Goal: Task Accomplishment & Management: Manage account settings

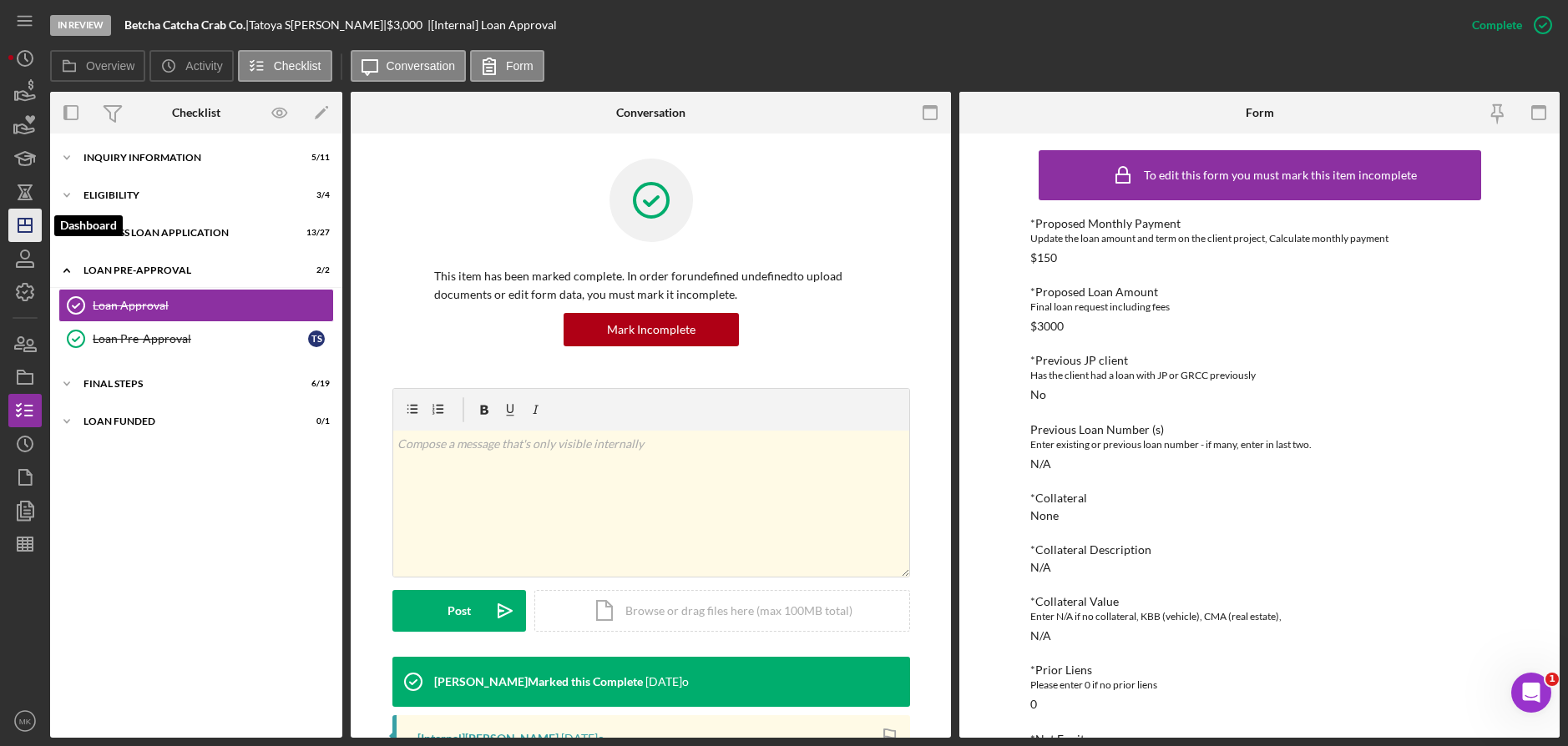
click at [30, 225] on line "button" at bounding box center [25, 225] width 13 height 0
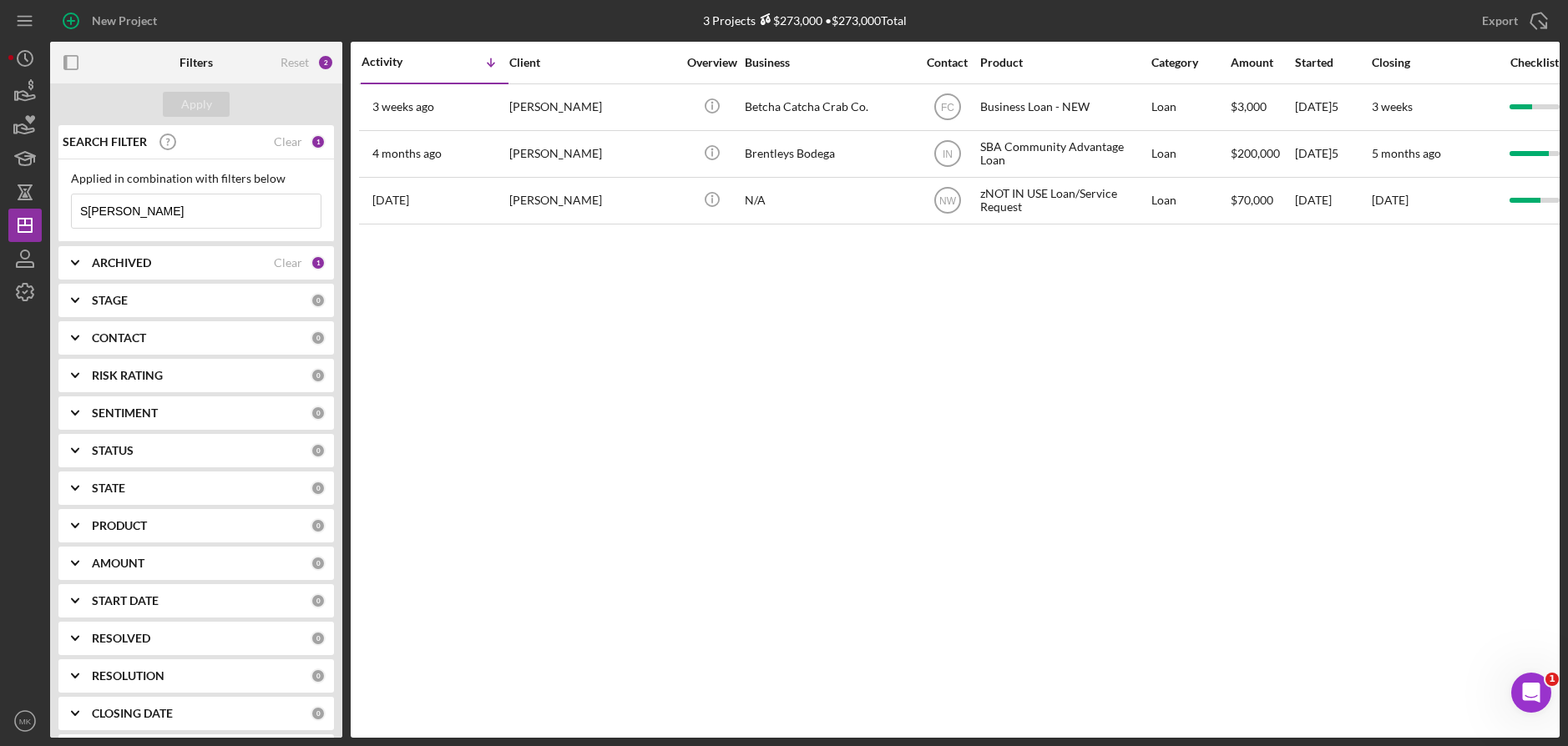
drag, startPoint x: 157, startPoint y: 205, endPoint x: 49, endPoint y: 218, distance: 108.8
click at [49, 218] on div "New Project 3 Projects $273,000 • $273,000 Total S[PERSON_NAME]Export Icon/Expo…" at bounding box center [784, 368] width 1551 height 738
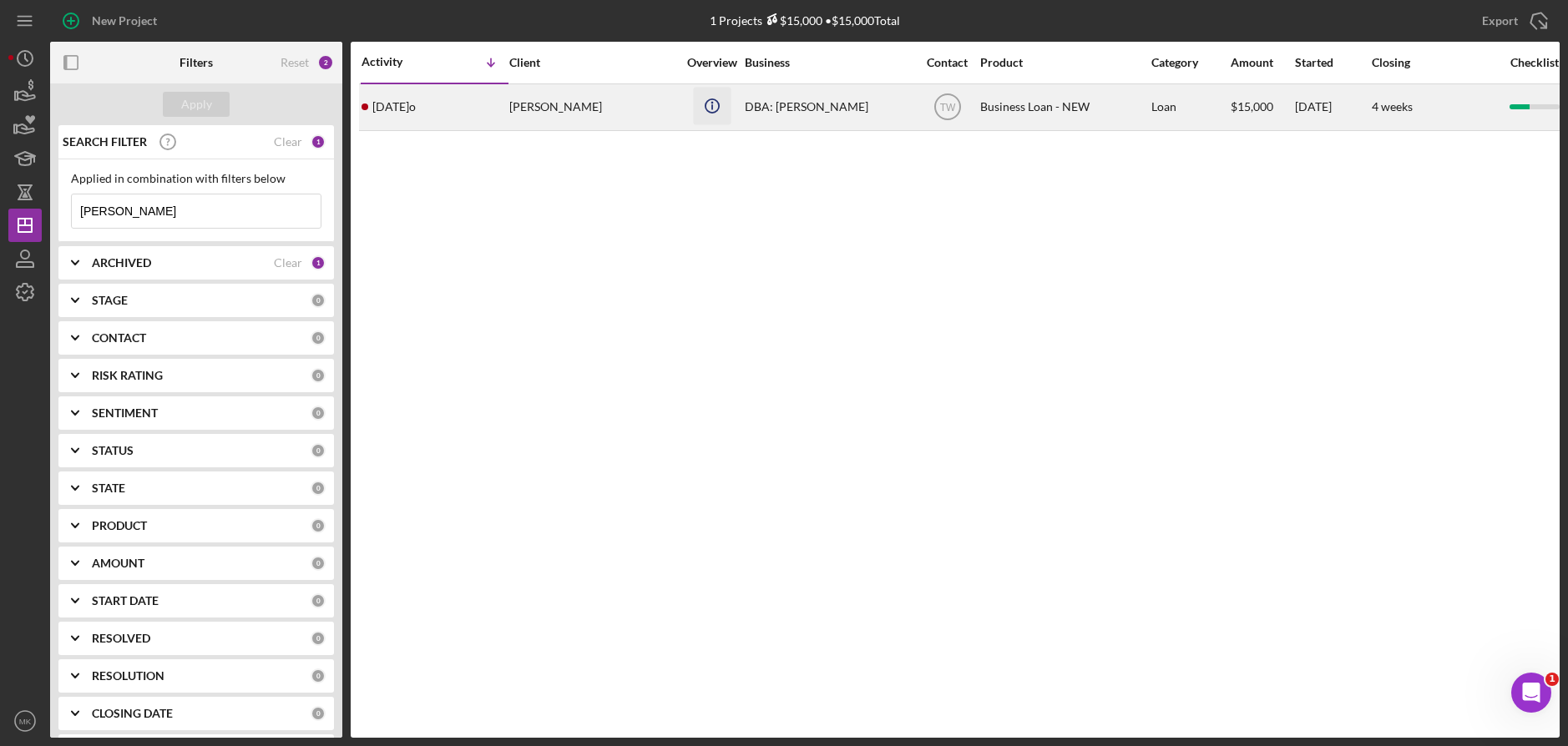
type input "[PERSON_NAME]"
click at [705, 111] on icon "Icon/Info" at bounding box center [712, 105] width 38 height 38
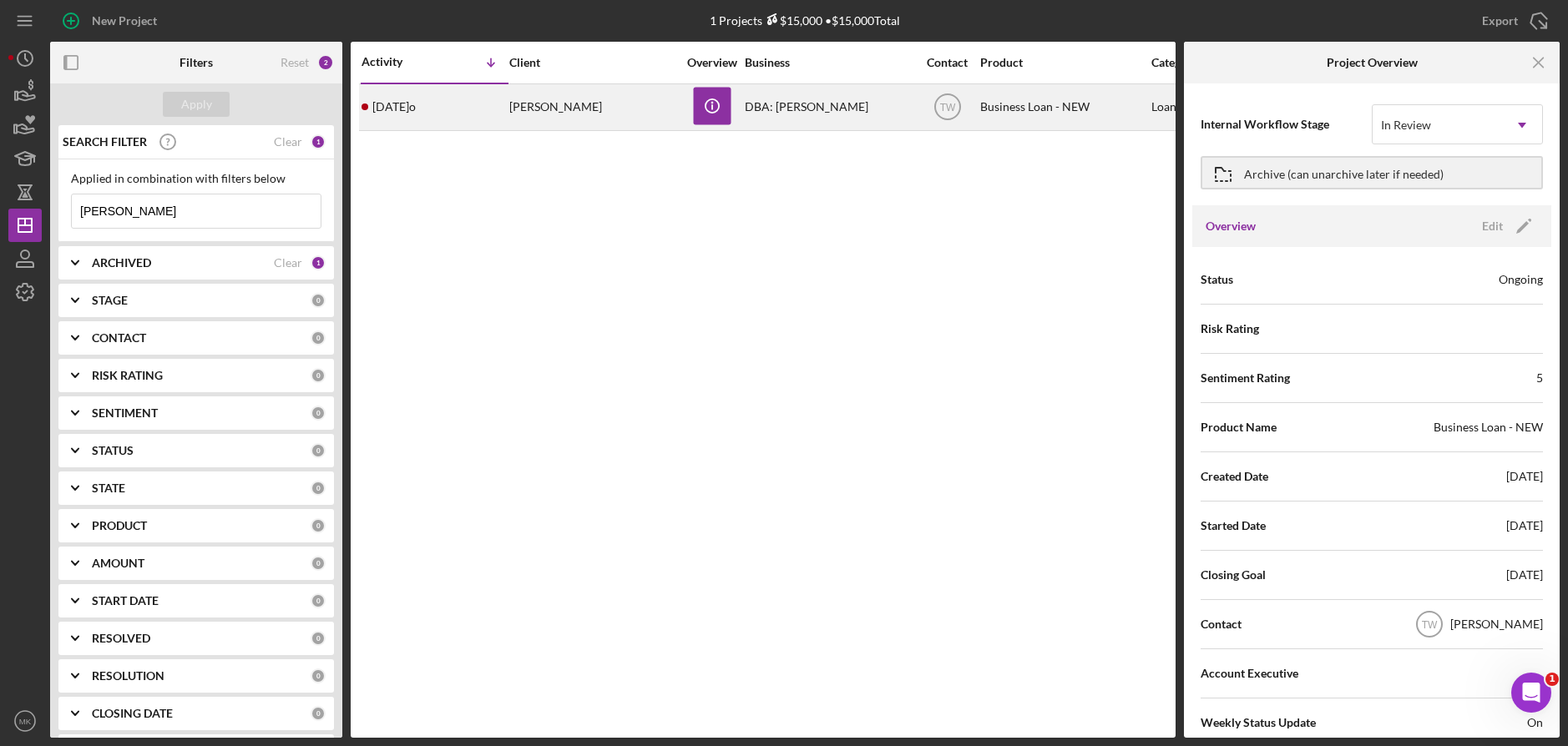
click at [809, 106] on div "DBA: [PERSON_NAME]" at bounding box center [828, 107] width 167 height 44
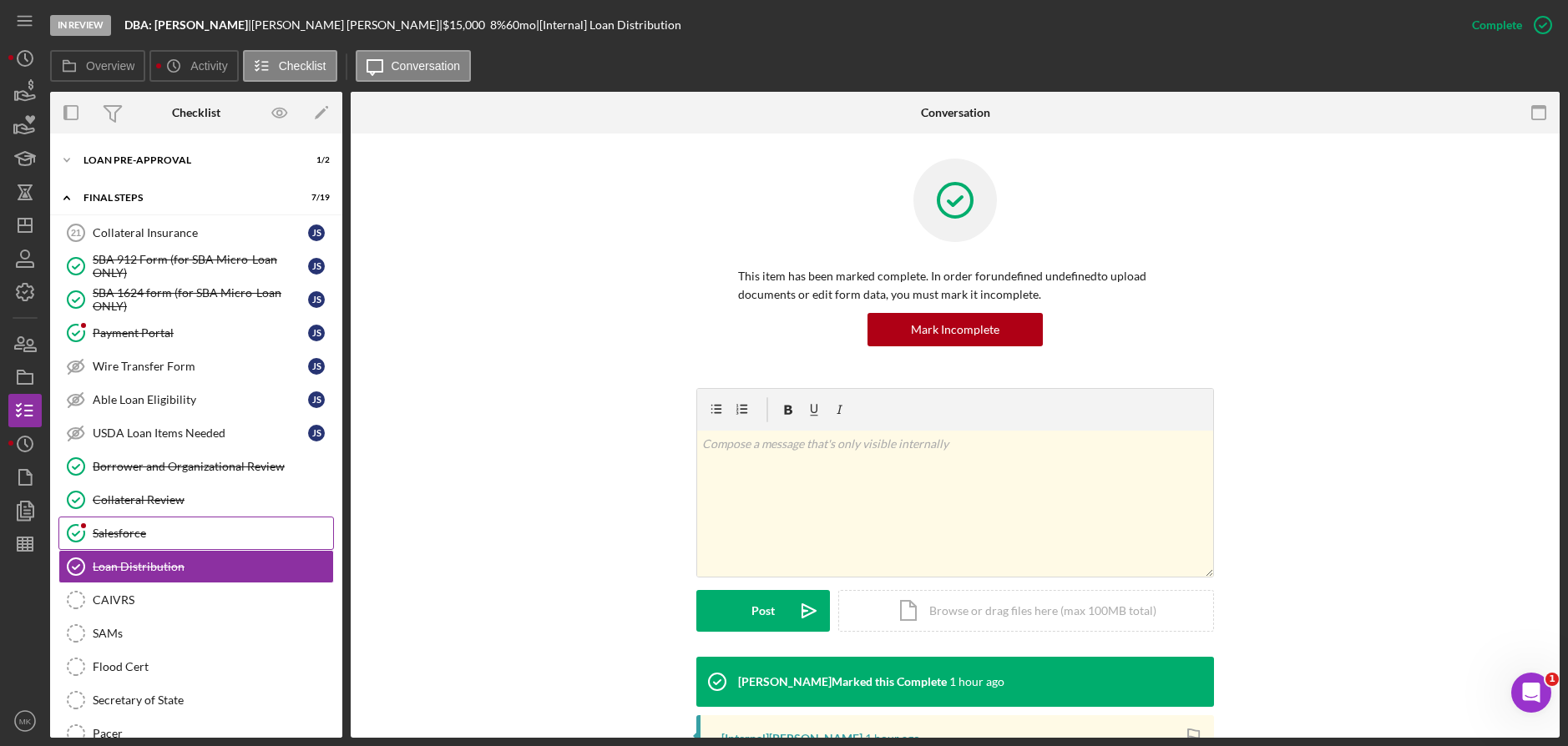
scroll to position [27, 0]
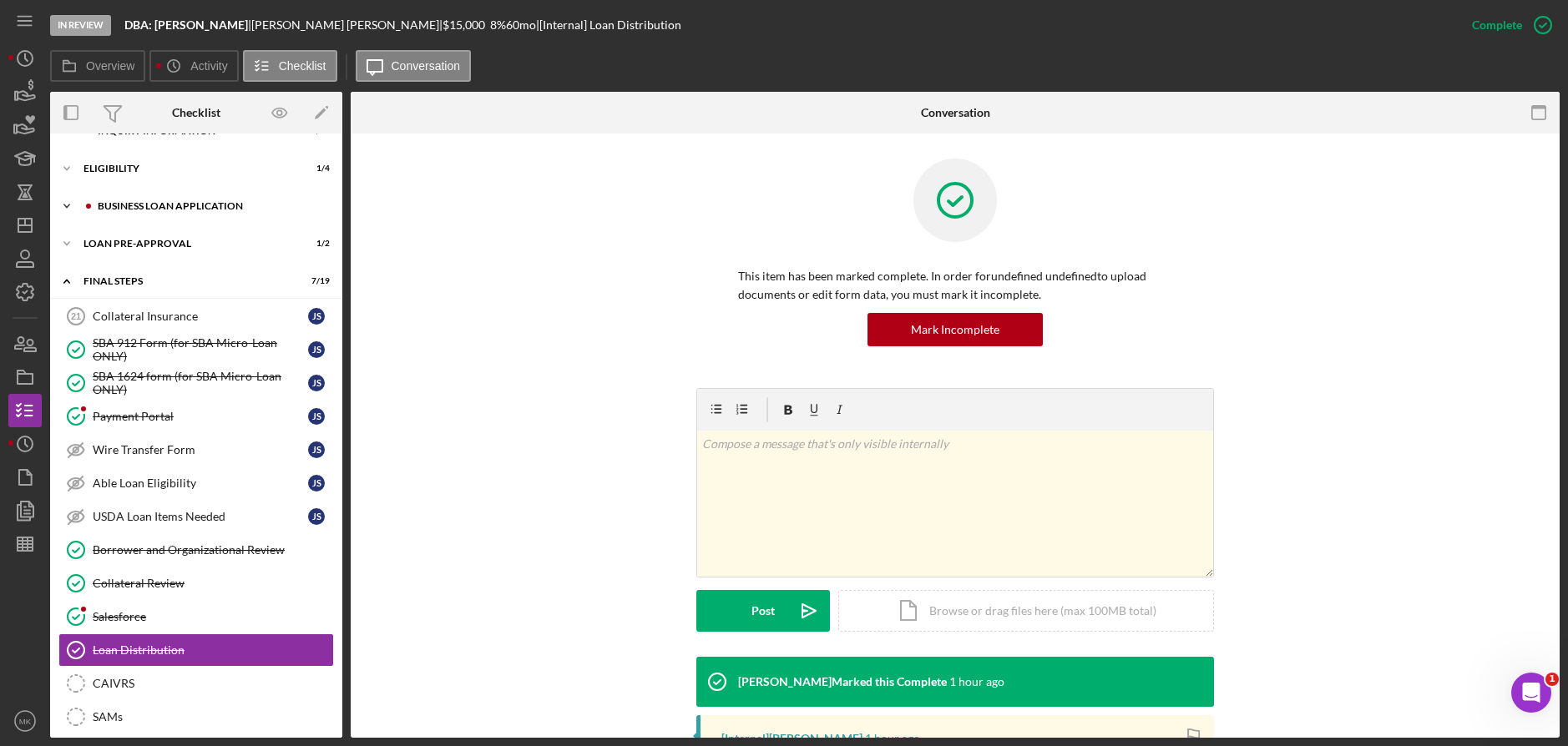
click at [211, 211] on div "BUSINESS LOAN APPLICATION" at bounding box center [210, 206] width 223 height 10
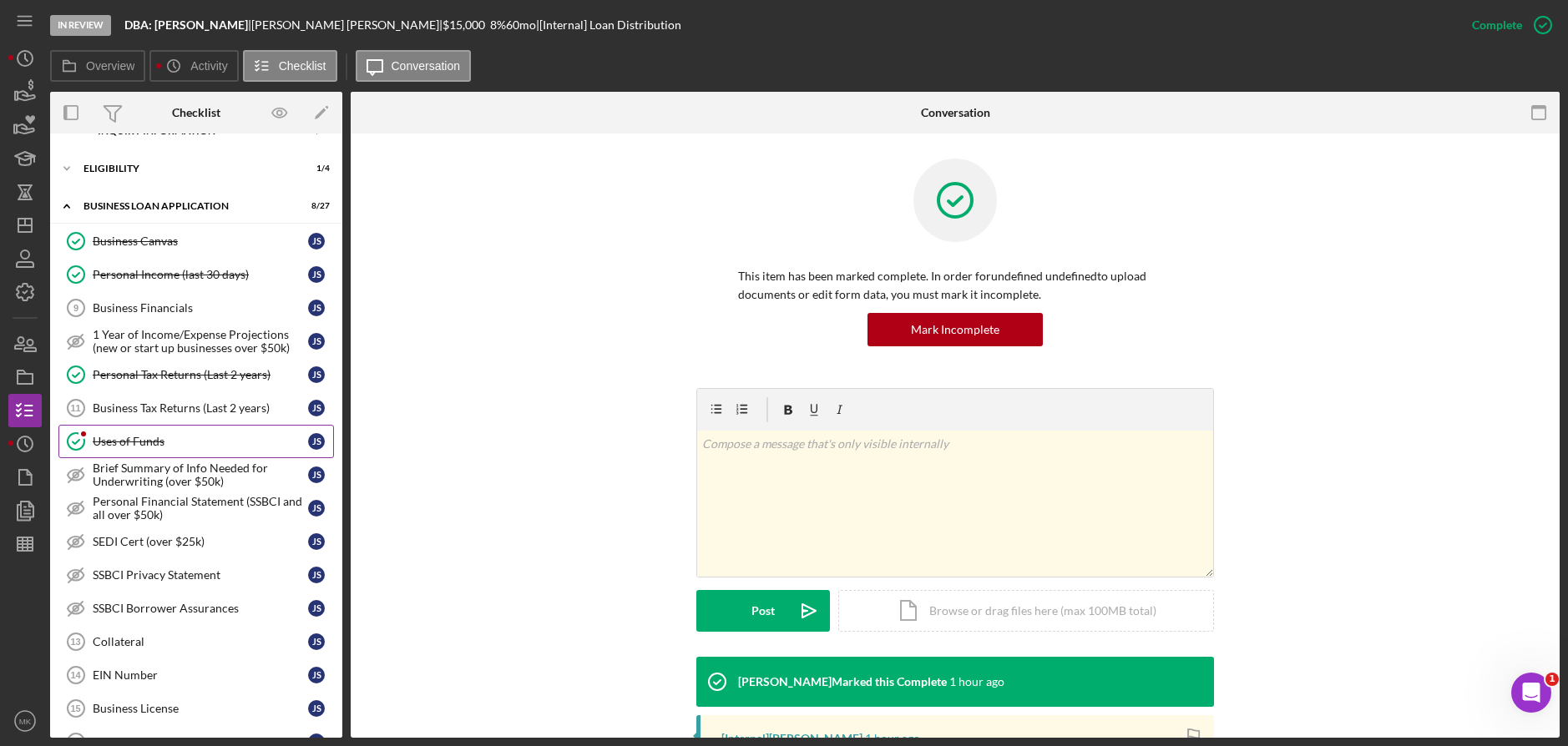
click at [149, 453] on link "Uses of Funds Uses of Funds J S" at bounding box center [196, 441] width 275 height 33
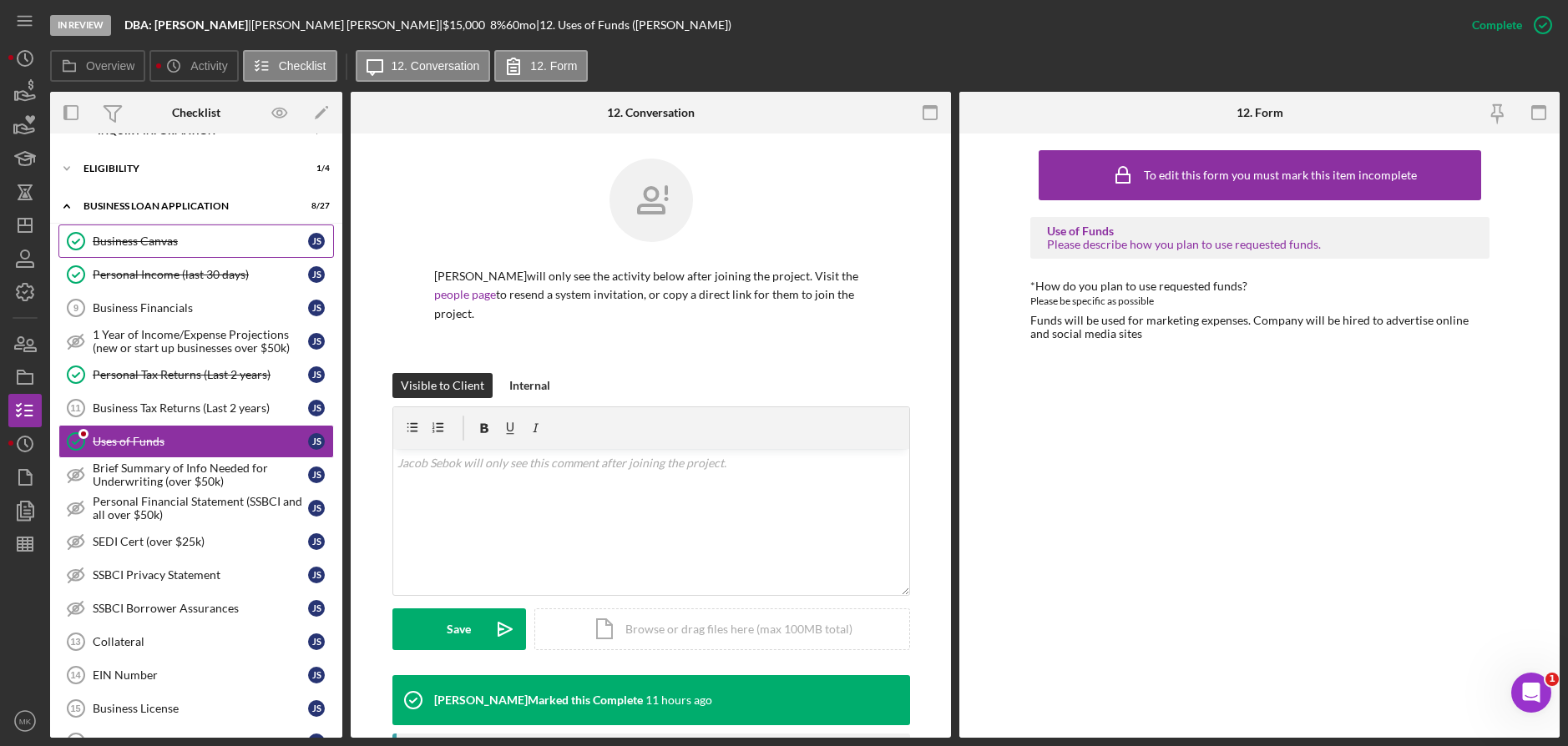
click at [156, 235] on div "Business Canvas" at bounding box center [199, 241] width 215 height 13
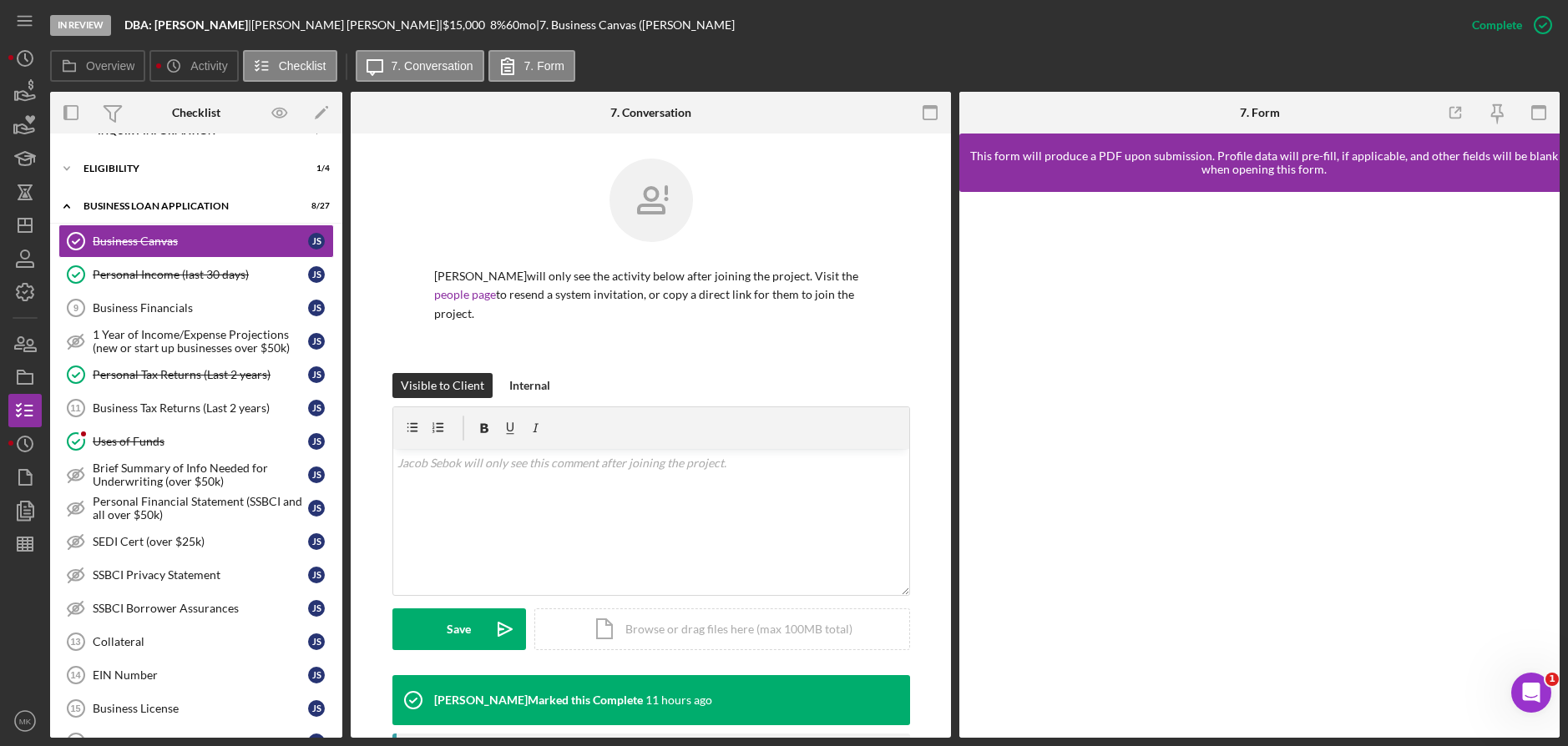
scroll to position [334, 0]
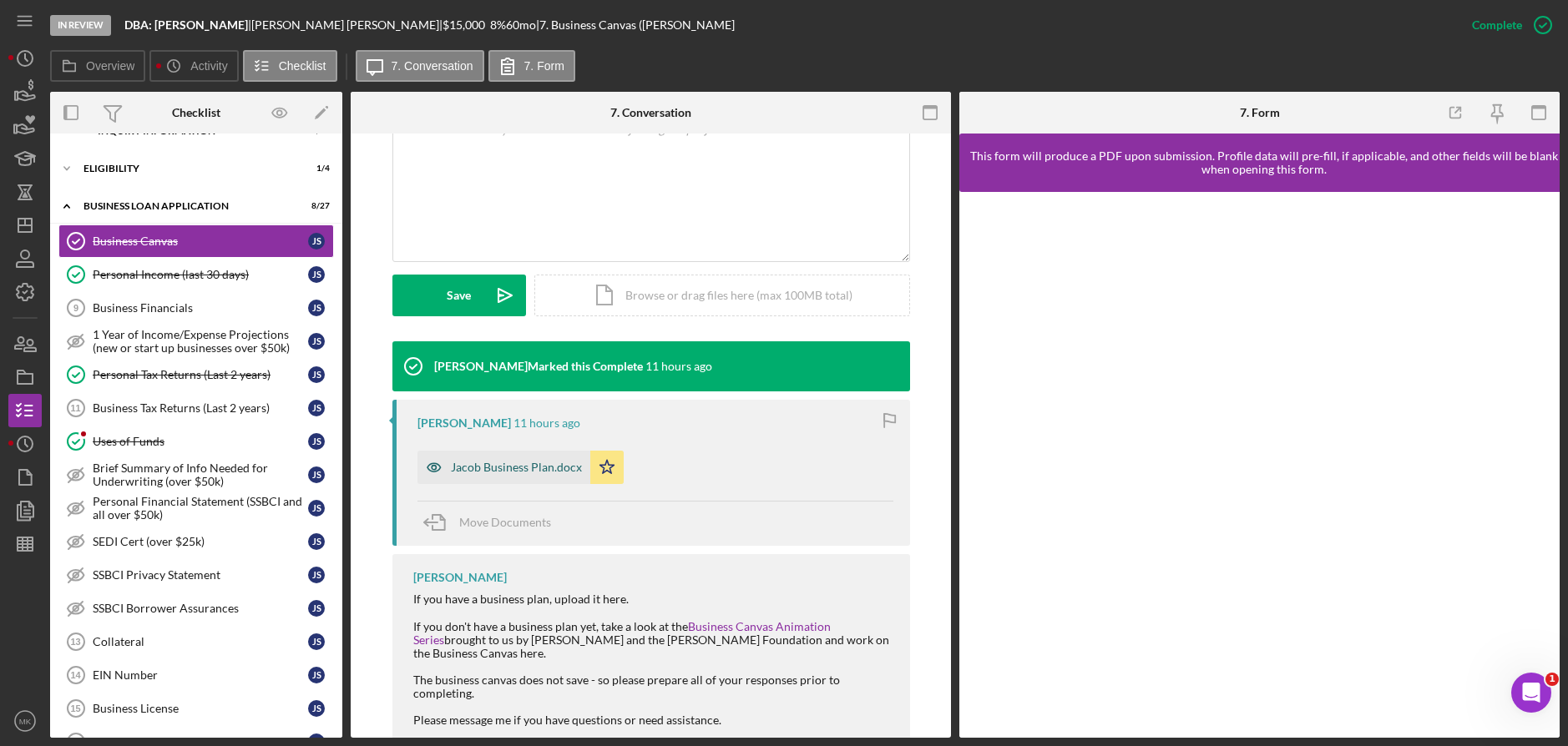
click at [513, 461] on div "Jacob Business Plan.docx" at bounding box center [516, 467] width 131 height 13
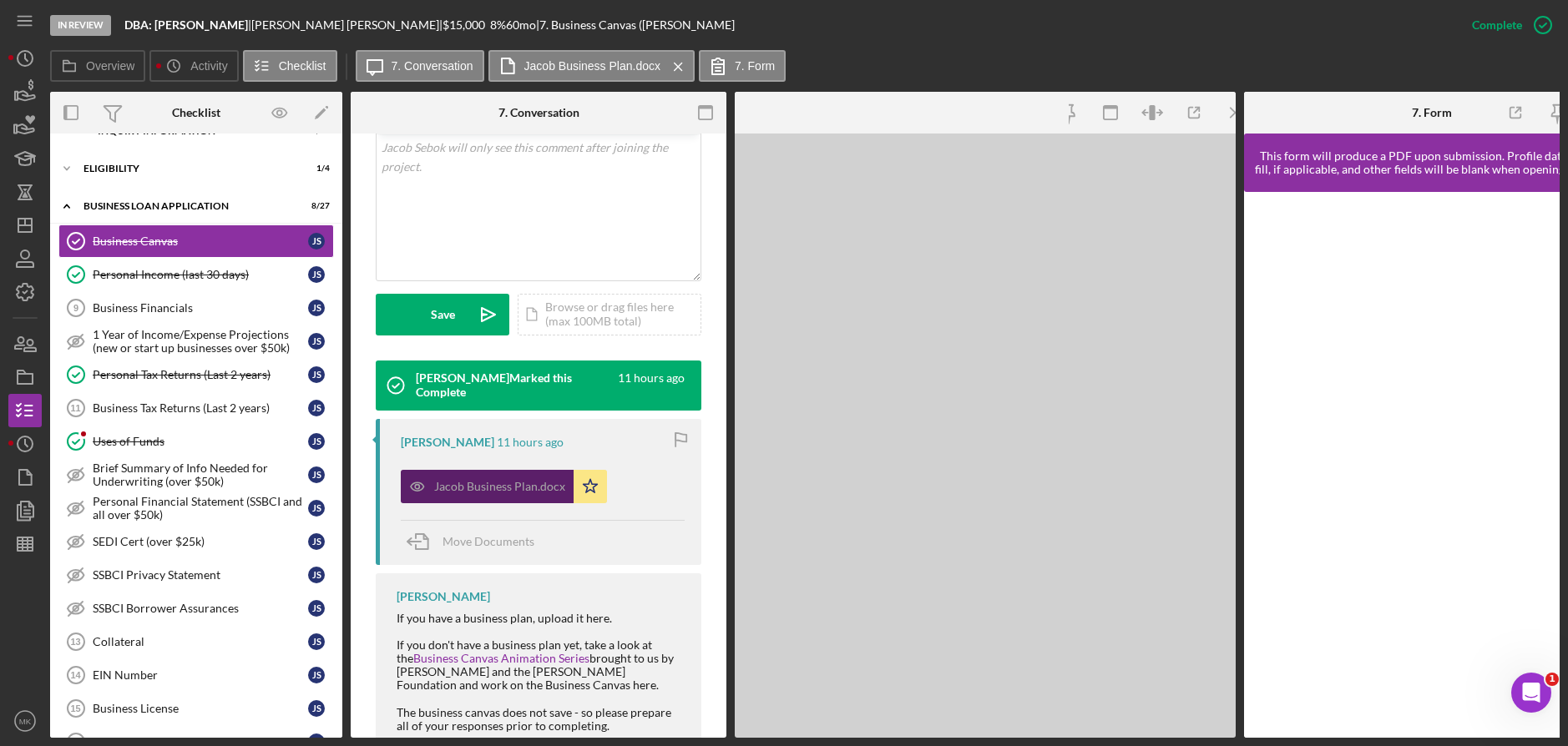
scroll to position [371, 0]
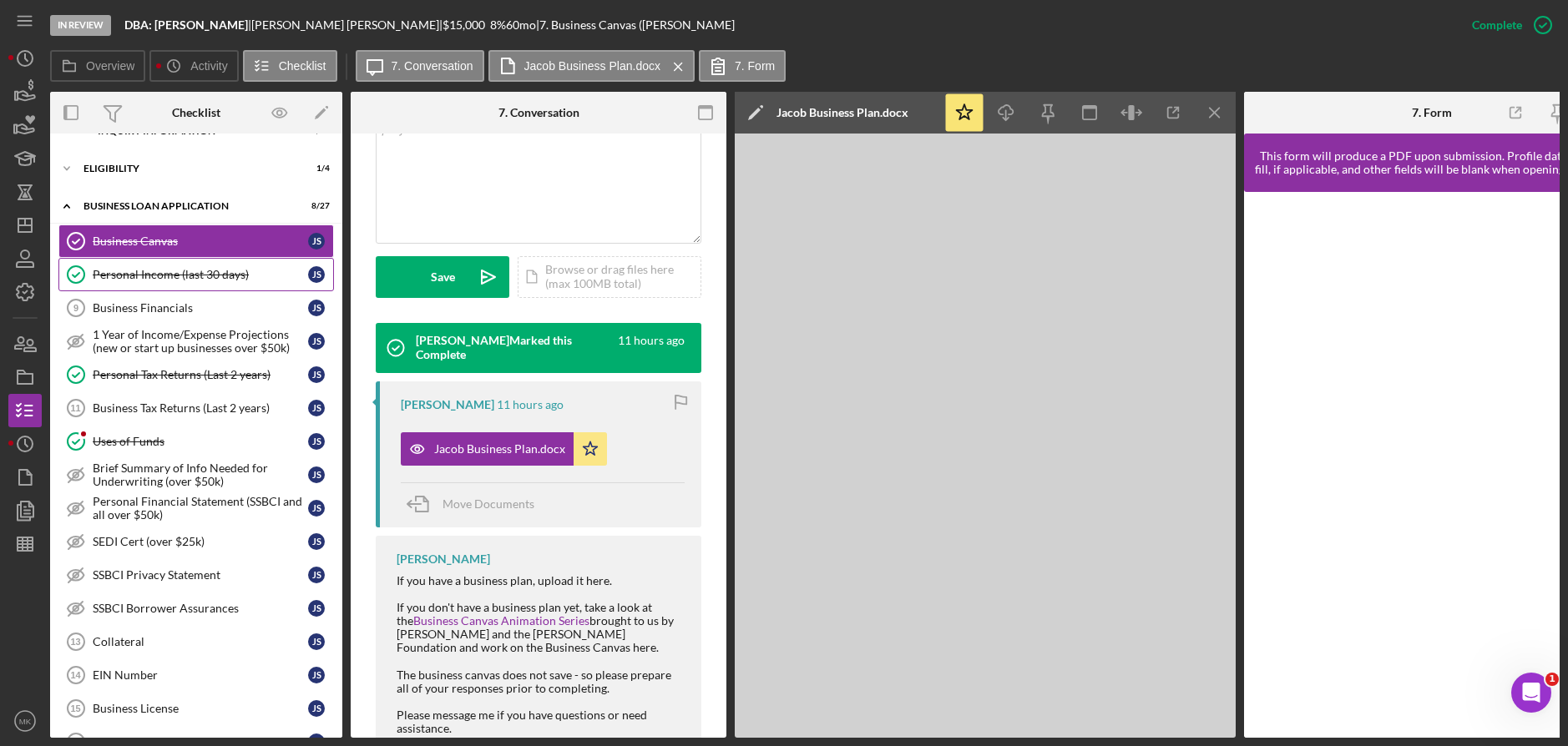
click at [235, 283] on link "Personal Income (last 30 days) Personal Income (last 30 days) J S" at bounding box center [196, 274] width 275 height 33
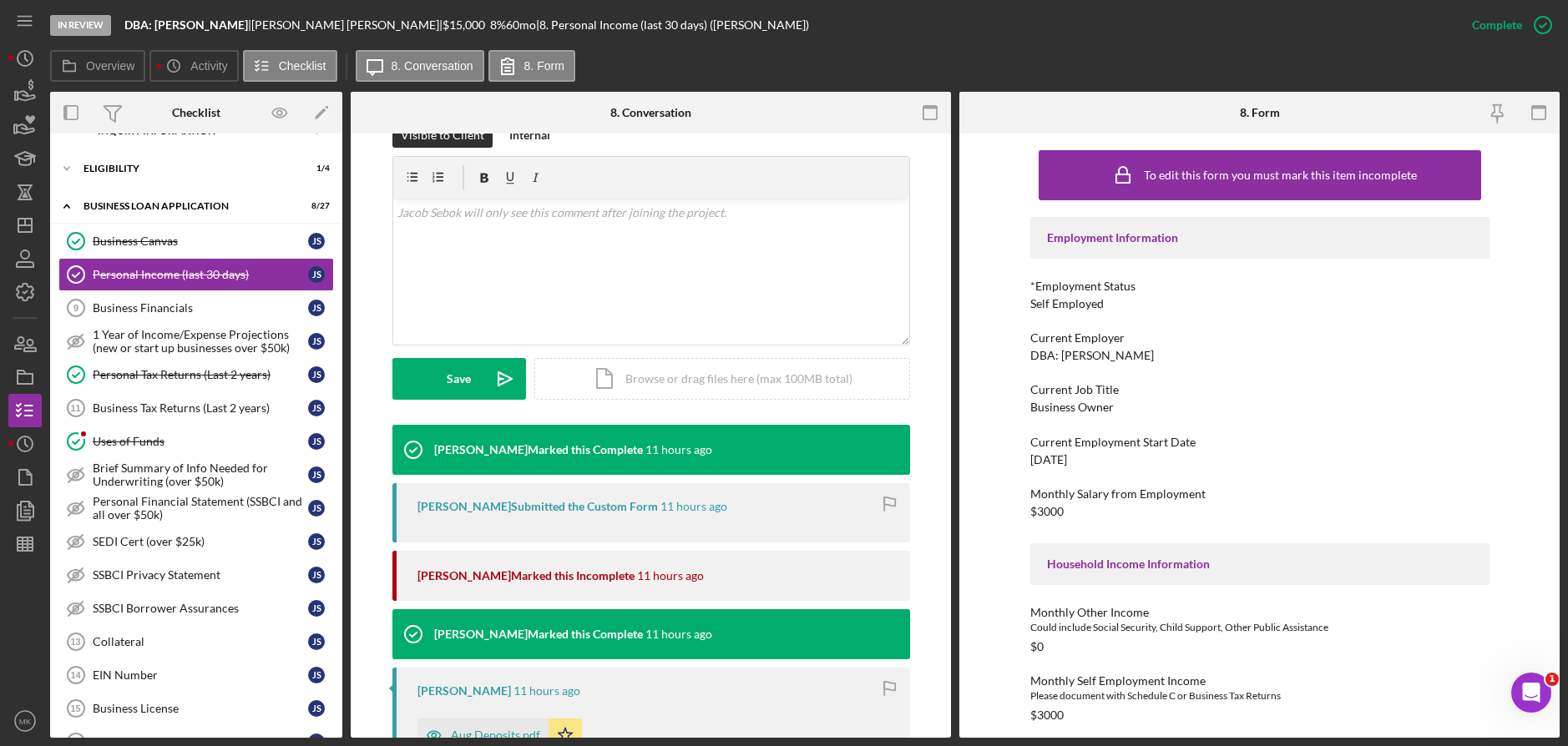
scroll to position [334, 0]
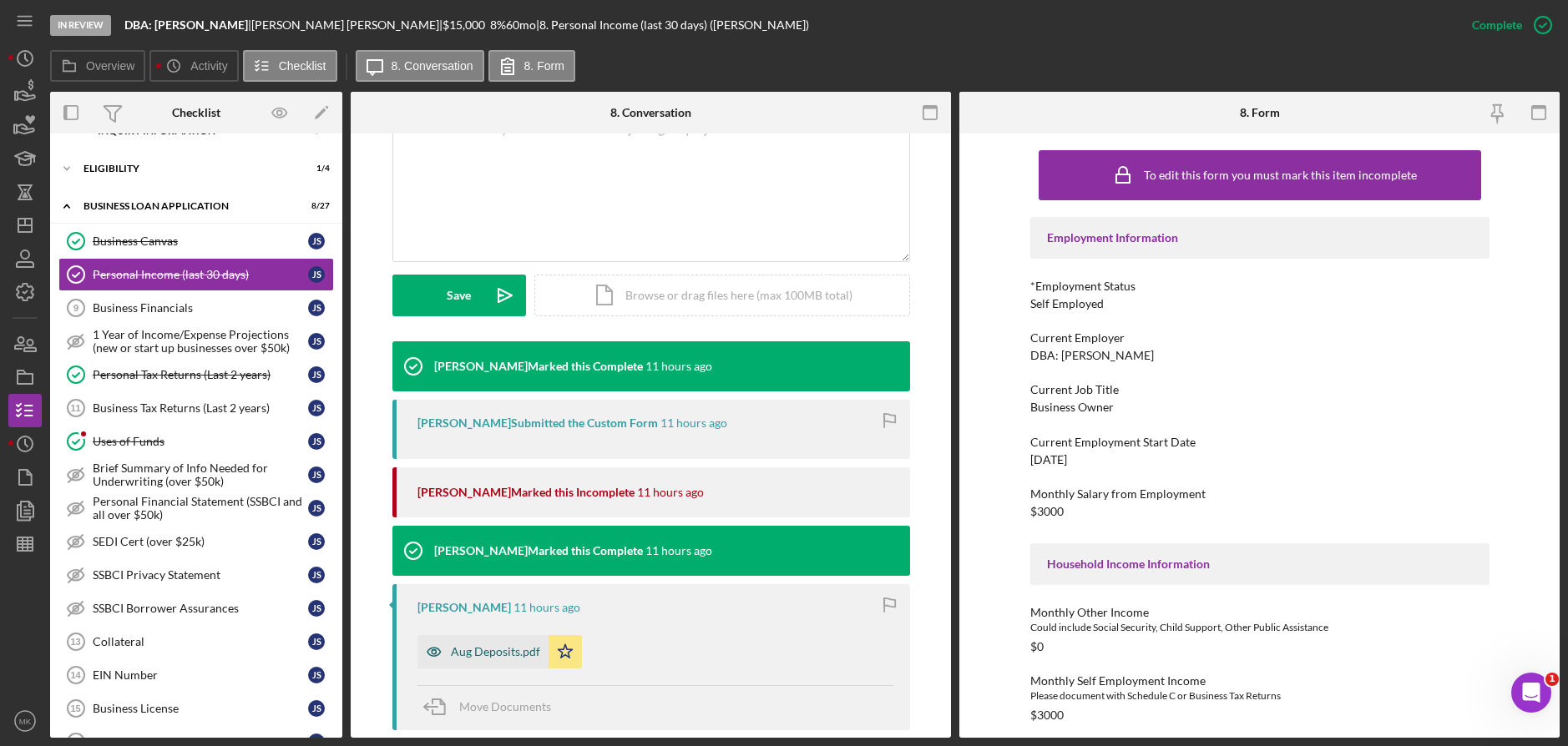
click at [495, 643] on div "Aug Deposits.pdf" at bounding box center [483, 652] width 131 height 33
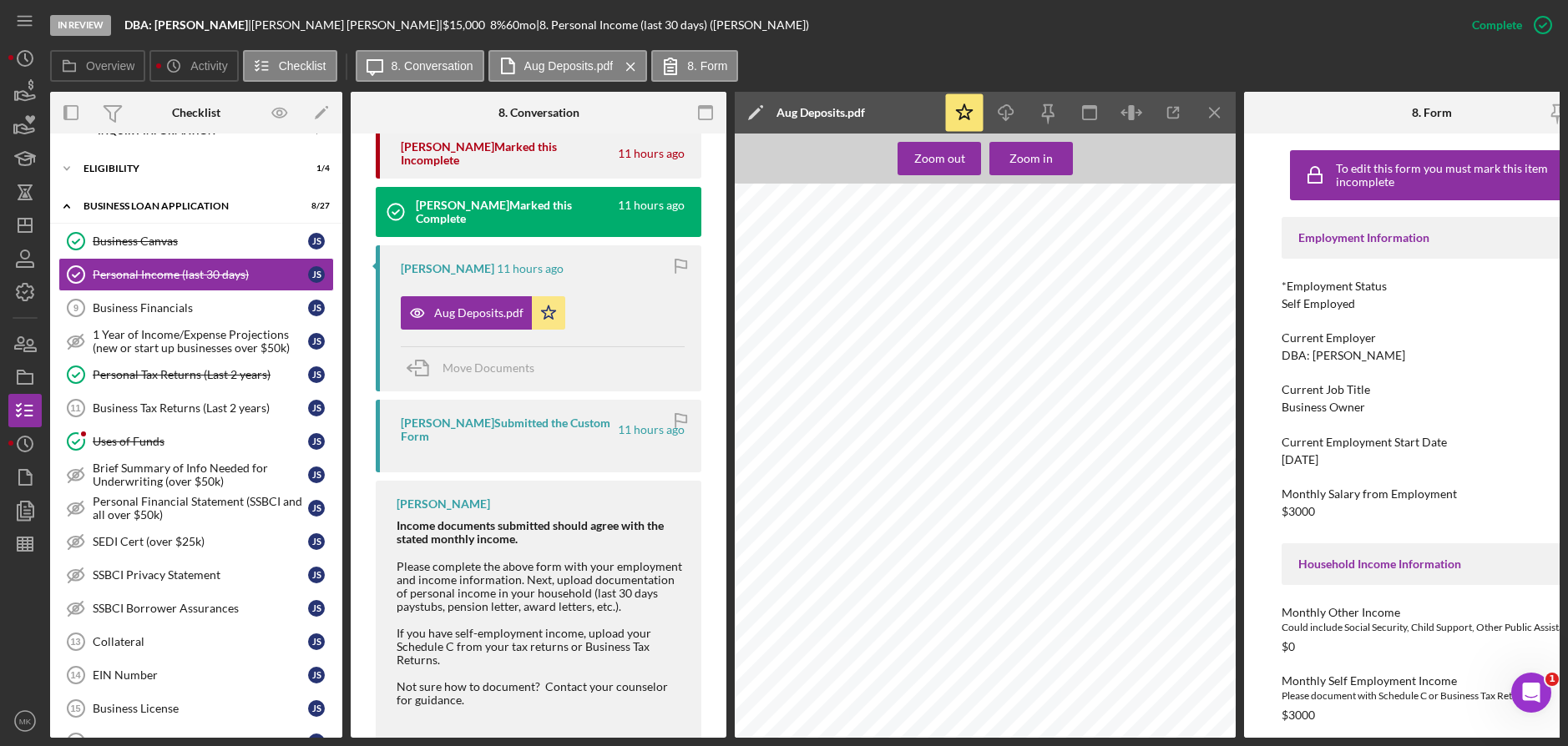
scroll to position [762, 0]
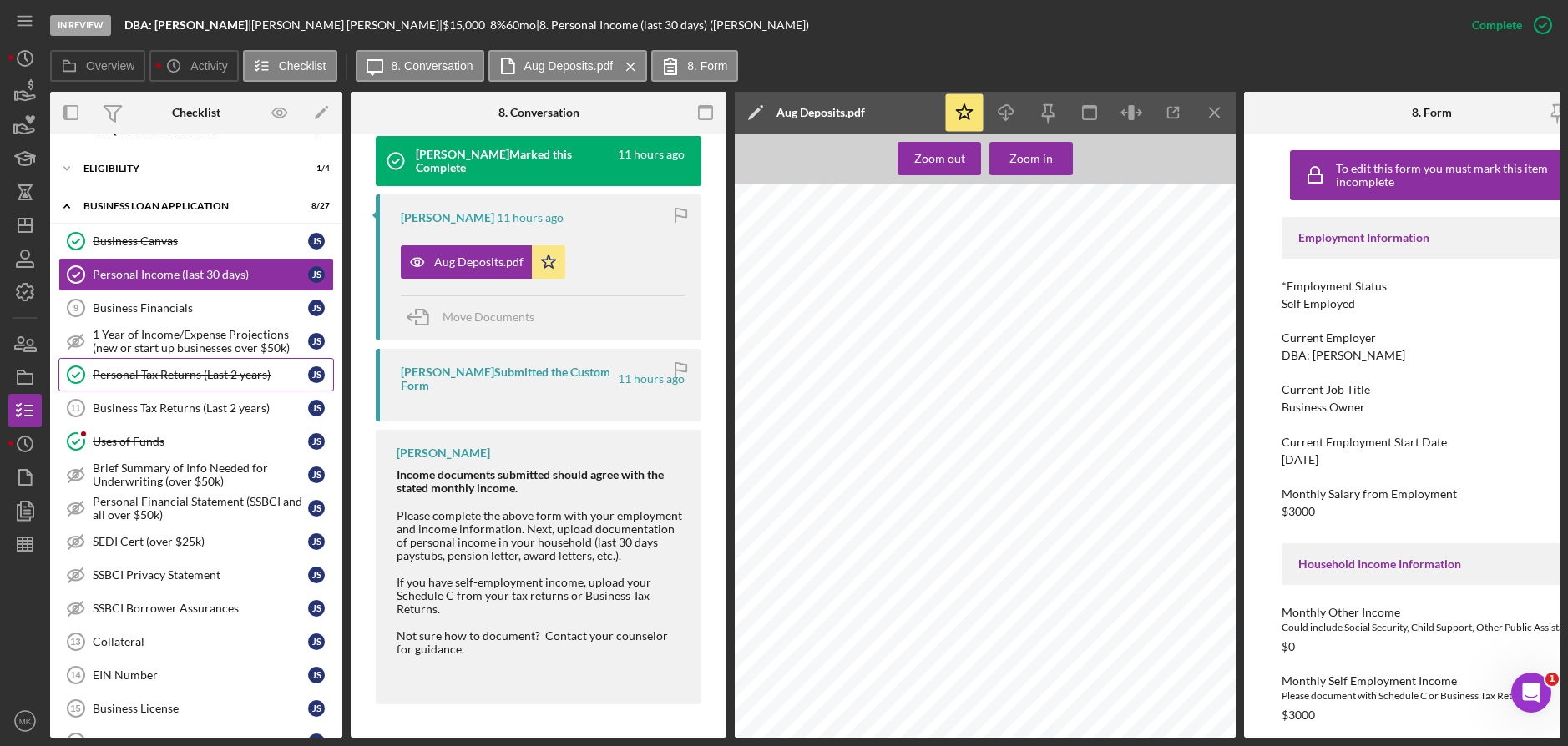
click at [199, 382] on link "Personal Tax Returns (Last 2 years) Personal Tax Returns (Last 2 years) J S" at bounding box center [196, 375] width 275 height 33
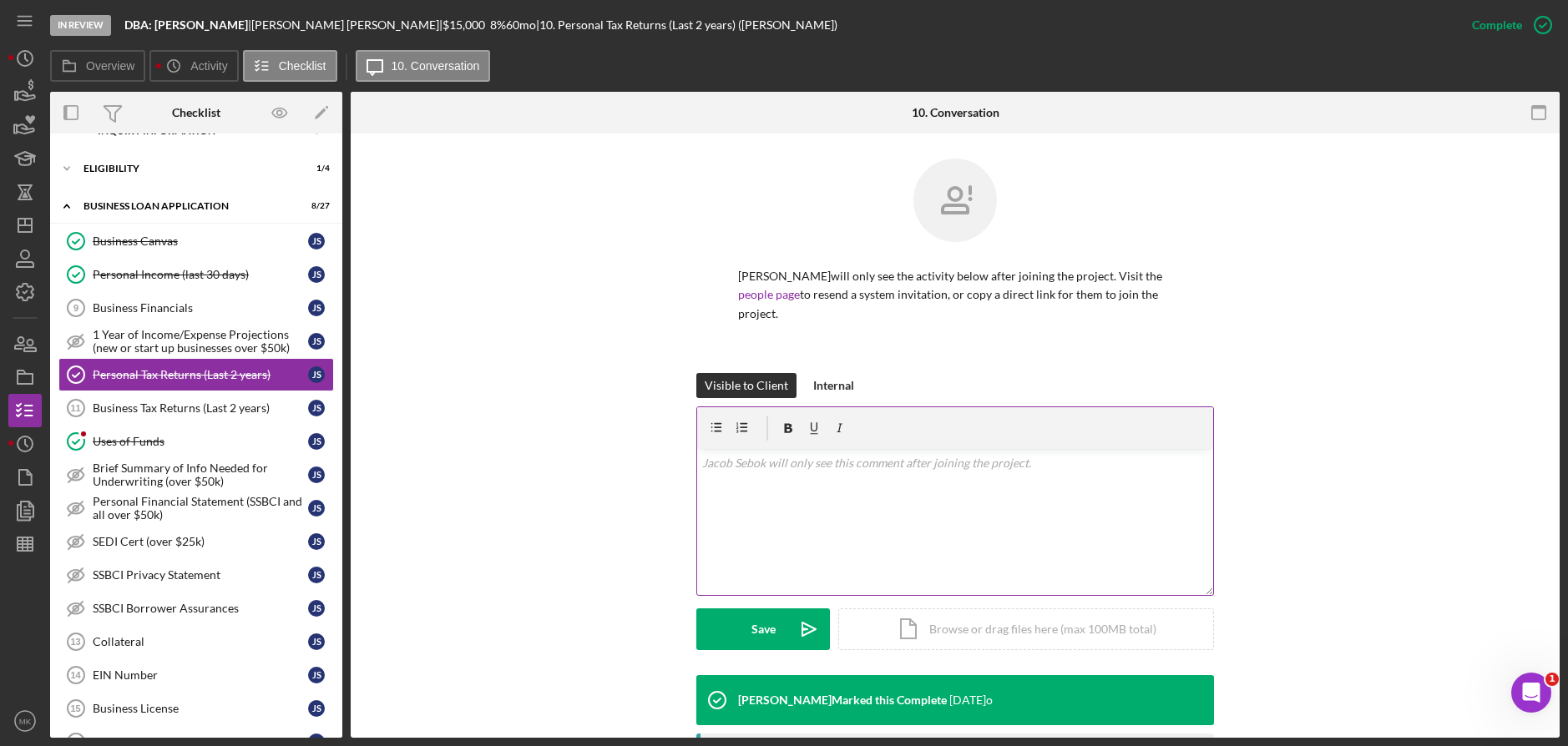
scroll to position [248, 0]
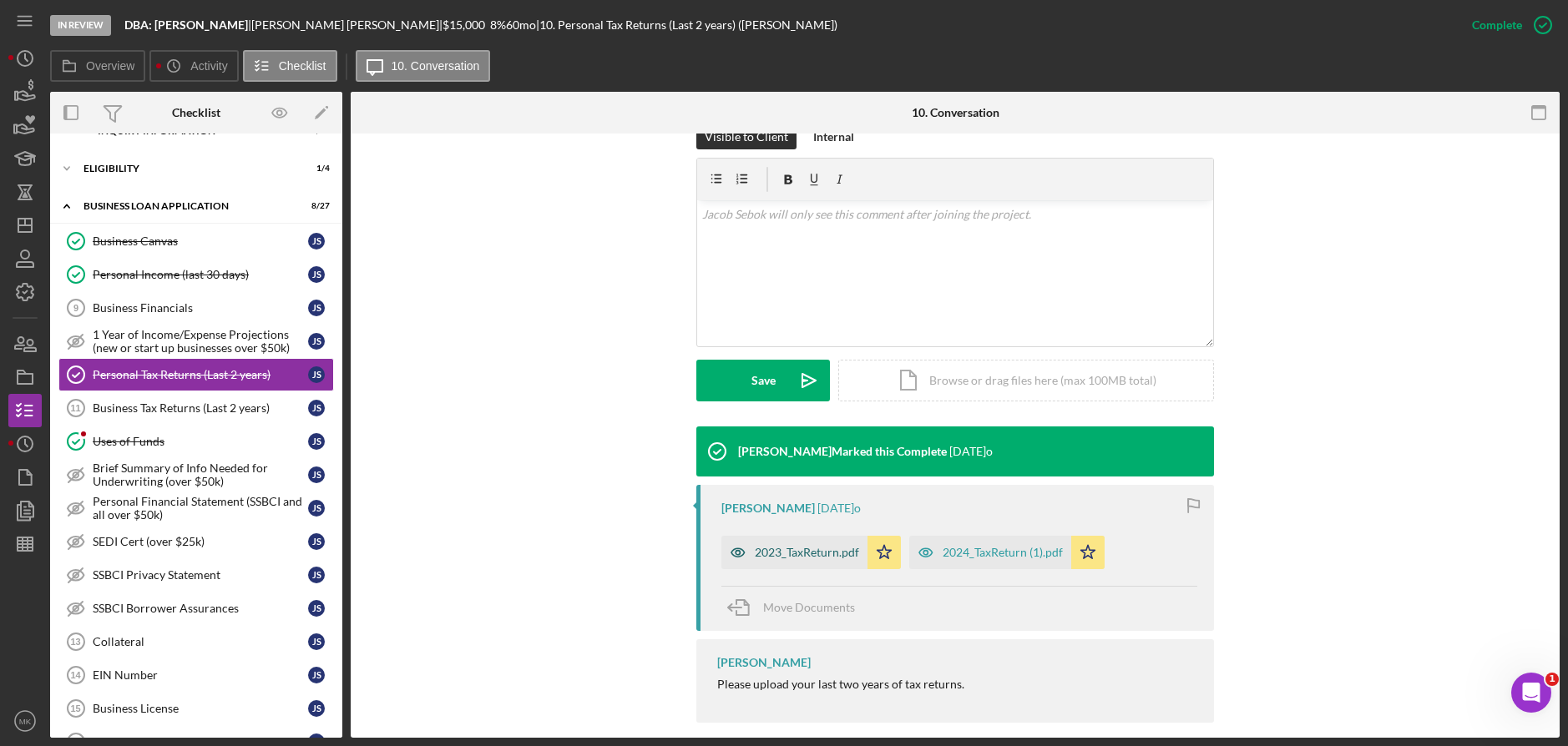
click at [811, 546] on div "2023_TaxReturn.pdf" at bounding box center [806, 552] width 104 height 13
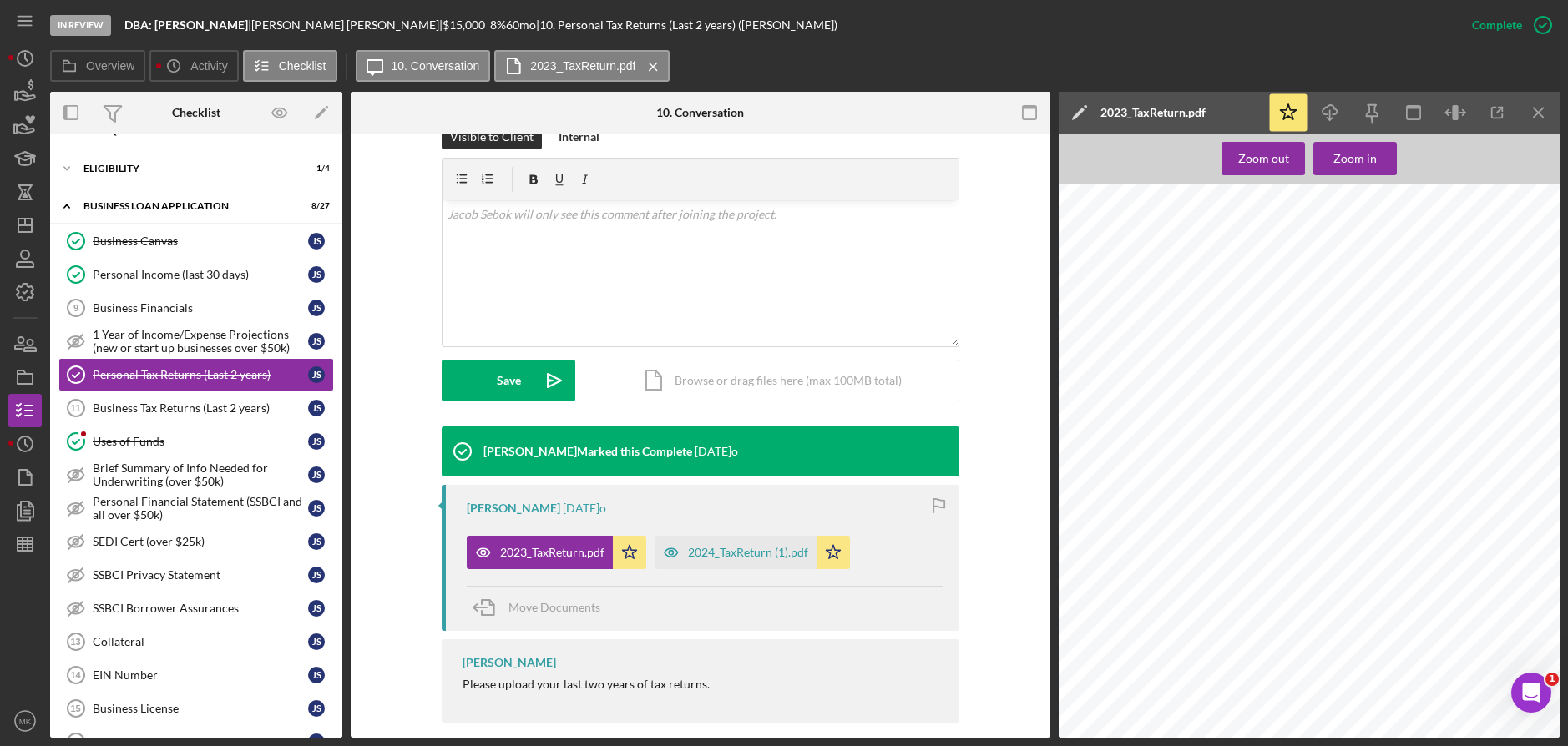
scroll to position [835, 0]
click at [730, 546] on div "2024_TaxReturn (1).pdf" at bounding box center [748, 552] width 120 height 13
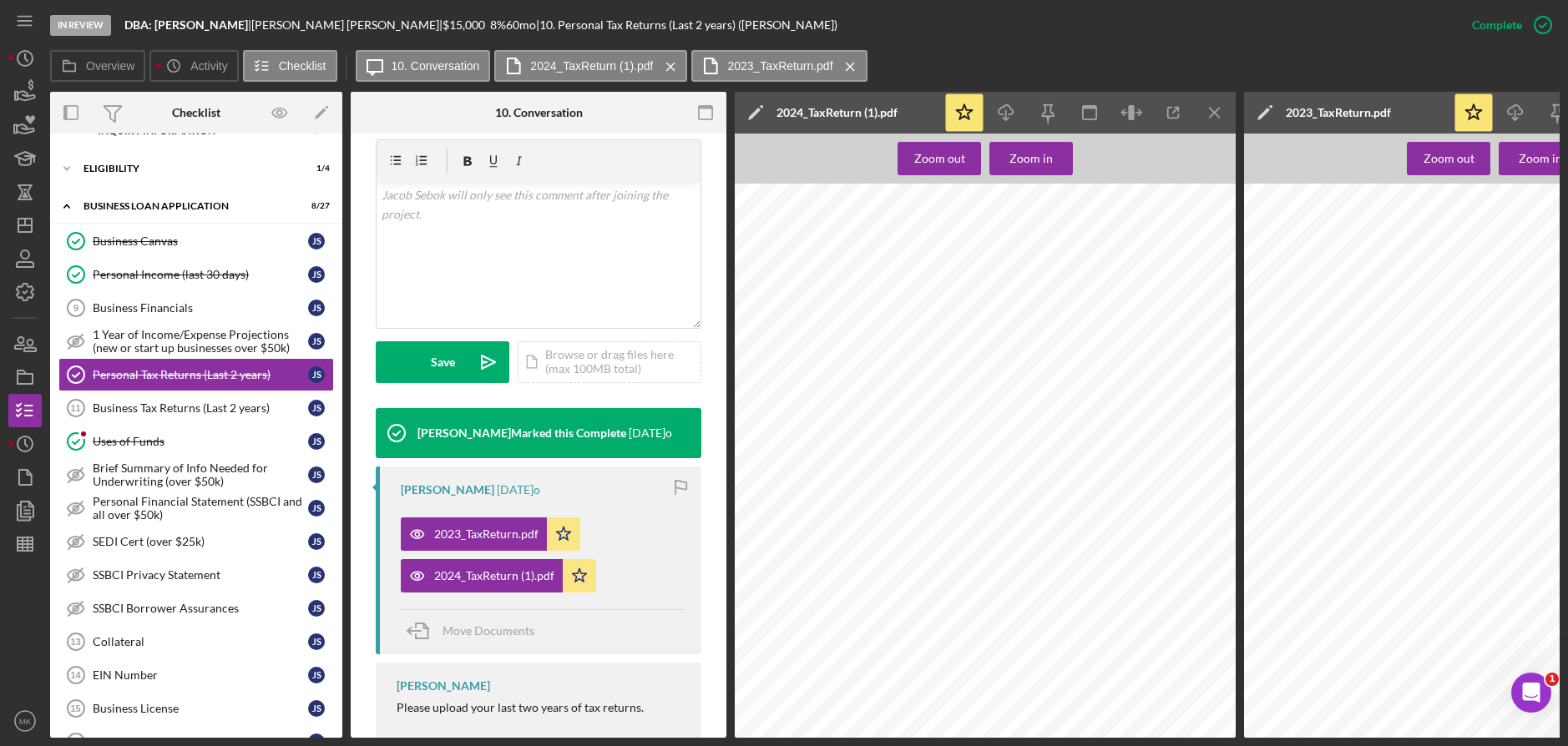
scroll to position [0, 0]
click at [171, 272] on div "Personal Income (last 30 days)" at bounding box center [199, 274] width 215 height 13
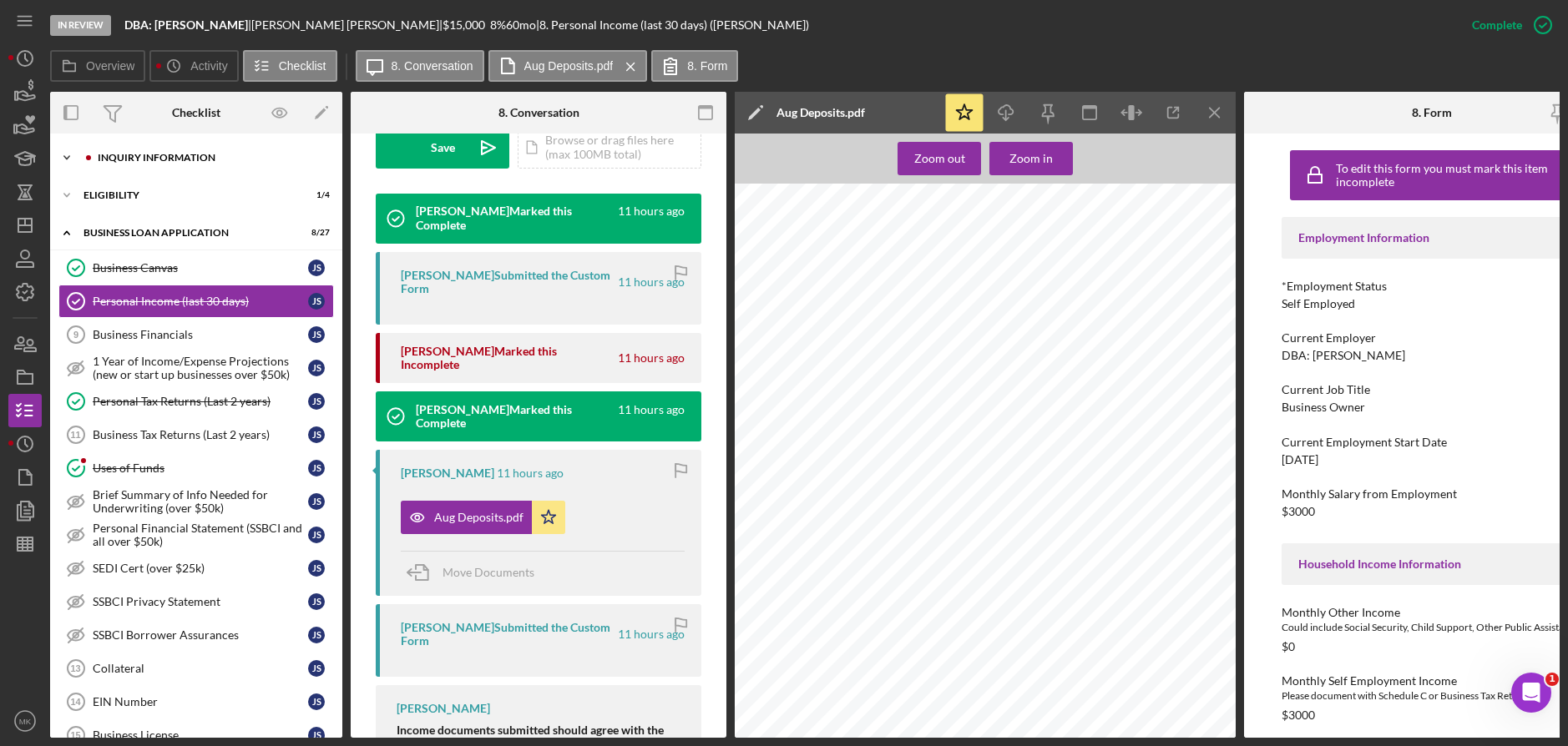
click at [169, 155] on div "INQUIRY INFORMATION" at bounding box center [210, 157] width 223 height 10
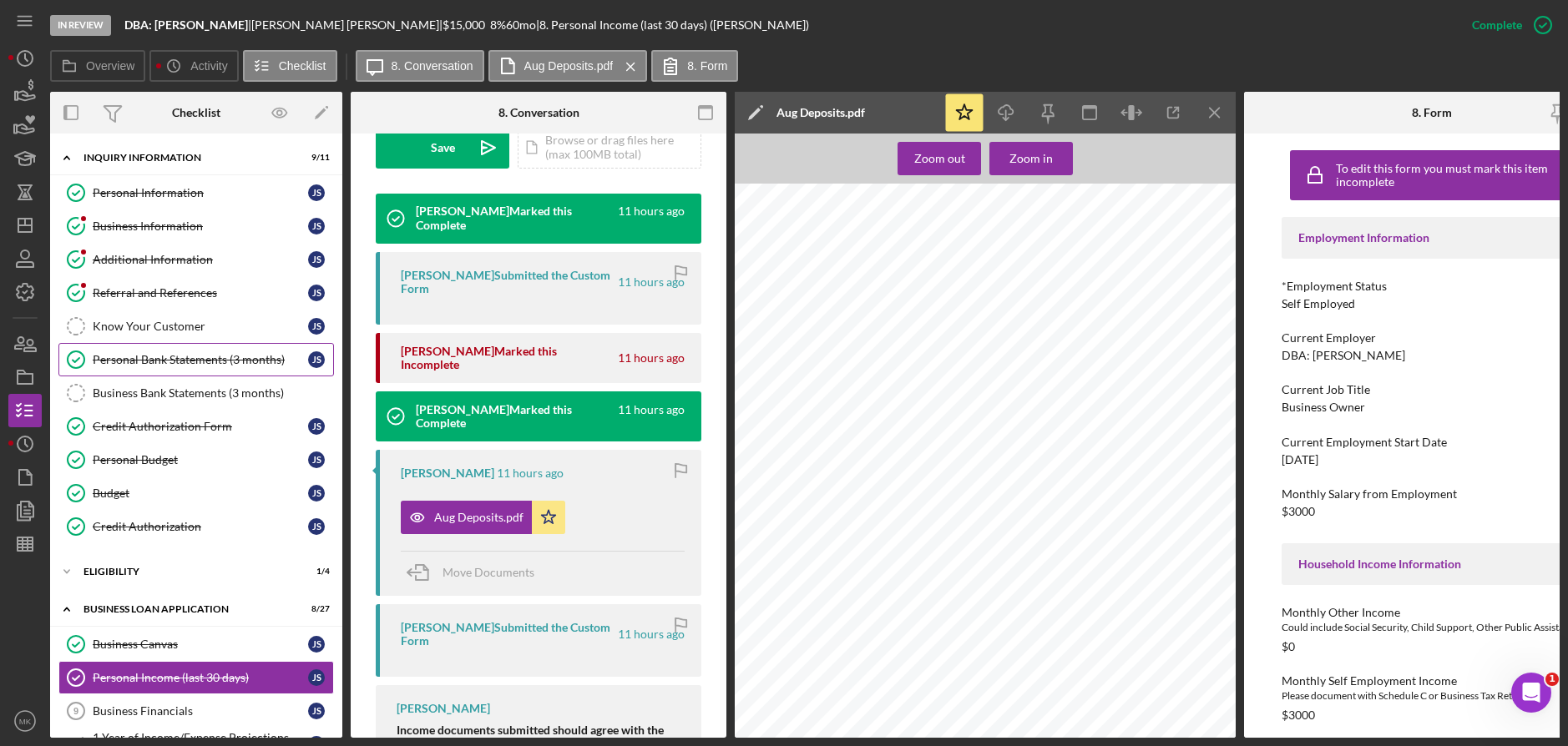
click at [180, 362] on div "Personal Bank Statements (3 months)" at bounding box center [199, 360] width 215 height 13
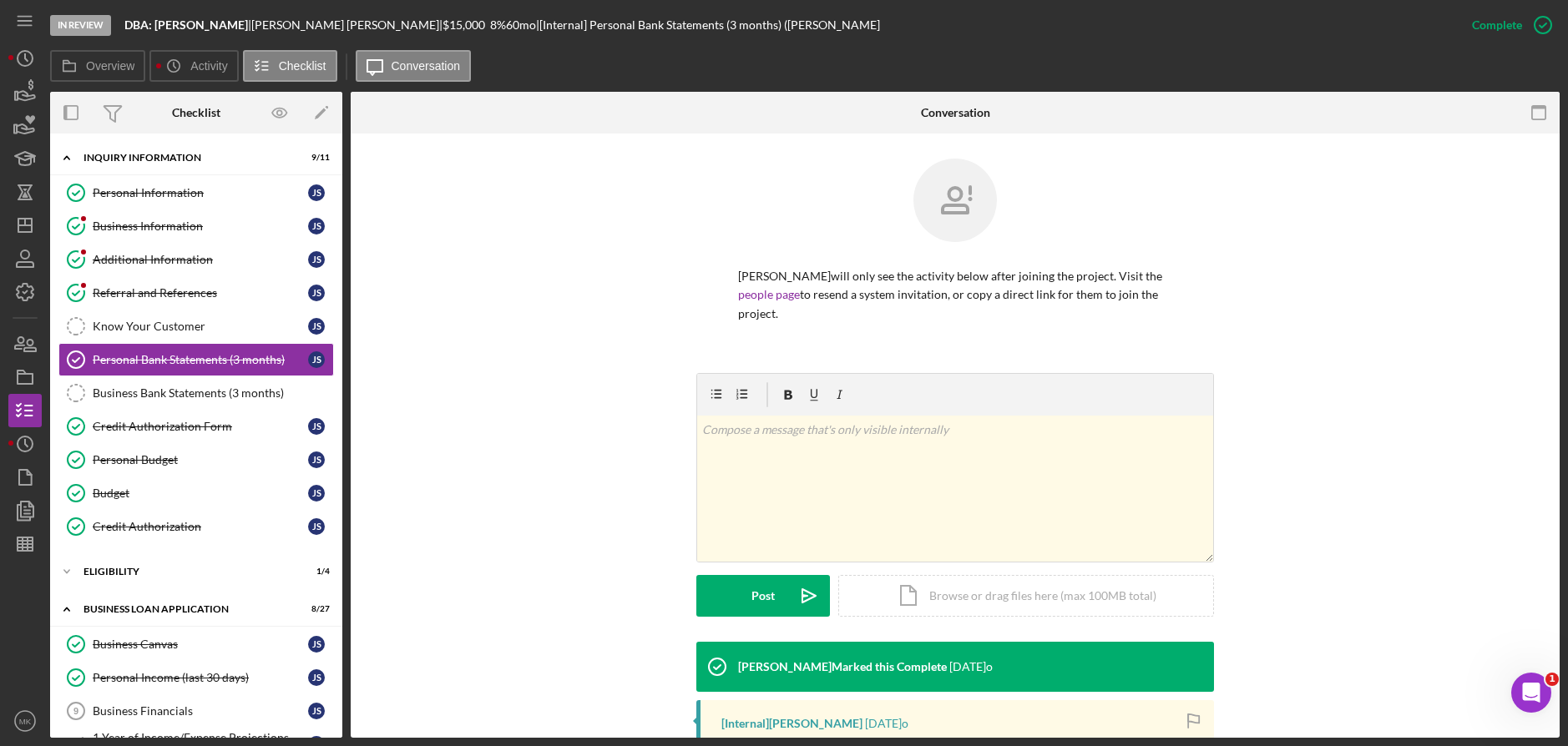
scroll to position [167, 0]
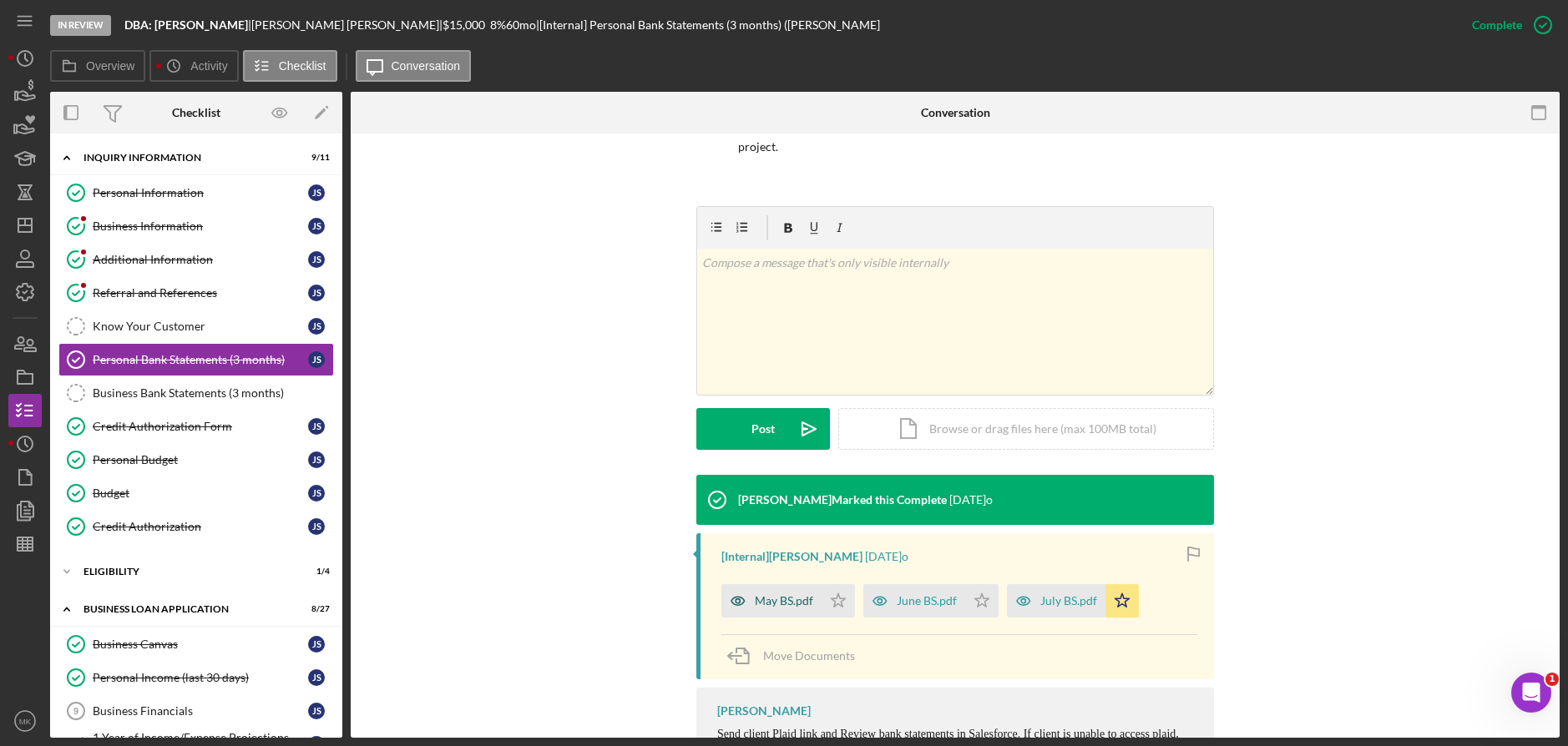
click at [790, 595] on div "May BS.pdf" at bounding box center [783, 601] width 58 height 13
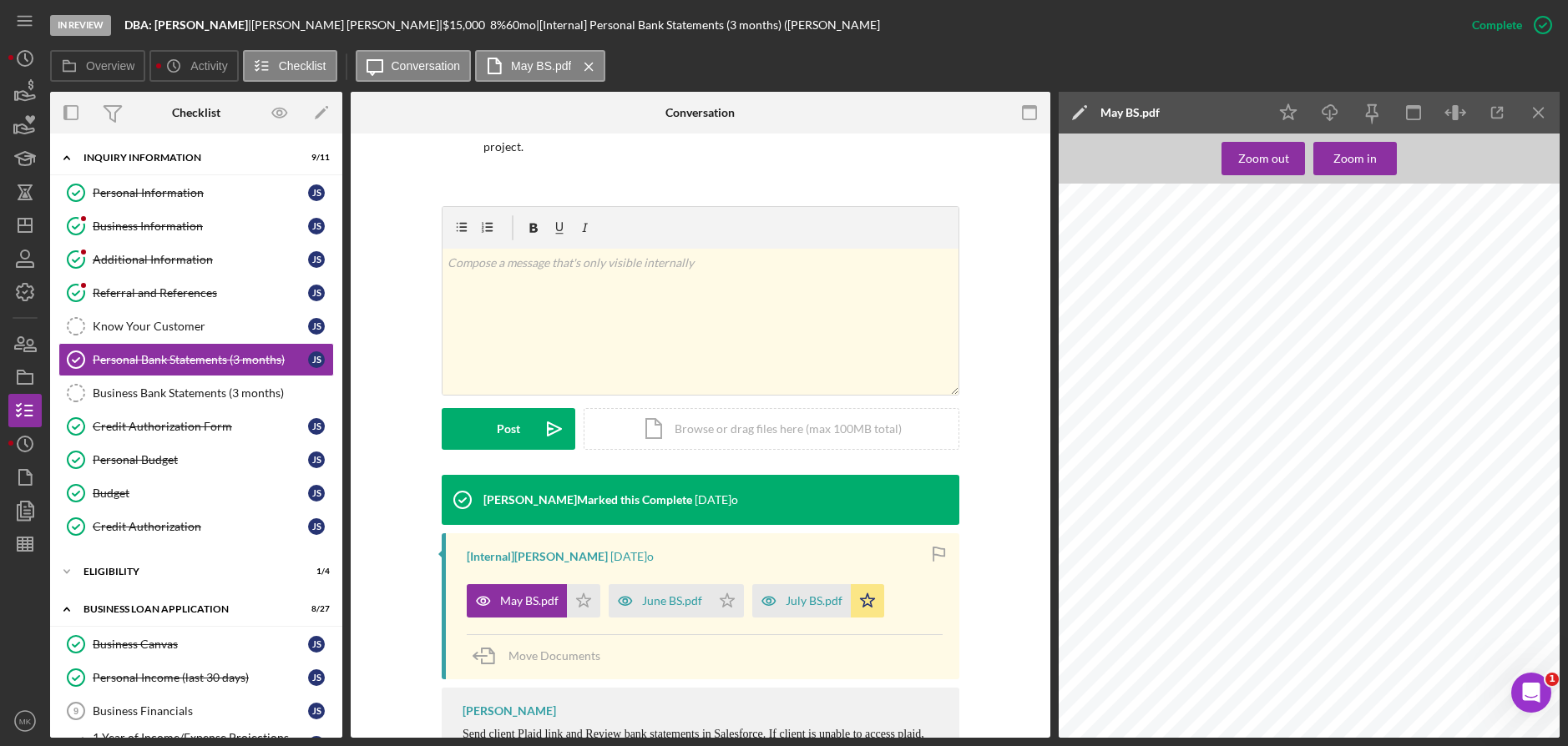
scroll to position [0, 0]
click at [661, 595] on div "June BS.pdf" at bounding box center [671, 601] width 60 height 13
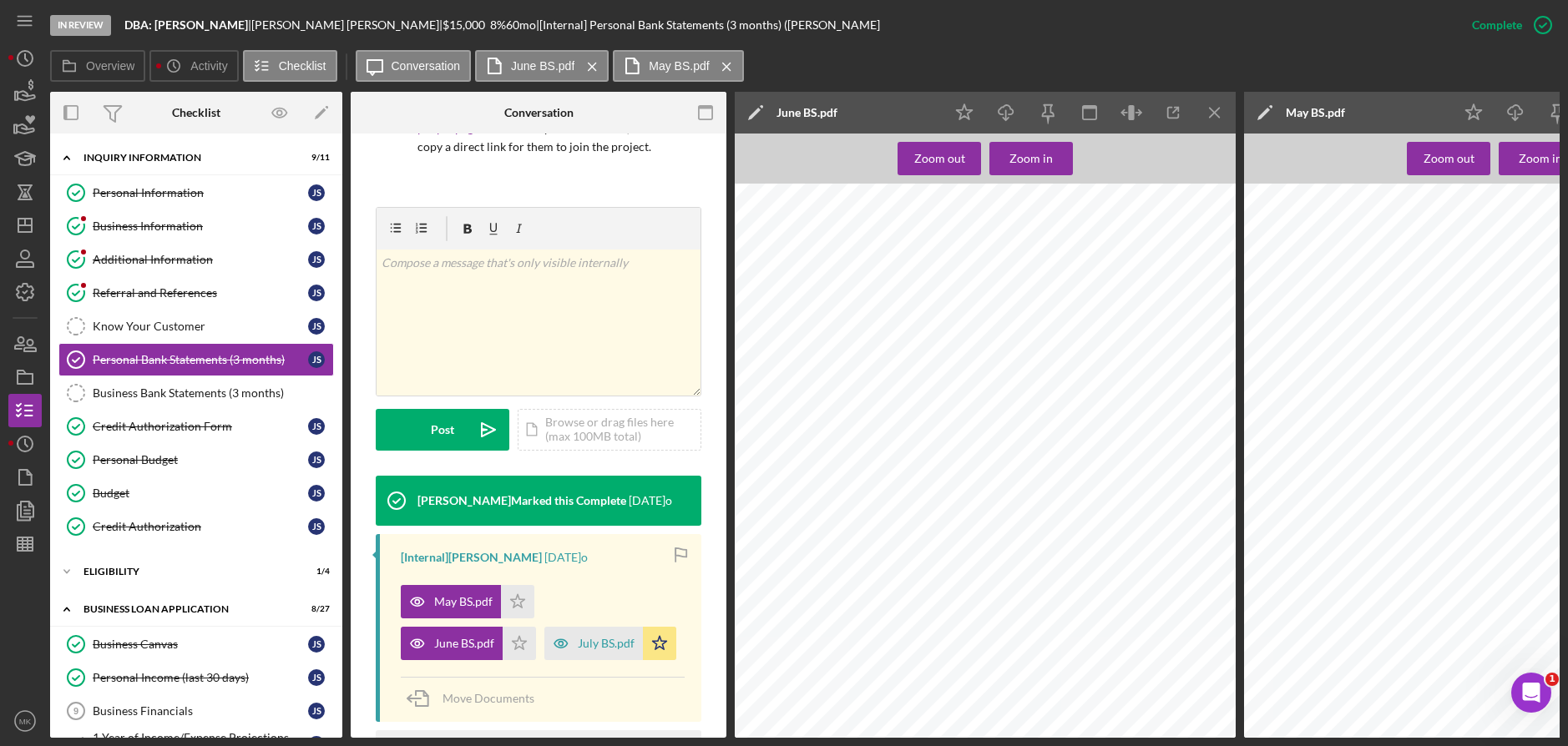
scroll to position [1447, 0]
click at [578, 650] on div "July BS.pdf" at bounding box center [606, 644] width 56 height 13
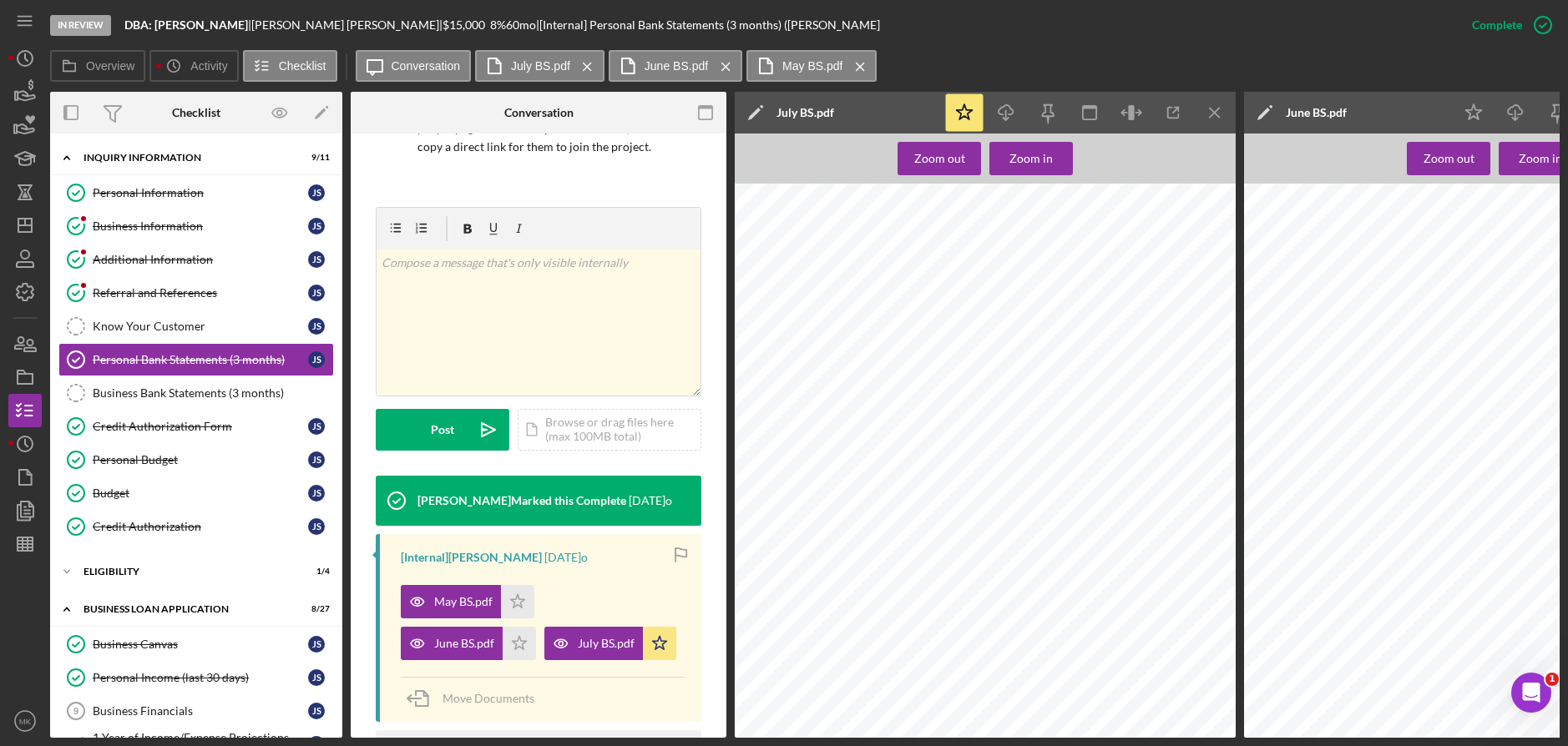
scroll to position [378, 0]
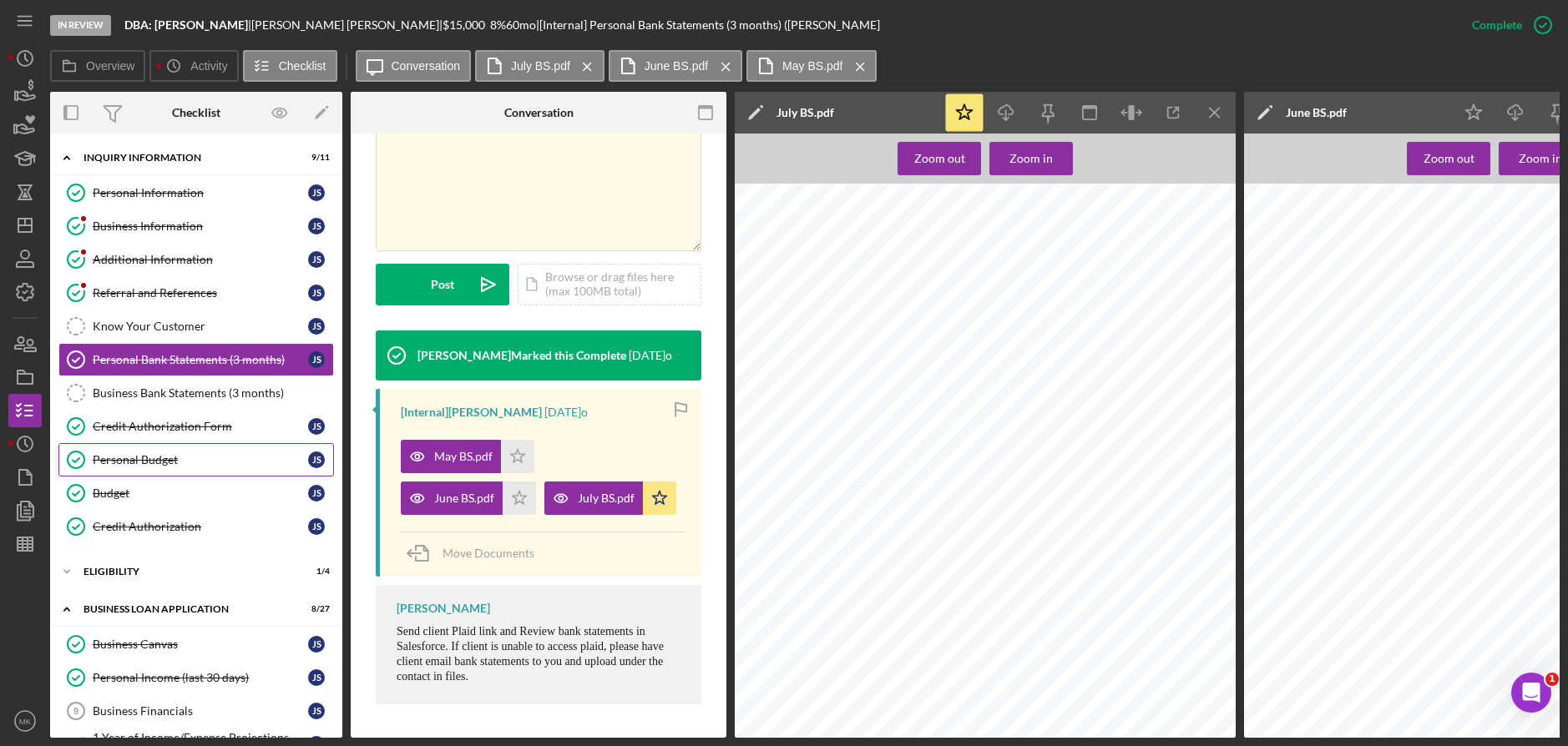
click at [179, 466] on div "Personal Budget" at bounding box center [199, 460] width 215 height 13
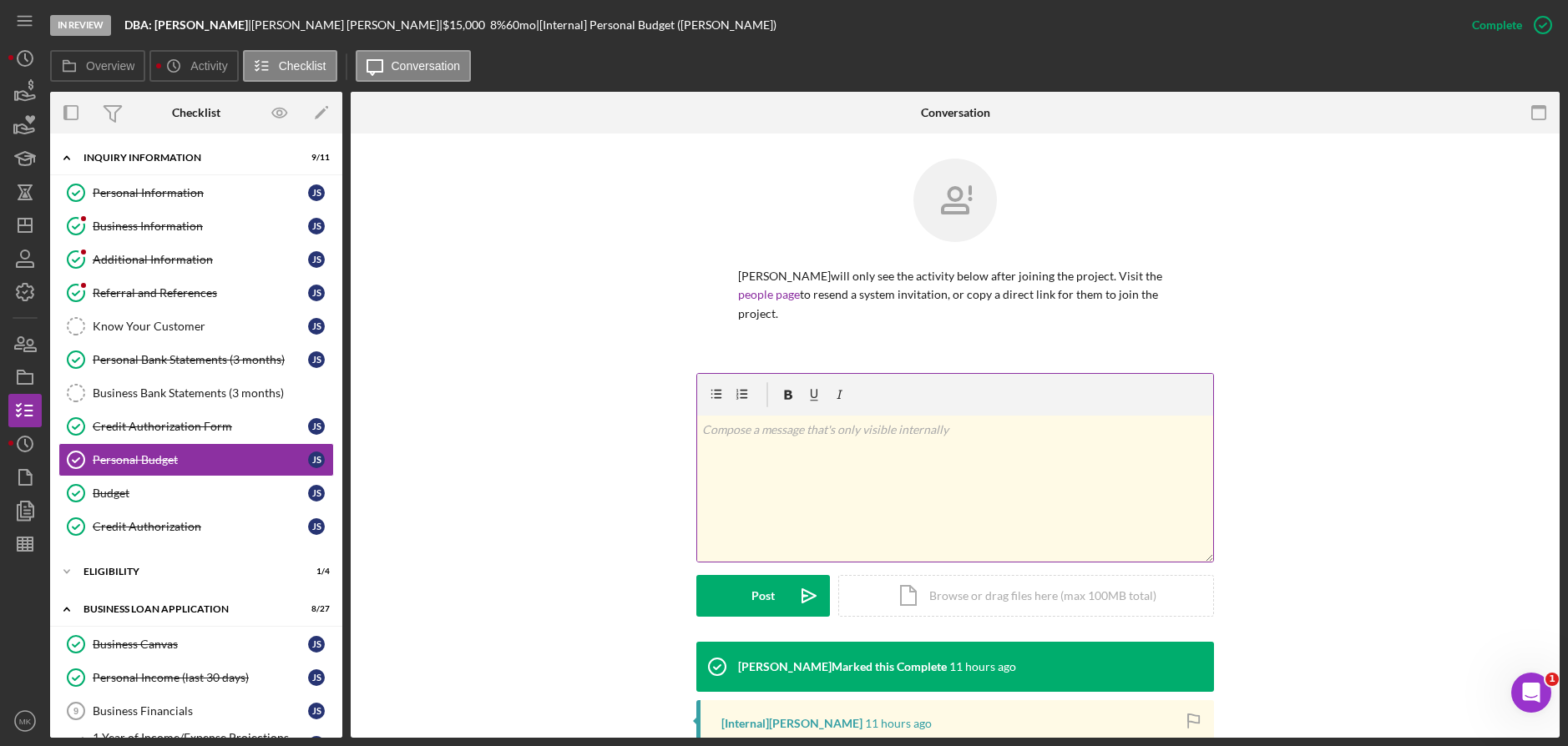
scroll to position [274, 0]
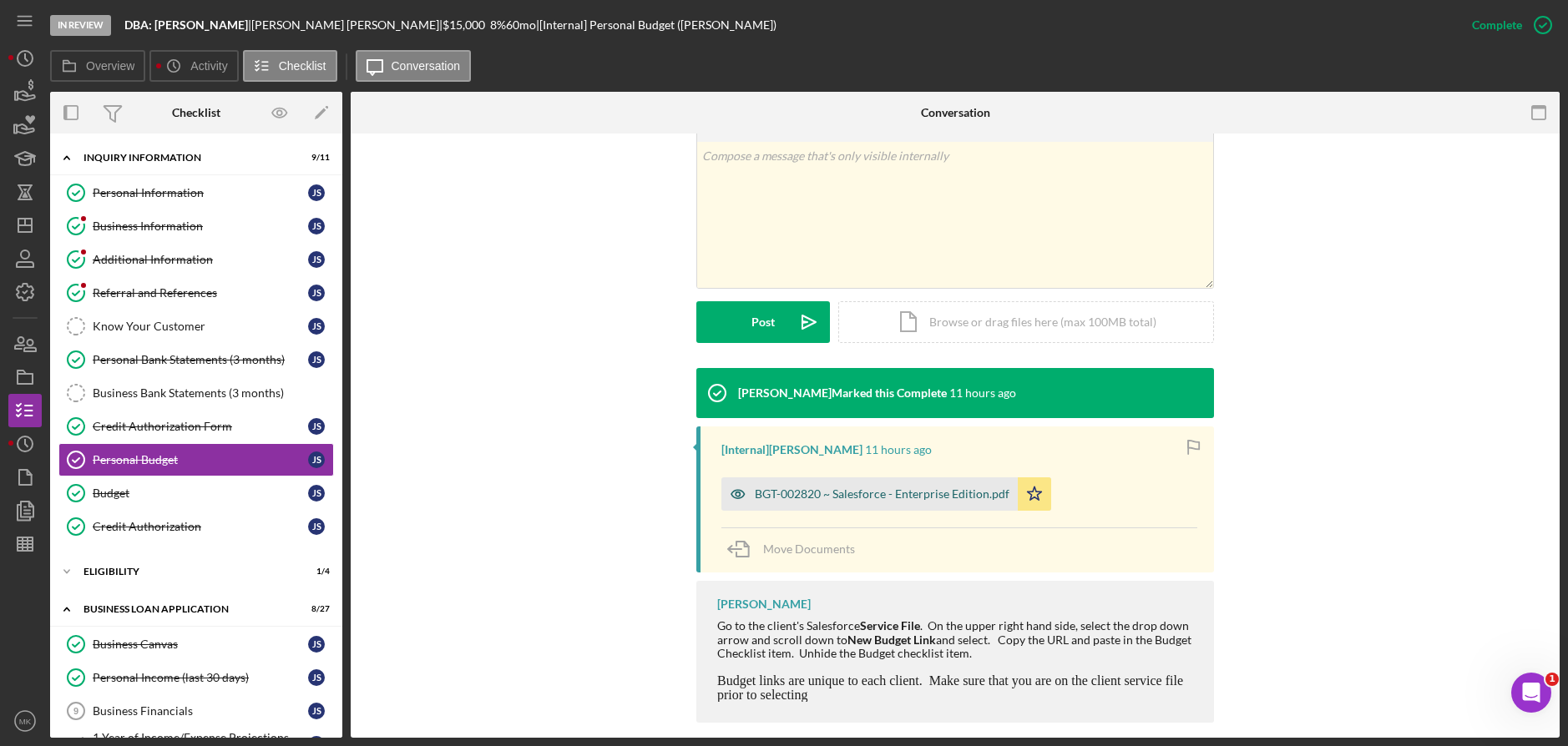
click at [887, 487] on div "BGT-002820 ~ Salesforce - Enterprise Edition.pdf" at bounding box center [882, 494] width 255 height 13
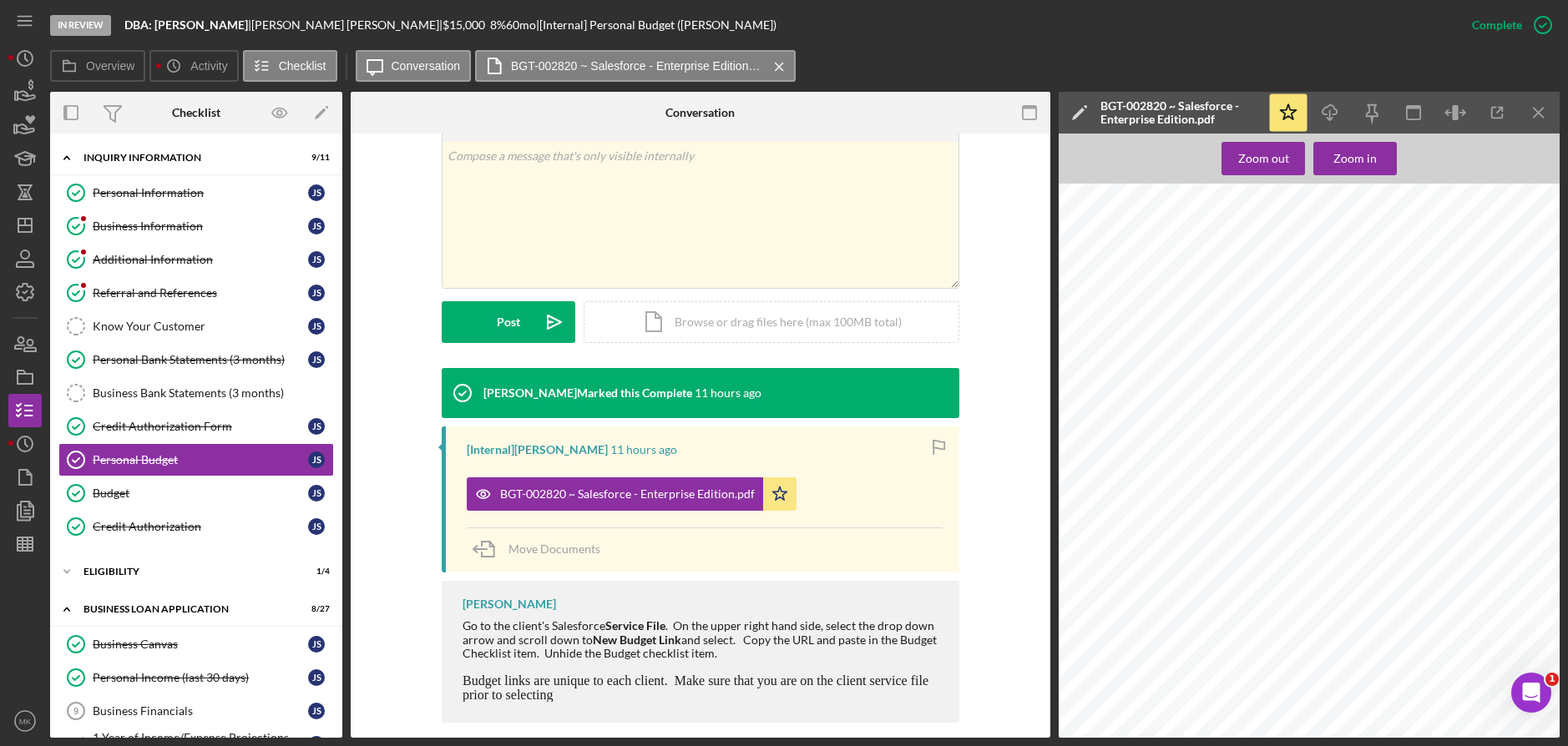
scroll to position [250, 0]
click at [140, 568] on div "ELIGIBILITY" at bounding box center [202, 572] width 238 height 10
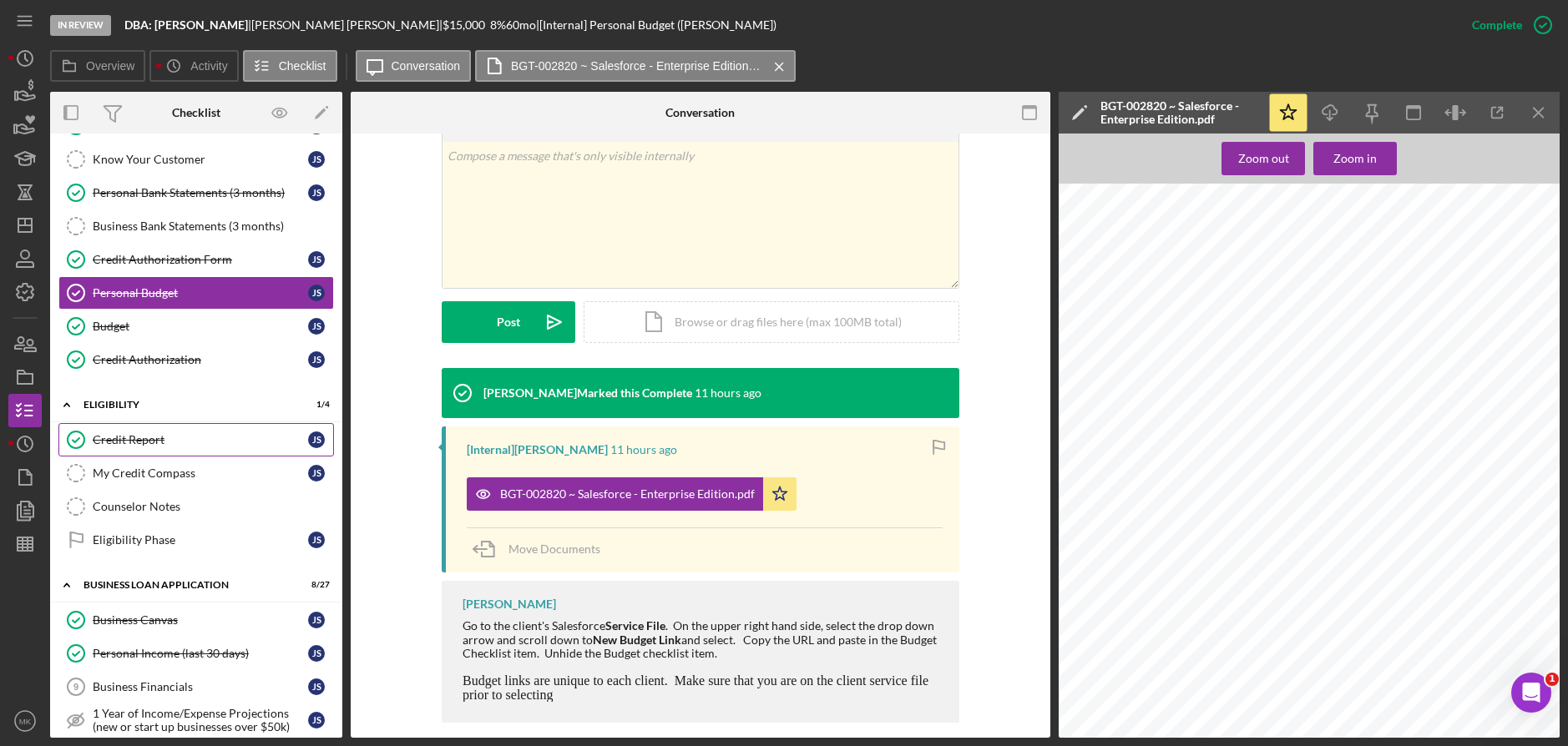
click at [134, 427] on link "Credit Report Credit Report J S" at bounding box center [196, 439] width 275 height 33
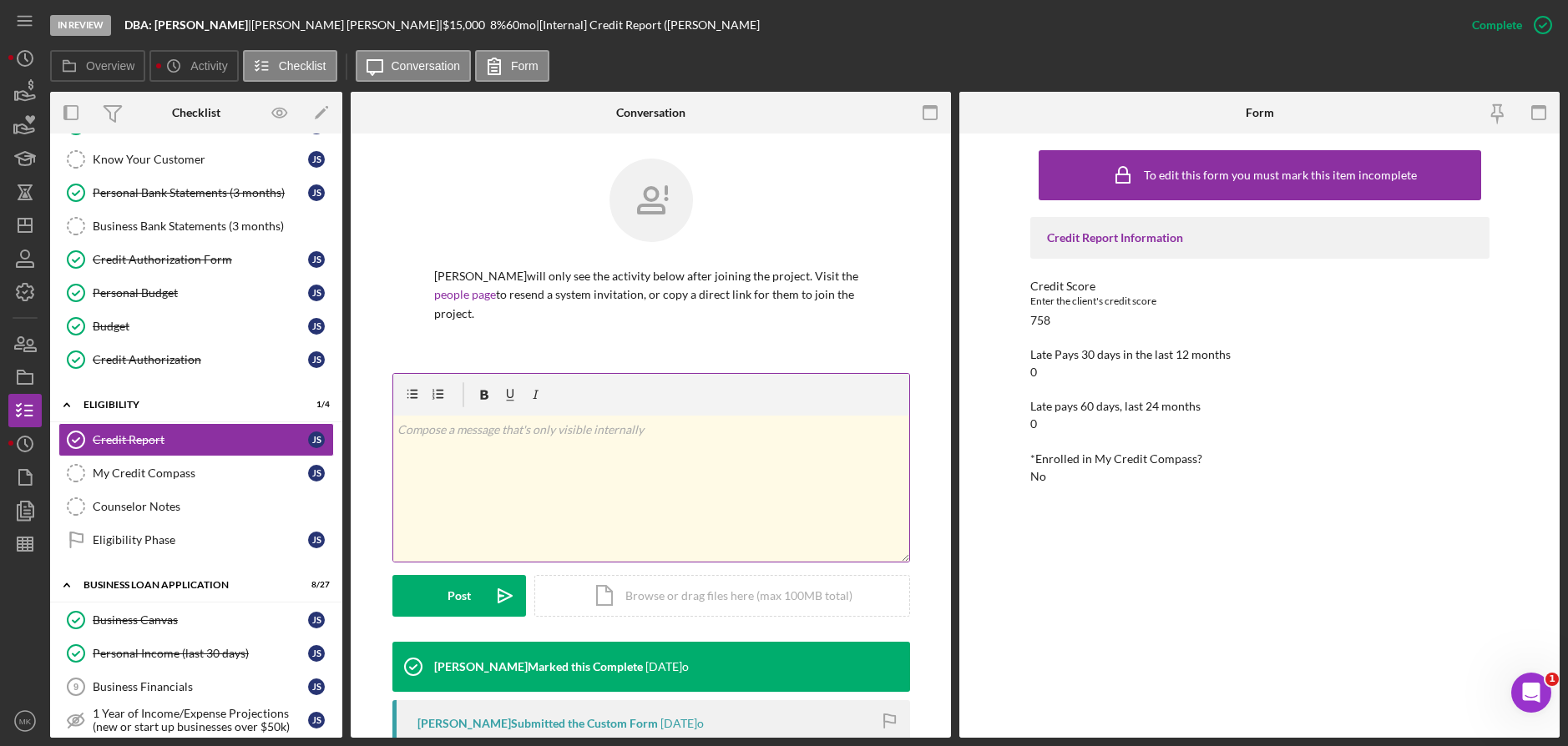
scroll to position [250, 0]
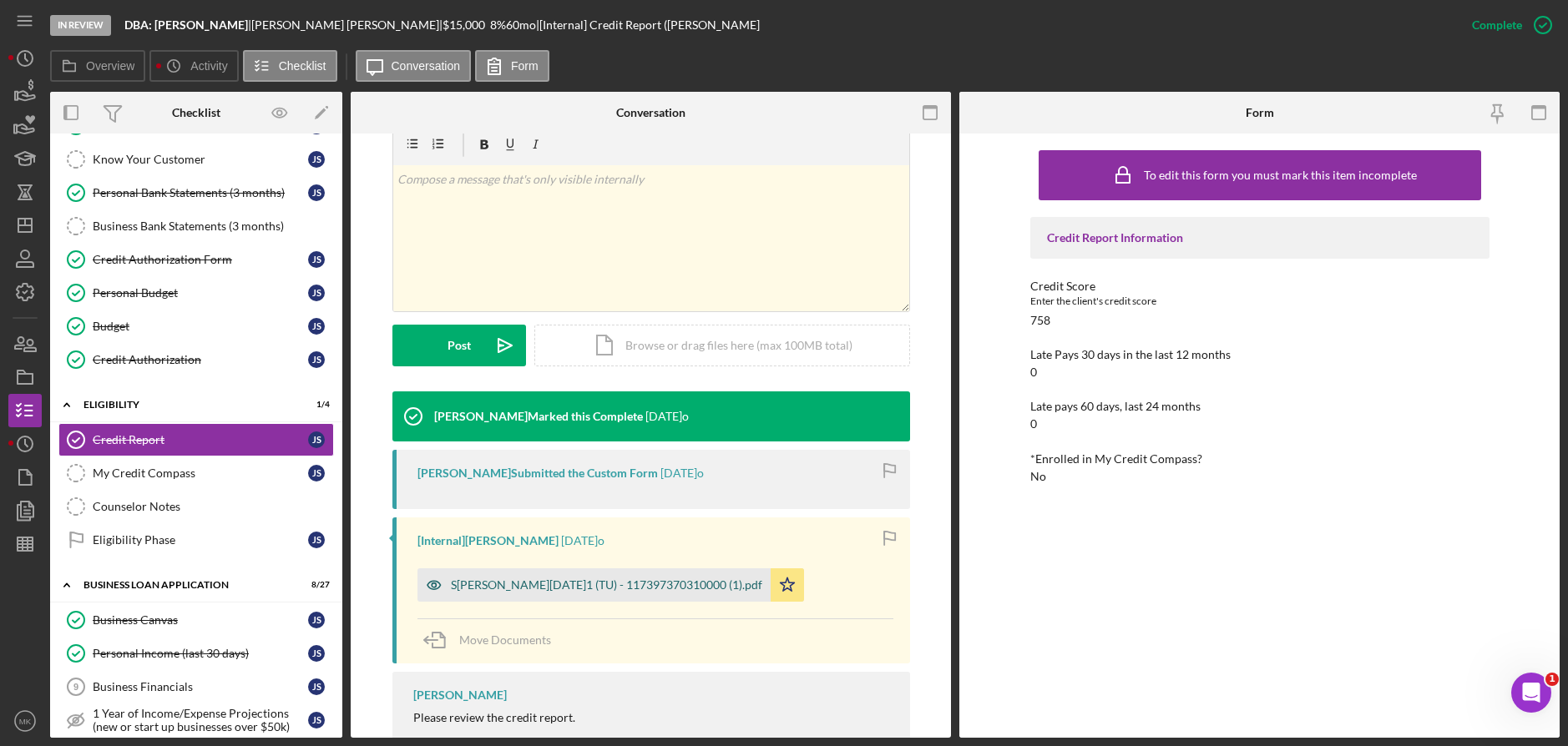
click at [626, 579] on div "S[PERSON_NAME][DATE]1 (TU) - 117397370310000 (1).pdf" at bounding box center [606, 585] width 311 height 13
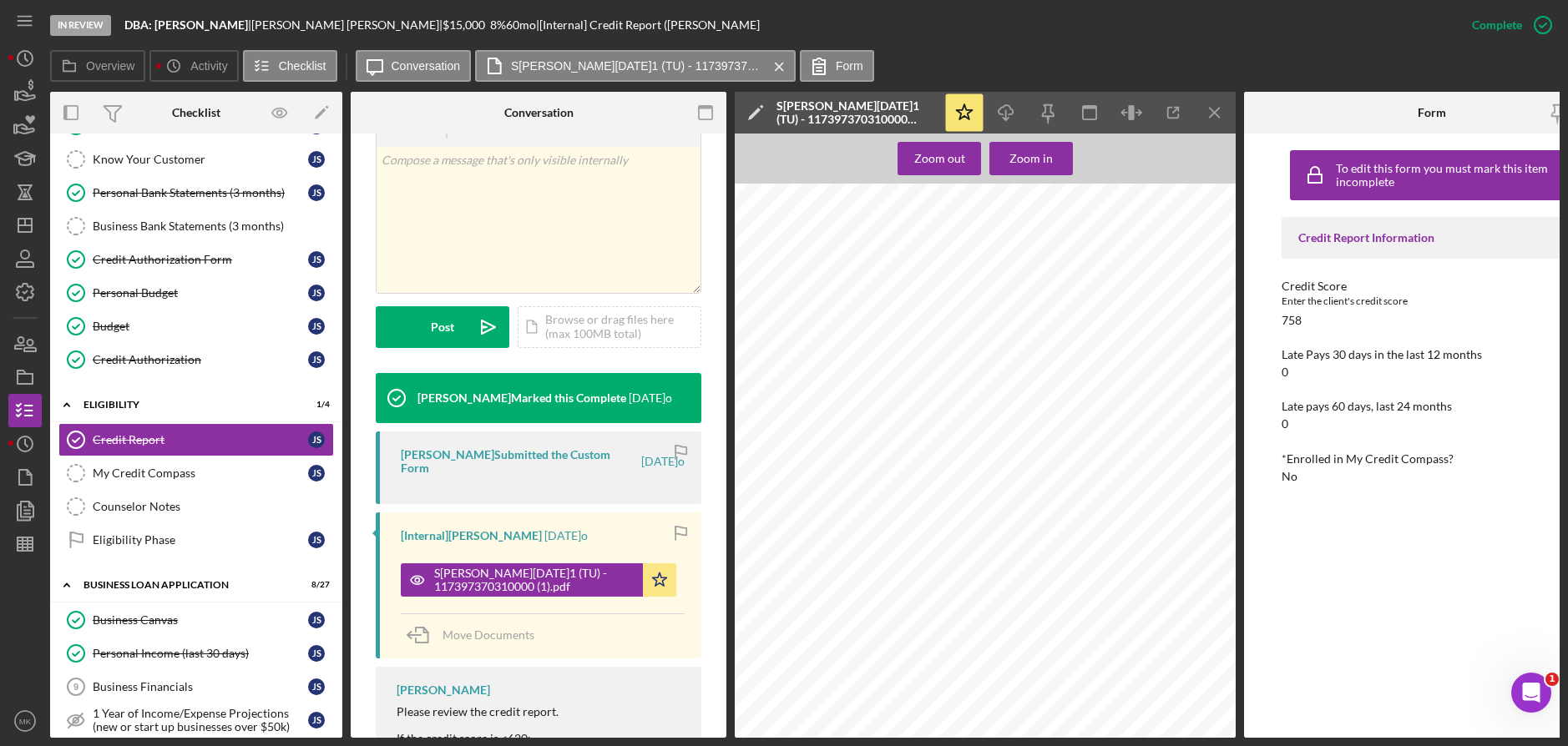
scroll to position [0, 0]
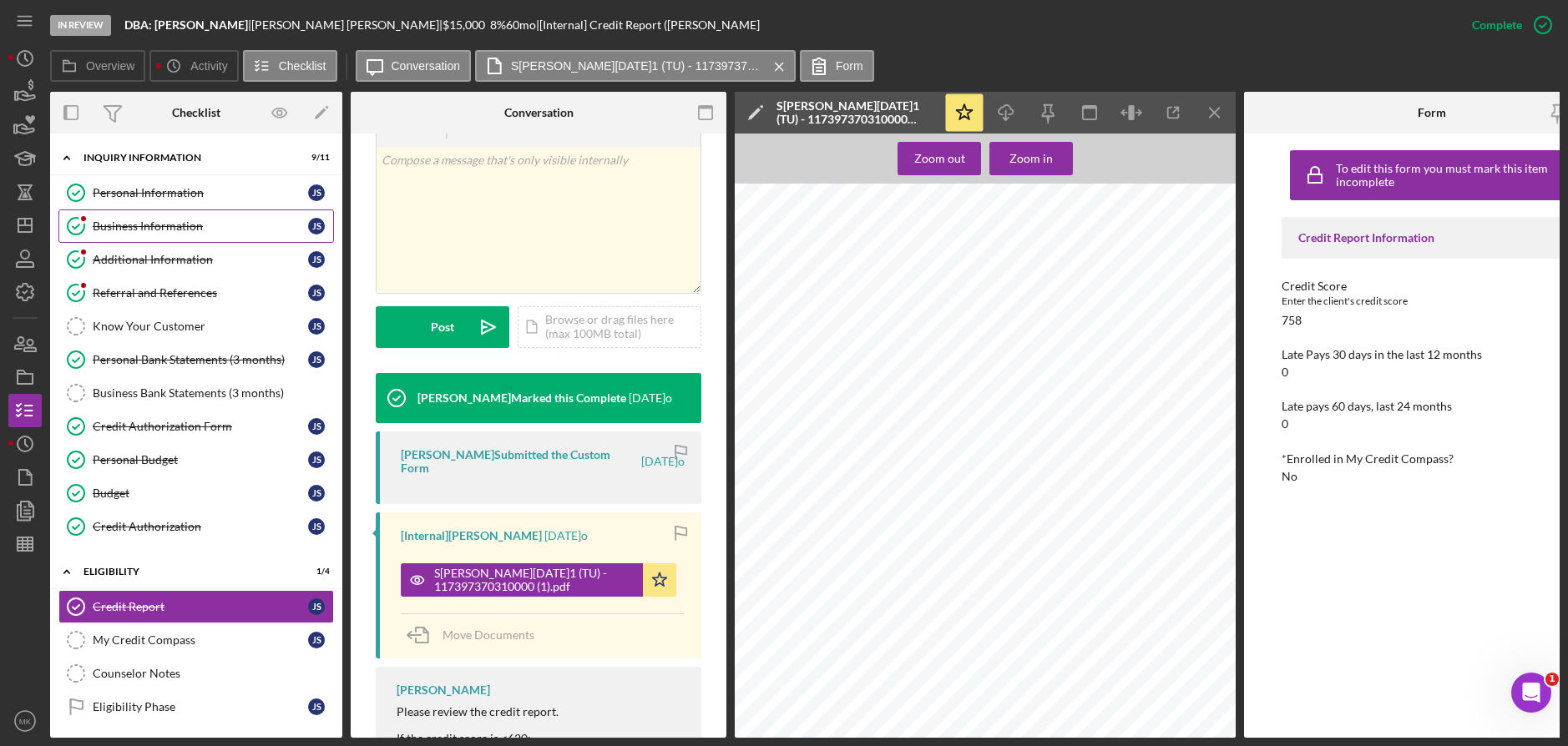
click at [170, 221] on div "Business Information" at bounding box center [199, 226] width 215 height 13
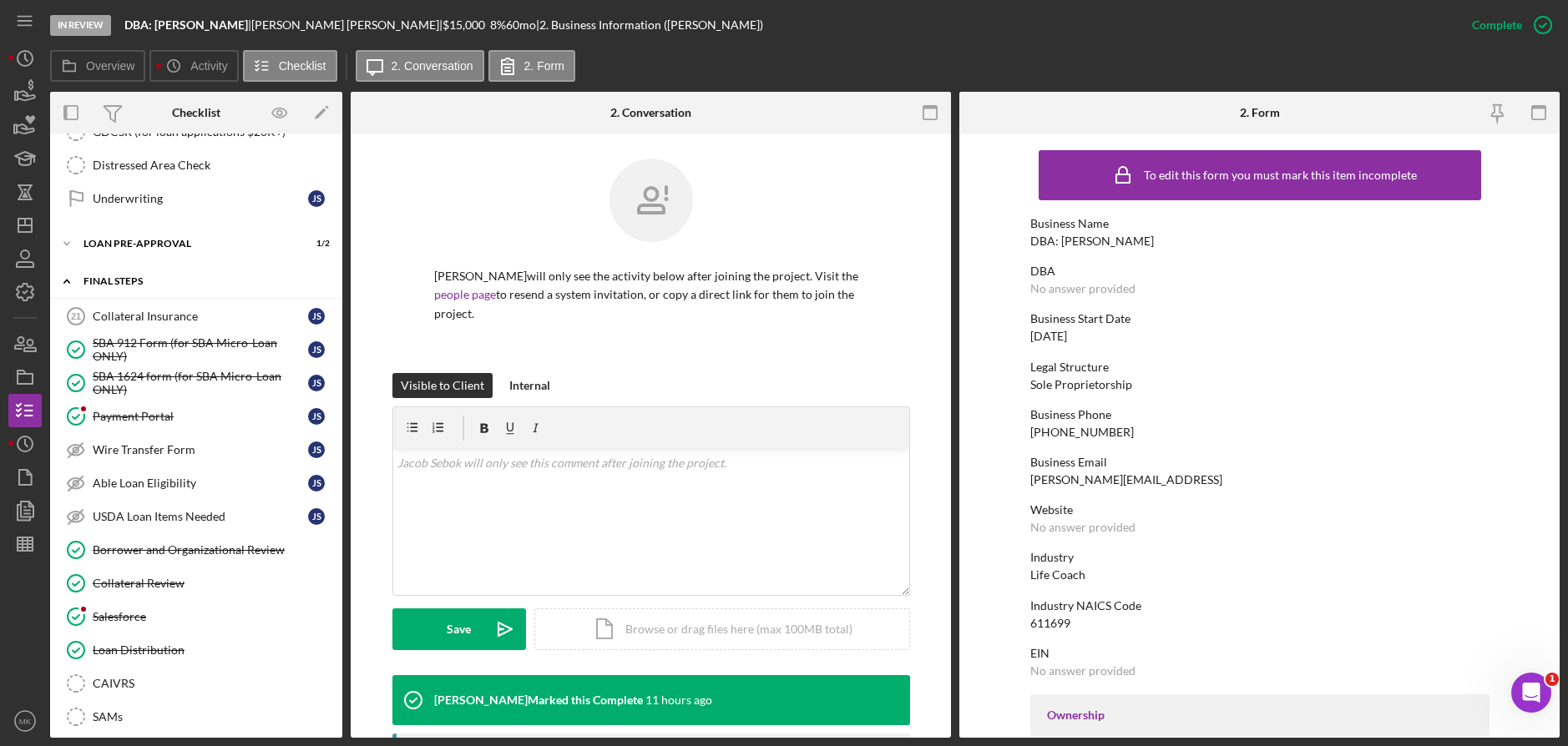
scroll to position [1374, 0]
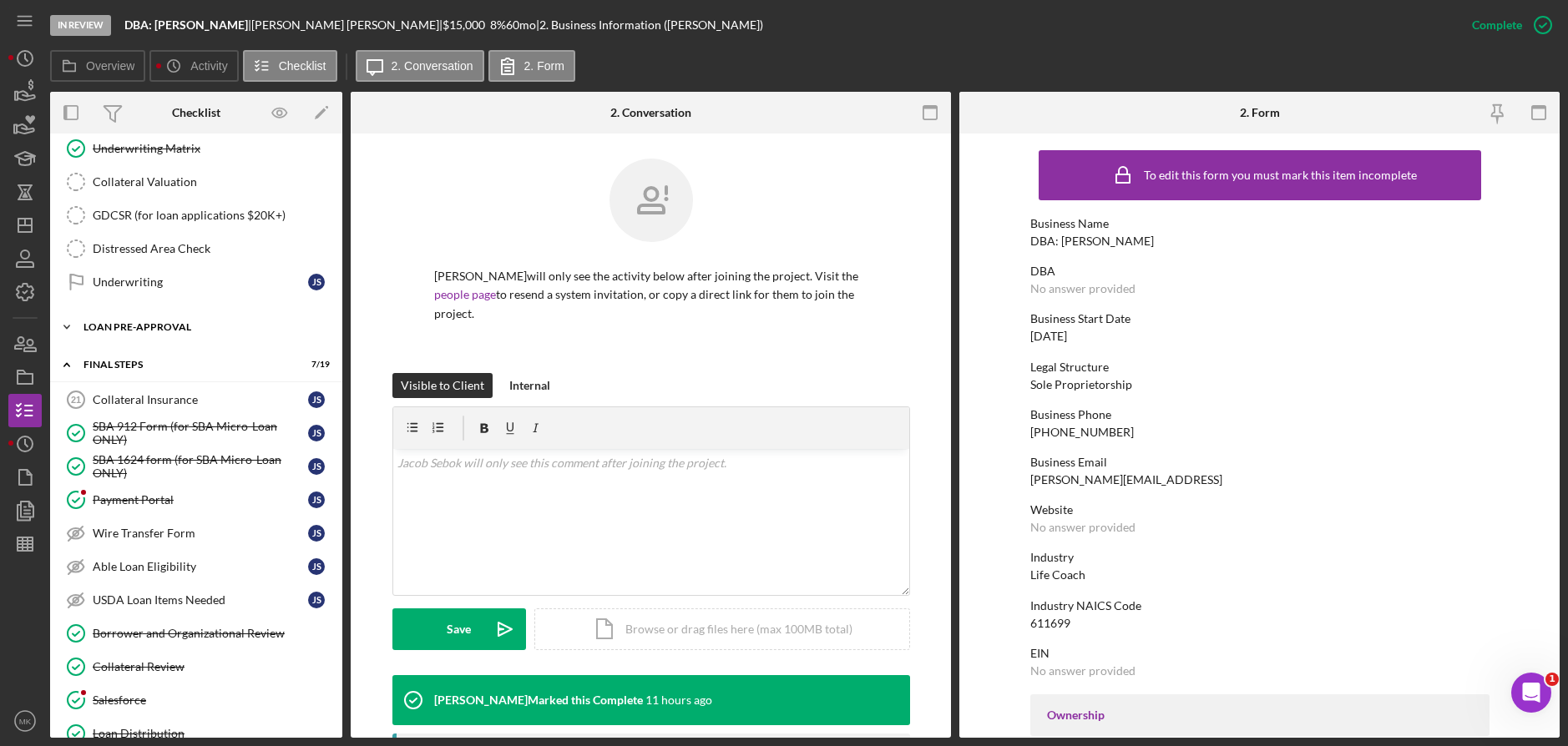
click at [188, 321] on div "Icon/Expander LOAN PRE-APPROVAL 1 / 2" at bounding box center [196, 327] width 292 height 33
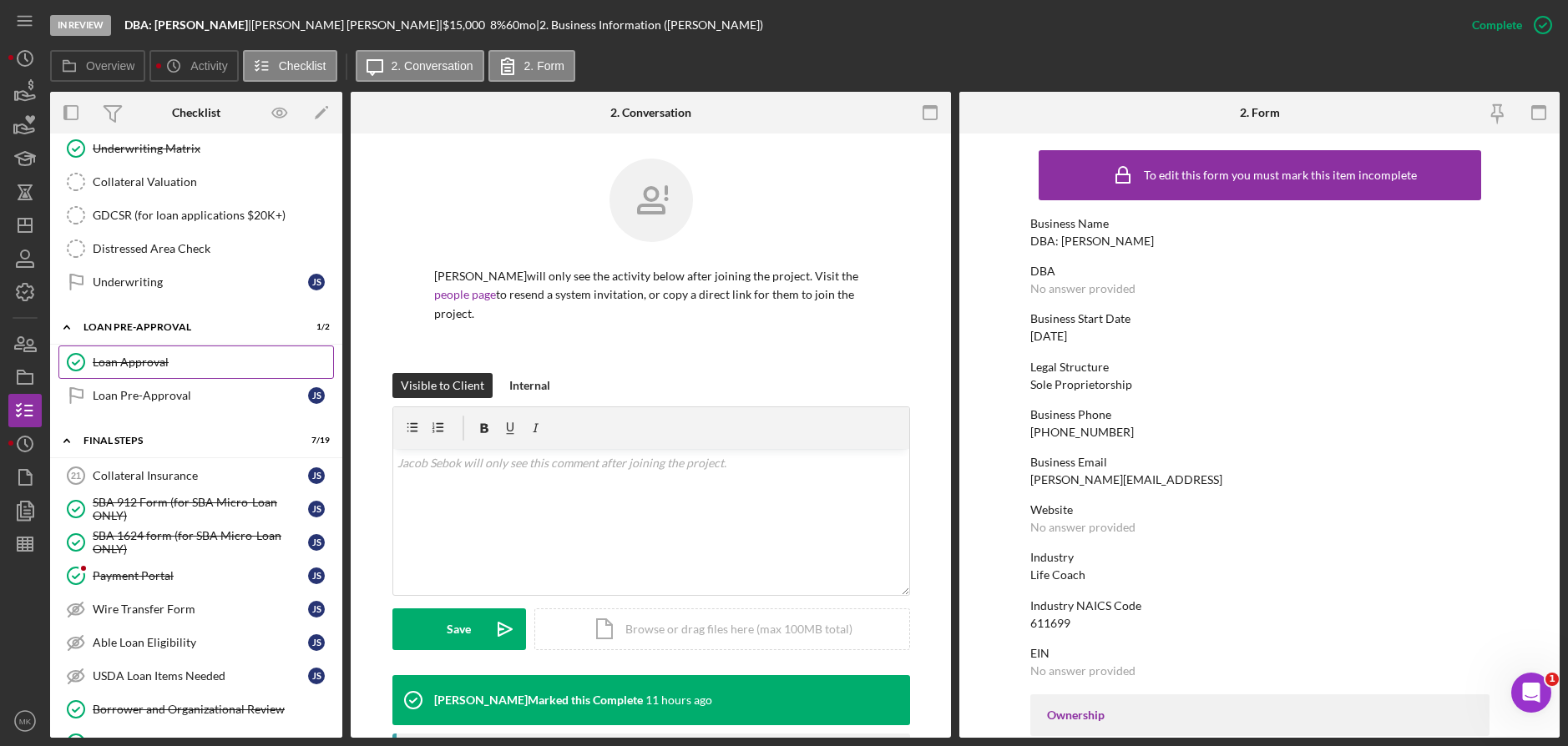
click at [174, 373] on link "Loan Approval Loan Approval" at bounding box center [196, 362] width 275 height 33
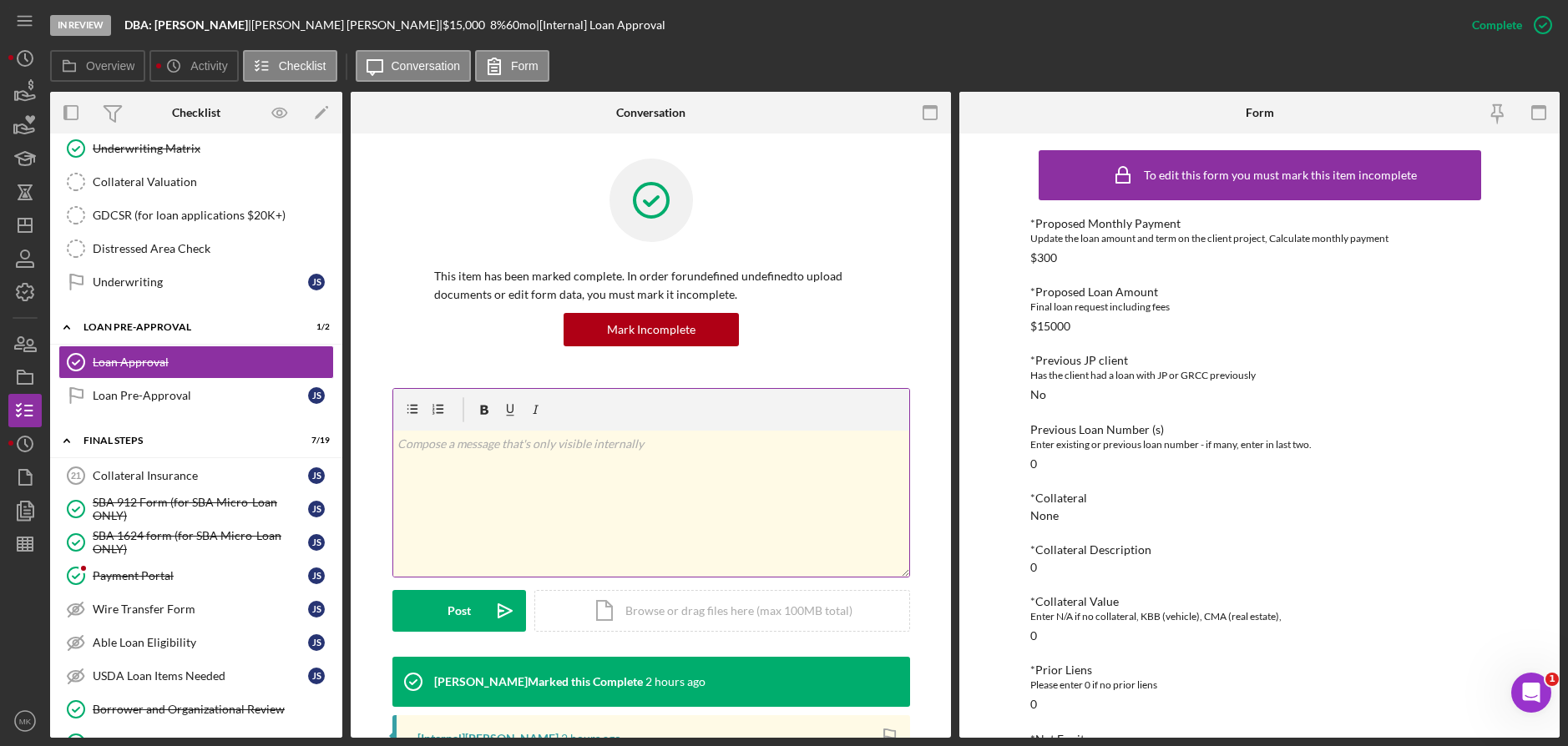
scroll to position [468, 0]
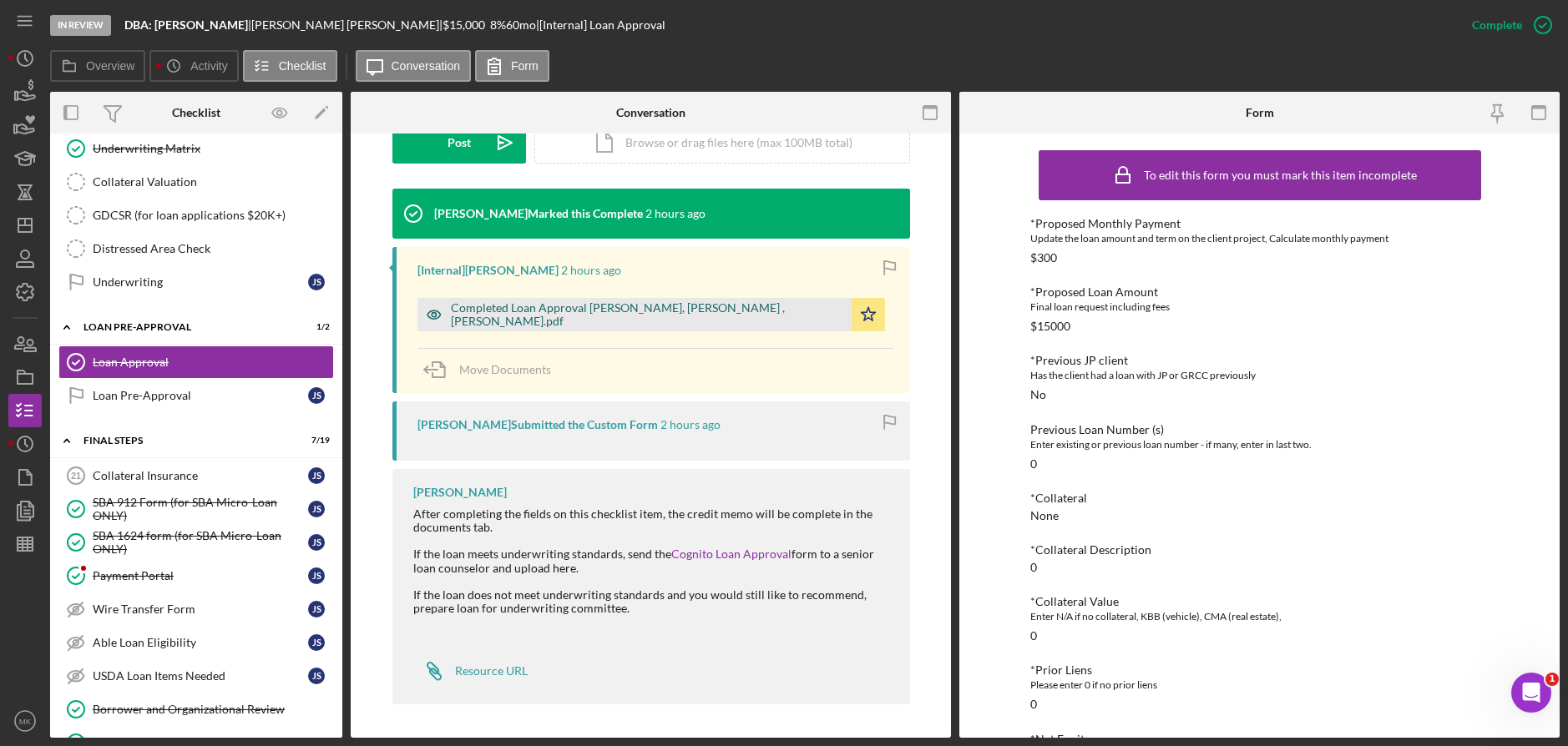
click at [639, 320] on div "Completed Loan Approval [PERSON_NAME], [PERSON_NAME] , [PERSON_NAME].pdf" at bounding box center [646, 314] width 392 height 27
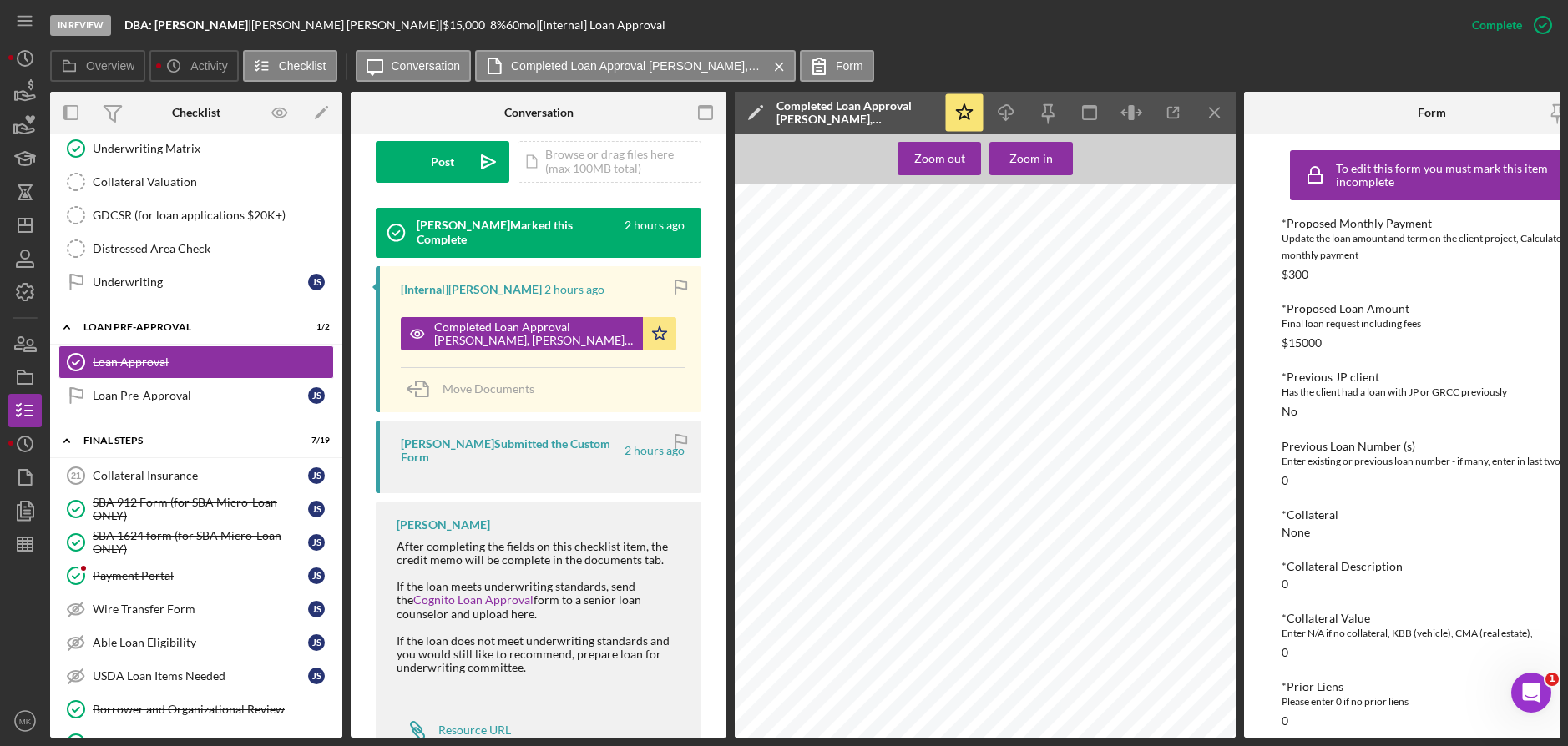
scroll to position [1447, 0]
click at [24, 519] on icon "button" at bounding box center [25, 511] width 42 height 42
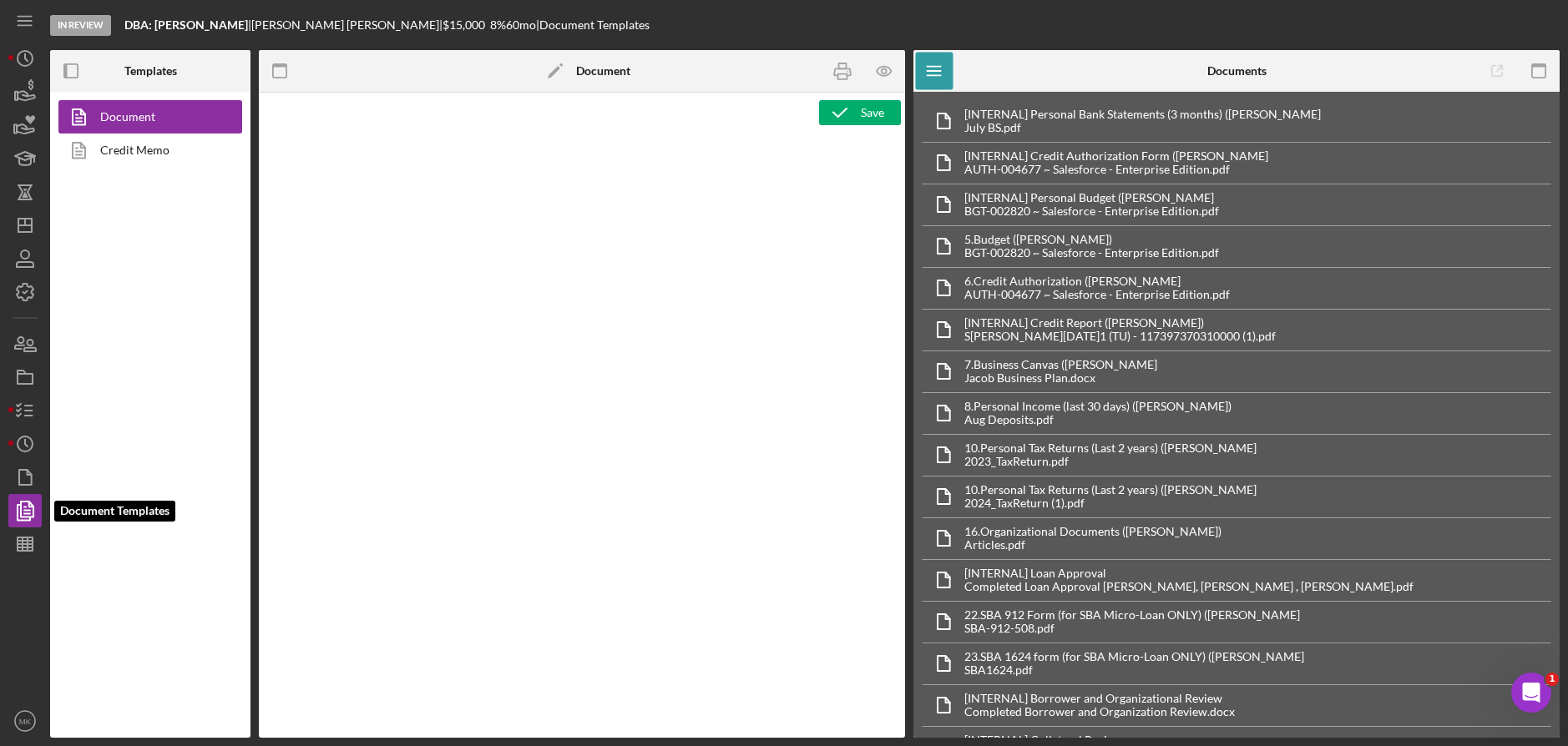
type textarea "Copy and paste, or create, your document template here."
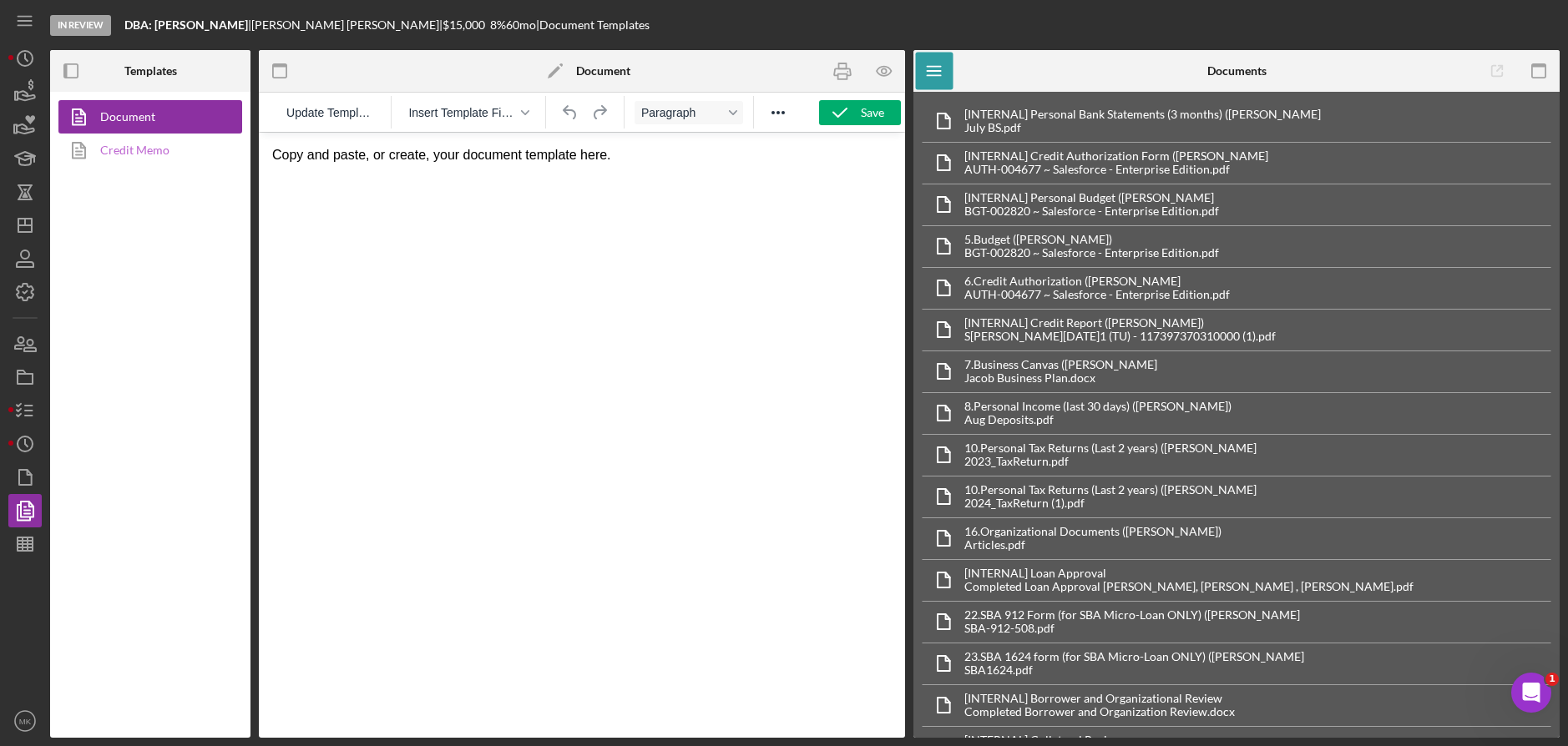
click at [148, 148] on link "Credit Memo" at bounding box center [146, 150] width 175 height 33
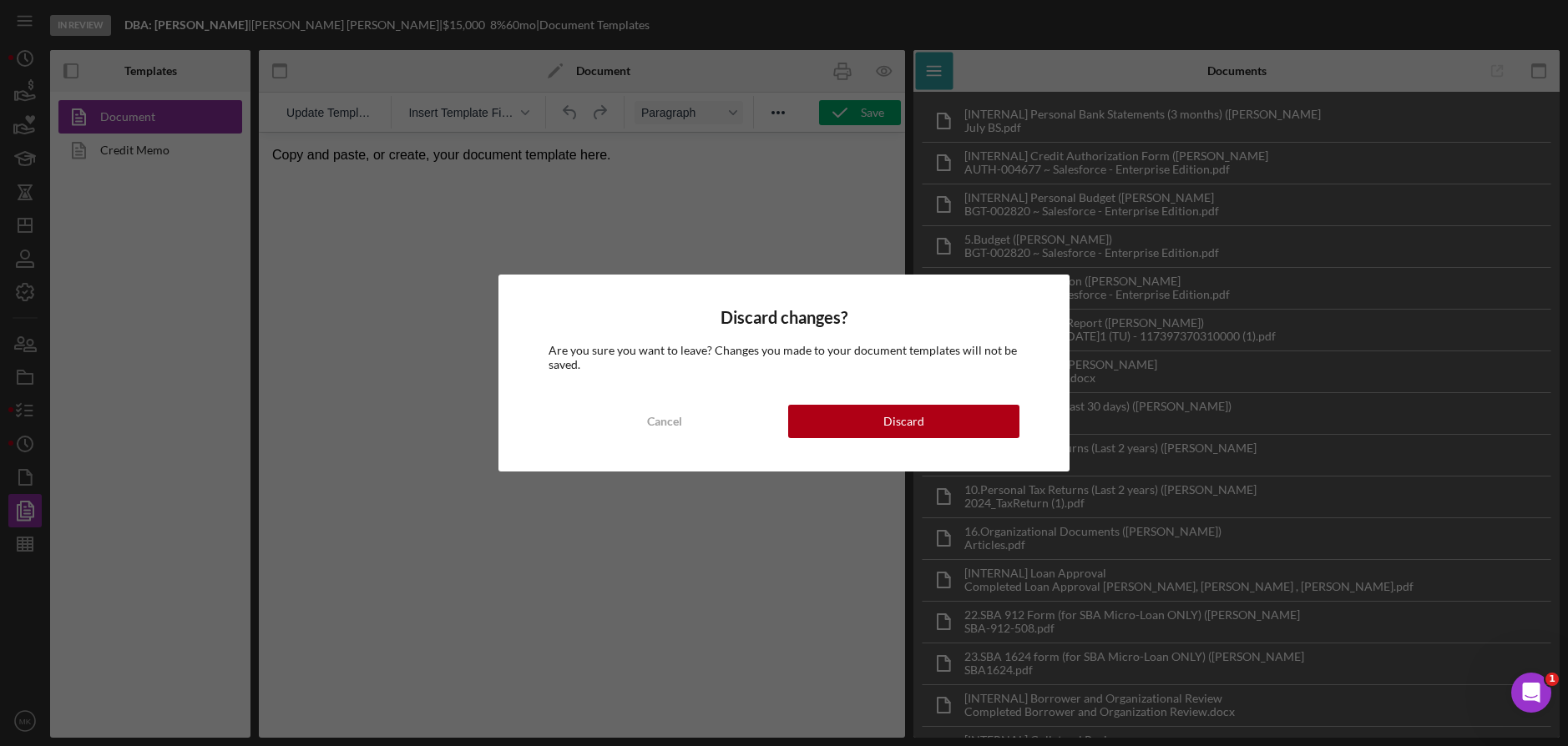
click at [896, 441] on div "Discard changes? Are you sure you want to leave? Changes you made to your docum…" at bounding box center [784, 373] width 571 height 197
click at [866, 411] on button "Discard" at bounding box center [904, 422] width 231 height 33
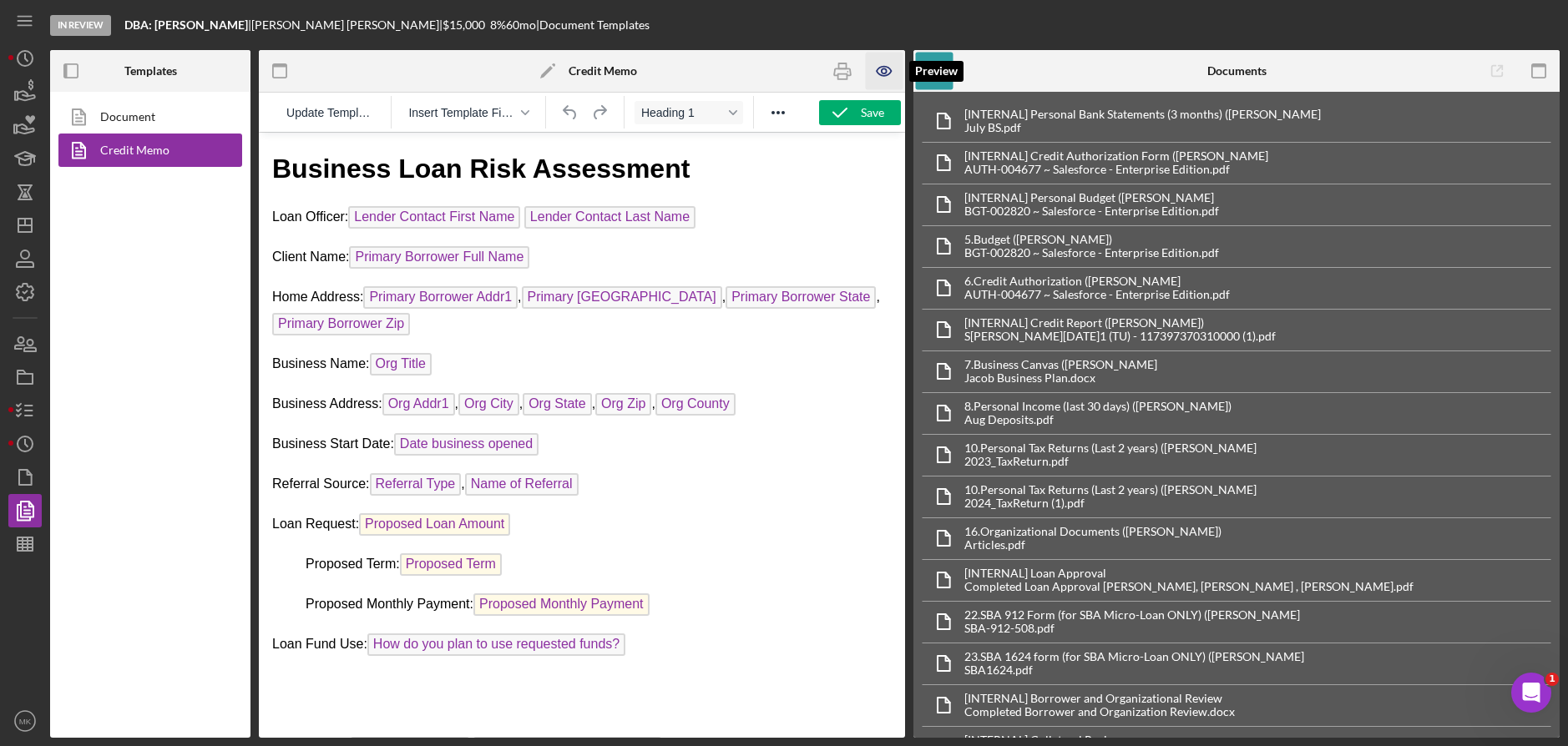
click at [879, 68] on icon "button" at bounding box center [883, 71] width 14 height 9
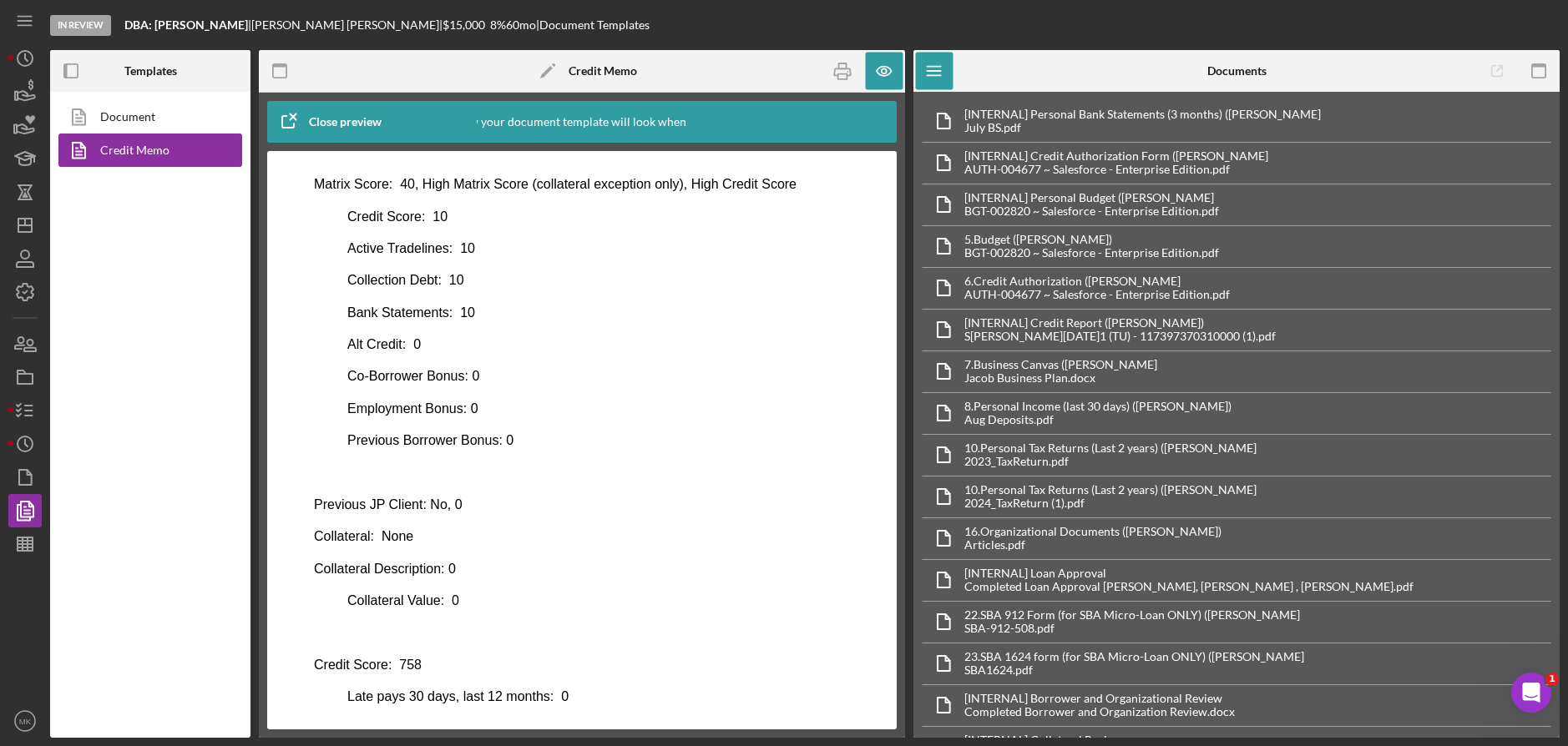
scroll to position [797, 0]
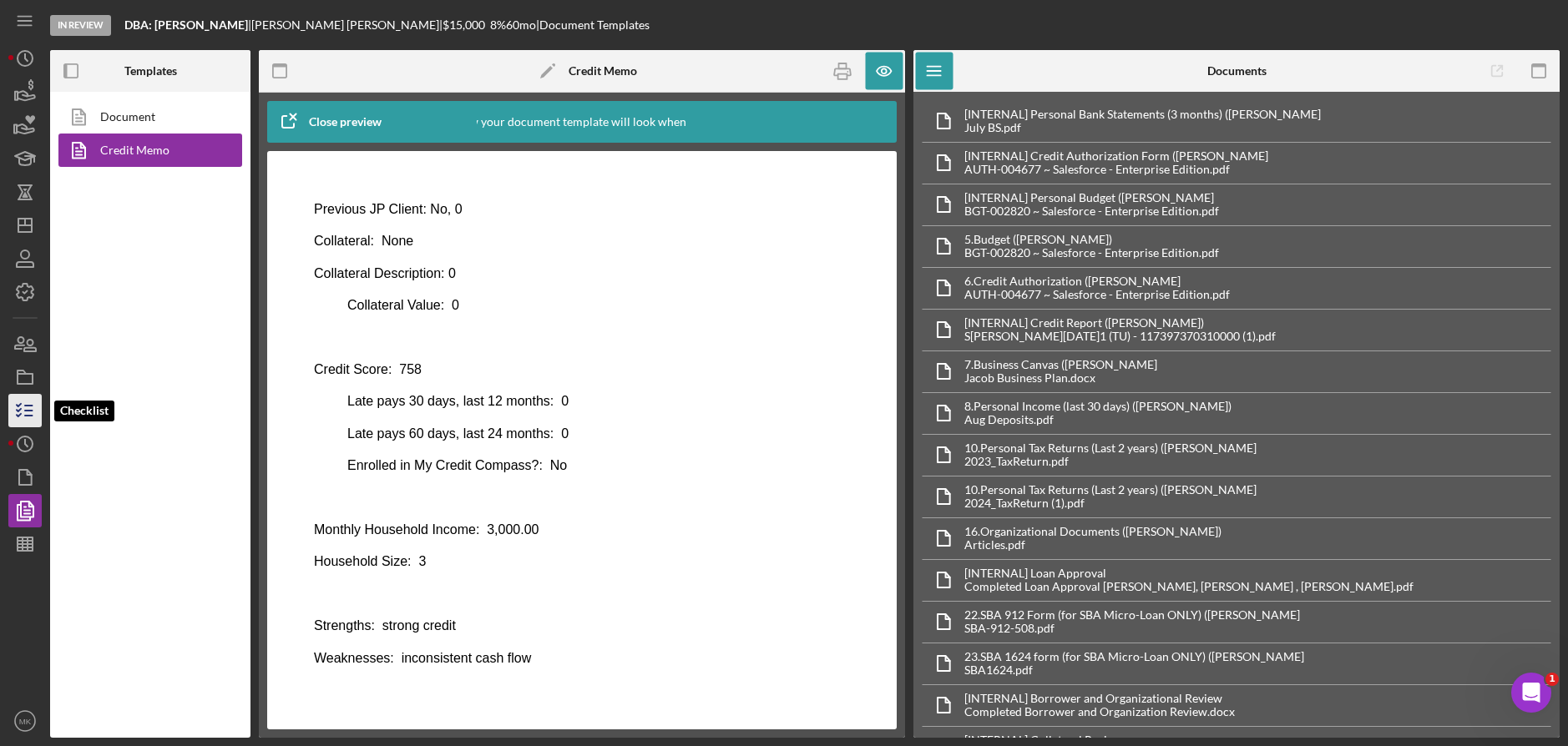
click at [17, 411] on polyline "button" at bounding box center [18, 410] width 5 height 3
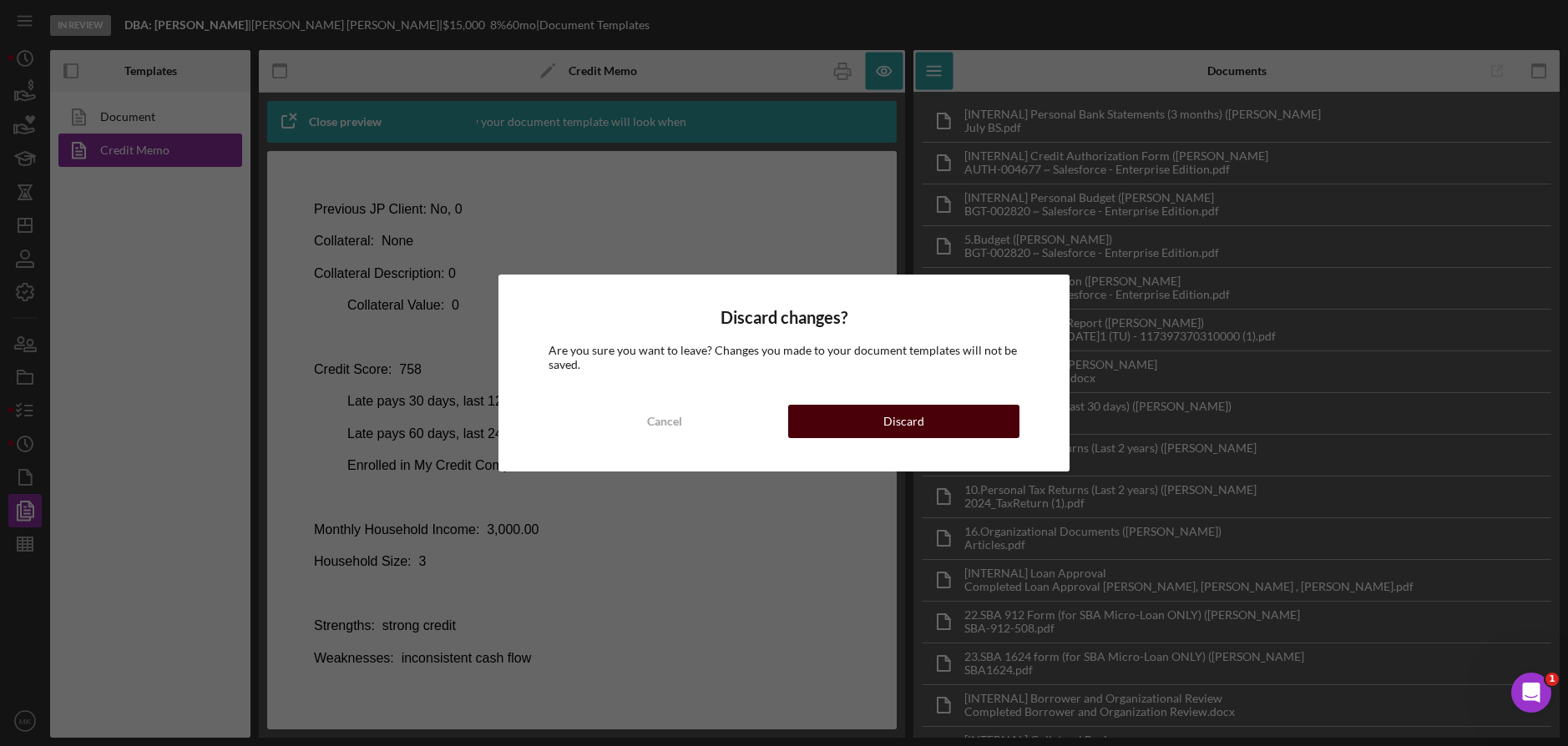
click at [881, 419] on button "Discard" at bounding box center [904, 422] width 231 height 33
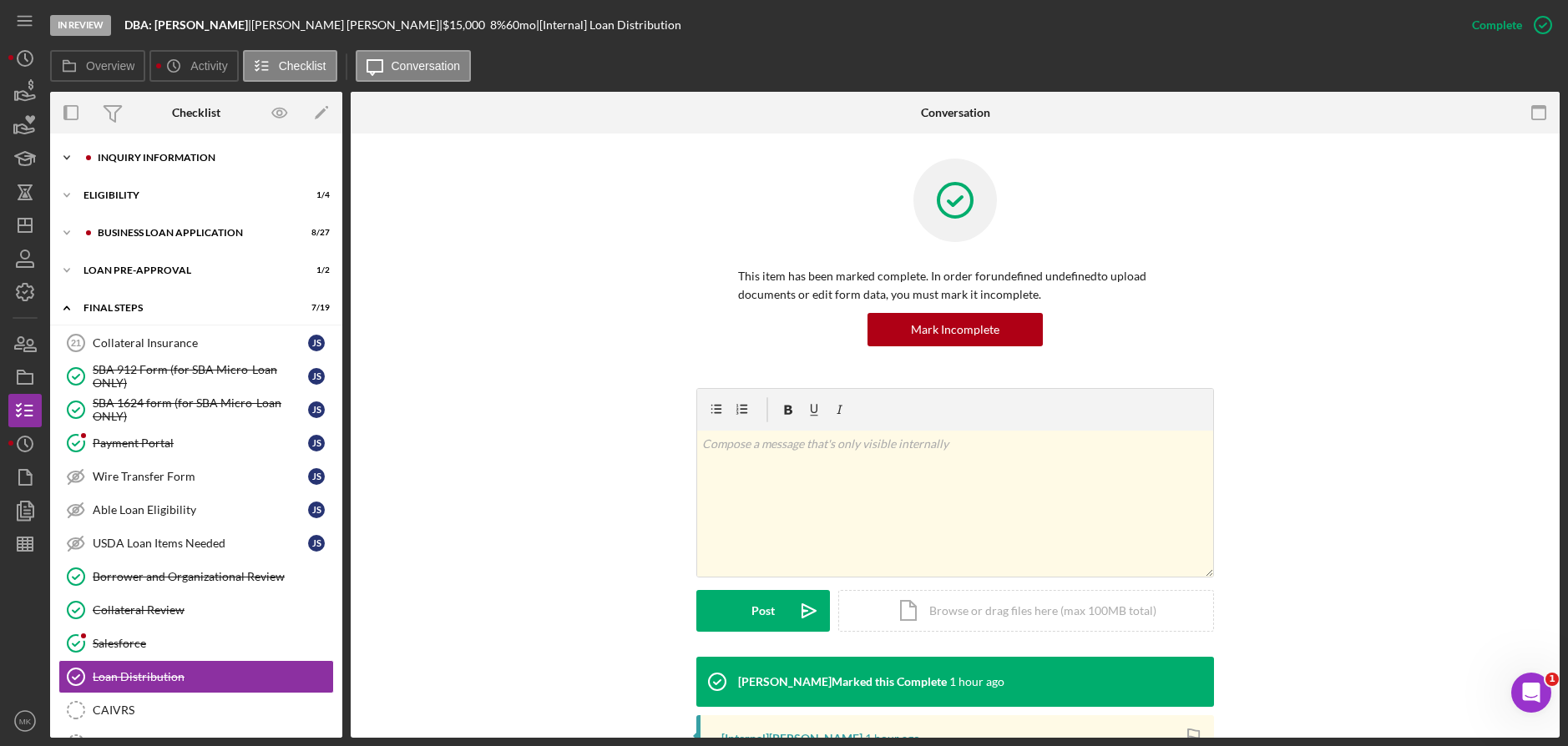
click at [128, 162] on div "Icon/Expander INQUIRY INFORMATION 9 / 11" at bounding box center [196, 158] width 292 height 33
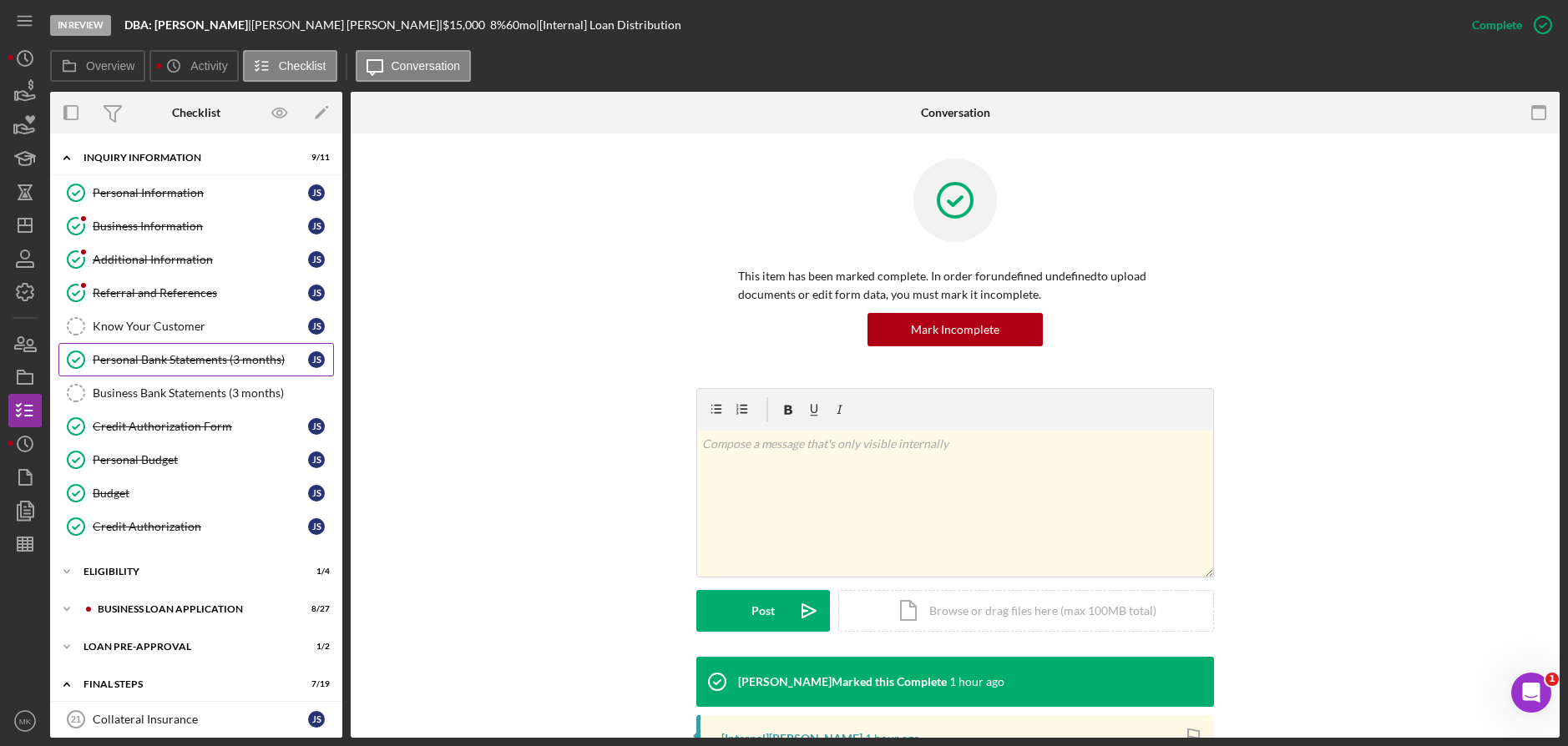
click at [171, 362] on div "Personal Bank Statements (3 months)" at bounding box center [199, 360] width 215 height 13
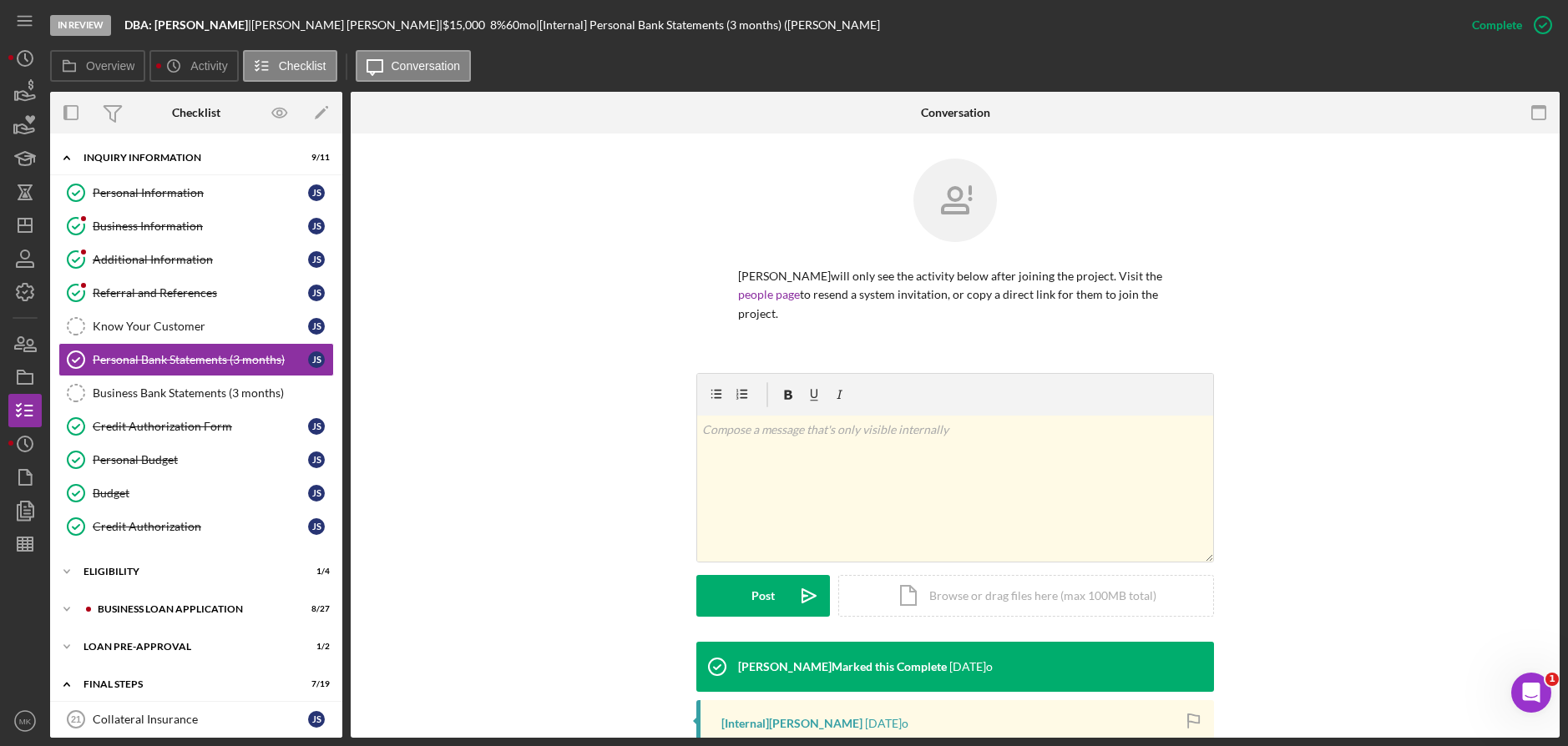
scroll to position [222, 0]
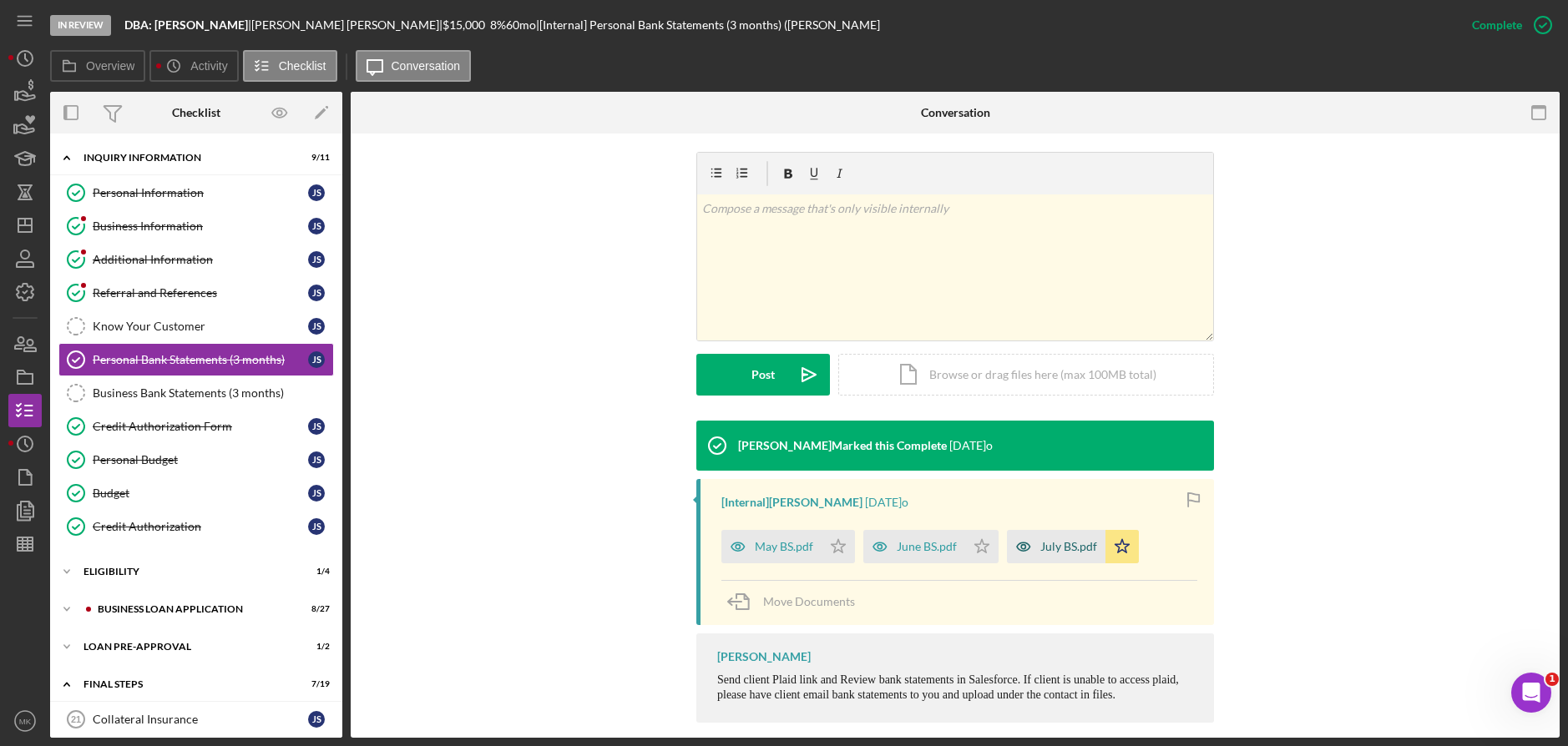
click at [1053, 530] on div "July BS.pdf" at bounding box center [1056, 547] width 99 height 33
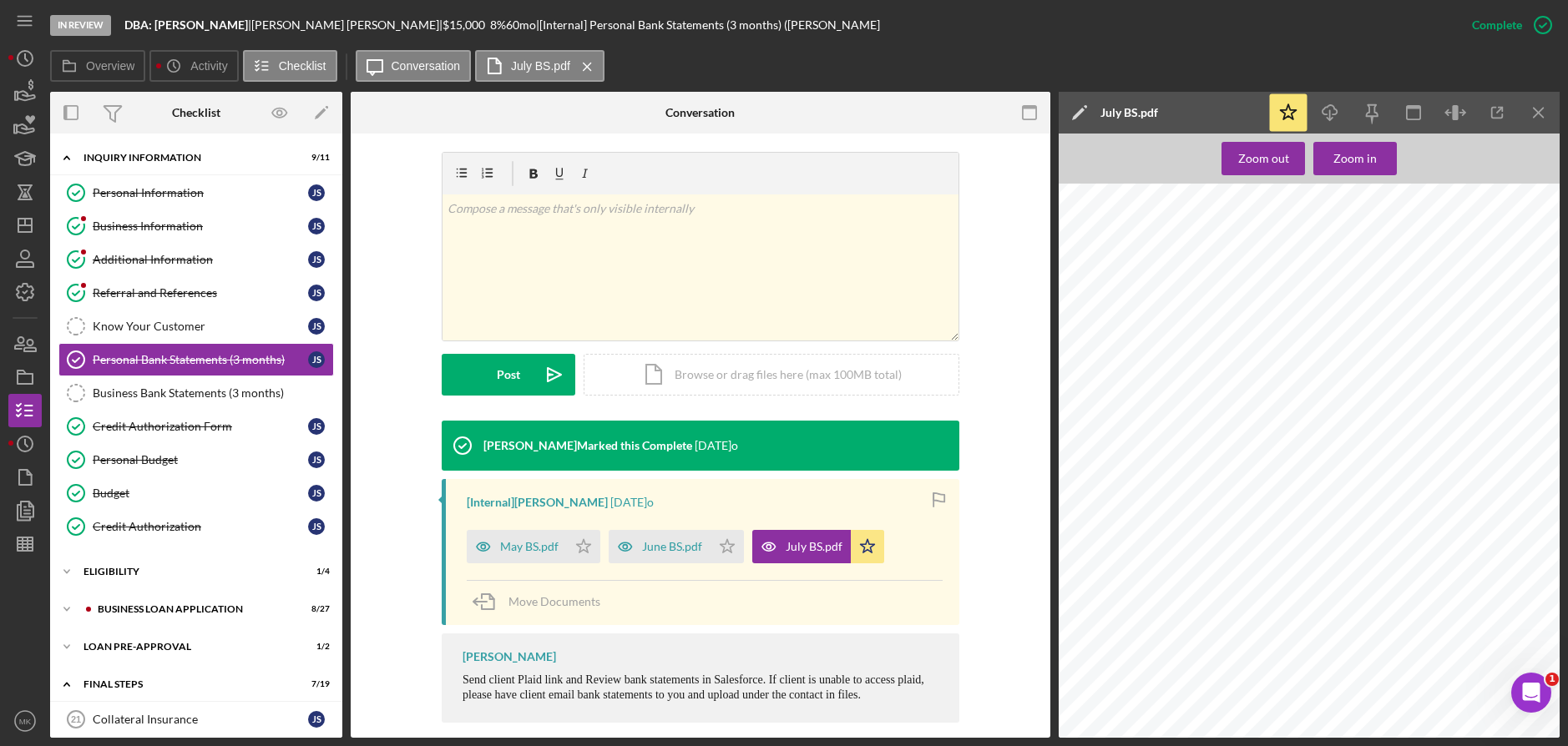
scroll to position [780, 0]
click at [662, 530] on div "June BS.pdf" at bounding box center [659, 547] width 102 height 33
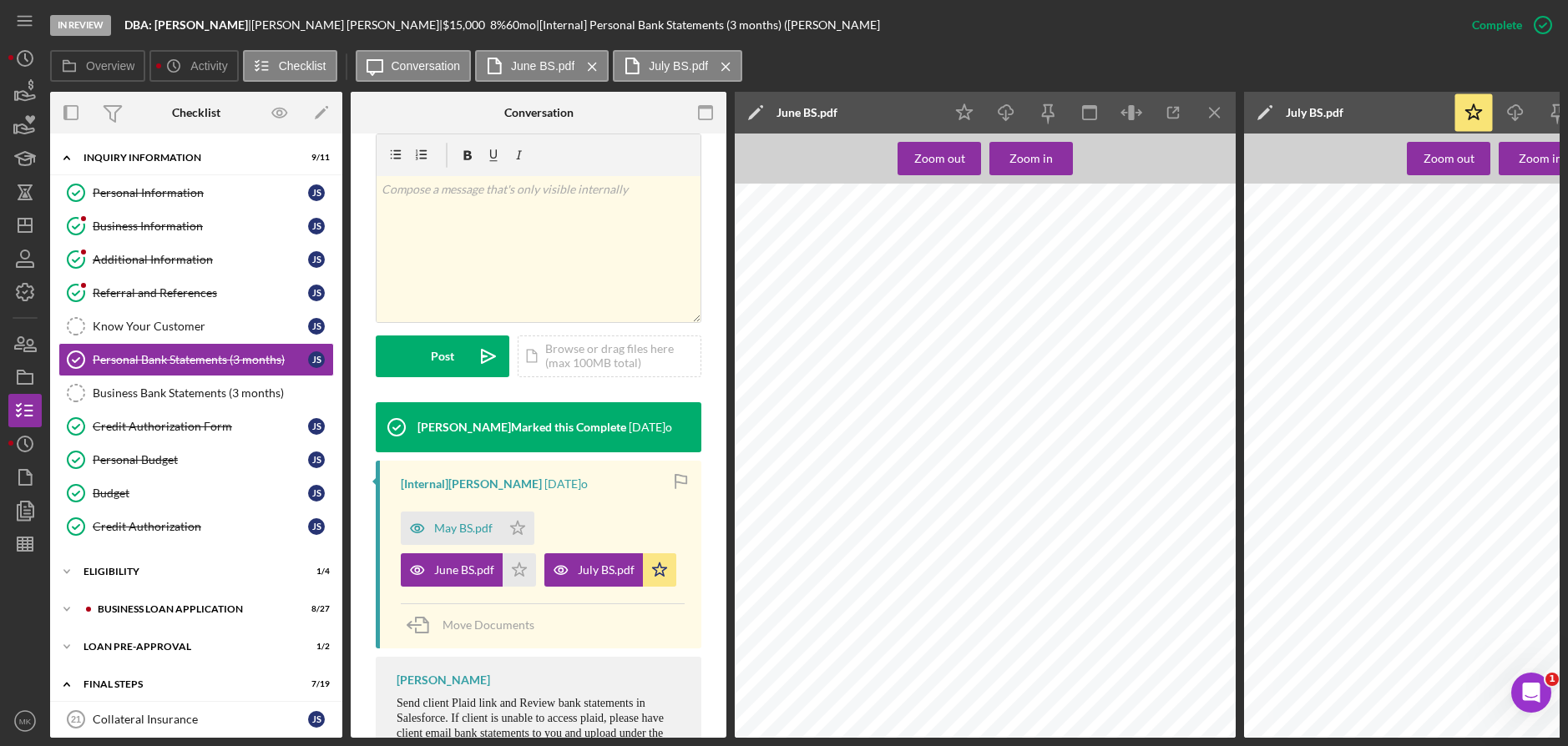
scroll to position [0, 0]
click at [462, 536] on div "May BS.pdf" at bounding box center [451, 528] width 101 height 33
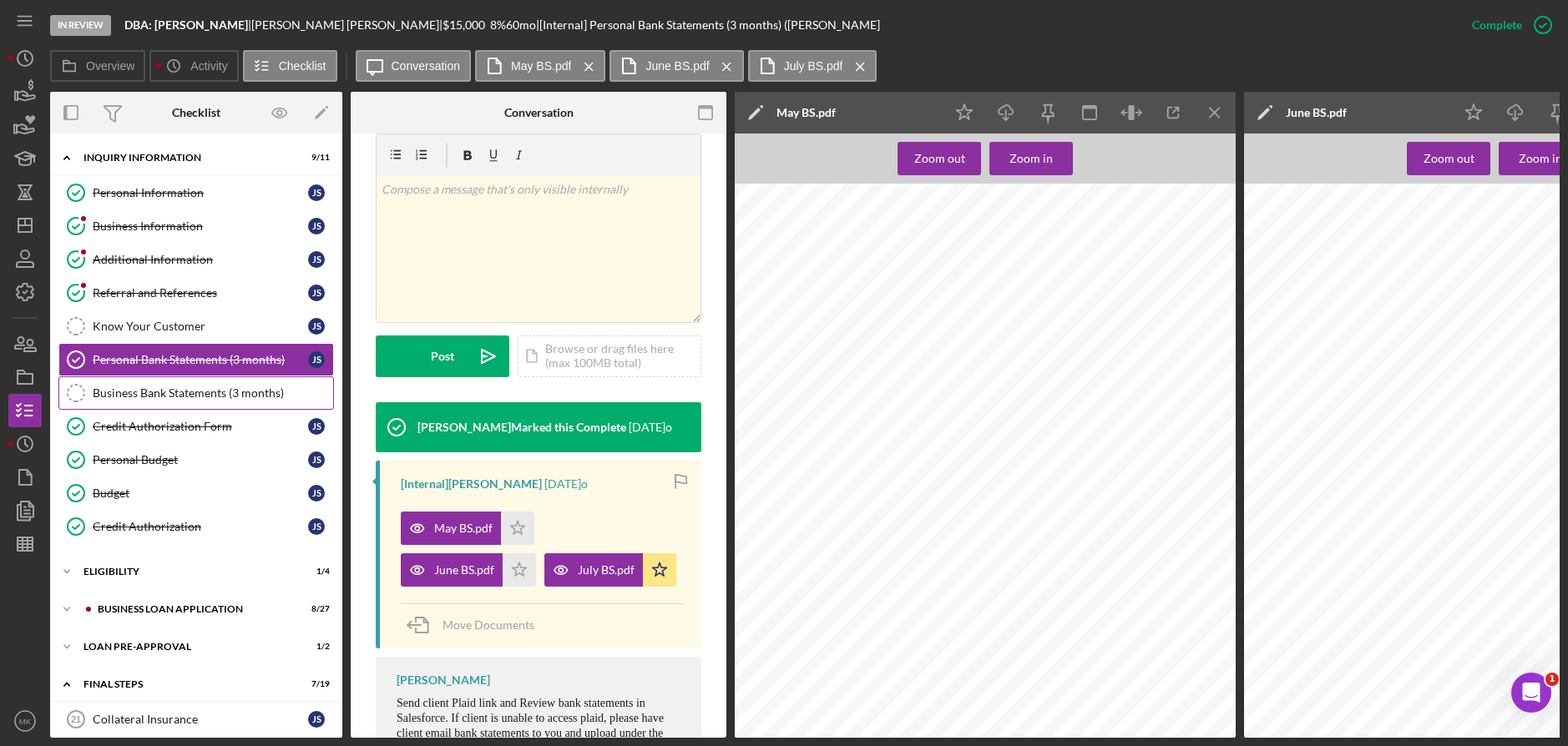
click at [197, 393] on div "Business Bank Statements (3 months)" at bounding box center [212, 393] width 240 height 13
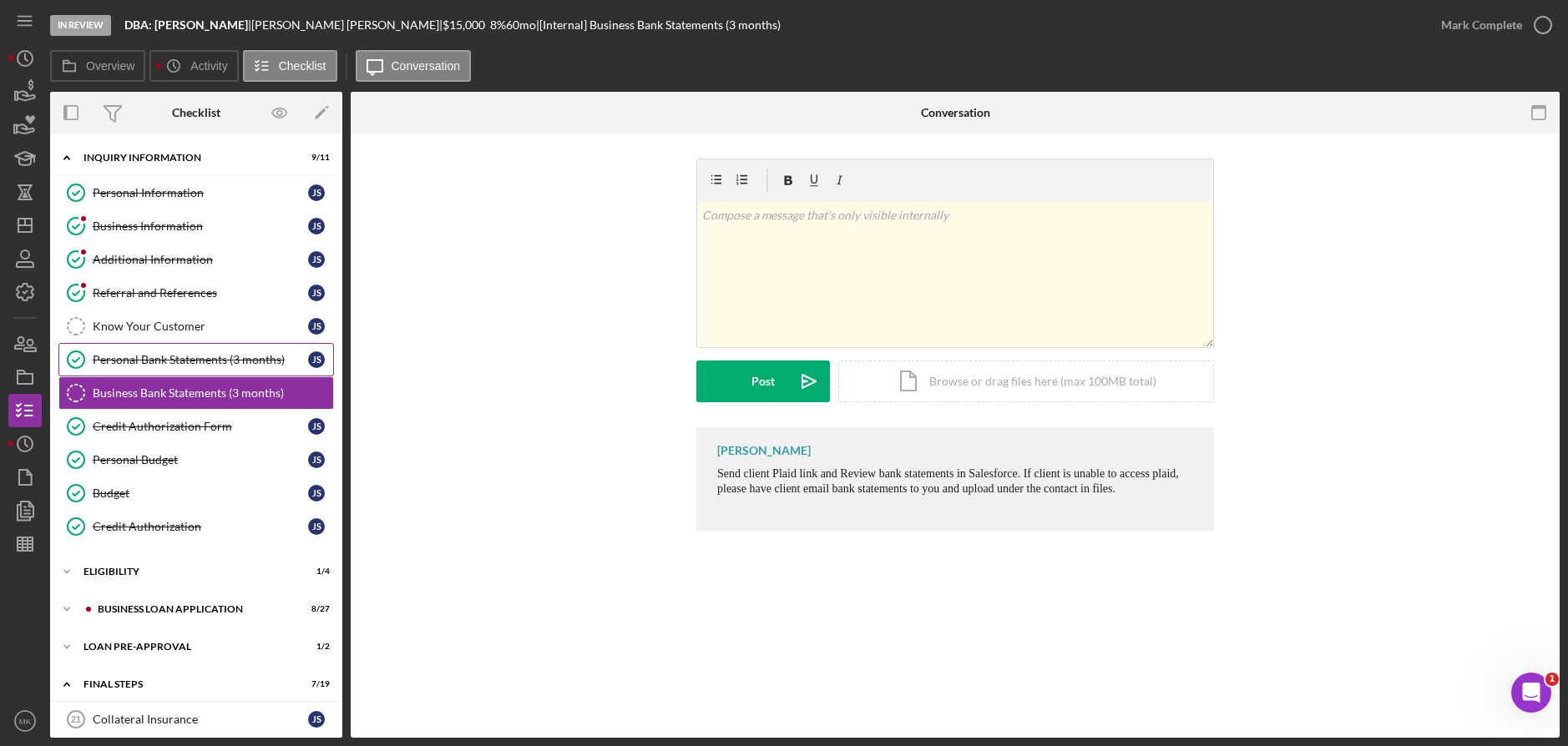
click at [133, 365] on div "Personal Bank Statements (3 months)" at bounding box center [199, 360] width 215 height 13
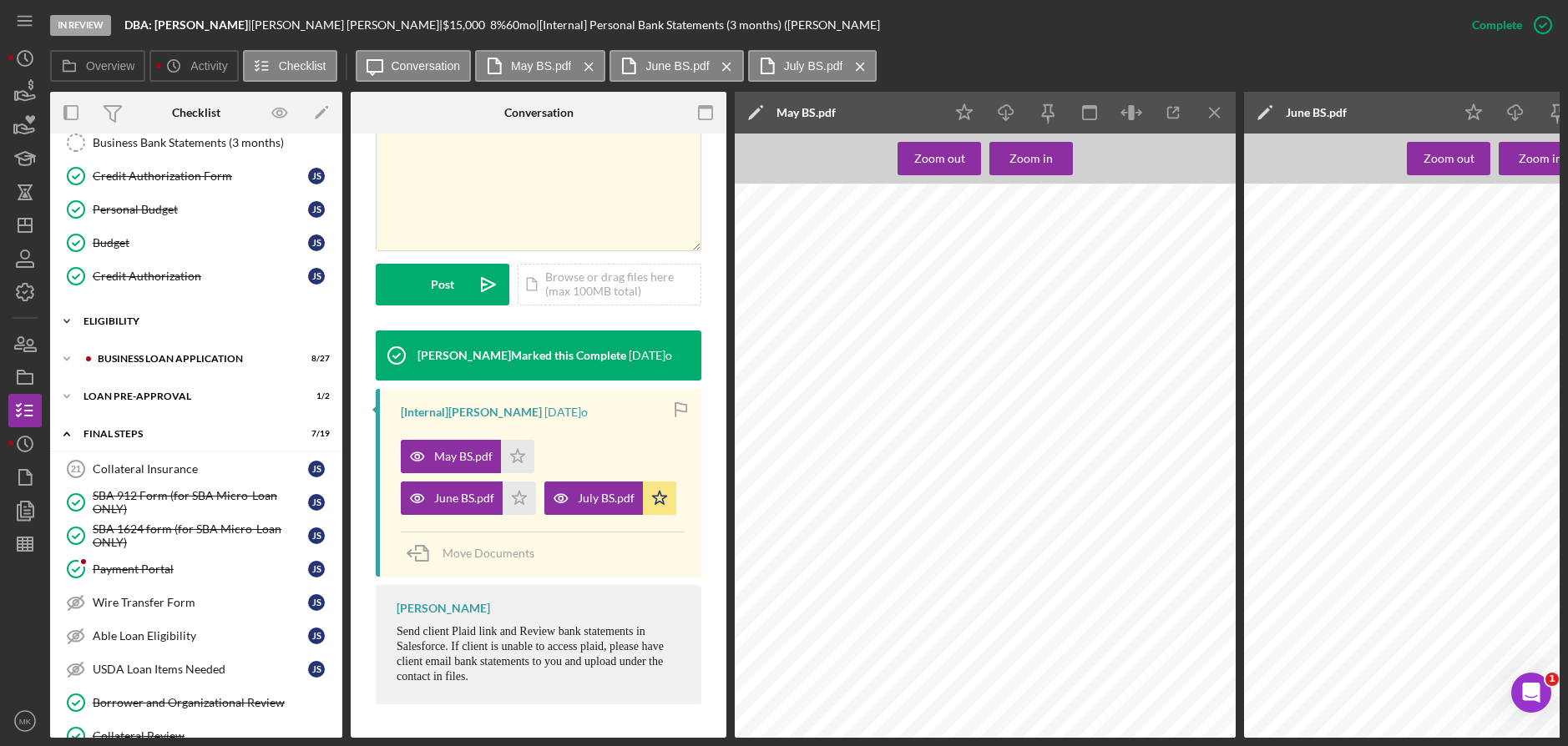
scroll to position [334, 0]
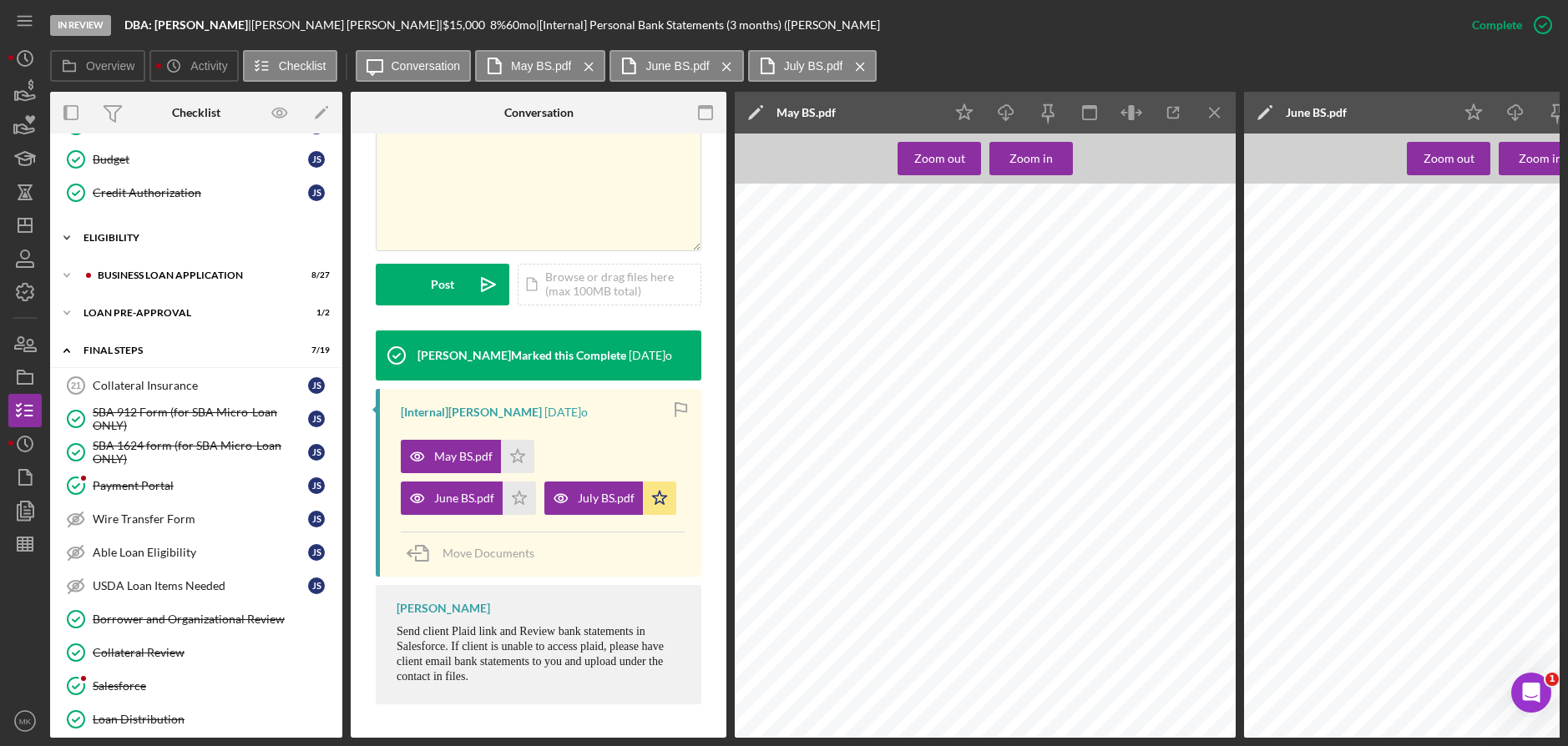
click at [170, 247] on div "Icon/Expander ELIGIBILITY 1 / 4" at bounding box center [196, 238] width 292 height 33
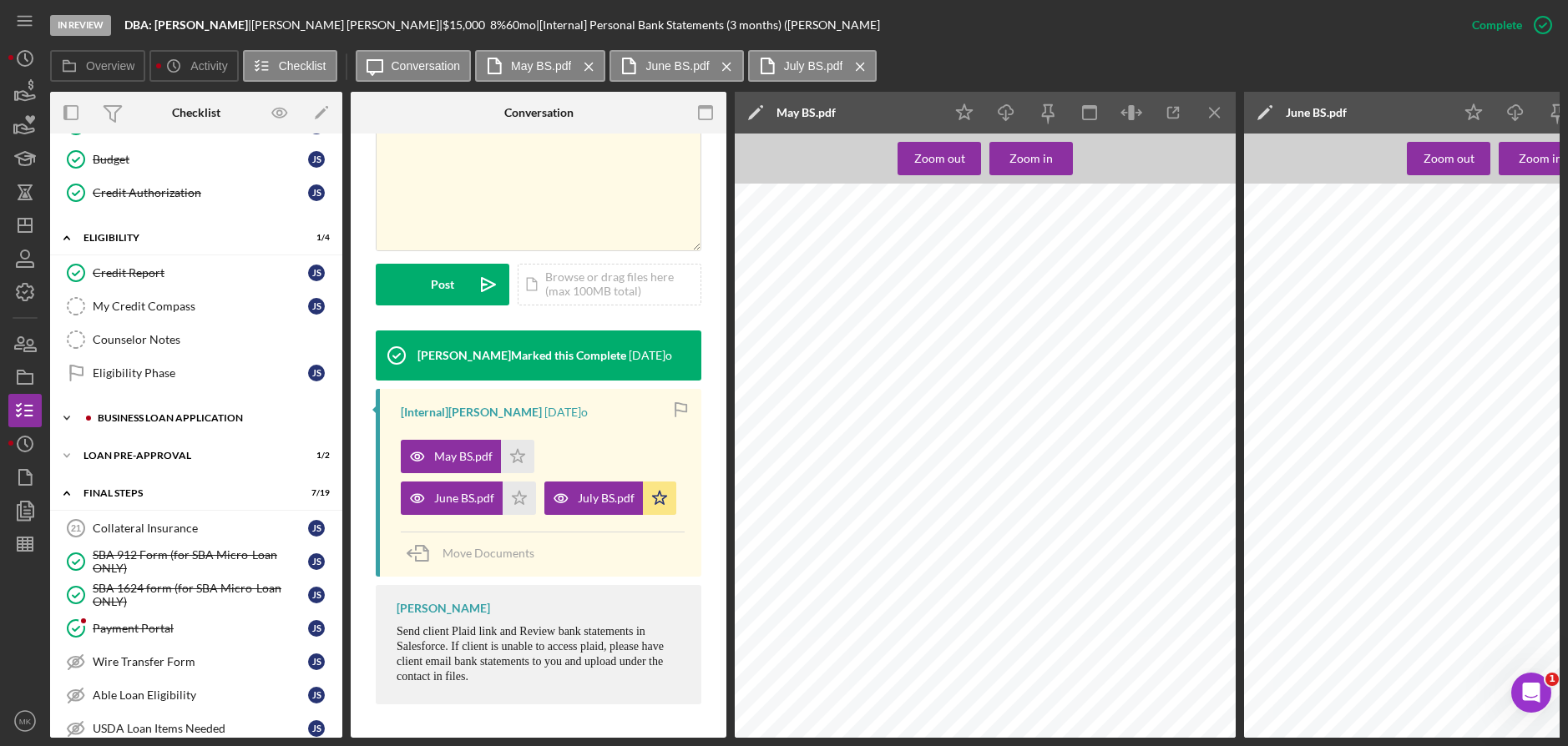
click at [206, 405] on div "Icon/Expander BUSINESS LOAN APPLICATION 8 / 27" at bounding box center [196, 418] width 292 height 33
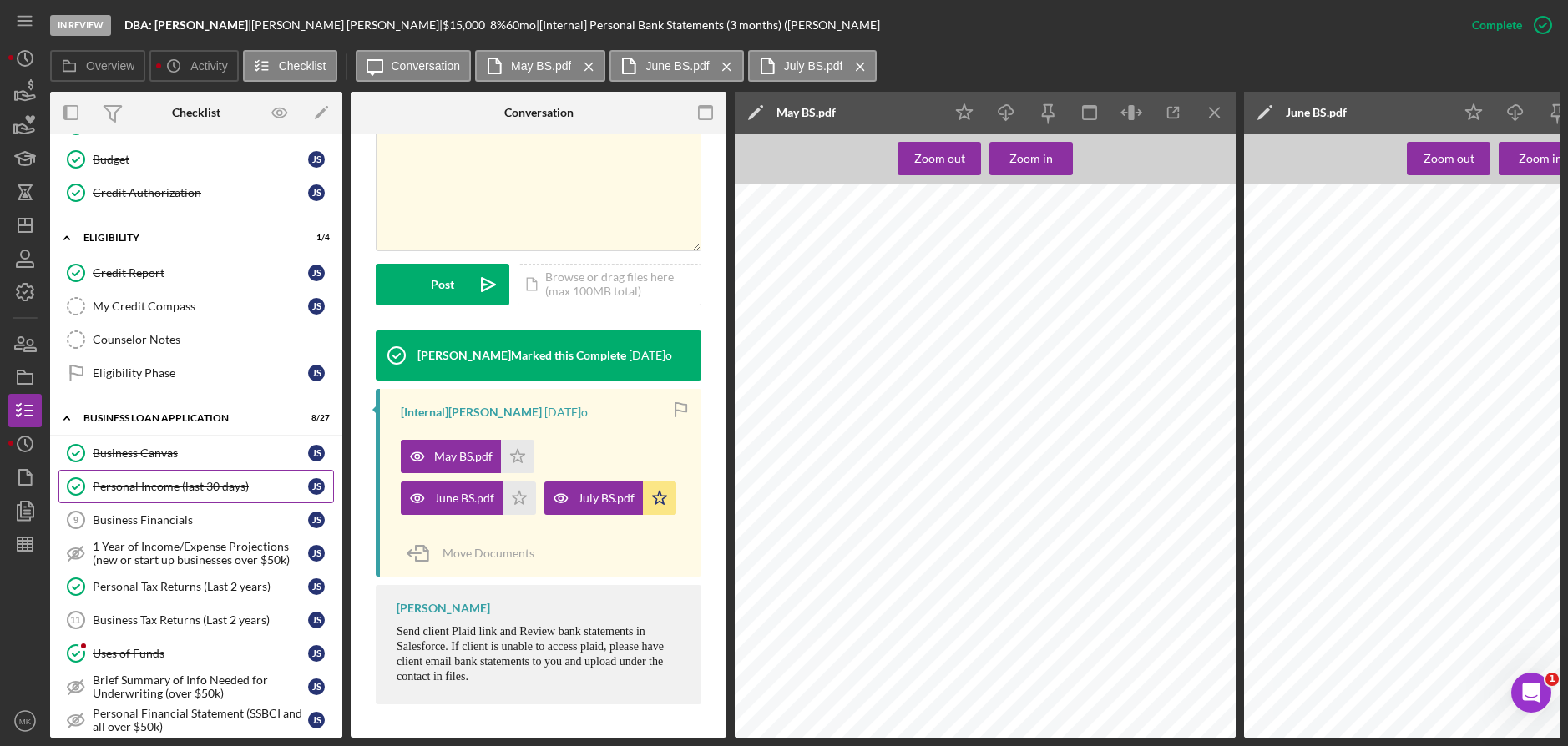
click at [173, 487] on div "Personal Income (last 30 days)" at bounding box center [199, 487] width 215 height 13
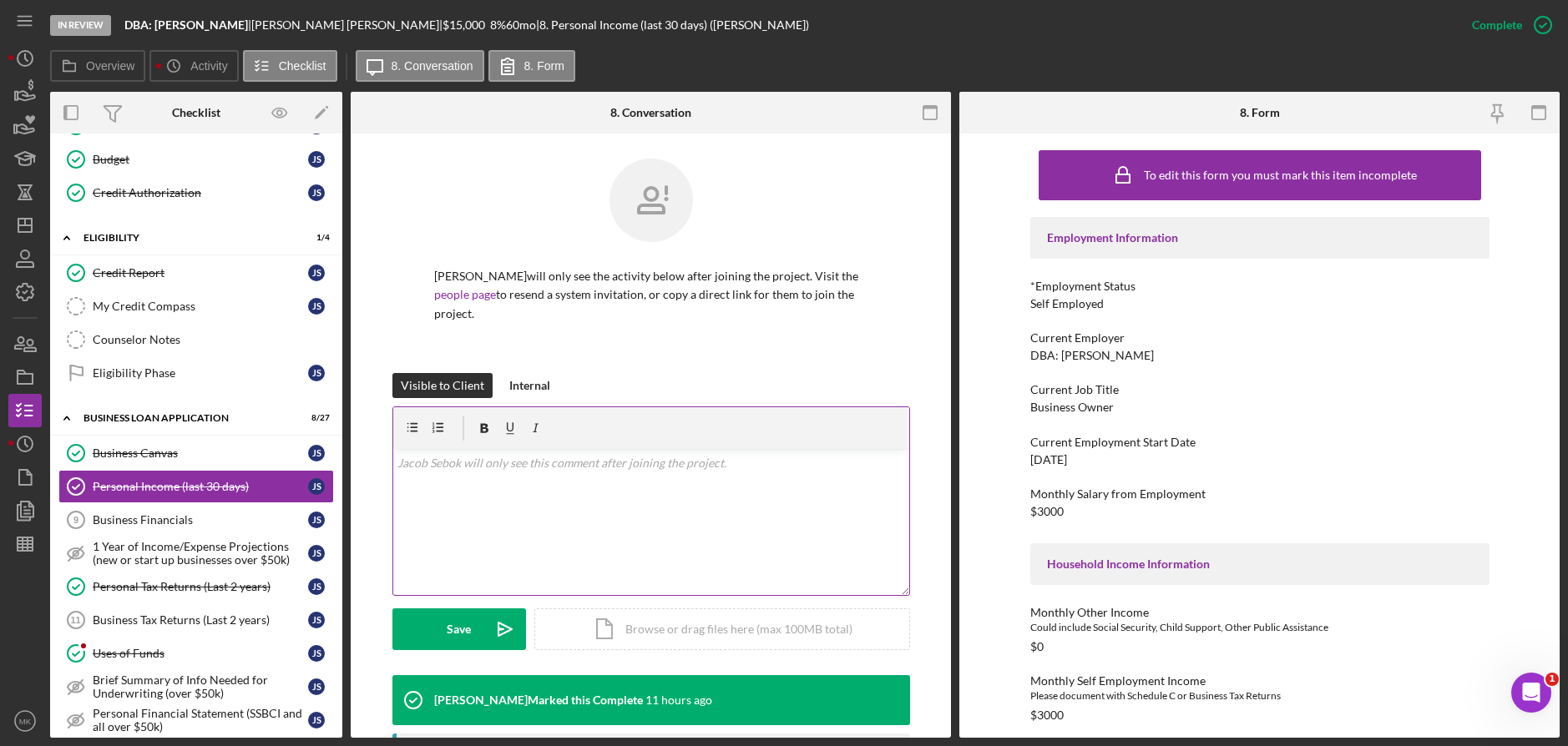
scroll to position [417, 0]
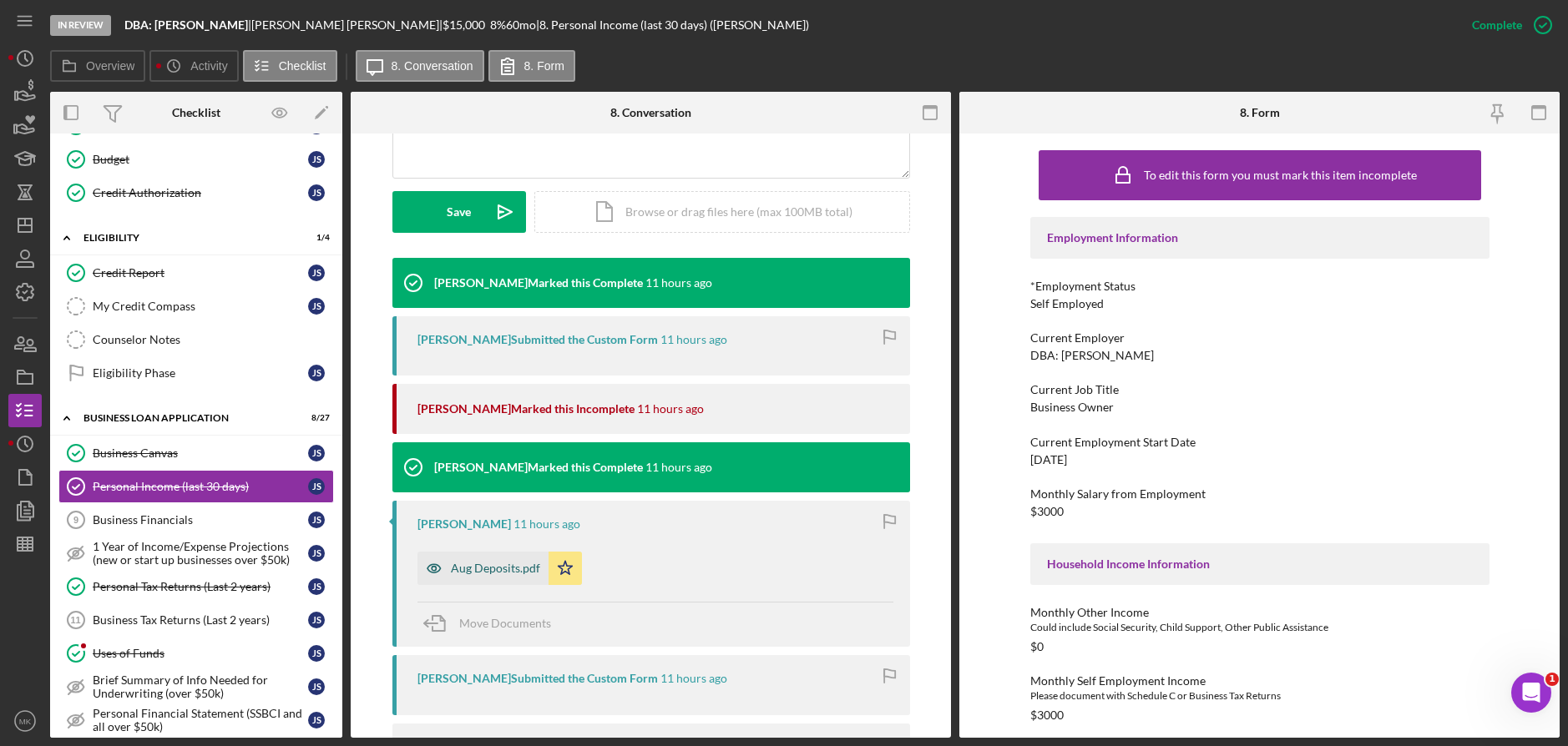
click at [473, 562] on div "Aug Deposits.pdf" at bounding box center [495, 569] width 90 height 13
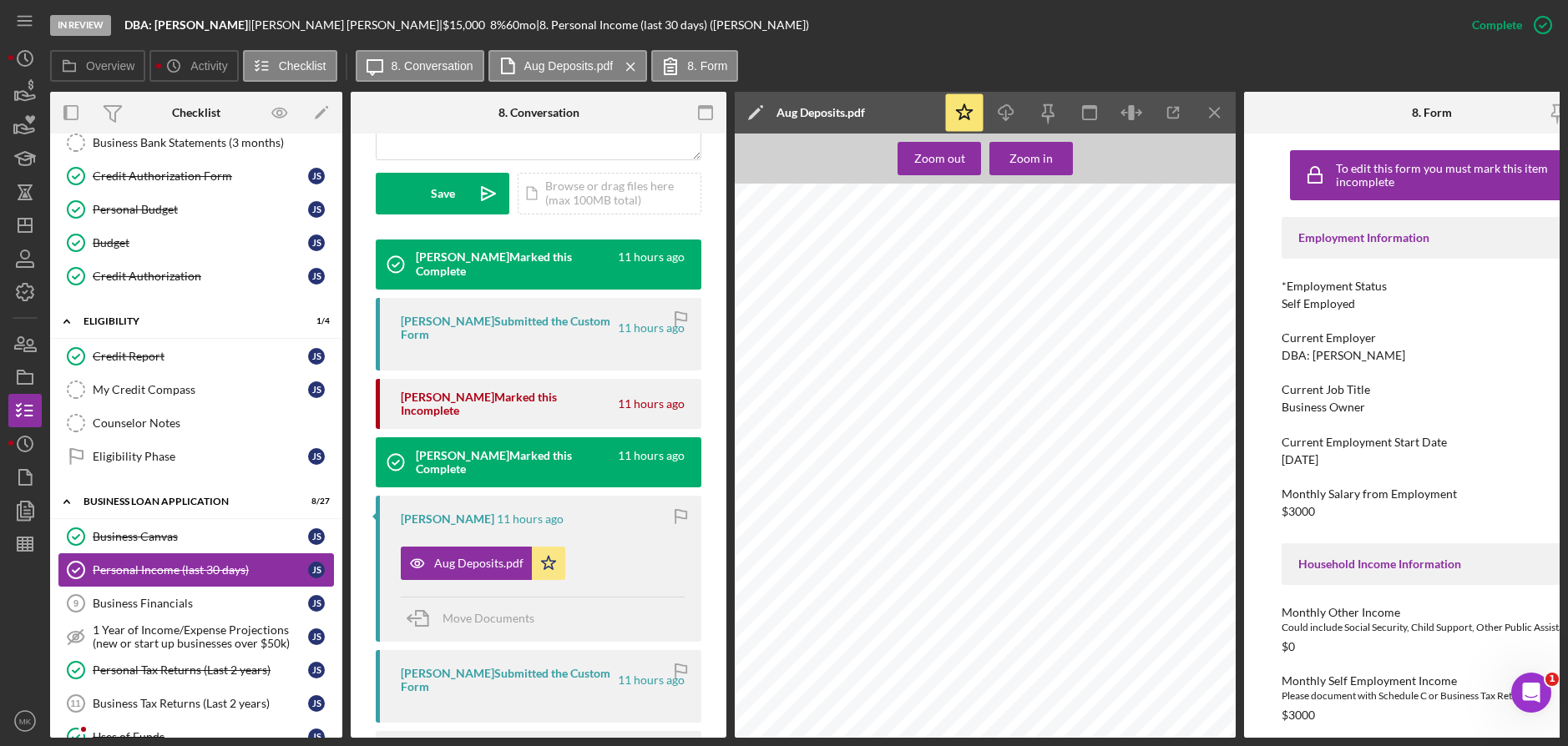
scroll to position [0, 0]
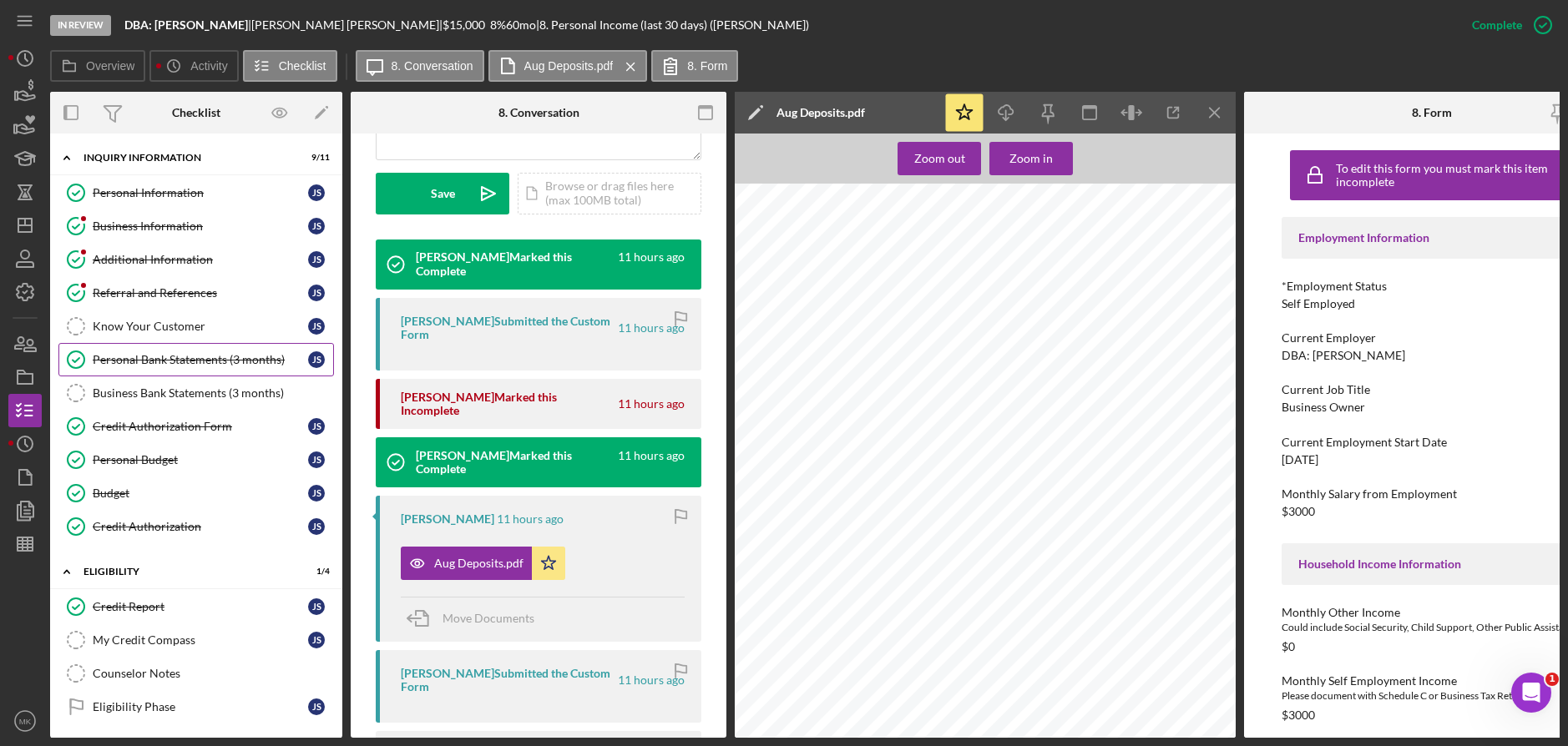
click at [163, 357] on link "Personal Bank Statements (3 months) Personal Bank Statements (3 months) J S" at bounding box center [196, 360] width 275 height 33
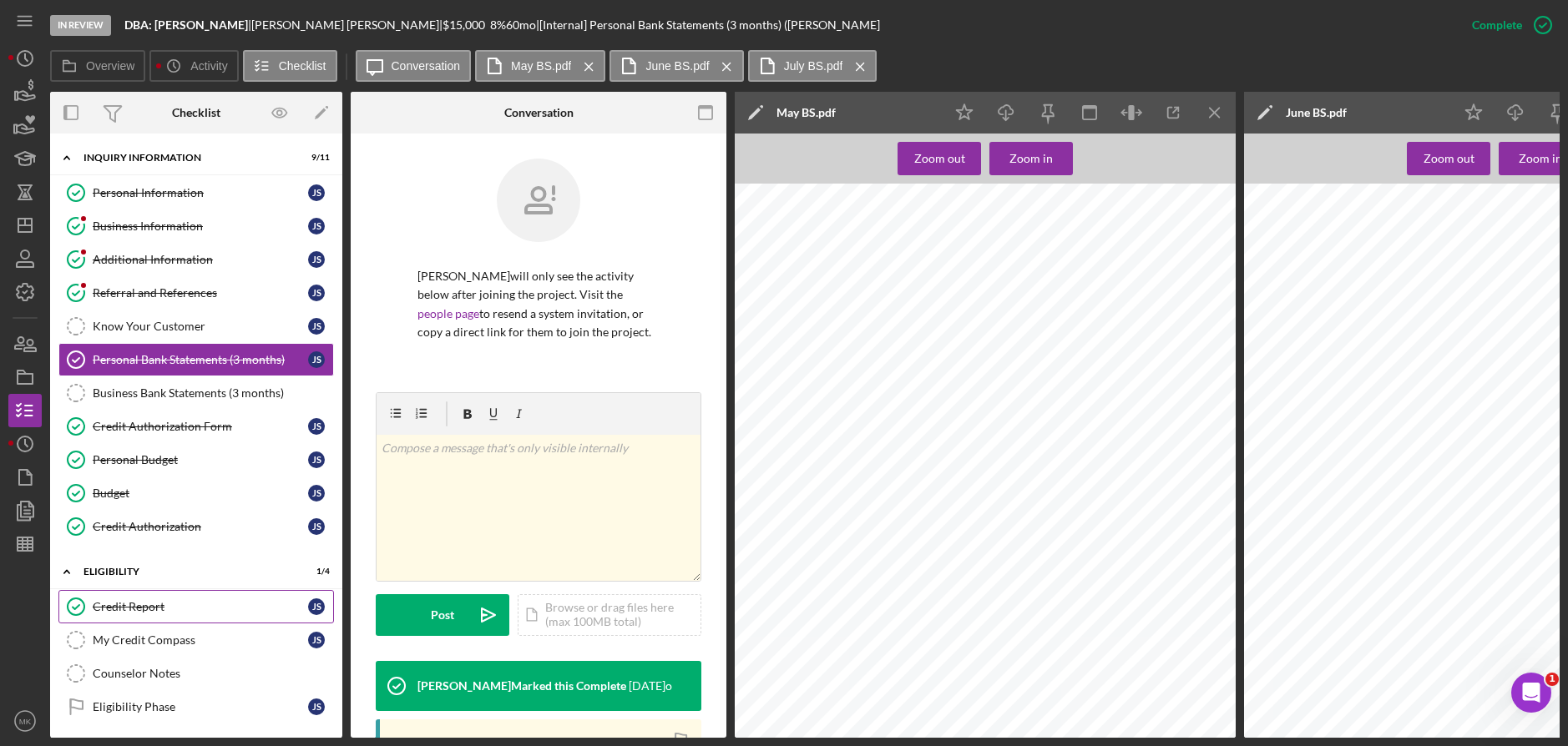
click at [131, 603] on div "Credit Report" at bounding box center [199, 607] width 215 height 13
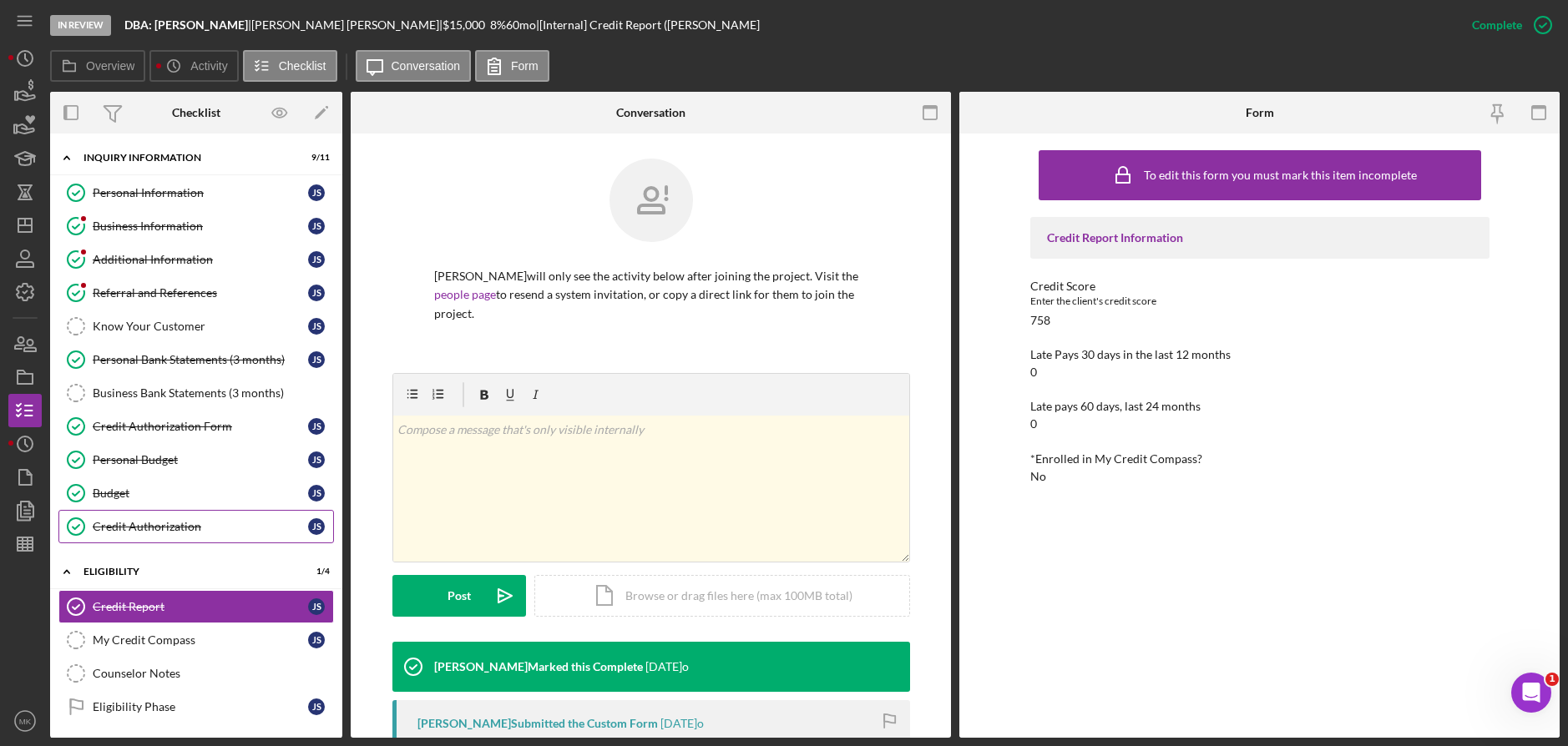
click at [157, 518] on link "Credit Authorization Credit Authorization J S" at bounding box center [196, 527] width 275 height 33
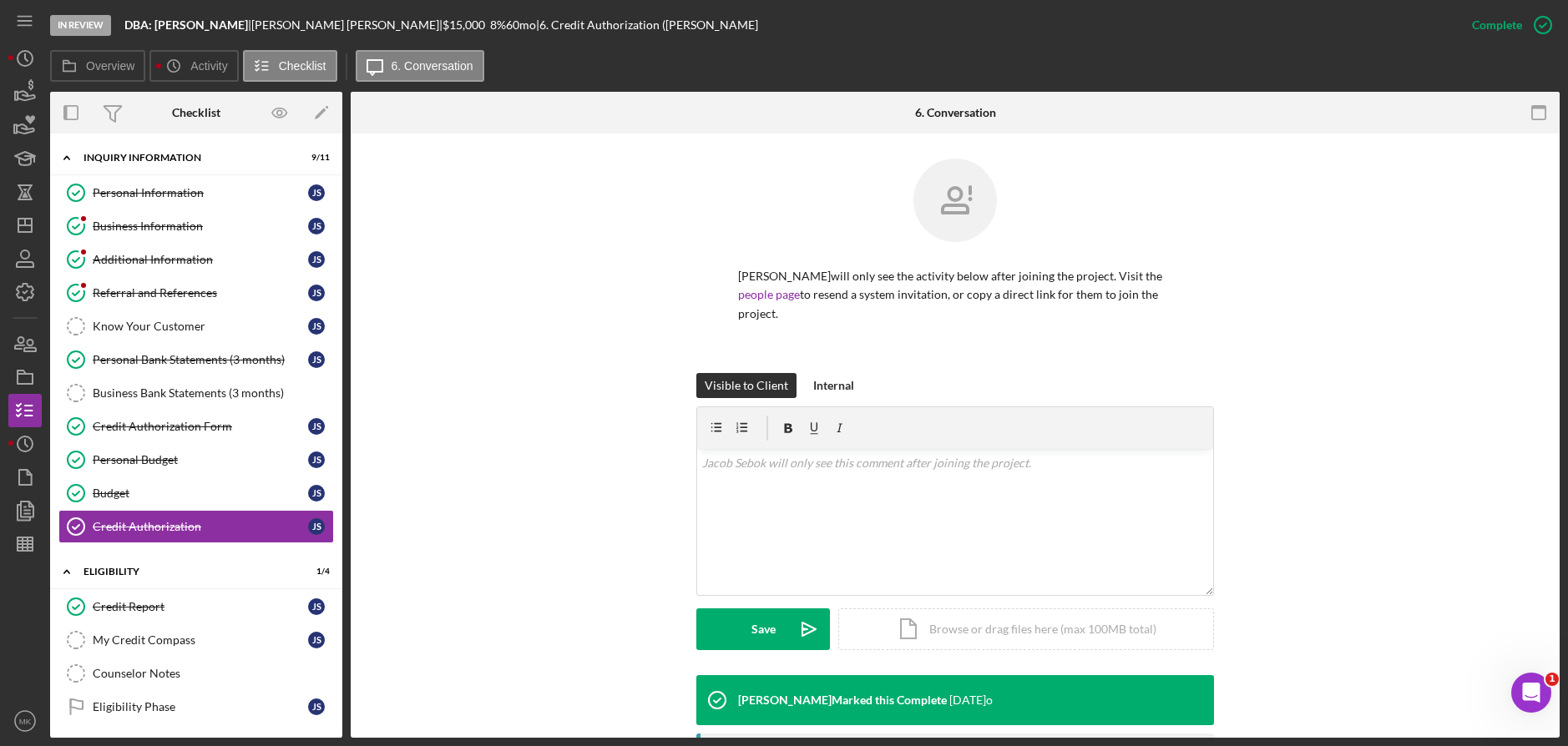
scroll to position [265, 0]
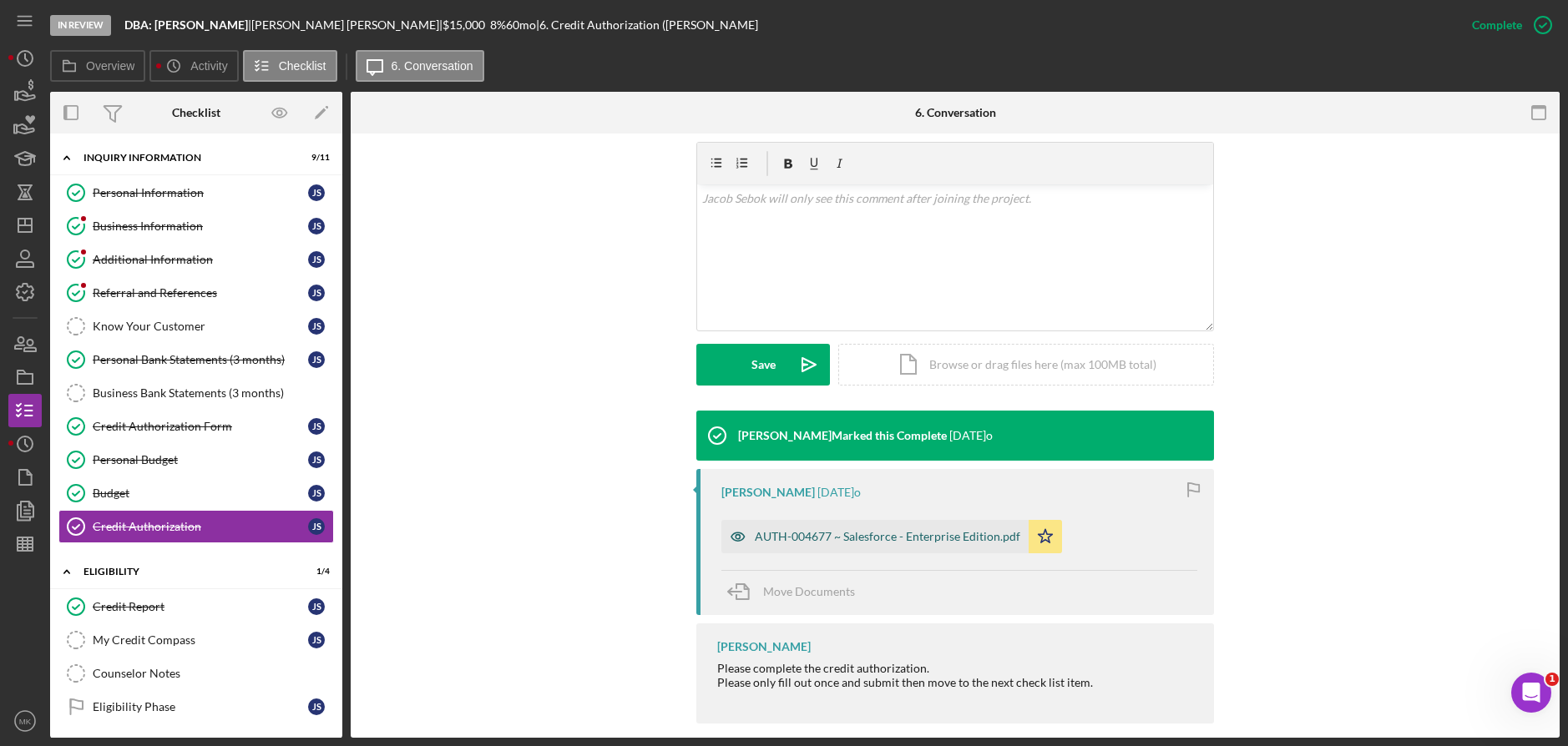
click at [870, 530] on div "AUTH-004677 ~ Salesforce - Enterprise Edition.pdf" at bounding box center [887, 536] width 266 height 13
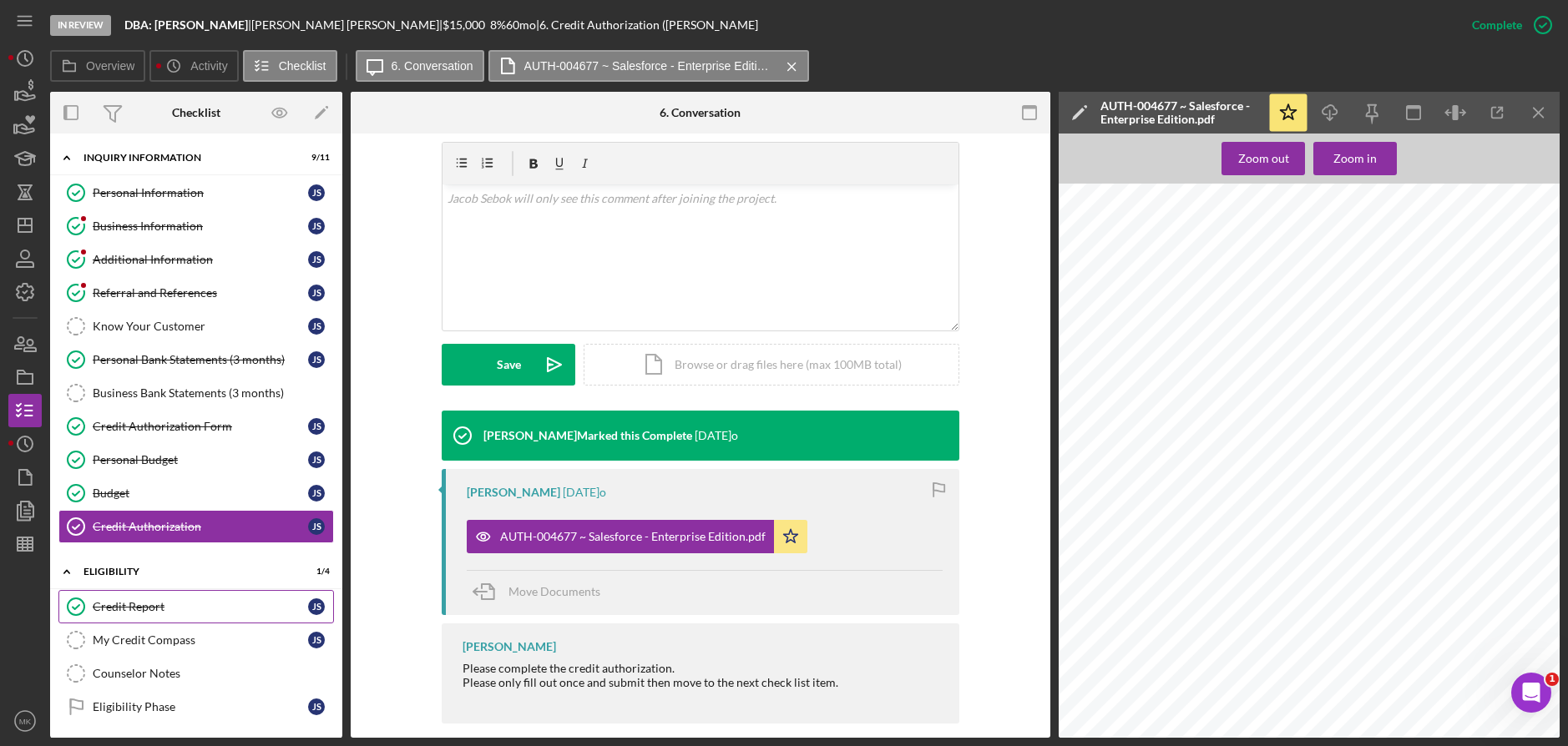
click at [139, 613] on div "Credit Report" at bounding box center [199, 607] width 215 height 13
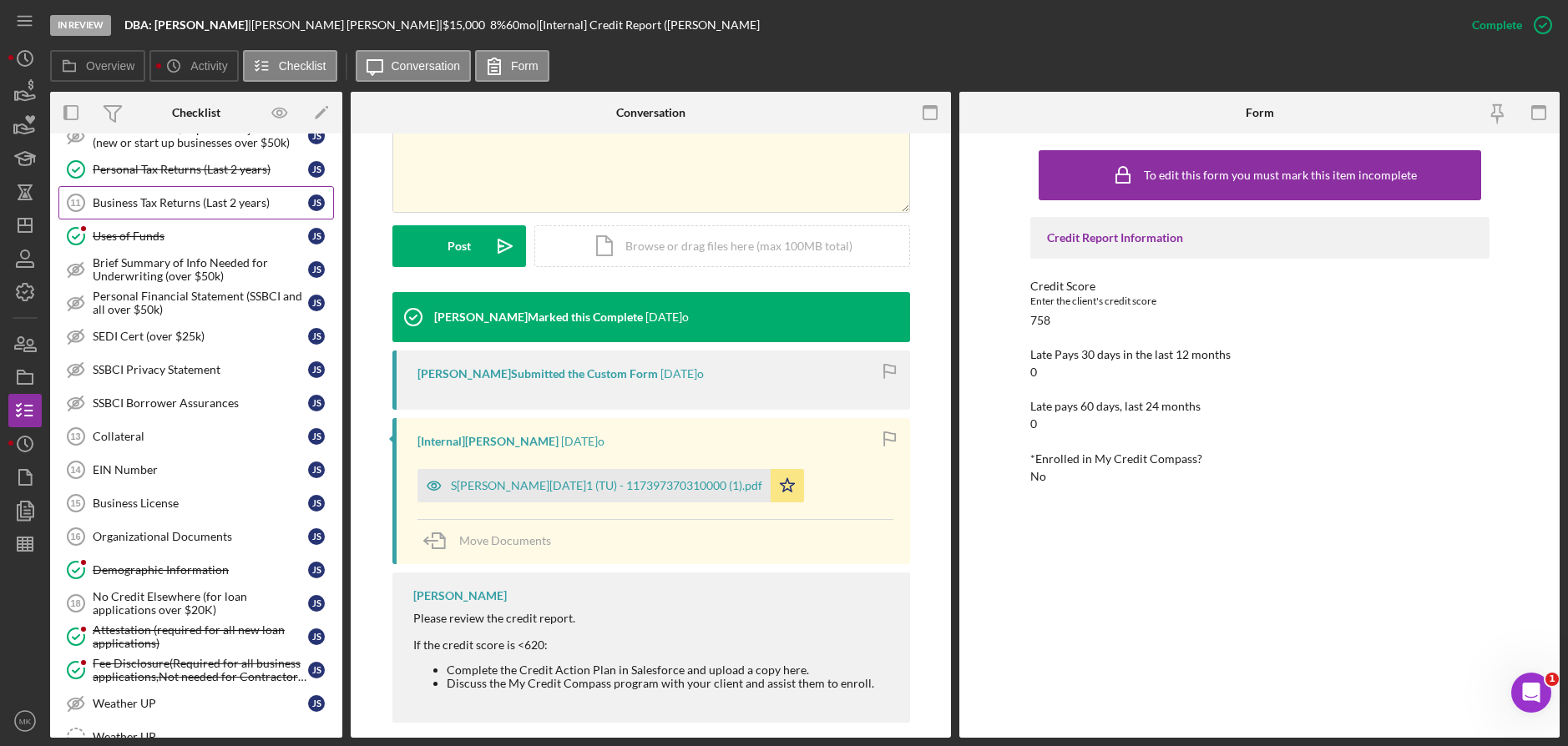
scroll to position [835, 0]
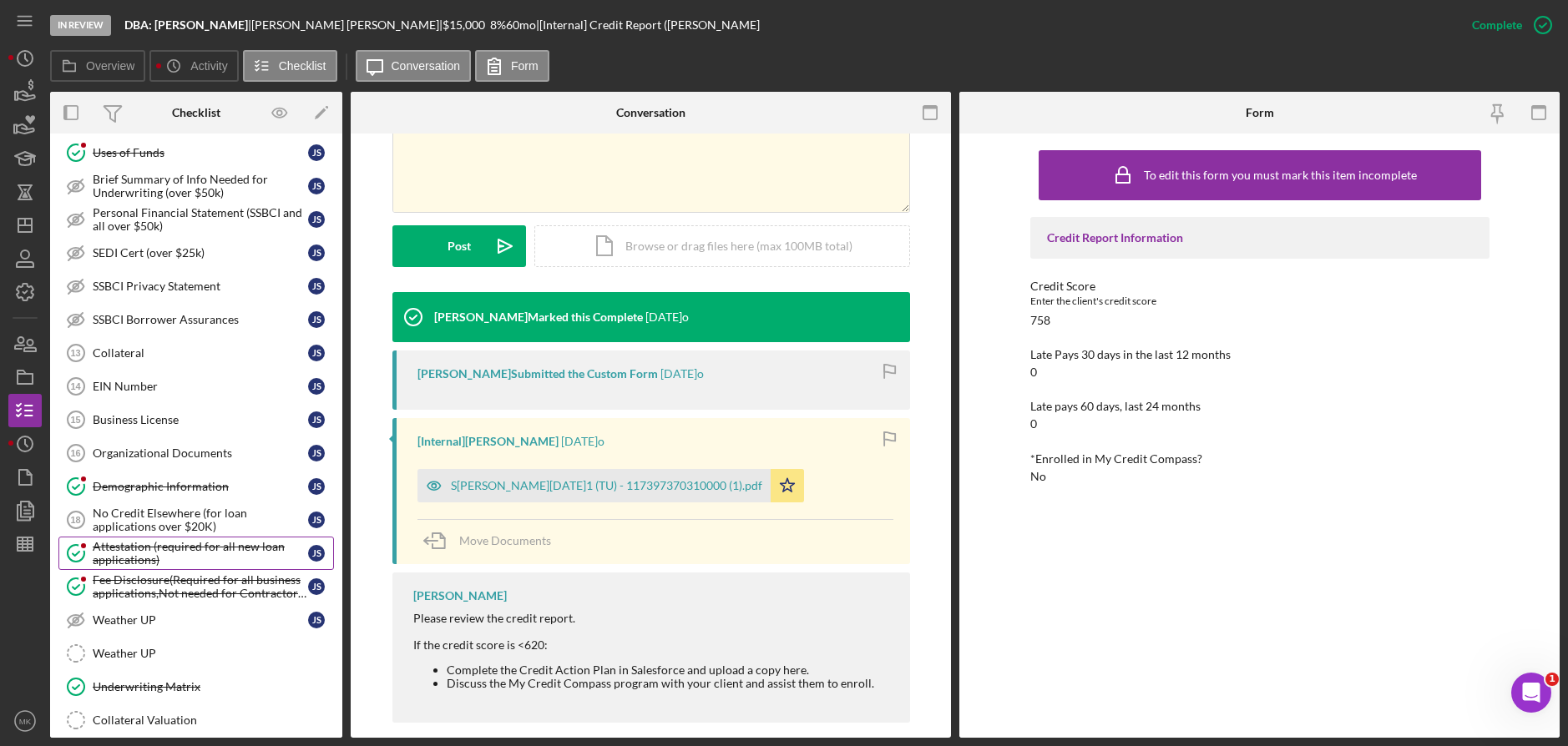
click at [162, 543] on div "Attestation (required for all new loan applications)" at bounding box center [199, 553] width 215 height 27
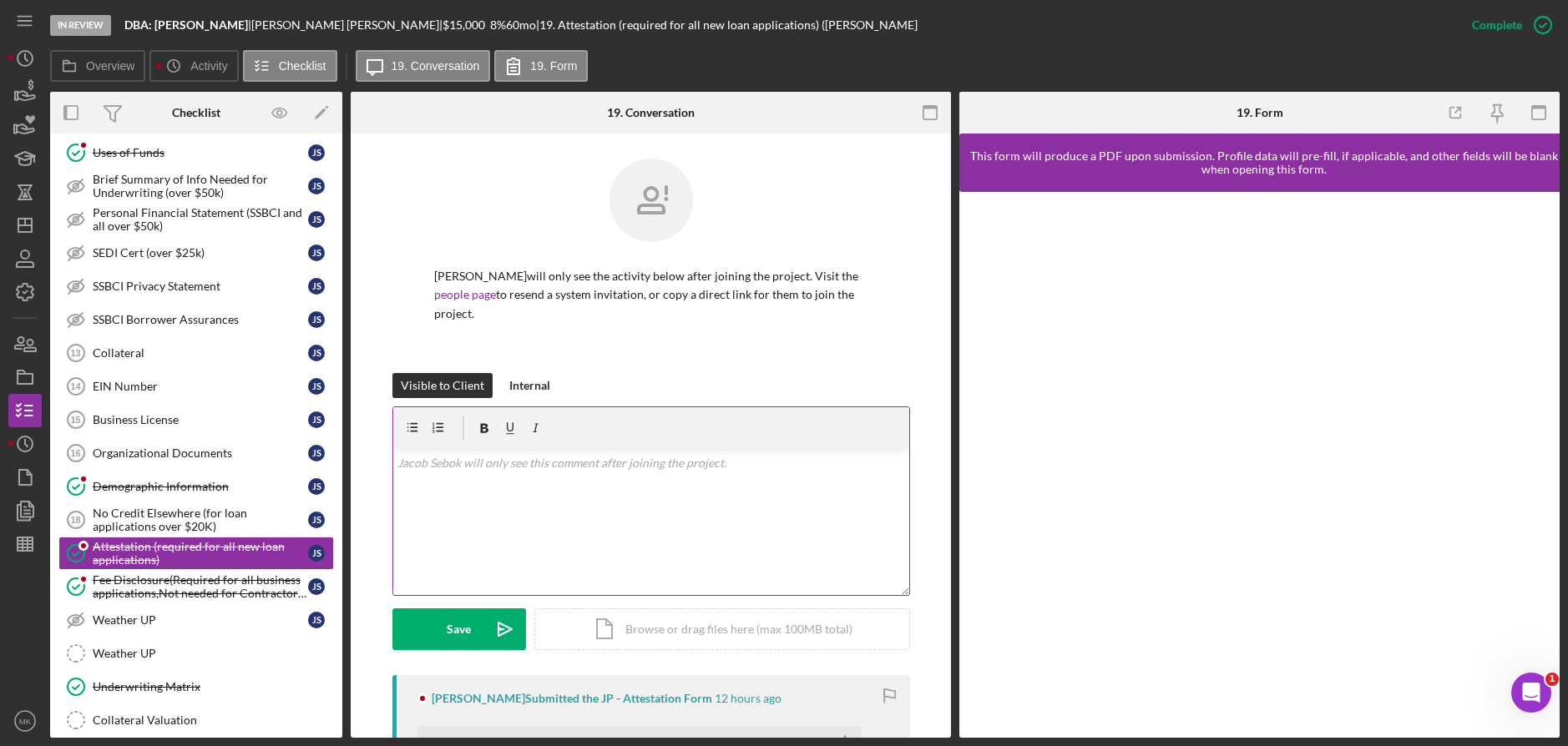
scroll to position [251, 0]
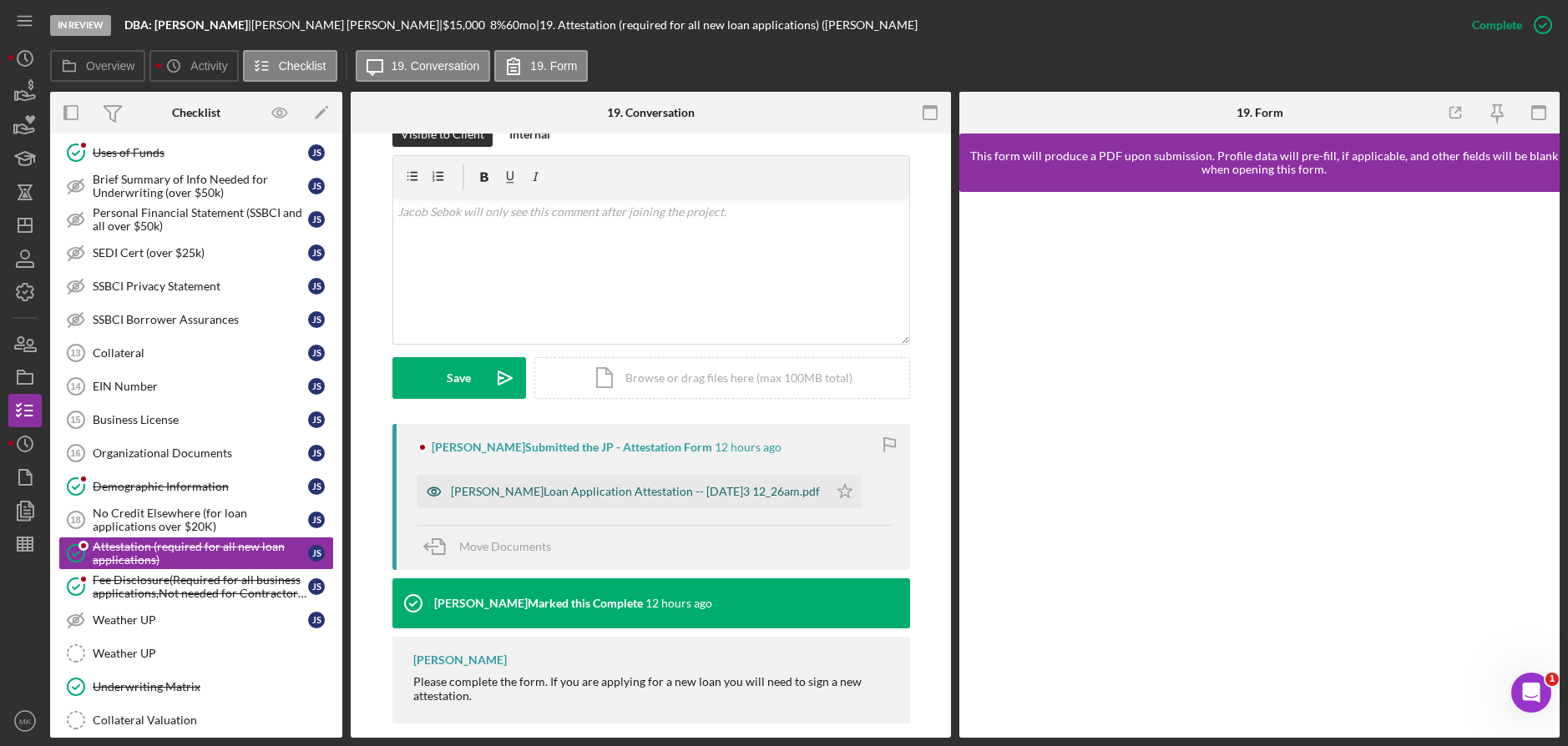
click at [541, 484] on div "[PERSON_NAME]Loan Application Attestation -- [DATE]3 12_26am.pdf" at bounding box center [622, 492] width 411 height 33
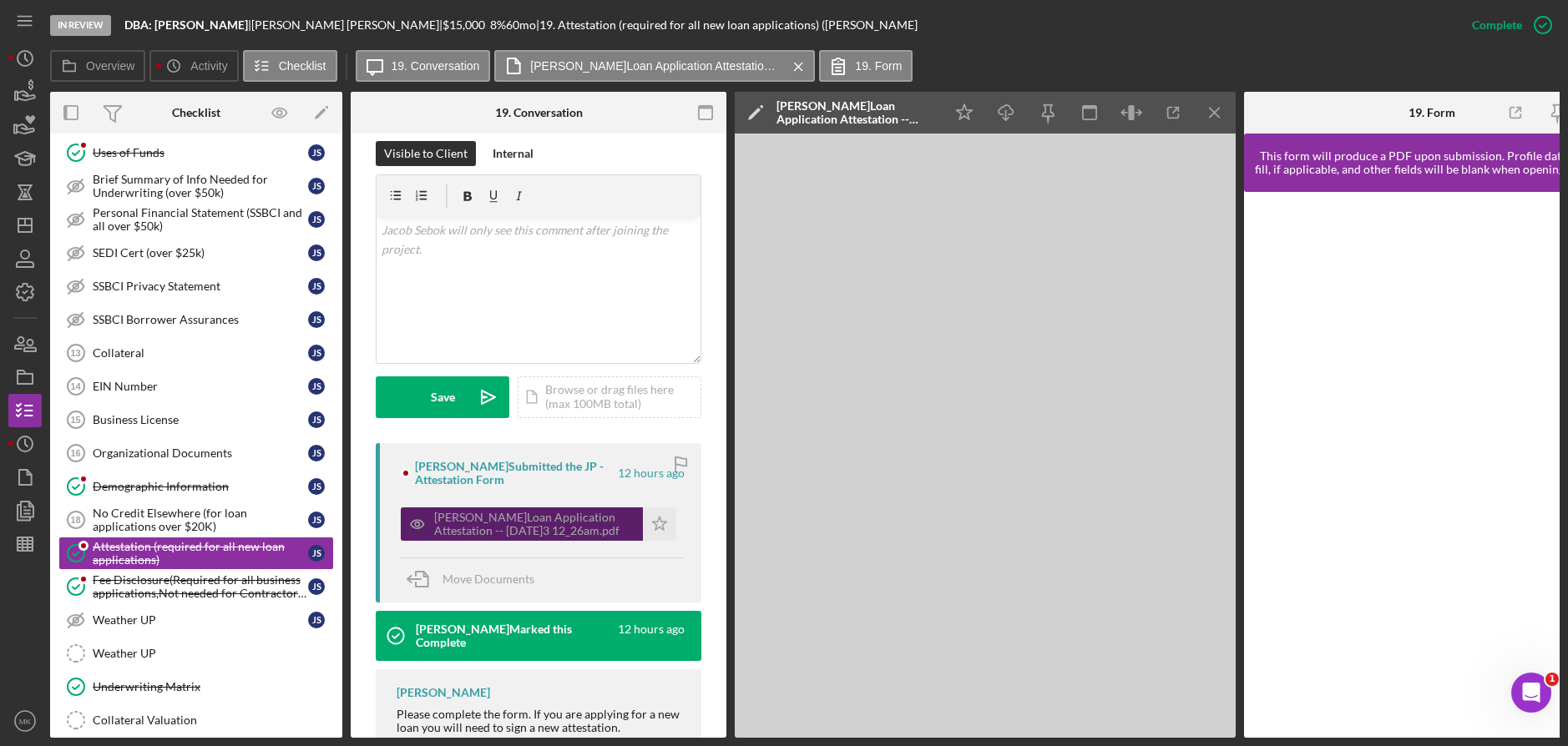
scroll to position [289, 0]
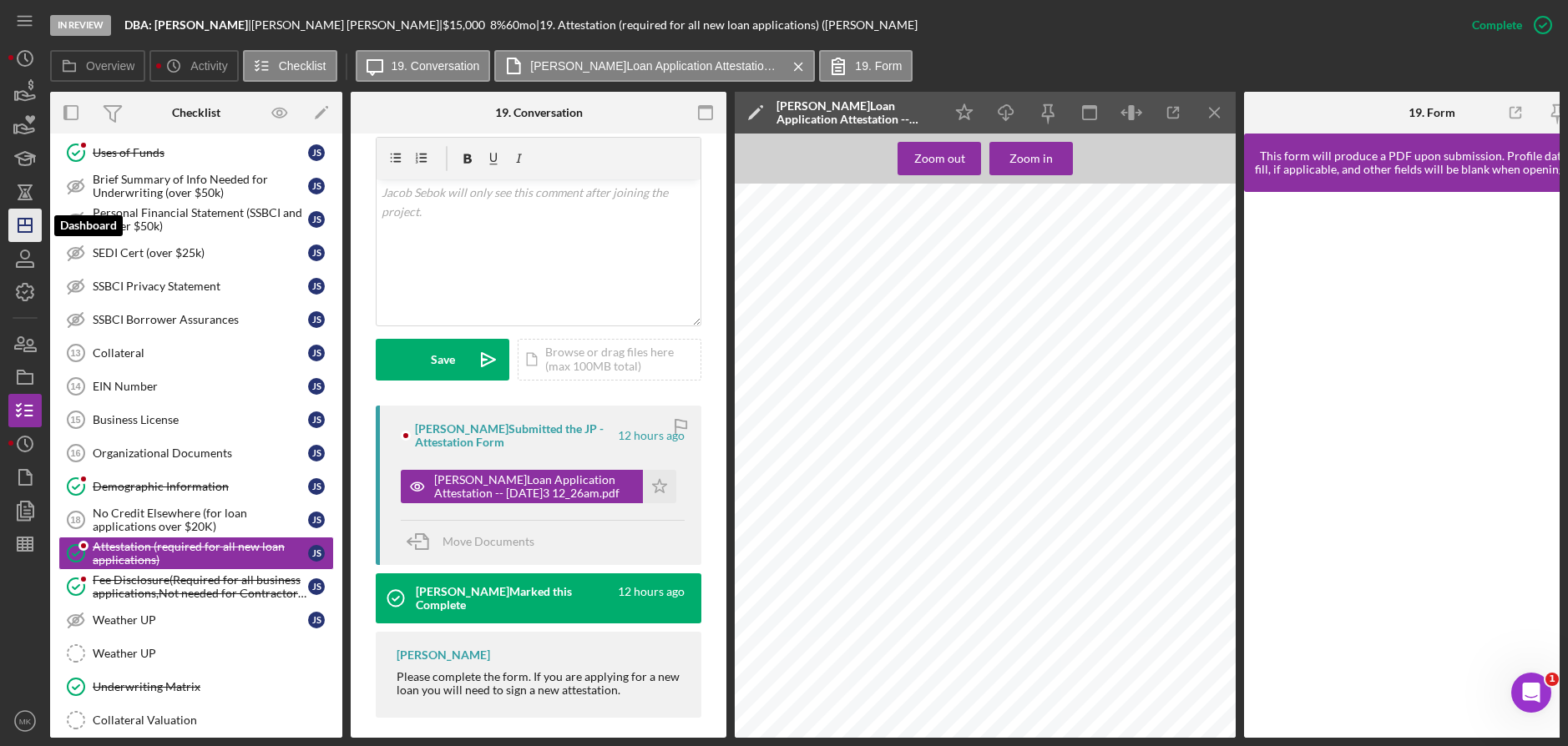
click at [40, 235] on icon "Icon/Dashboard" at bounding box center [25, 225] width 42 height 42
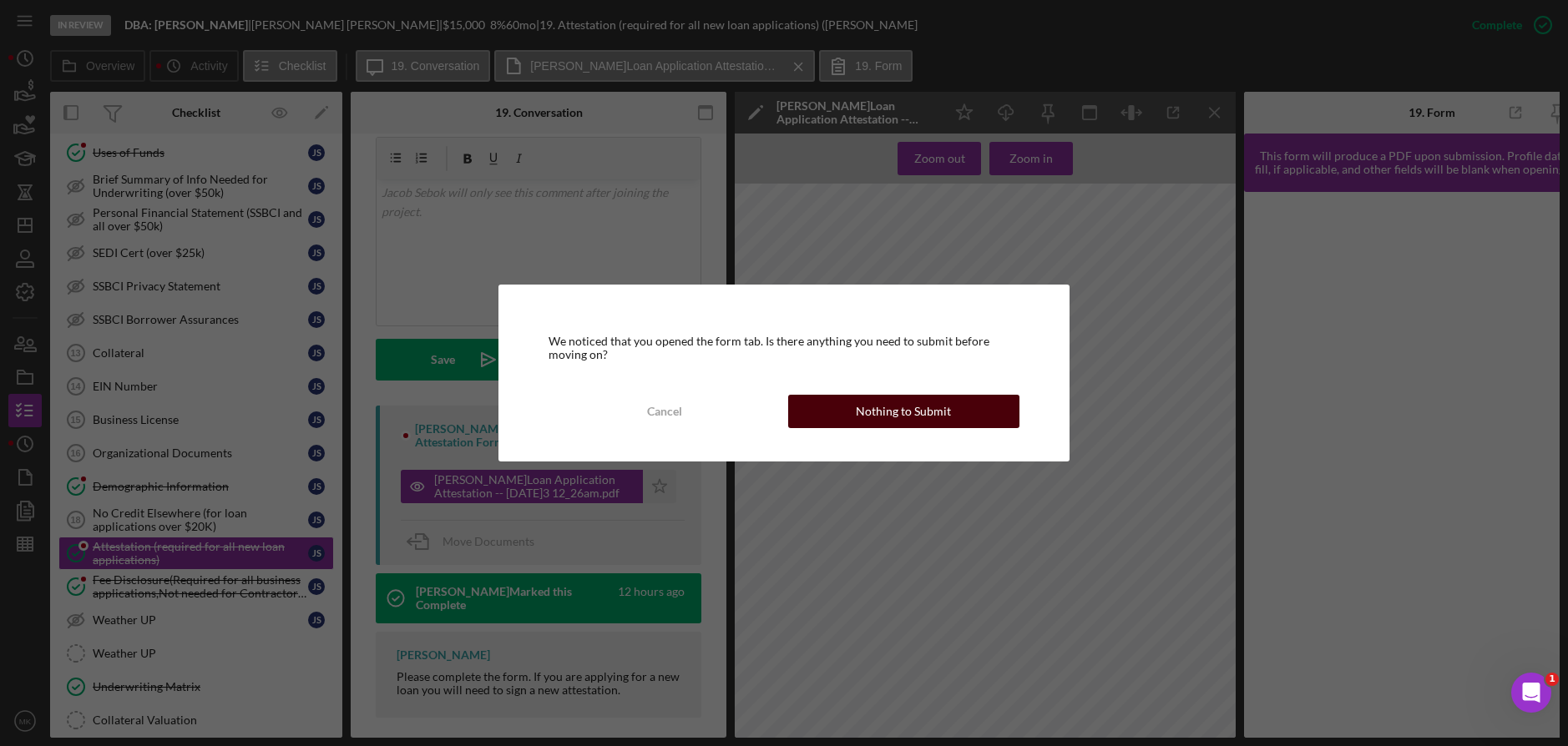
click at [882, 411] on div "Nothing to Submit" at bounding box center [903, 412] width 95 height 33
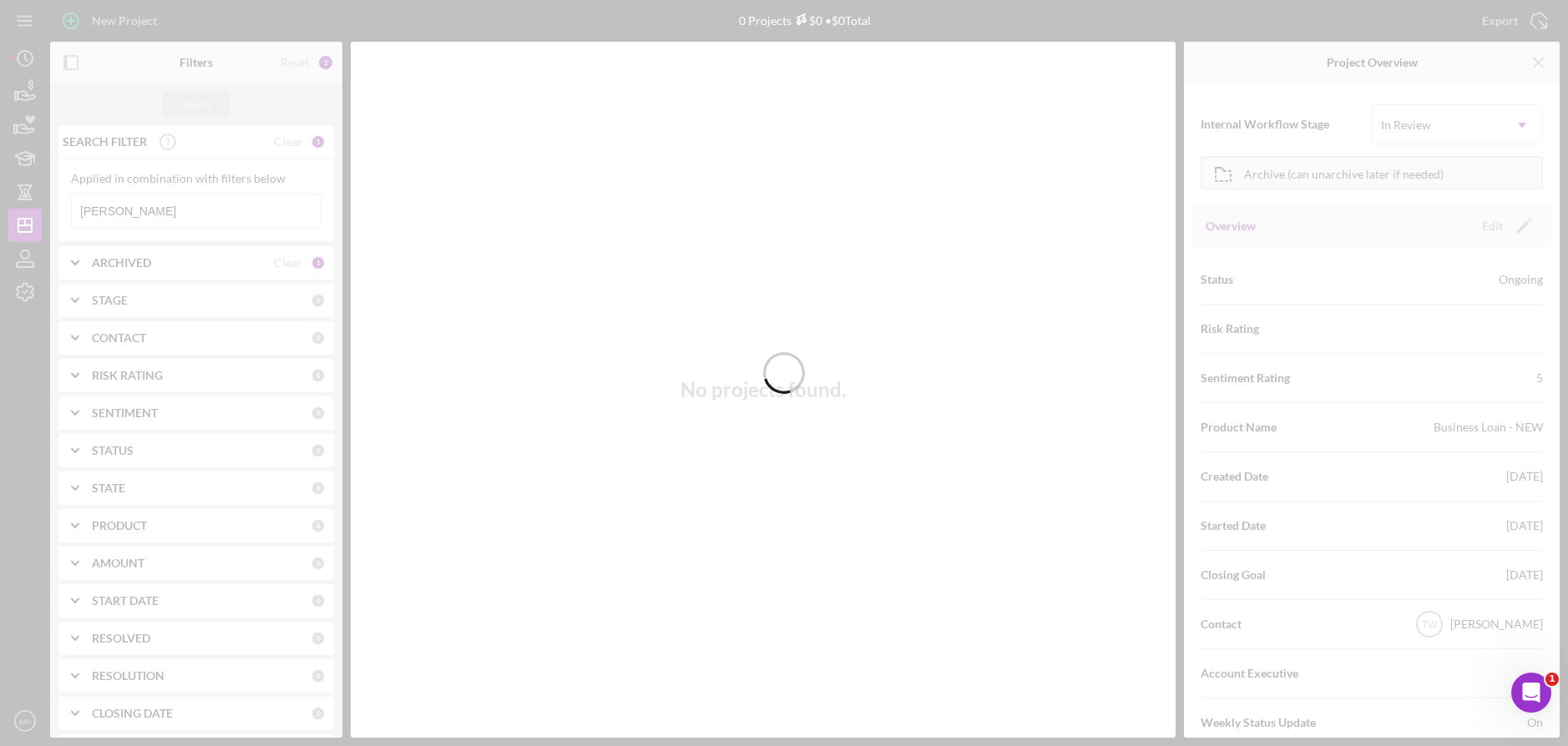
click at [169, 211] on div at bounding box center [784, 373] width 1568 height 746
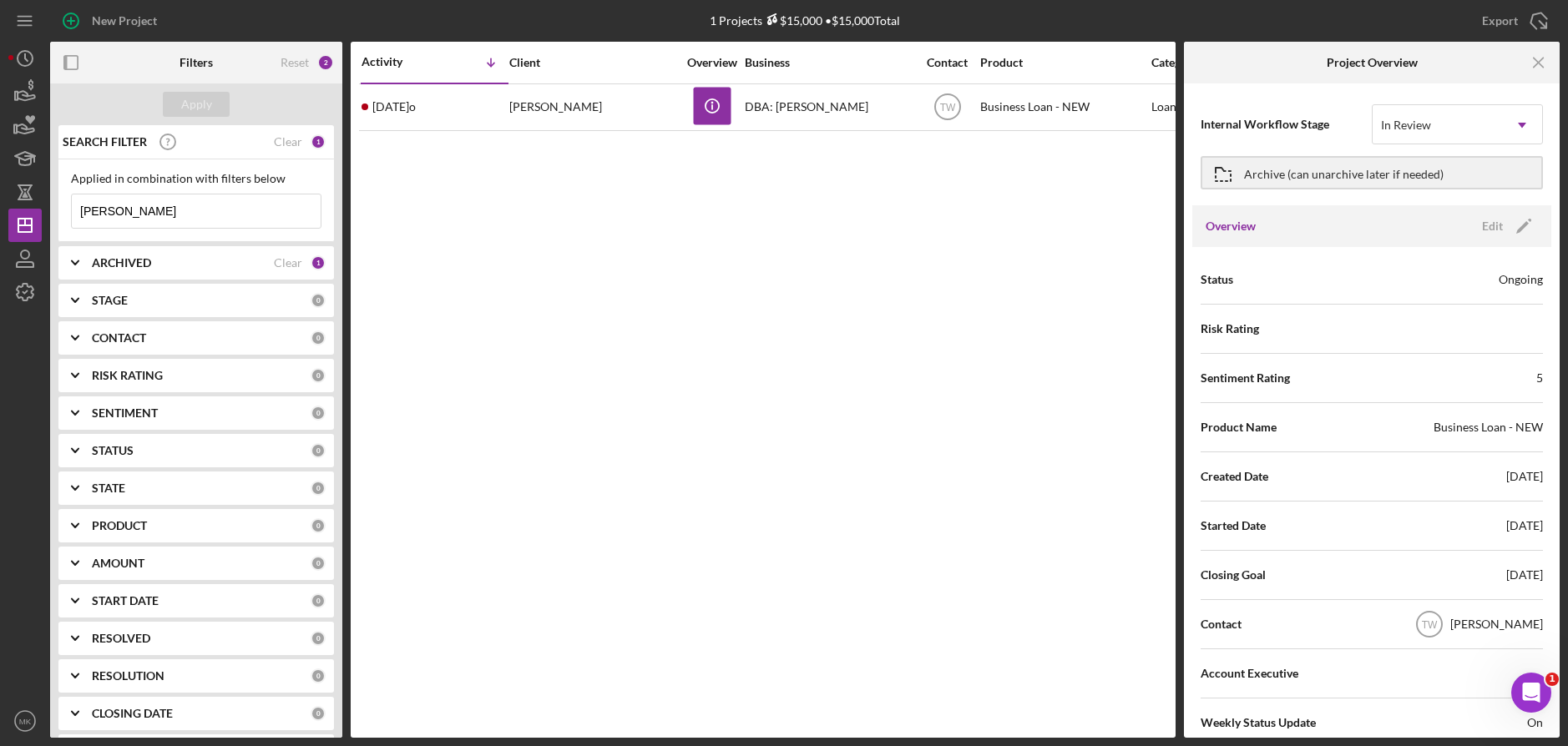
drag, startPoint x: 154, startPoint y: 215, endPoint x: -39, endPoint y: 201, distance: 193.5
click at [0, 201] on html "New Project 1 Projects $15,000 • $15,000 Total [PERSON_NAME] Export Icon/Export…" at bounding box center [784, 373] width 1568 height 746
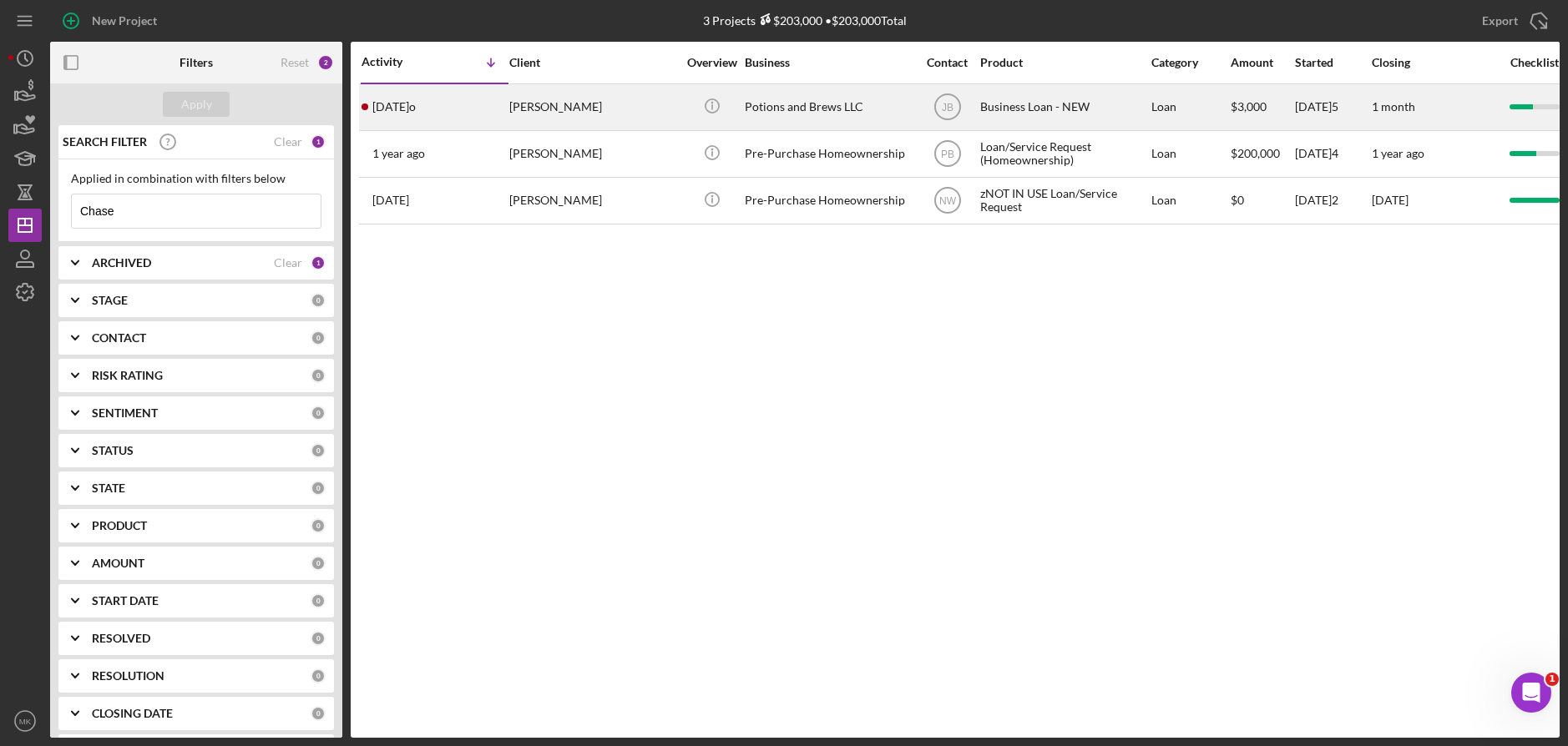
type input "Chase"
click at [847, 107] on div "Potions and Brews LLC" at bounding box center [828, 107] width 167 height 44
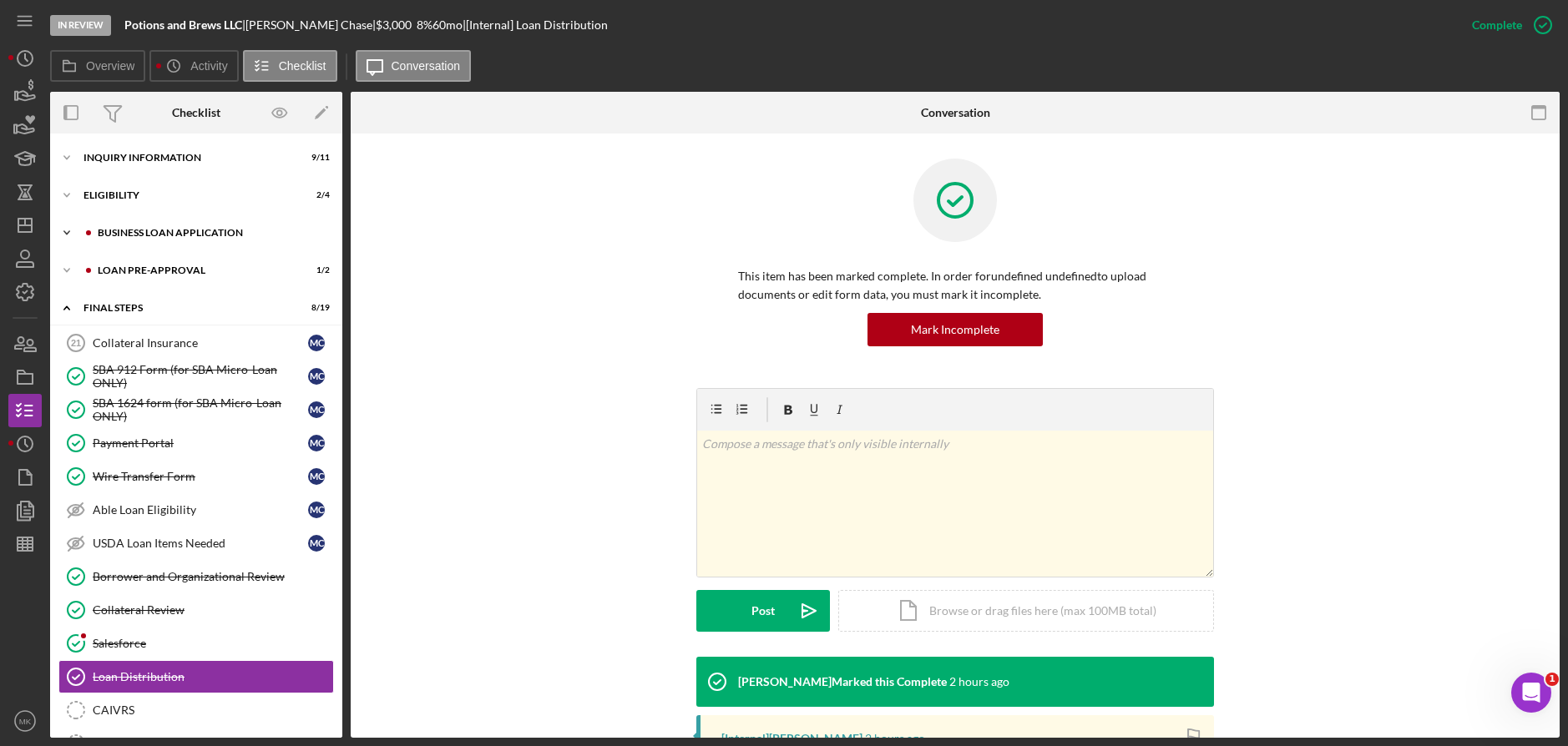
click at [212, 235] on div "BUSINESS LOAN APPLICATION" at bounding box center [210, 233] width 223 height 10
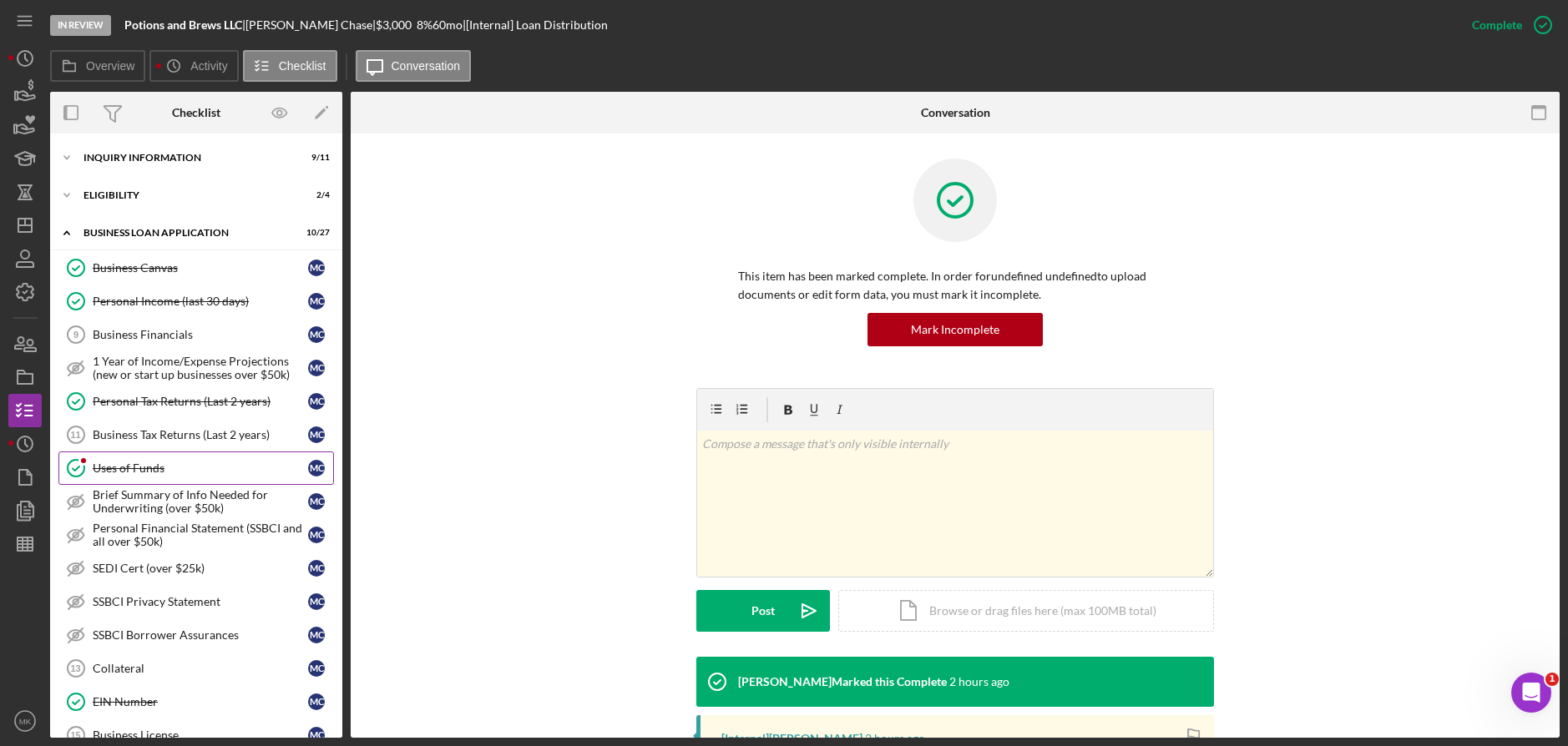
click at [158, 458] on link "Uses of Funds Uses of Funds M C" at bounding box center [196, 468] width 275 height 33
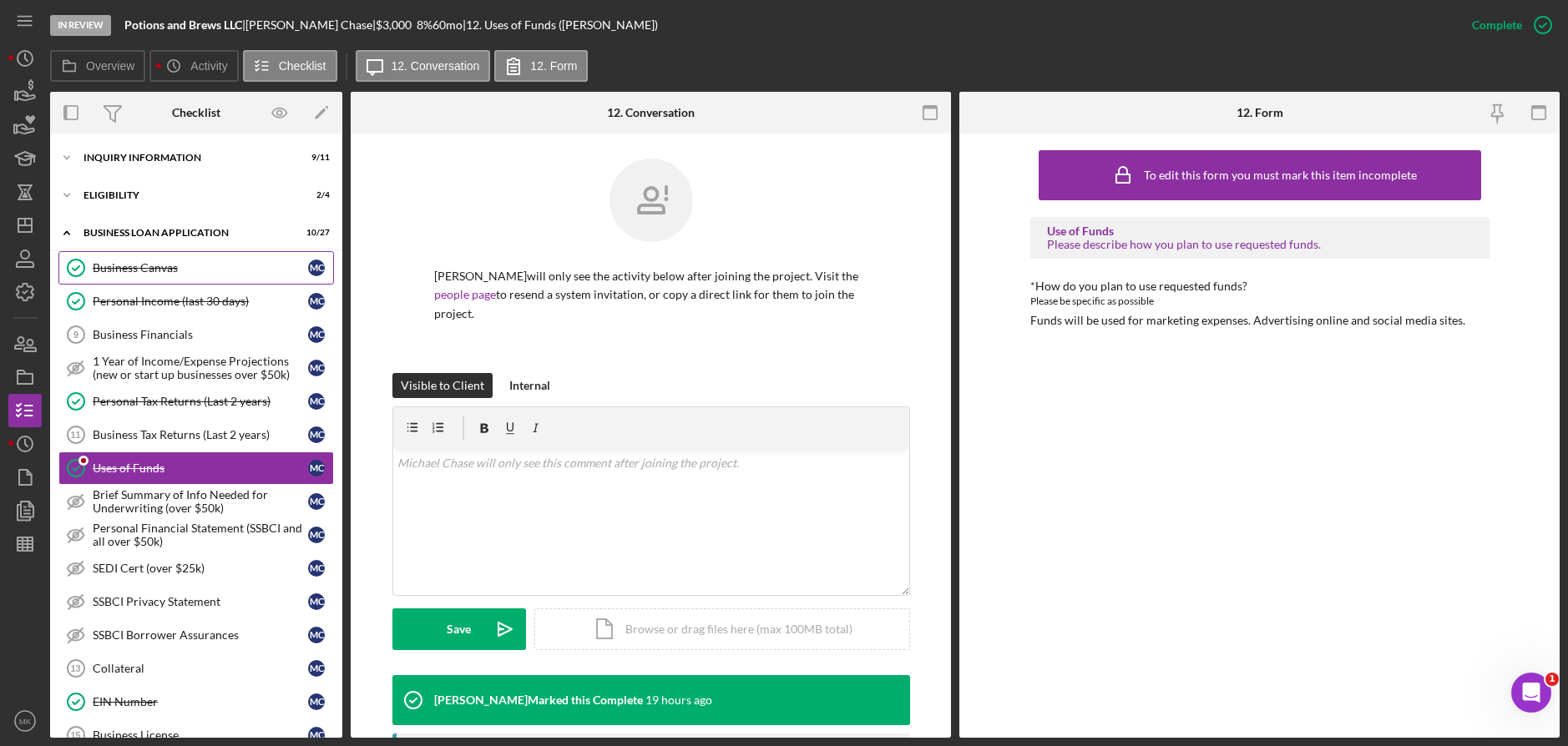
click at [151, 269] on div "Business Canvas" at bounding box center [199, 268] width 215 height 13
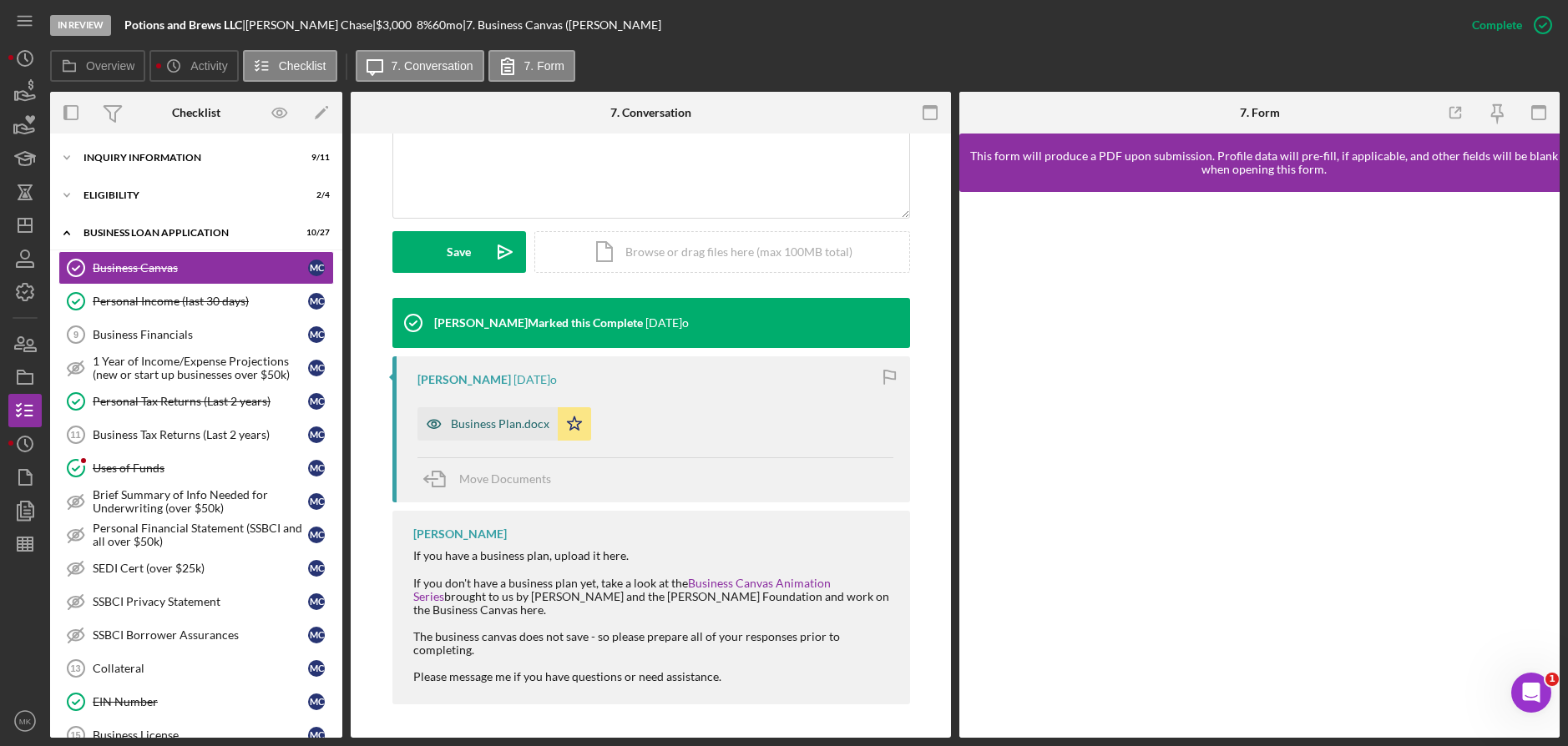
click at [505, 411] on div "Business Plan.docx" at bounding box center [488, 424] width 140 height 33
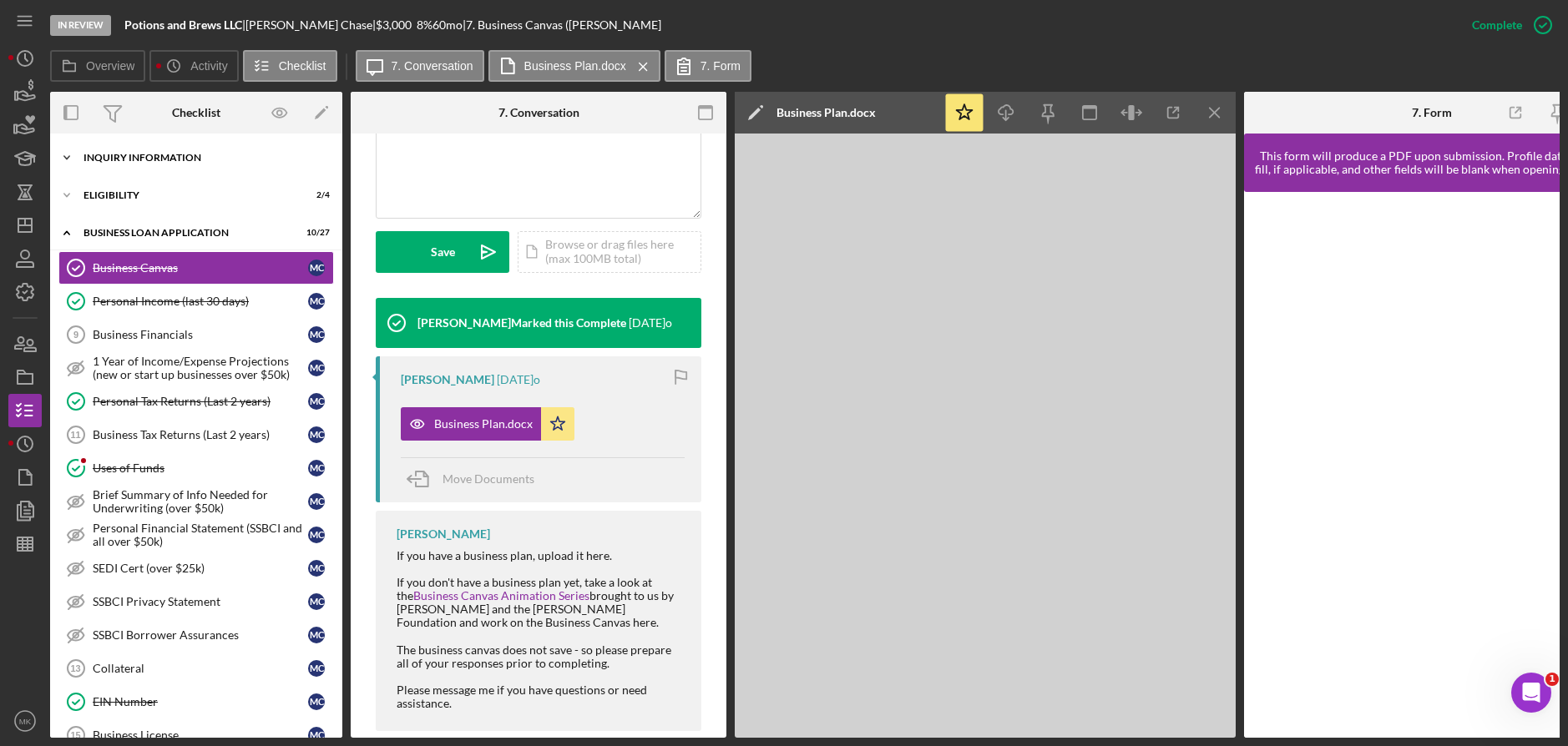
click at [152, 150] on div "Icon/Expander INQUIRY INFORMATION 9 / 11" at bounding box center [196, 158] width 292 height 33
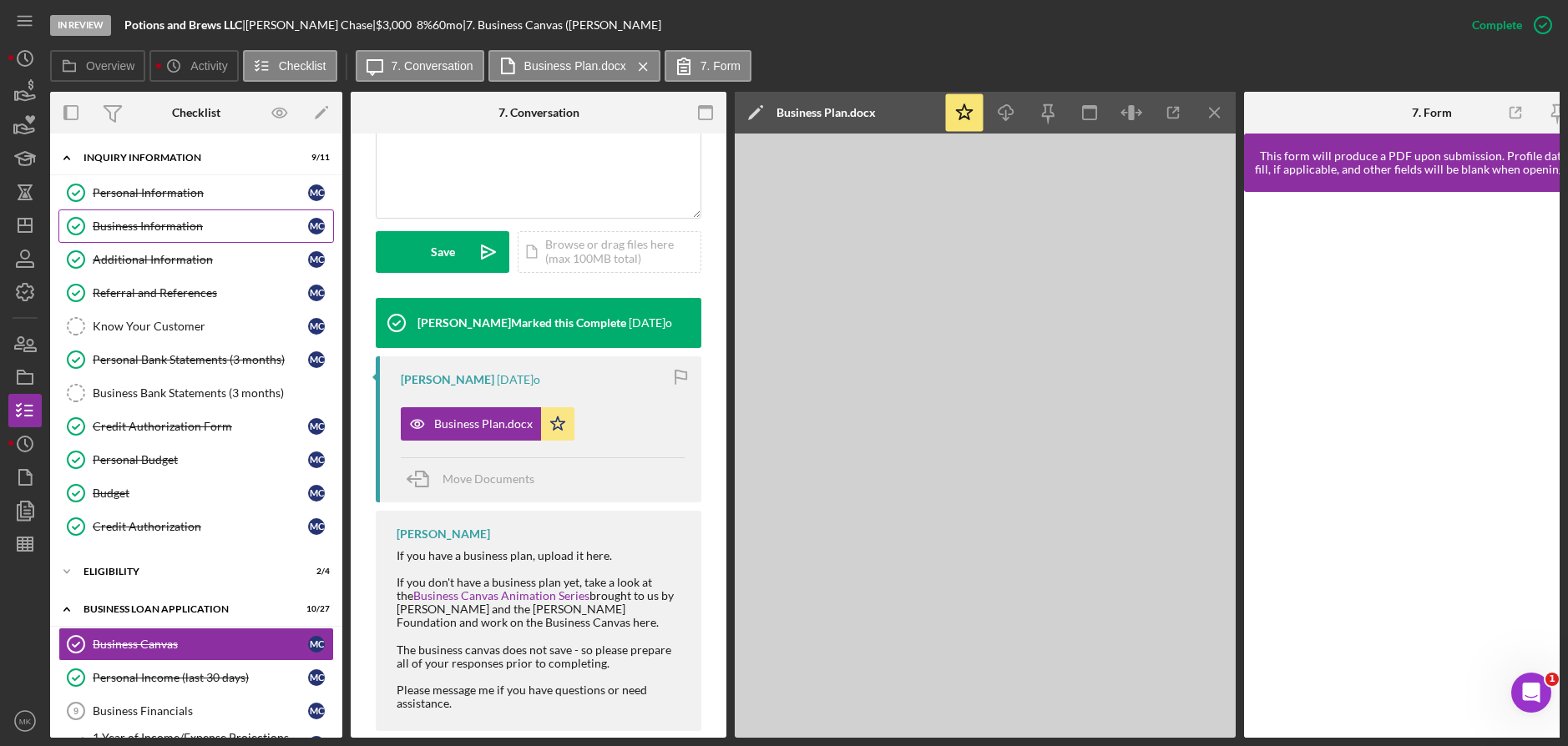
click at [145, 226] on div "Business Information" at bounding box center [199, 226] width 215 height 13
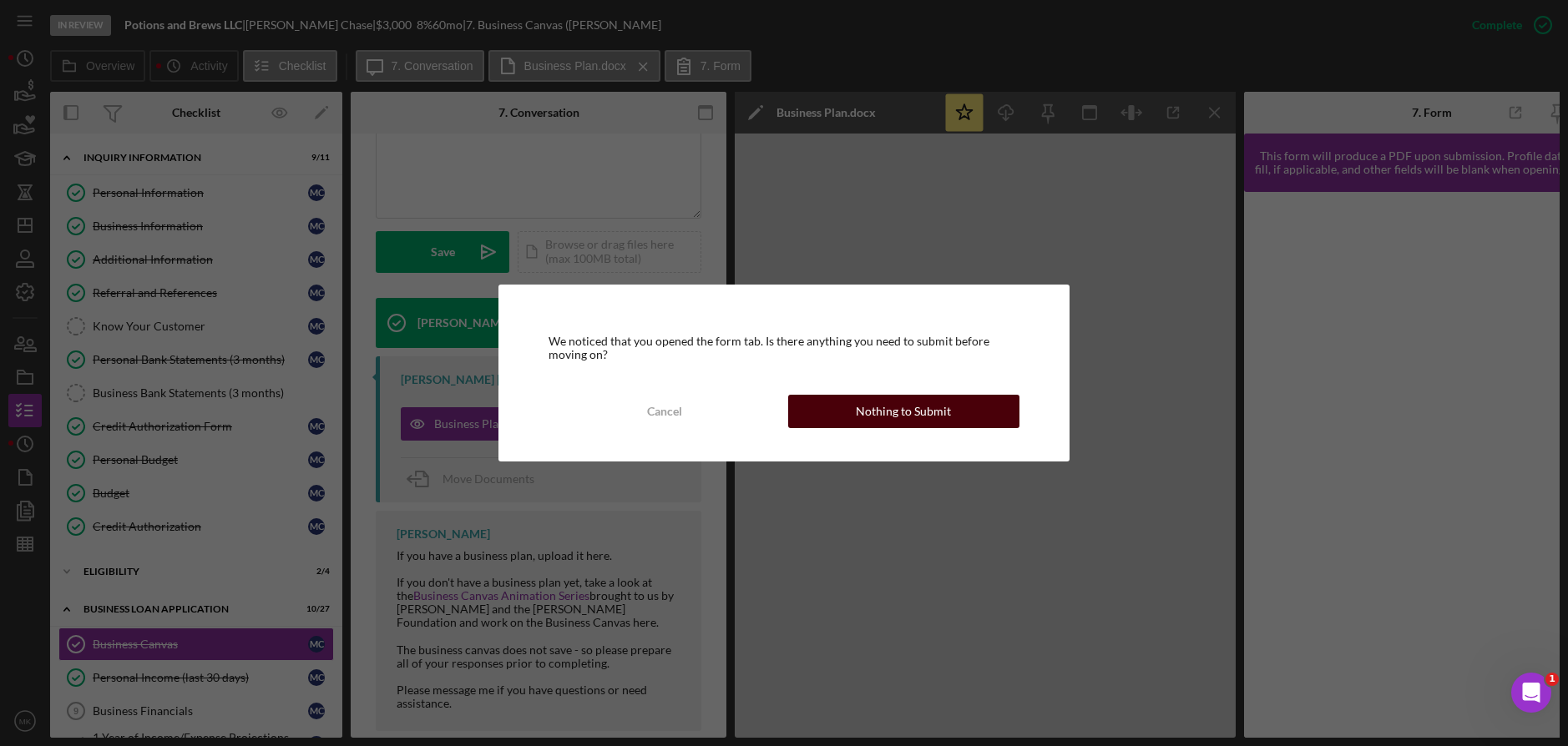
click at [908, 408] on div "Nothing to Submit" at bounding box center [903, 412] width 95 height 33
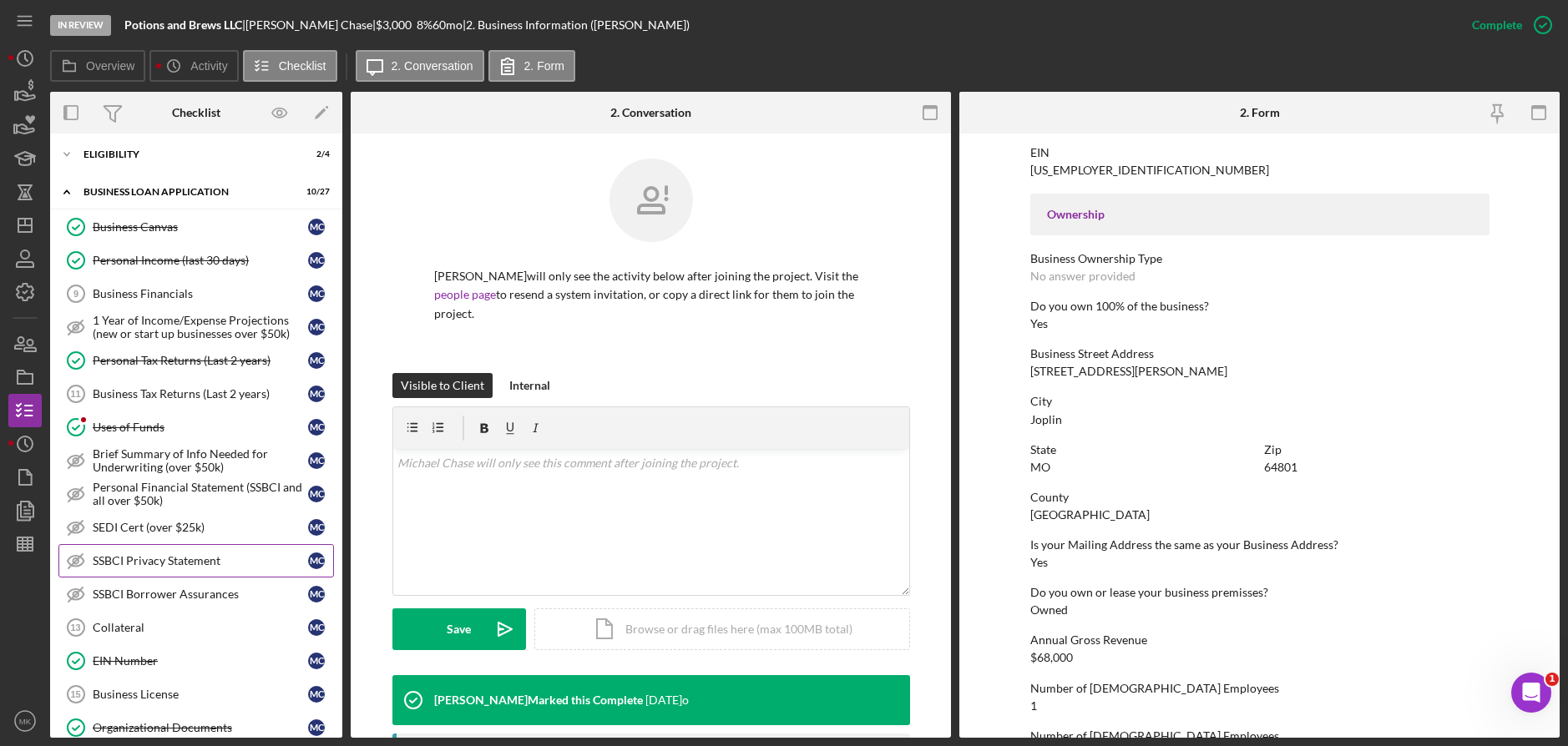
scroll to position [584, 0]
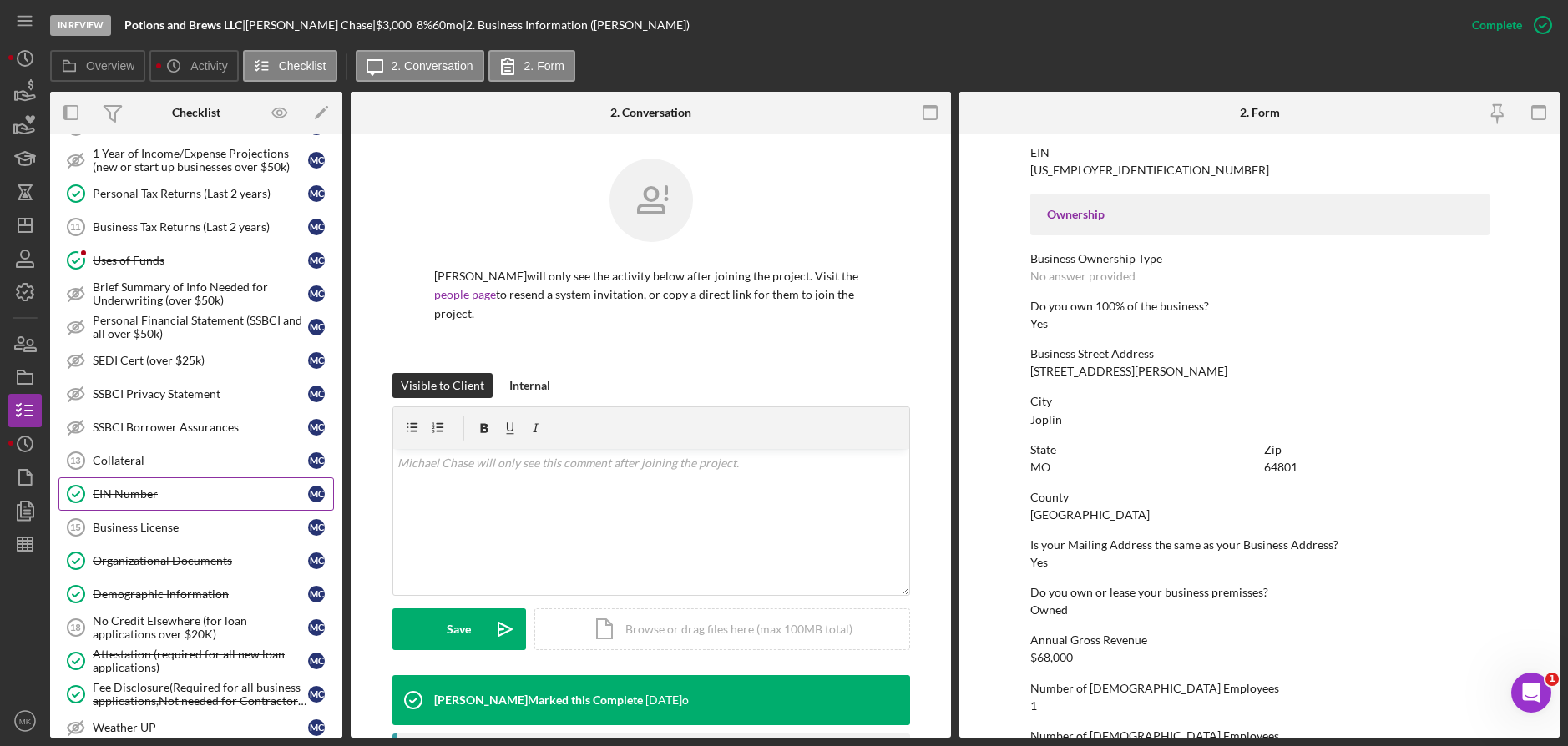
click at [161, 494] on div "EIN Number" at bounding box center [199, 494] width 215 height 13
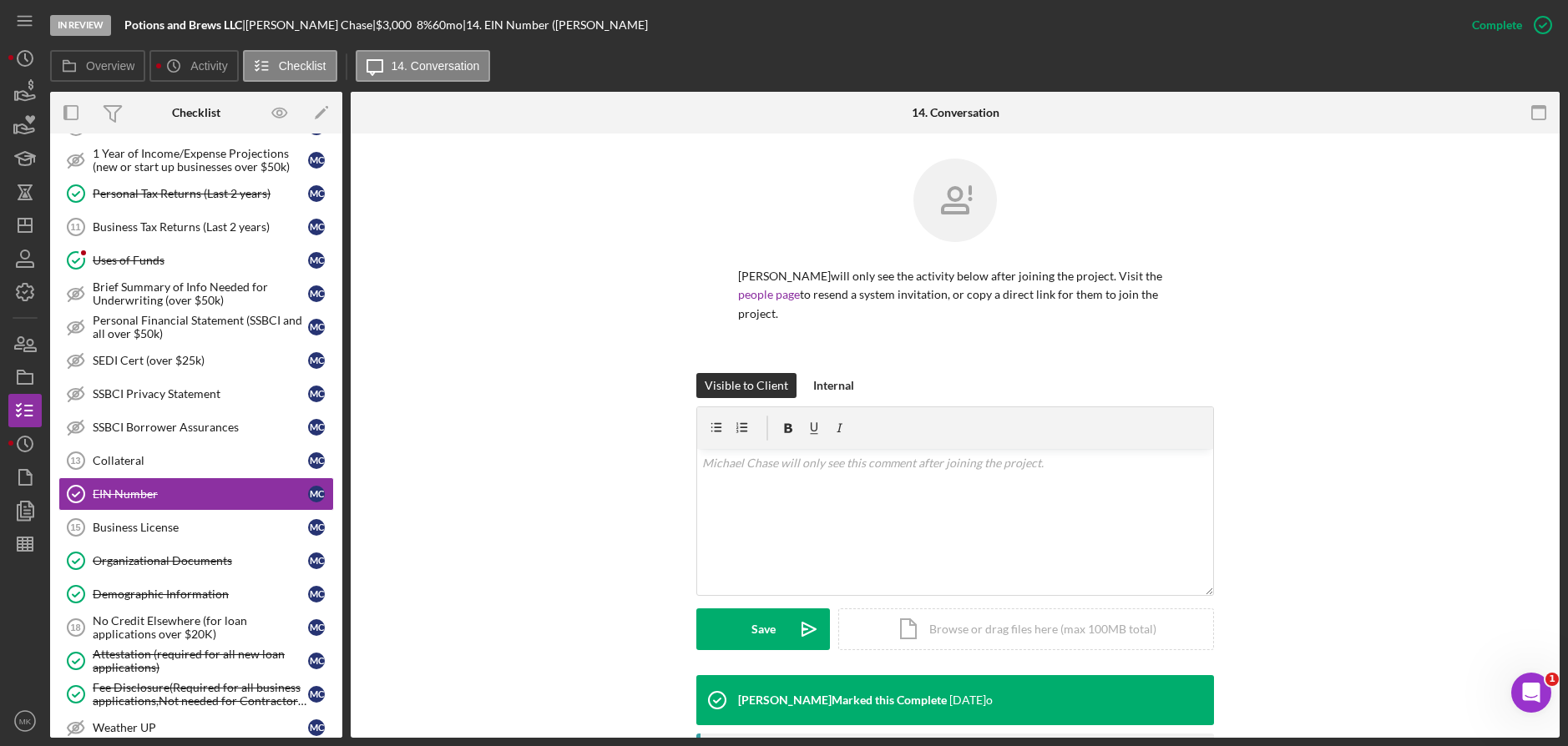
scroll to position [271, 0]
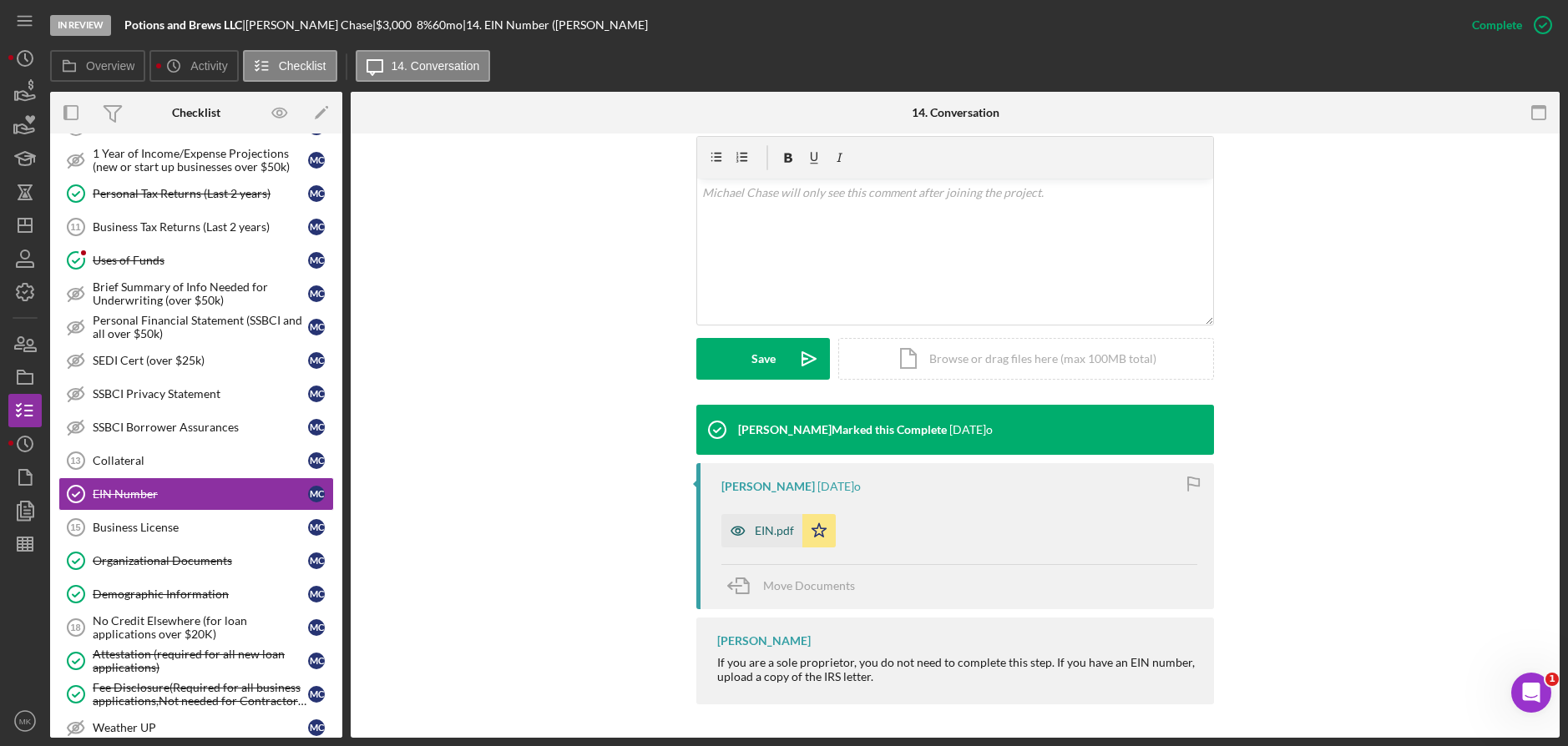
click at [777, 527] on div "EIN.pdf" at bounding box center [774, 531] width 40 height 13
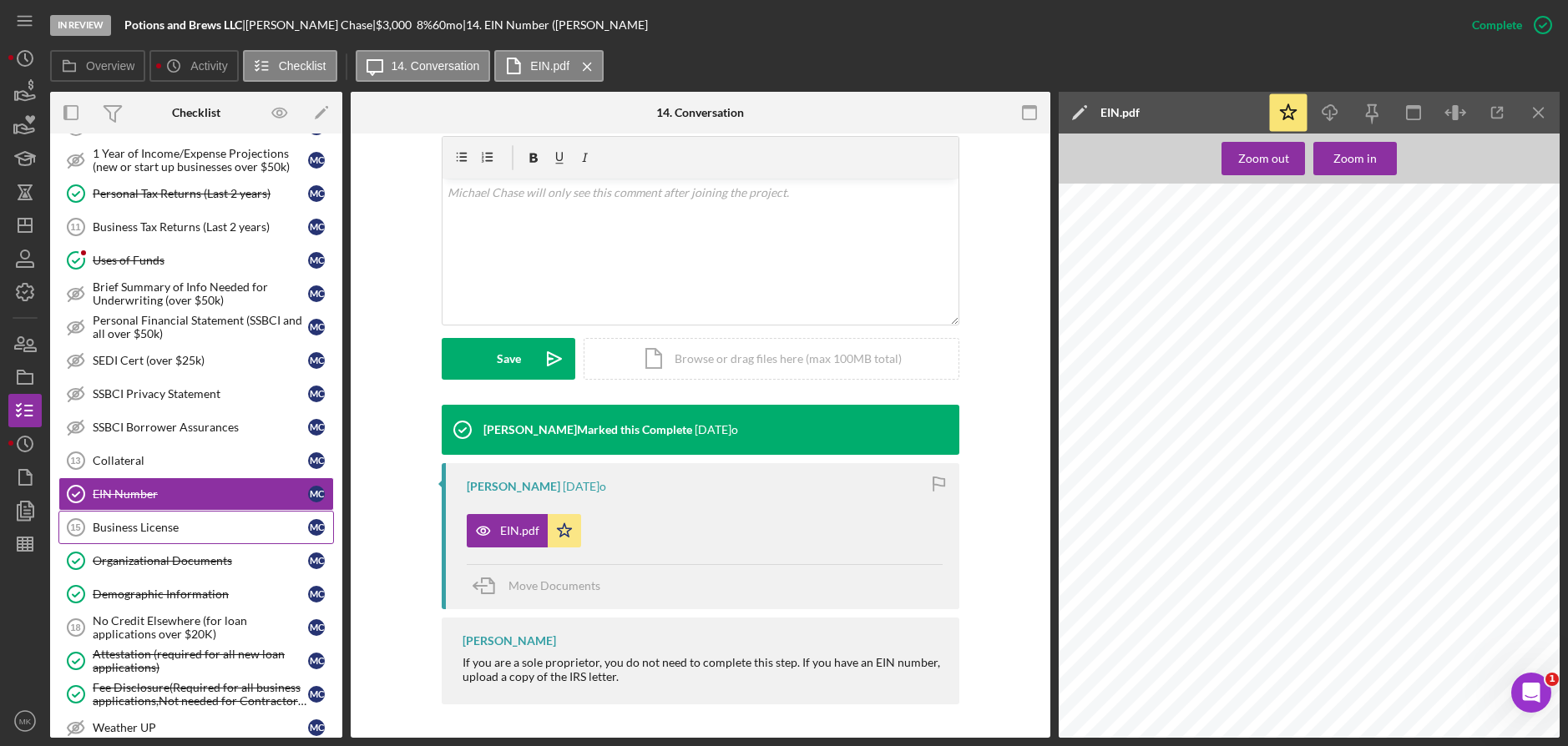
drag, startPoint x: 145, startPoint y: 533, endPoint x: 156, endPoint y: 544, distance: 15.6
click at [145, 533] on div "Business License" at bounding box center [199, 527] width 215 height 13
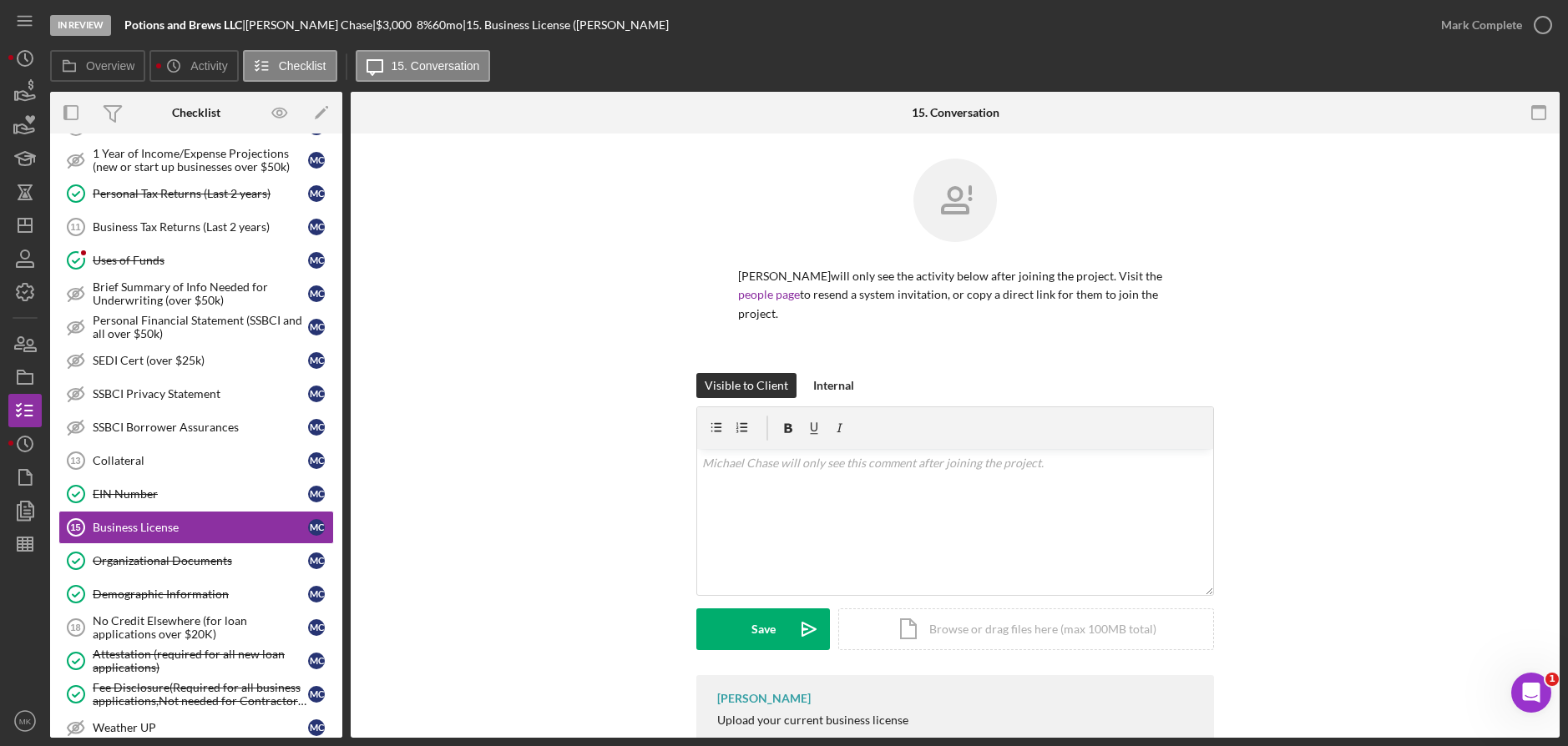
scroll to position [54, 0]
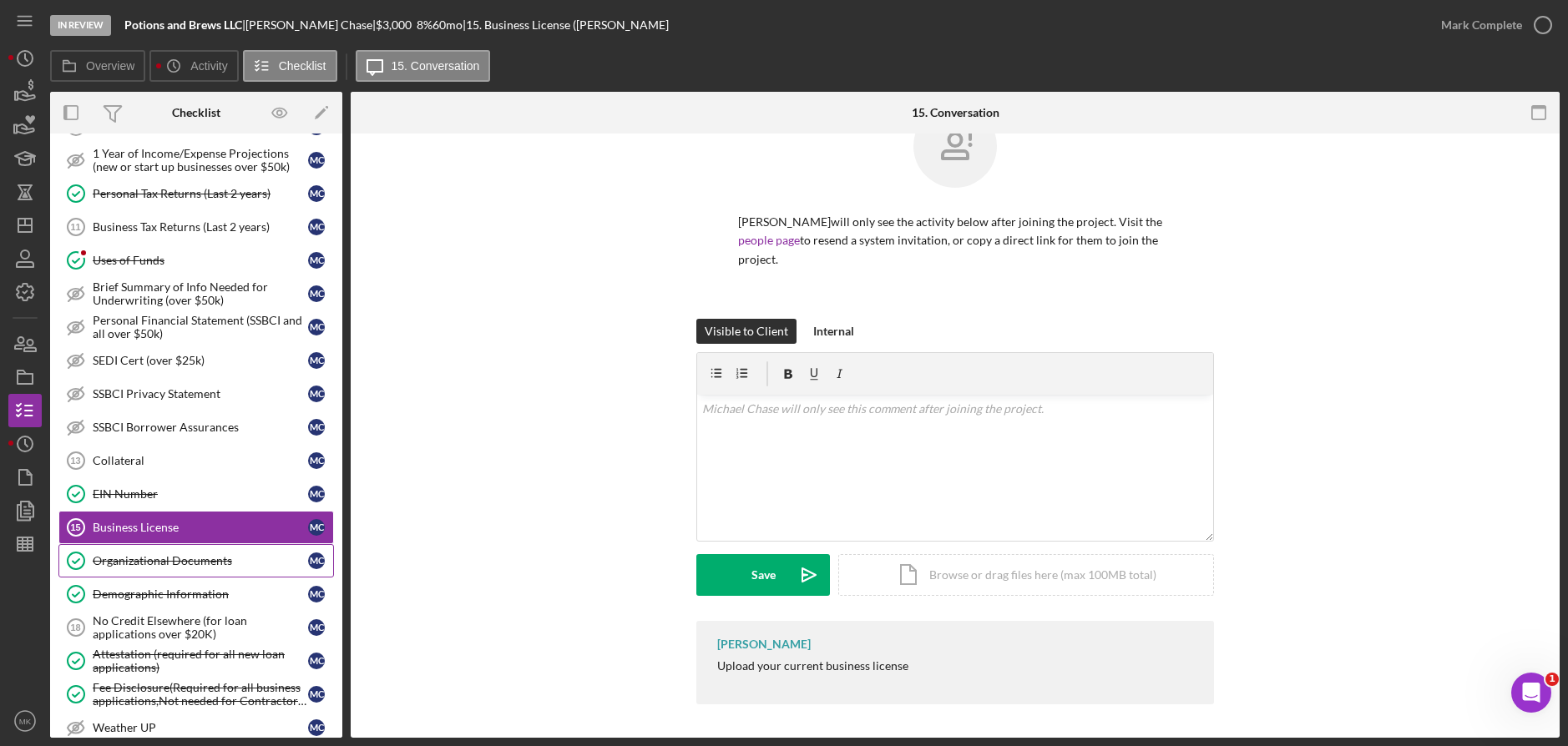
click at [181, 553] on link "Organizational Documents Organizational Documents M C" at bounding box center [196, 561] width 275 height 33
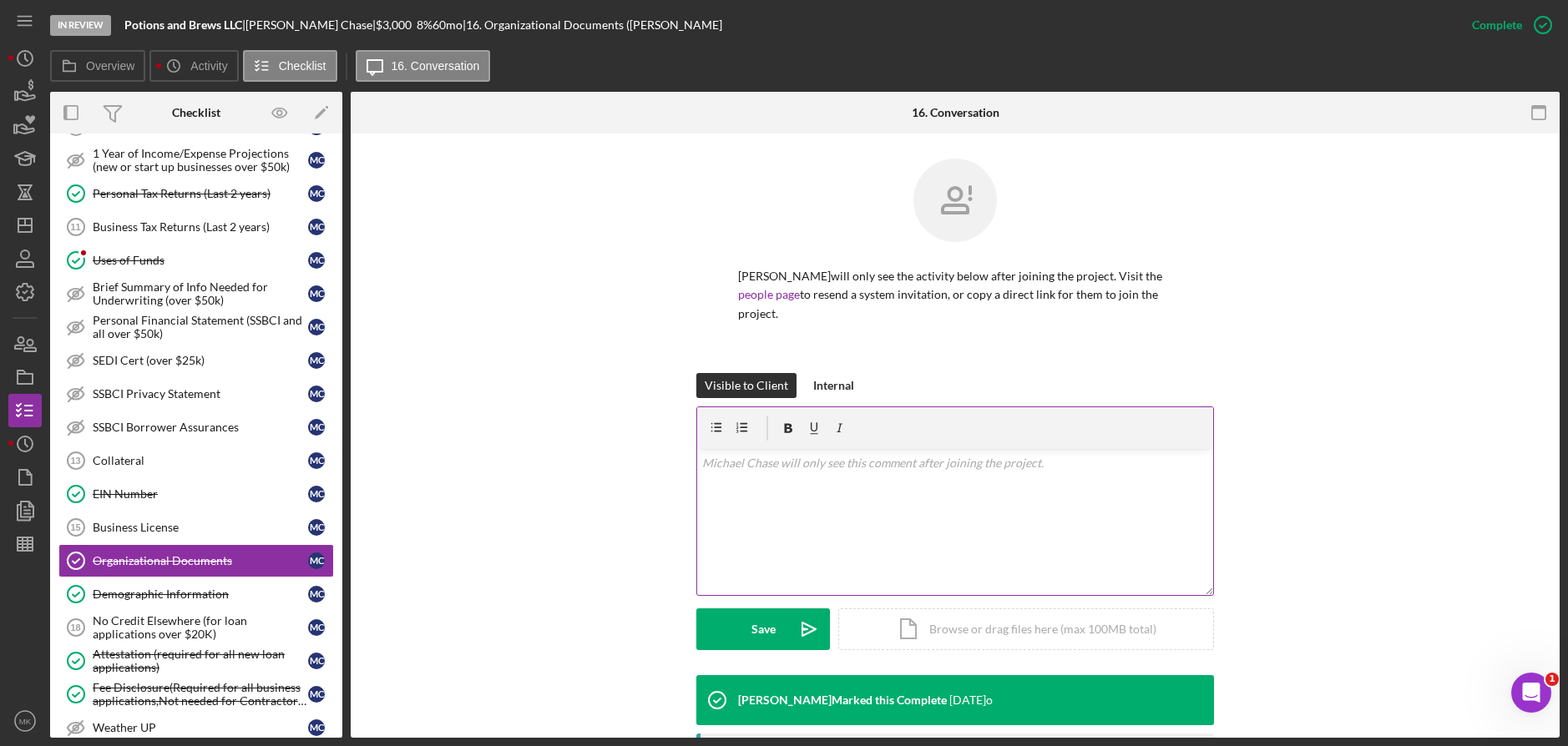
scroll to position [324, 0]
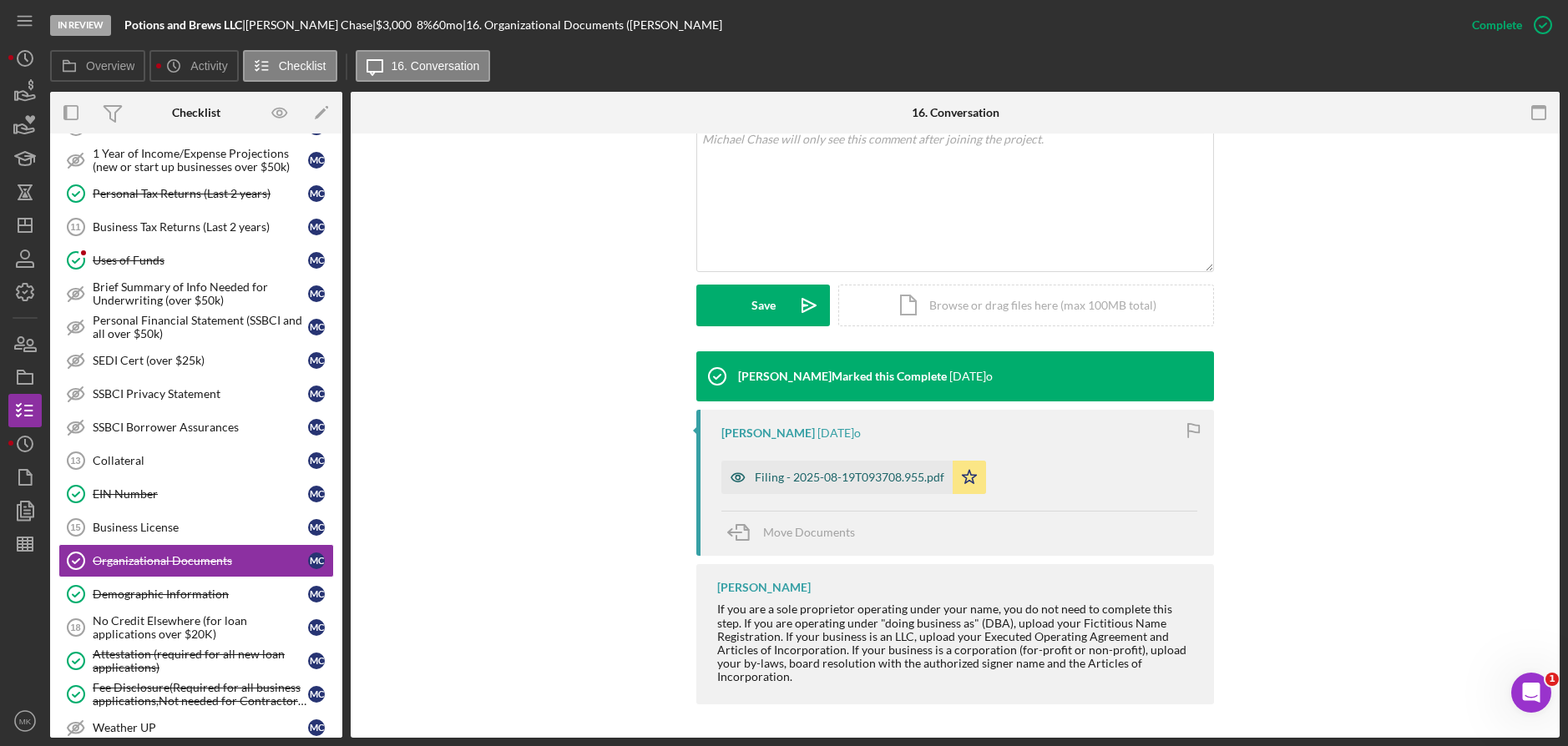
click at [812, 478] on div "Filing - 2025-08-19T093708.955.pdf" at bounding box center [849, 477] width 189 height 13
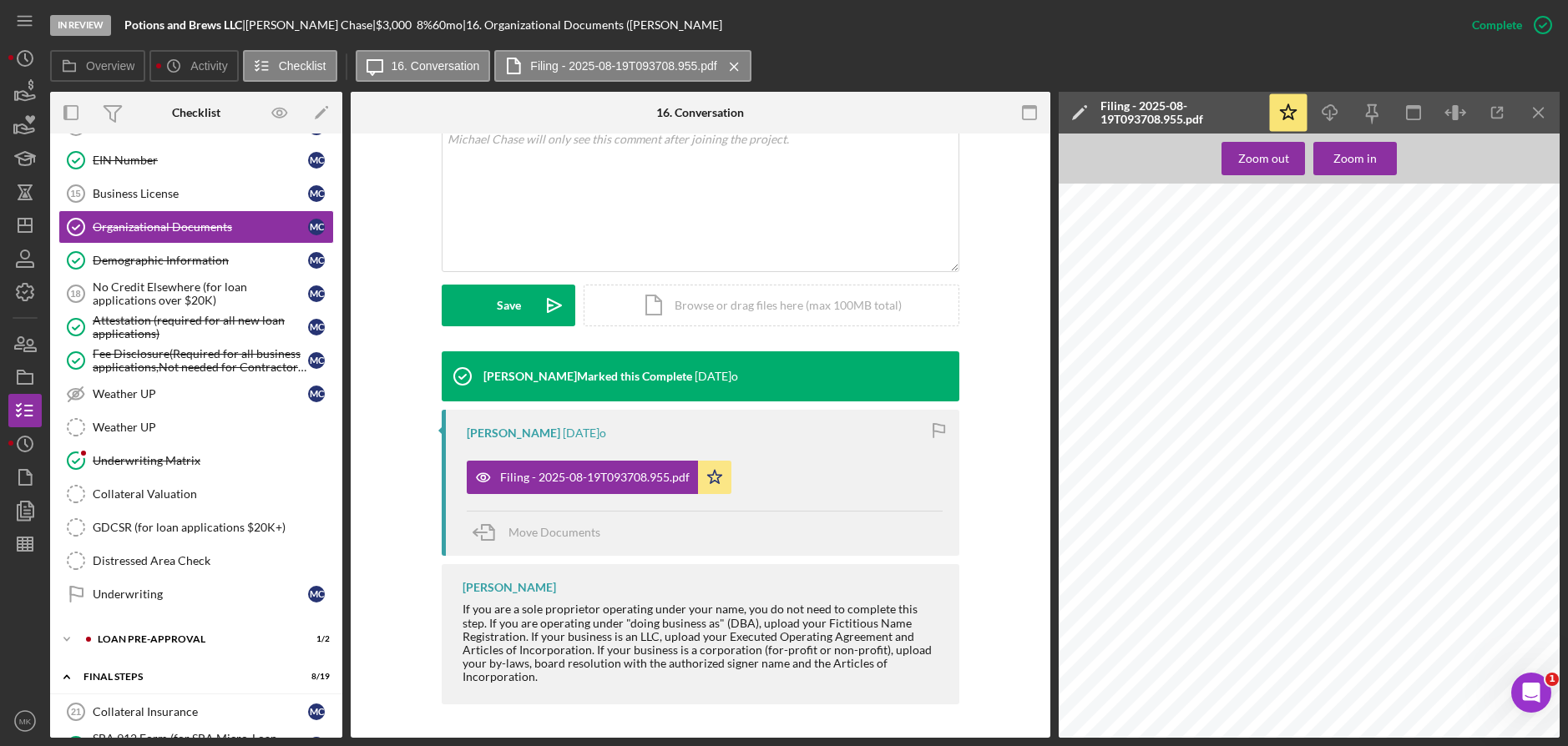
scroll to position [1169, 0]
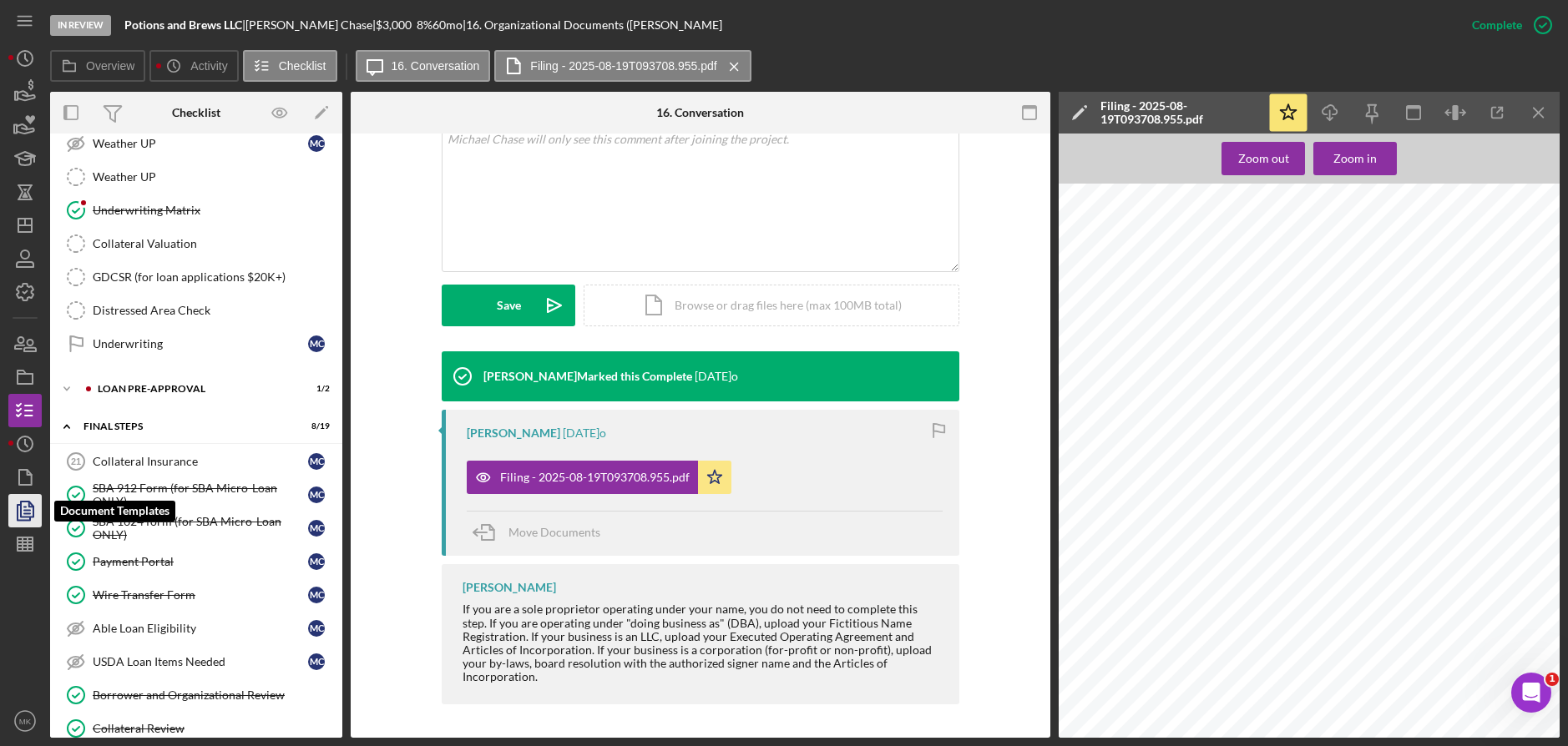
click at [21, 513] on polygon "button" at bounding box center [28, 509] width 13 height 15
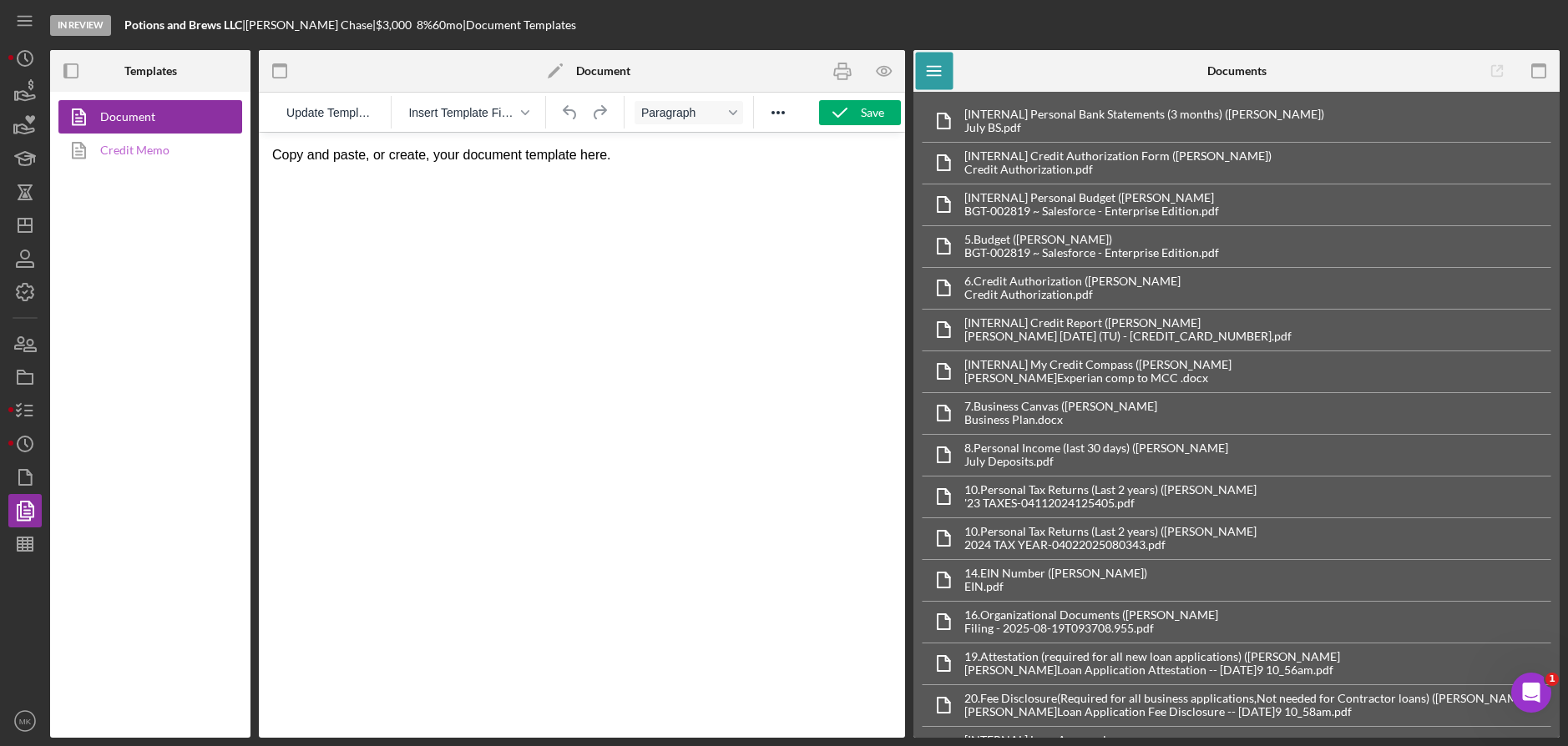
click at [146, 148] on link "Credit Memo" at bounding box center [146, 150] width 175 height 33
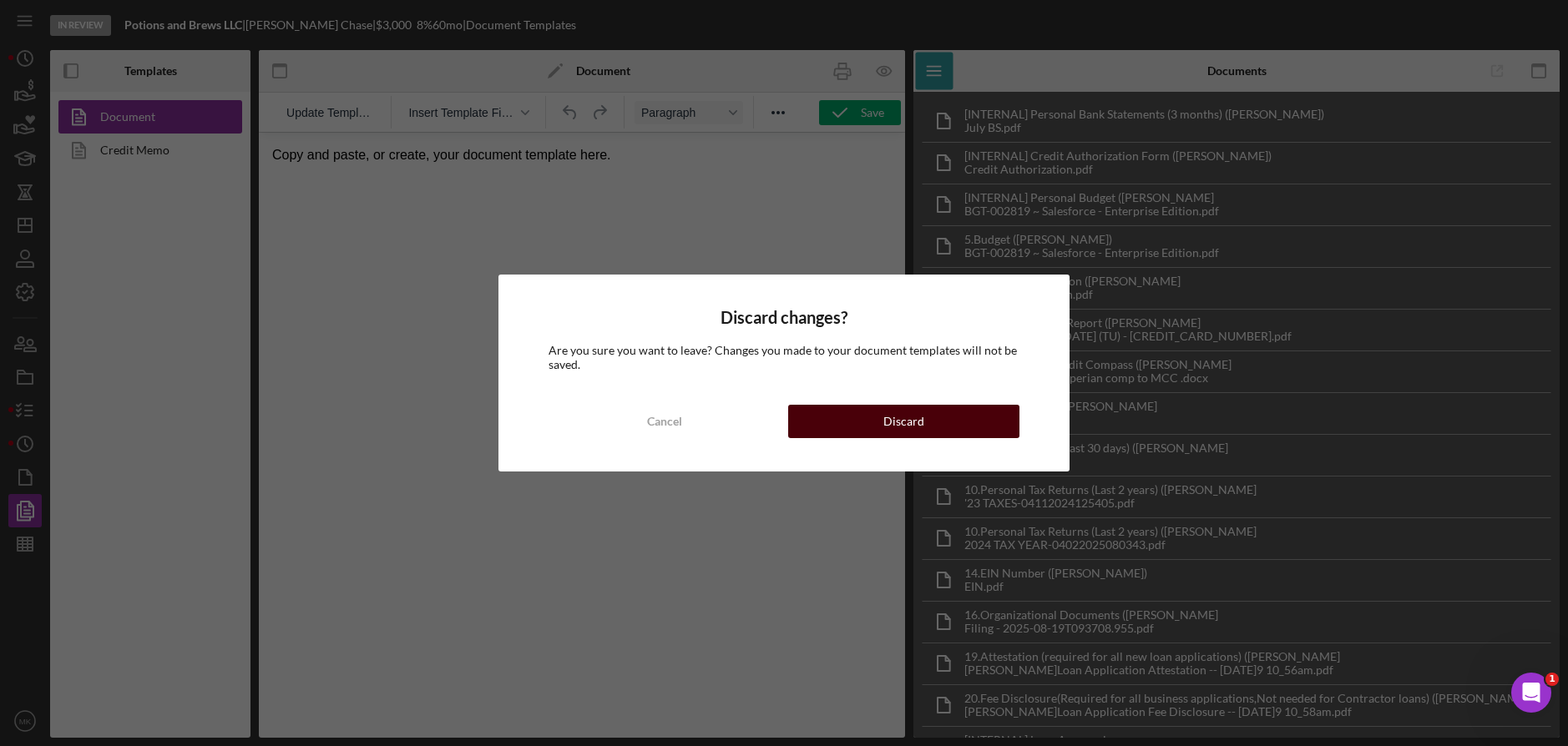
click at [892, 422] on div "Discard" at bounding box center [904, 422] width 41 height 33
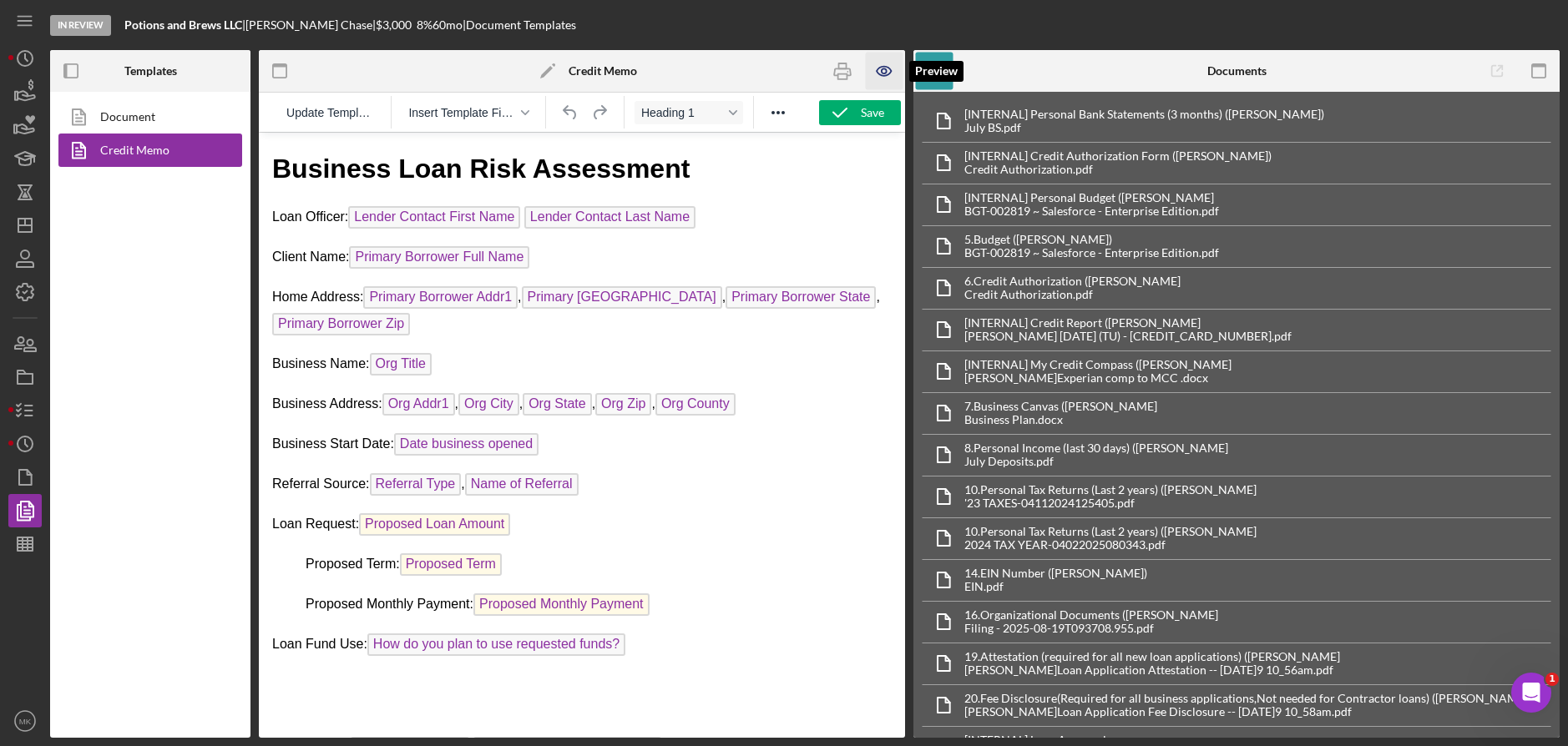
click at [881, 82] on icon "button" at bounding box center [885, 71] width 38 height 38
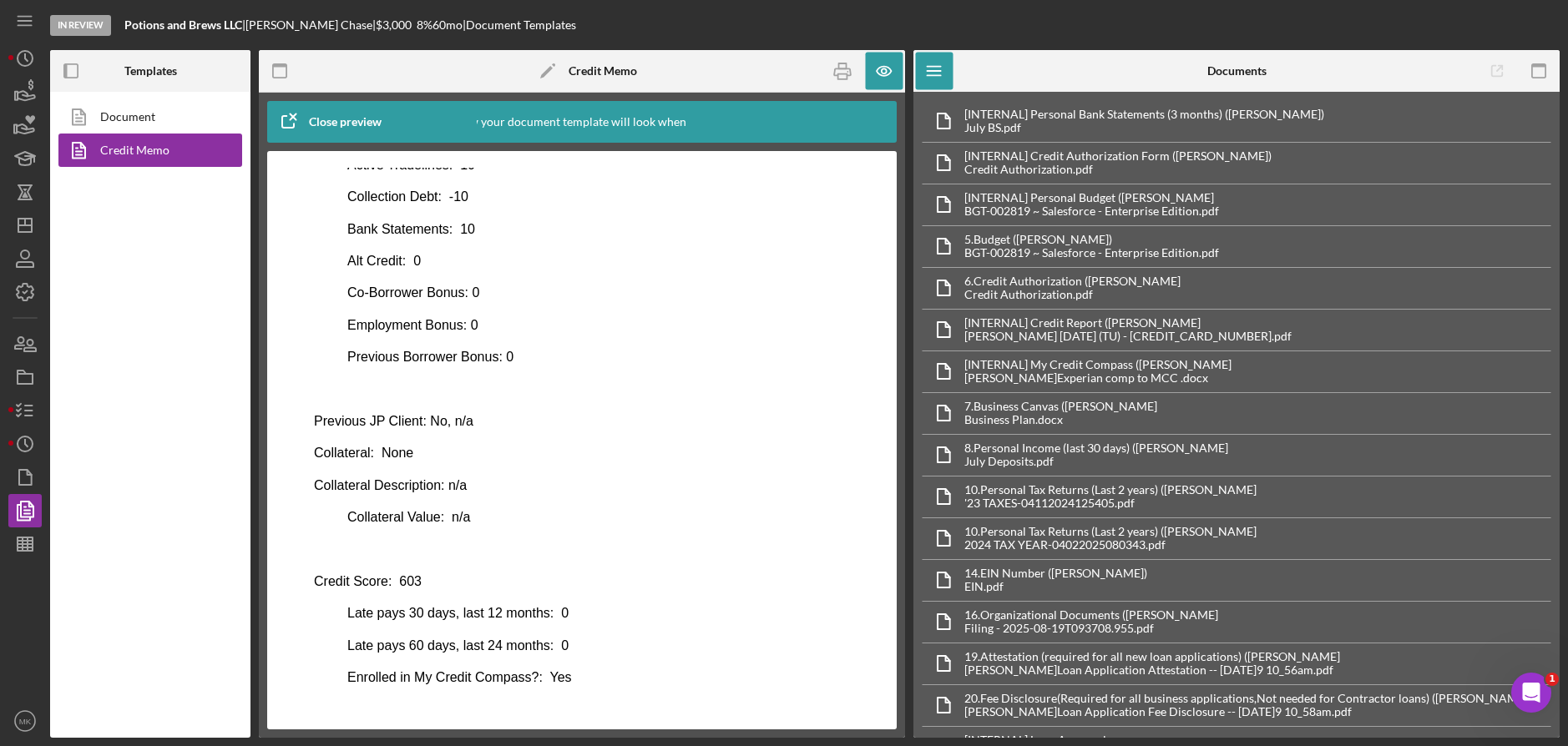
scroll to position [797, 0]
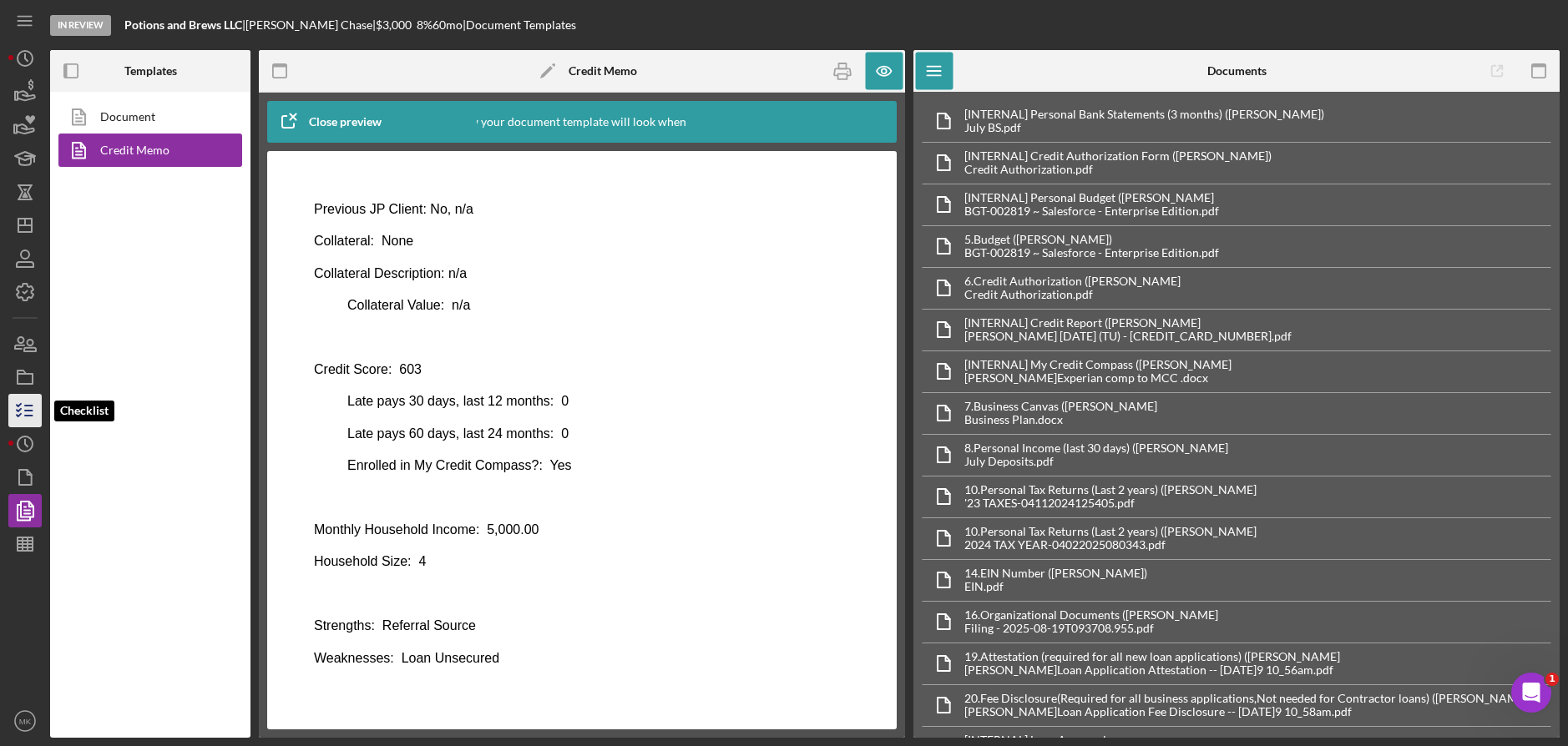
click at [22, 415] on icon "button" at bounding box center [25, 410] width 42 height 42
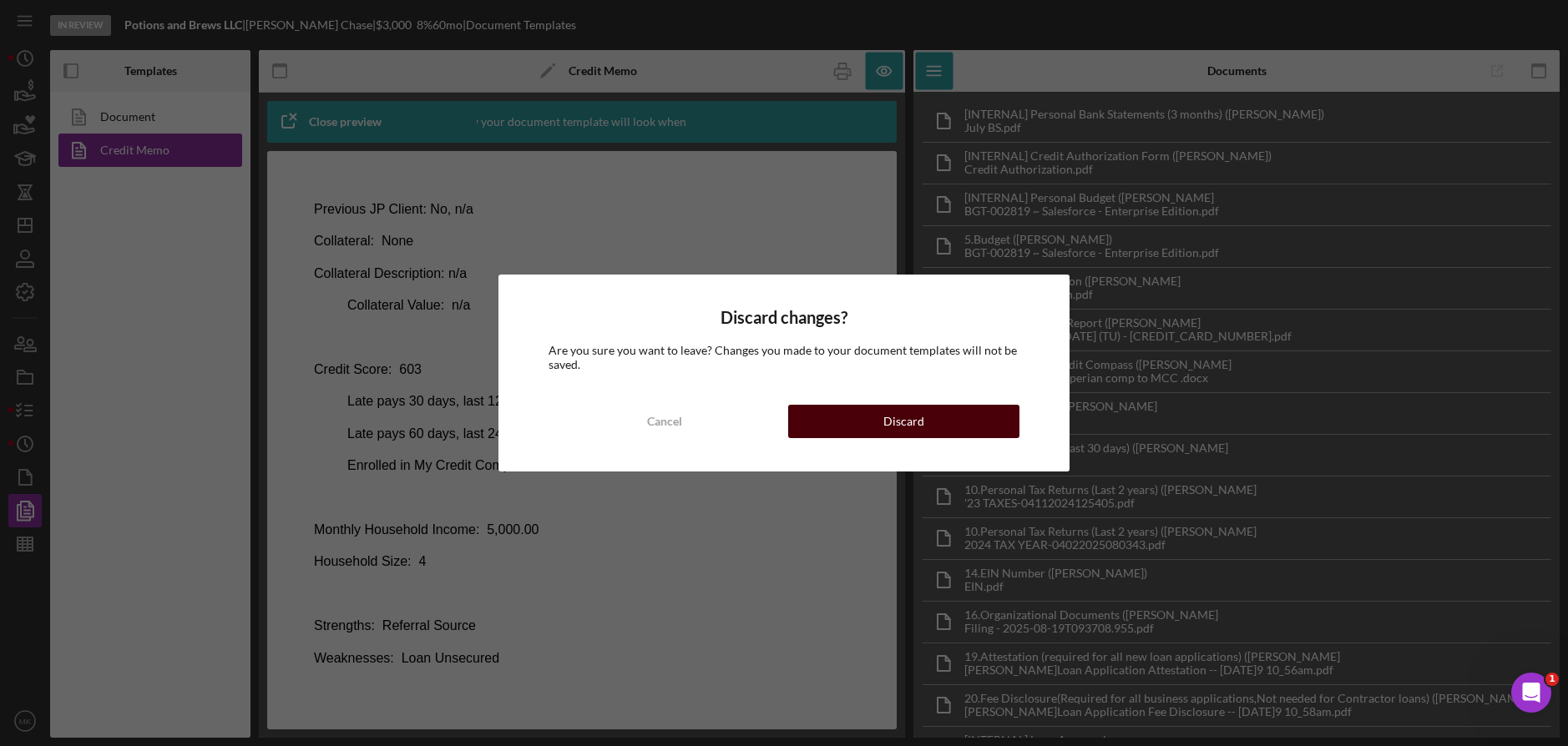
click at [918, 423] on div "Discard" at bounding box center [904, 422] width 41 height 33
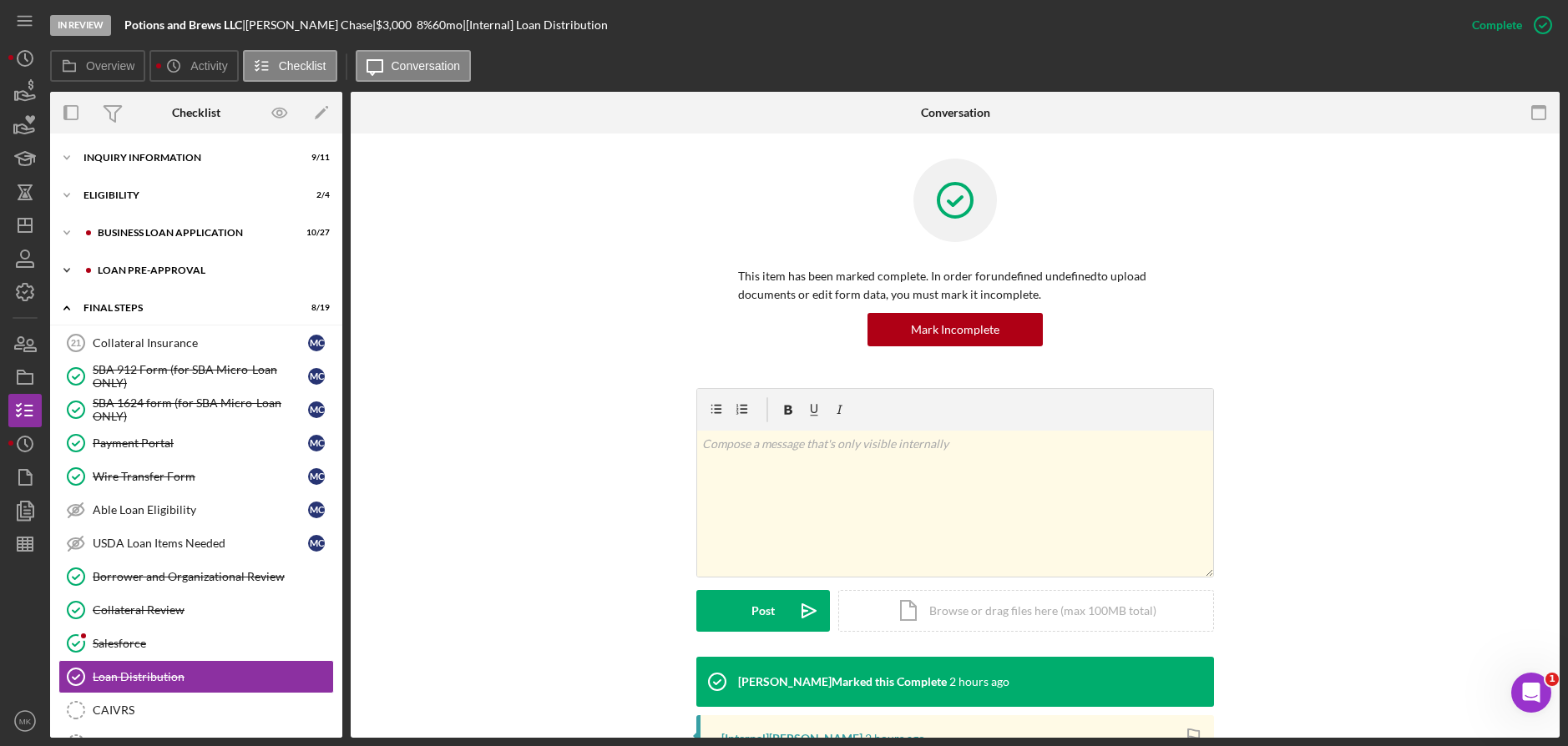
click at [151, 270] on div "LOAN PRE-APPROVAL" at bounding box center [210, 271] width 223 height 10
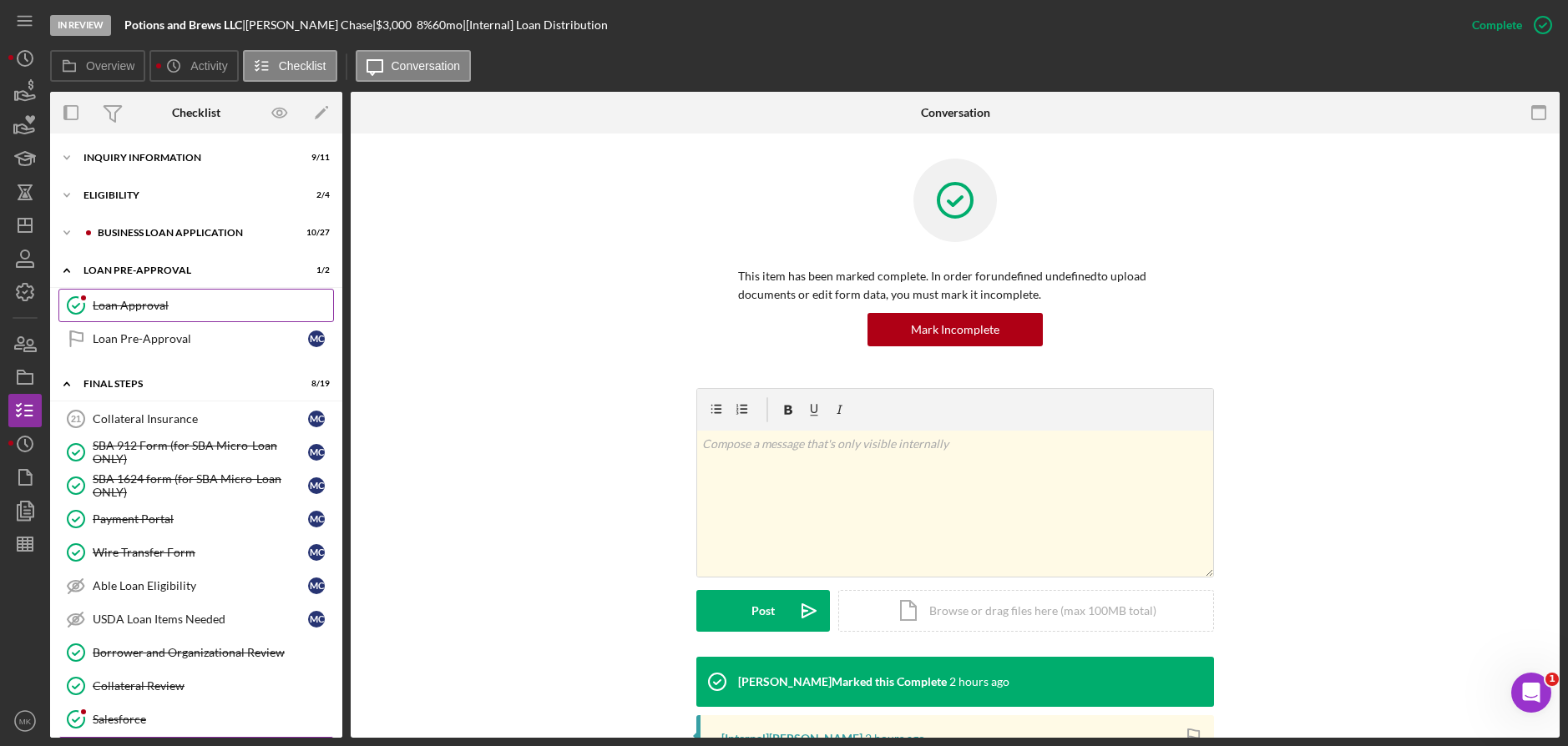
click at [146, 311] on div "Loan Approval" at bounding box center [212, 306] width 240 height 13
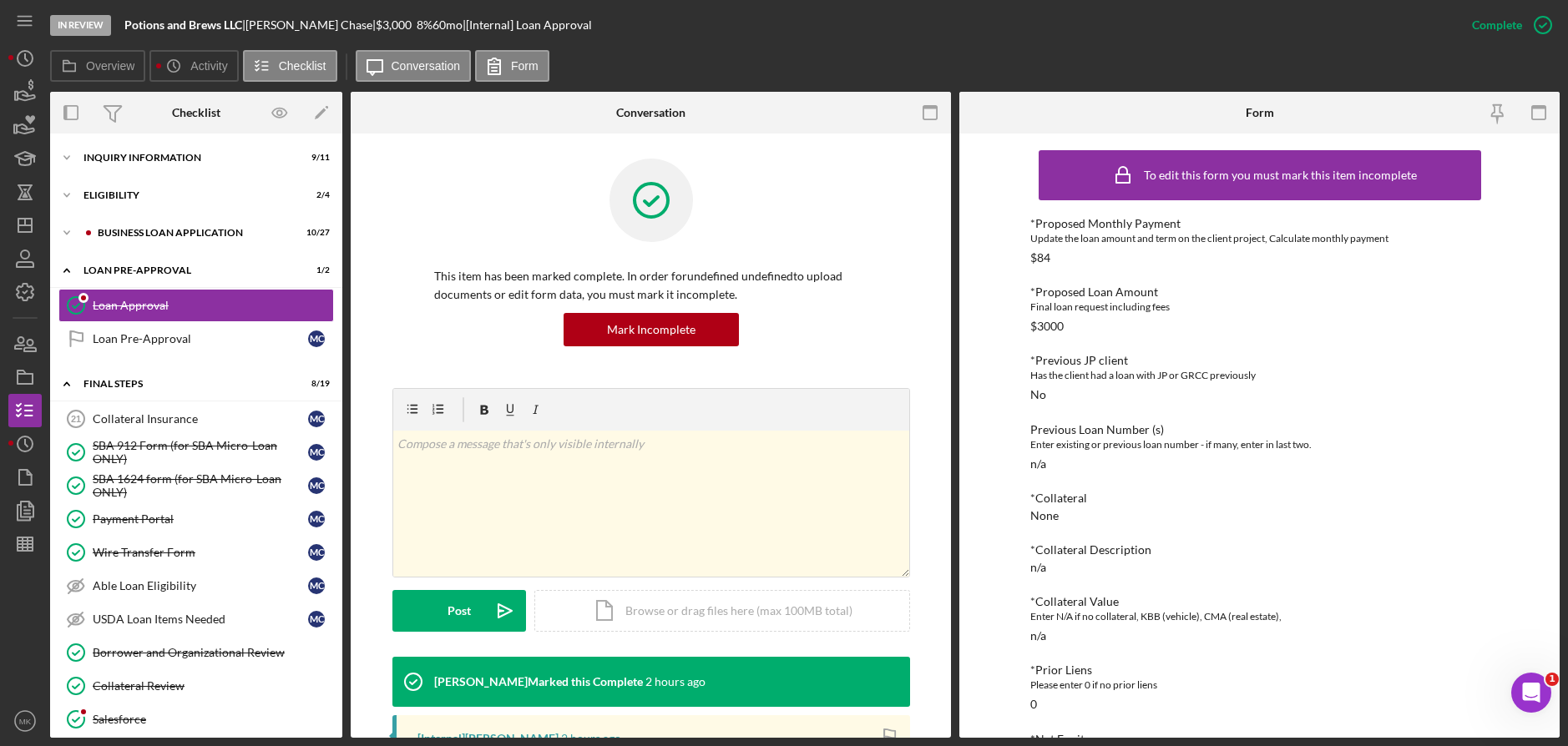
scroll to position [334, 0]
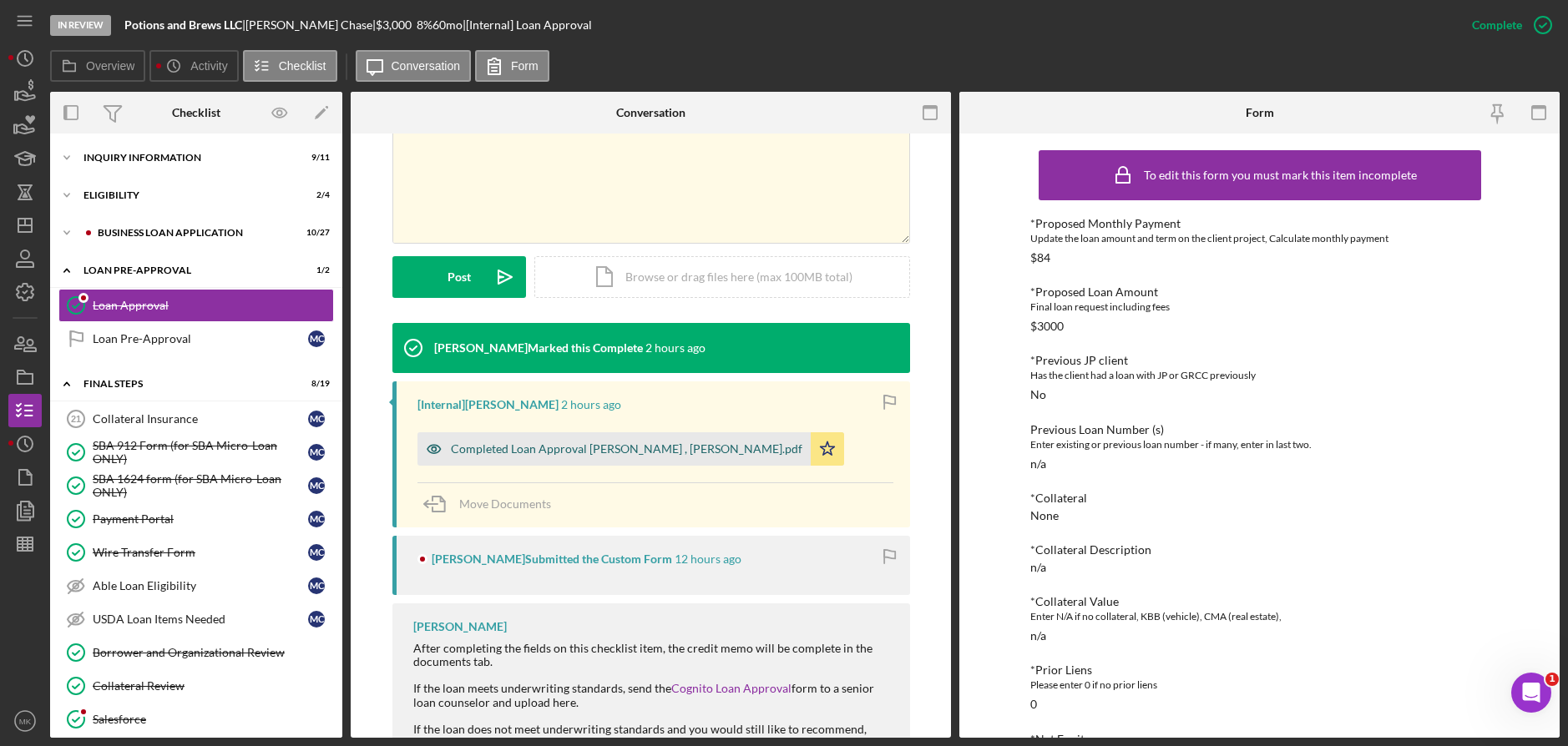
click at [596, 450] on div "Completed Loan Approval [PERSON_NAME] , [PERSON_NAME].pdf" at bounding box center [626, 449] width 352 height 13
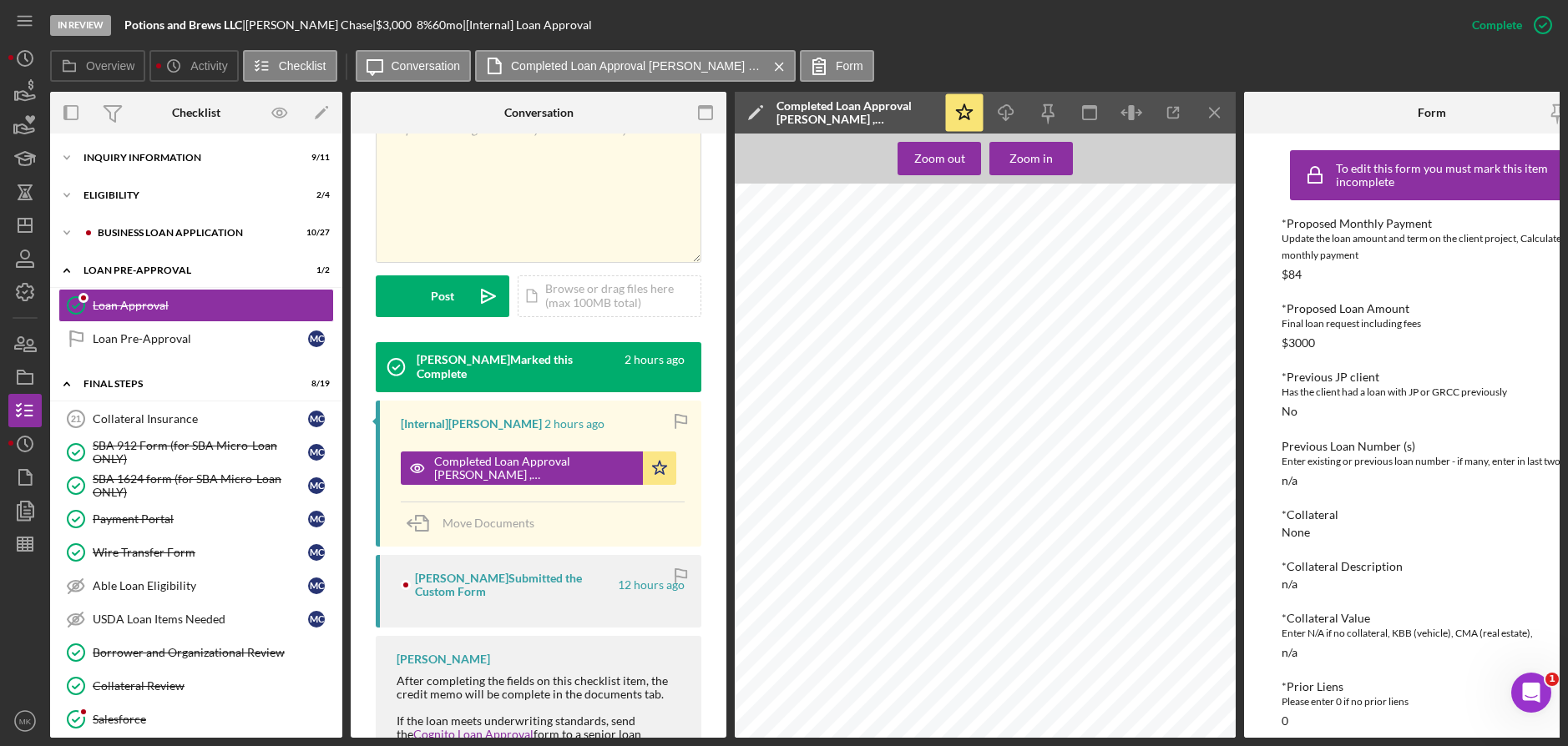
scroll to position [1447, 0]
click at [140, 162] on div "Icon/Expander INQUIRY INFORMATION 9 / 11" at bounding box center [196, 158] width 292 height 33
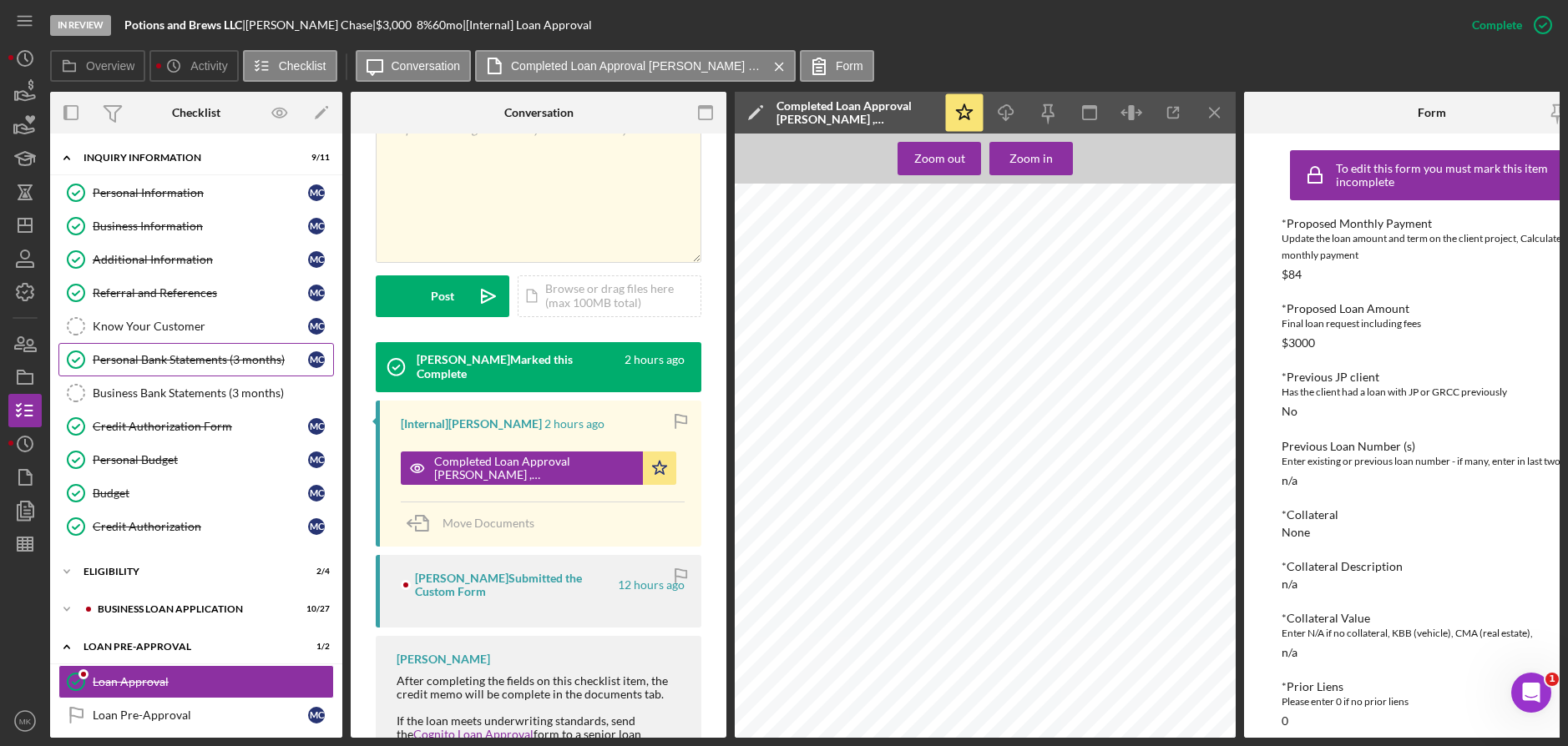
click at [164, 367] on div "Personal Bank Statements (3 months)" at bounding box center [199, 360] width 215 height 13
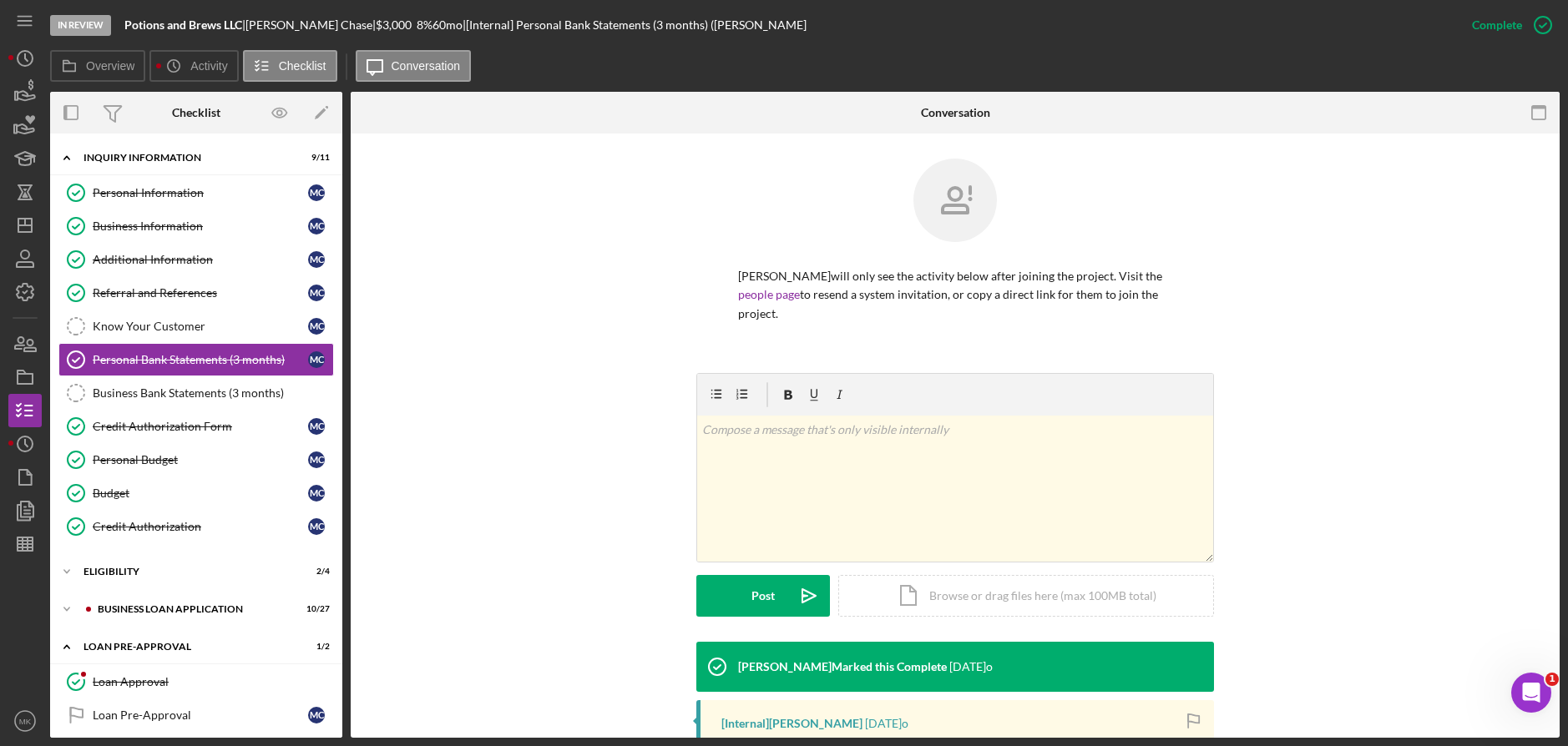
scroll to position [240, 0]
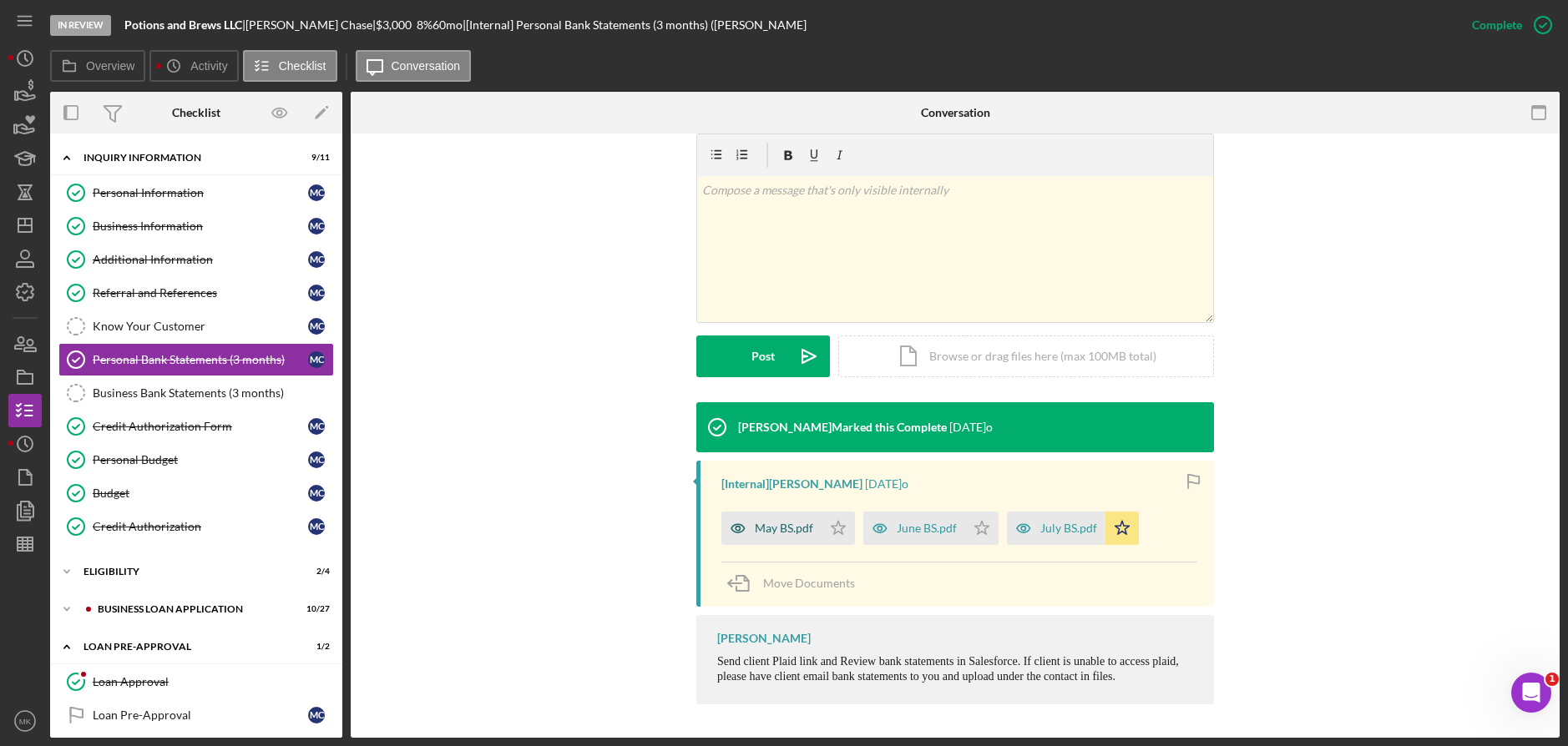
click at [804, 524] on div "May BS.pdf" at bounding box center [783, 528] width 58 height 13
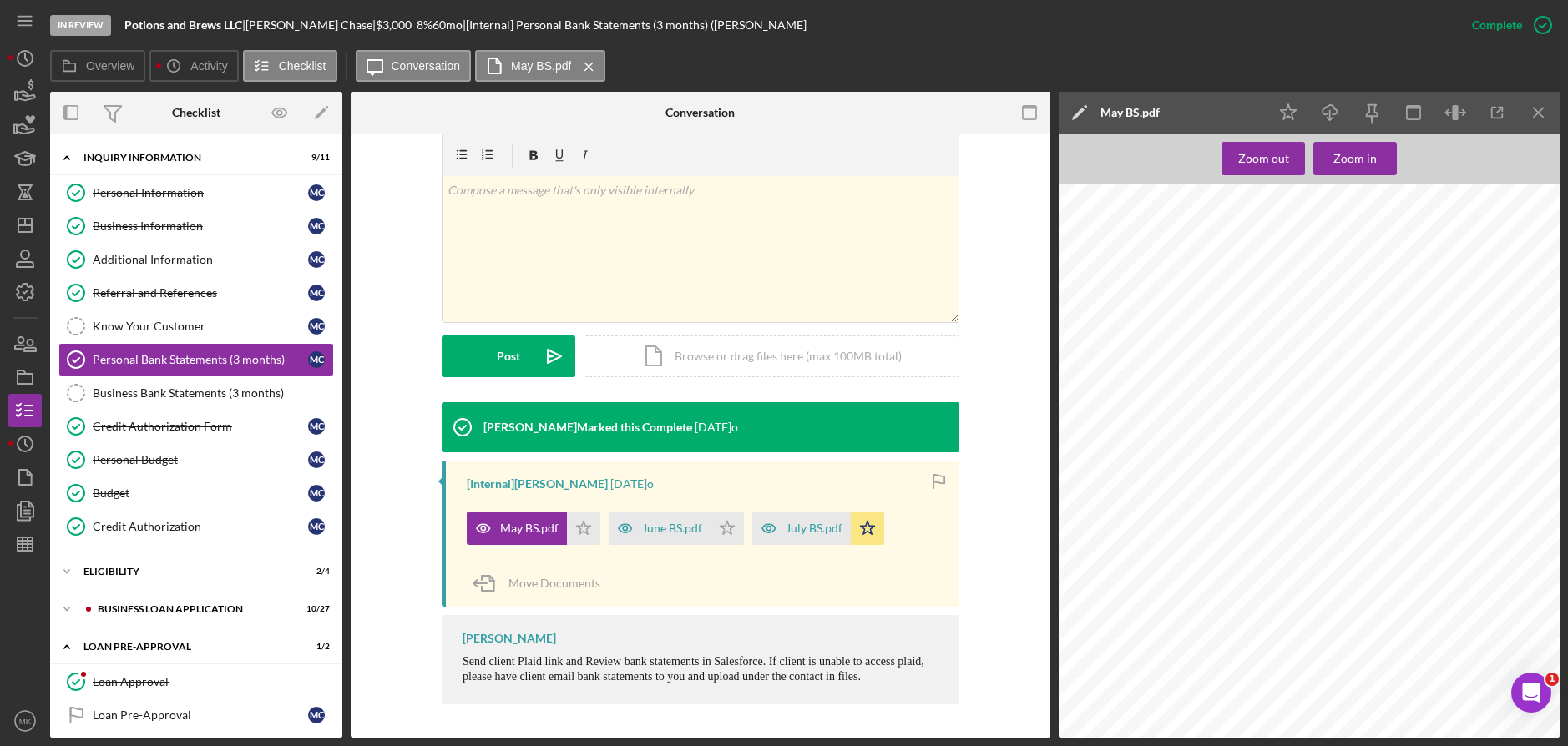
scroll to position [5409, 0]
click at [682, 535] on div "June BS.pdf" at bounding box center [671, 528] width 60 height 13
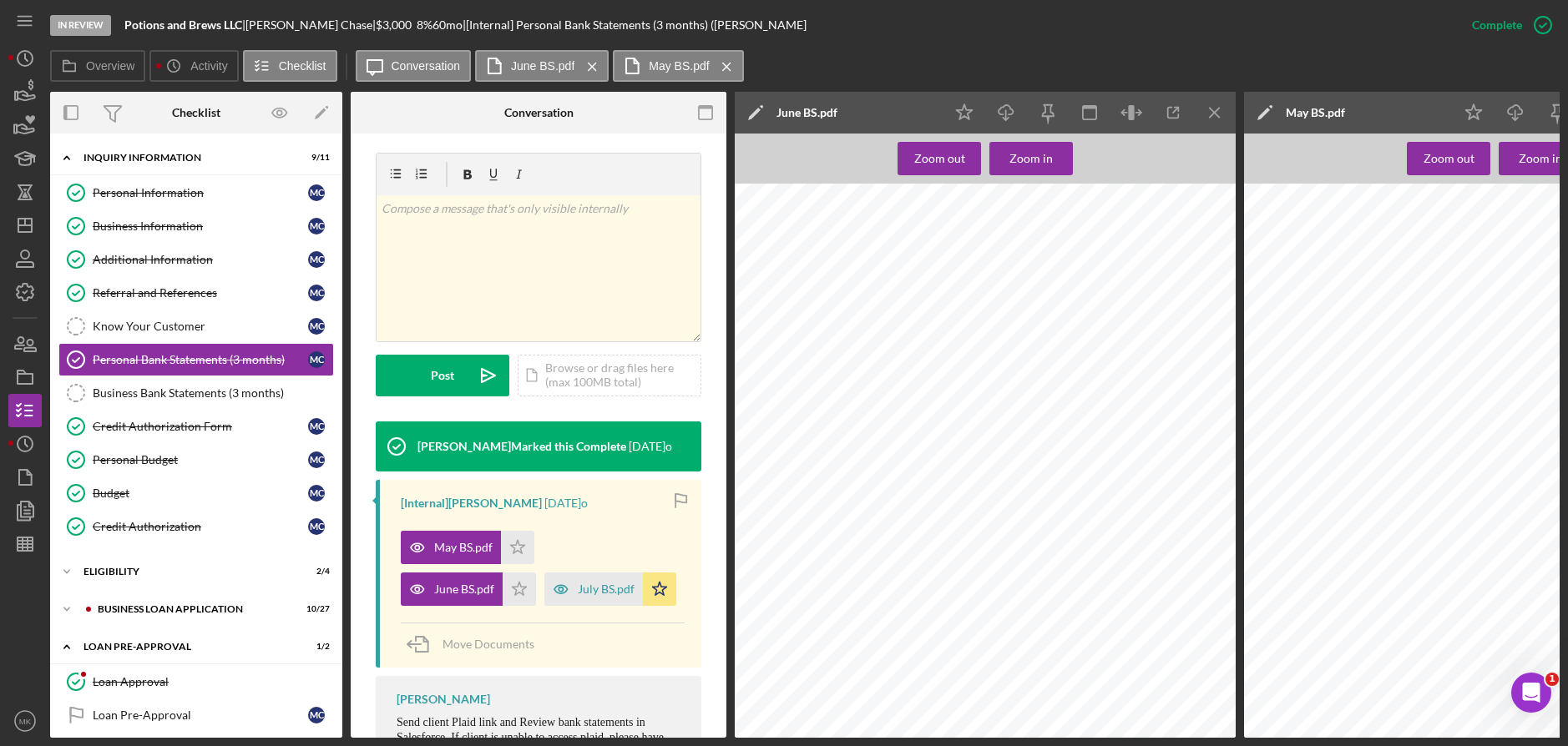
scroll to position [1336, 0]
click at [545, 606] on div "July BS.pdf" at bounding box center [594, 589] width 99 height 33
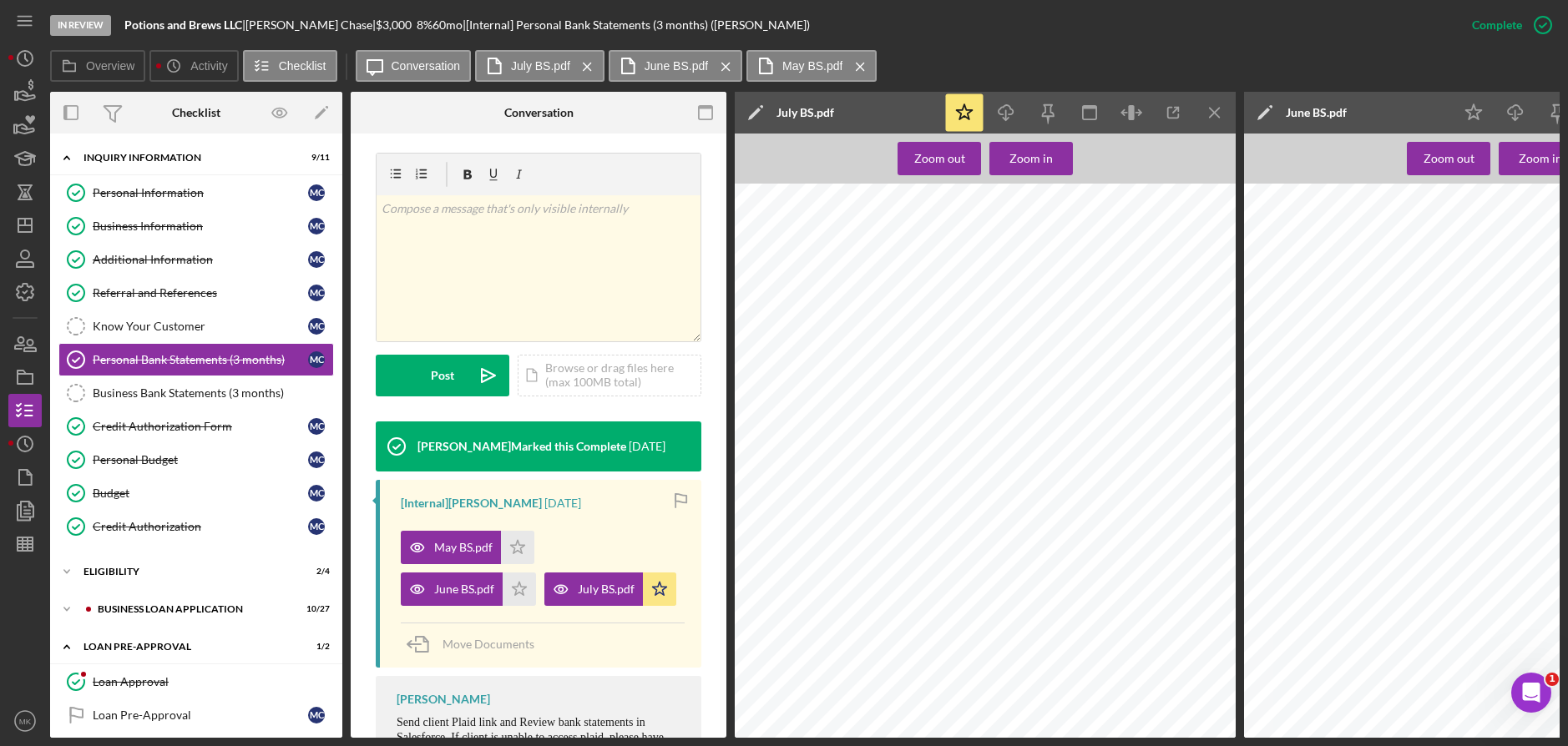
scroll to position [4341, 0]
click at [143, 603] on div "Icon/Expander BUSINESS LOAN APPLICATION 10 / 27" at bounding box center [196, 609] width 292 height 33
click at [155, 683] on div "Personal Income (last 30 days)" at bounding box center [199, 678] width 215 height 13
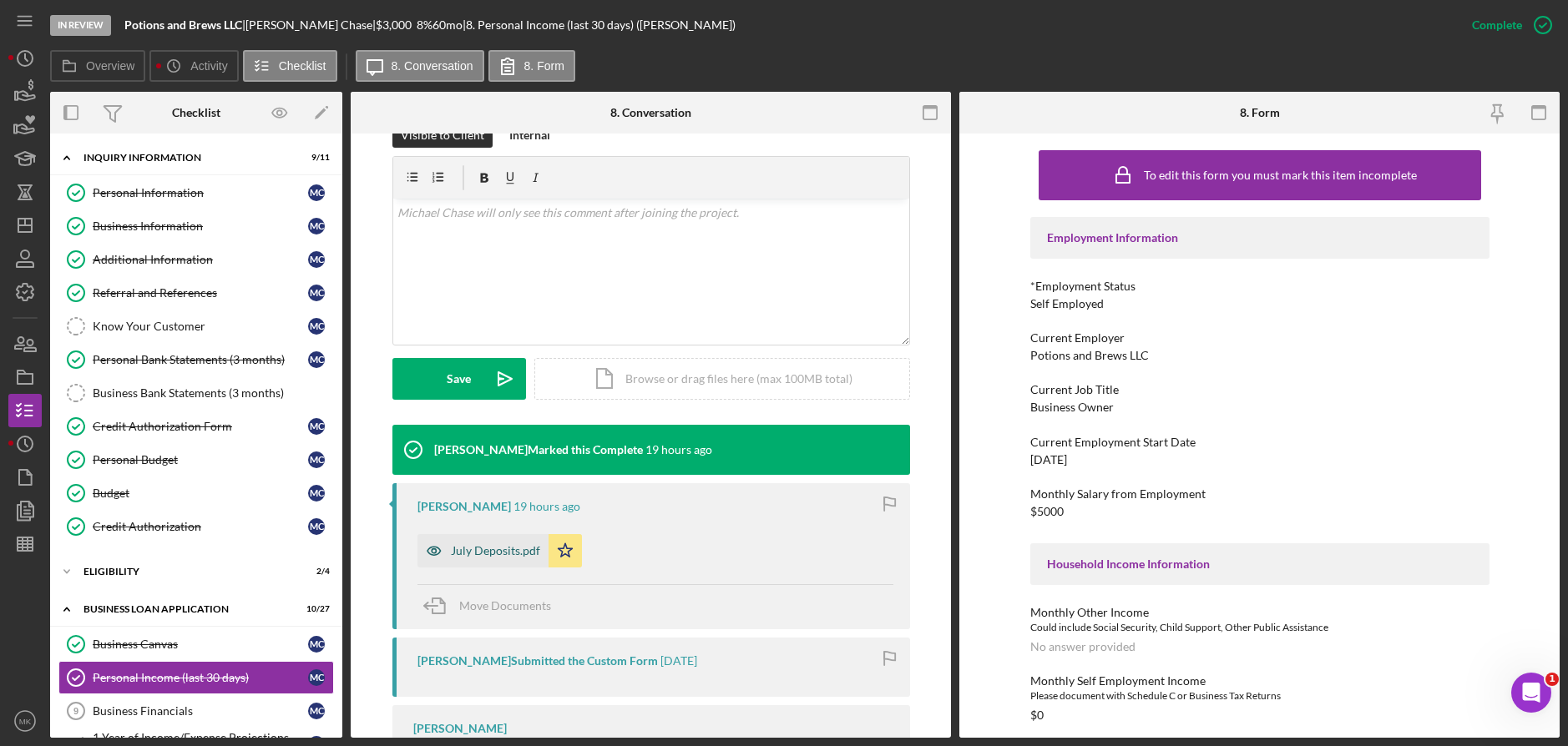
click at [503, 554] on div "July Deposits.pdf" at bounding box center [495, 551] width 90 height 13
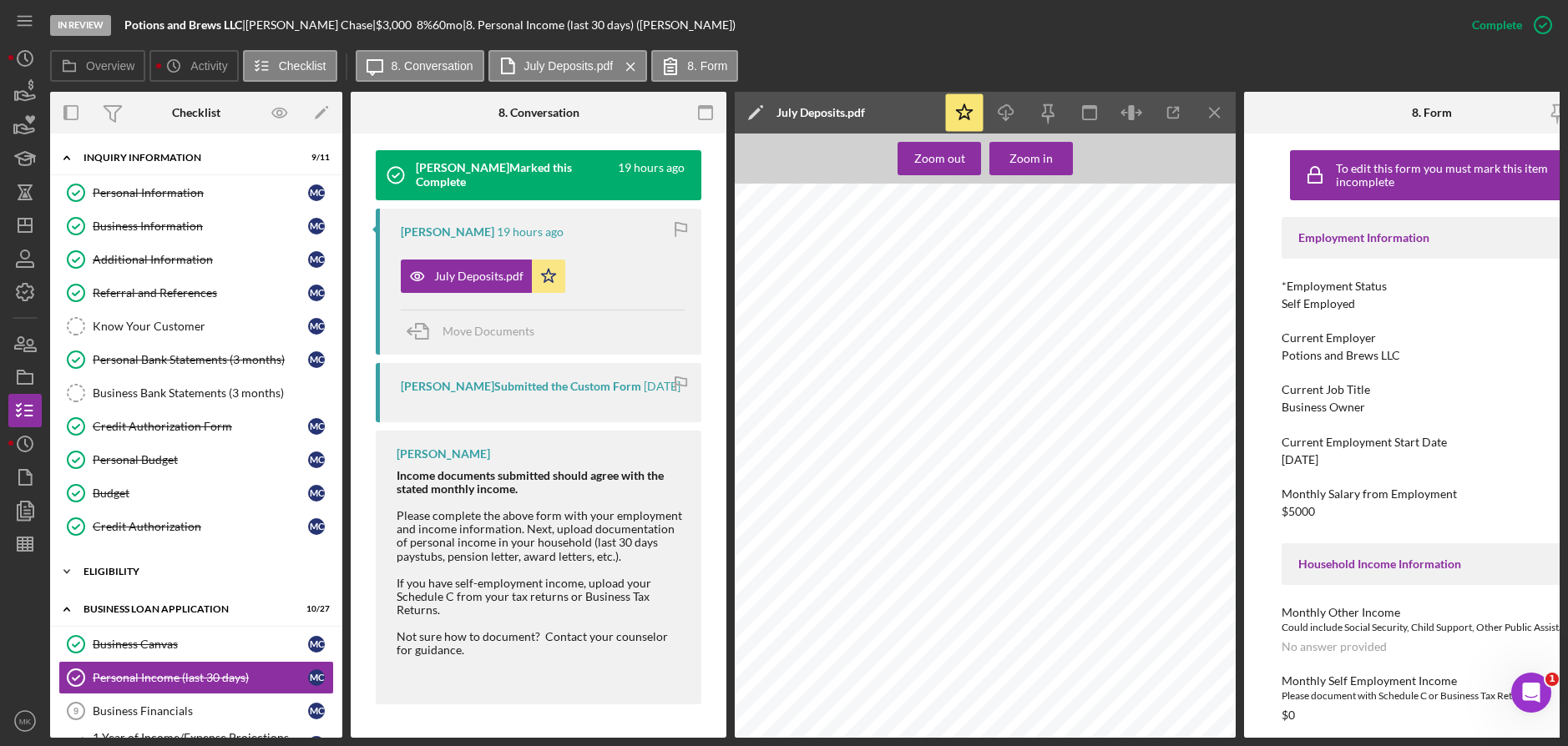
scroll to position [250, 0]
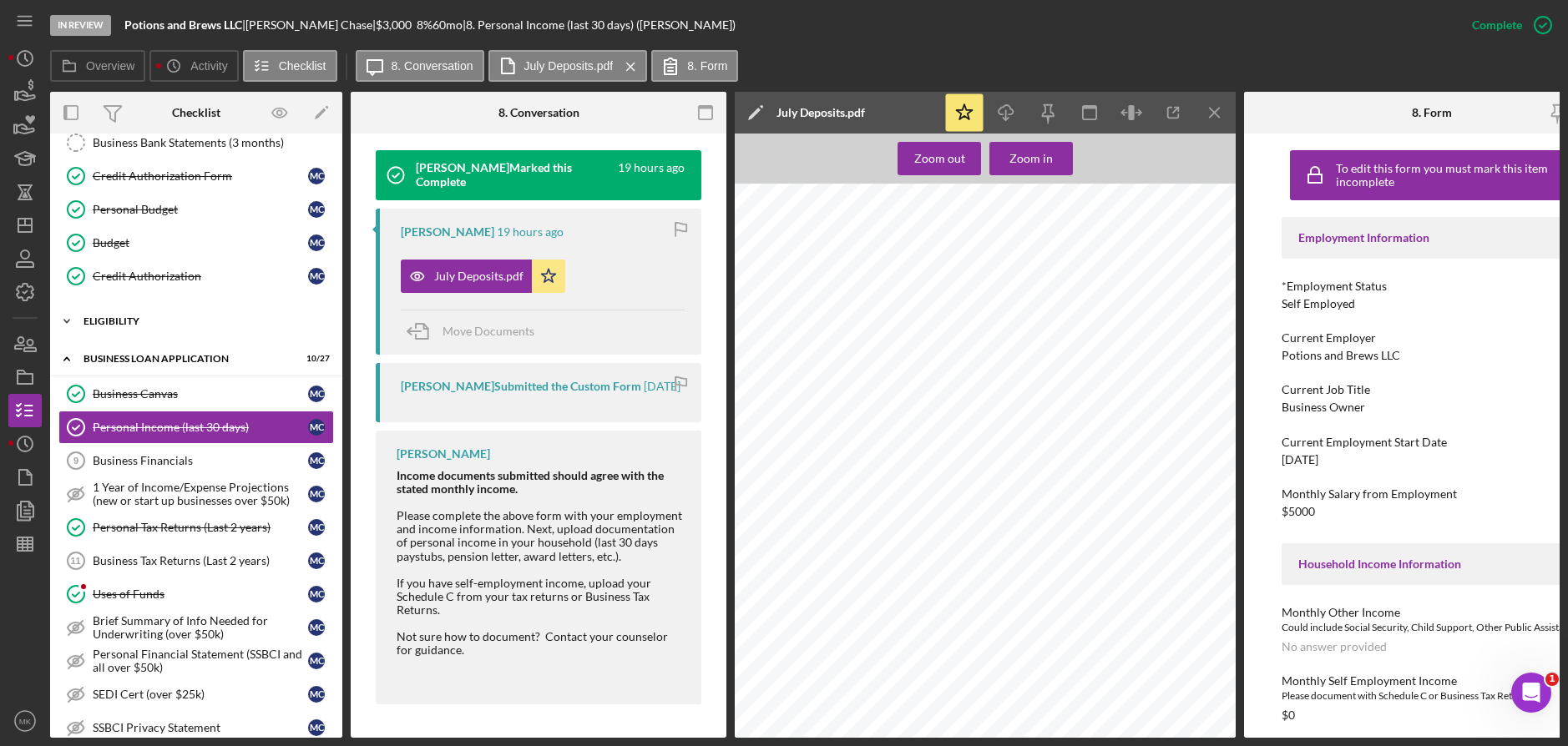
click at [108, 322] on div "ELIGIBILITY" at bounding box center [202, 321] width 238 height 10
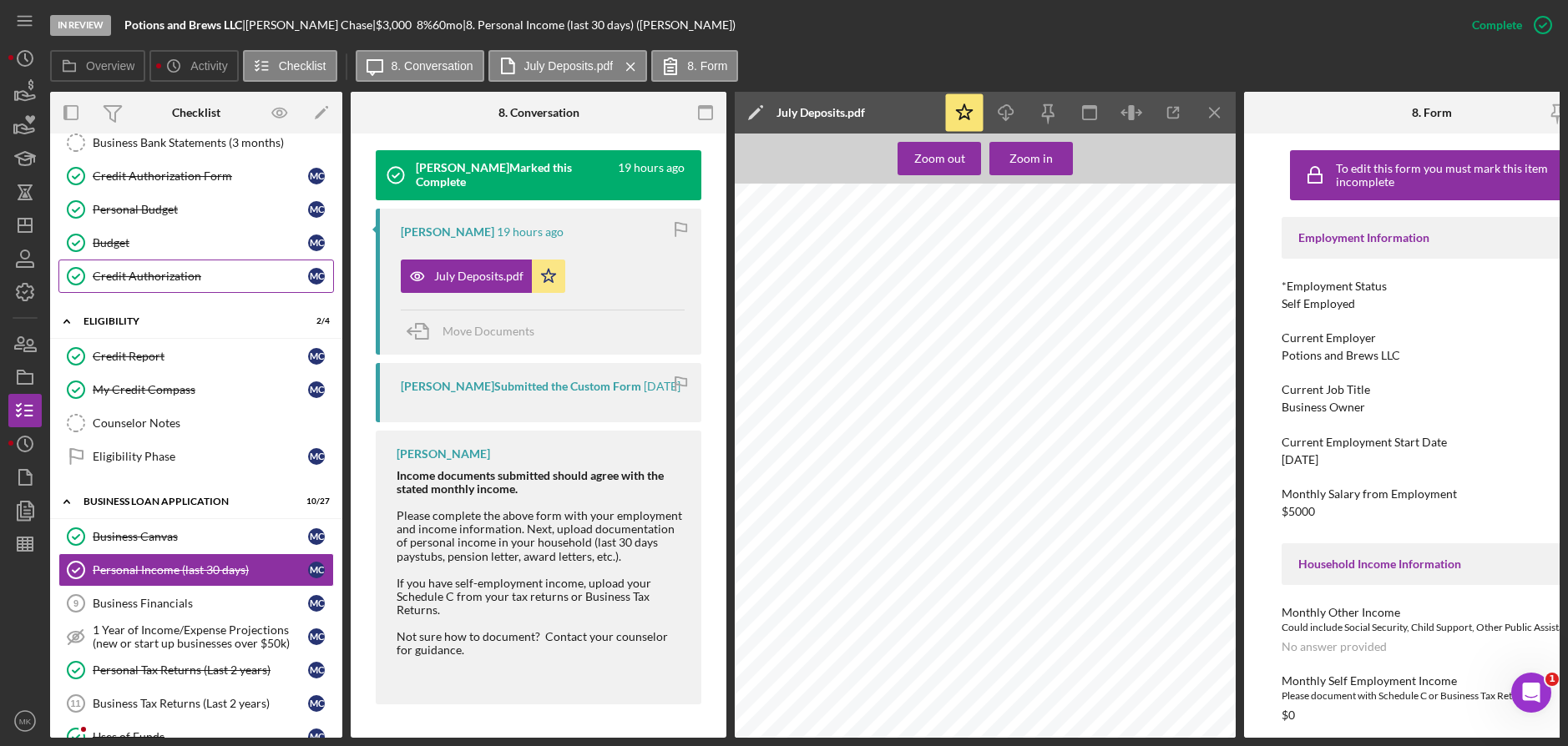
click at [155, 284] on link "Credit Authorization Credit Authorization M C" at bounding box center [196, 276] width 275 height 33
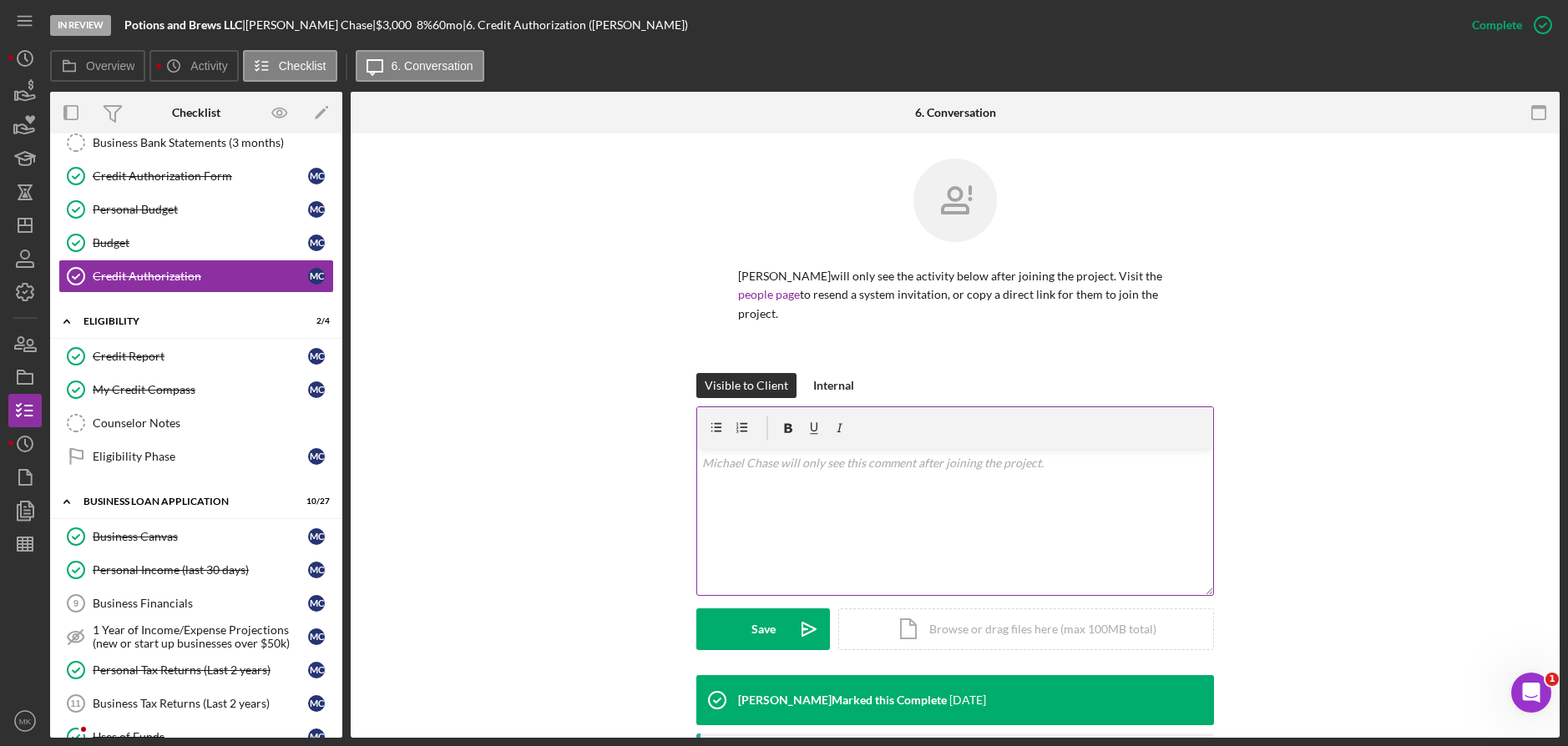
scroll to position [167, 0]
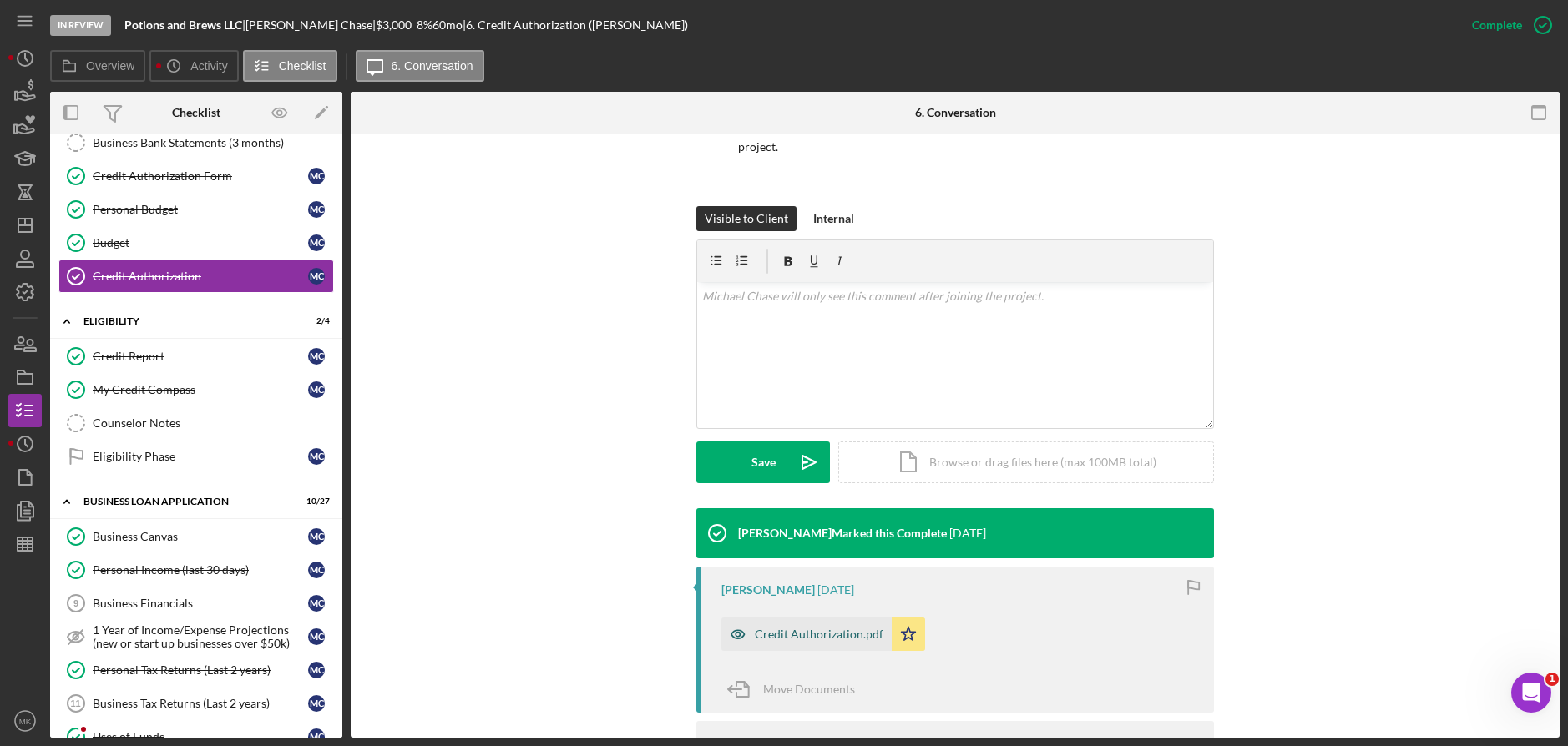
click at [825, 627] on div "Credit Authorization.pdf" at bounding box center [806, 634] width 170 height 33
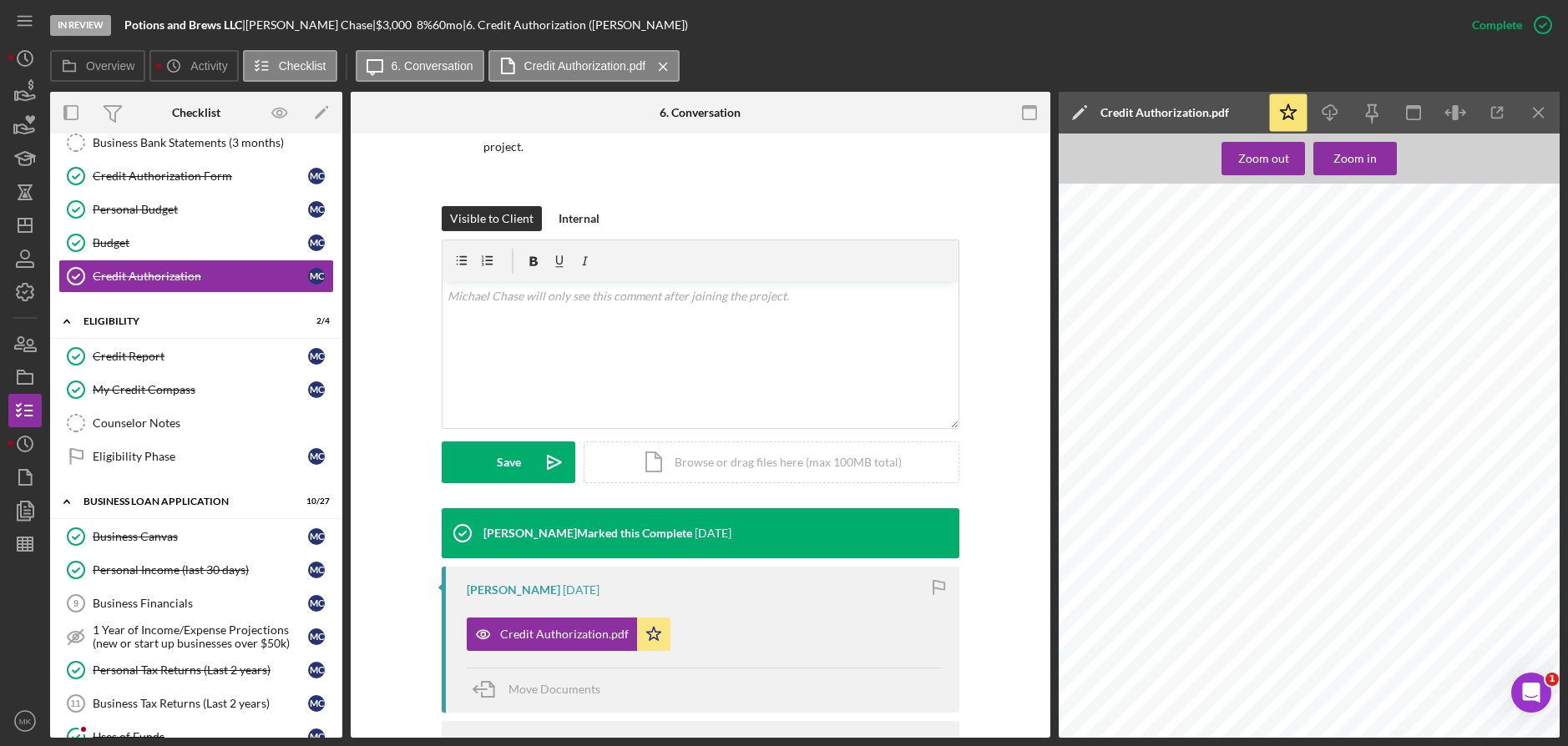
scroll to position [83, 0]
click at [114, 364] on link "Credit Report Credit Report M C" at bounding box center [196, 356] width 275 height 33
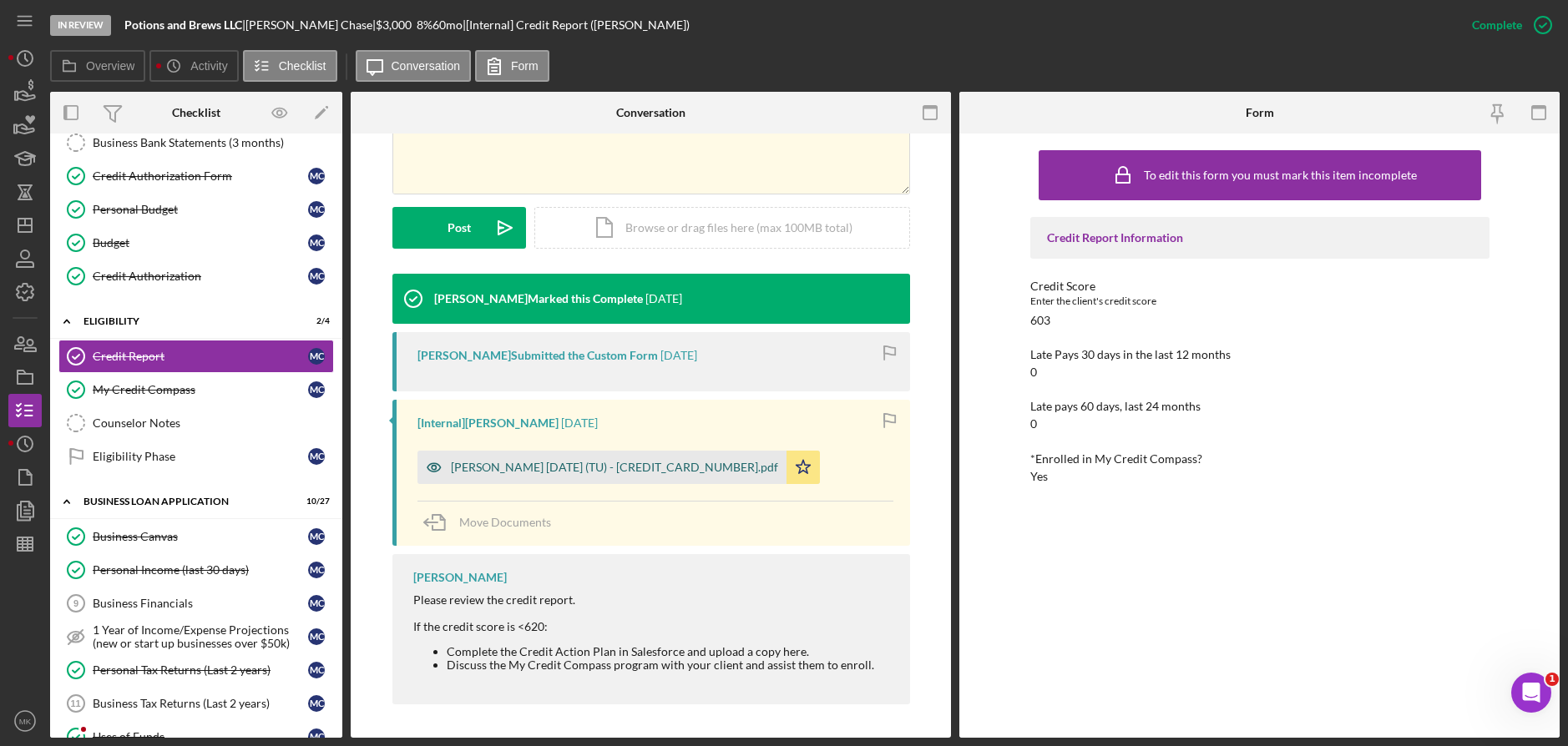
click at [615, 466] on div "[PERSON_NAME] [DATE] (TU) - [CREDIT_CARD_NUMBER].pdf" at bounding box center [614, 467] width 327 height 13
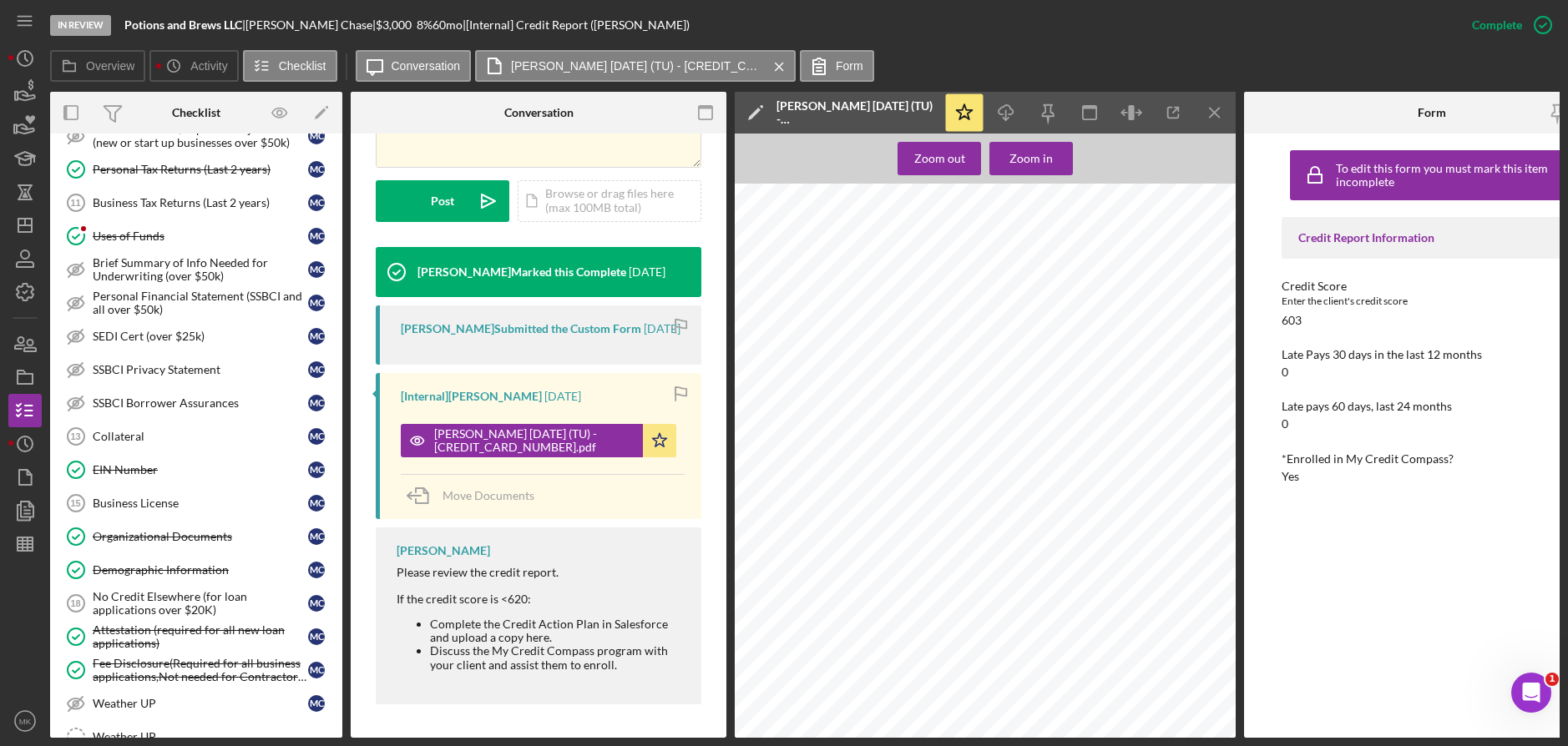
scroll to position [835, 0]
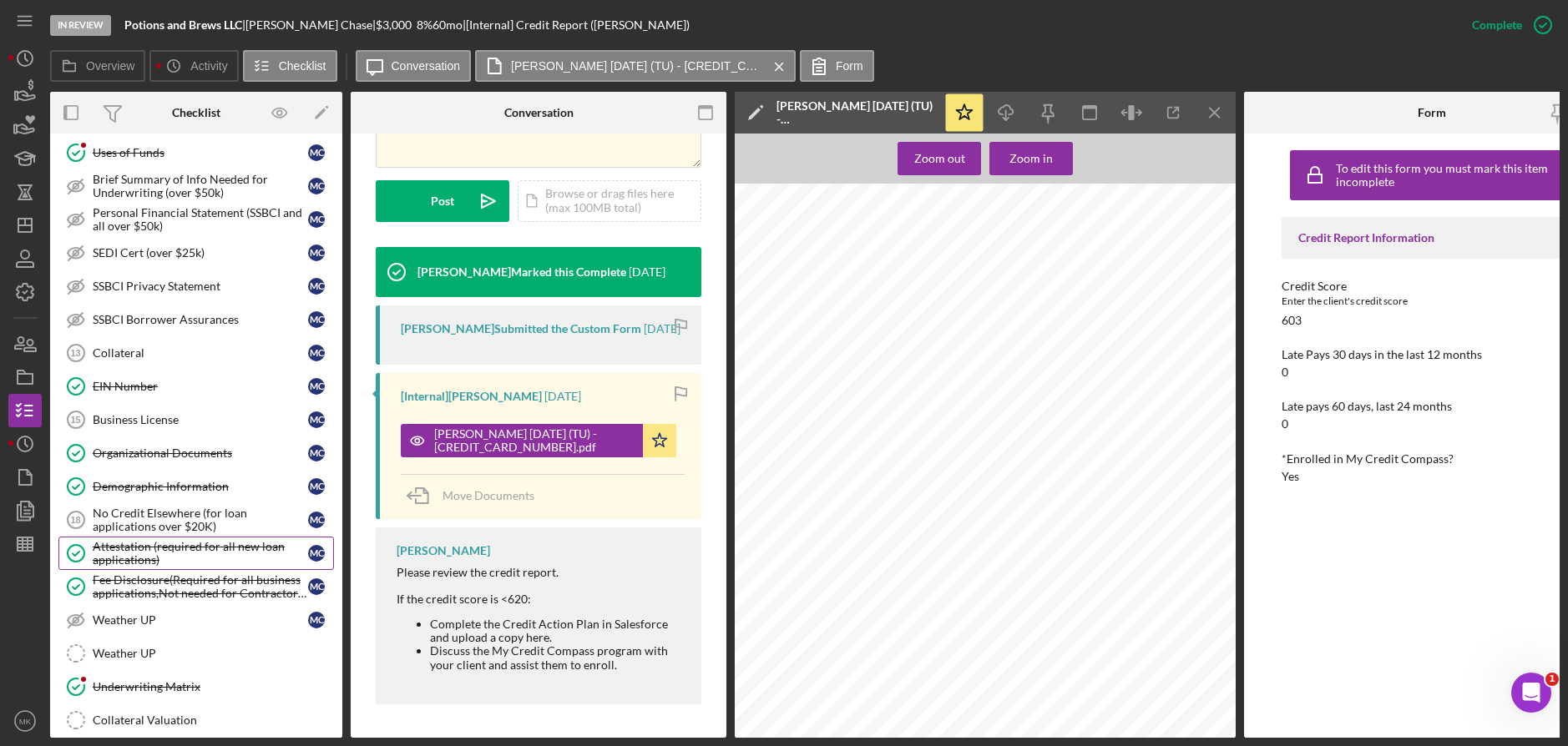
click at [162, 561] on div "Attestation (required for all new loan applications)" at bounding box center [199, 553] width 215 height 27
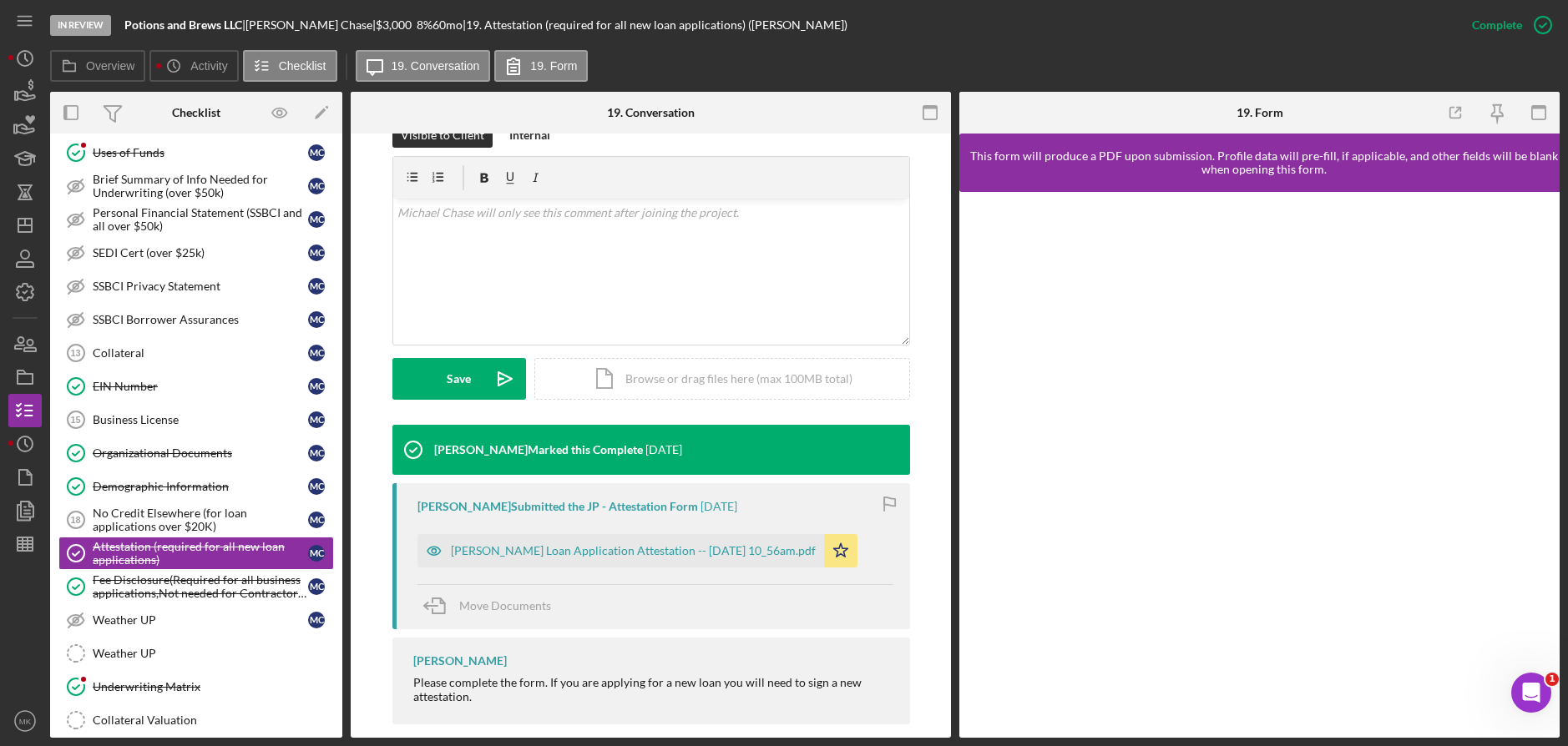
scroll to position [271, 0]
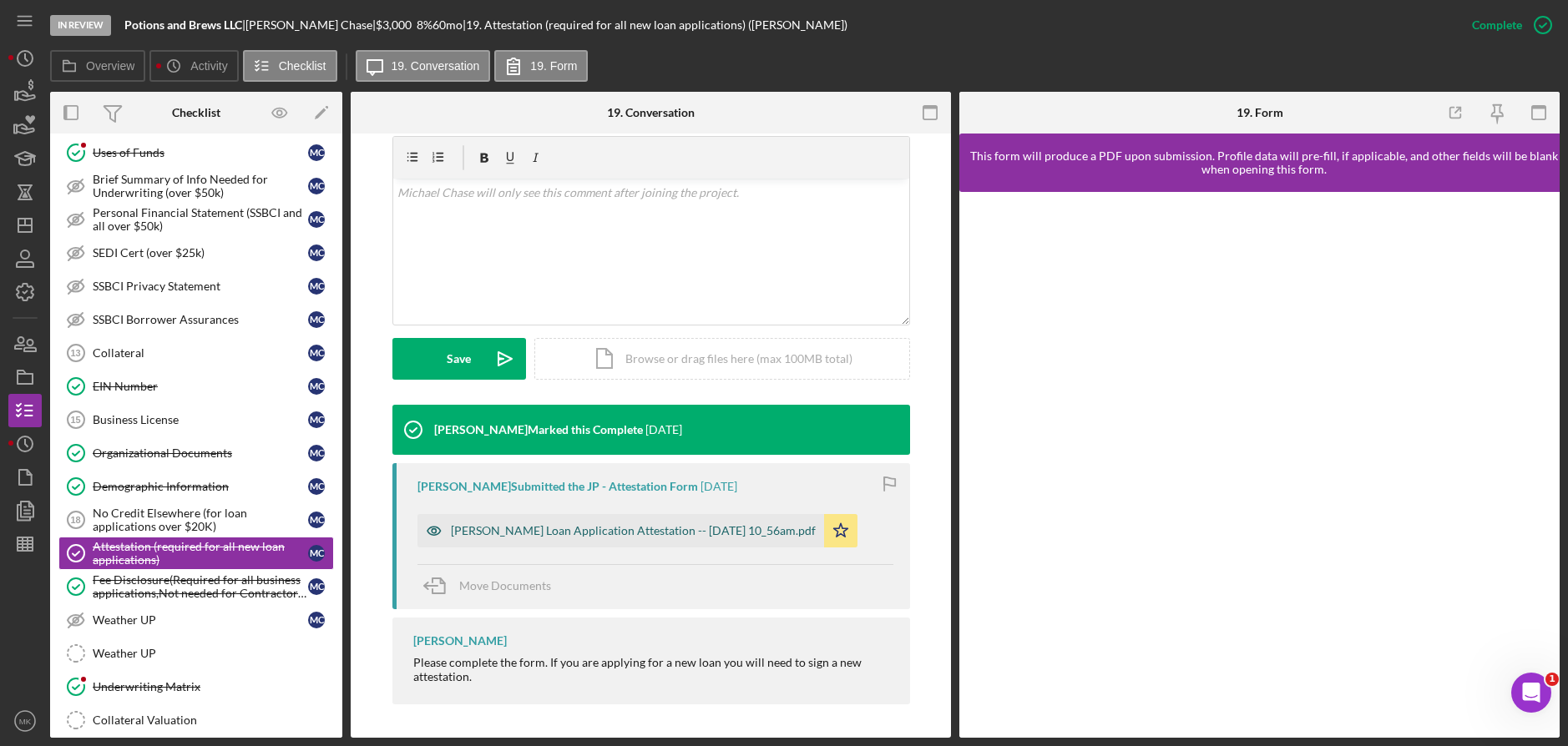
click at [727, 534] on div "[PERSON_NAME]Loan Application Attestation -- [DATE]9 10_56am.pdf" at bounding box center [633, 531] width 365 height 13
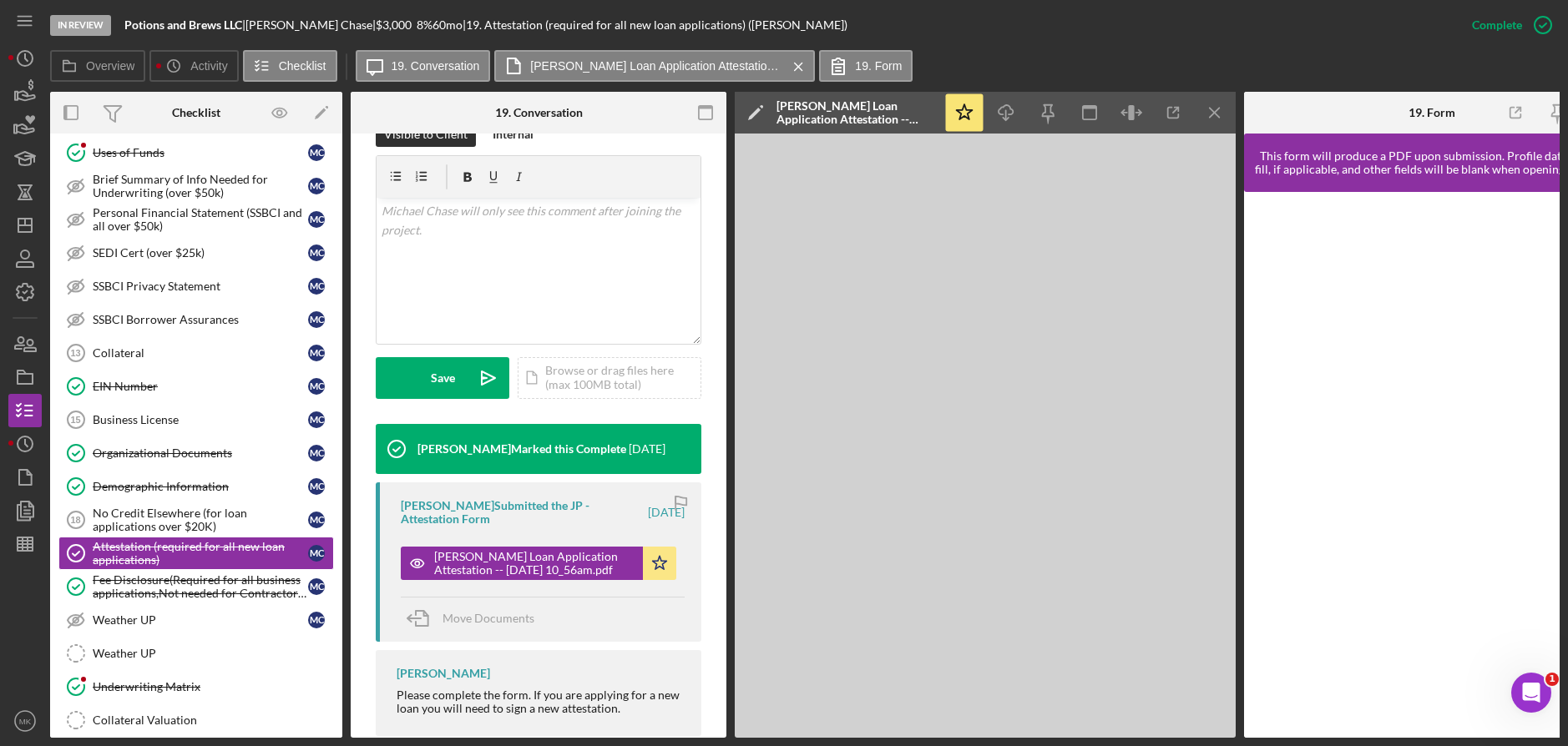
scroll to position [290, 0]
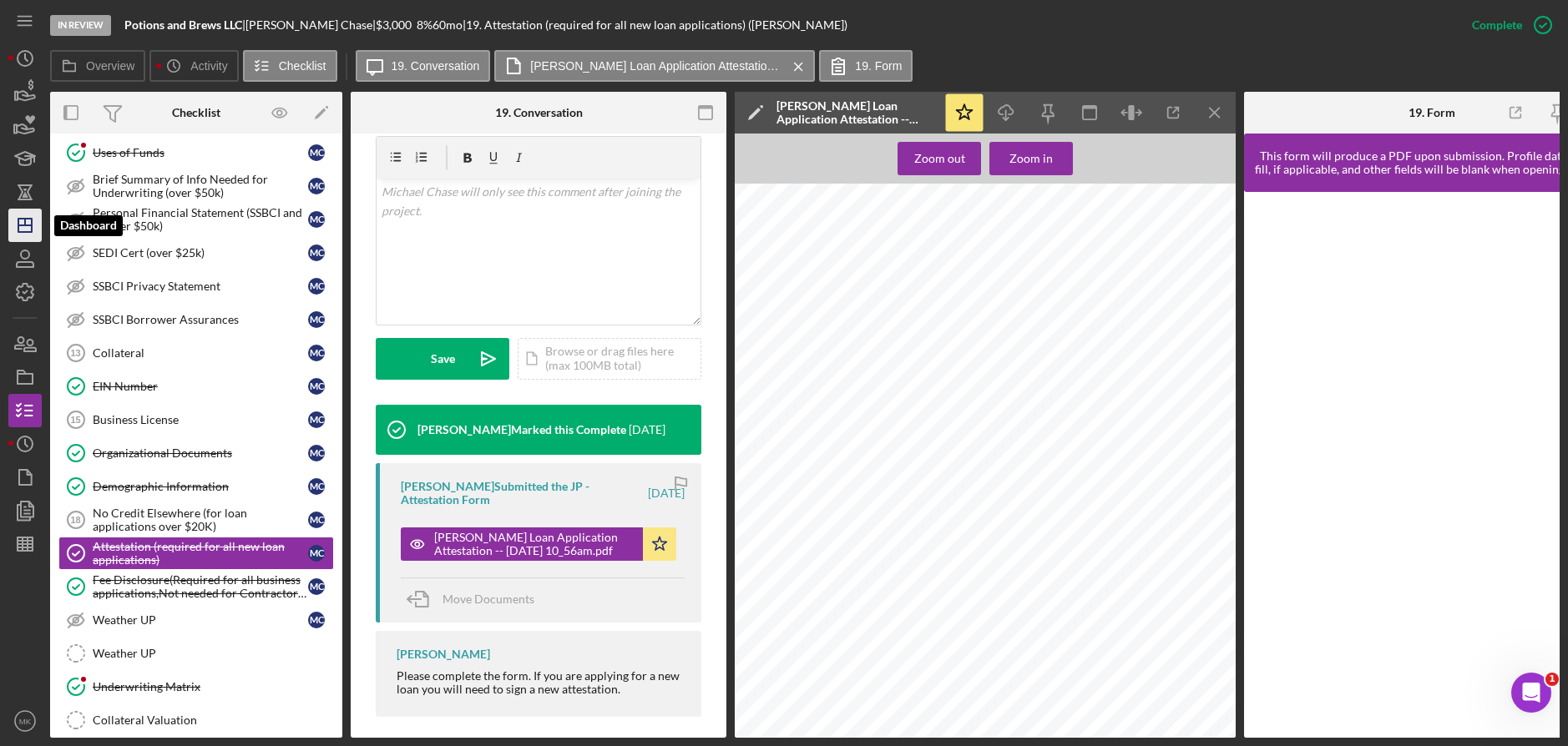
click at [21, 229] on icon "Icon/Dashboard" at bounding box center [25, 225] width 42 height 42
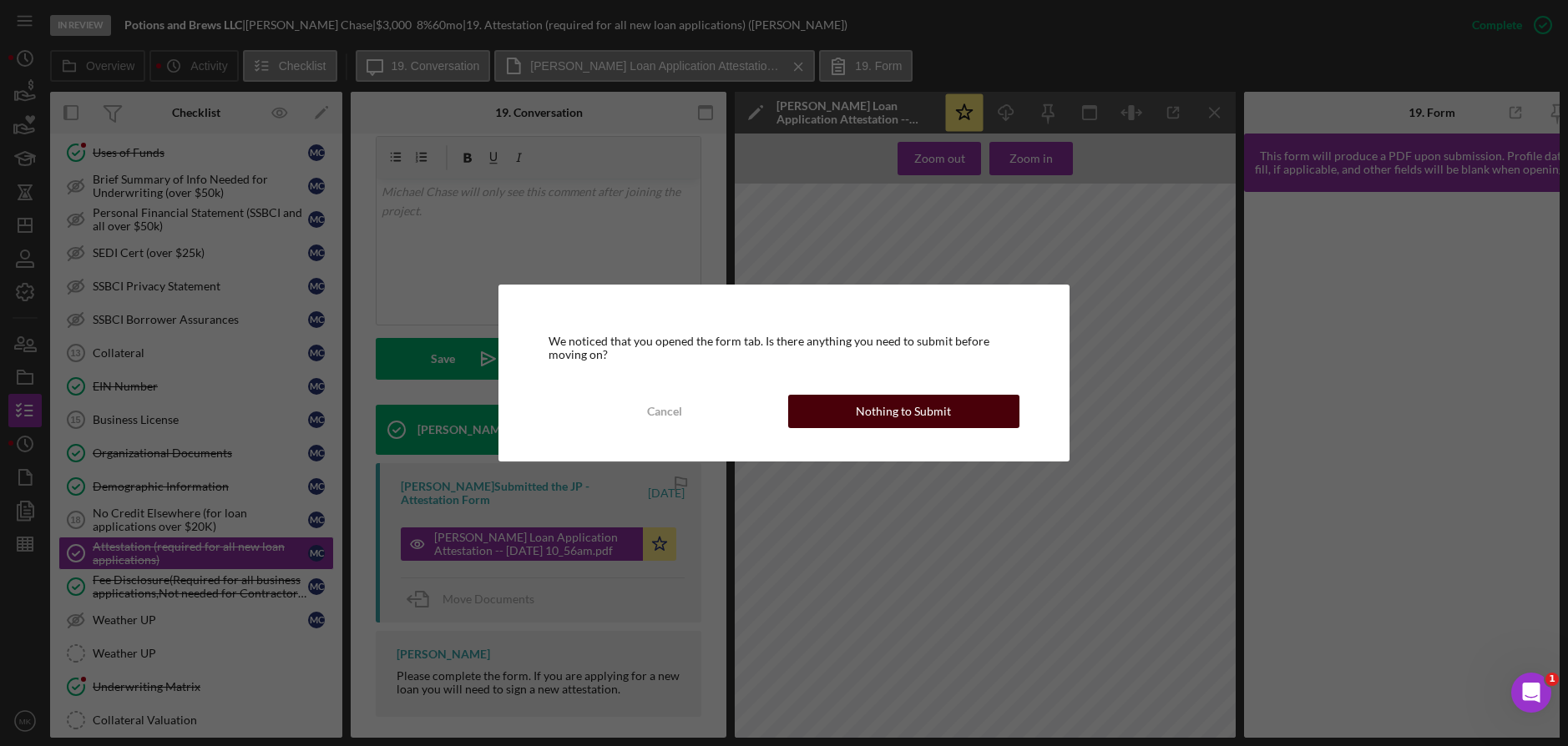
click at [907, 409] on div "Nothing to Submit" at bounding box center [903, 412] width 95 height 33
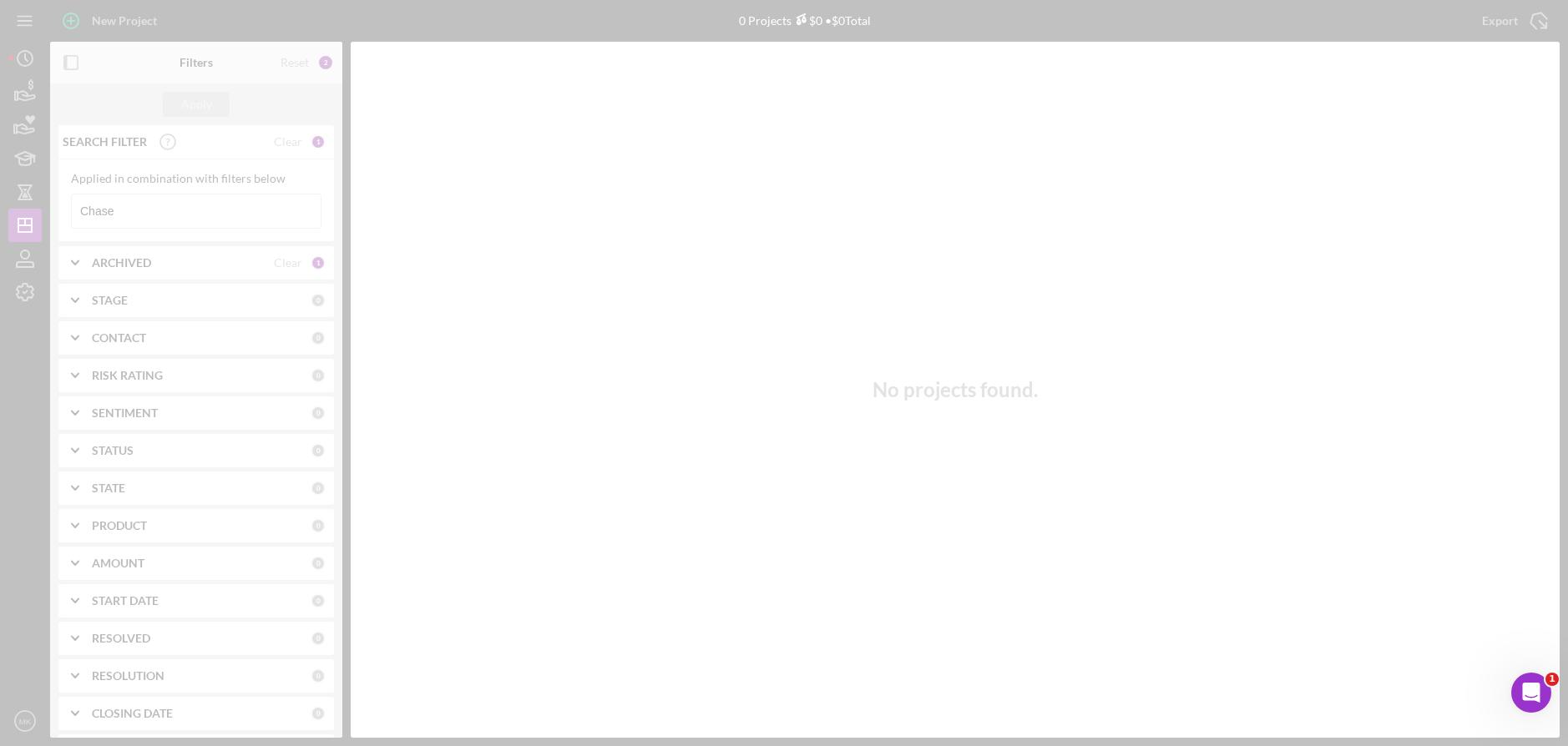
click at [169, 206] on div at bounding box center [784, 373] width 1568 height 746
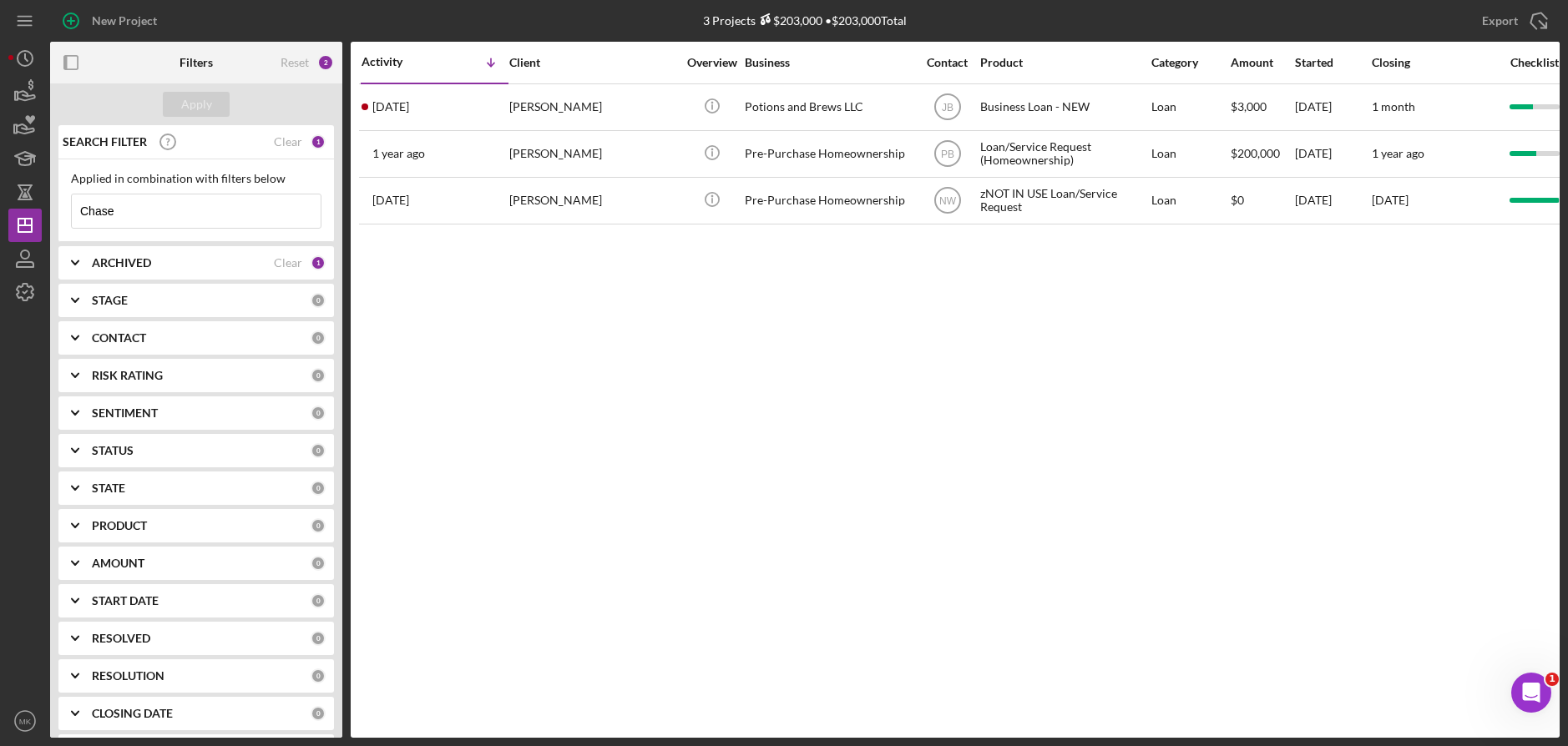
drag, startPoint x: 163, startPoint y: 218, endPoint x: -39, endPoint y: 219, distance: 202.0
click at [0, 219] on html "New Project 3 Projects $203,000 • $203,000 Total Chase Export Icon/Export Filte…" at bounding box center [784, 373] width 1568 height 746
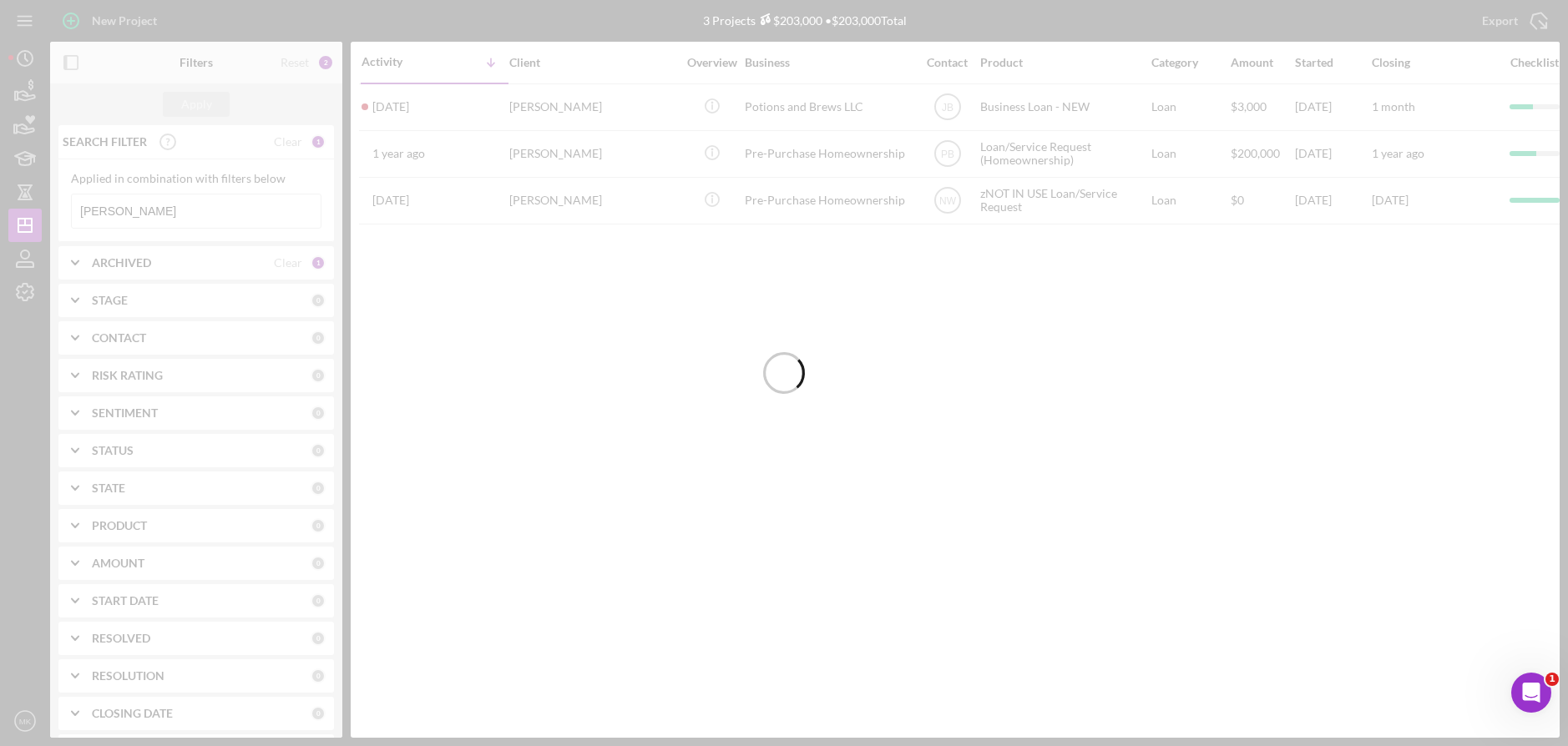
type input "Ewing"
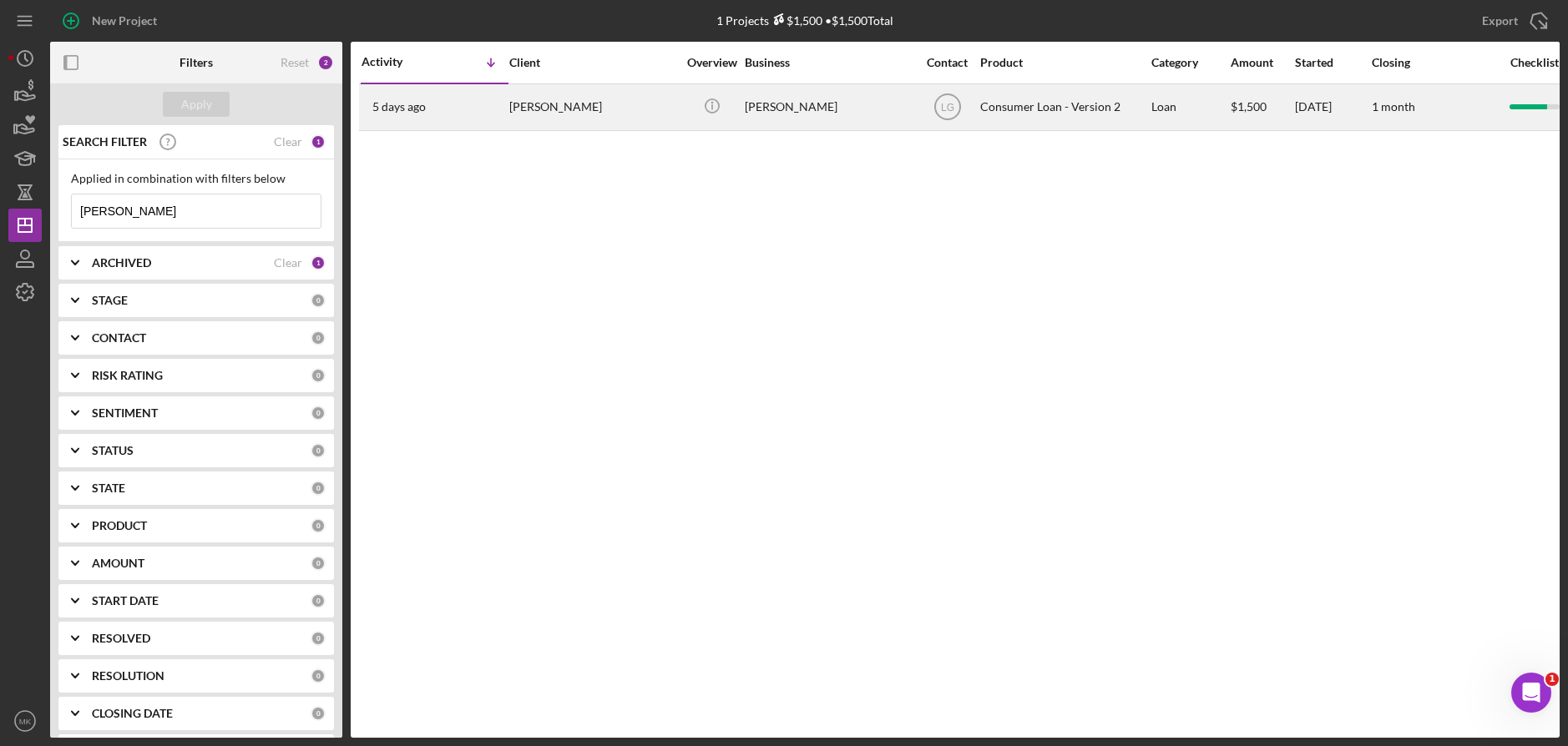
click at [624, 107] on div "Barbara Ewing" at bounding box center [593, 107] width 167 height 44
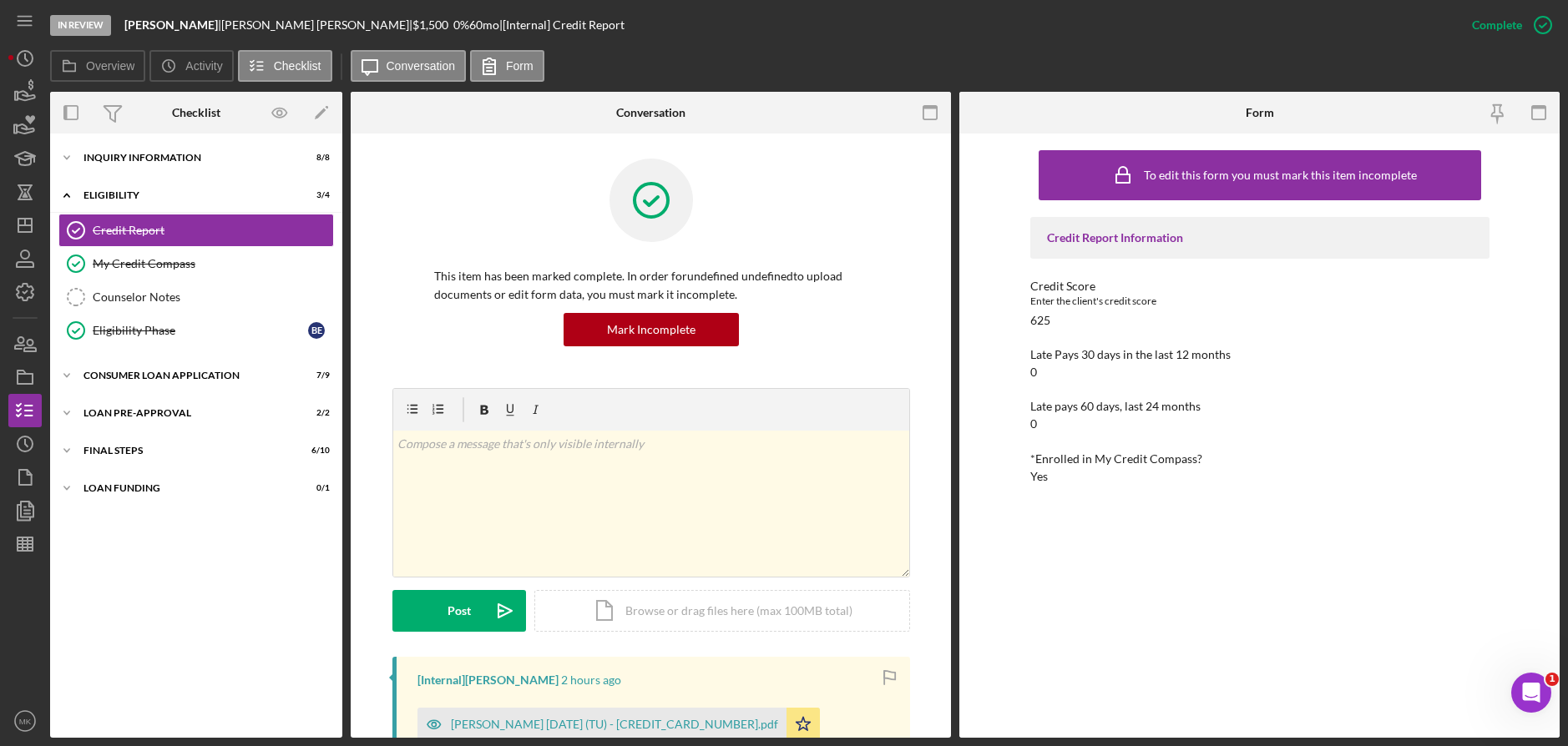
click at [1271, 320] on div "Credit Score Enter the client's credit score 625" at bounding box center [1260, 304] width 459 height 48
click at [88, 152] on div "Inquiry Information" at bounding box center [202, 157] width 238 height 10
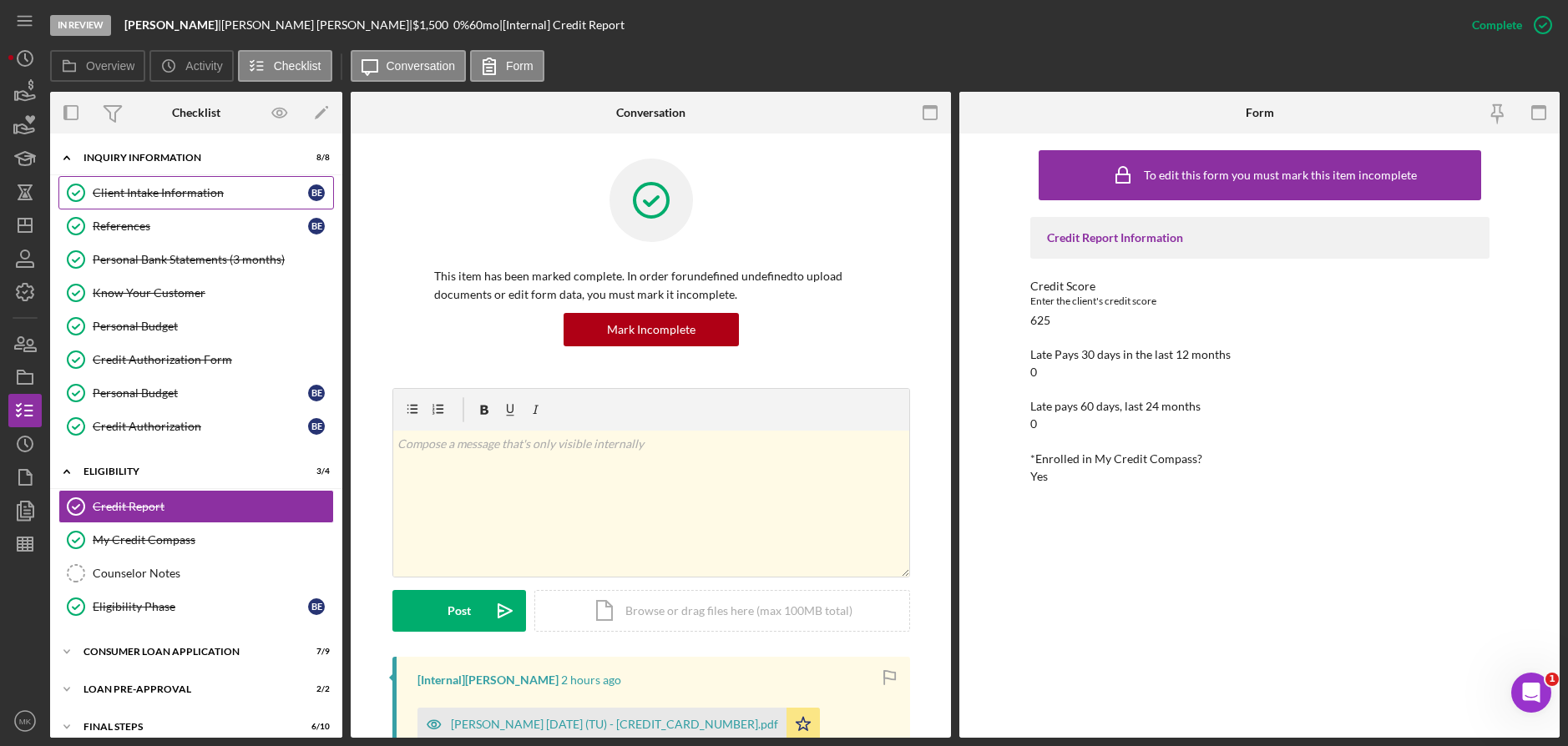
click at [140, 190] on div "Client Intake Information" at bounding box center [199, 193] width 215 height 13
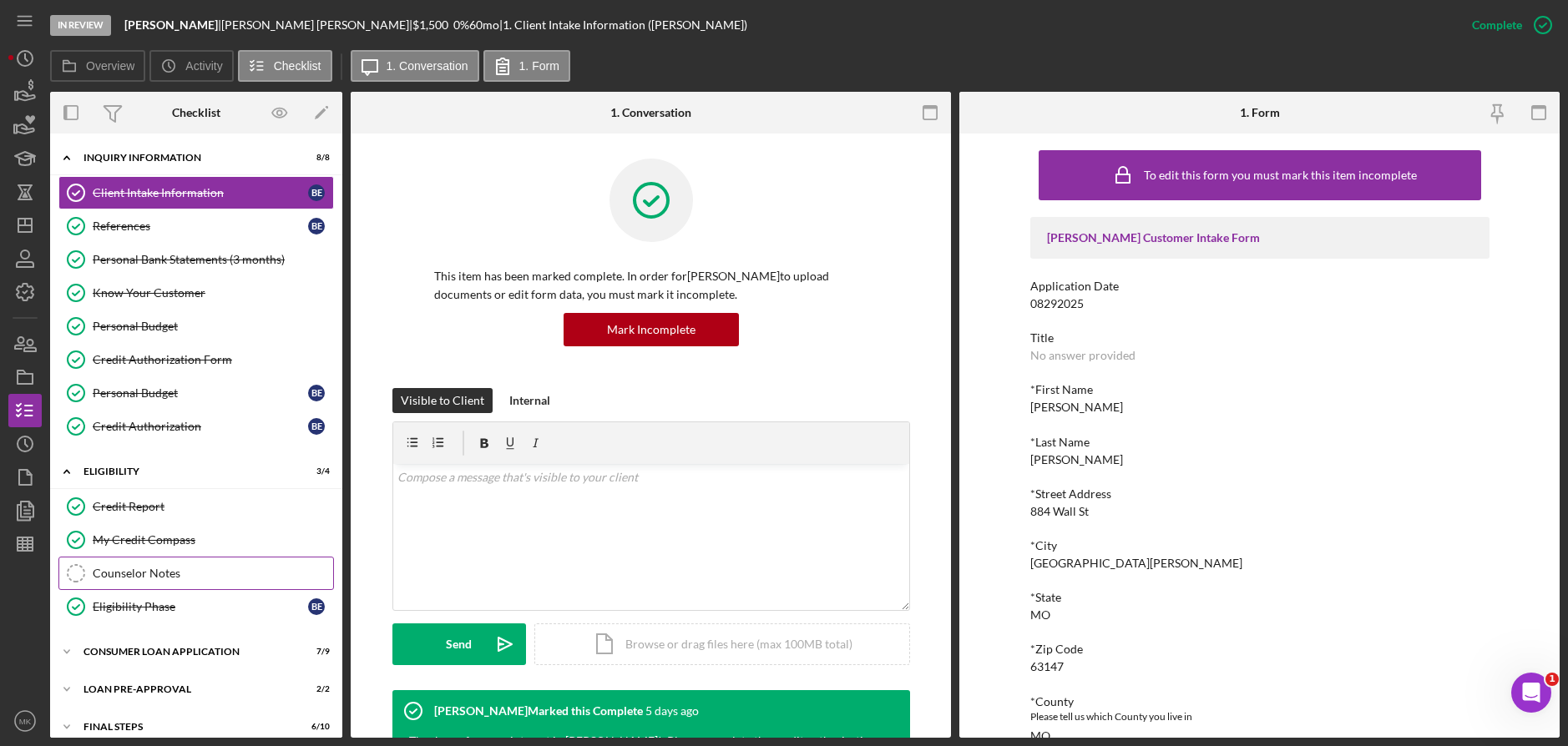
scroll to position [53, 0]
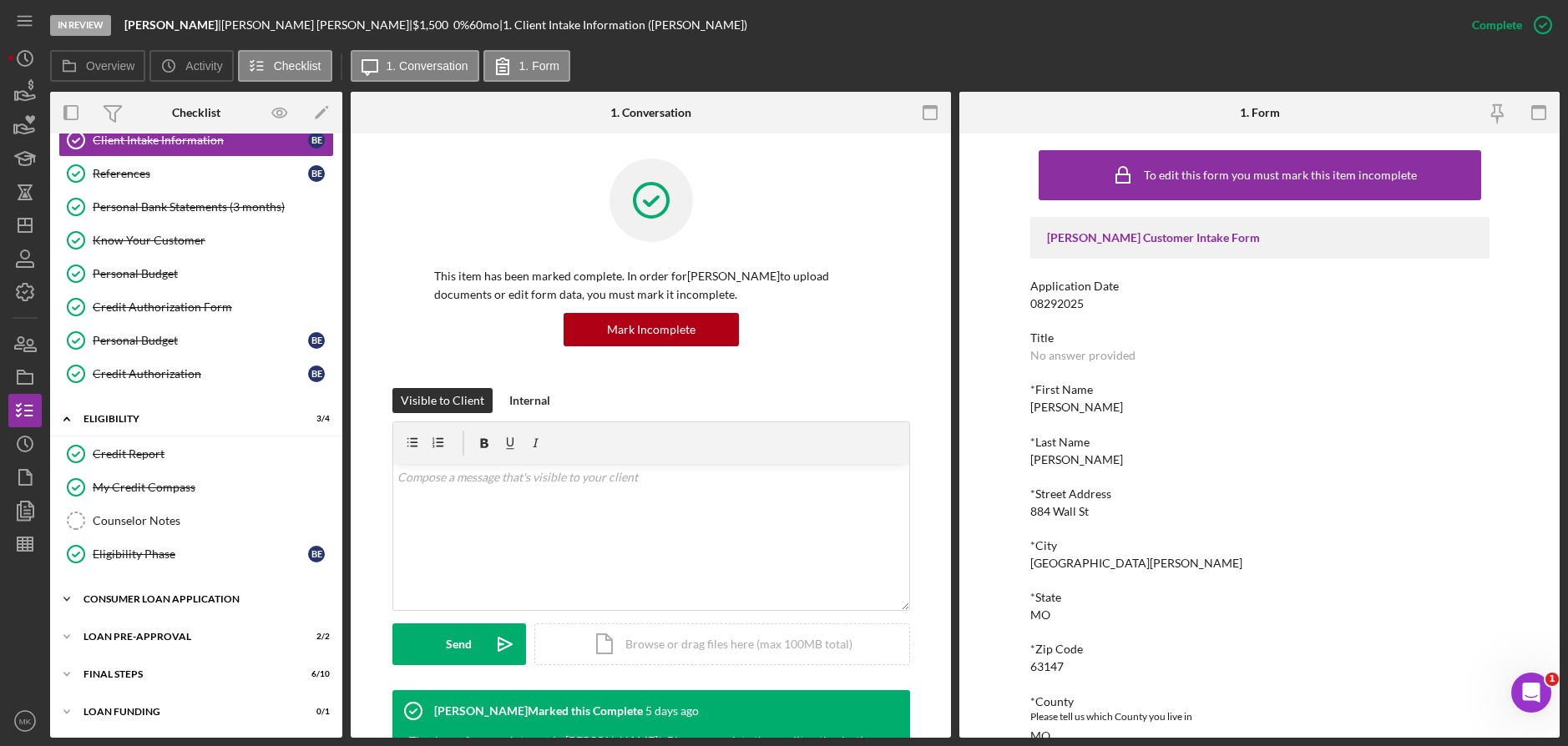
click at [201, 594] on div "Icon/Expander Consumer Loan Application 7 / 9" at bounding box center [196, 599] width 292 height 33
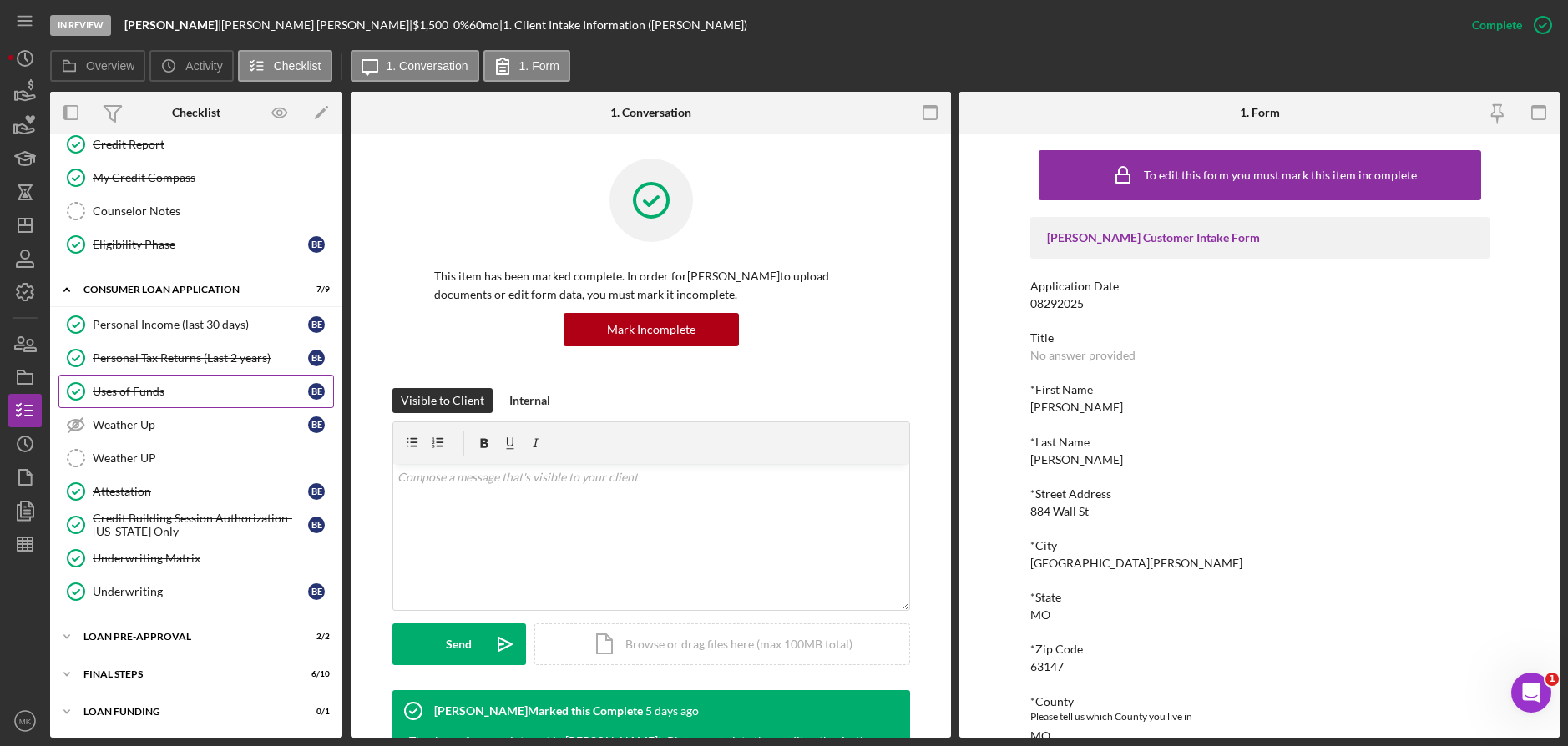
click at [170, 389] on div "Uses of Funds" at bounding box center [199, 391] width 215 height 13
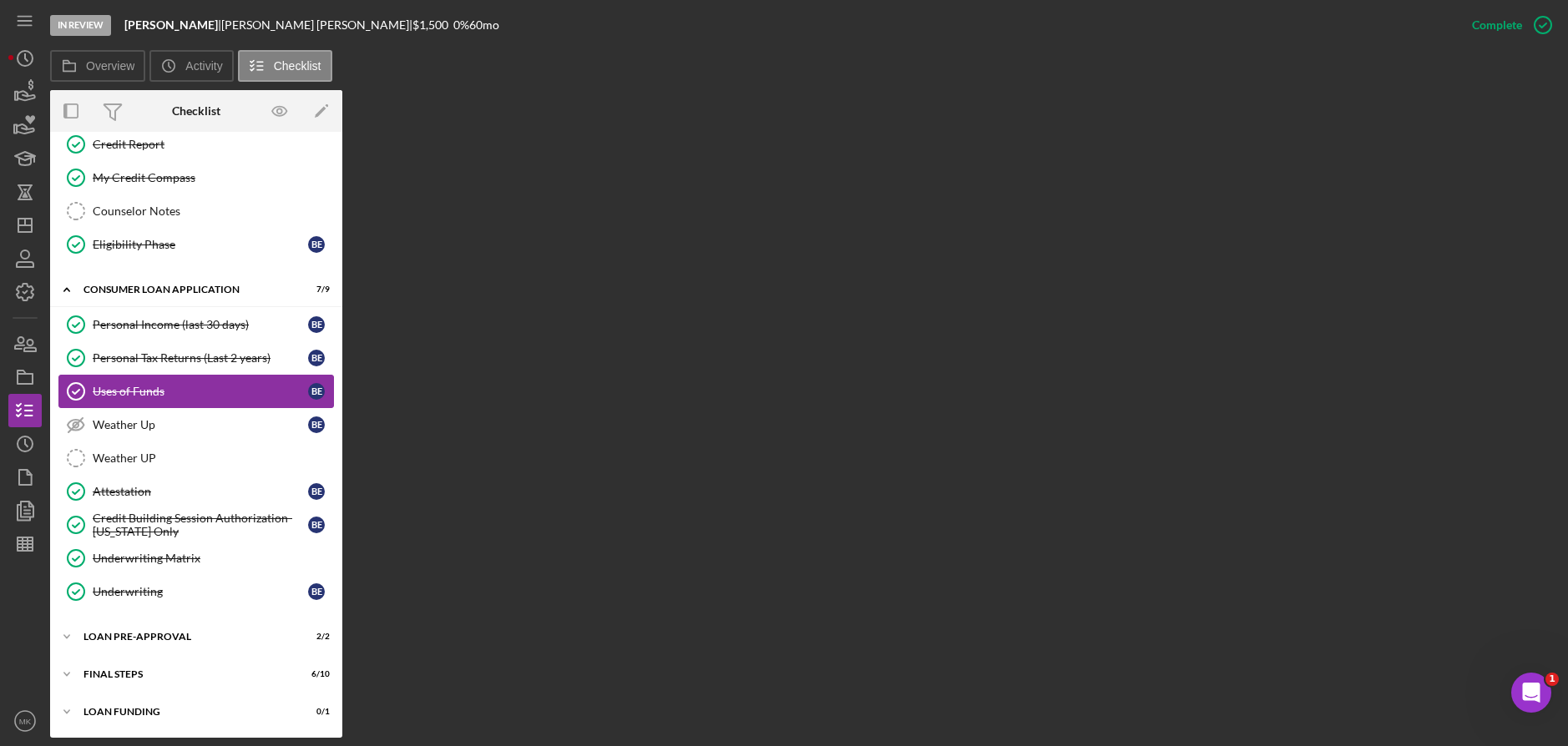
scroll to position [362, 0]
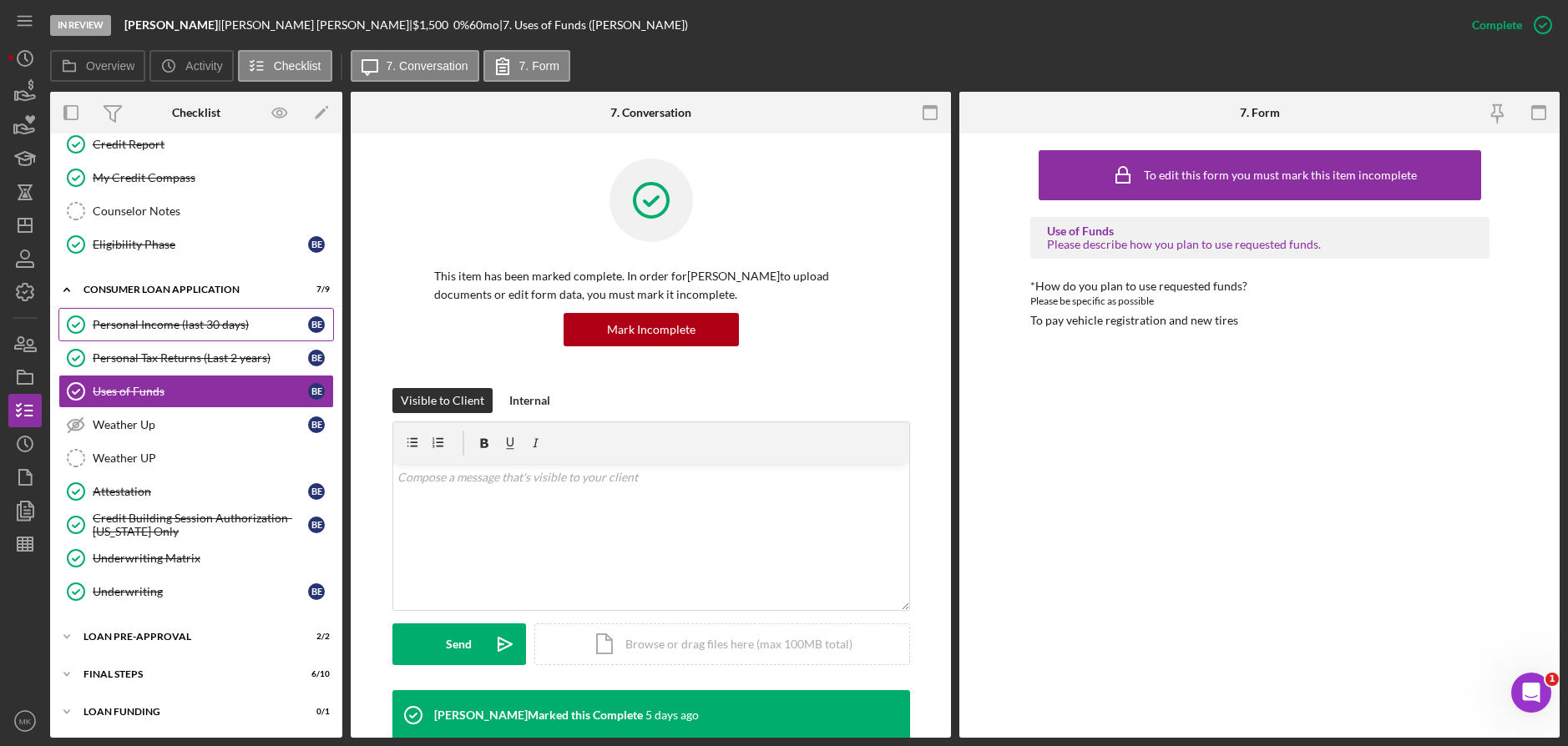
click at [187, 328] on div "Personal Income (last 30 days)" at bounding box center [199, 325] width 215 height 13
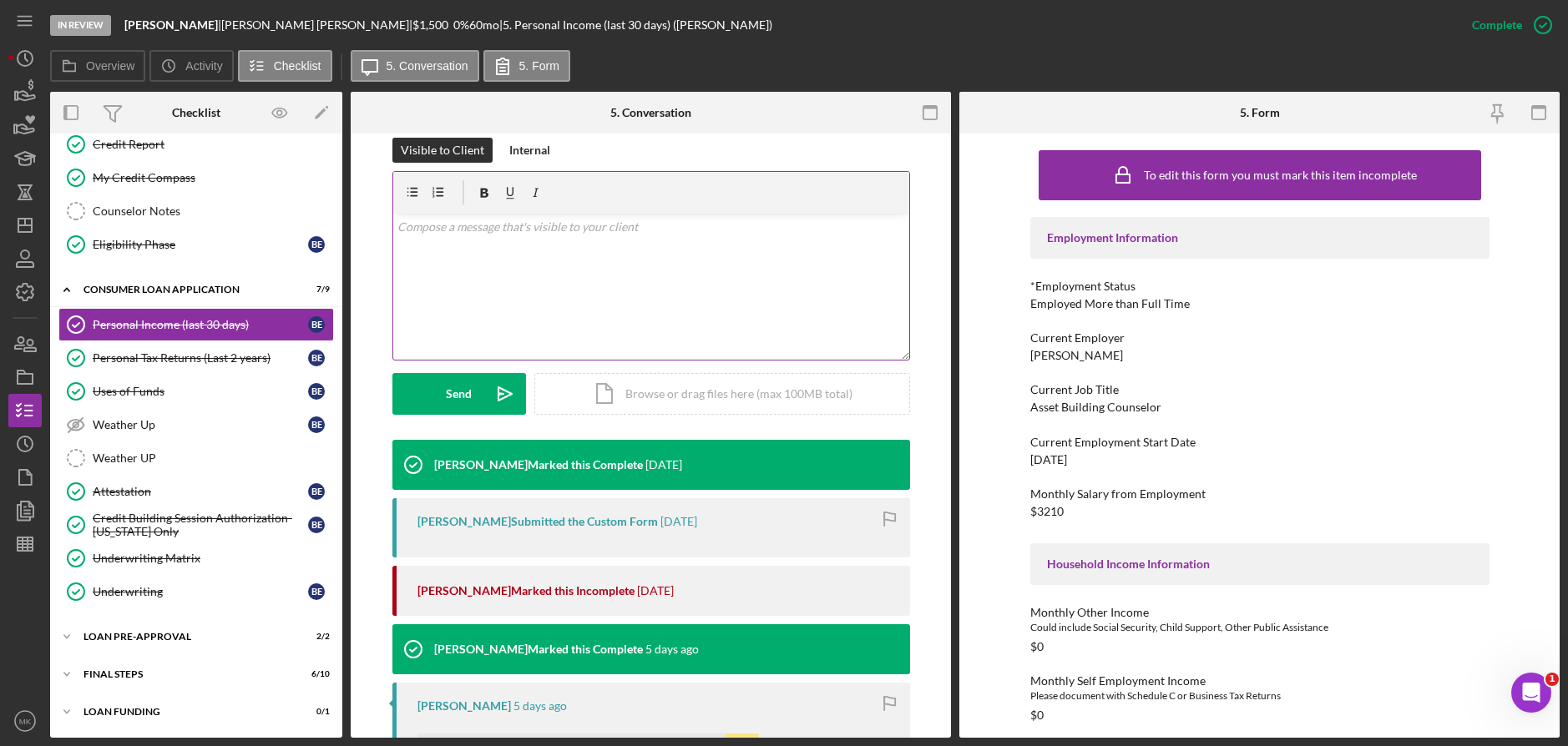
scroll to position [501, 0]
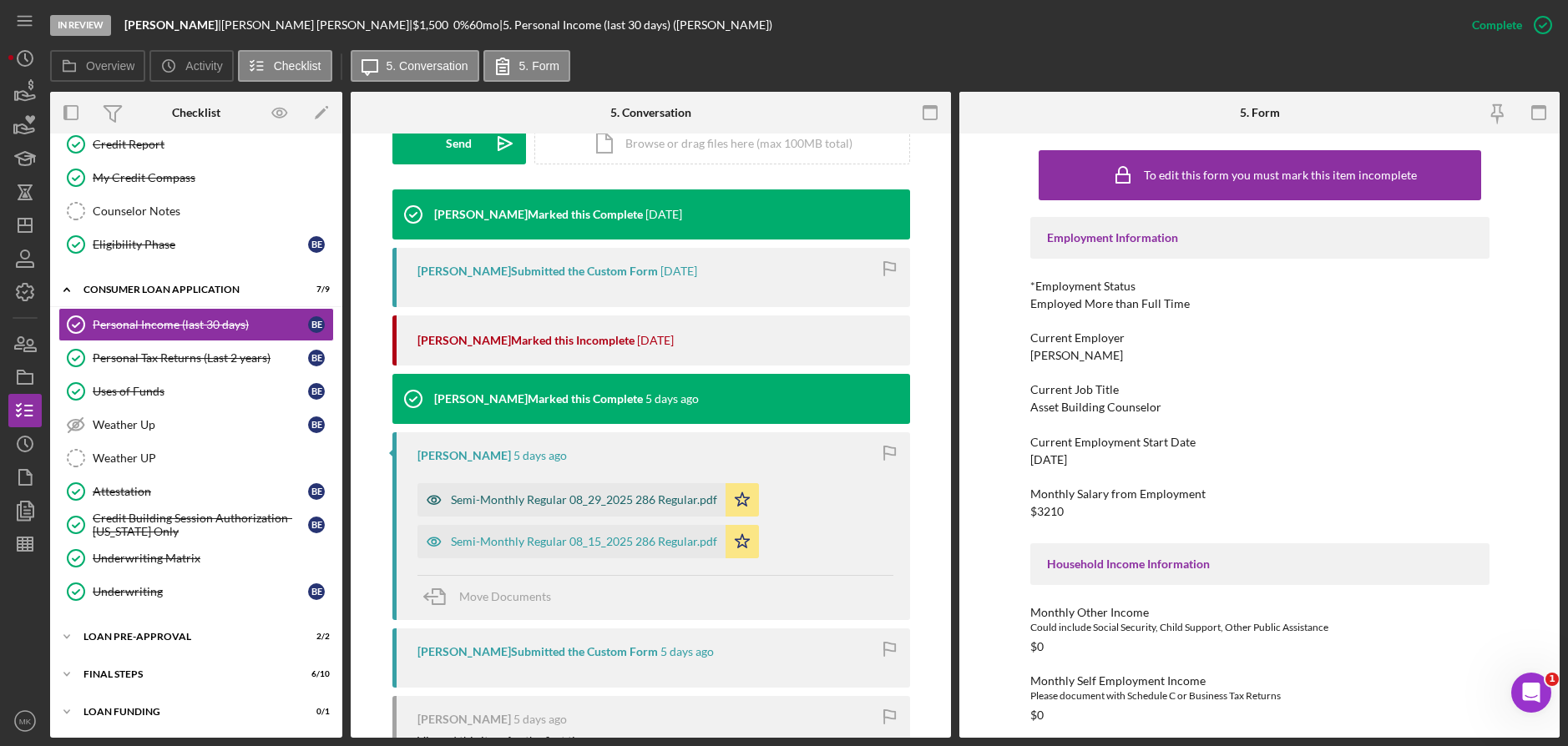
click at [606, 490] on div "Semi-Monthly Regular 08_29_2025 286 Regular.pdf" at bounding box center [572, 500] width 308 height 33
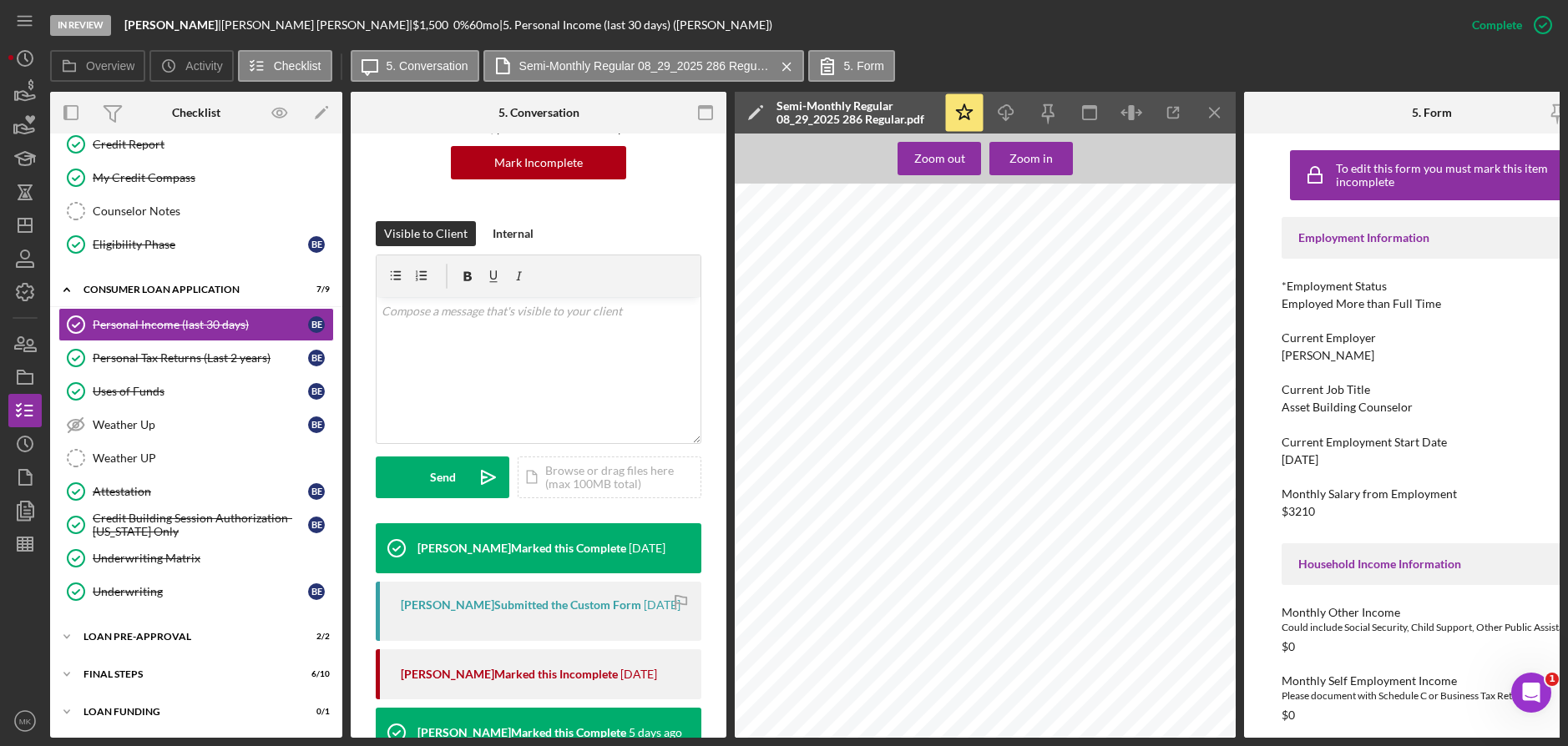
scroll to position [0, 0]
click at [127, 362] on div "Personal Tax Returns (Last 2 years)" at bounding box center [199, 358] width 215 height 13
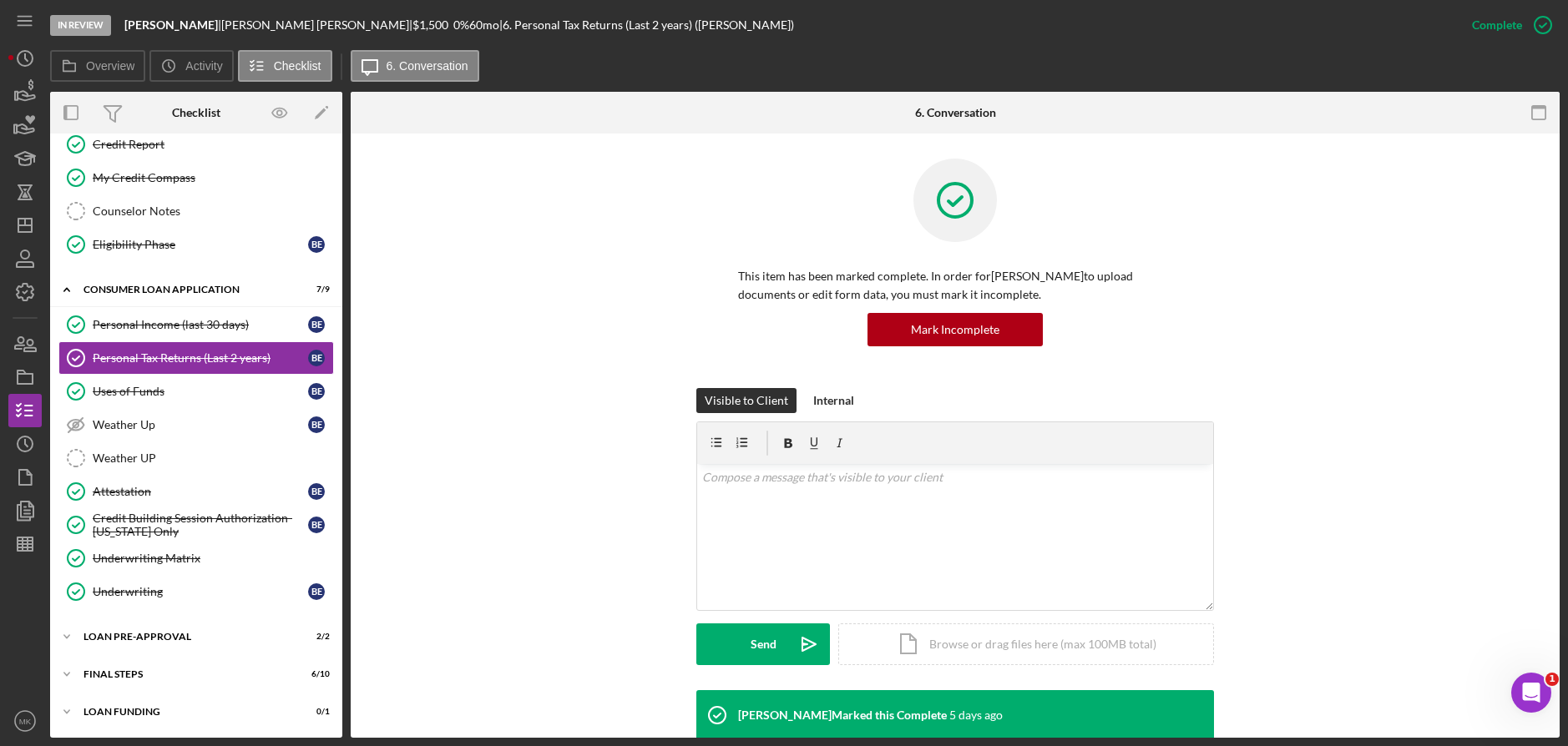
scroll to position [407, 0]
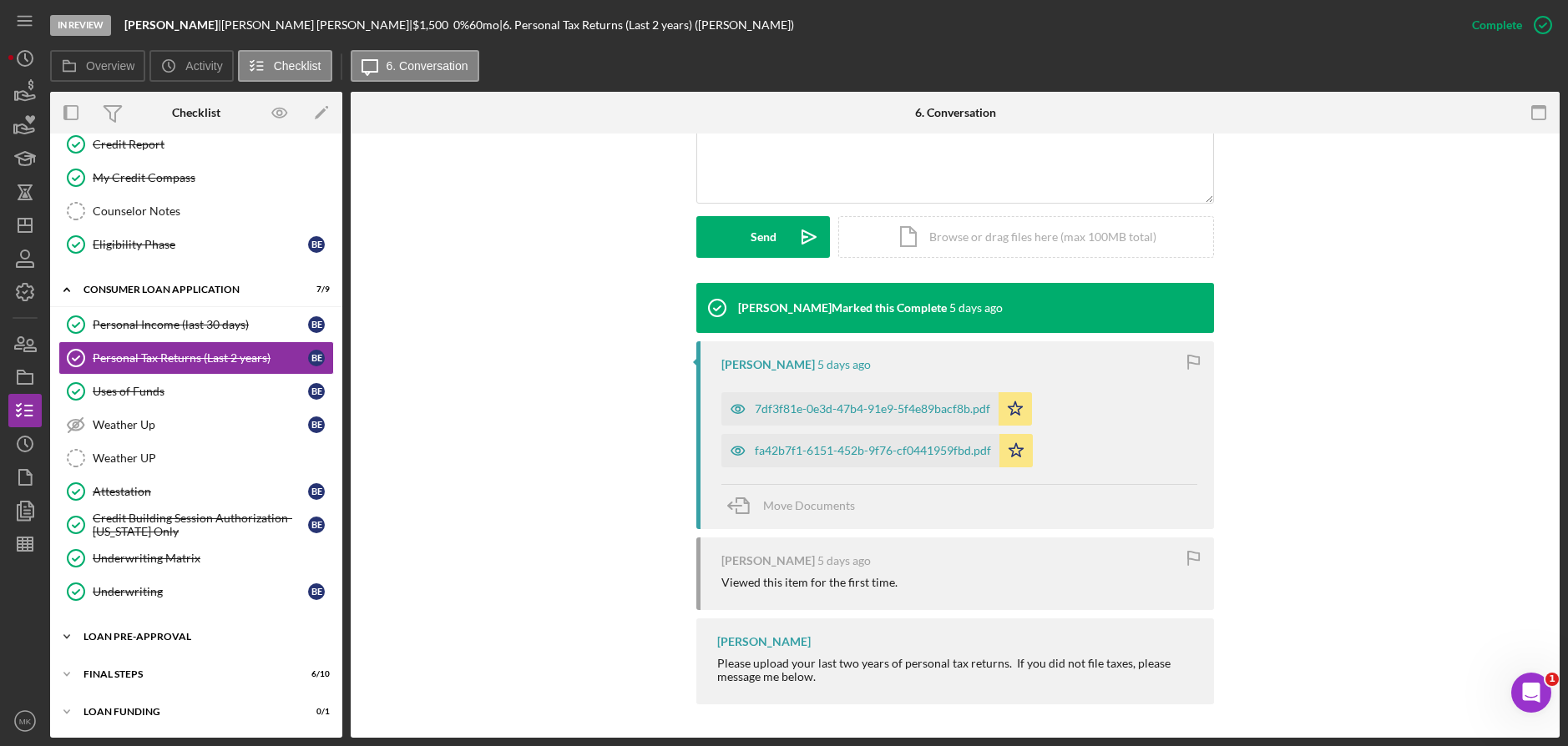
click at [165, 641] on div "Loan Pre-Approval" at bounding box center [202, 637] width 238 height 10
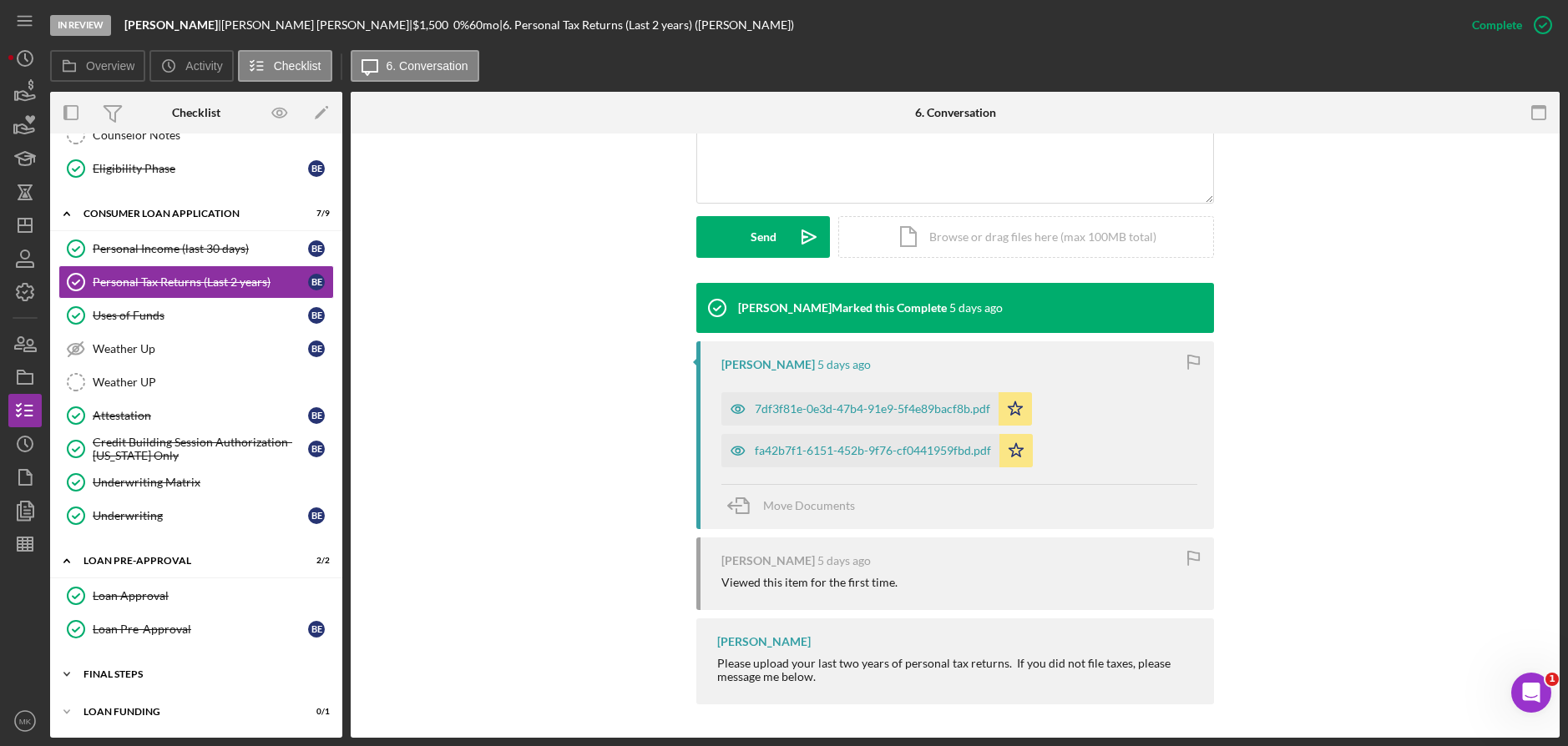
click at [161, 683] on div "Icon/Expander FINAL STEPS 6 / 10" at bounding box center [196, 675] width 292 height 33
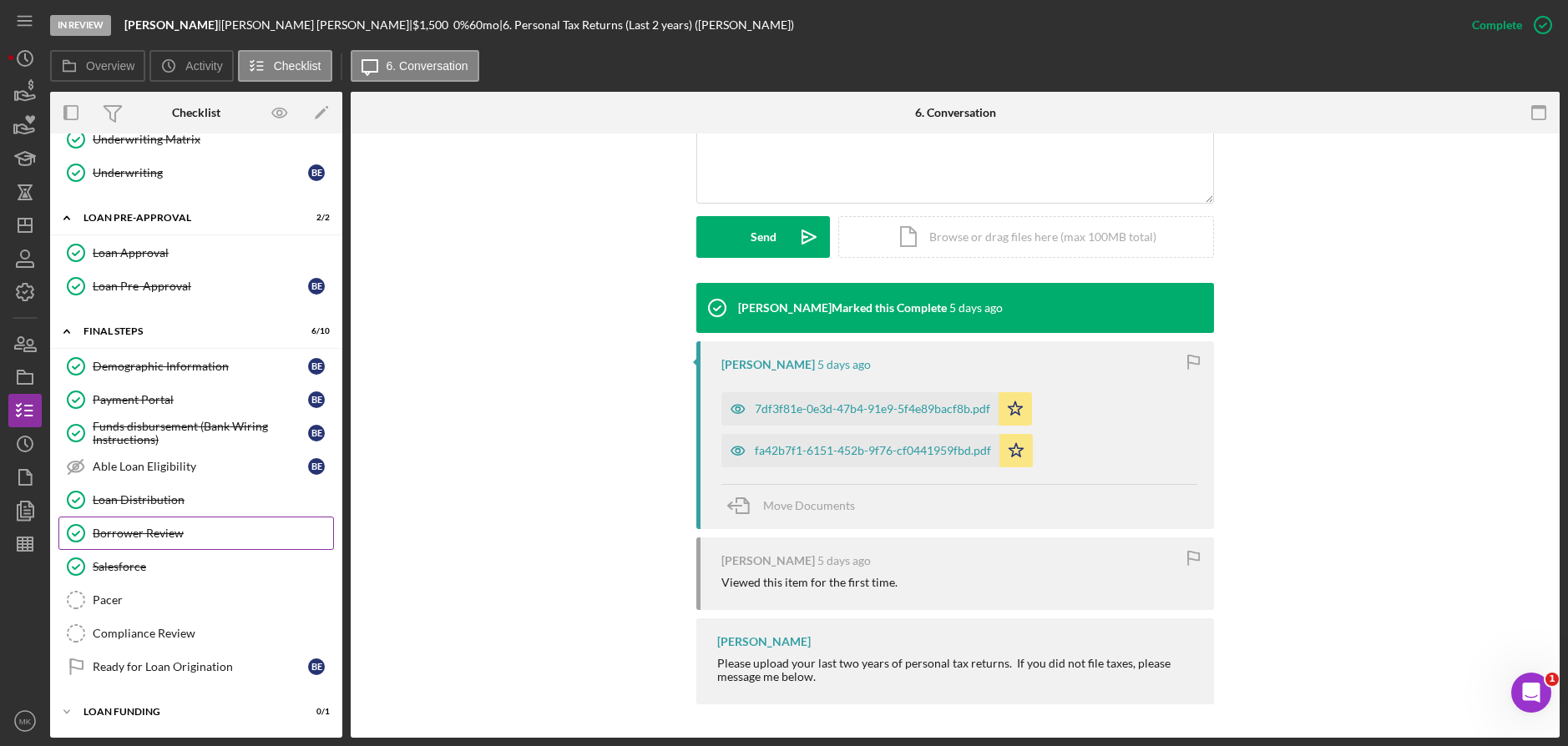
click at [178, 519] on link "Borrower Review Borrower Review" at bounding box center [196, 534] width 275 height 33
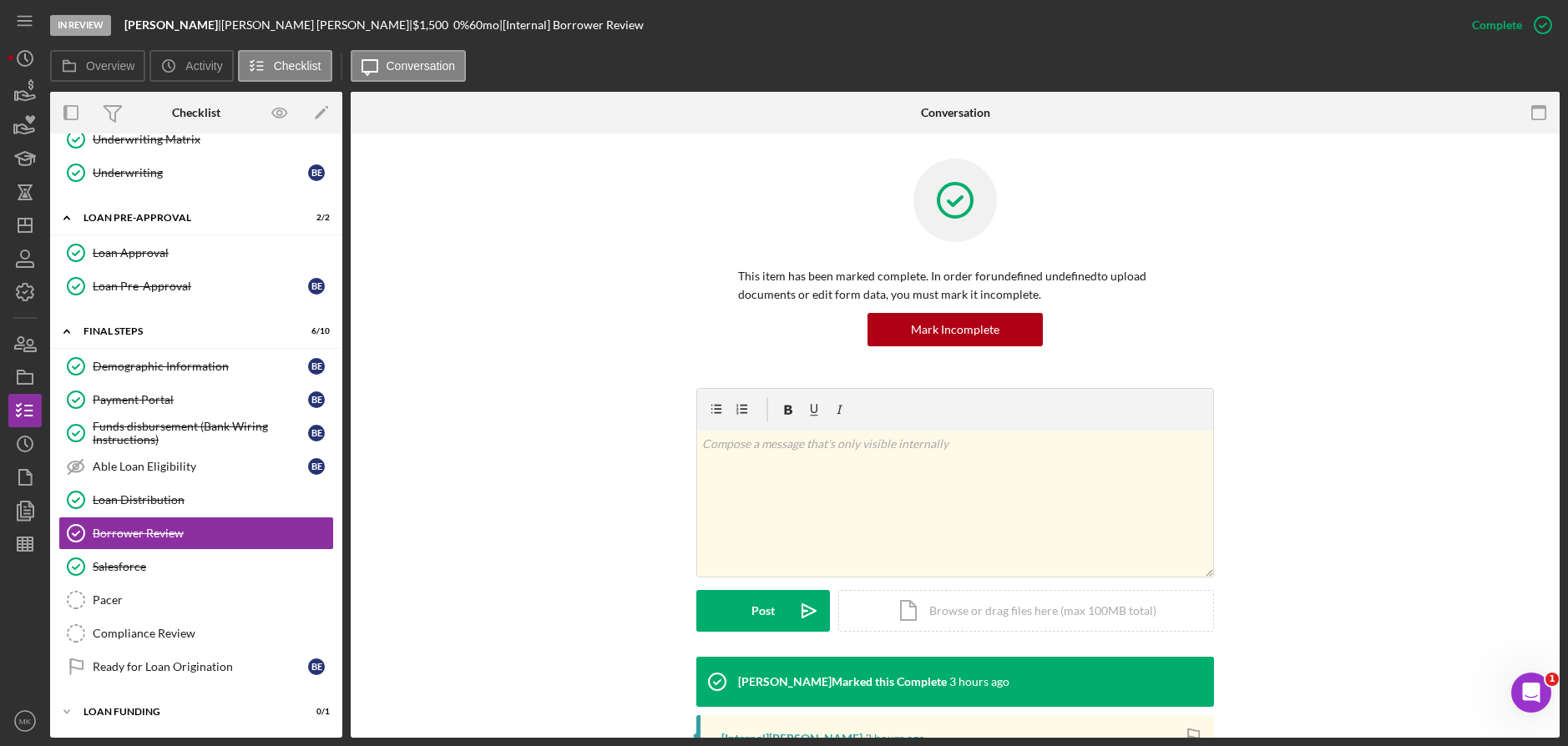
scroll to position [280, 0]
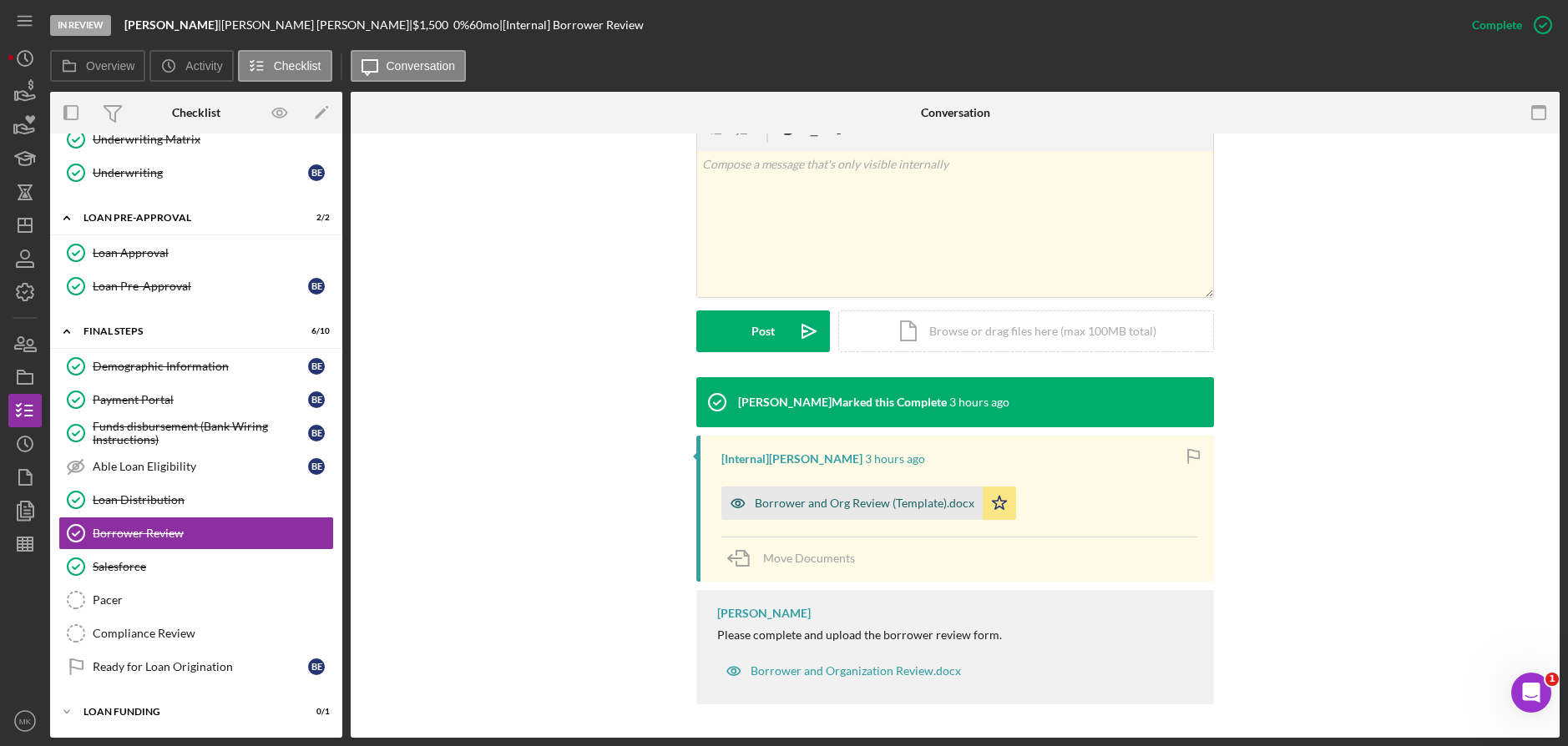
click at [878, 505] on div "Borrower and Org Review (Template).docx" at bounding box center [864, 503] width 220 height 13
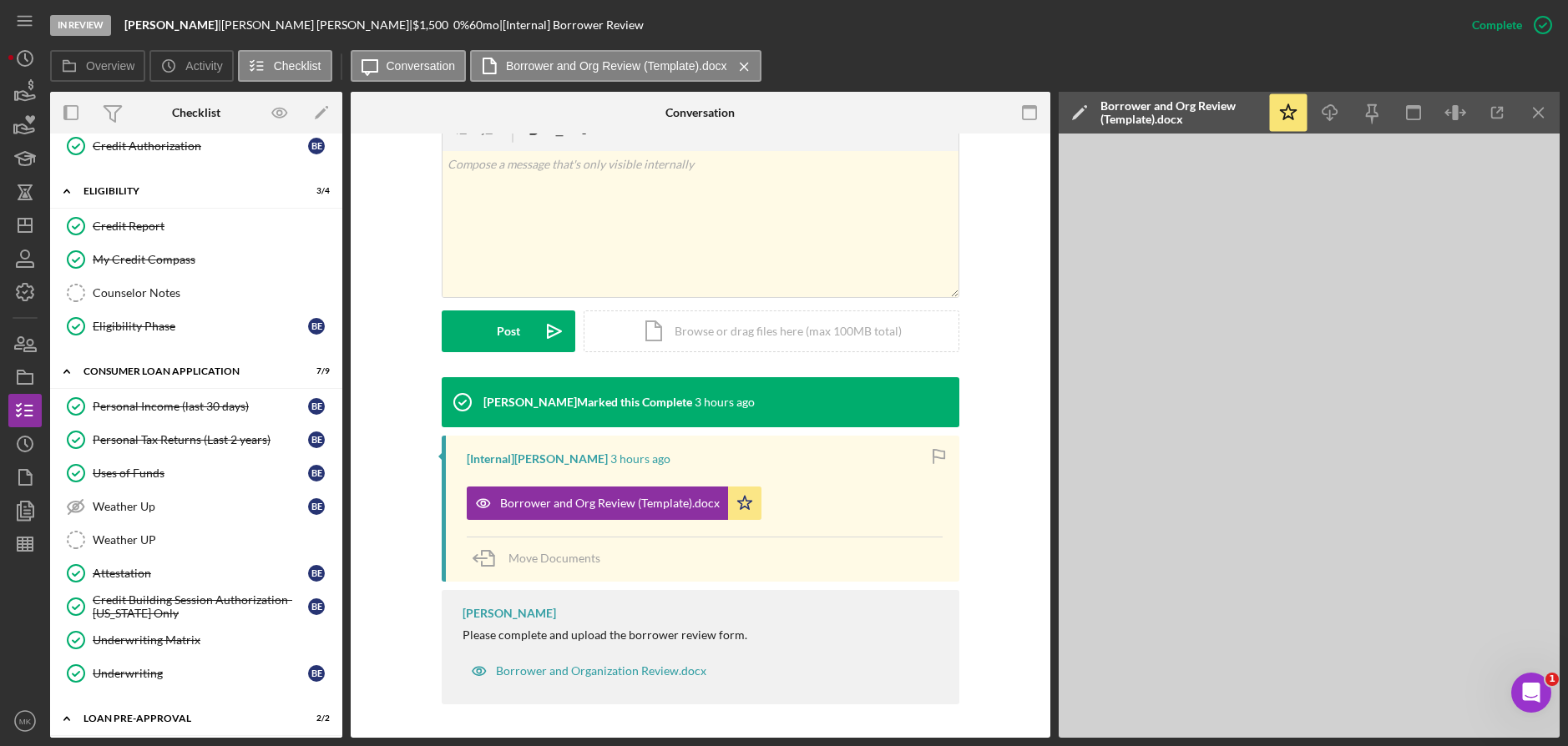
scroll to position [781, 0]
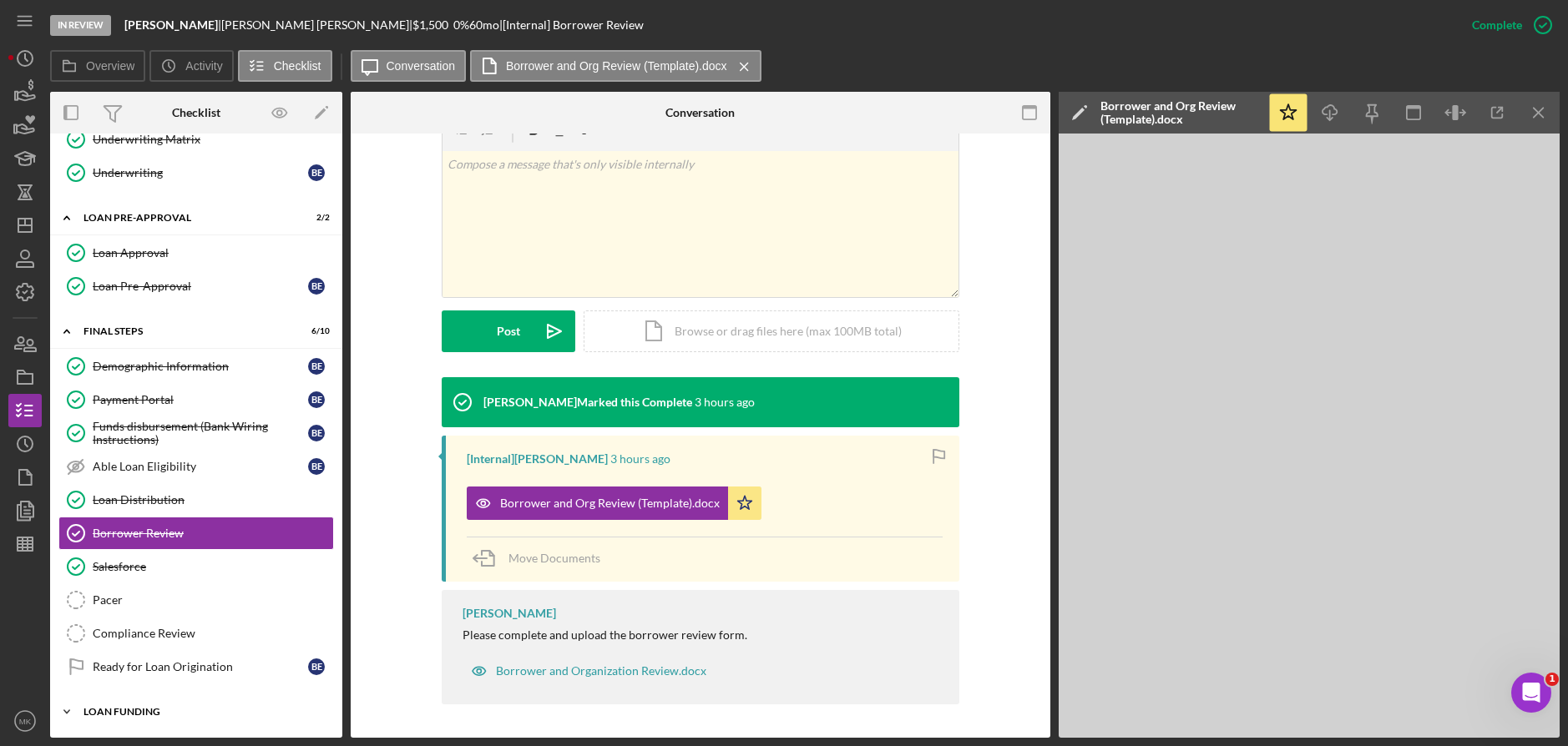
click at [151, 710] on div "Loan Funding" at bounding box center [202, 712] width 238 height 10
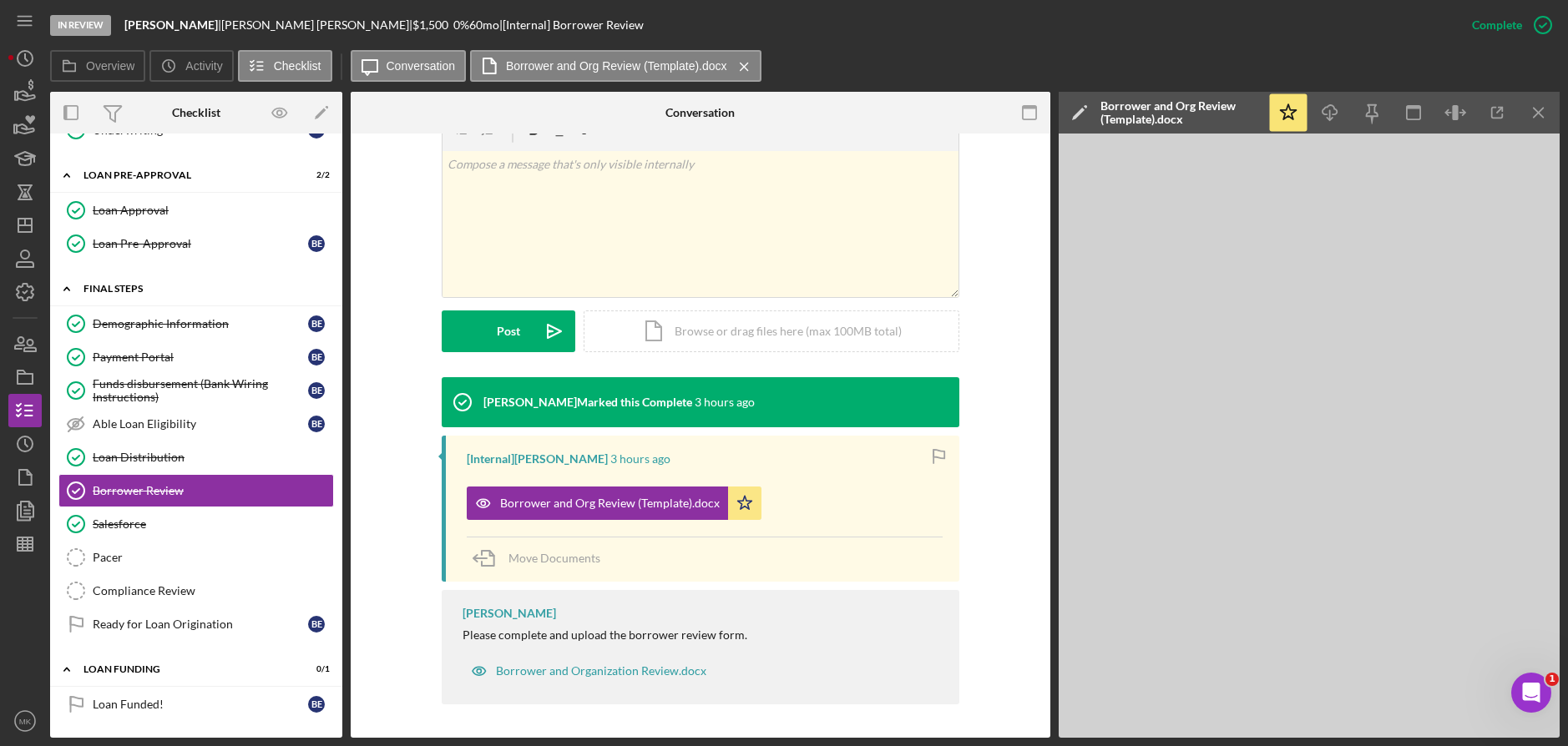
click at [112, 288] on div "FINAL STEPS" at bounding box center [202, 288] width 238 height 10
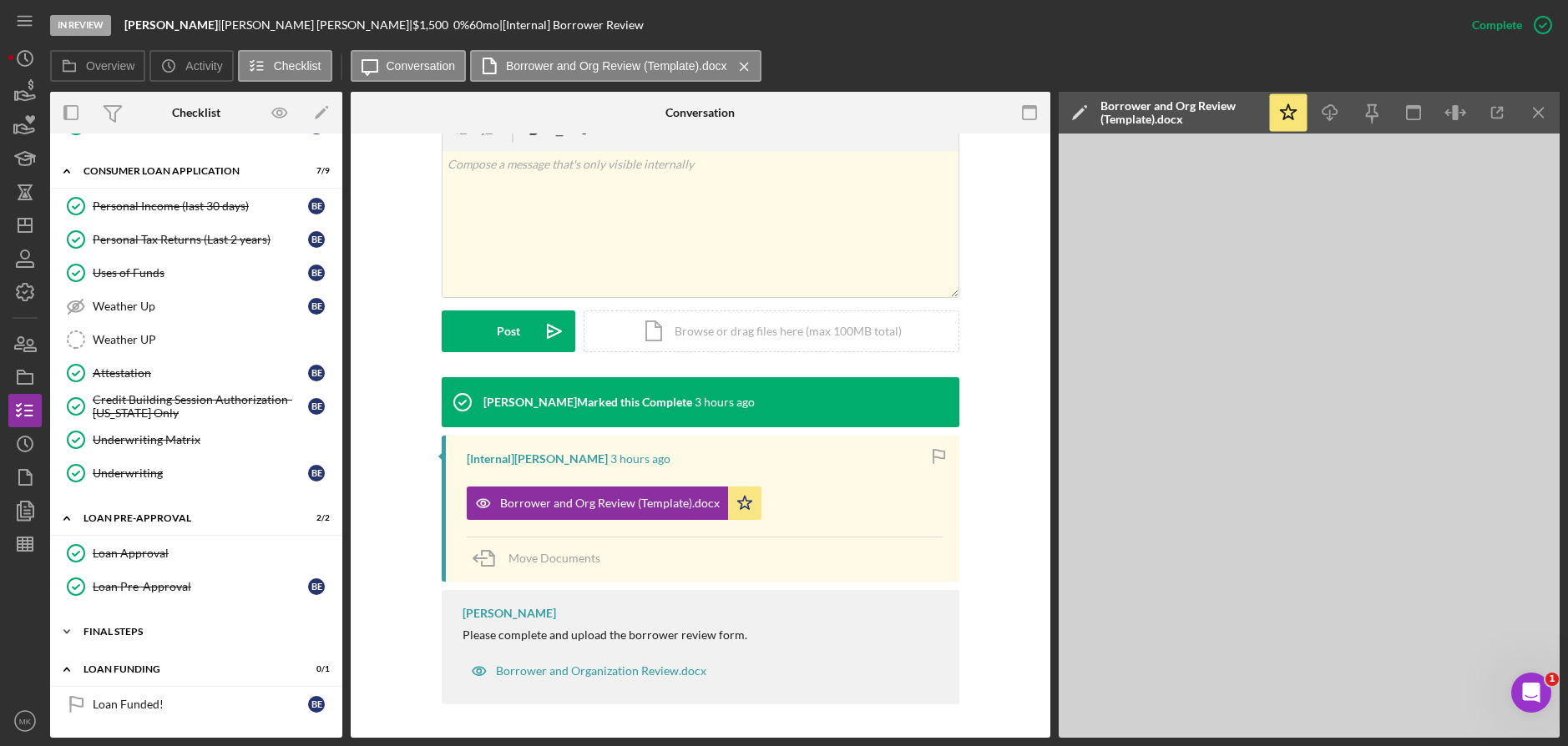
click at [135, 633] on div "FINAL STEPS" at bounding box center [202, 632] width 238 height 10
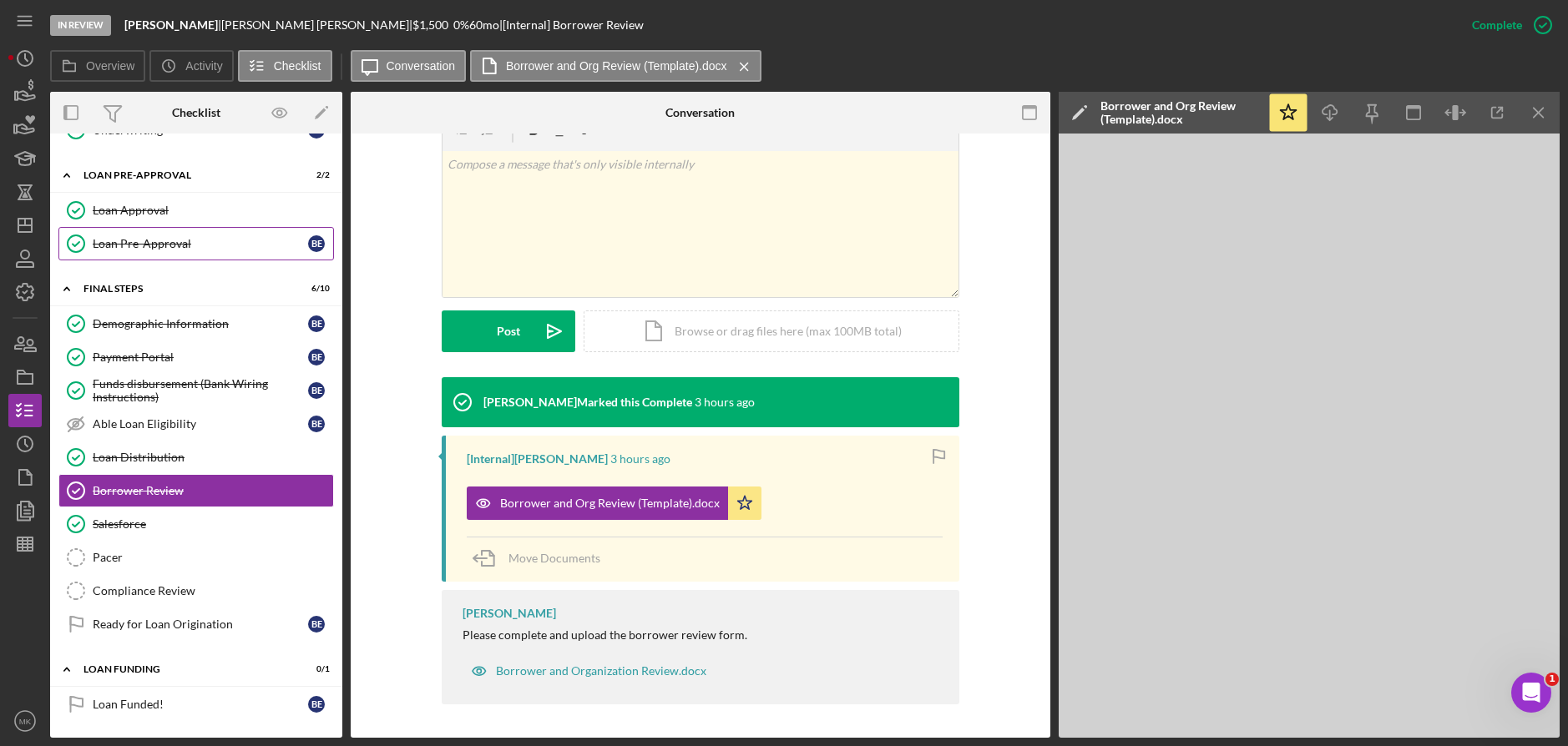
click at [139, 238] on div "Loan Pre-Approval" at bounding box center [199, 244] width 215 height 13
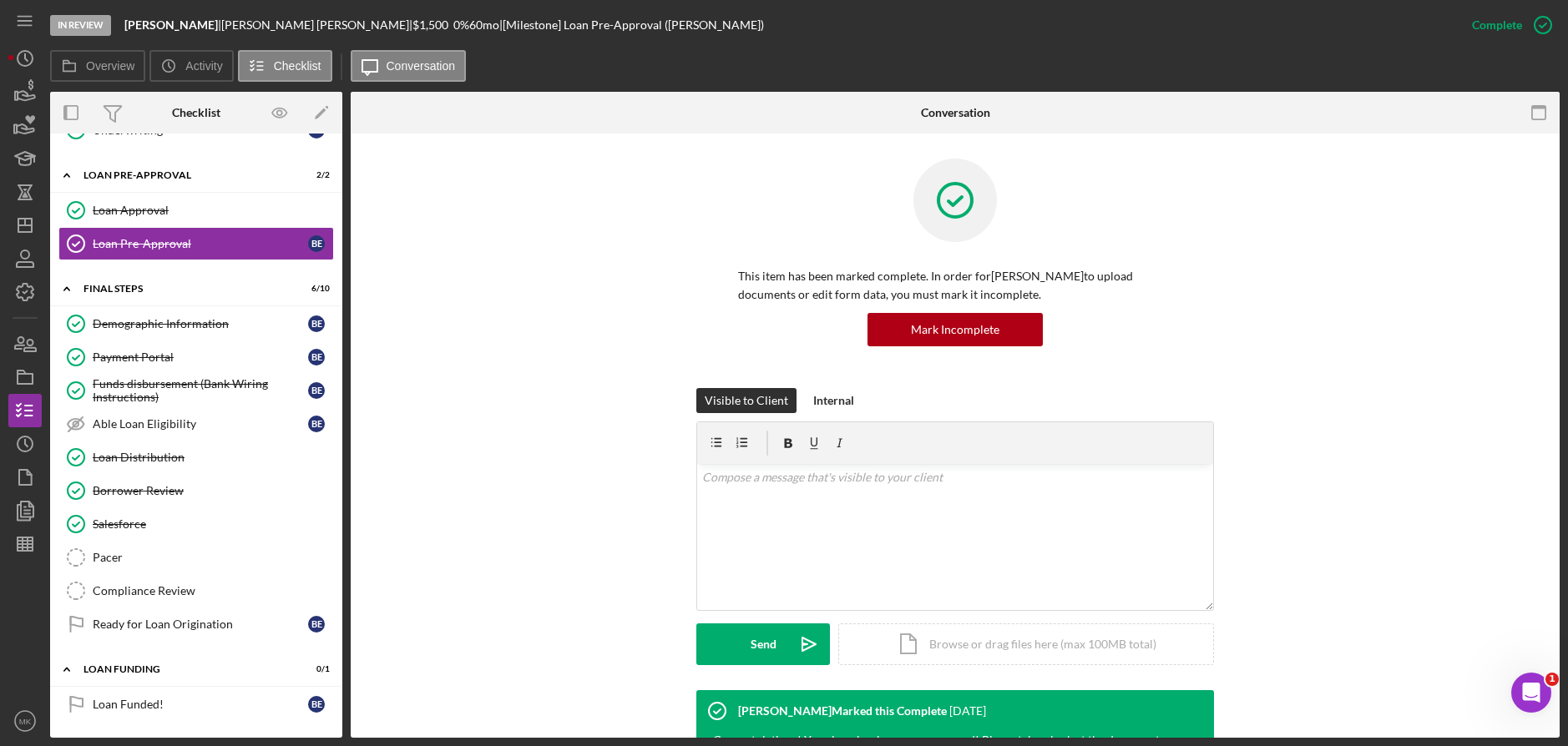
scroll to position [231, 0]
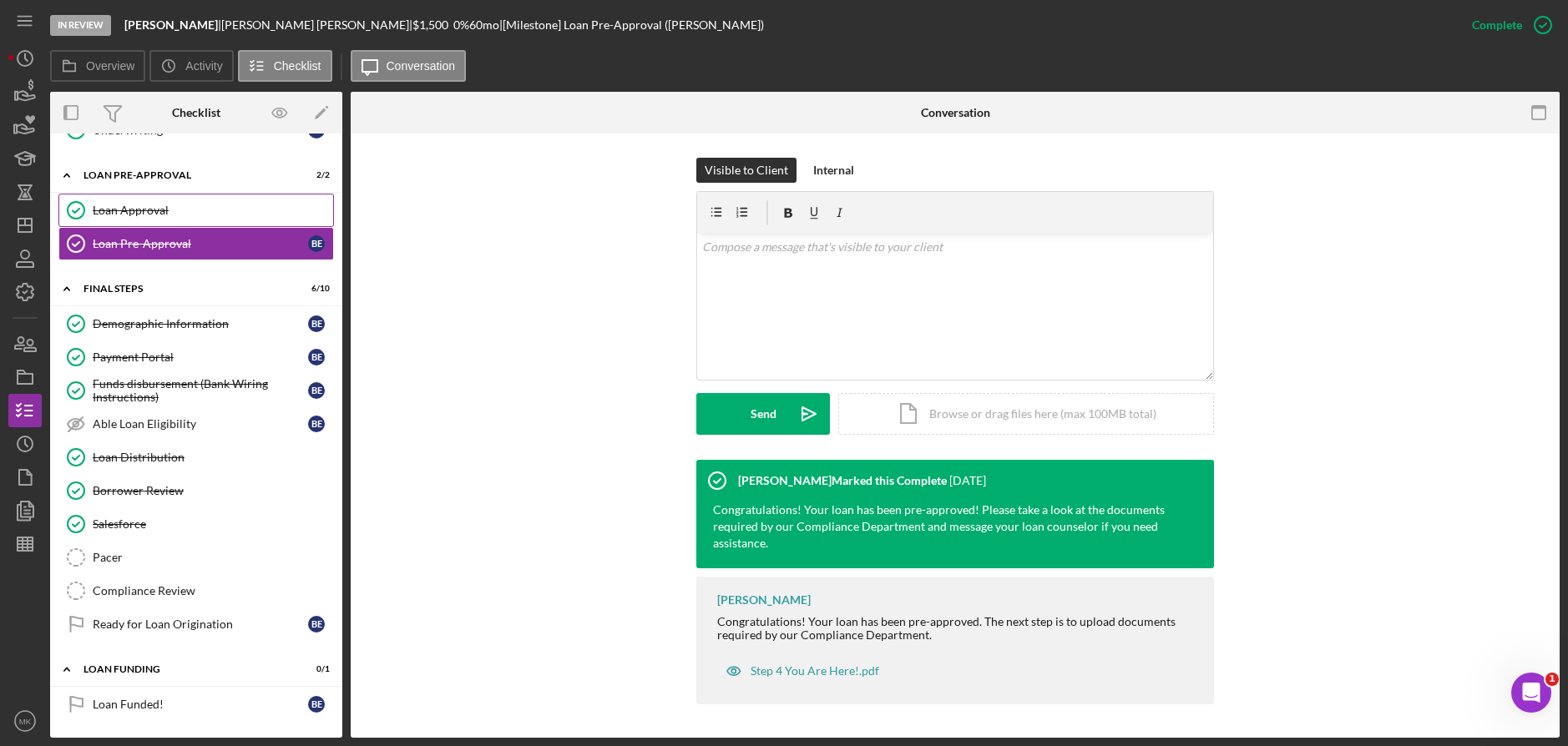
click at [163, 220] on link "Loan Approval Loan Approval" at bounding box center [196, 211] width 275 height 33
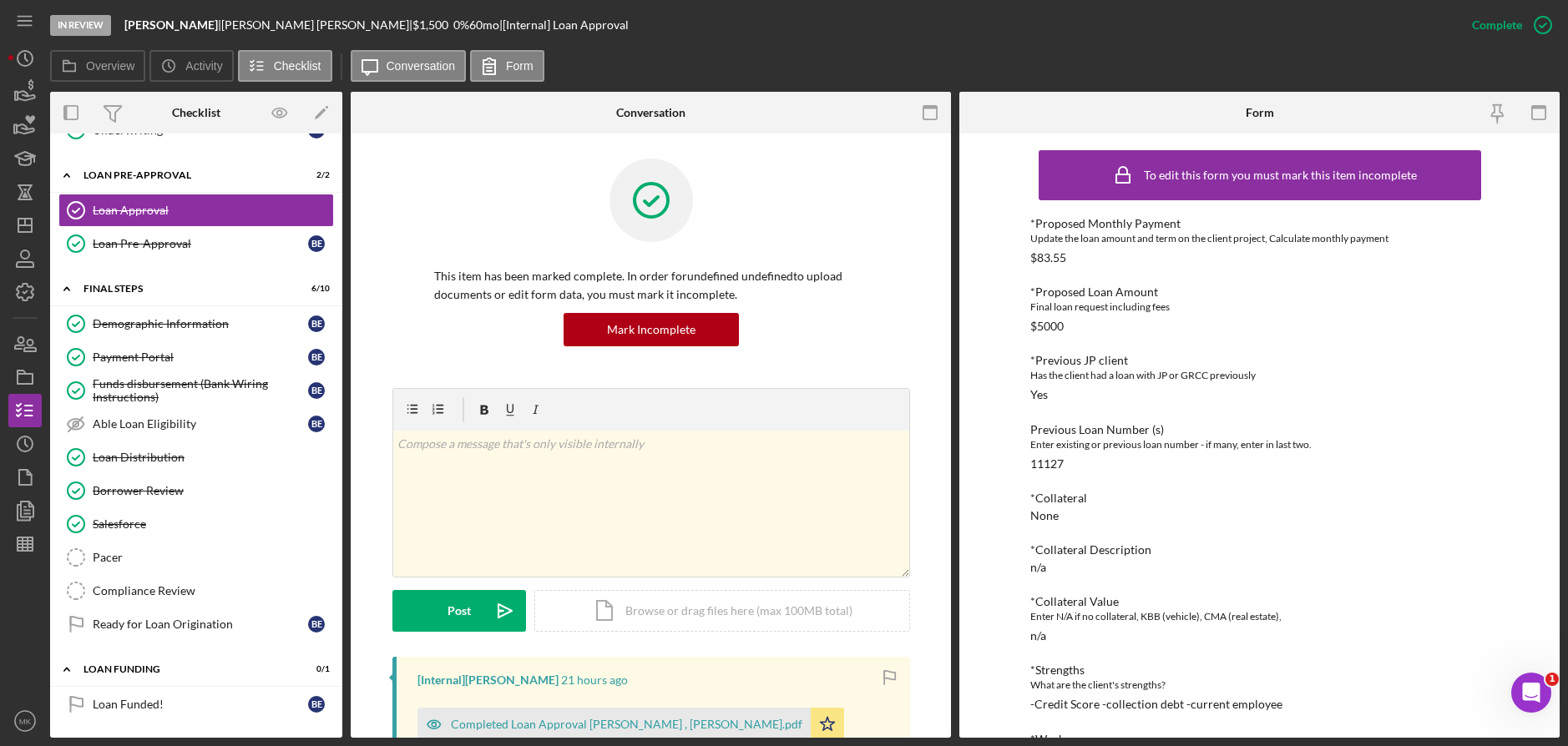
scroll to position [468, 0]
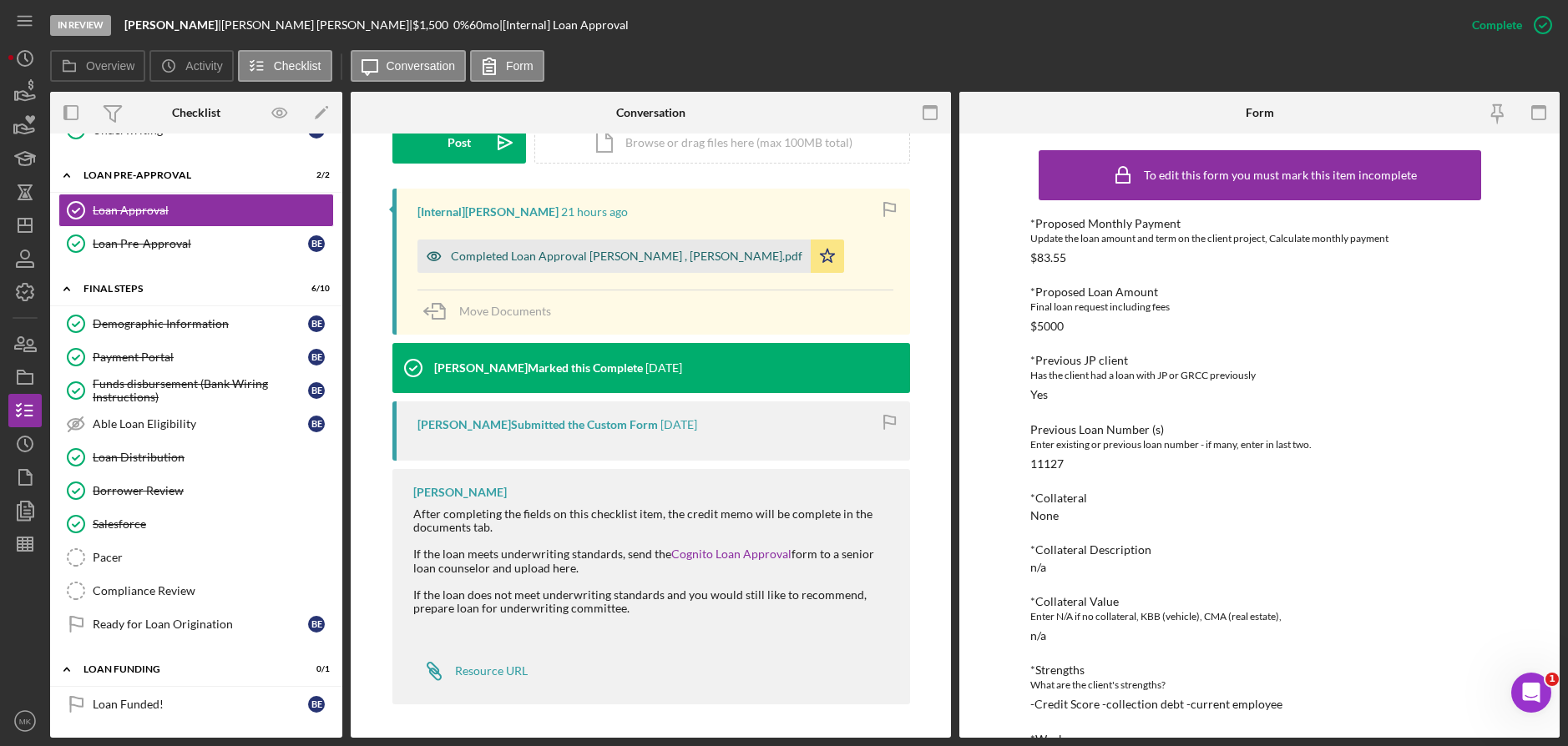
click at [595, 249] on div "Completed Loan Approval Gandy, LaTrisha , Barbara Ewing.pdf" at bounding box center [626, 256] width 352 height 13
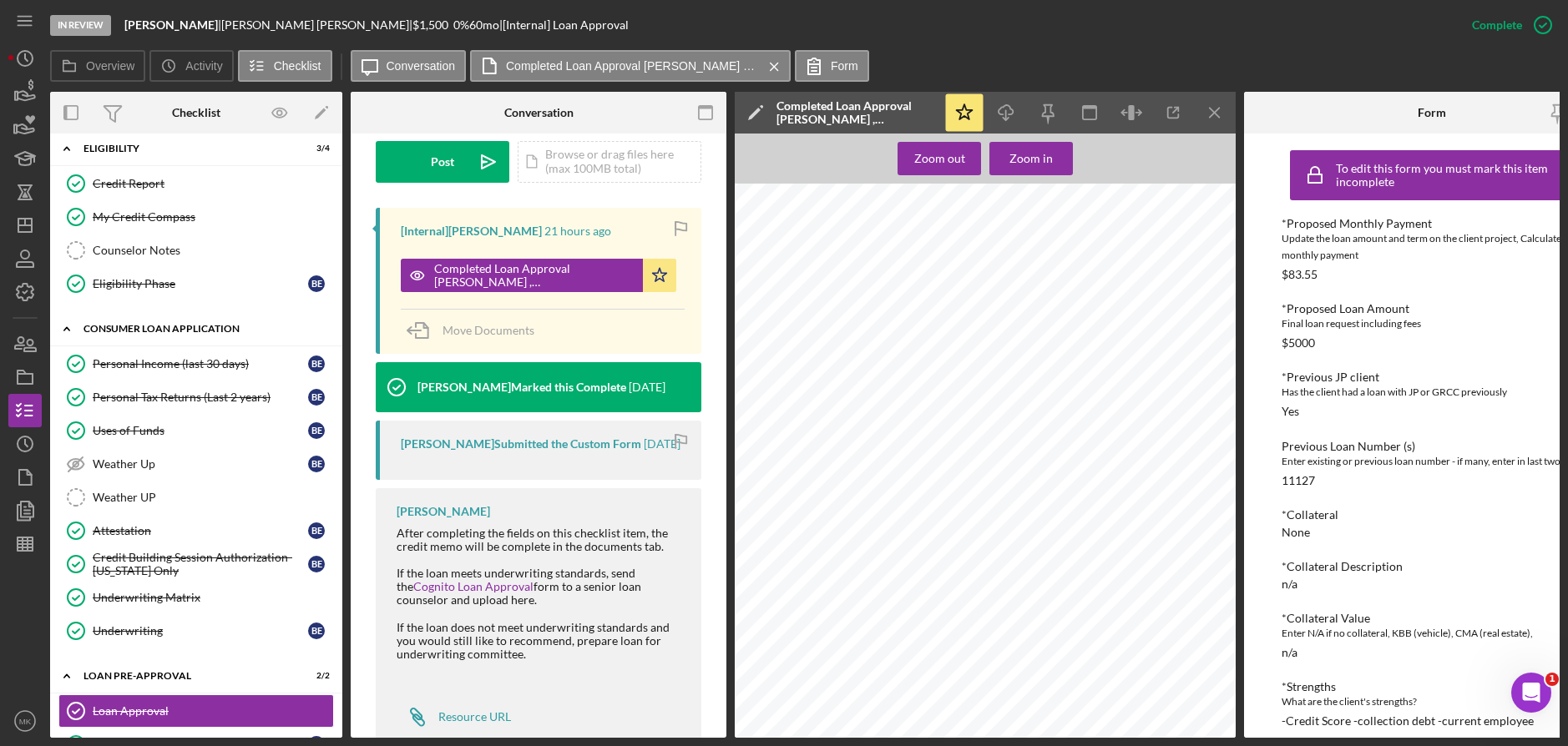
scroll to position [0, 0]
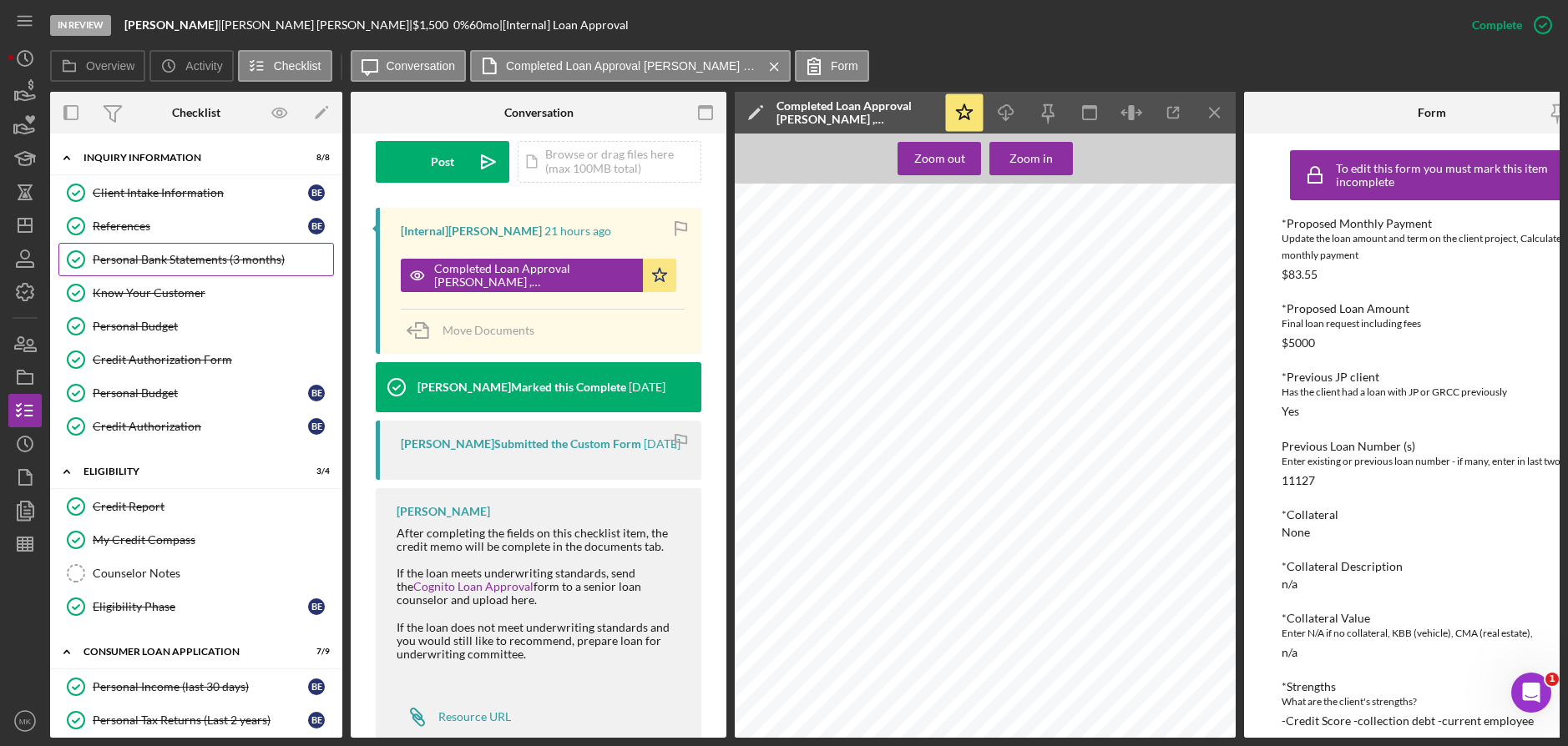
click at [187, 253] on div "Personal Bank Statements (3 months)" at bounding box center [212, 259] width 240 height 13
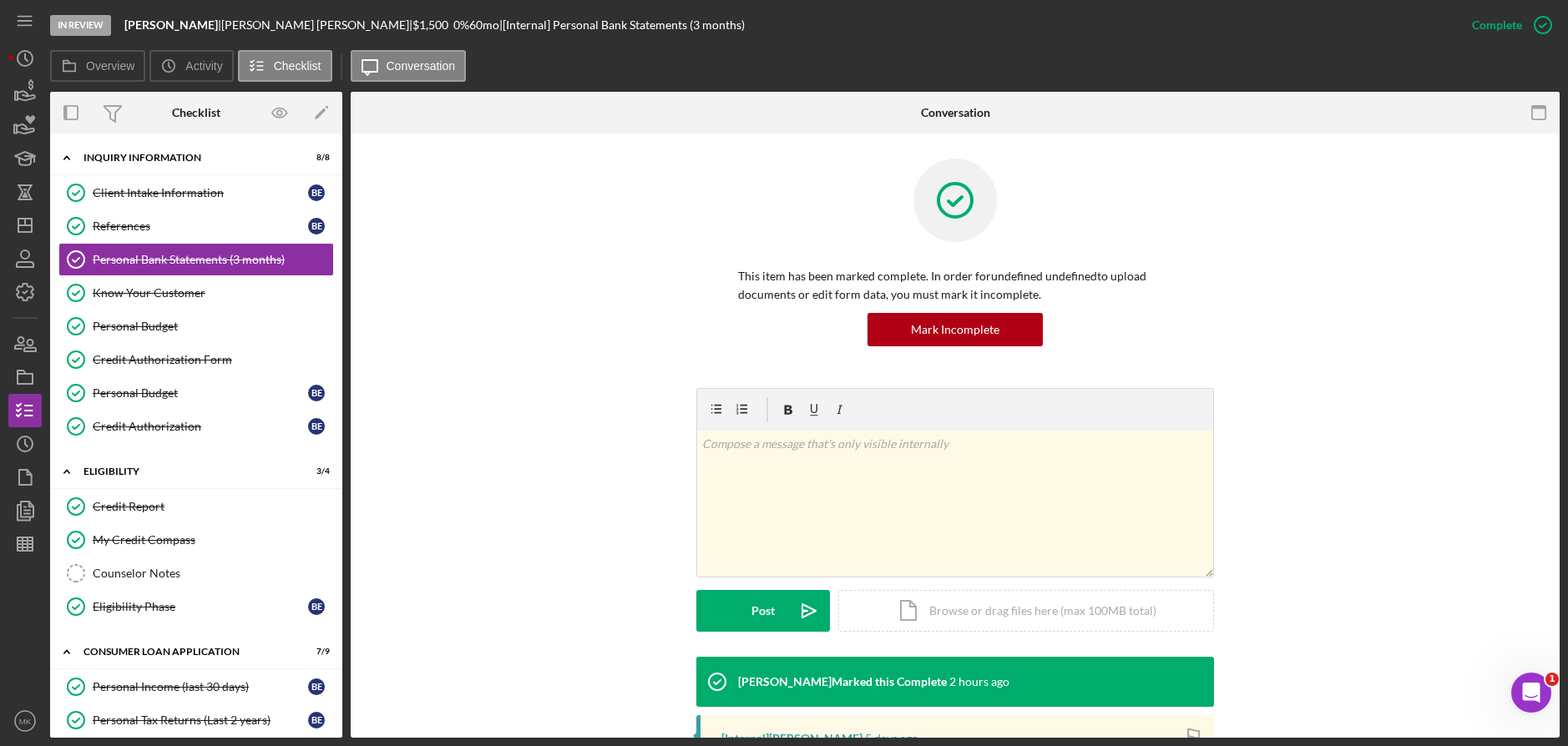
scroll to position [185, 0]
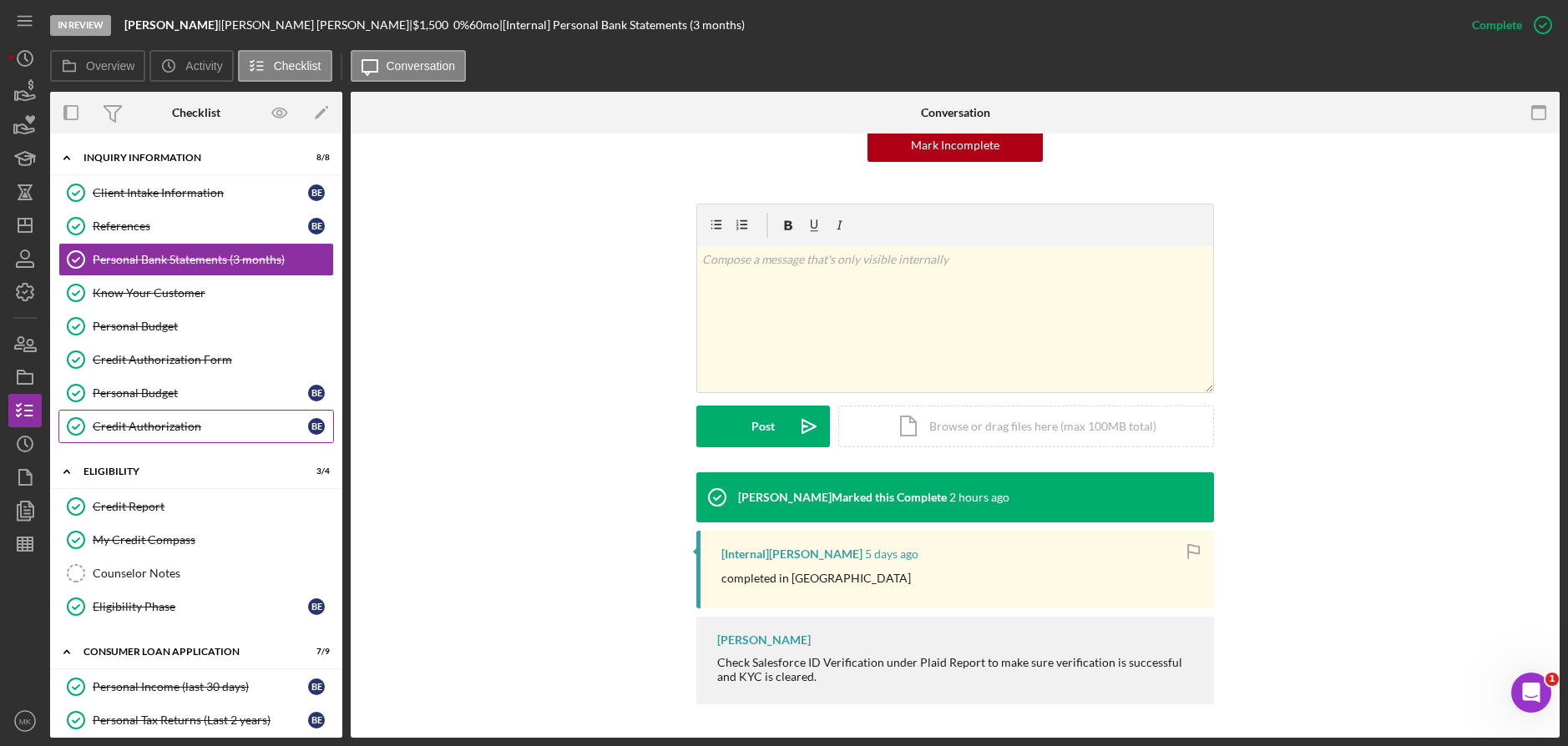
click at [150, 423] on div "Credit Authorization" at bounding box center [199, 427] width 215 height 13
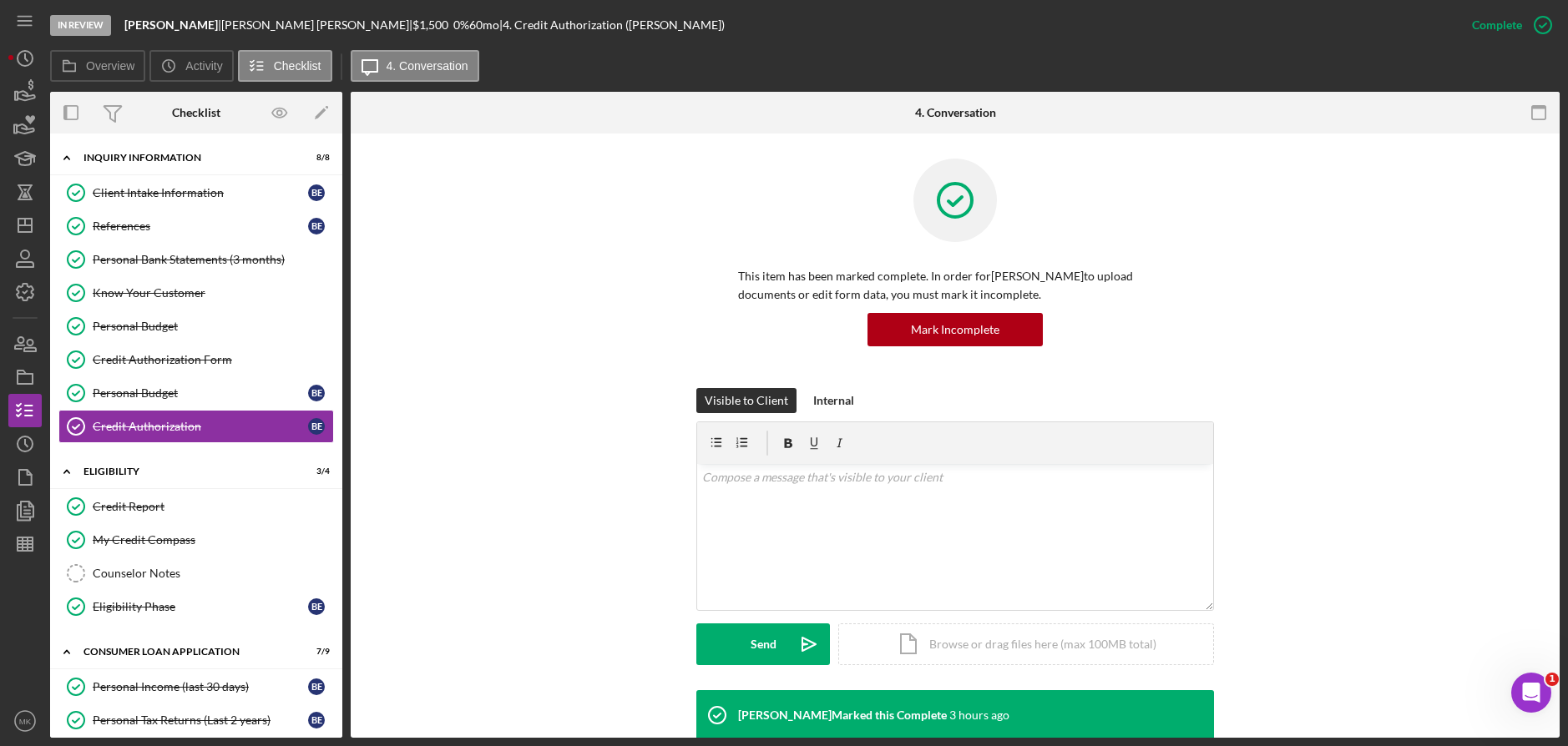
scroll to position [248, 0]
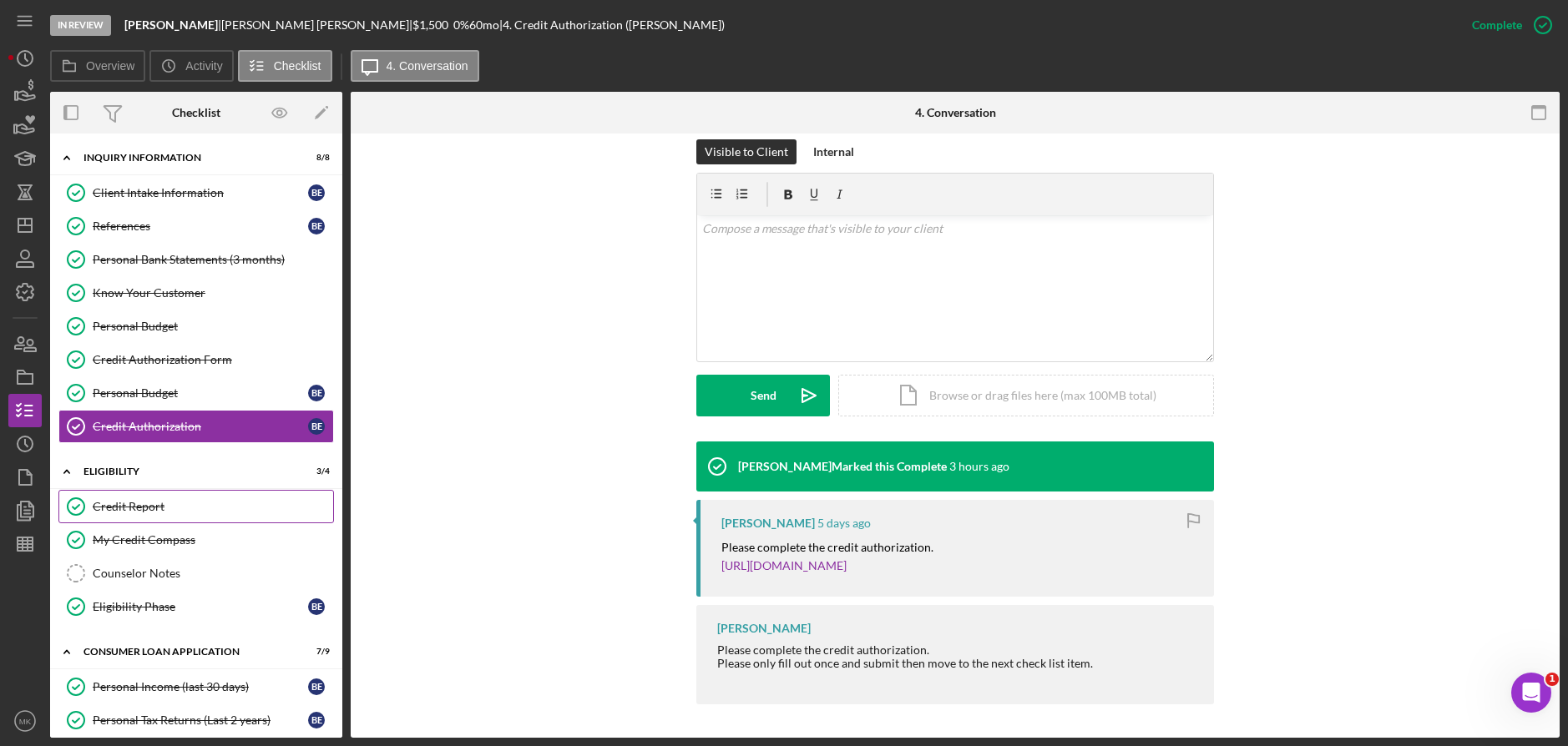
click at [163, 511] on div "Credit Report" at bounding box center [212, 507] width 240 height 13
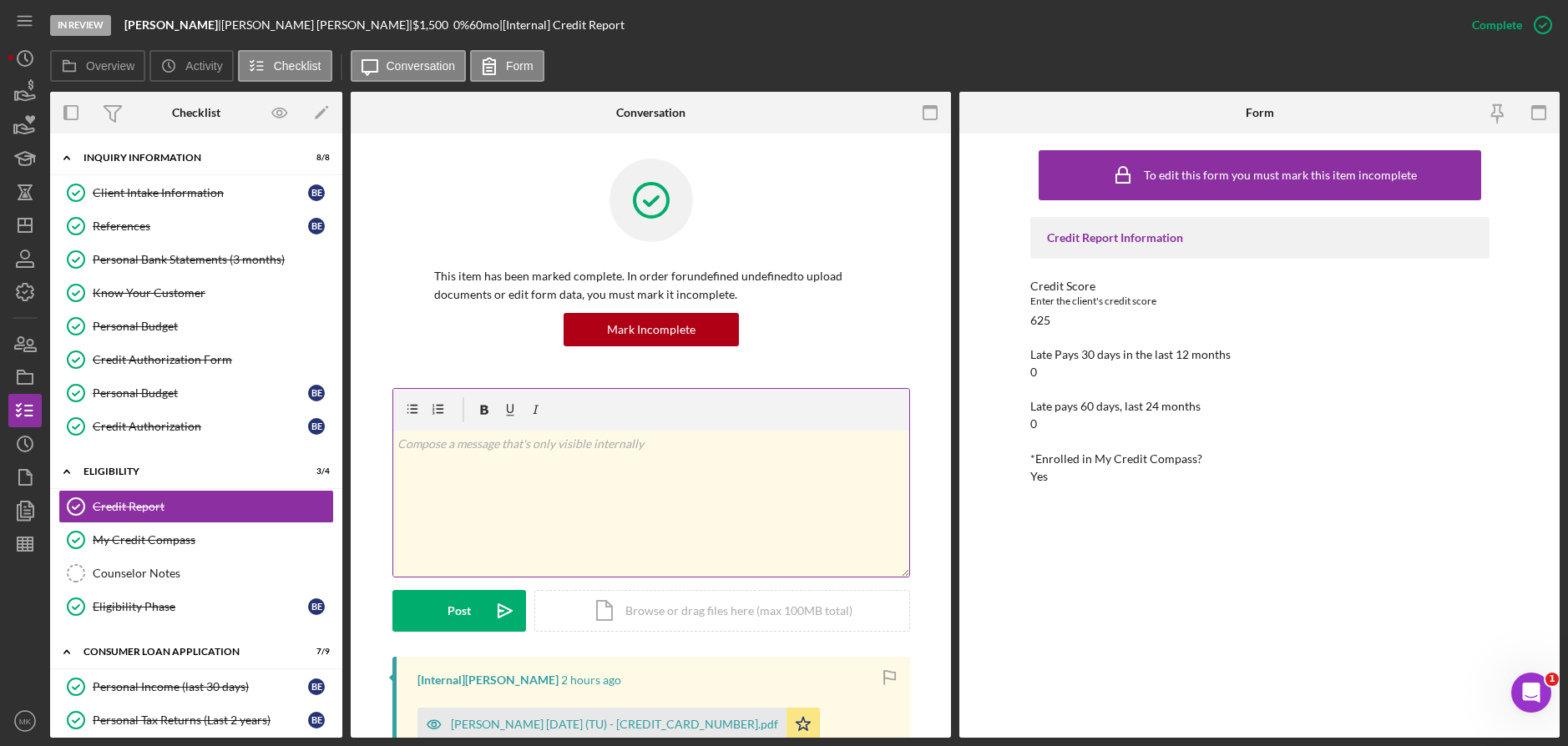
scroll to position [383, 0]
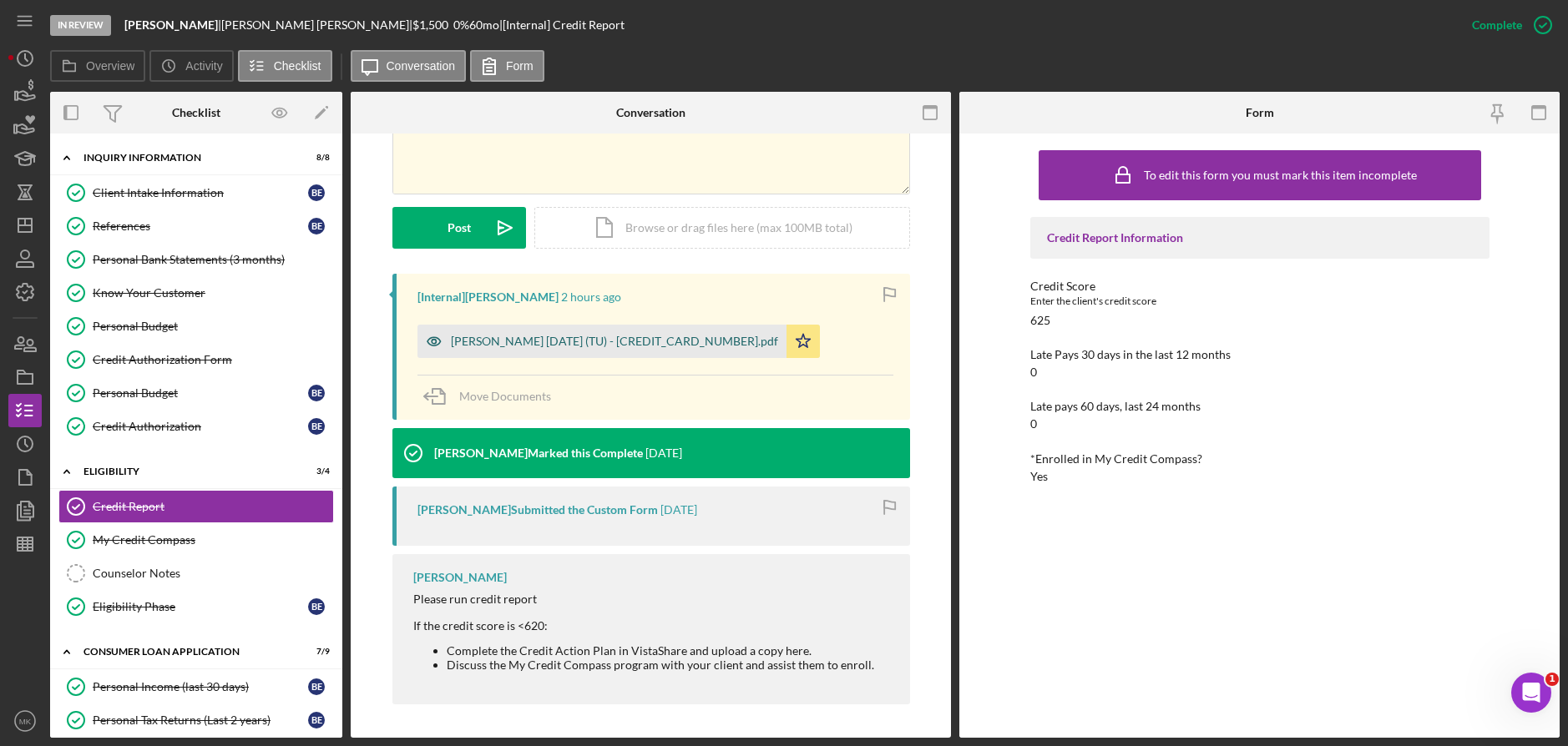
click at [641, 336] on div "Ewing, Barbara 2025-09-03 (TU) - 117424434650000.pdf" at bounding box center [614, 342] width 327 height 13
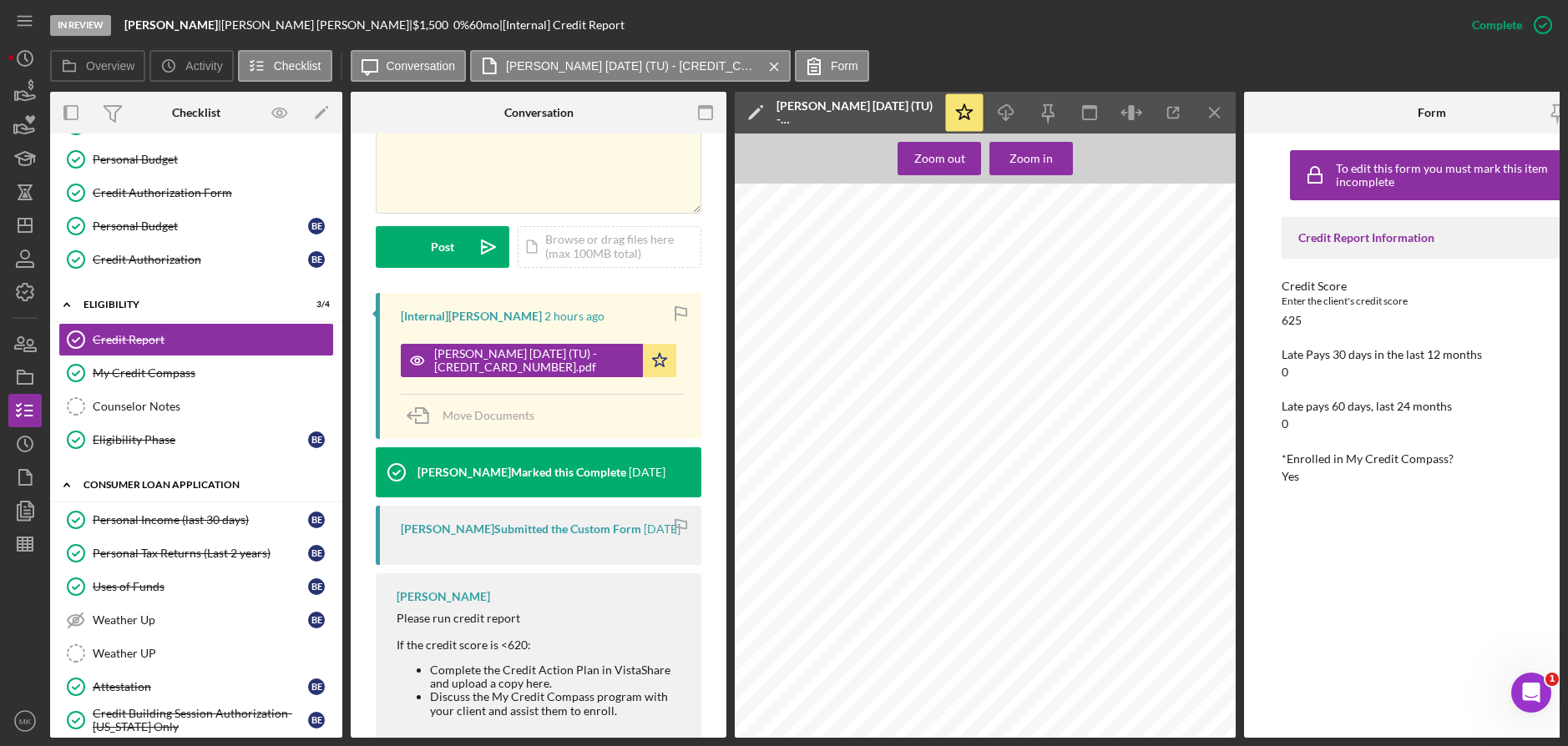
scroll to position [334, 0]
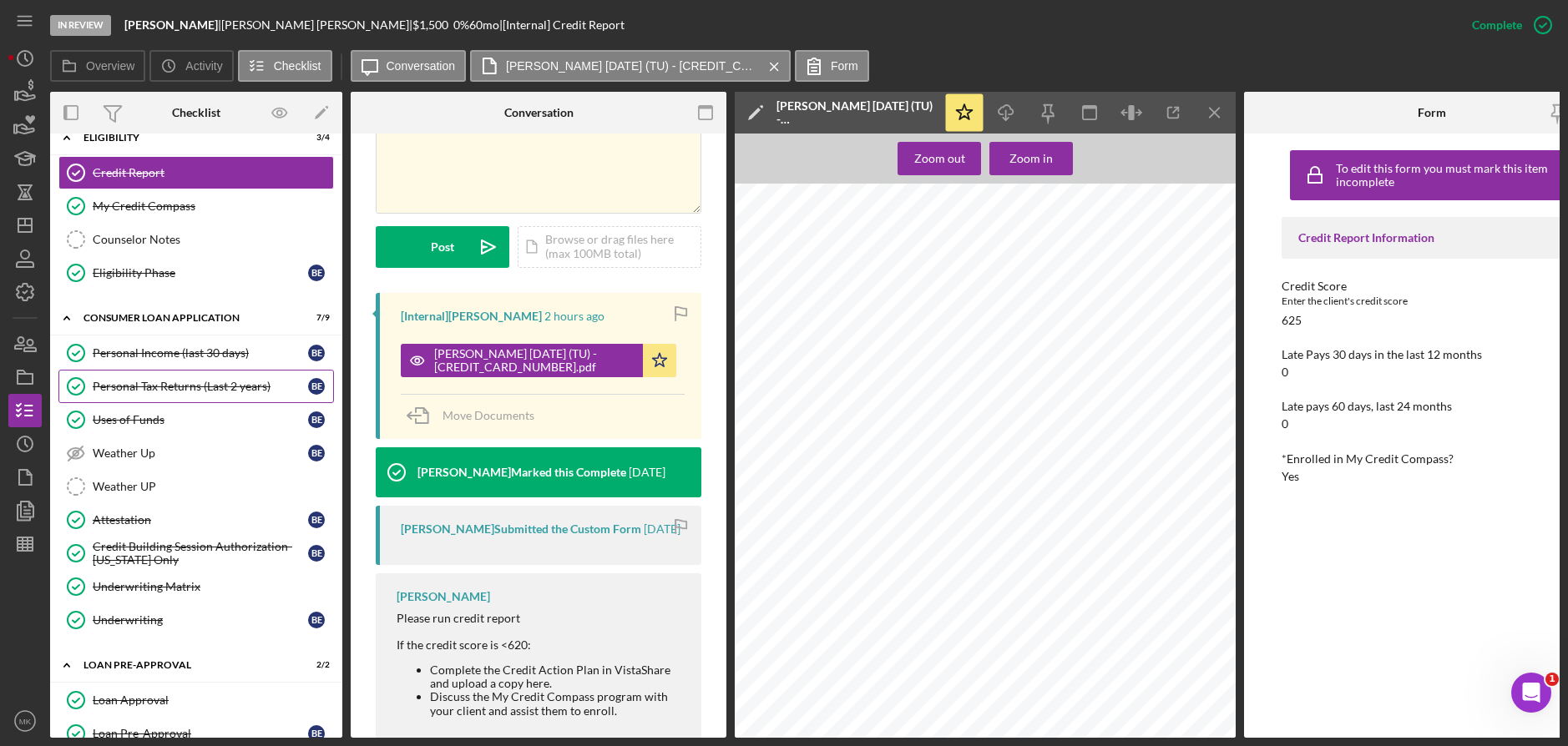
click at [179, 380] on div "Personal Tax Returns (Last 2 years)" at bounding box center [199, 386] width 215 height 13
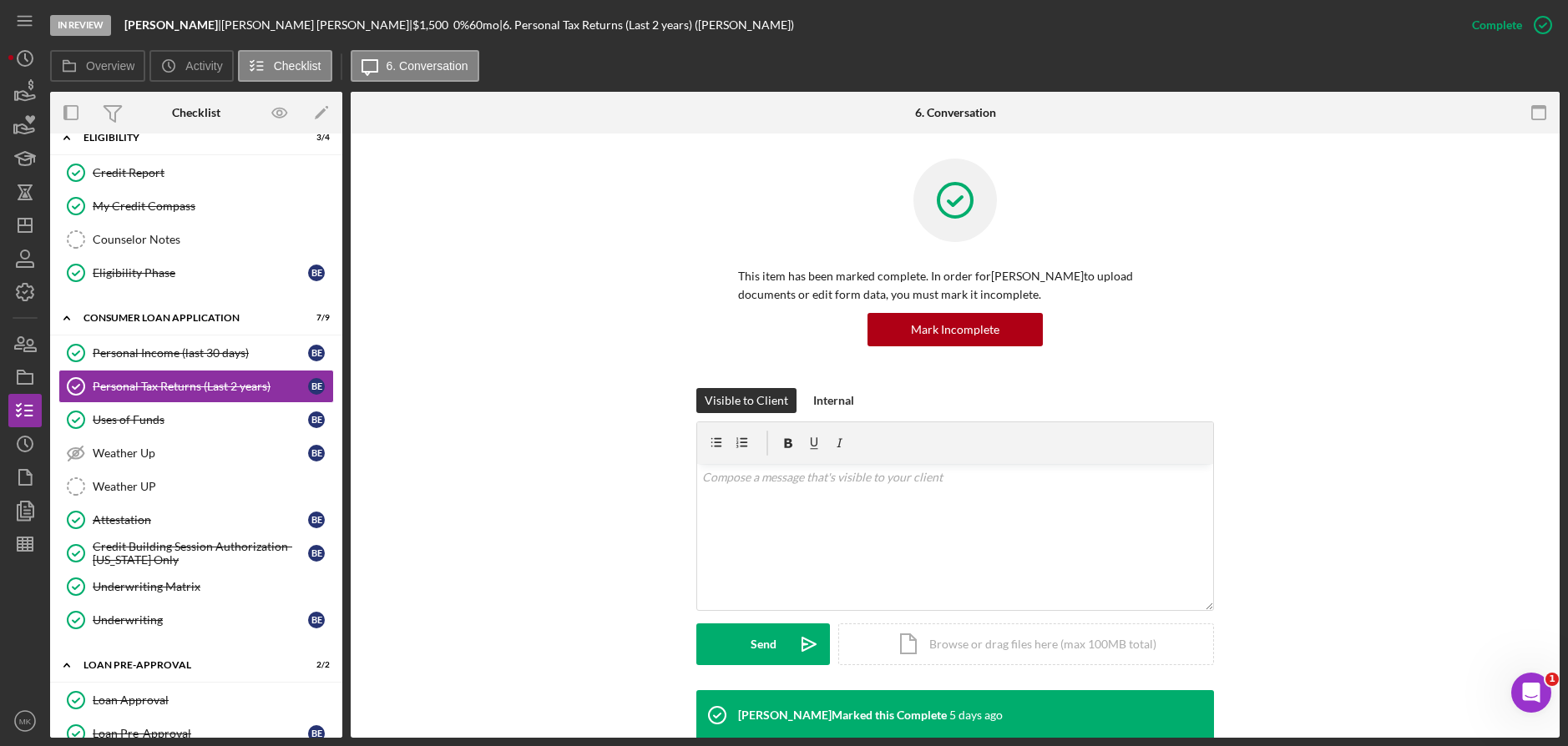
scroll to position [407, 0]
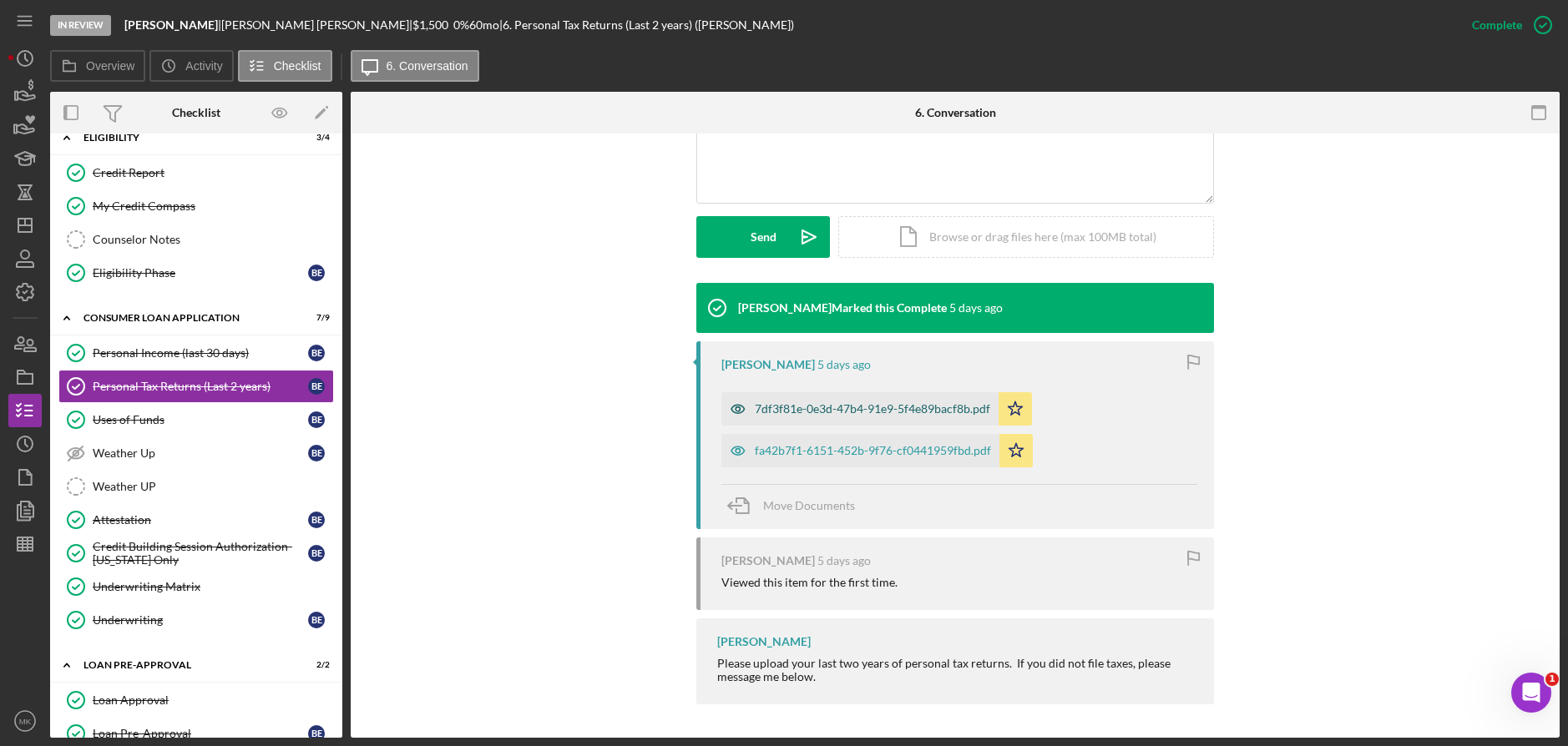
click at [838, 414] on div "7df3f81e-0e3d-47b4-91e9-5f4e89bacf8b.pdf" at bounding box center [872, 409] width 235 height 13
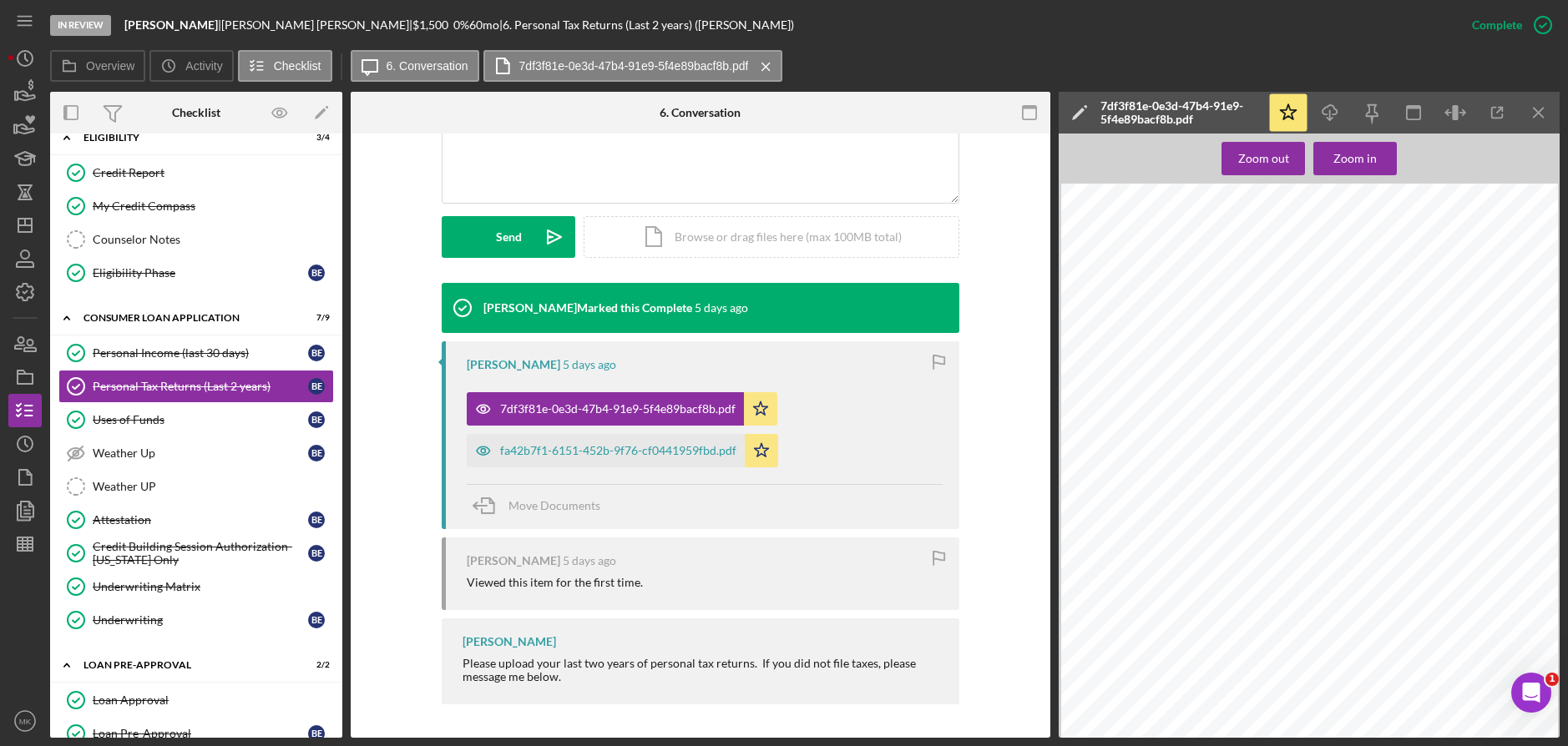
scroll to position [83, 0]
click at [585, 453] on div "fa42b7f1-6151-452b-9f76-cf0441959fbd.pdf" at bounding box center [619, 451] width 236 height 13
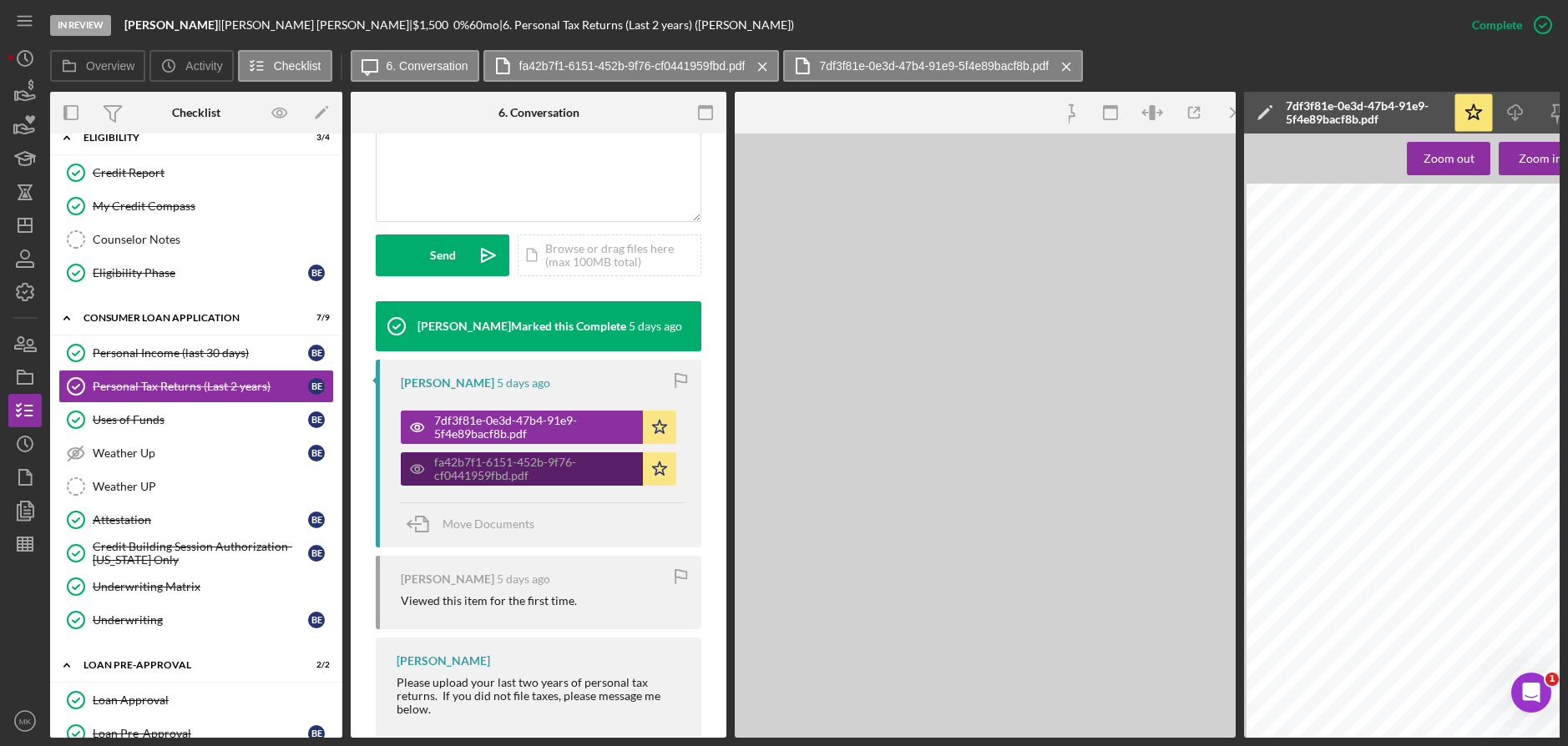
scroll to position [426, 0]
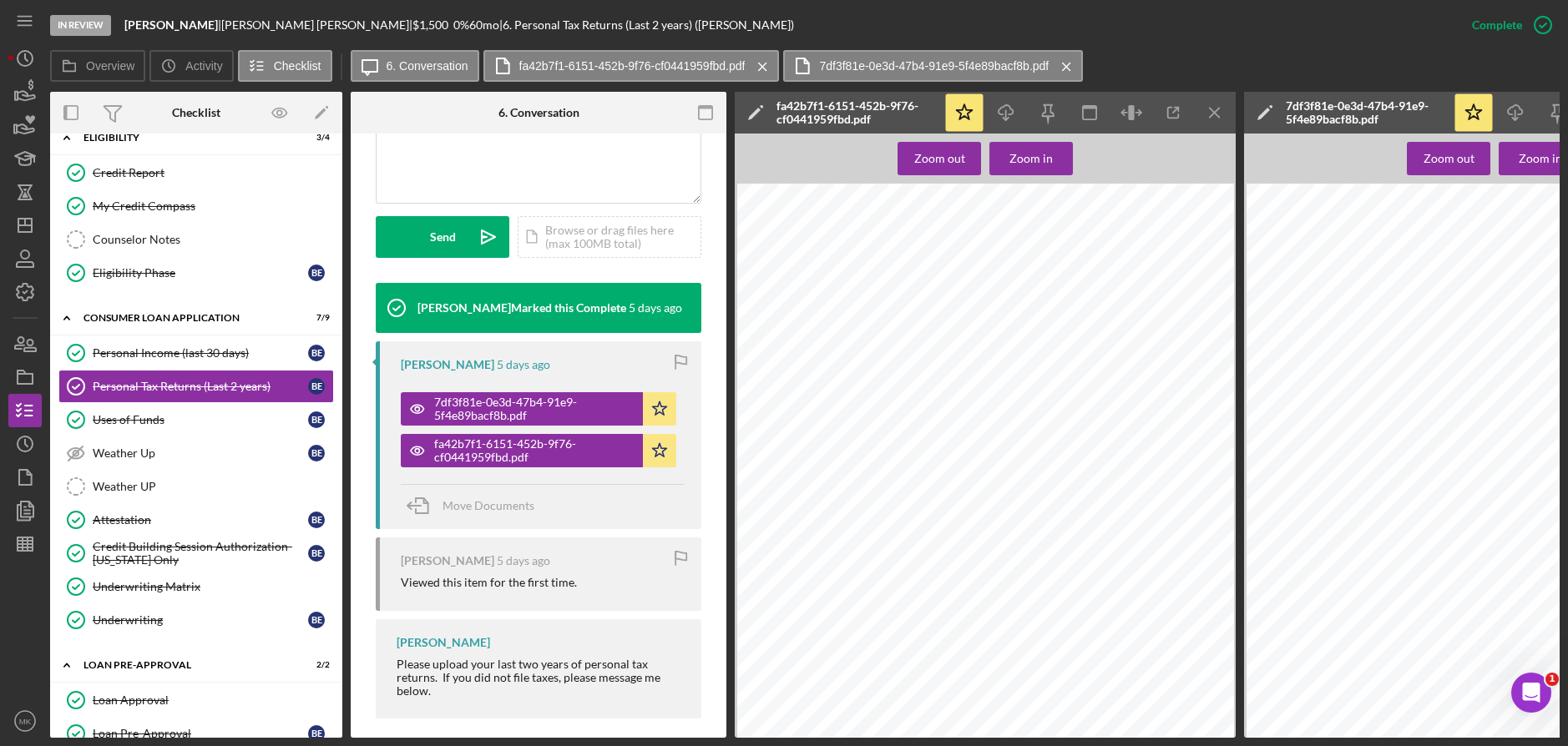
click at [197, 547] on div "Credit Building Session Authorization- Missouri Only" at bounding box center [199, 553] width 215 height 27
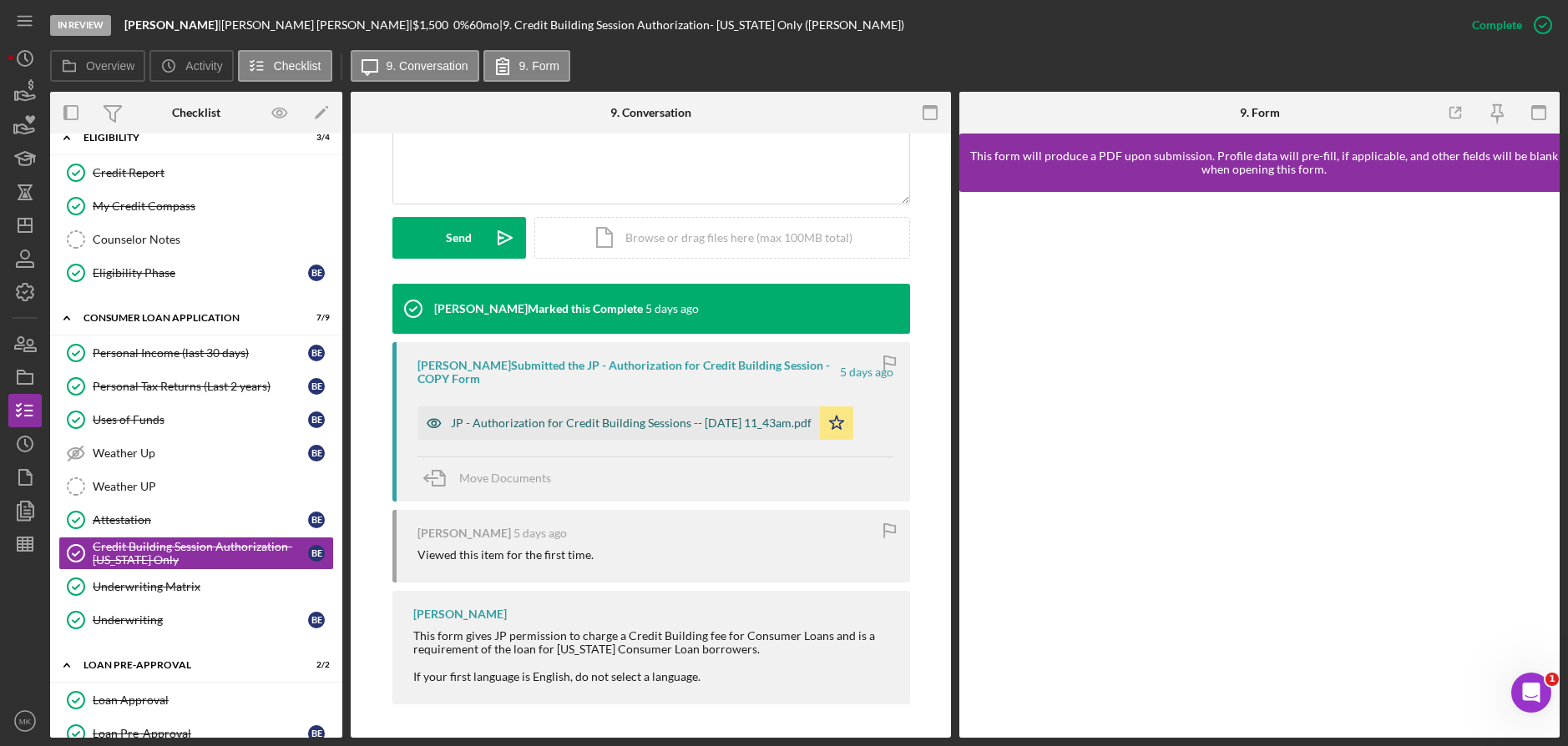
click at [672, 426] on div "JP - Authorization for Credit Building Sessions -- 2025-08-29 11_43am.pdf" at bounding box center [631, 423] width 361 height 13
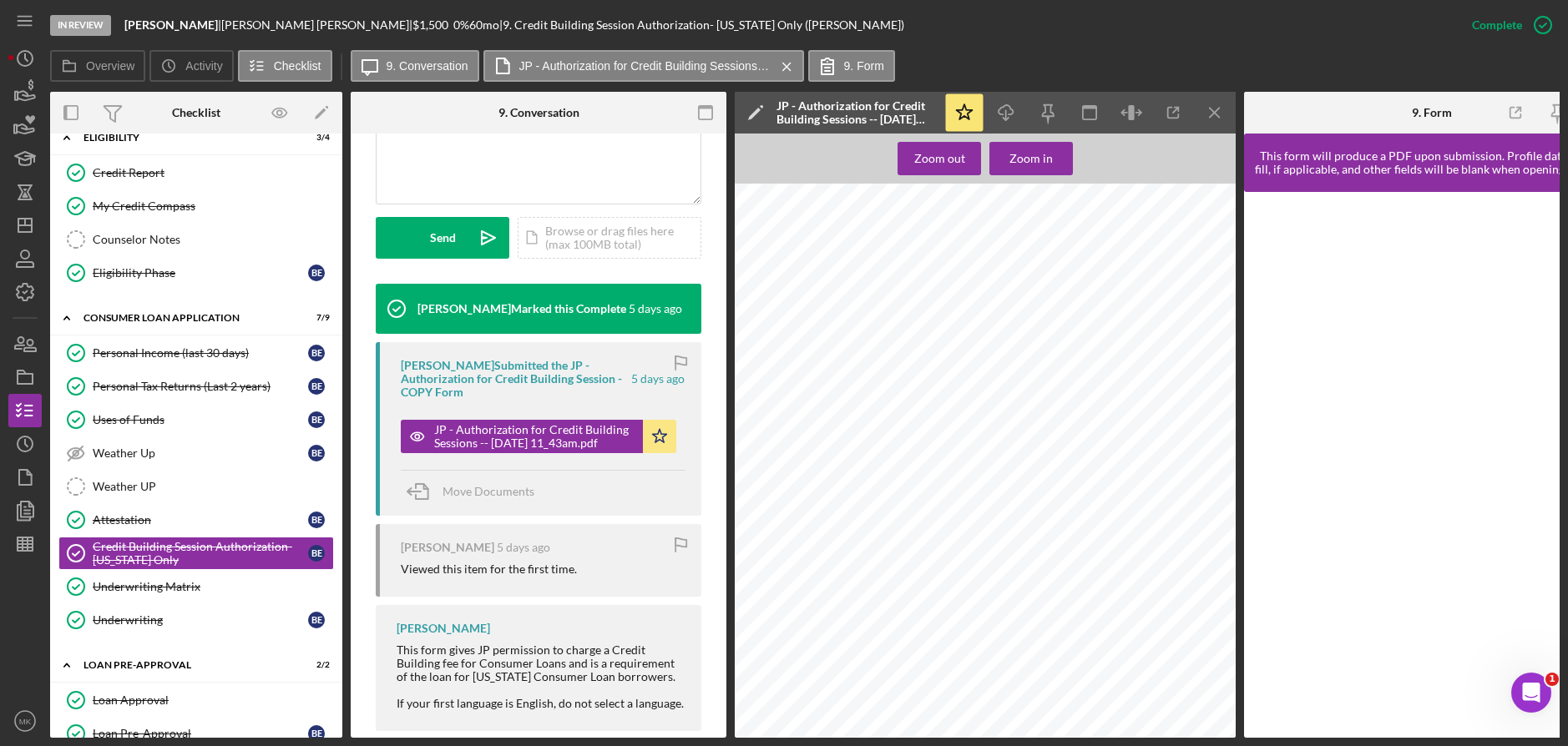
scroll to position [83, 0]
click at [133, 510] on link "Attestation Attestation B E" at bounding box center [196, 520] width 275 height 33
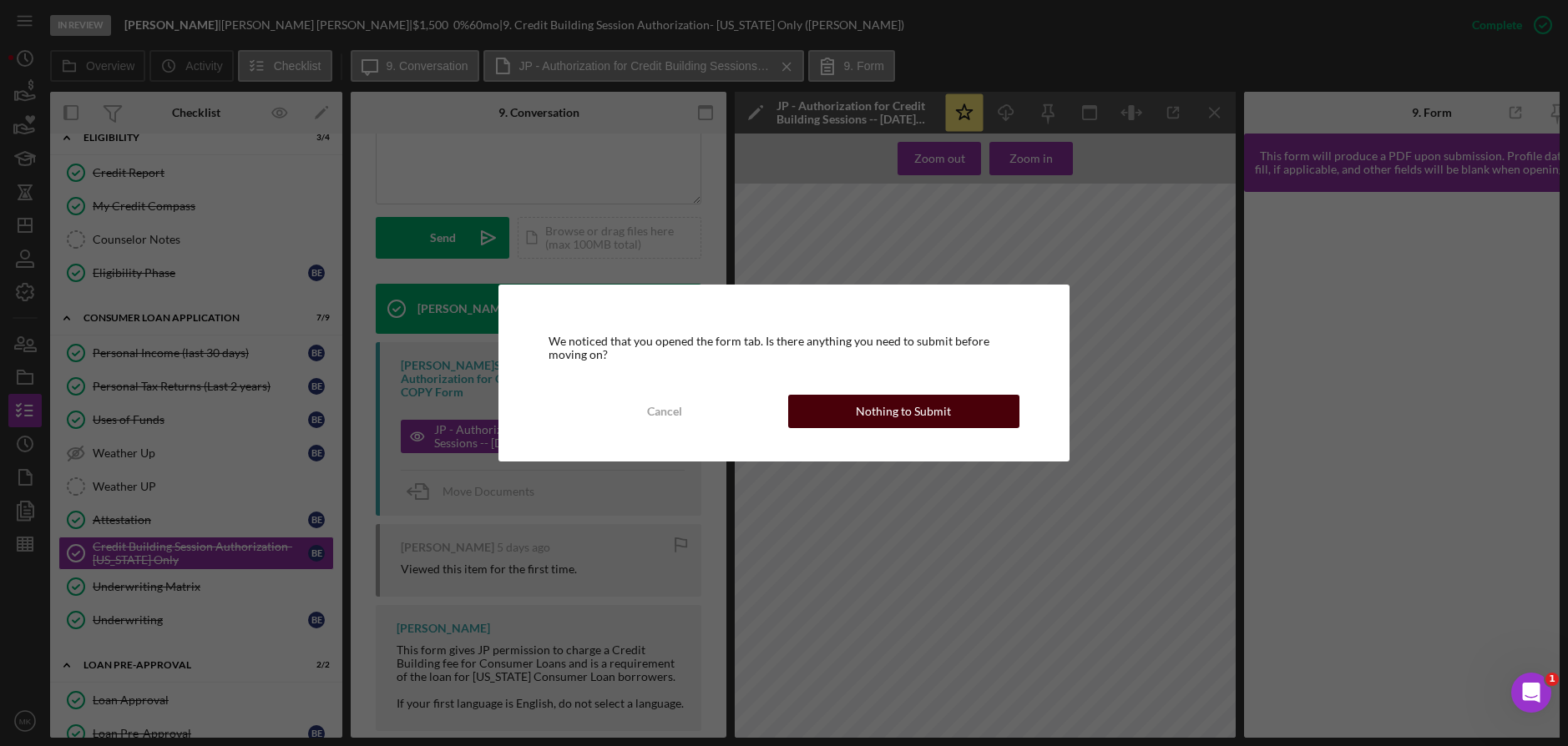
click at [938, 405] on div "Nothing to Submit" at bounding box center [903, 412] width 95 height 33
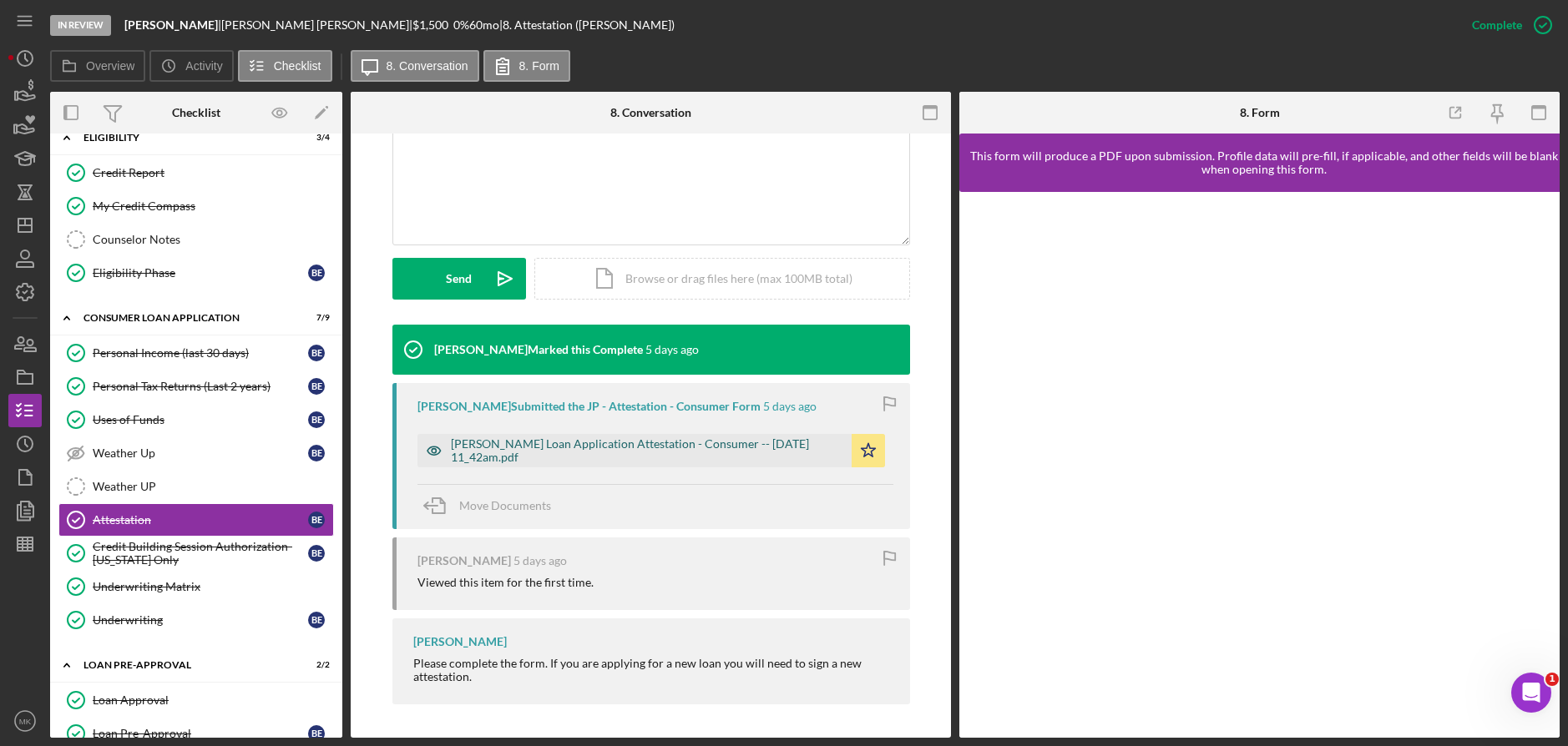
click at [622, 441] on div "Justine Petersen Loan Application Attestation - Consumer -- 2025-08-29 11_42am.…" at bounding box center [646, 451] width 392 height 27
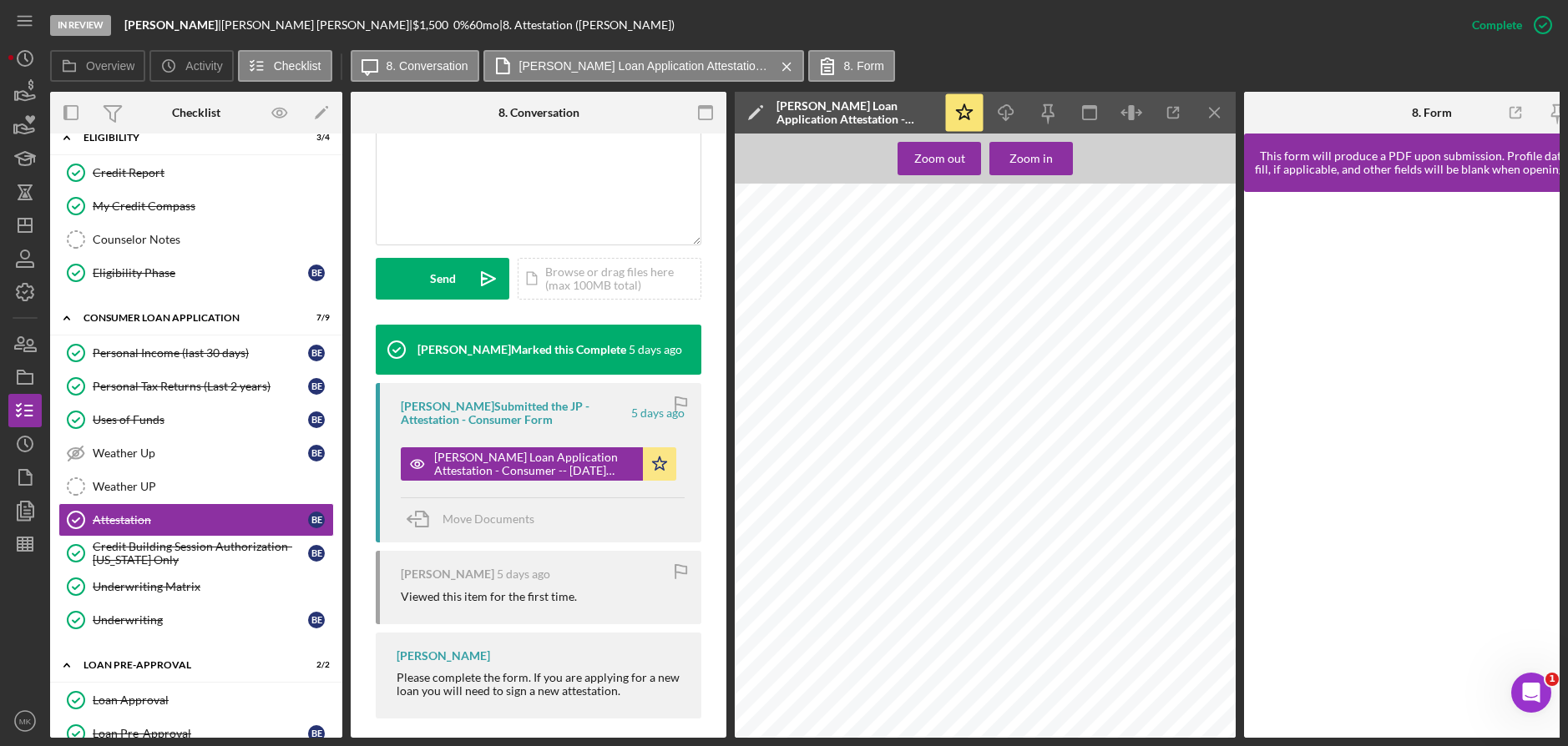
click at [6, 214] on div "In Review Barbara | Barbara Ewing | $1,500 $1,500 0 % 60 mo | 8. Attestation (B…" at bounding box center [784, 373] width 1568 height 746
click at [24, 227] on icon "Icon/Dashboard" at bounding box center [25, 225] width 42 height 42
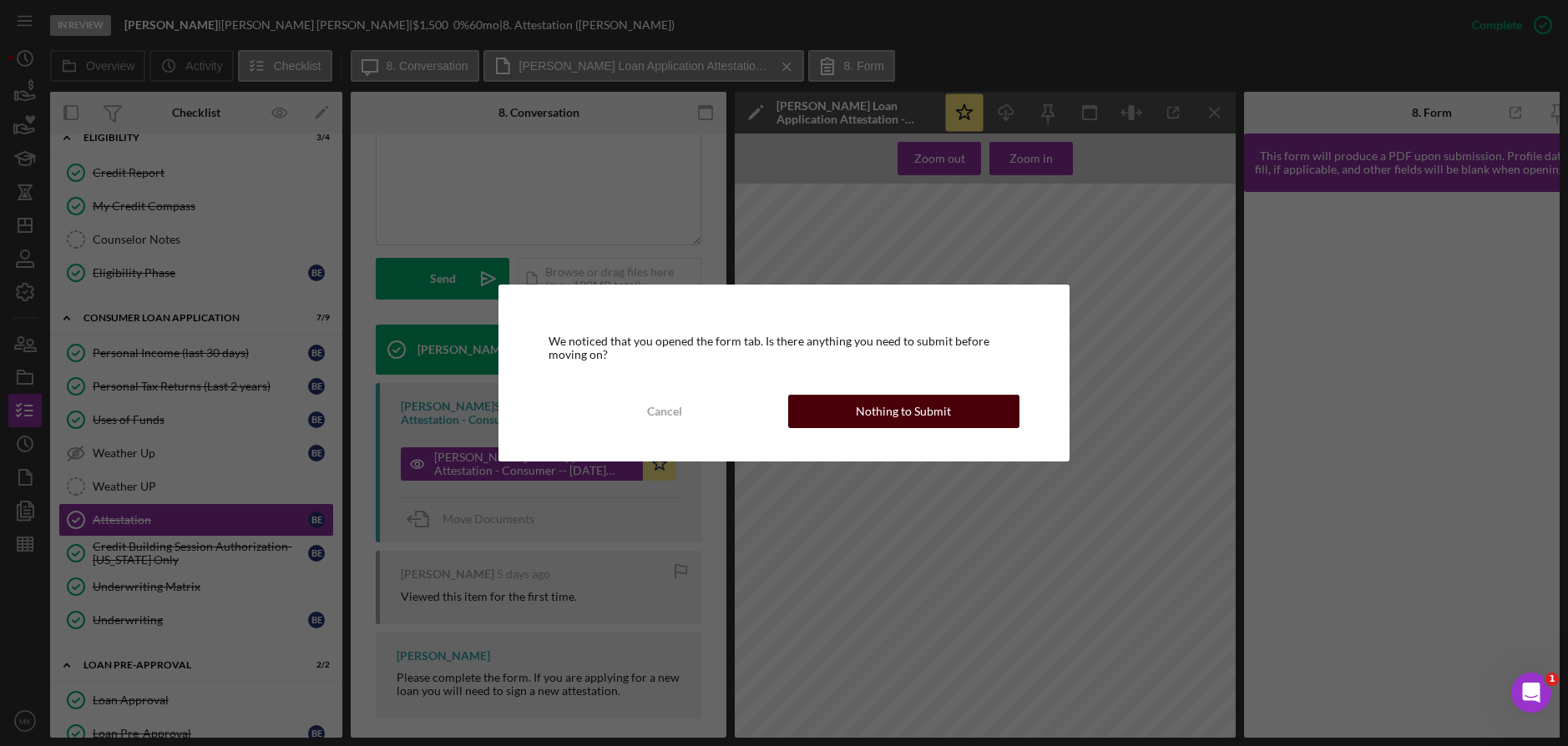
click at [854, 406] on button "Nothing to Submit" at bounding box center [904, 412] width 231 height 33
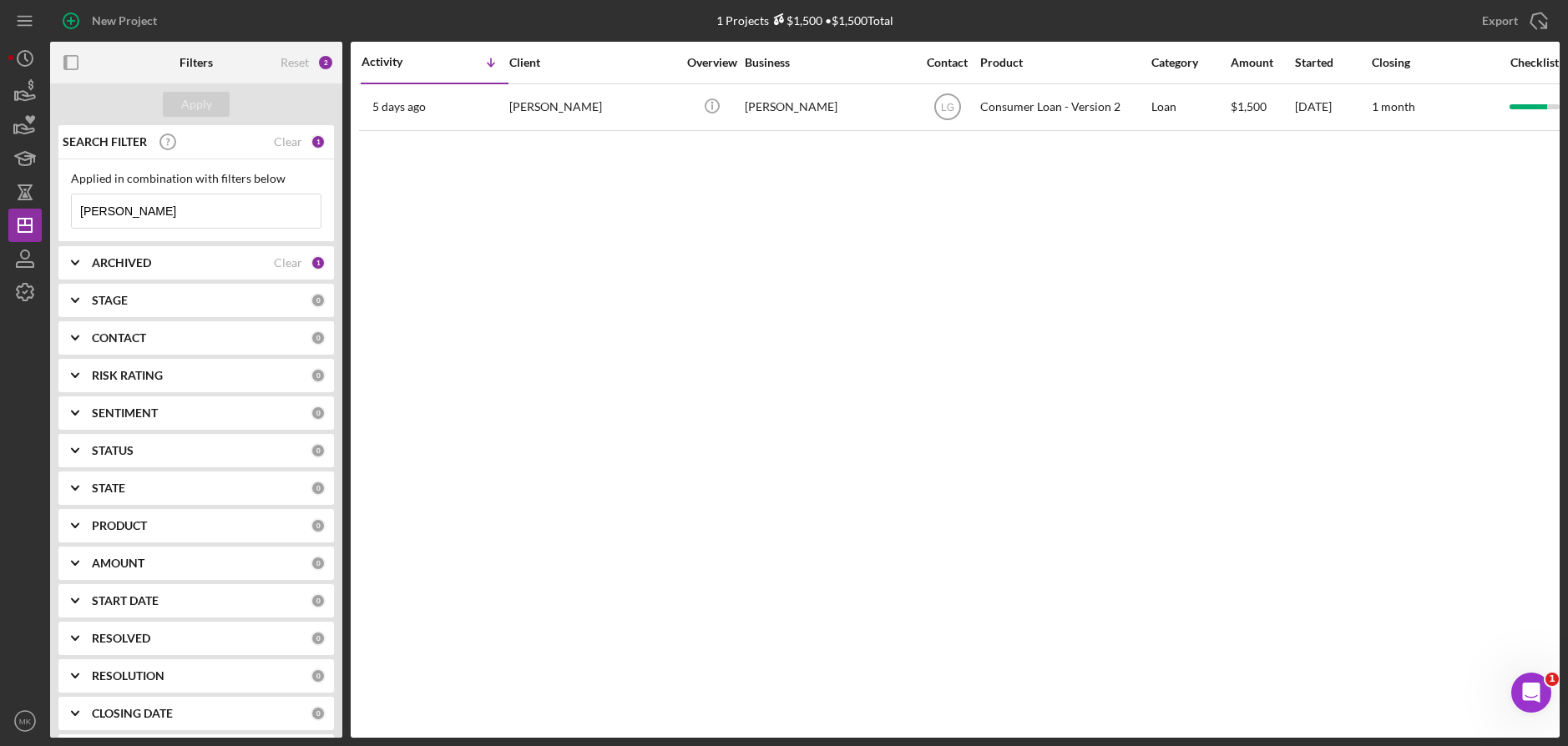
drag, startPoint x: 219, startPoint y: 198, endPoint x: -39, endPoint y: 198, distance: 258.0
click at [0, 198] on html "New Project 1 Projects $1,500 • $1,500 Total Ewing Export Icon/Export Filters R…" at bounding box center [784, 373] width 1568 height 746
type input "Mosby"
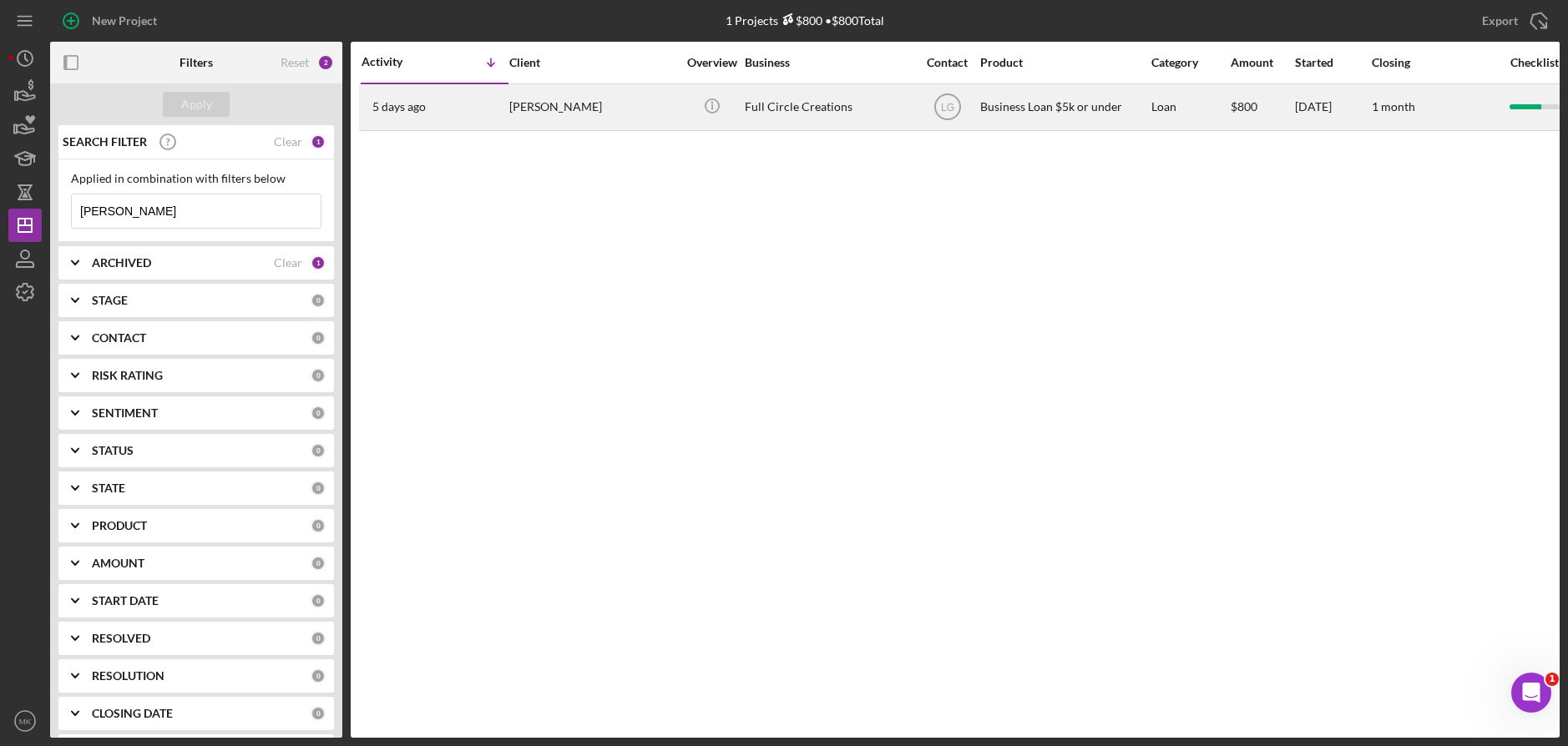
click at [551, 109] on div "Betty Mosby" at bounding box center [593, 107] width 167 height 44
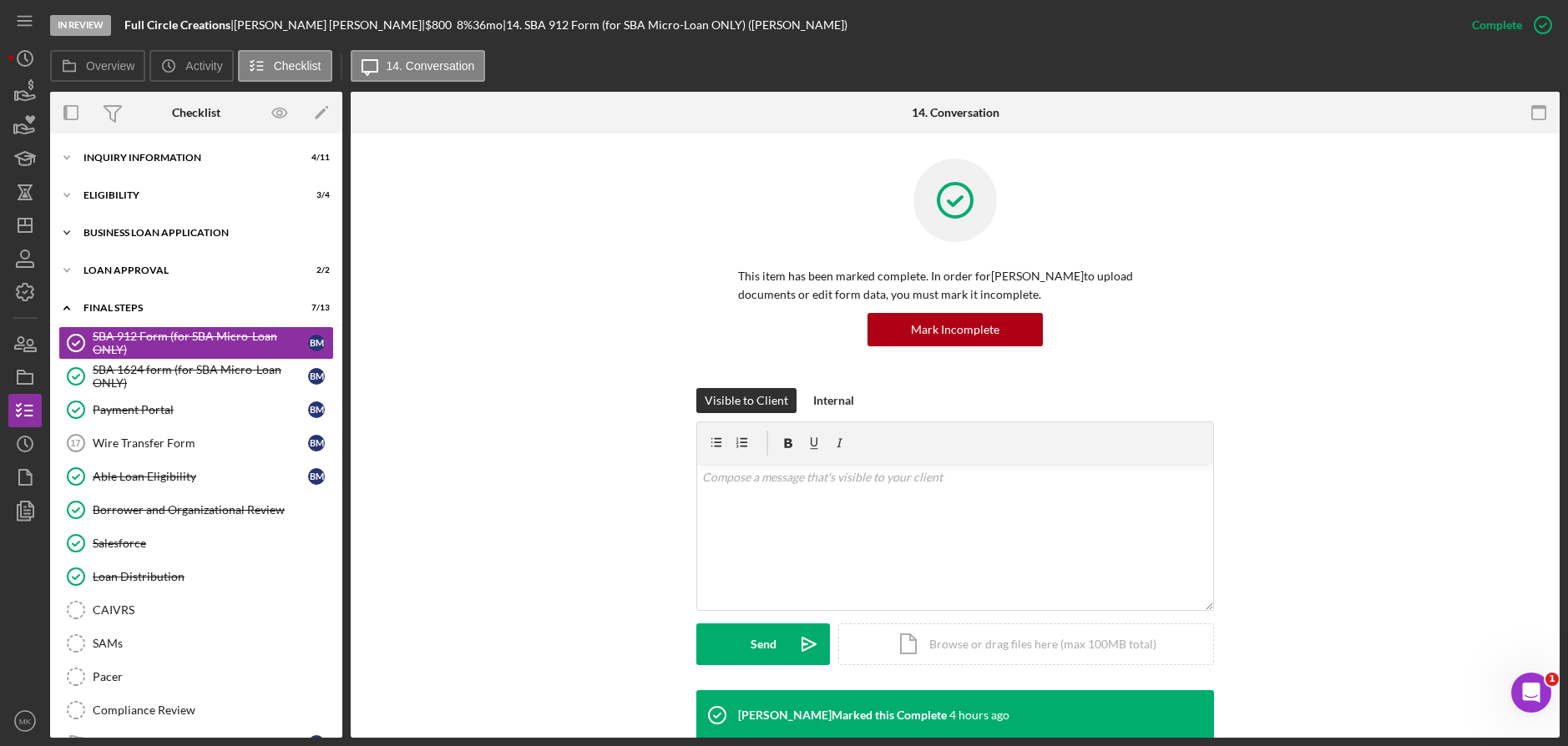
click at [170, 231] on div "BUSINESS LOAN APPLICATION" at bounding box center [202, 233] width 238 height 10
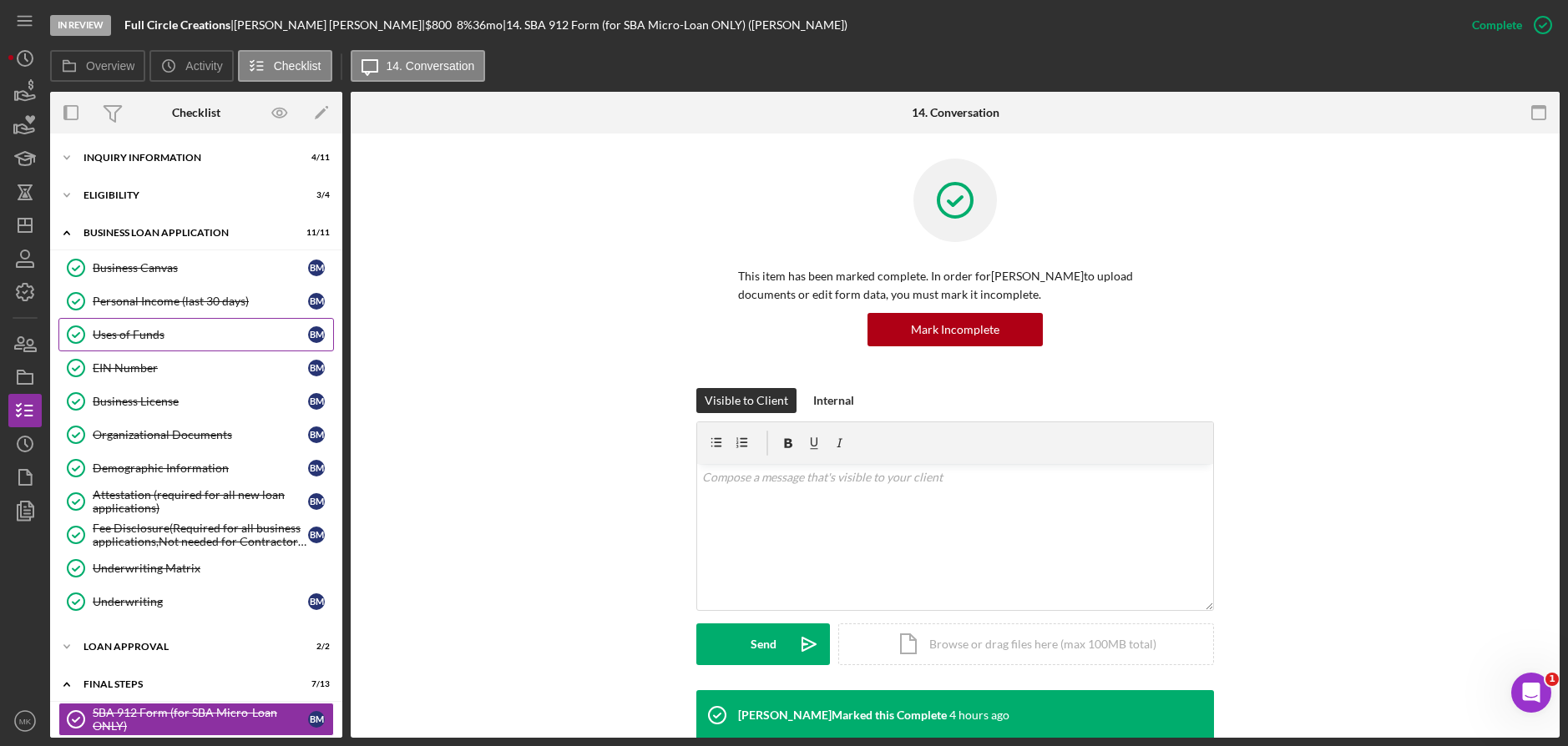
click at [158, 332] on div "Uses of Funds" at bounding box center [199, 334] width 215 height 13
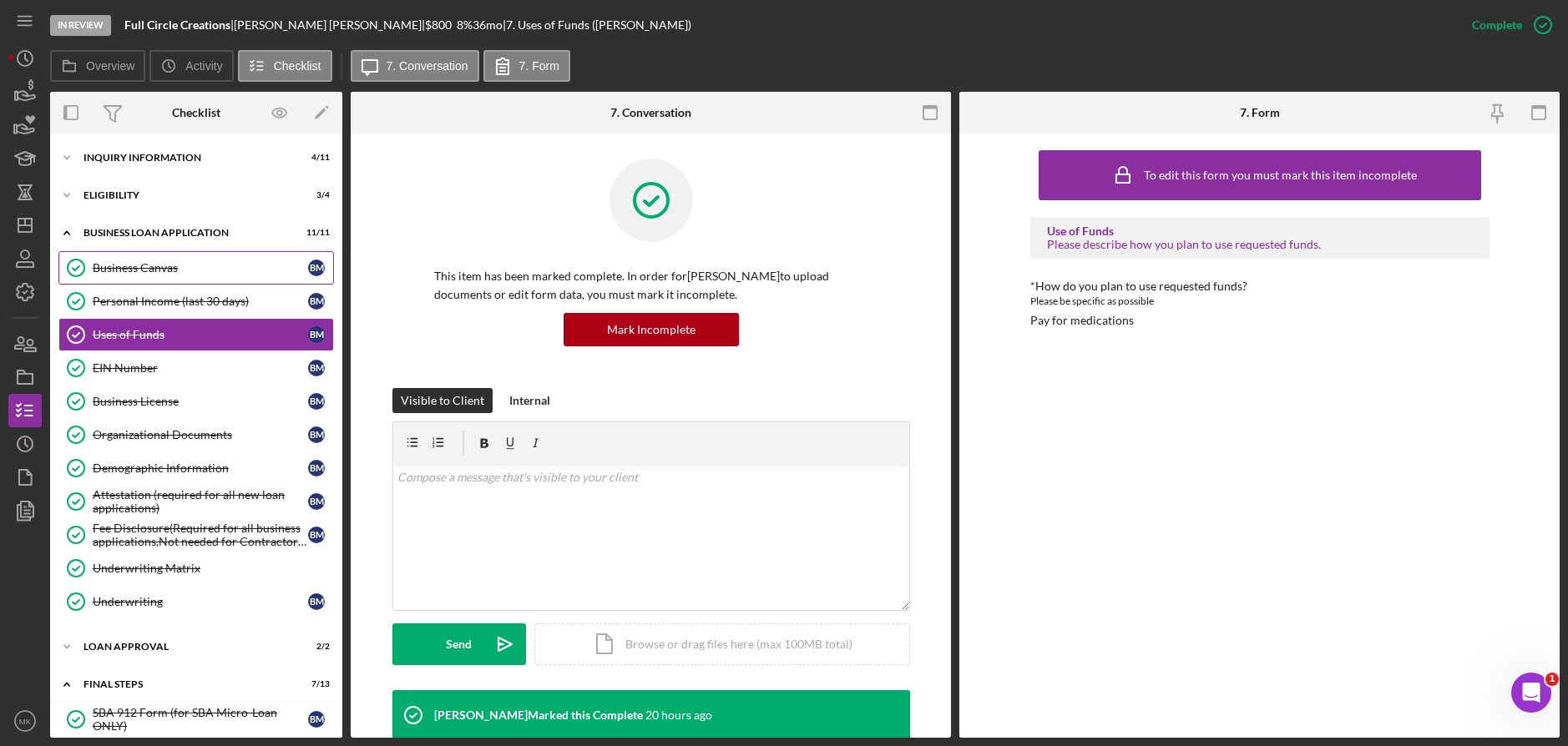
click at [193, 258] on link "Business Canvas Business Canvas B M" at bounding box center [196, 268] width 275 height 33
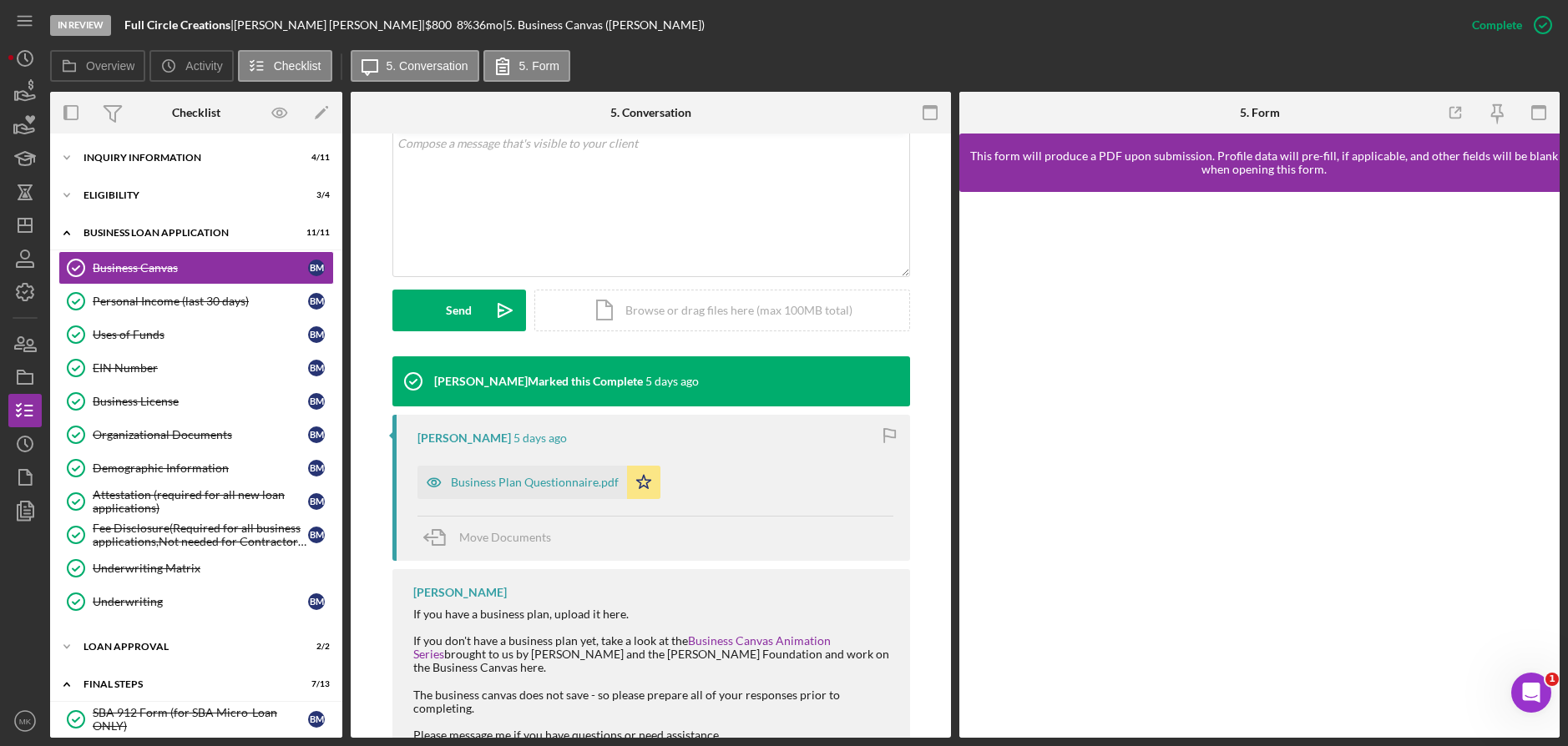
scroll to position [392, 0]
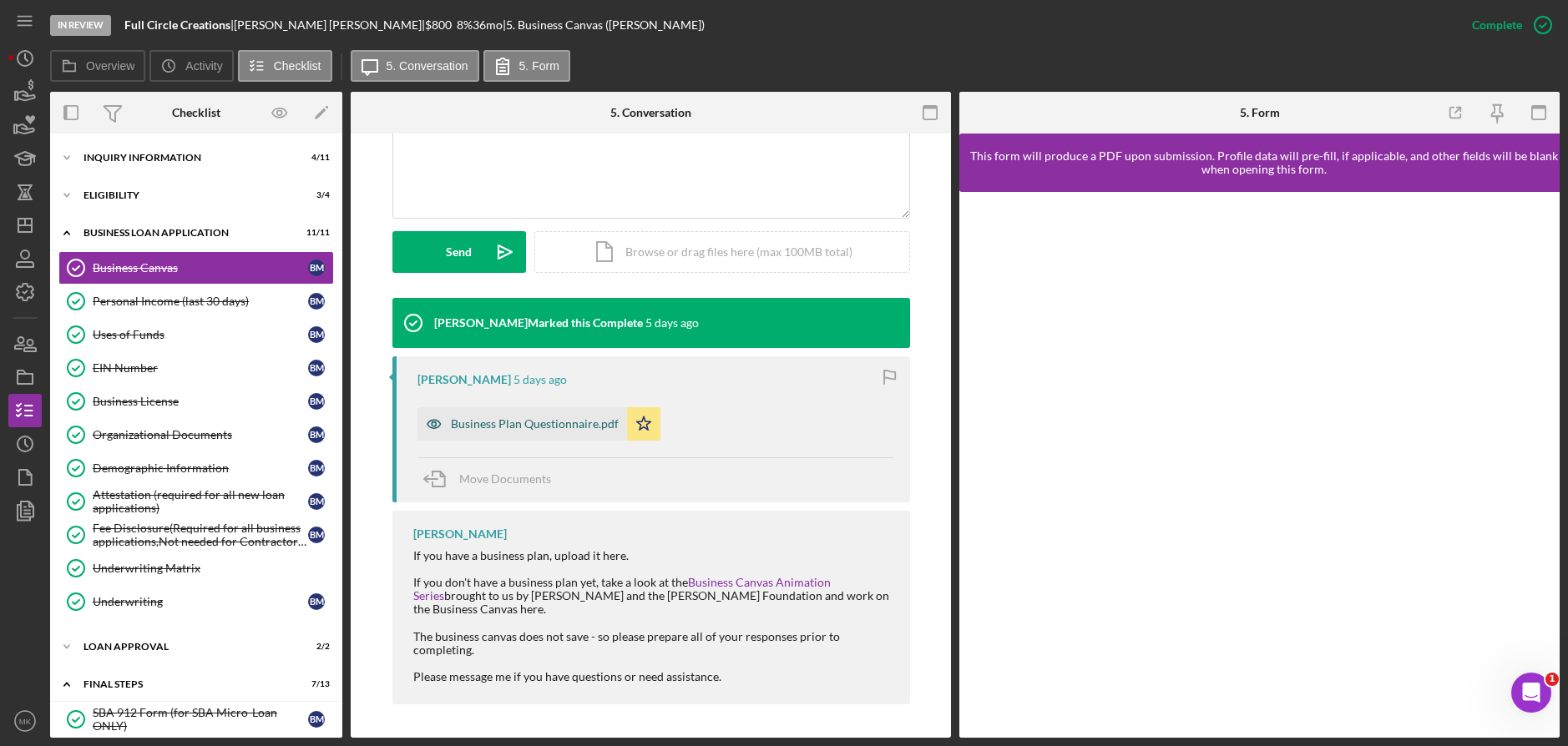
click at [549, 424] on div "Business Plan Questionnaire.pdf" at bounding box center [535, 424] width 168 height 13
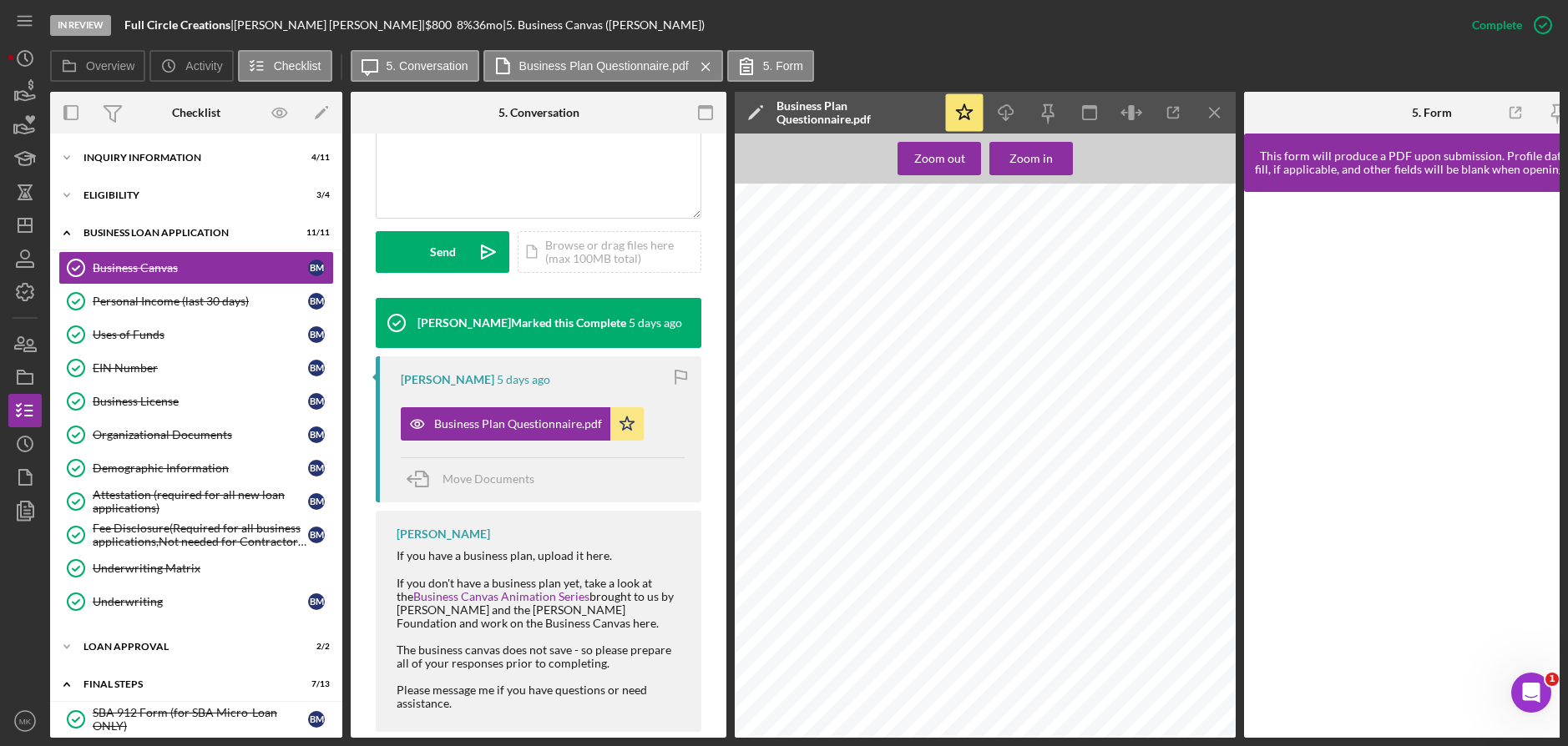
scroll to position [1670, 0]
click at [113, 331] on div "Uses of Funds" at bounding box center [199, 334] width 215 height 13
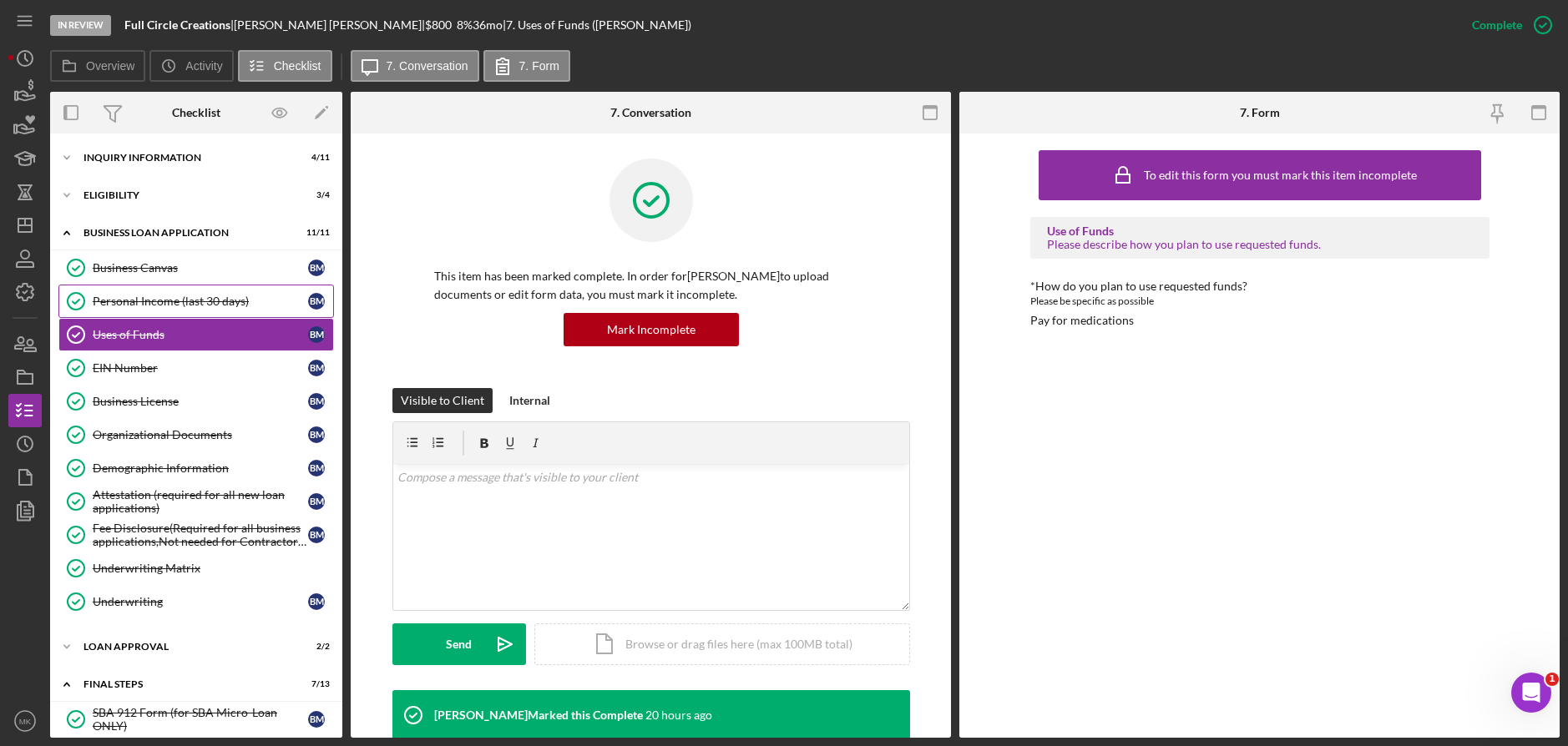
click at [223, 300] on div "Personal Income (last 30 days)" at bounding box center [199, 301] width 215 height 13
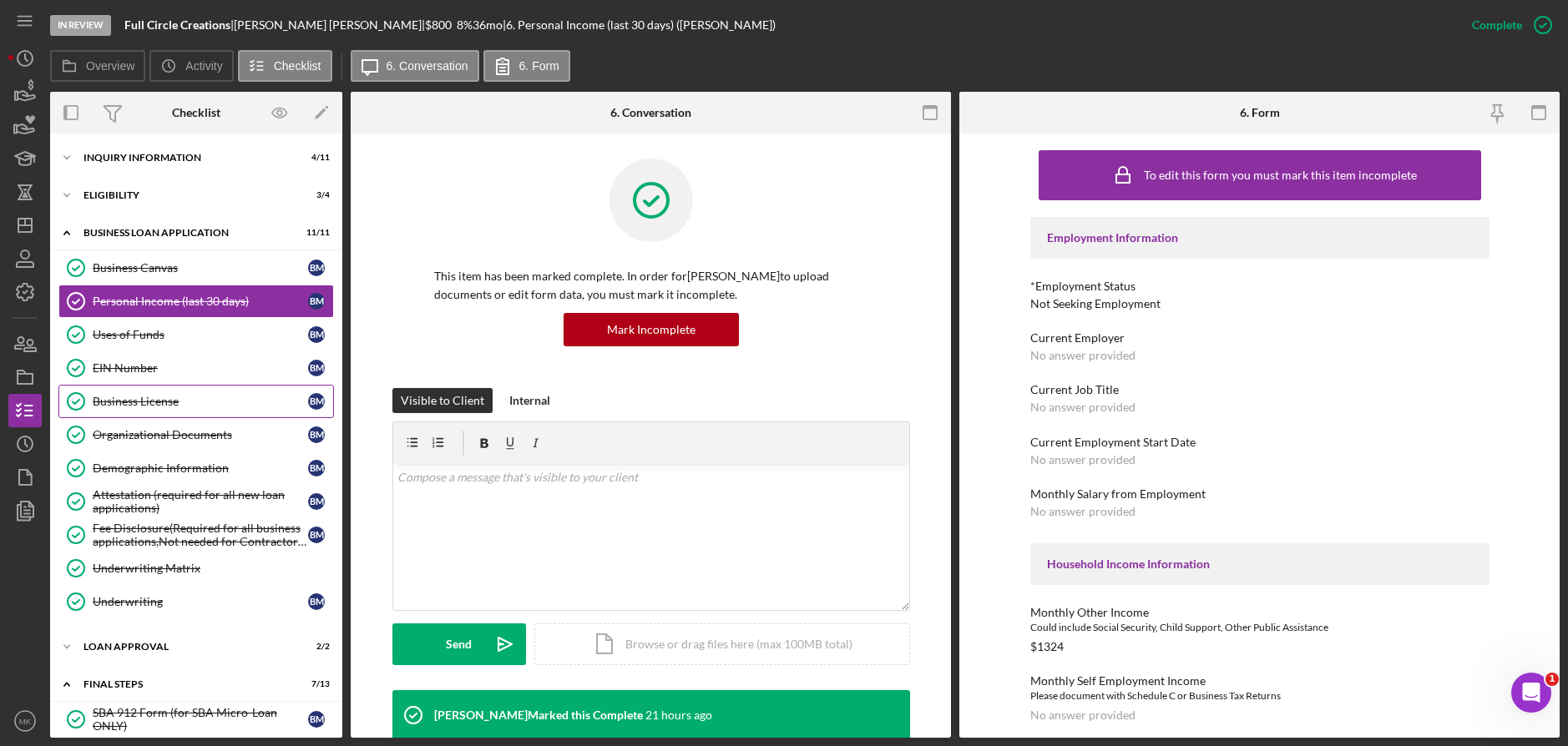
click at [151, 404] on div "Business License" at bounding box center [199, 402] width 215 height 13
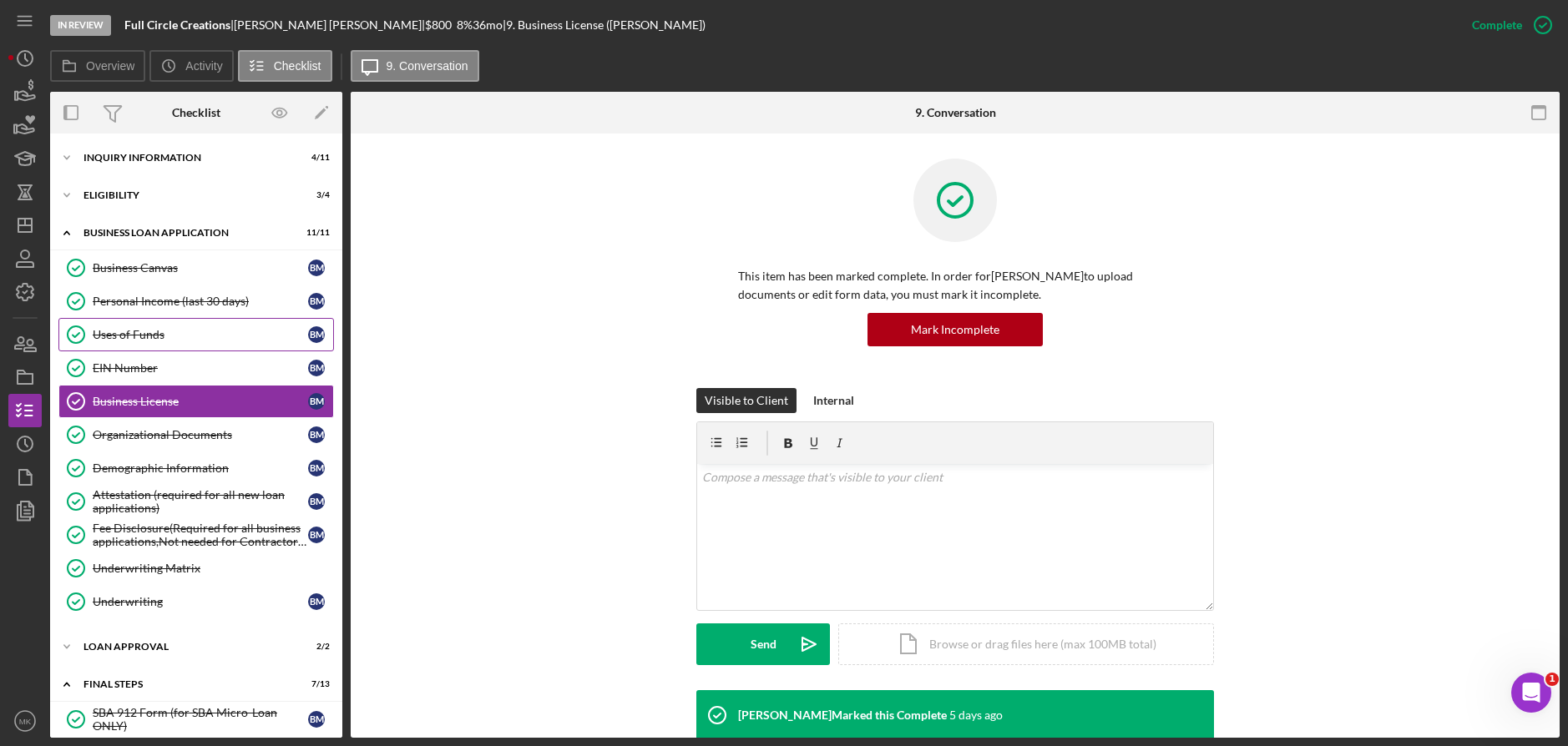
click at [151, 325] on link "Uses of Funds Uses of Funds B M" at bounding box center [196, 335] width 275 height 33
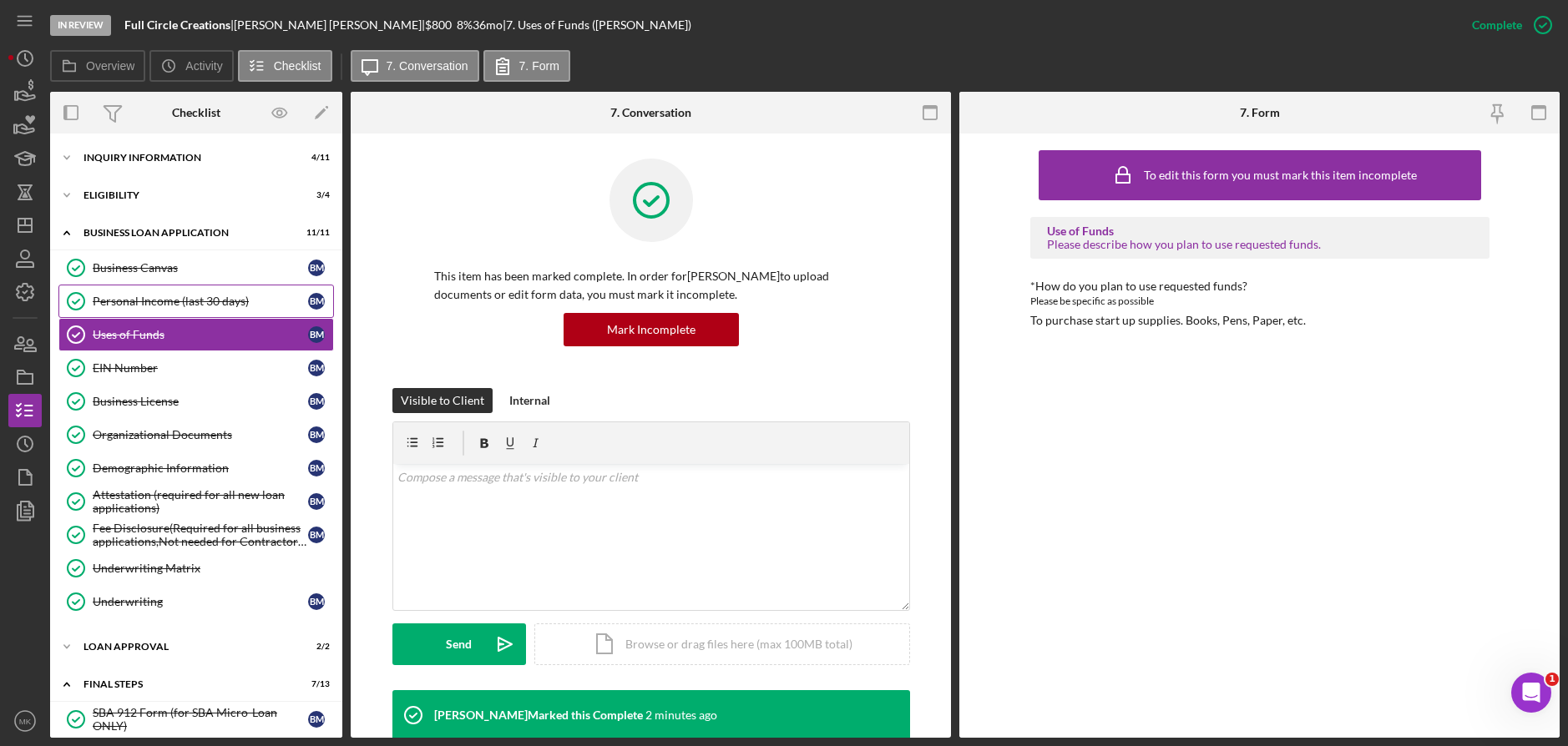
drag, startPoint x: 179, startPoint y: 289, endPoint x: 174, endPoint y: 308, distance: 19.6
click at [179, 289] on link "Personal Income (last 30 days) Personal Income (last 30 days) B M" at bounding box center [196, 301] width 275 height 33
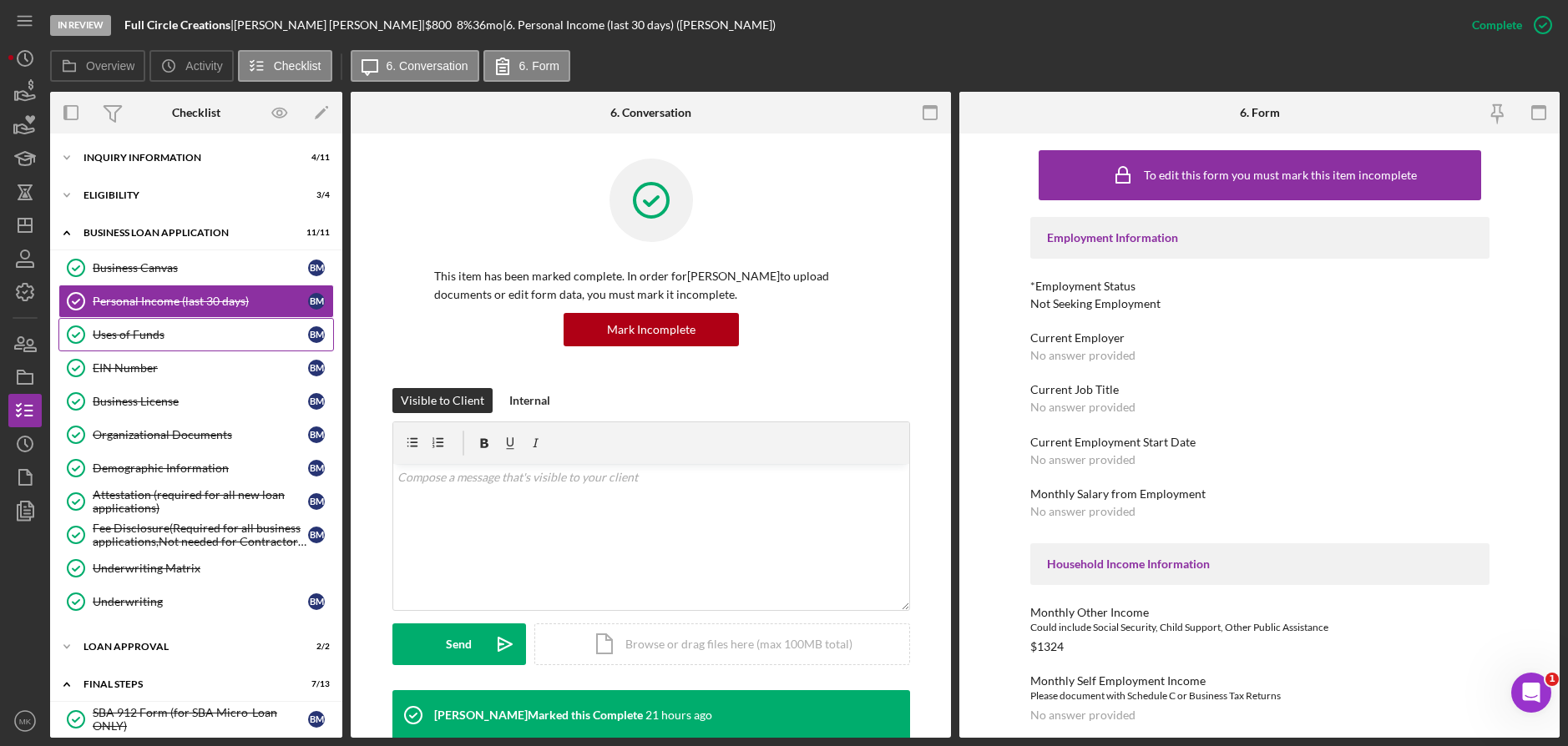
click at [165, 328] on div "Uses of Funds" at bounding box center [199, 334] width 215 height 13
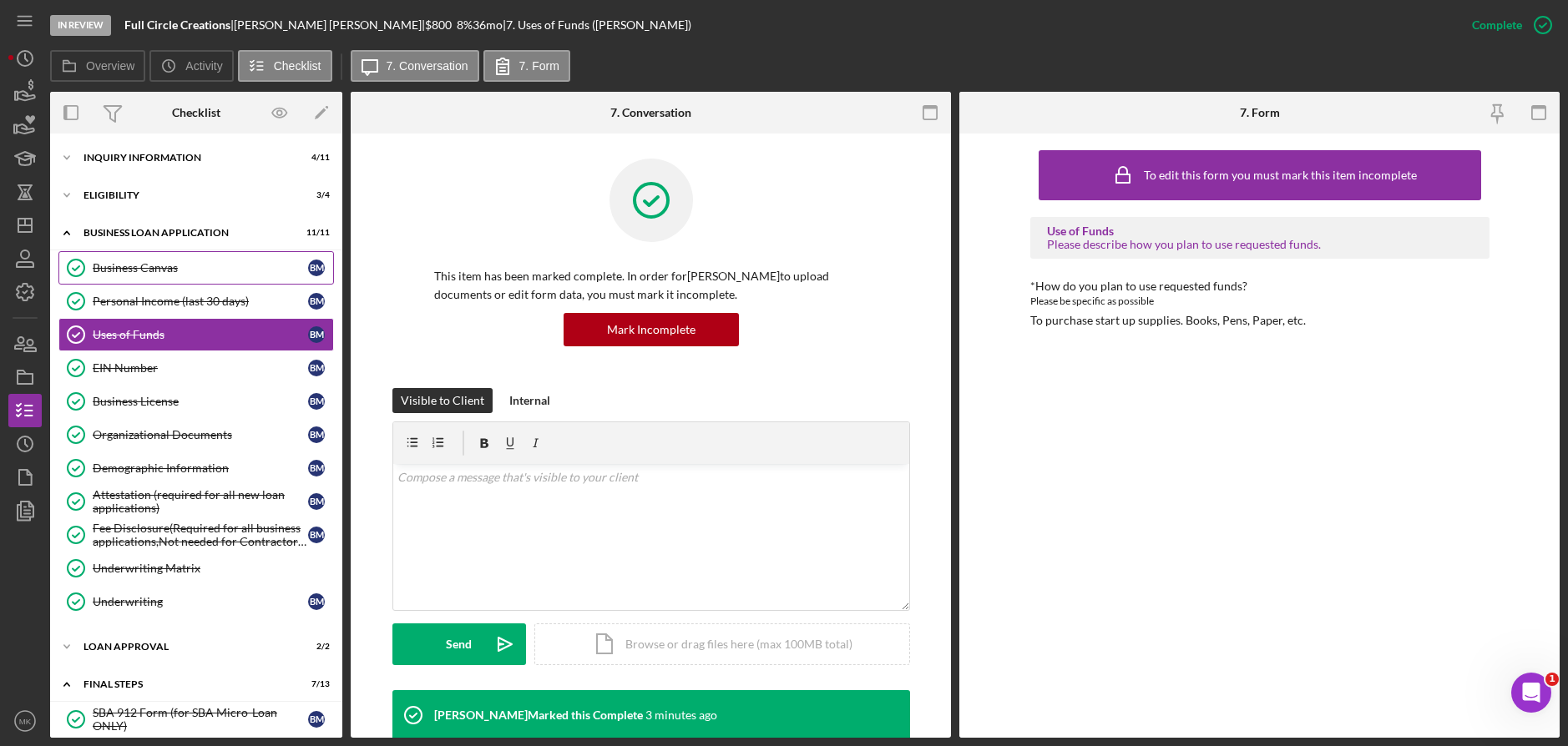
click at [175, 265] on div "Business Canvas" at bounding box center [199, 268] width 215 height 13
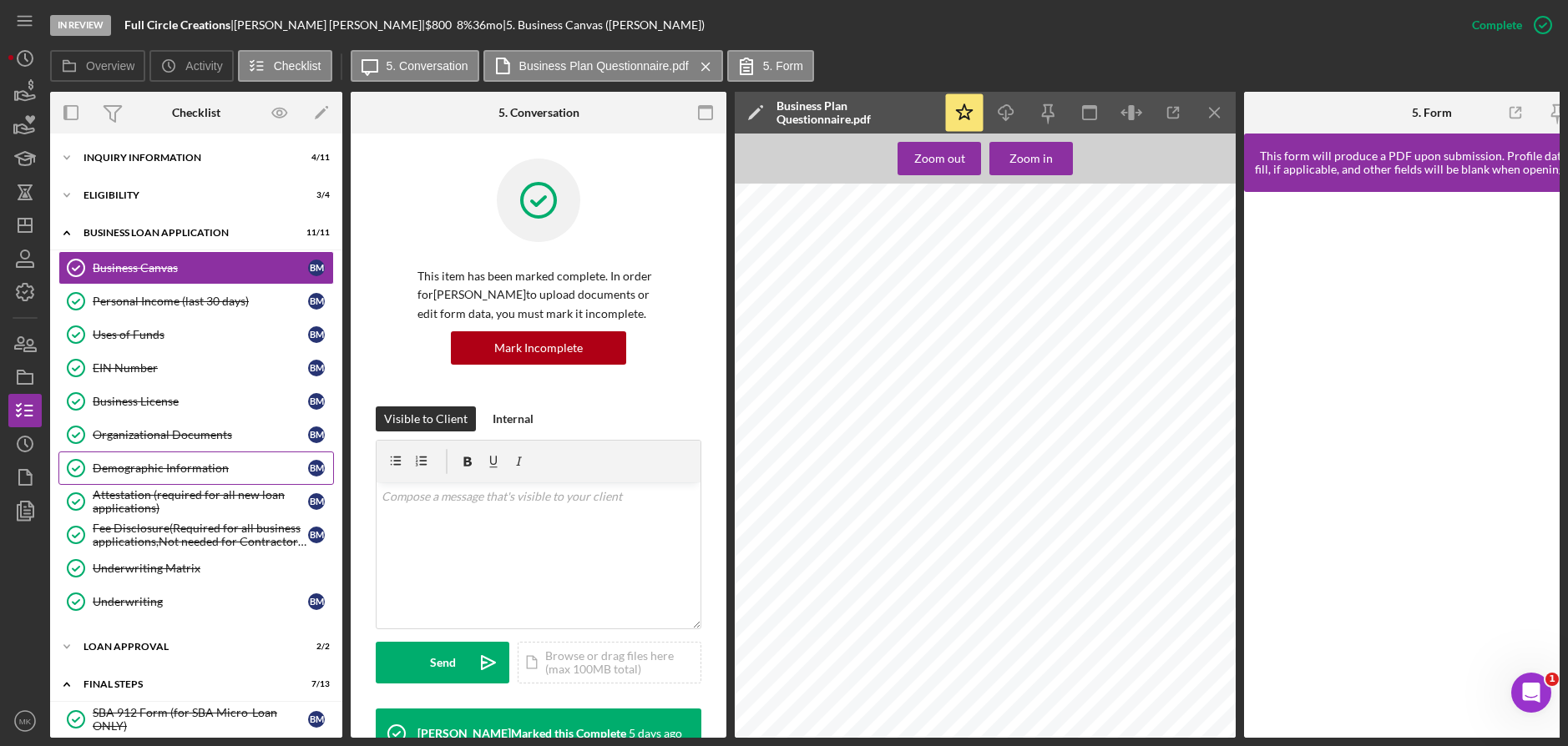
scroll to position [83, 0]
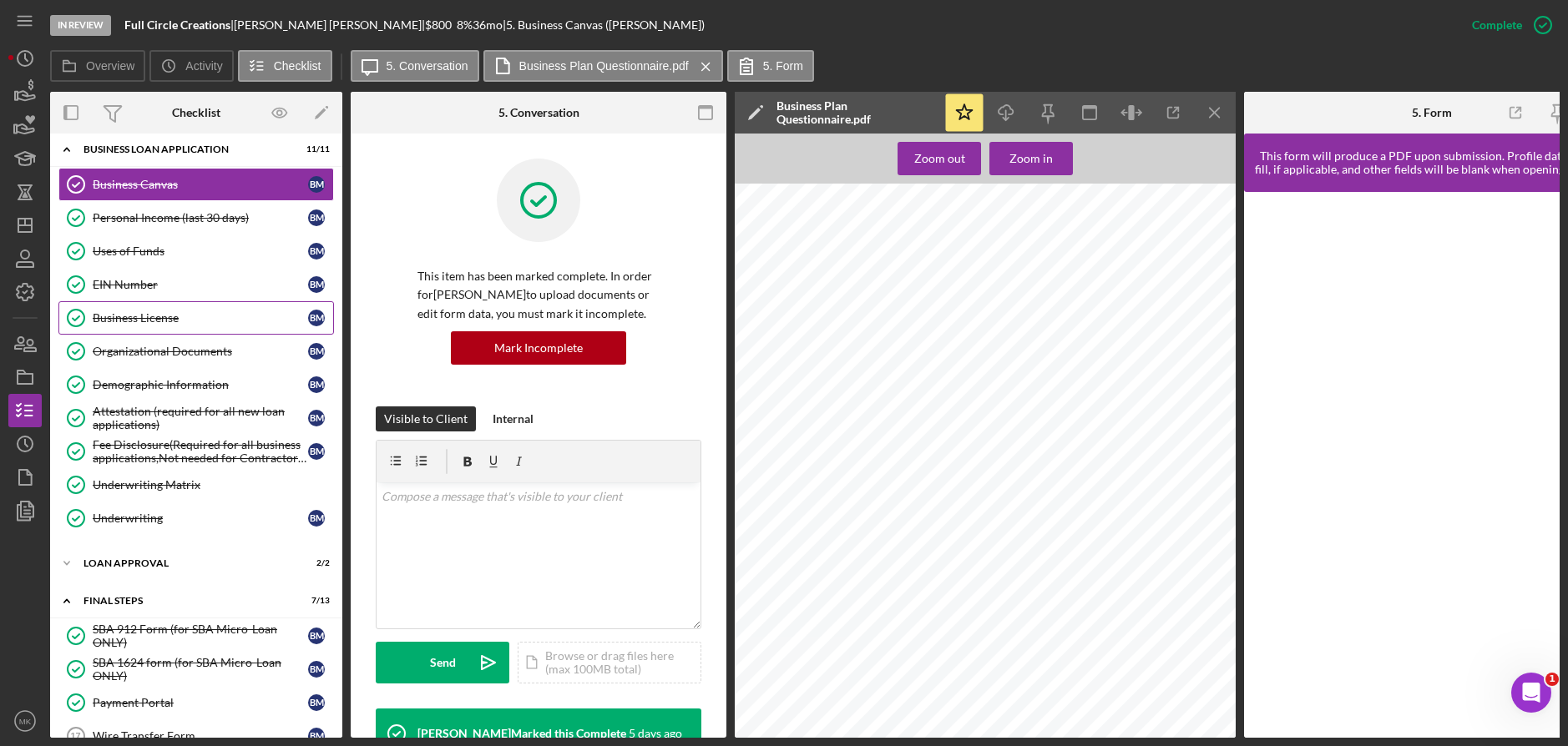
click at [140, 315] on div "Business License" at bounding box center [199, 318] width 215 height 13
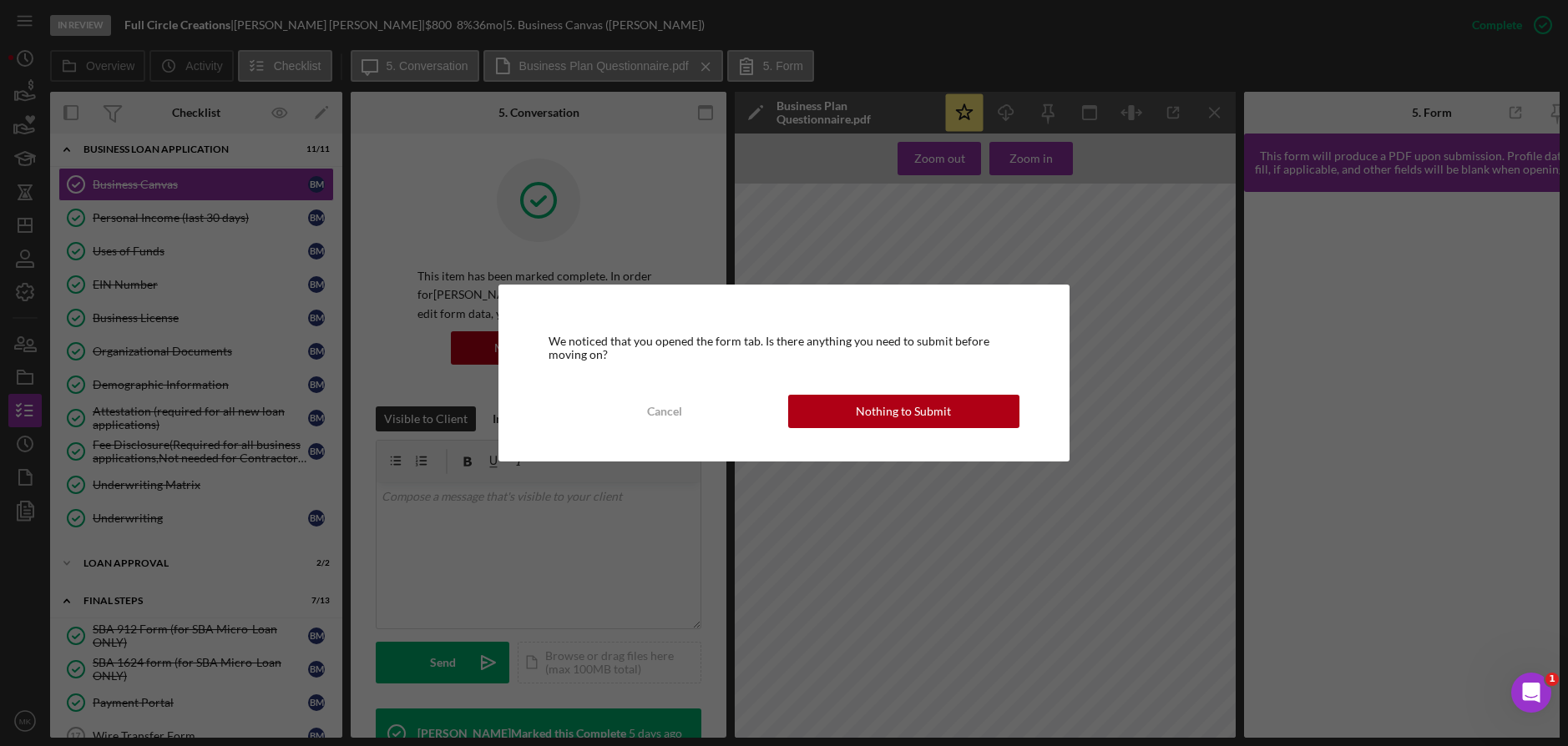
click at [923, 402] on div "Nothing to Submit" at bounding box center [903, 412] width 95 height 33
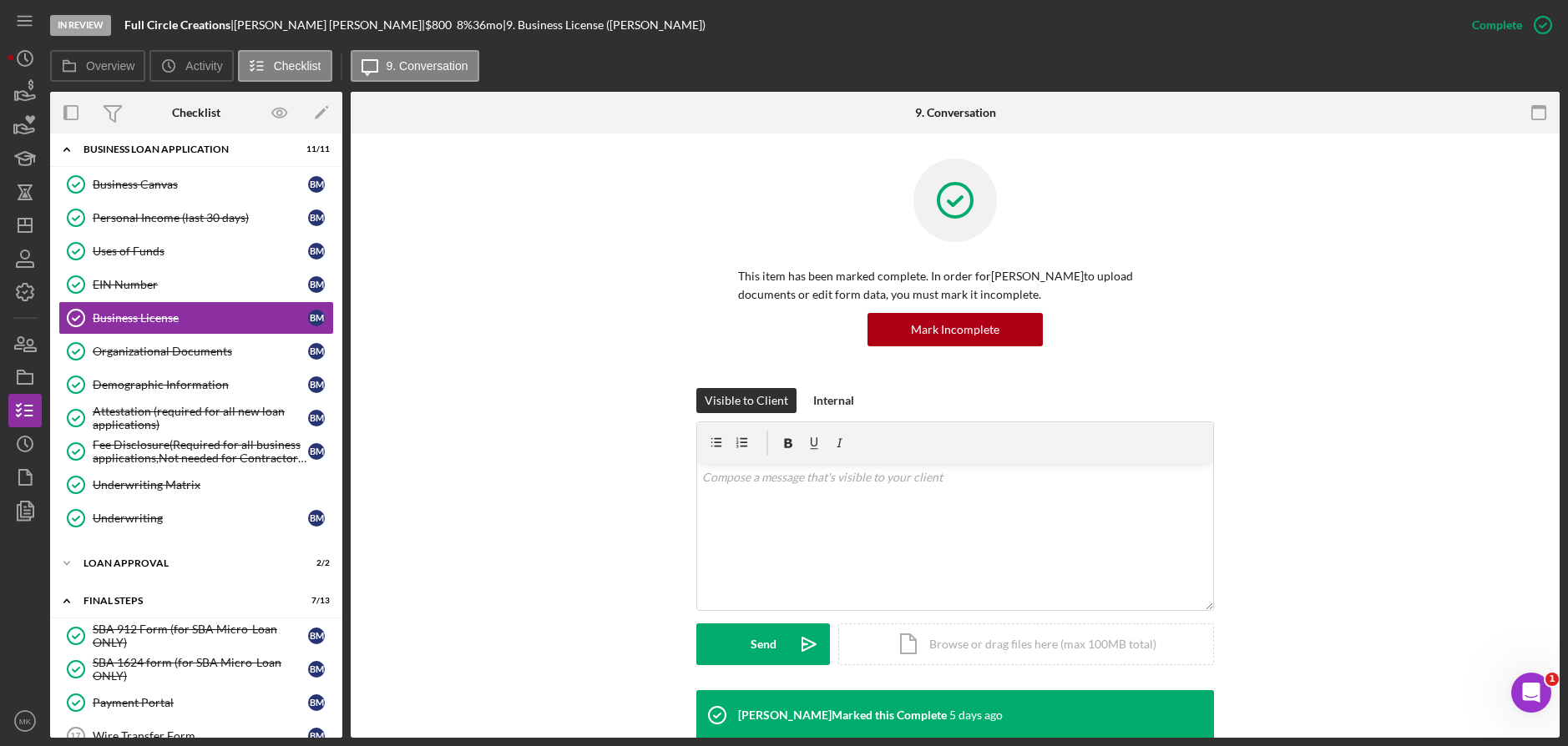
scroll to position [127, 0]
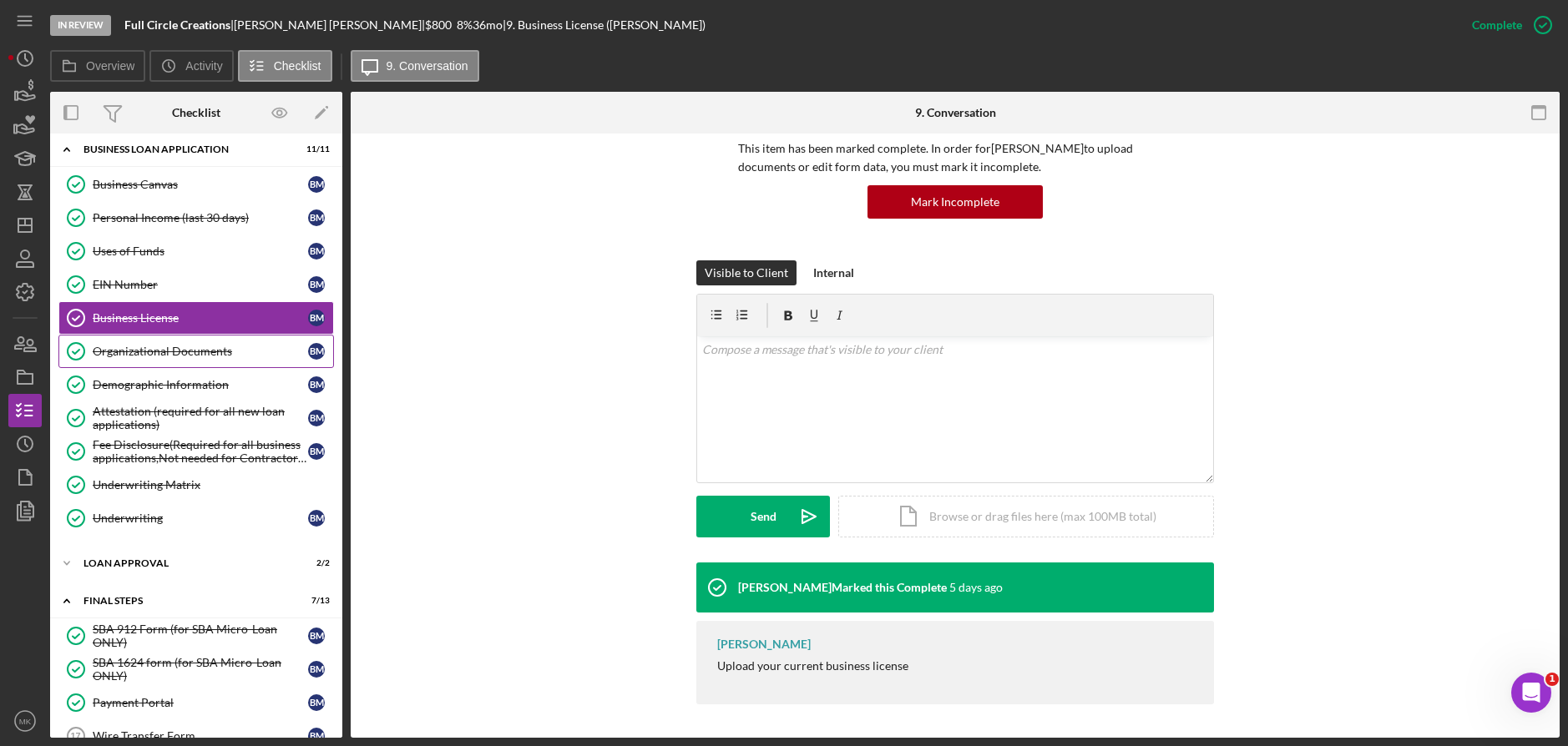
click at [175, 356] on div "Organizational Documents" at bounding box center [199, 351] width 215 height 13
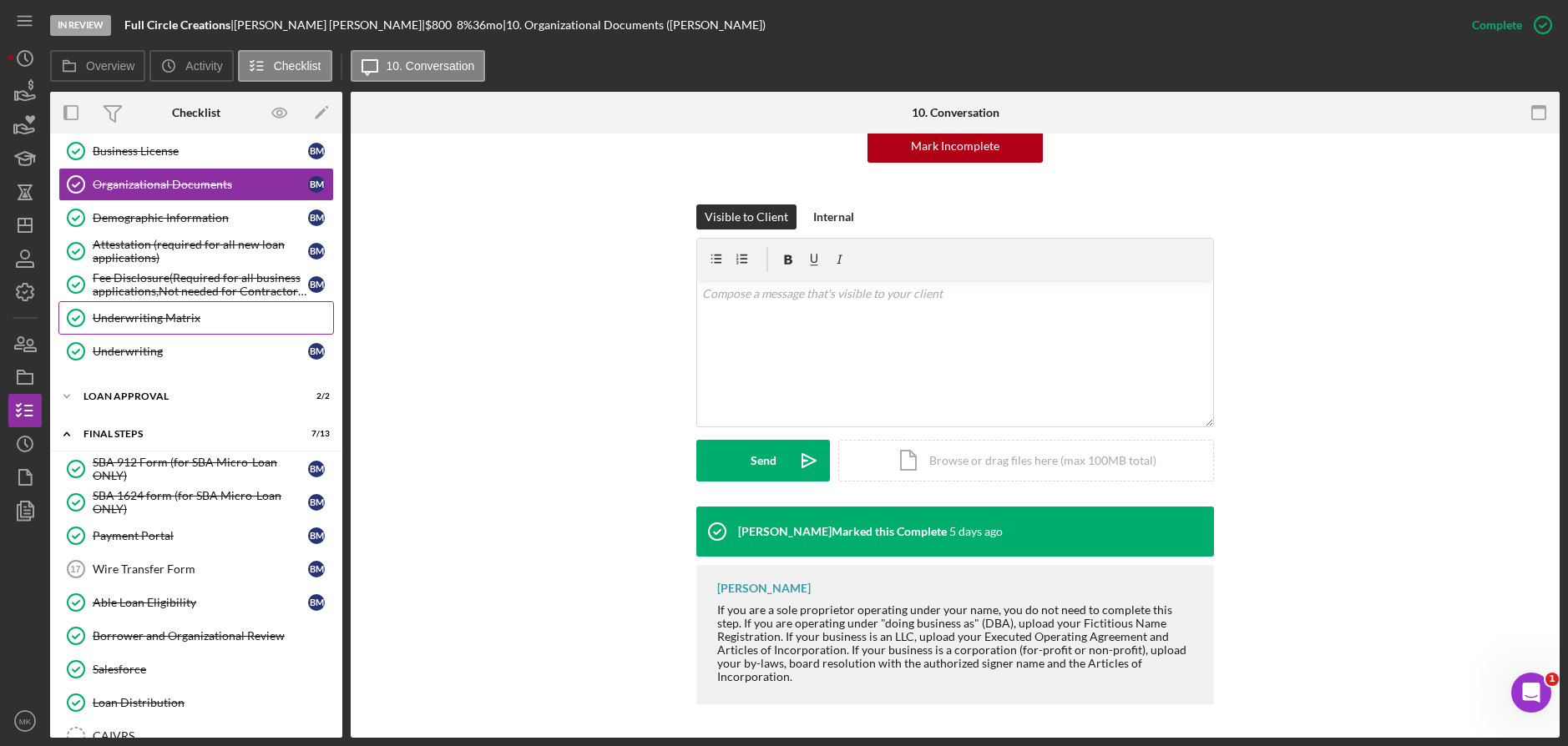
scroll to position [334, 0]
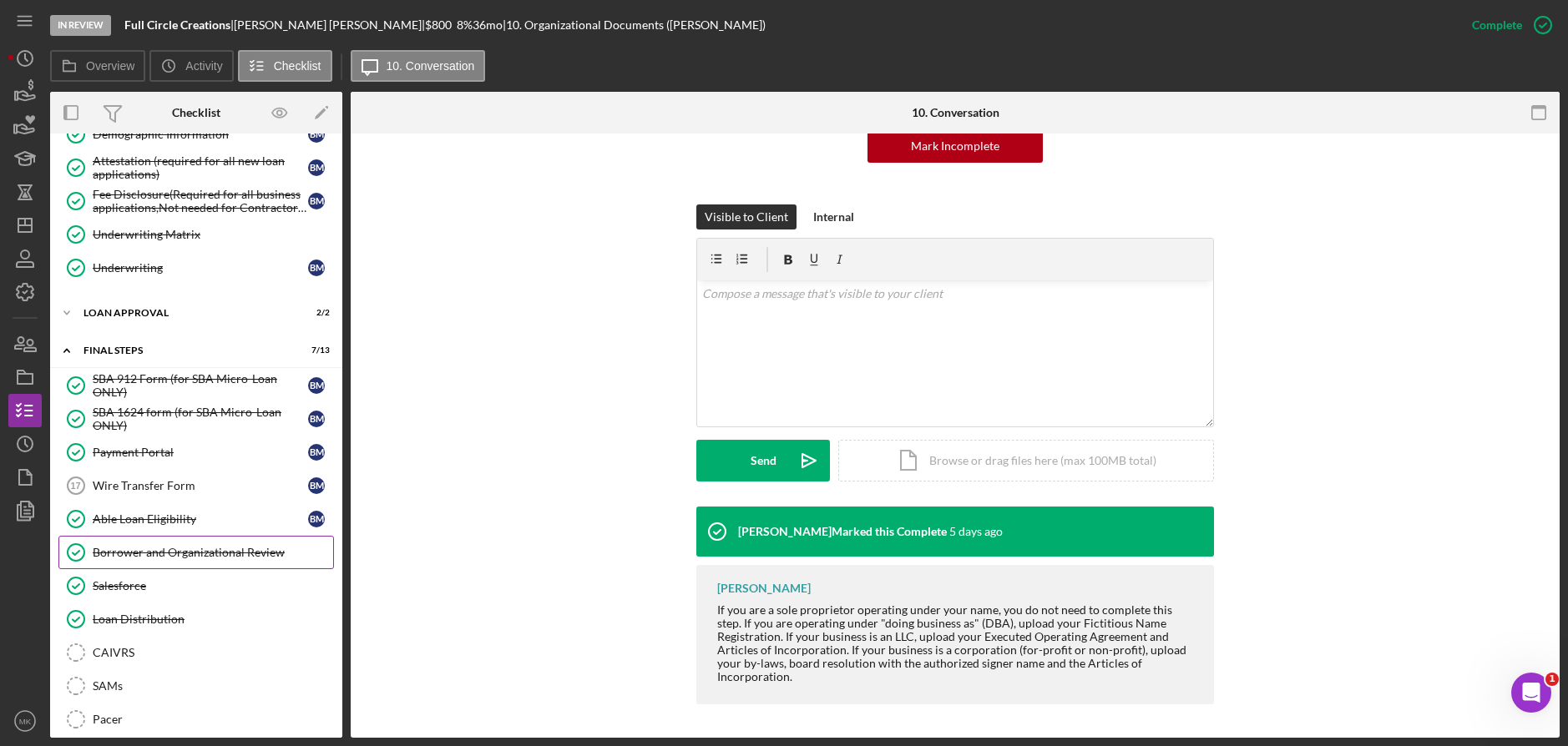
click at [176, 561] on link "Borrower and Organizational Review Borrower and Organizational Review" at bounding box center [196, 553] width 275 height 33
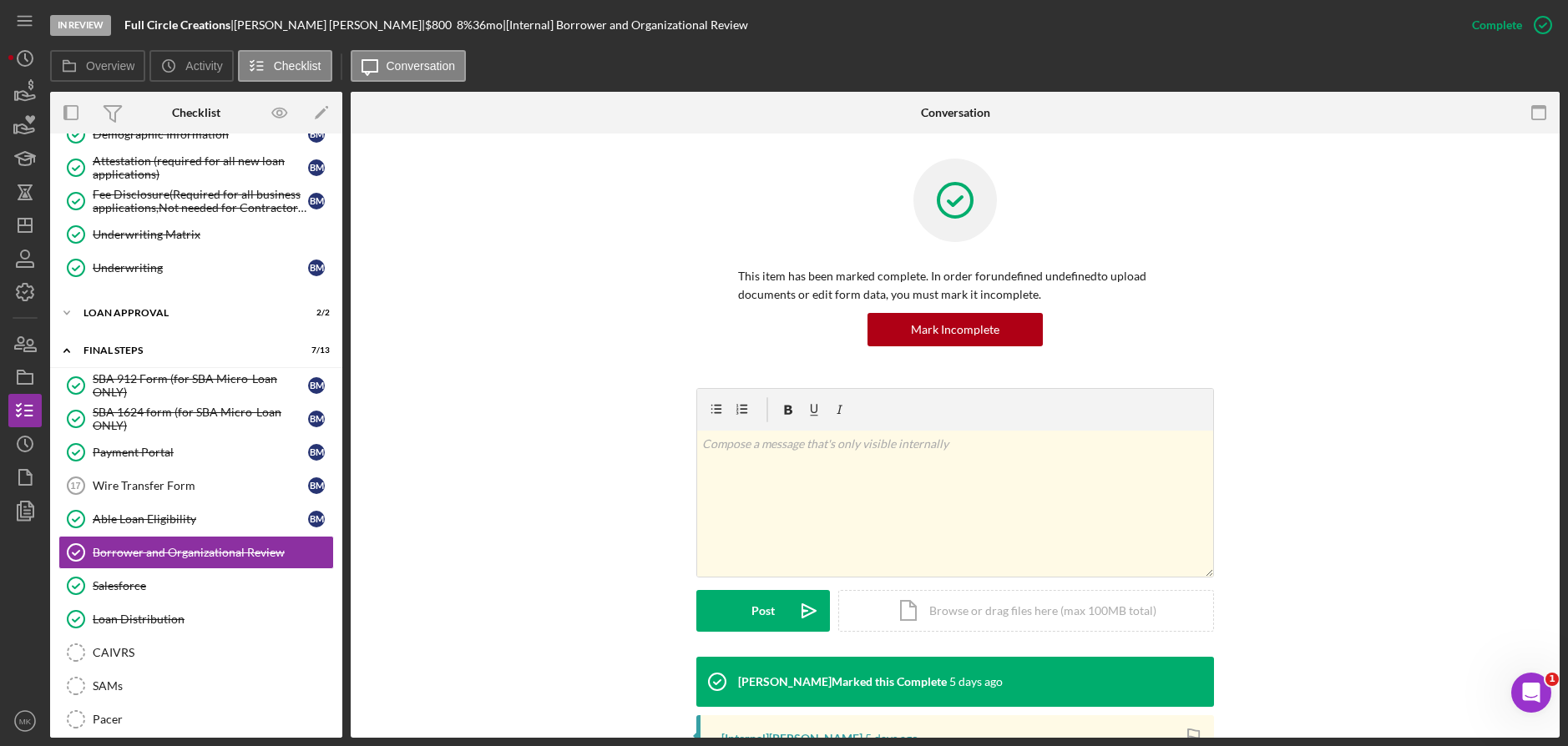
scroll to position [307, 0]
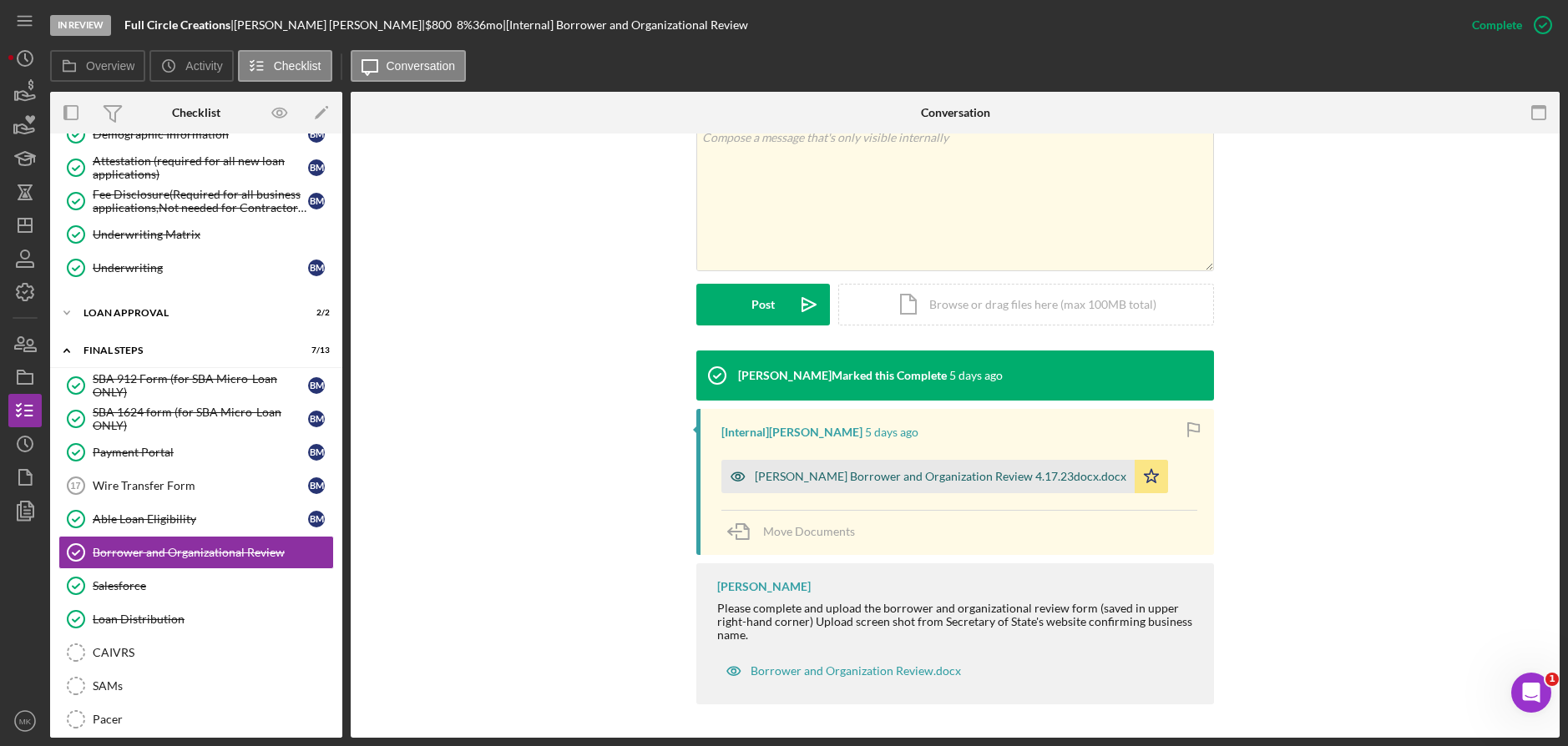
click at [762, 474] on div "Mosby Borrower and Organization Review 4.17.23docx.docx" at bounding box center [940, 476] width 371 height 13
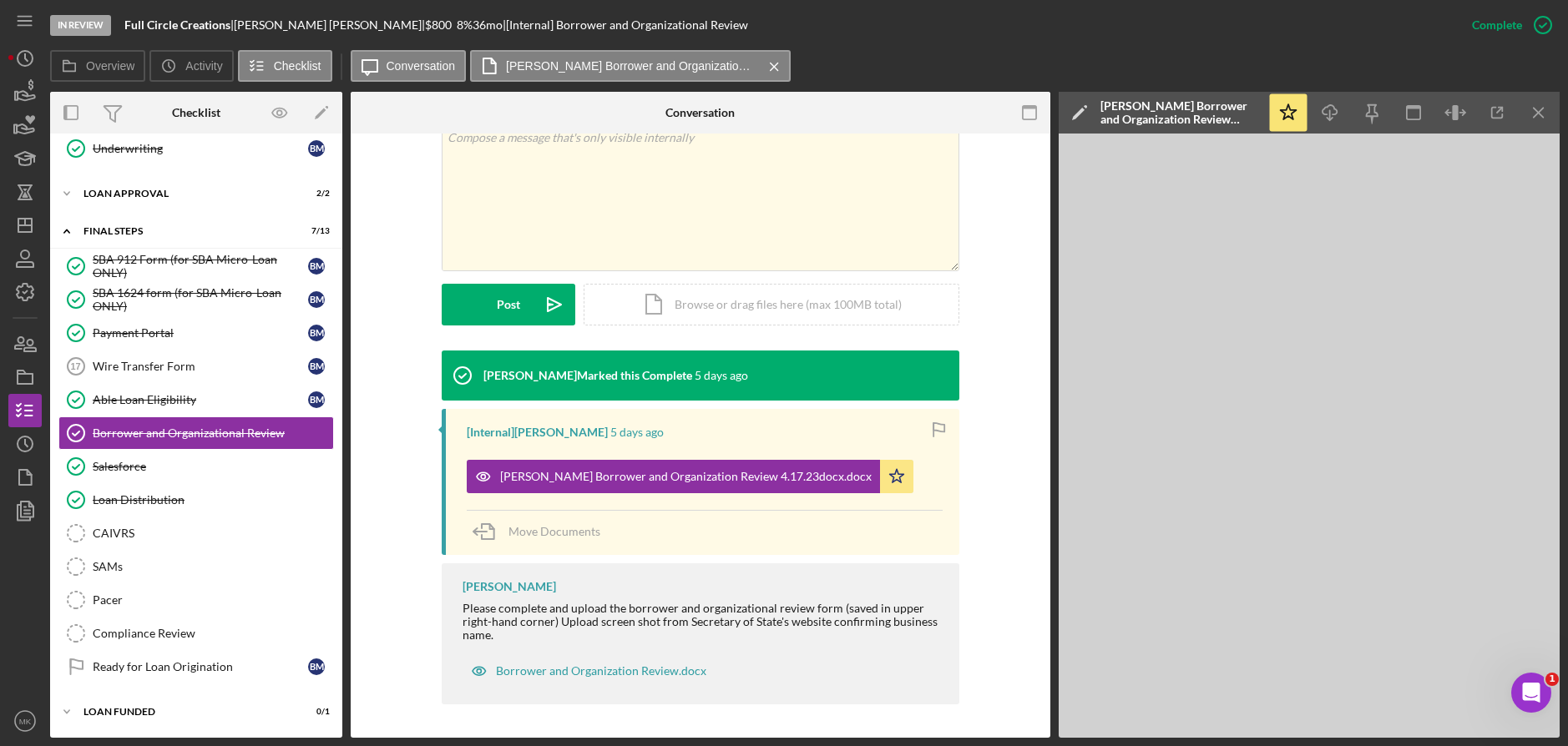
scroll to position [36, 0]
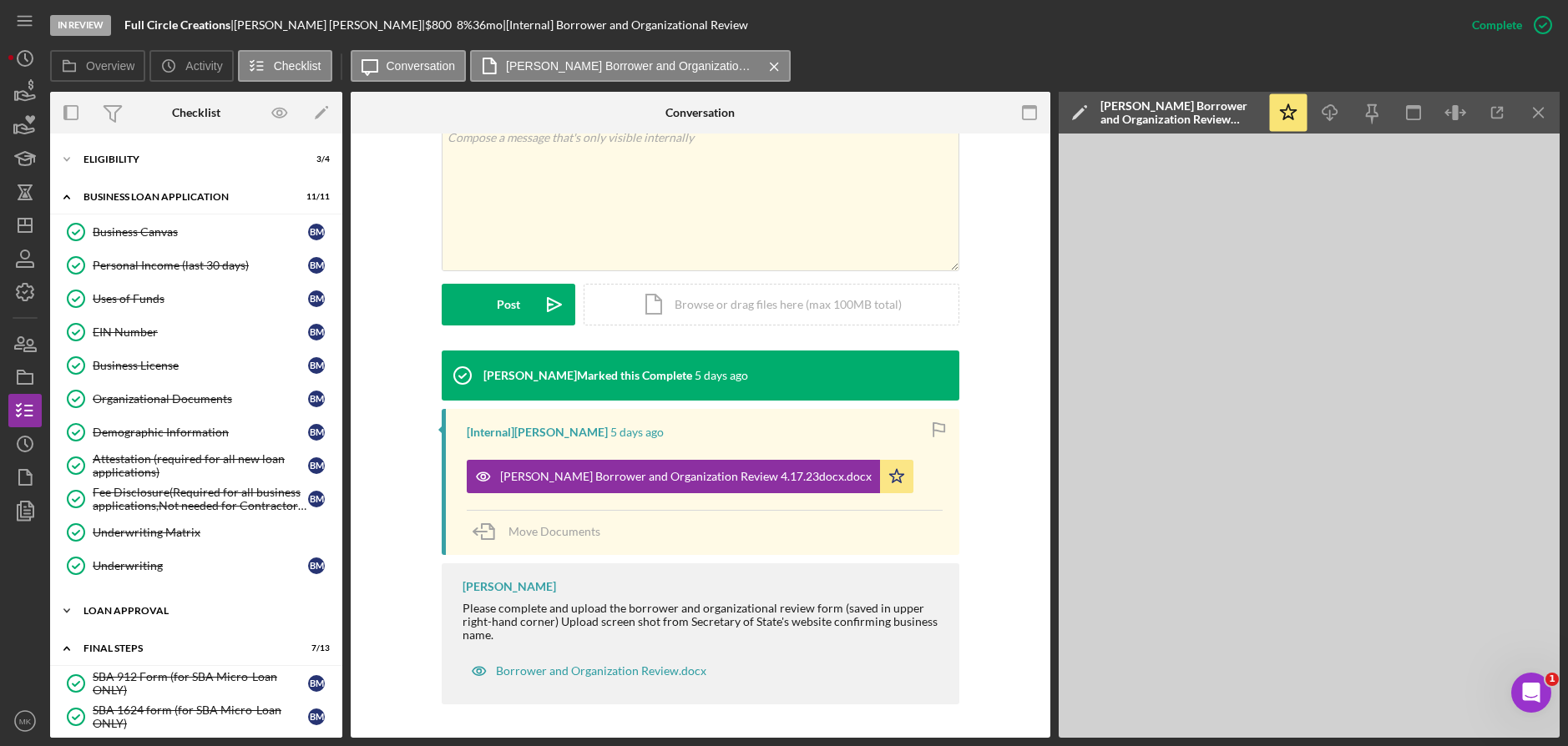
click at [145, 611] on div "Loan Approval" at bounding box center [202, 610] width 238 height 10
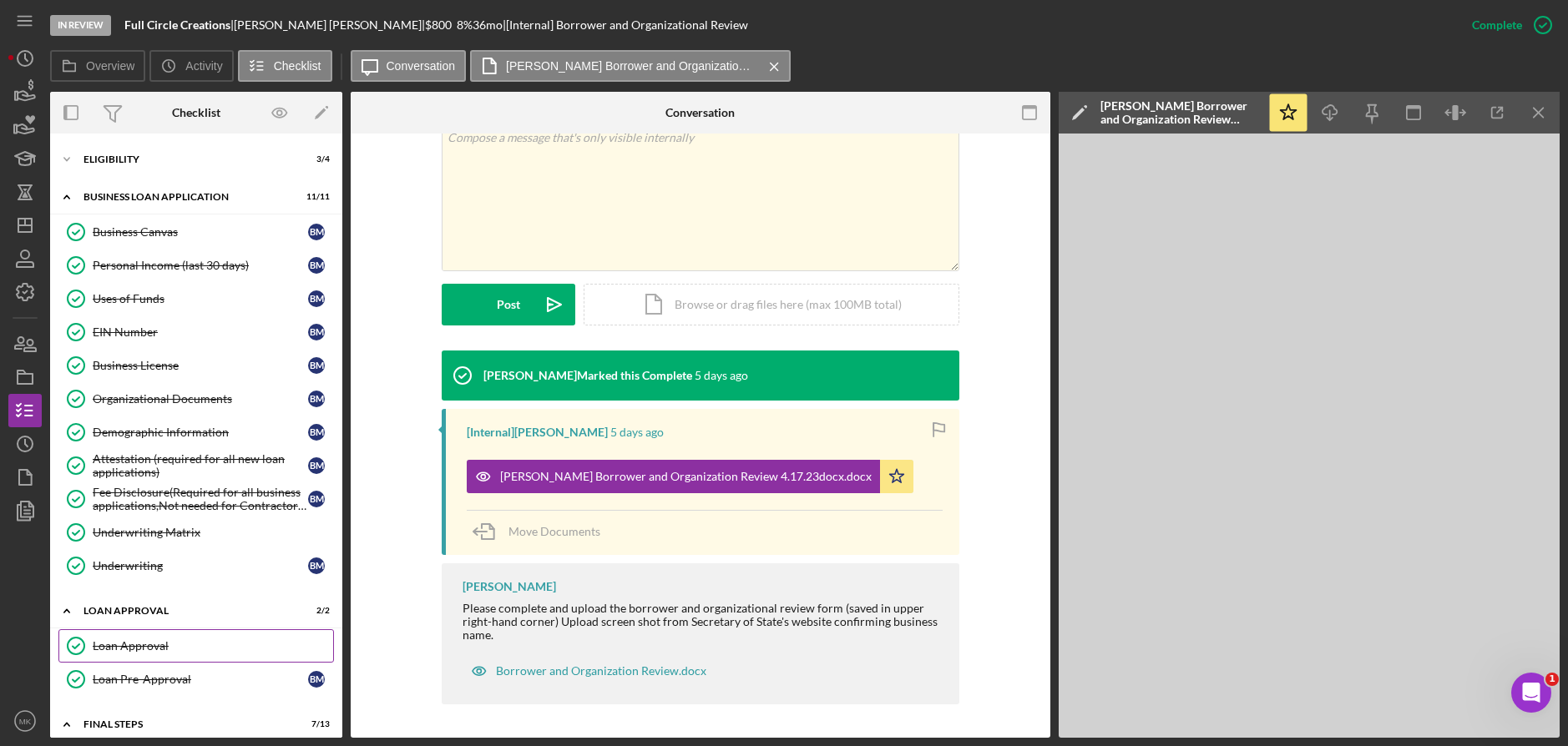
click at [157, 650] on div "Loan Approval" at bounding box center [212, 646] width 240 height 13
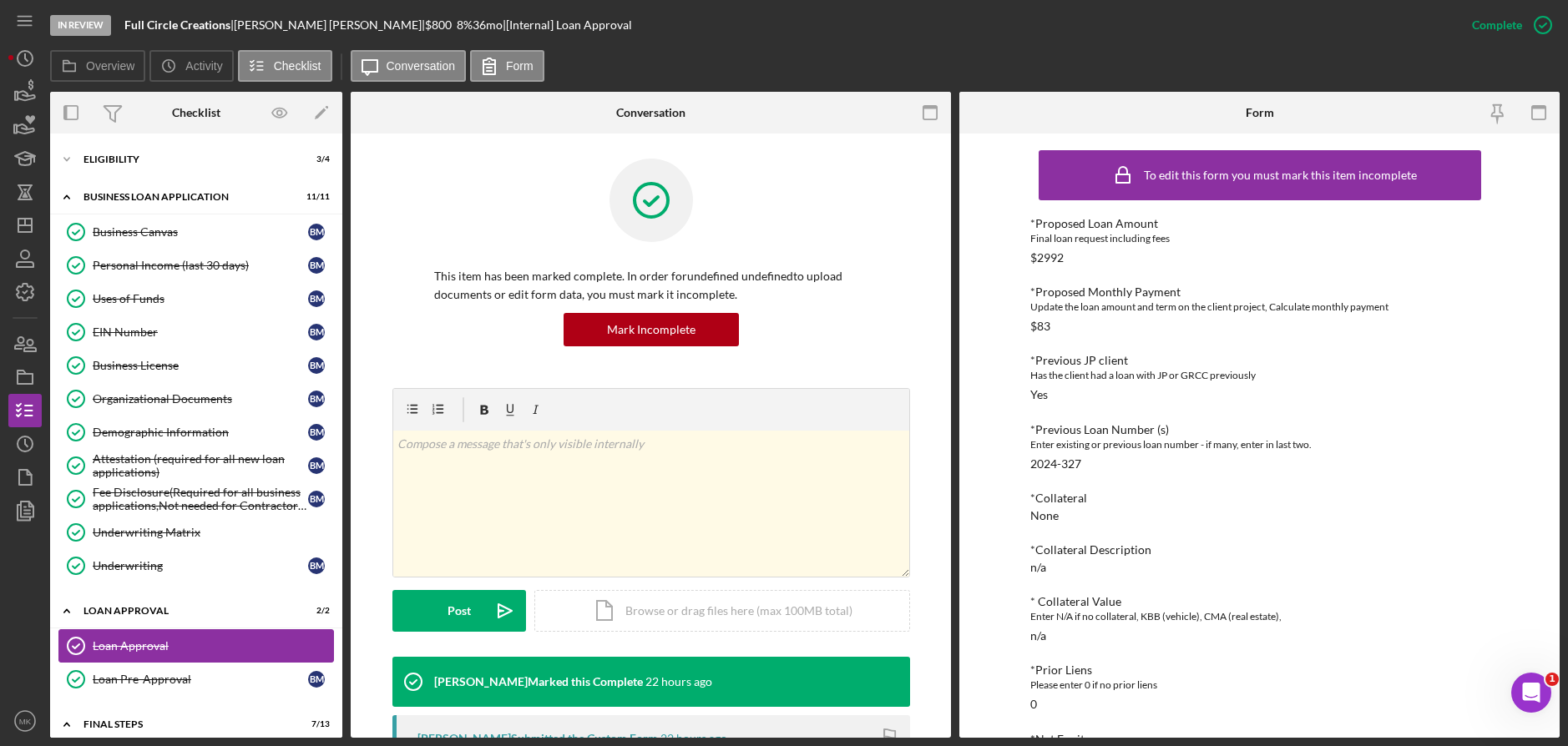
scroll to position [334, 0]
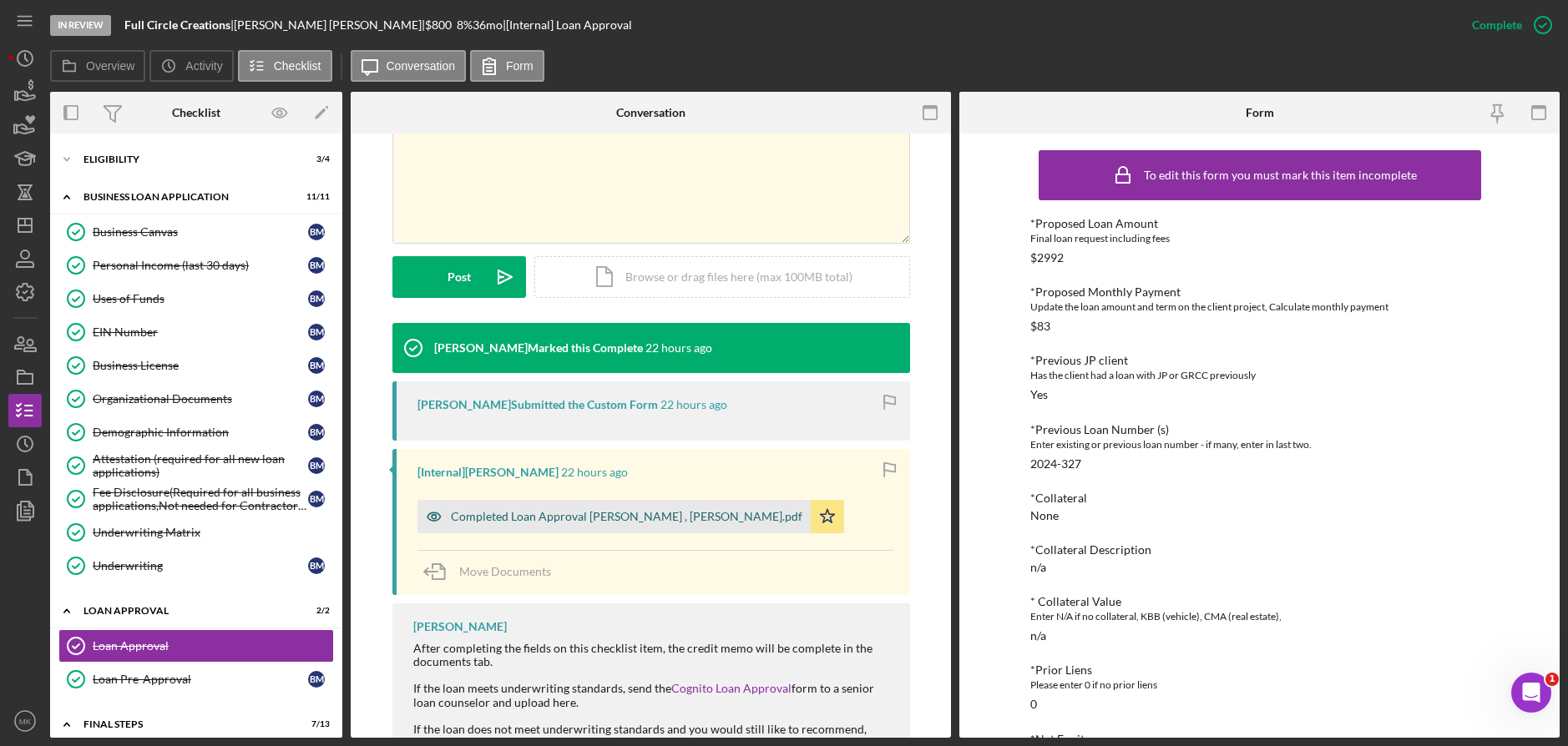
click at [571, 524] on div "Completed Loan Approval Gandy, LaTrisha , Betty Mosby.pdf" at bounding box center [614, 517] width 393 height 33
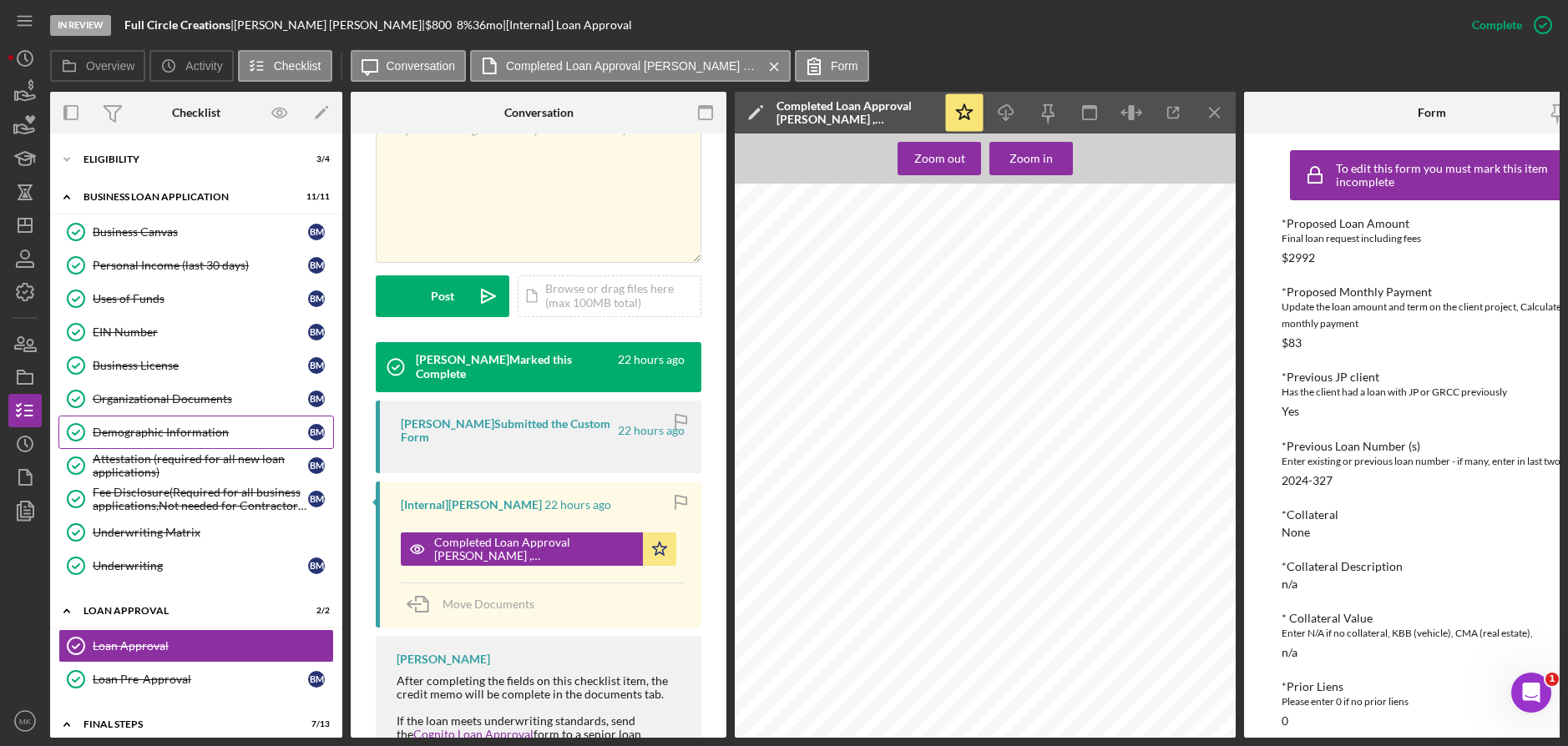
scroll to position [0, 0]
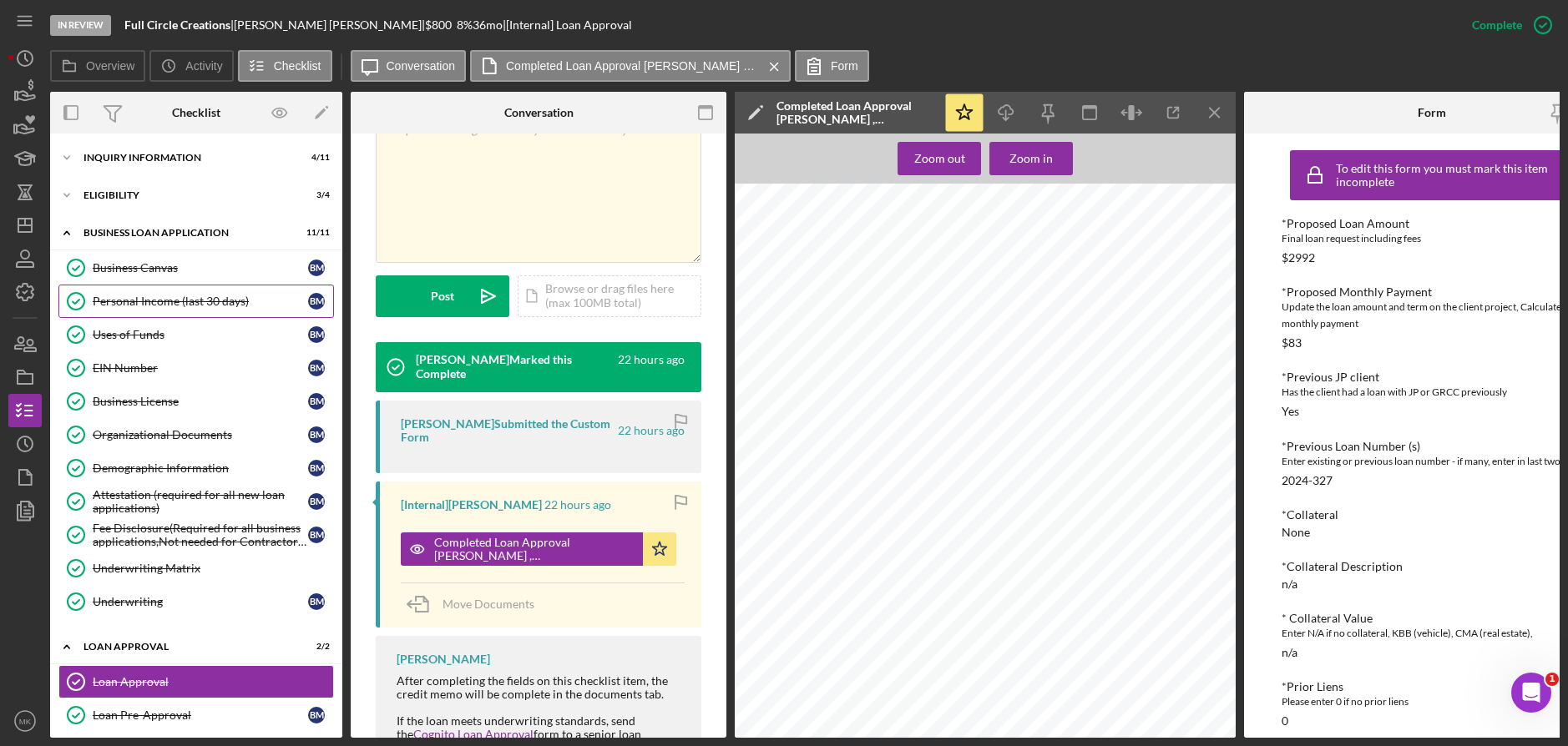
click at [163, 293] on link "Personal Income (last 30 days) Personal Income (last 30 days) B M" at bounding box center [196, 301] width 275 height 33
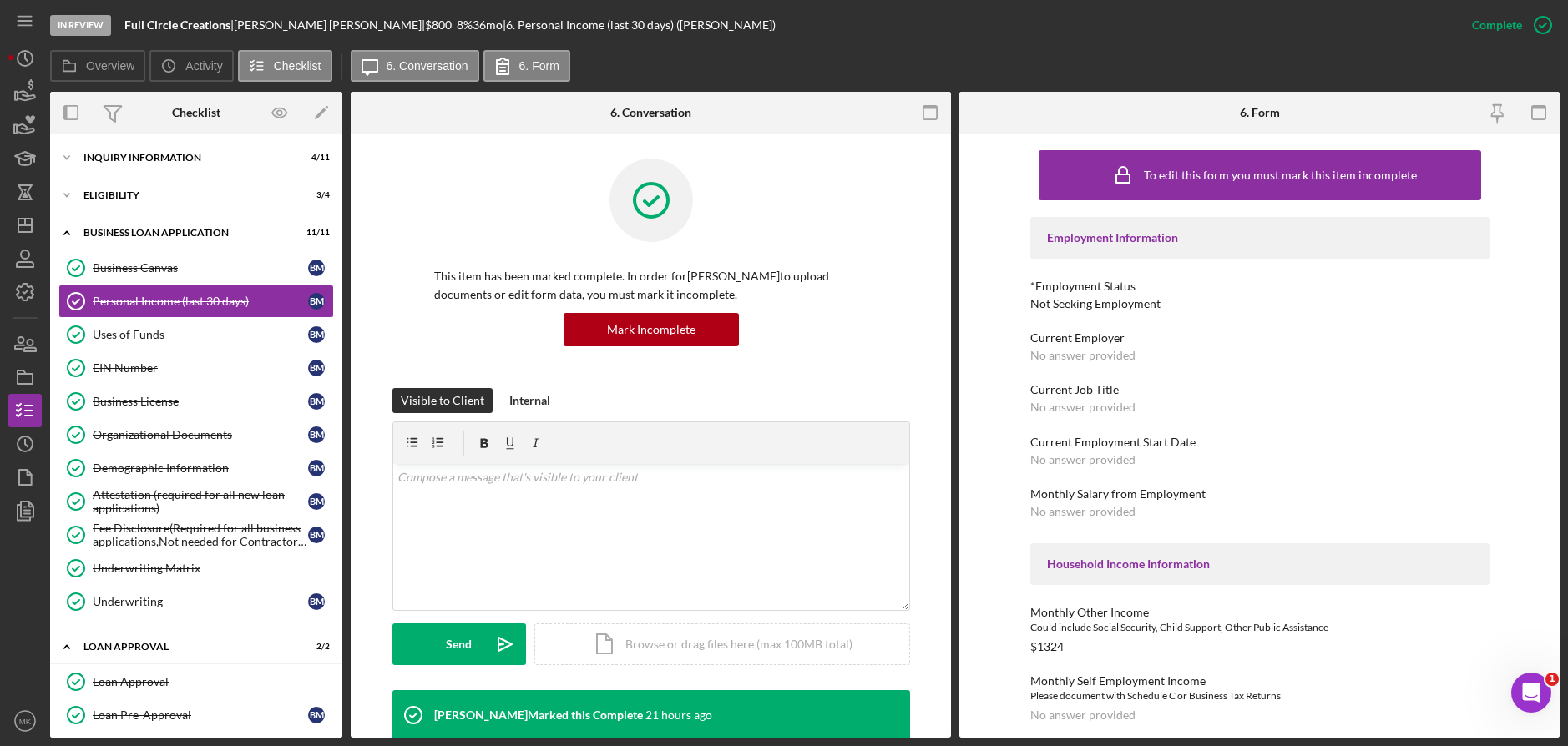
scroll to position [501, 0]
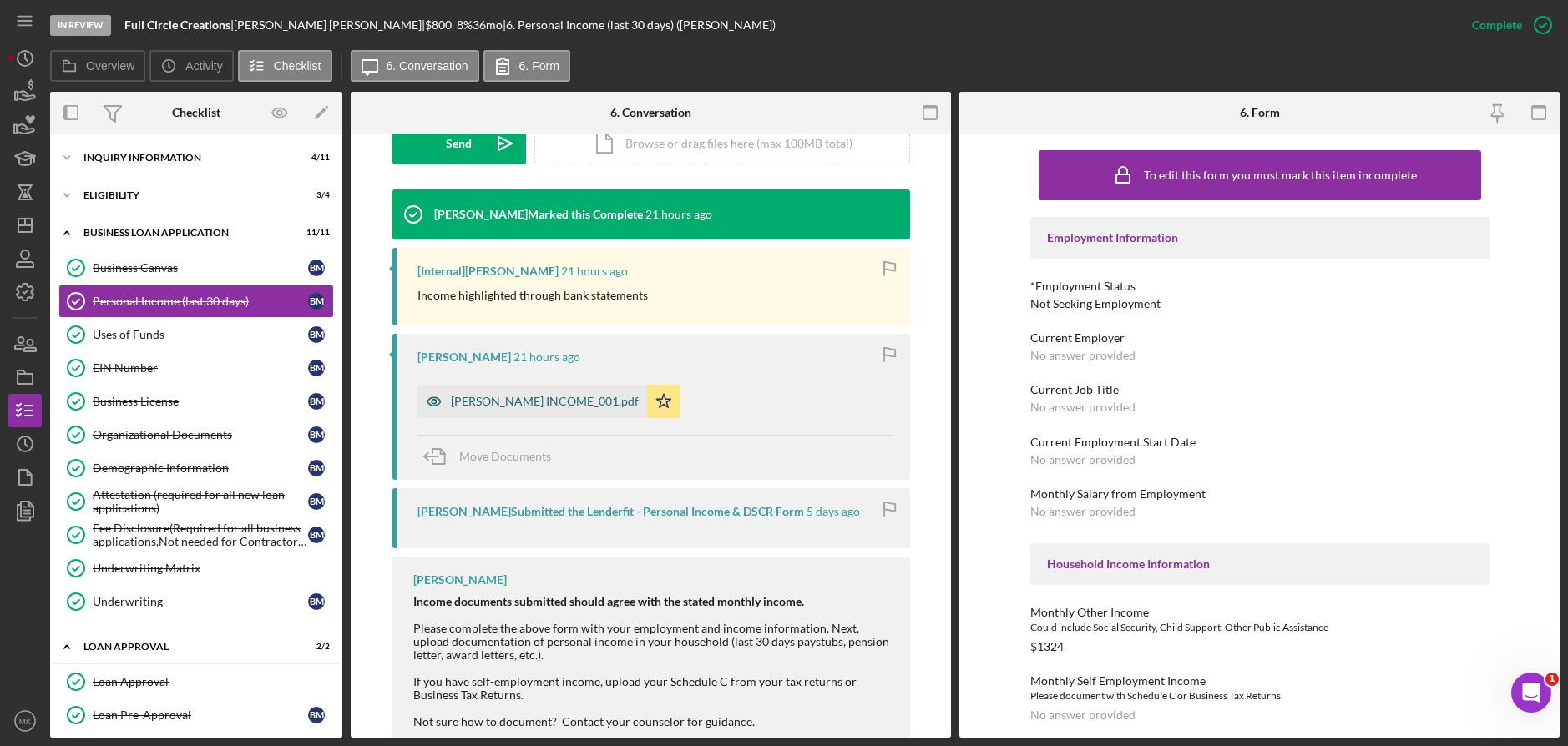
click at [519, 401] on div "BETTY MOSBY INCOME_001.pdf" at bounding box center [544, 402] width 187 height 13
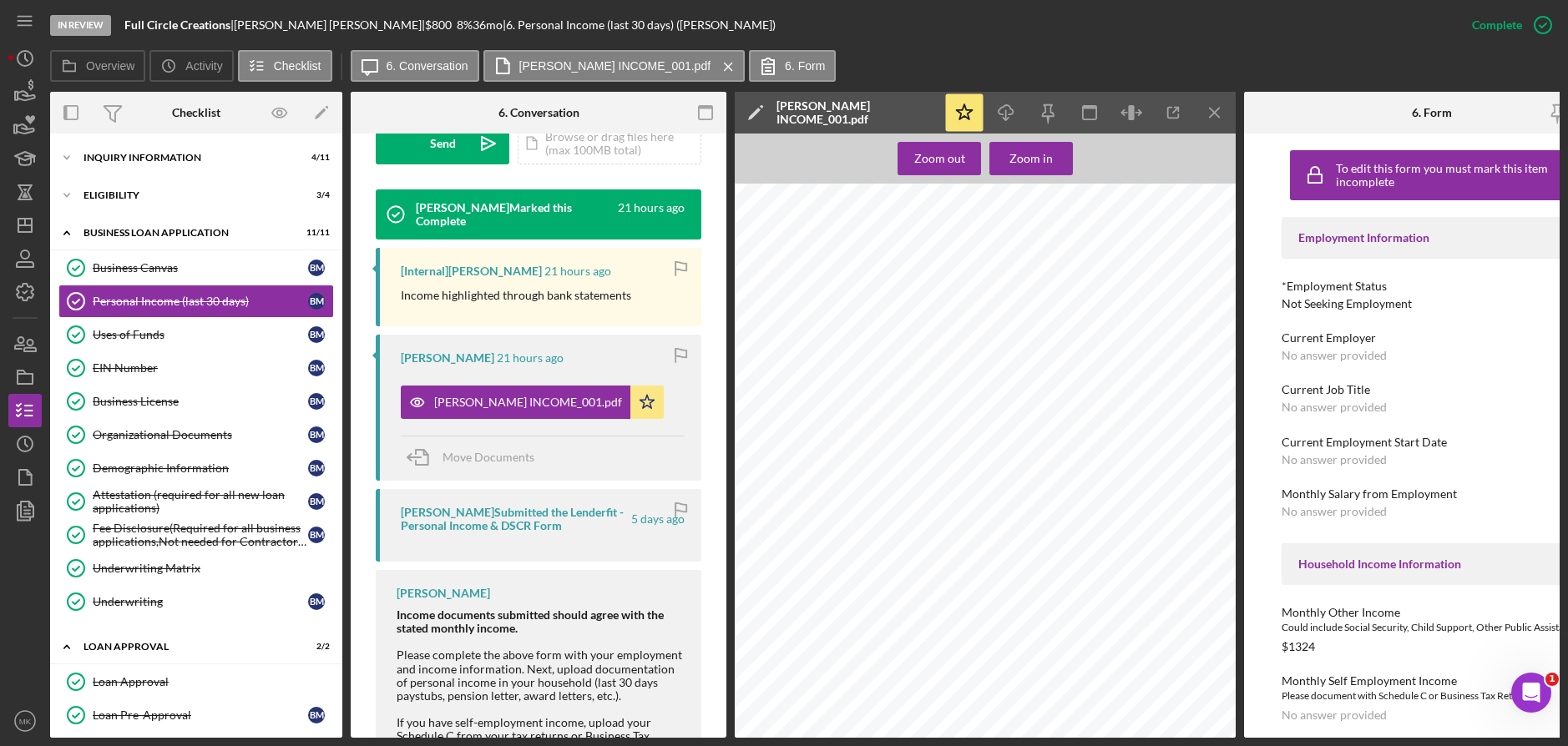
scroll to position [12106, 0]
click at [139, 193] on div "Eligibility" at bounding box center [202, 195] width 238 height 10
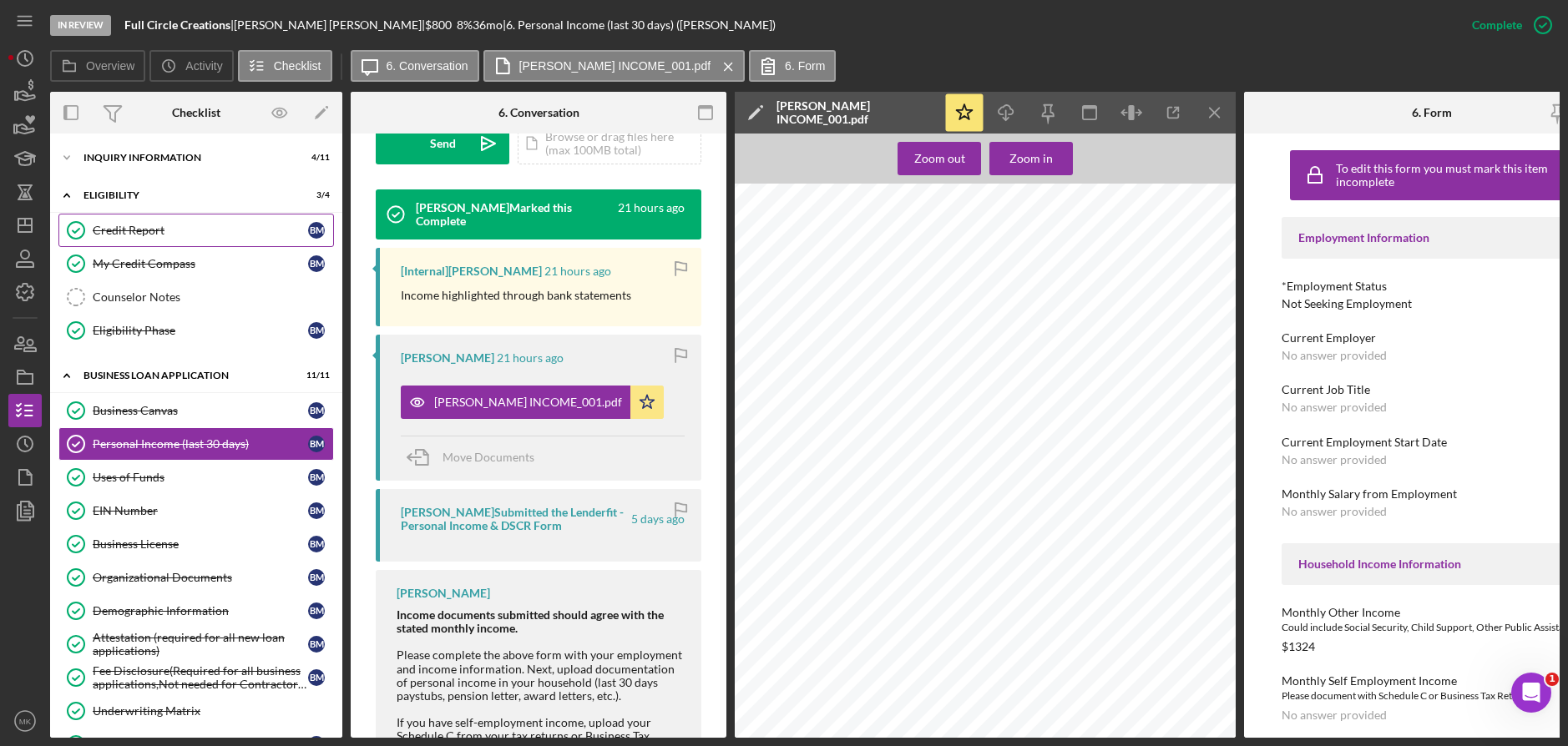
click at [142, 235] on div "Credit Report" at bounding box center [199, 230] width 215 height 13
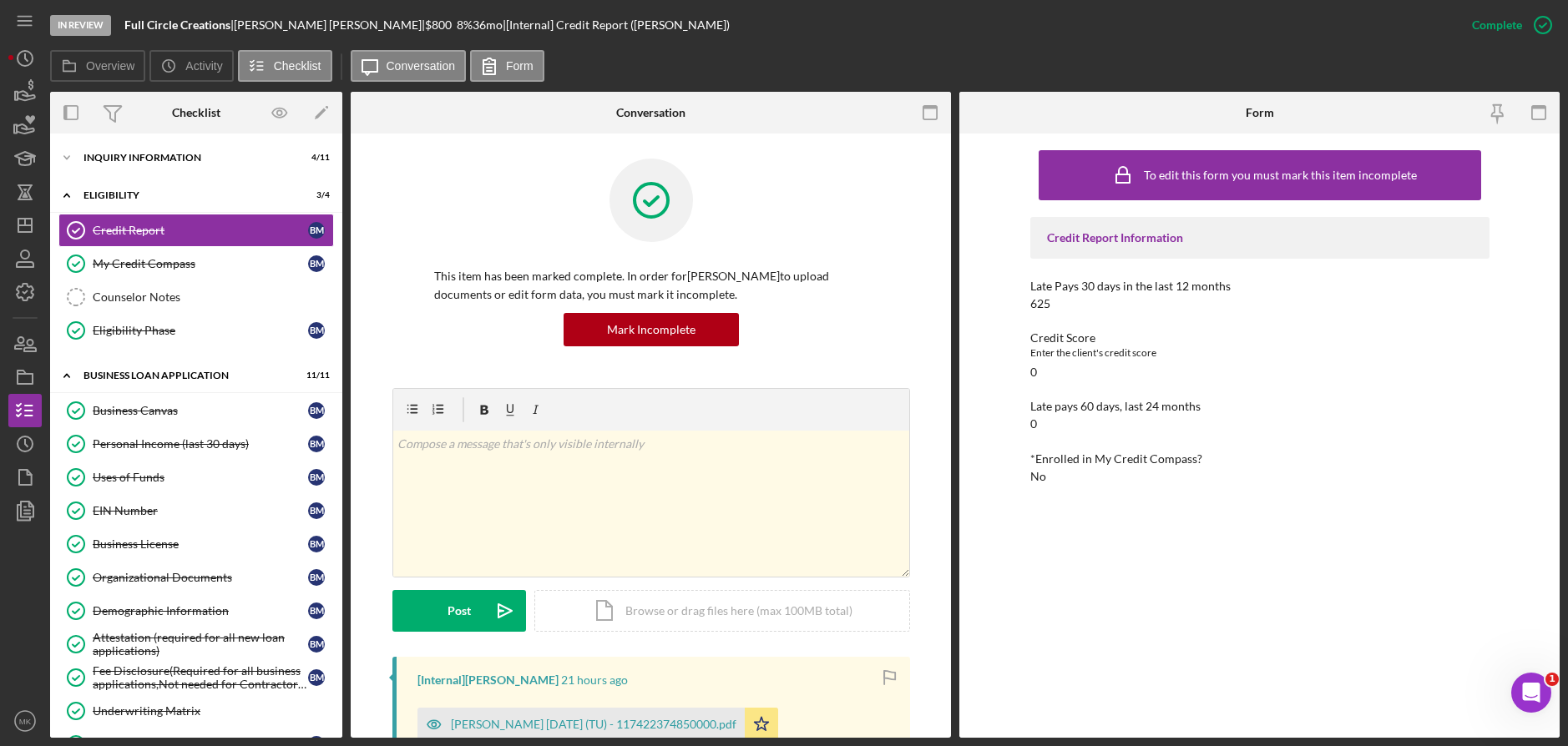
scroll to position [334, 0]
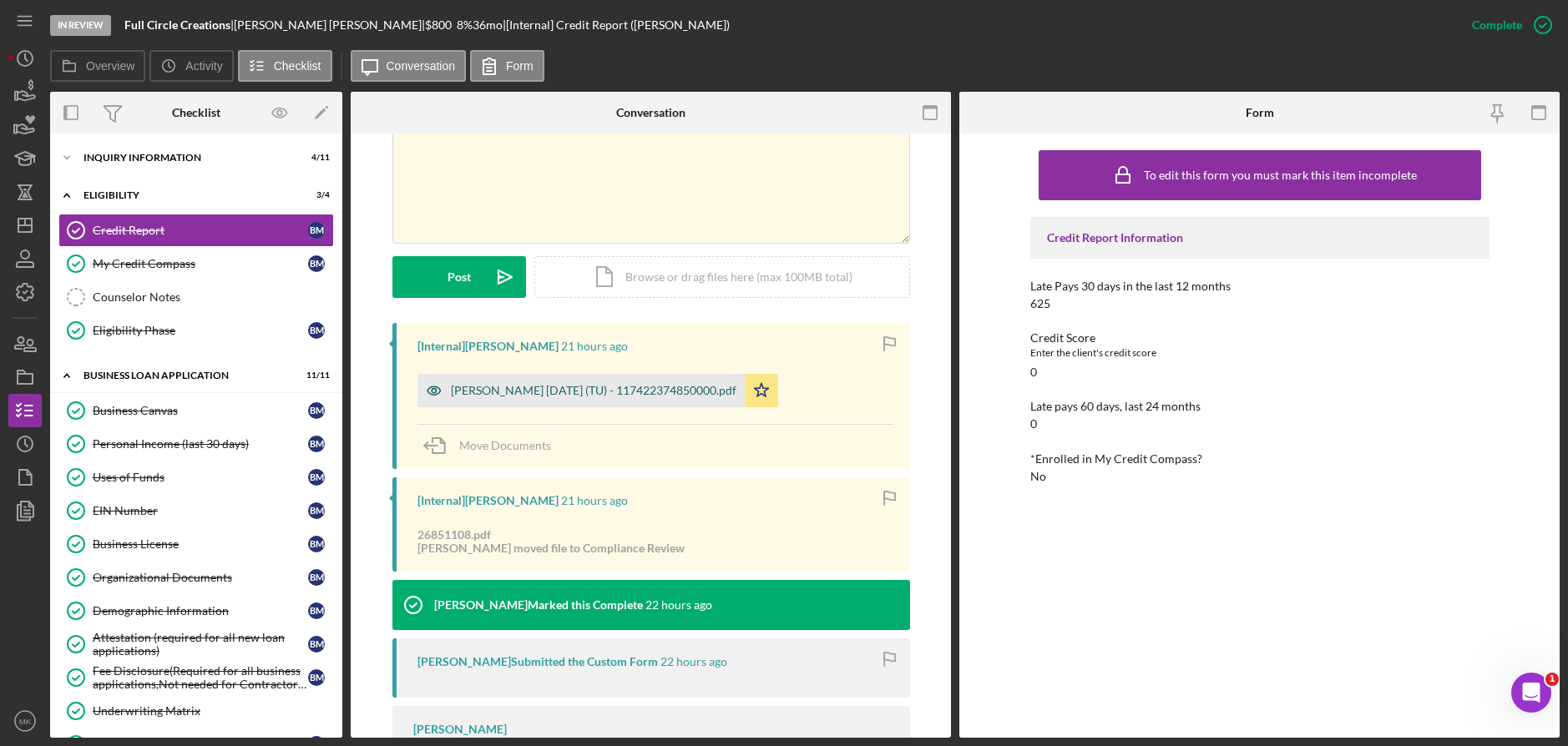
click at [548, 394] on div "Mosby, Betty 2025-09-02 (TU) - 117422374850000.pdf" at bounding box center [593, 391] width 285 height 13
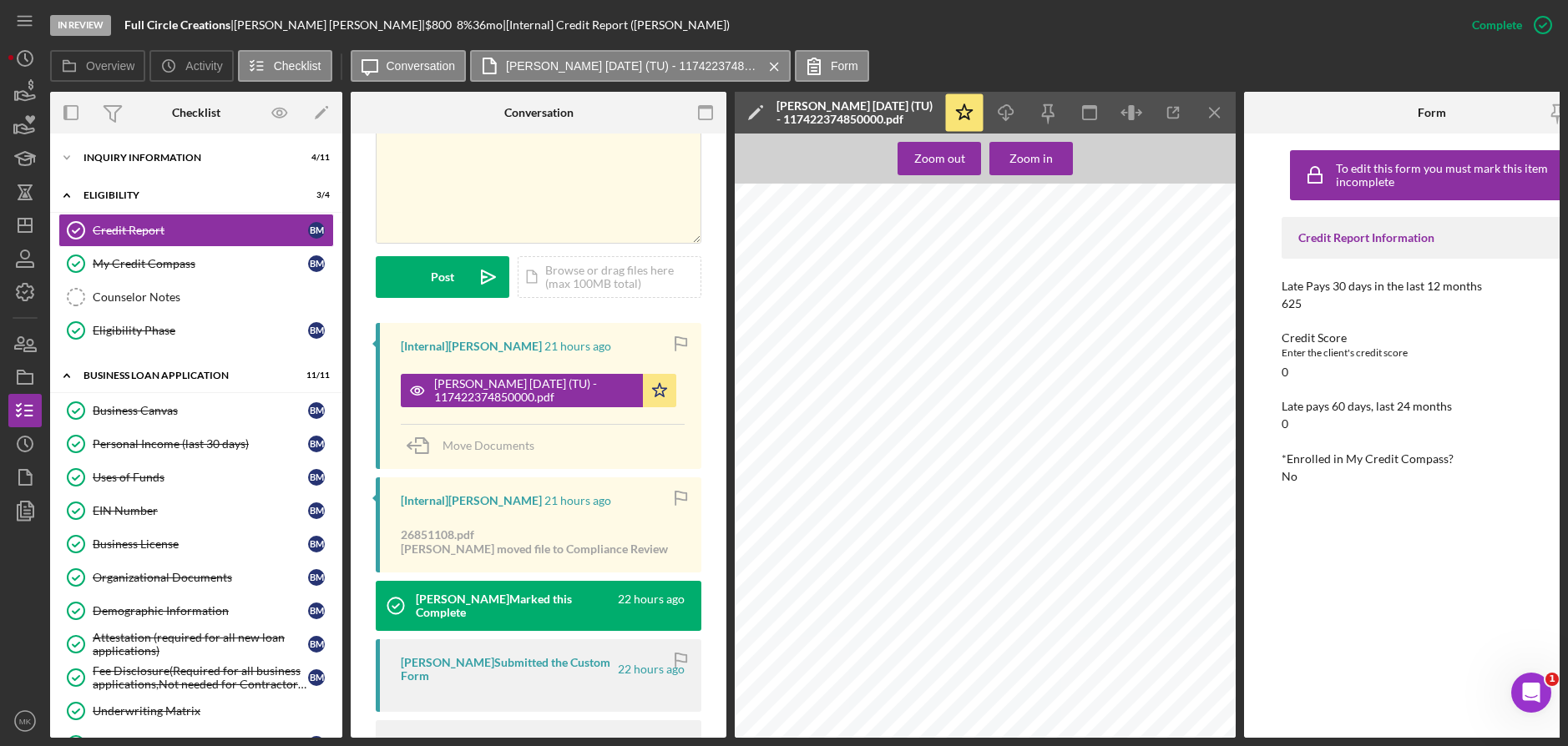
scroll to position [752, 0]
click at [127, 162] on div "INQUIRY INFORMATION" at bounding box center [202, 157] width 238 height 10
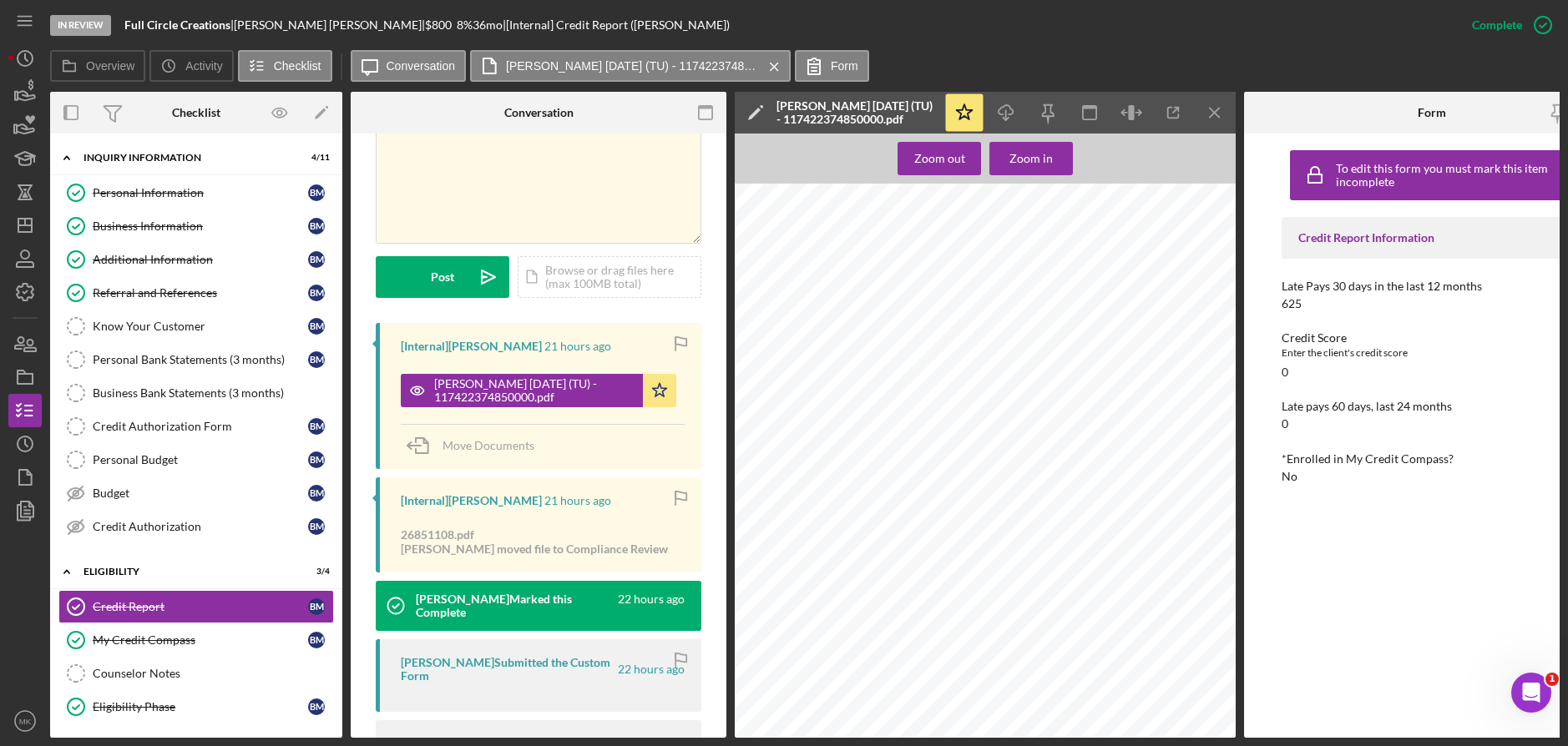
scroll to position [14193, 0]
click at [193, 234] on link "Business Information Business Information B M" at bounding box center [196, 226] width 275 height 33
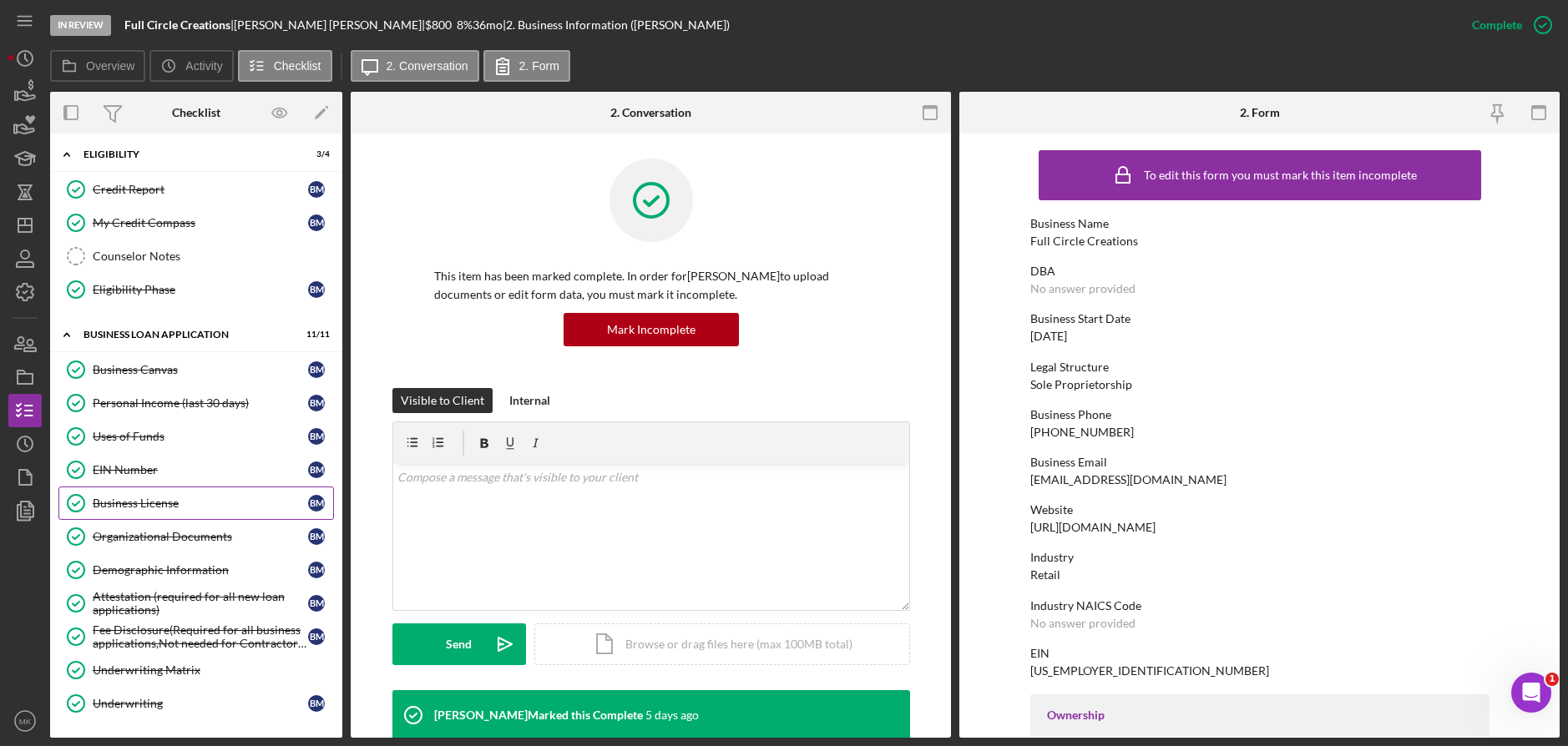
scroll to position [501, 0]
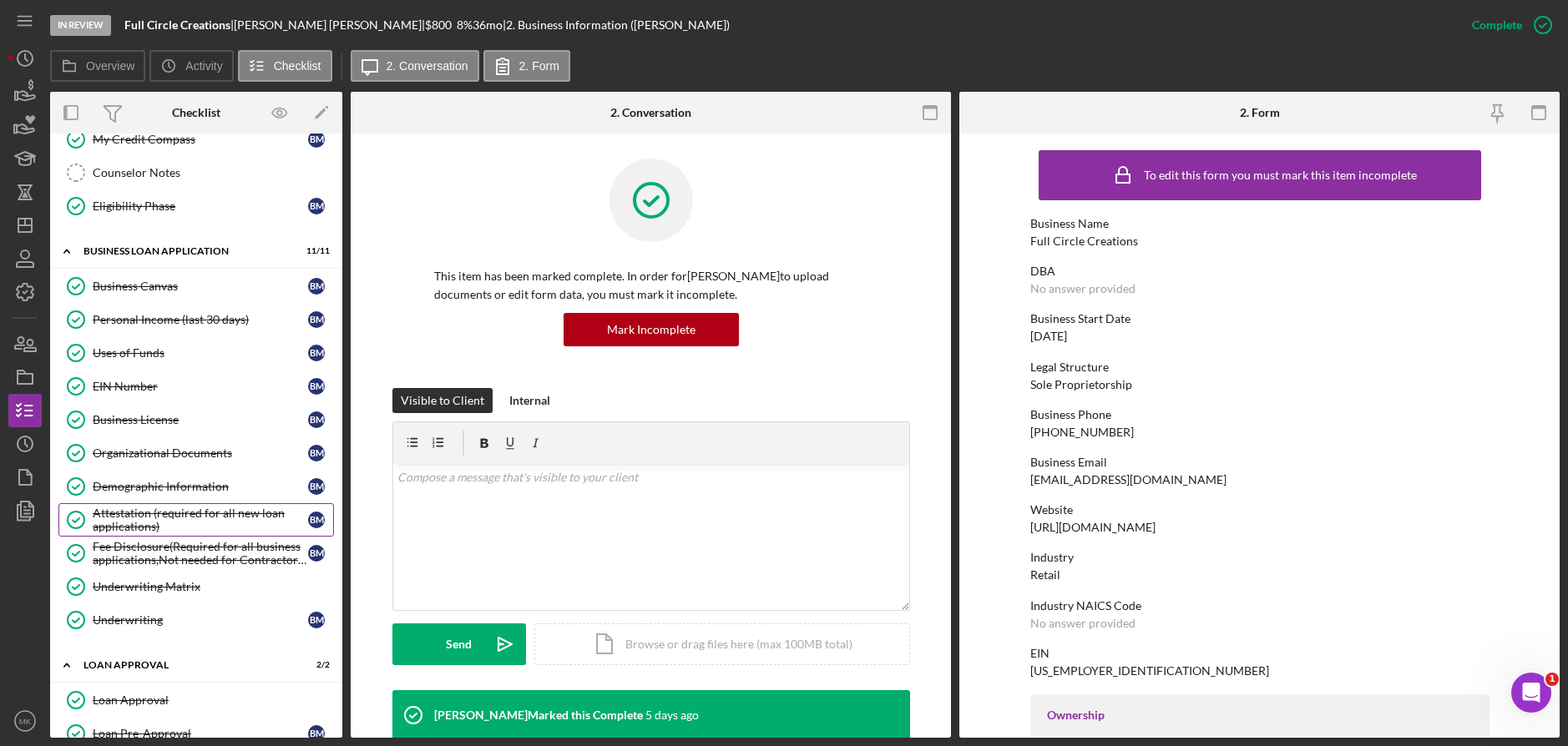
click at [186, 508] on div "Attestation (required for all new loan applications)" at bounding box center [199, 520] width 215 height 27
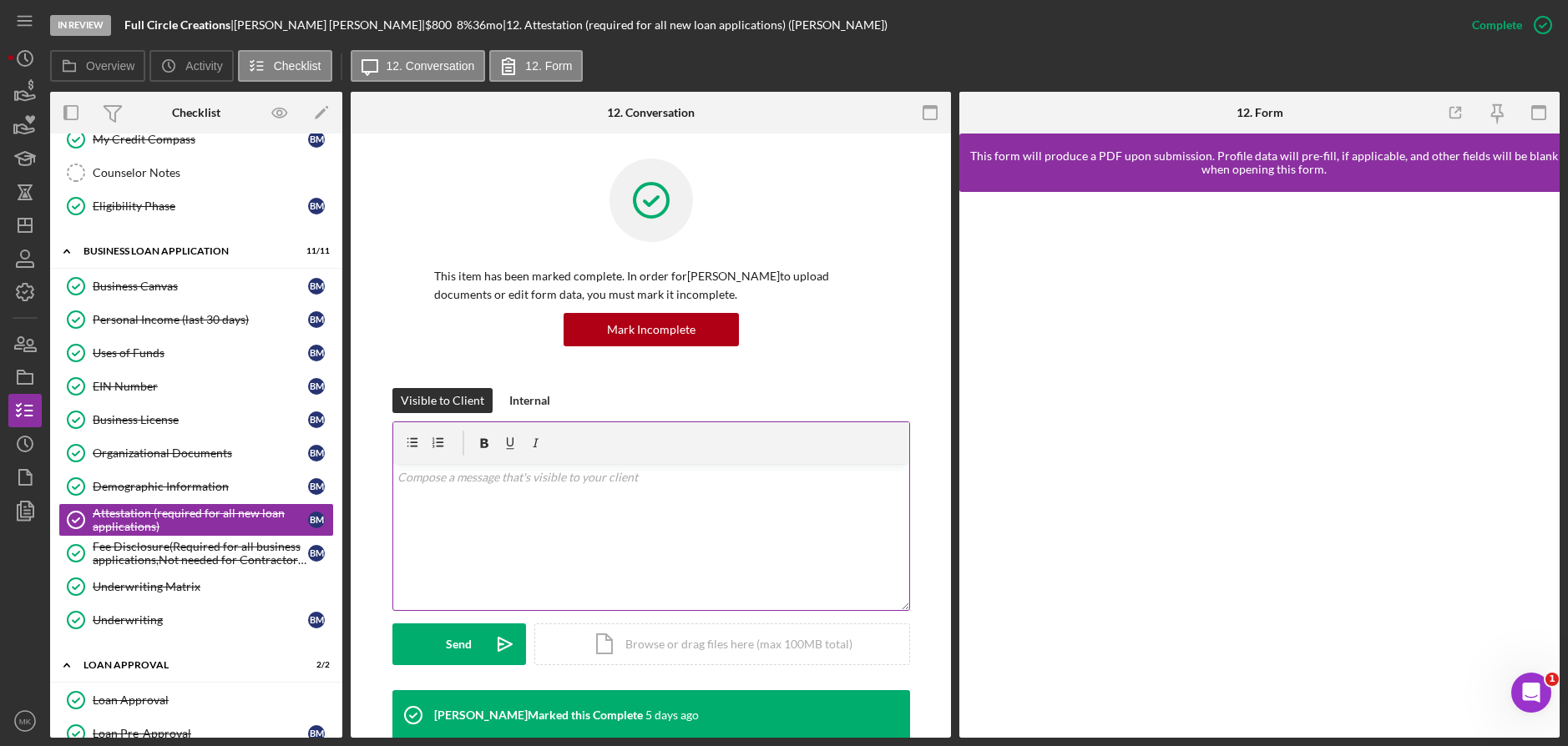
scroll to position [284, 0]
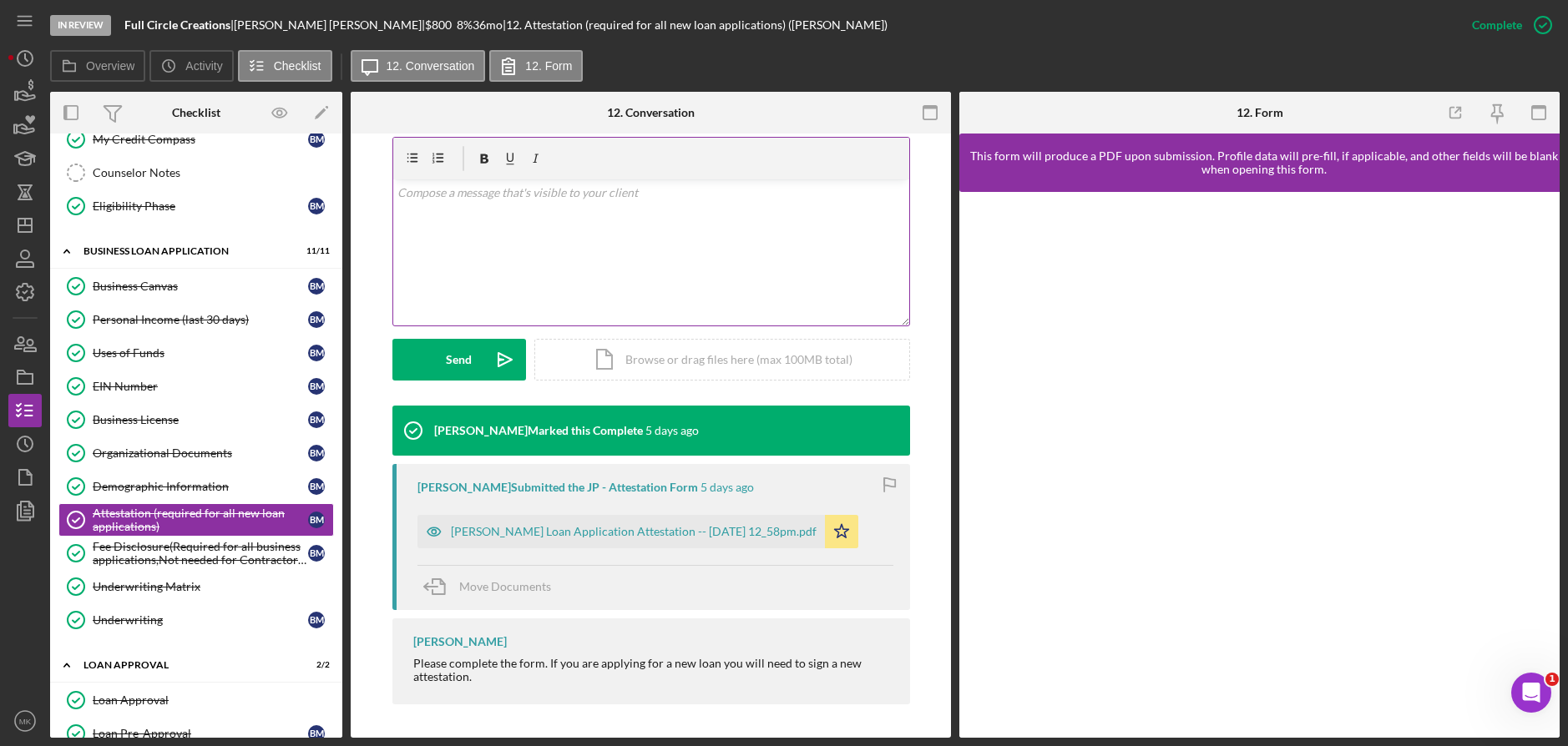
click at [675, 527] on div "Justine Petersen Loan Application Attestation -- 2025-08-29 12_58pm.pdf" at bounding box center [633, 532] width 366 height 13
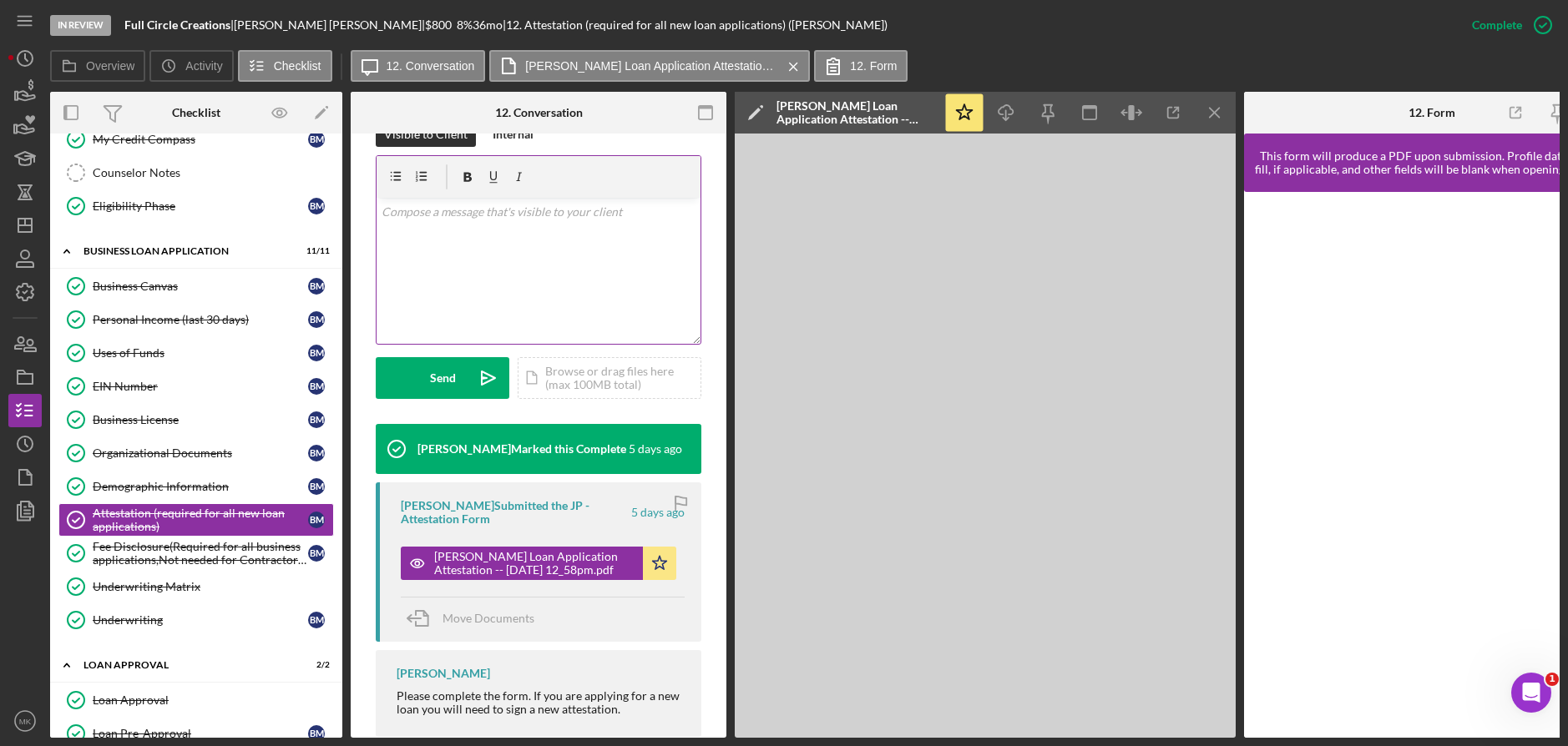
scroll to position [303, 0]
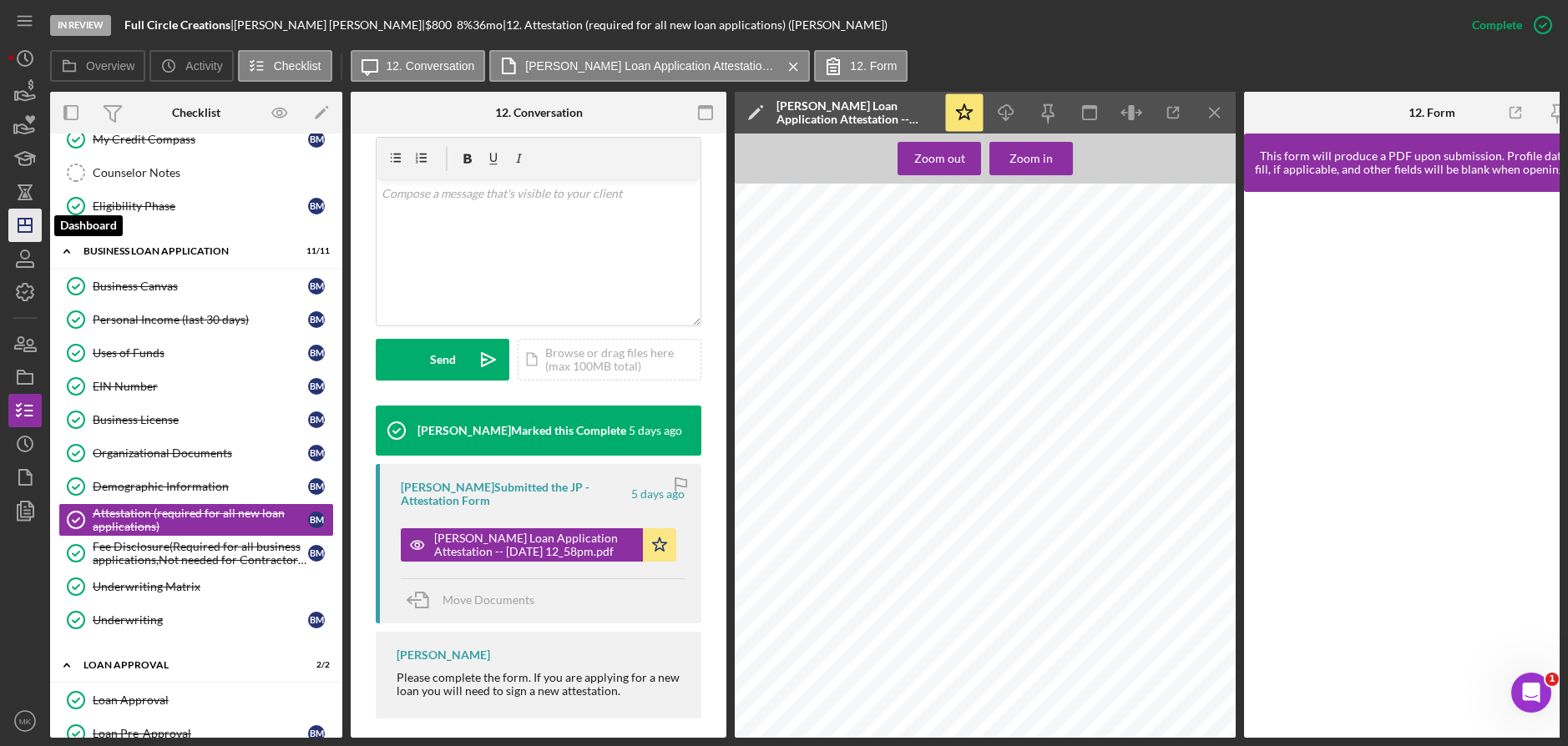
click at [35, 223] on icon "Icon/Dashboard" at bounding box center [25, 225] width 42 height 42
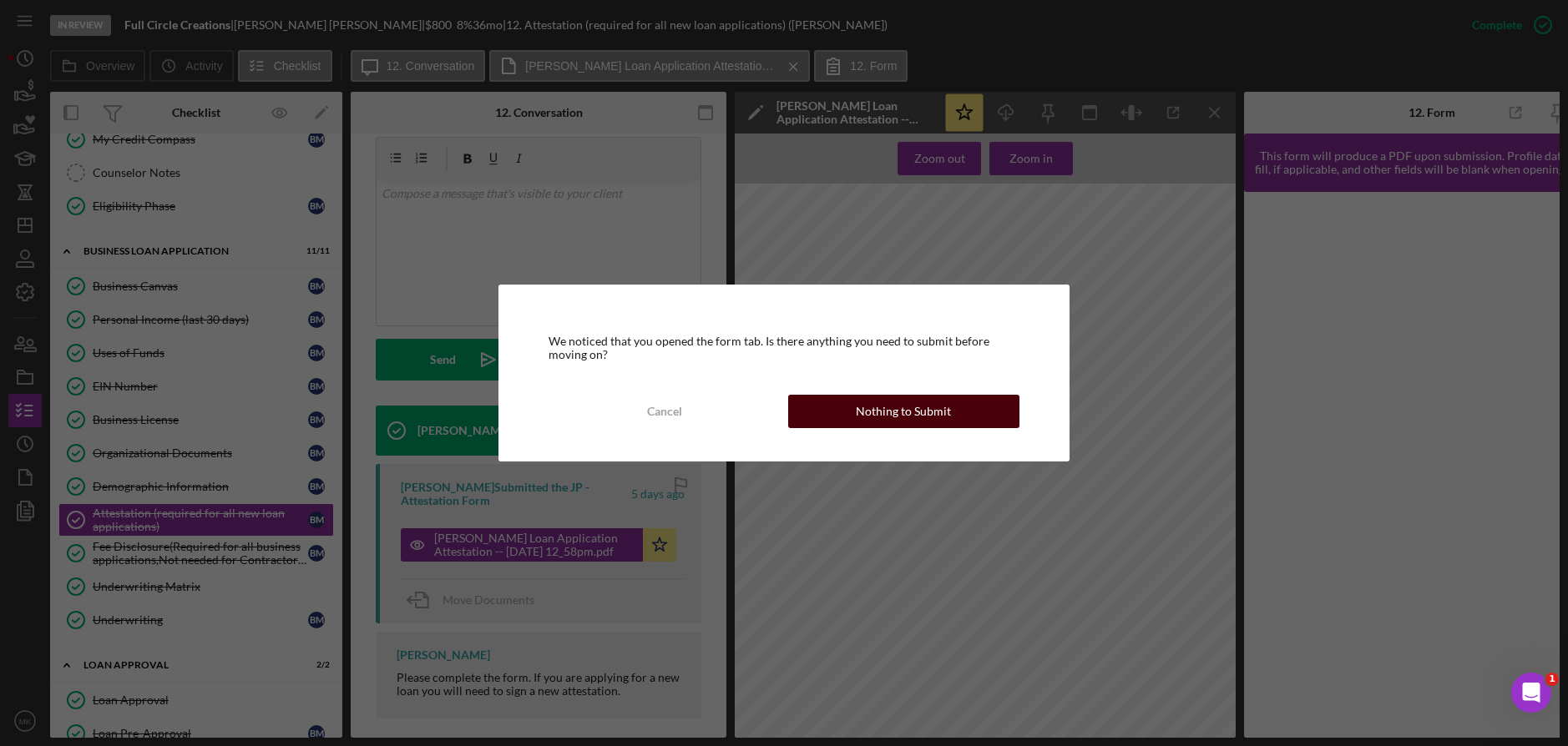
click at [889, 417] on div "Nothing to Submit" at bounding box center [903, 412] width 95 height 33
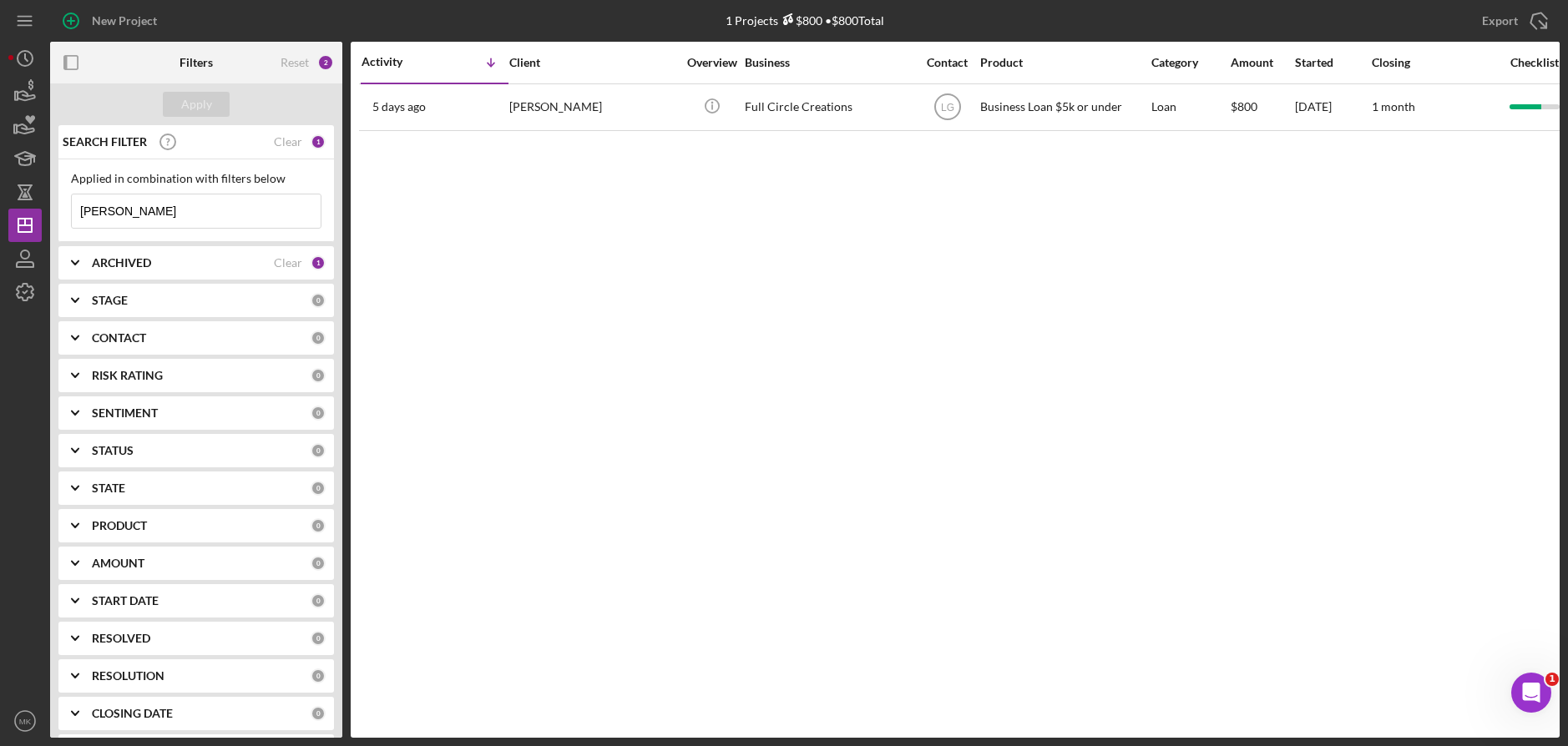
drag, startPoint x: 55, startPoint y: 206, endPoint x: -39, endPoint y: 206, distance: 94.0
click at [0, 206] on html "New Project 1 Projects $800 • $800 Total Mosby Export Icon/Export Filters Reset…" at bounding box center [784, 373] width 1568 height 746
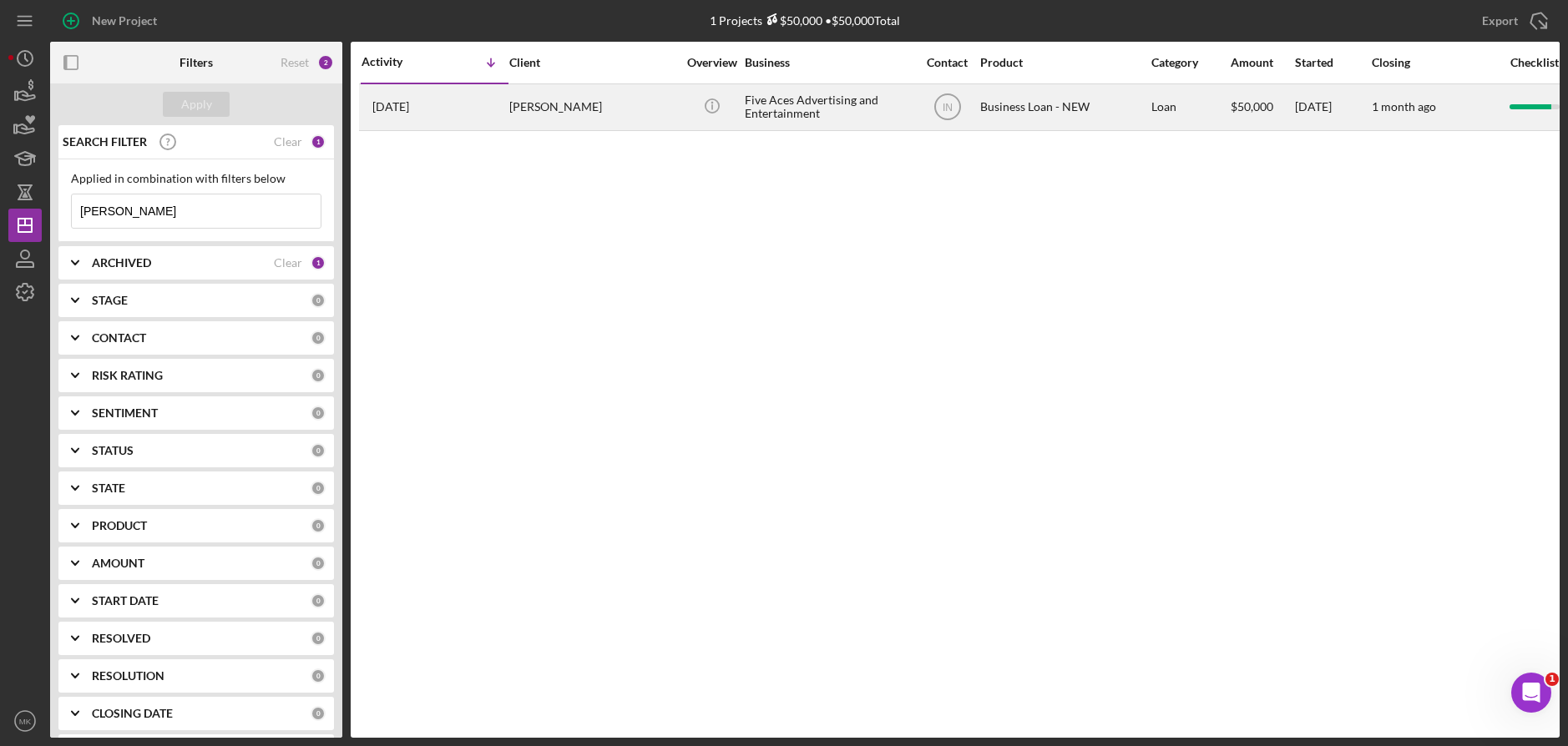
type input "Mccarthy"
click at [641, 116] on div "Jason McCarthy" at bounding box center [593, 107] width 167 height 44
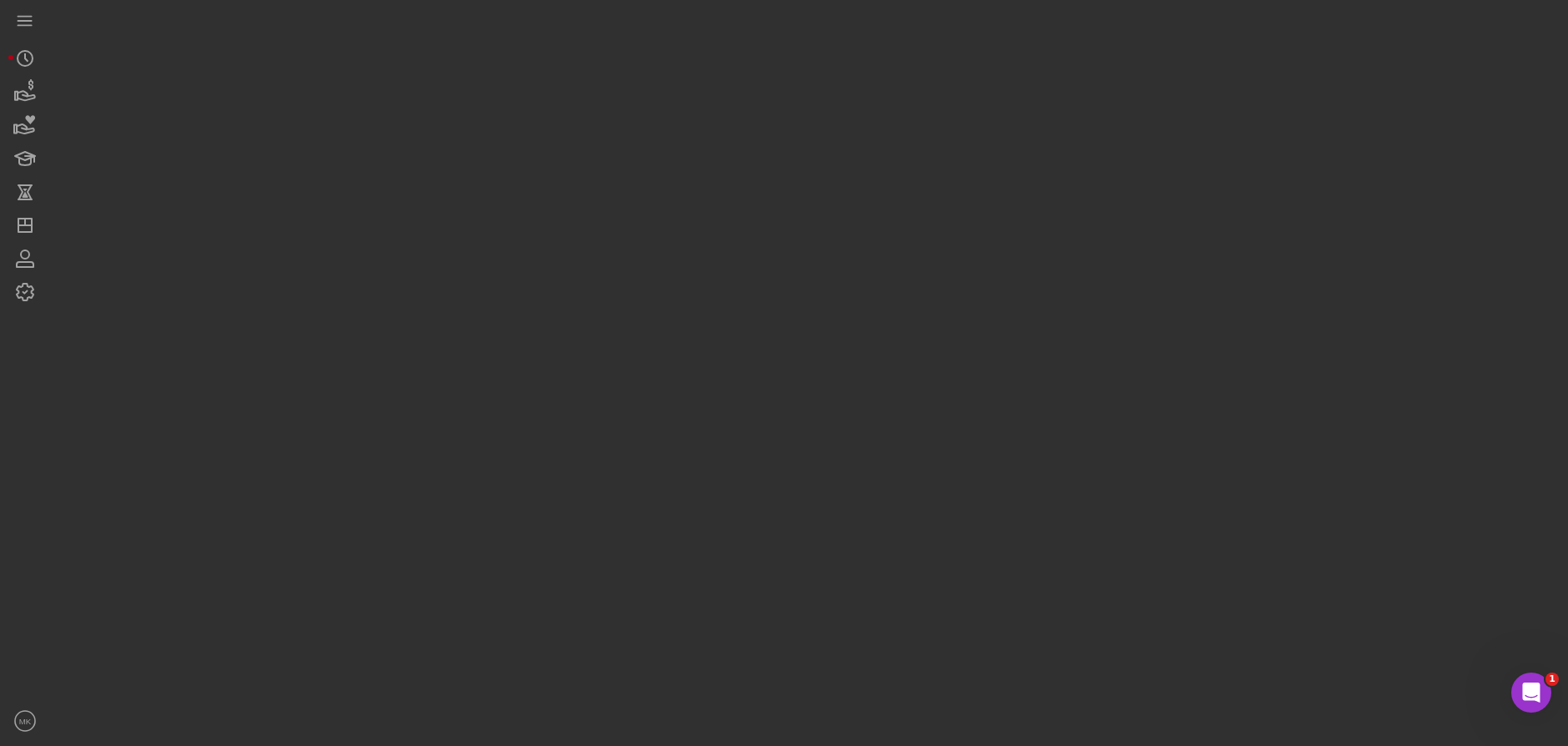
click at [641, 116] on div at bounding box center [804, 368] width 1510 height 738
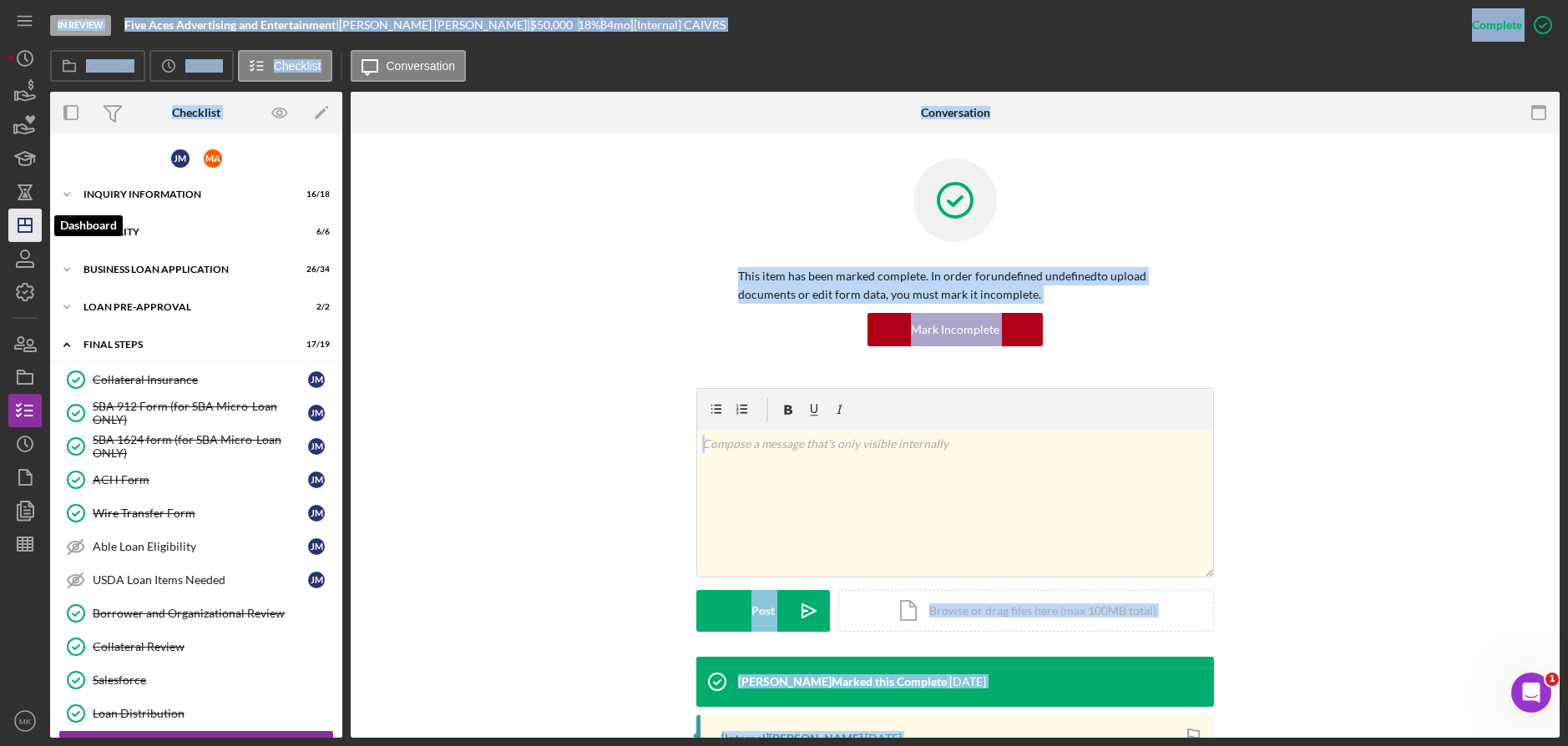
click at [26, 229] on icon "Icon/Dashboard" at bounding box center [25, 225] width 42 height 42
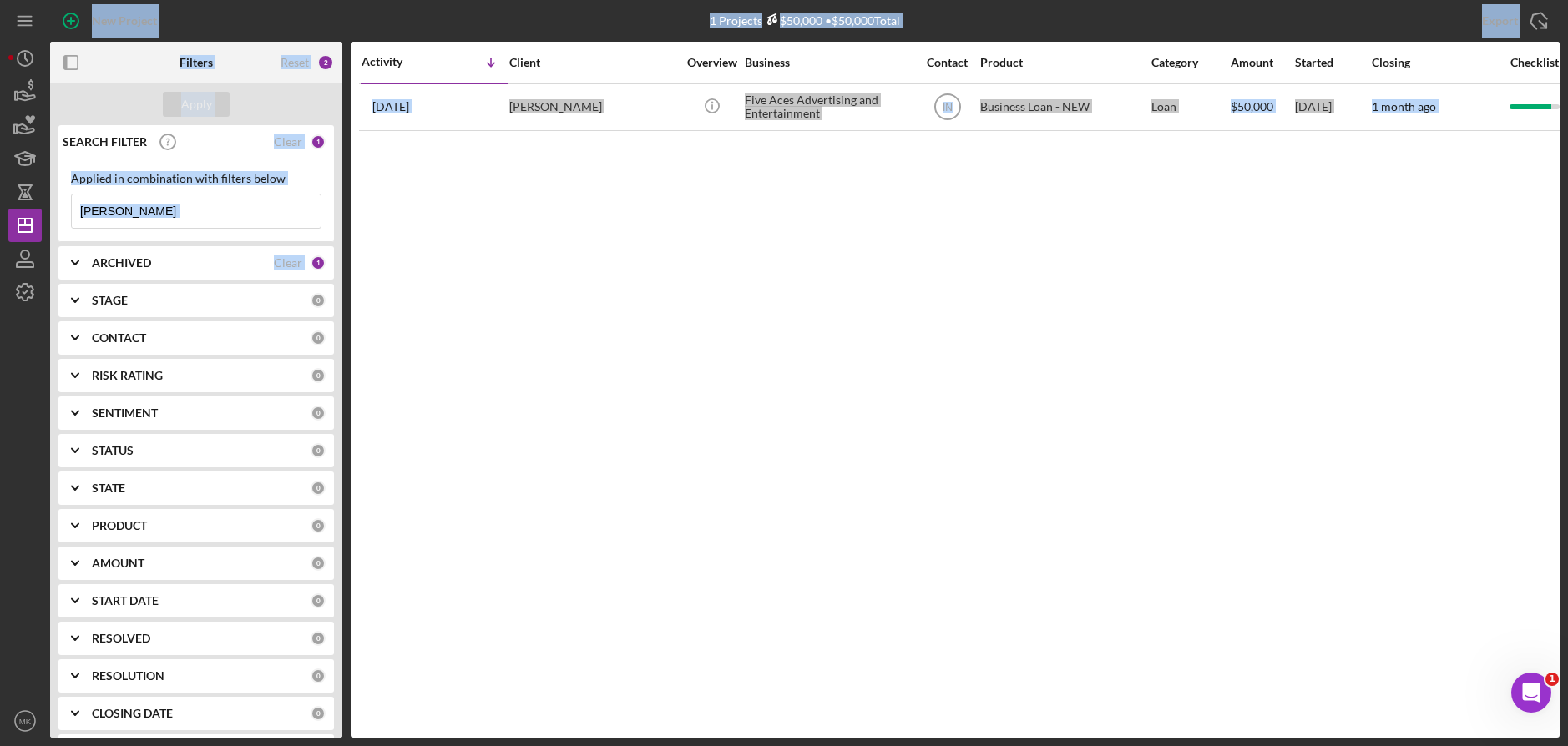
click at [144, 209] on input "Mccarthy" at bounding box center [196, 211] width 248 height 33
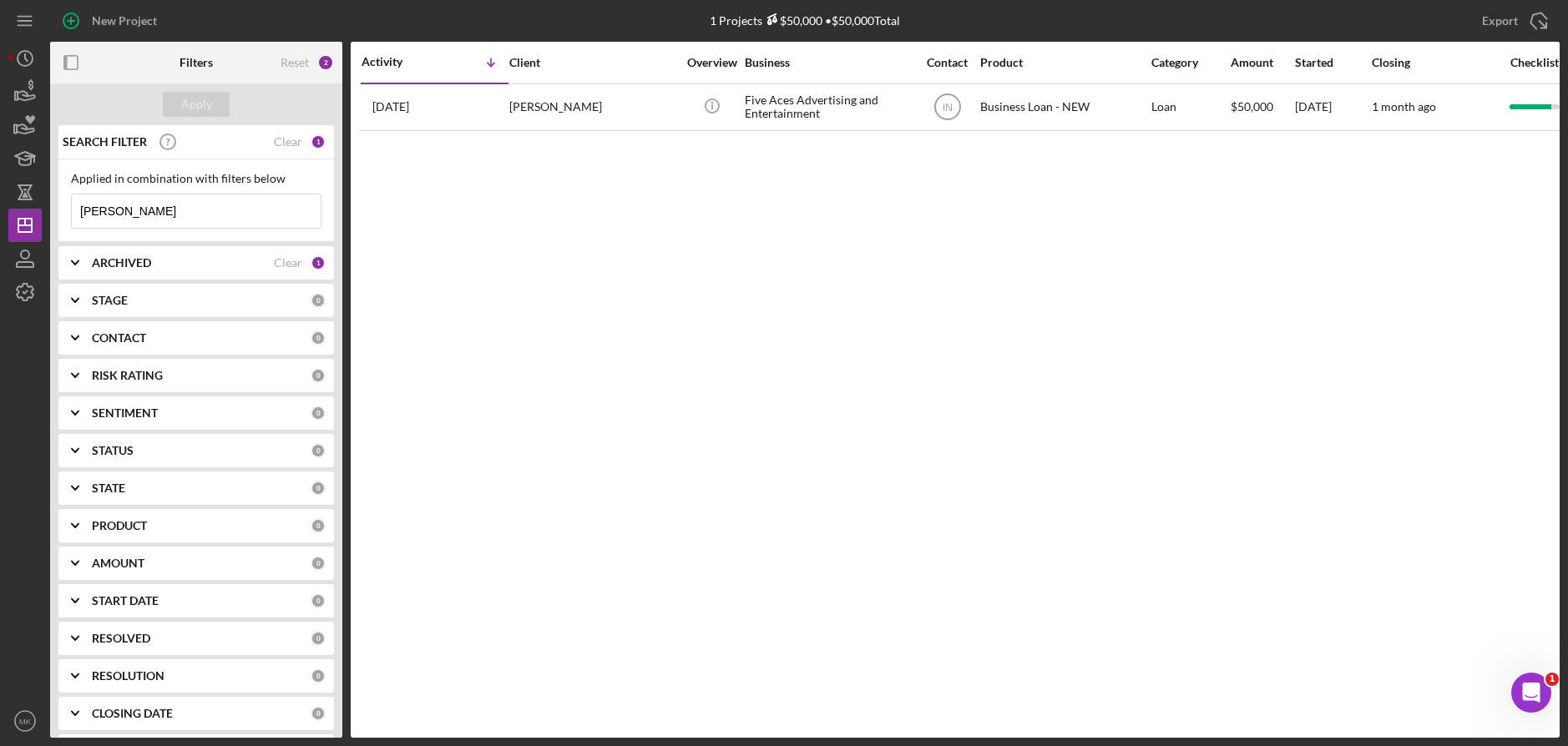
drag, startPoint x: 161, startPoint y: 213, endPoint x: -6, endPoint y: 203, distance: 167.3
click at [0, 203] on html "New Project 1 Projects $50,000 • $50,000 Total Mccarthy Export Icon/Export Filt…" at bounding box center [784, 373] width 1568 height 746
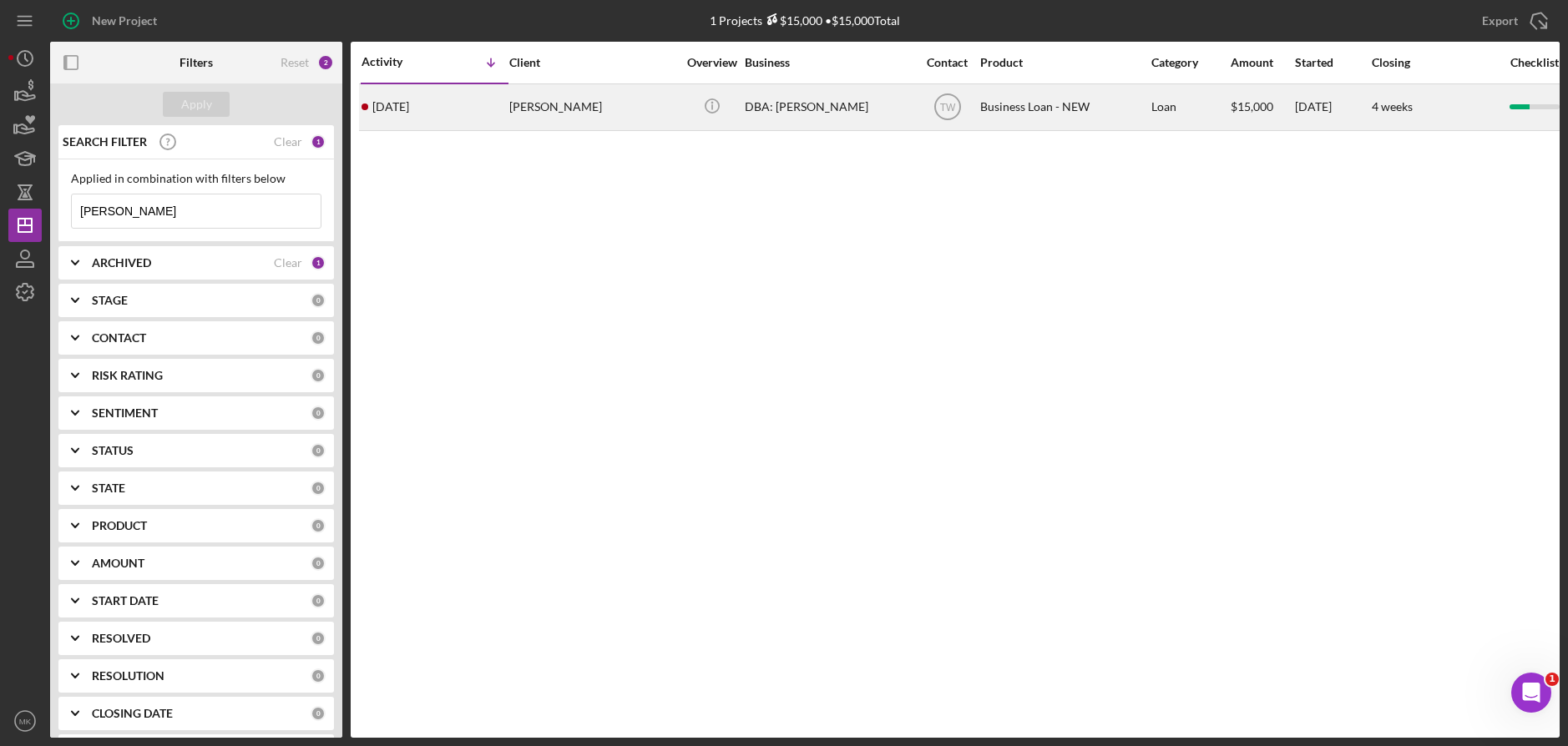
type input "[PERSON_NAME]"
click at [527, 125] on div "[PERSON_NAME]" at bounding box center [593, 107] width 167 height 44
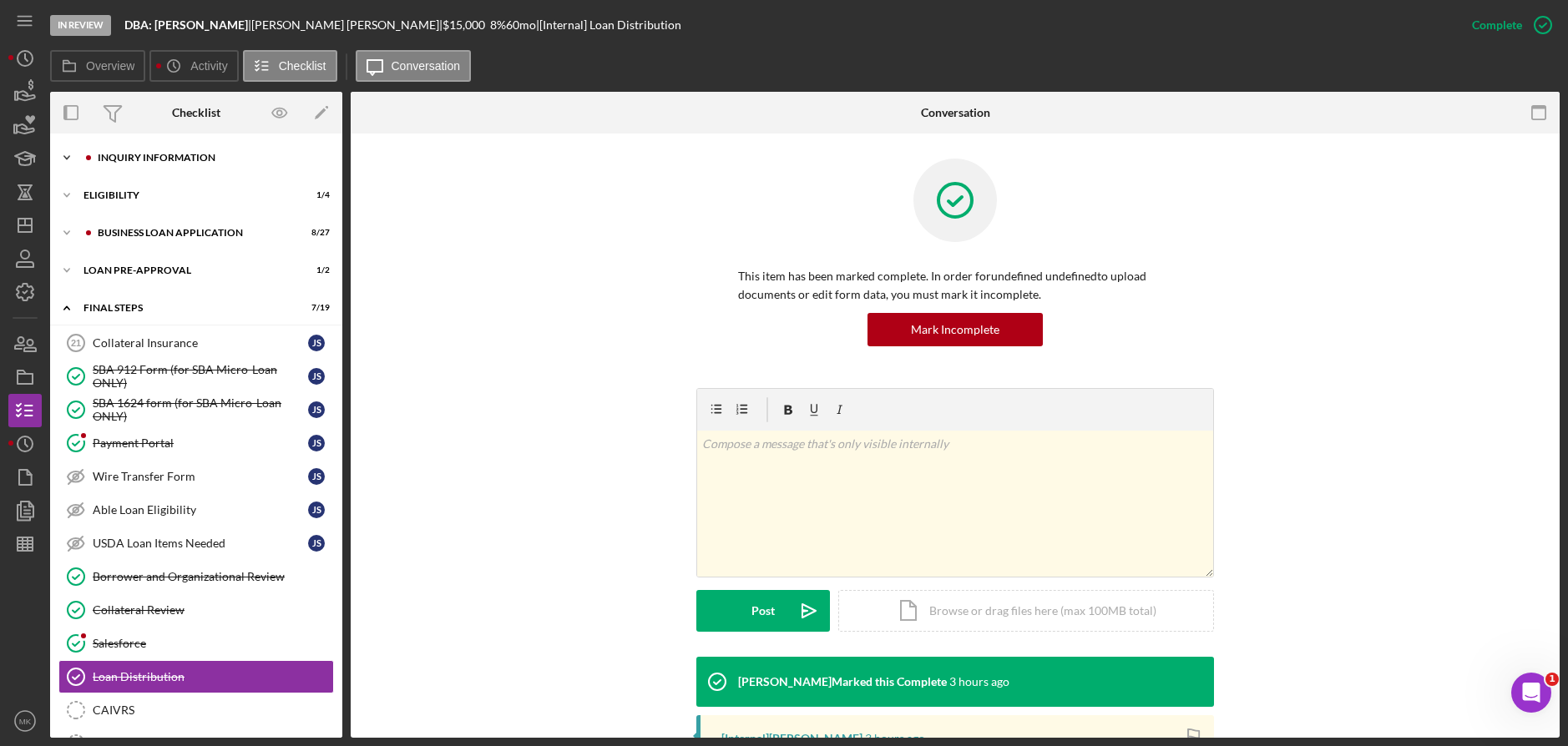
click at [211, 144] on div "Icon/Expander INQUIRY INFORMATION 9 / 11" at bounding box center [196, 158] width 292 height 33
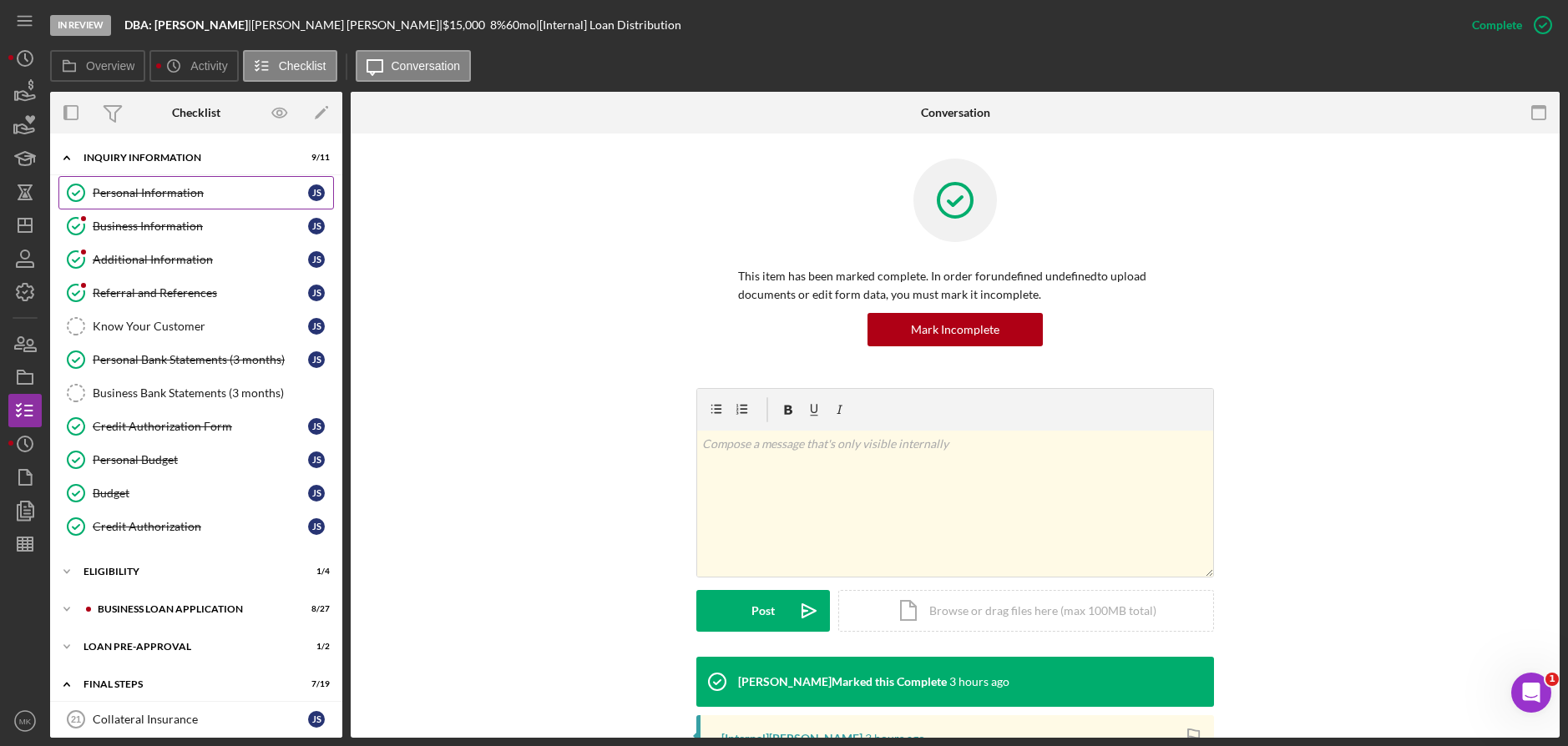
click at [174, 198] on div "Personal Information" at bounding box center [199, 193] width 215 height 13
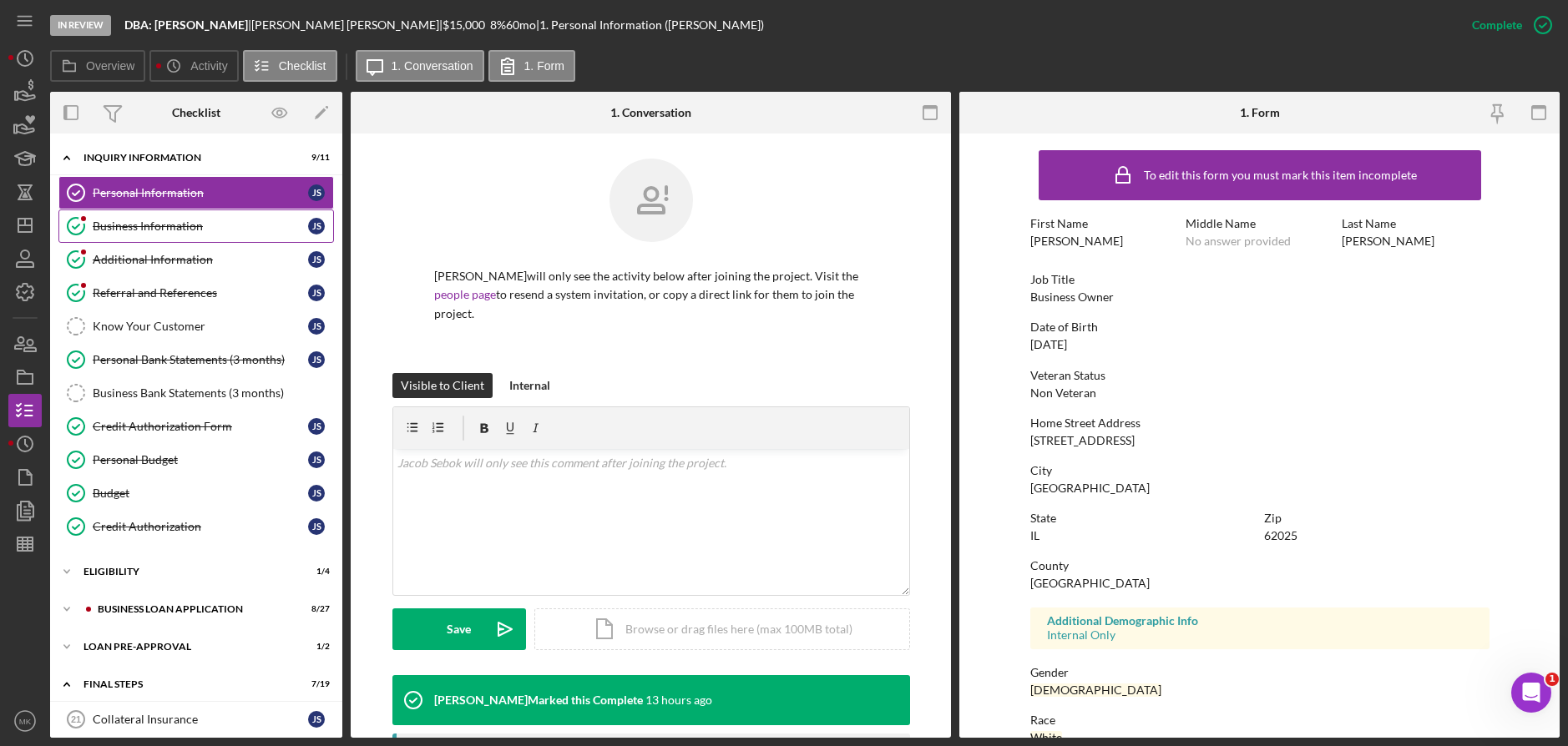
click at [199, 224] on div "Business Information" at bounding box center [199, 226] width 215 height 13
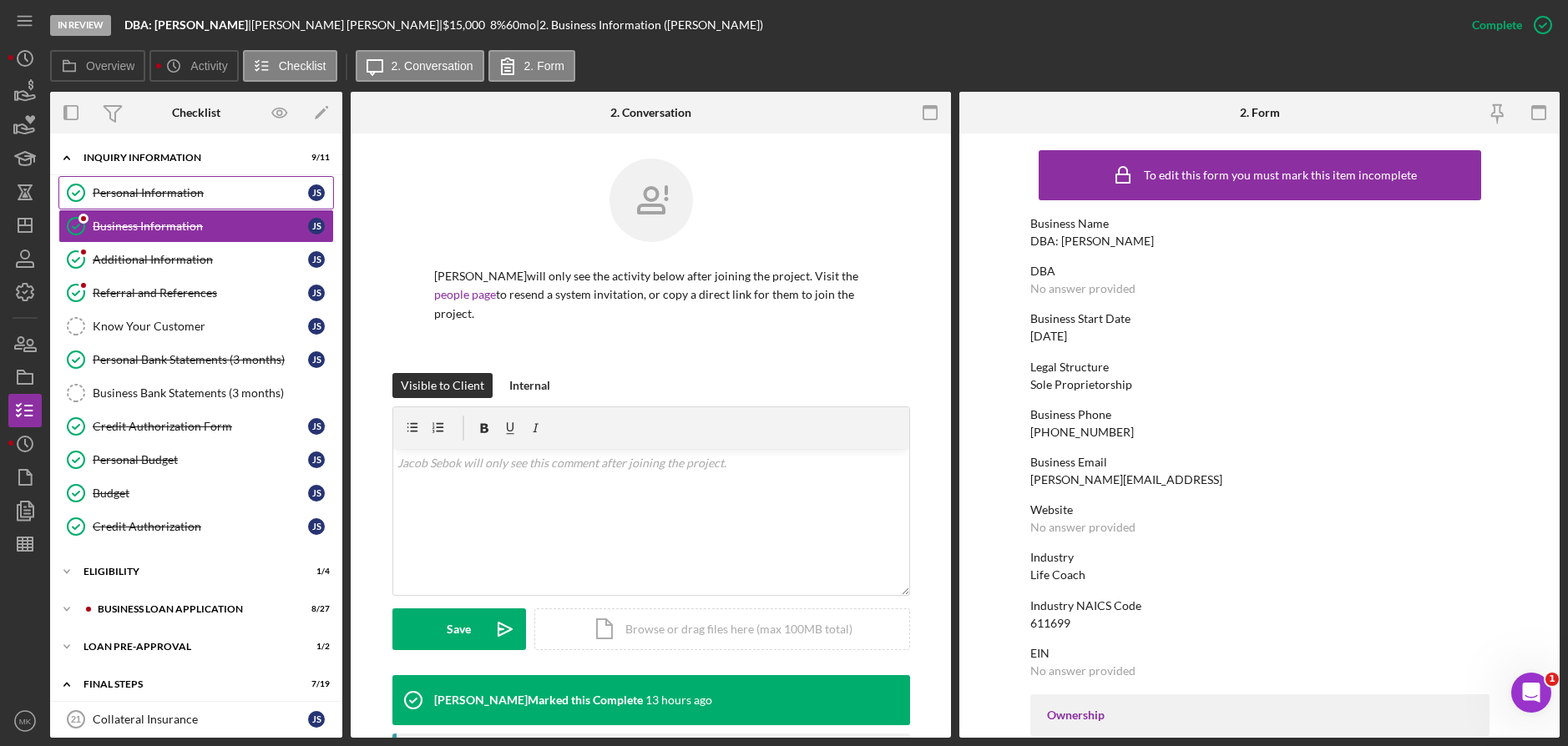
click at [162, 186] on div "Personal Information" at bounding box center [199, 193] width 215 height 13
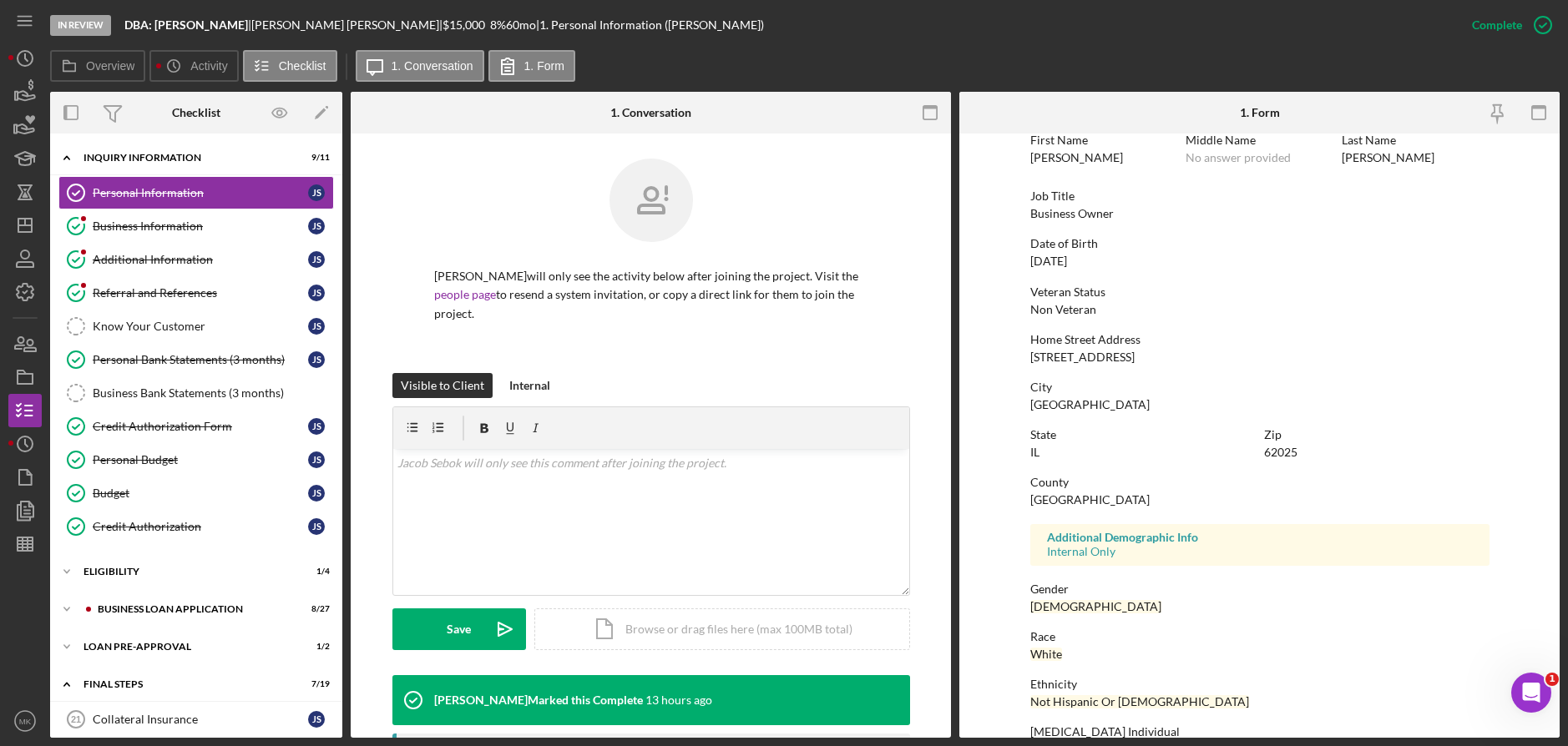
scroll to position [174, 0]
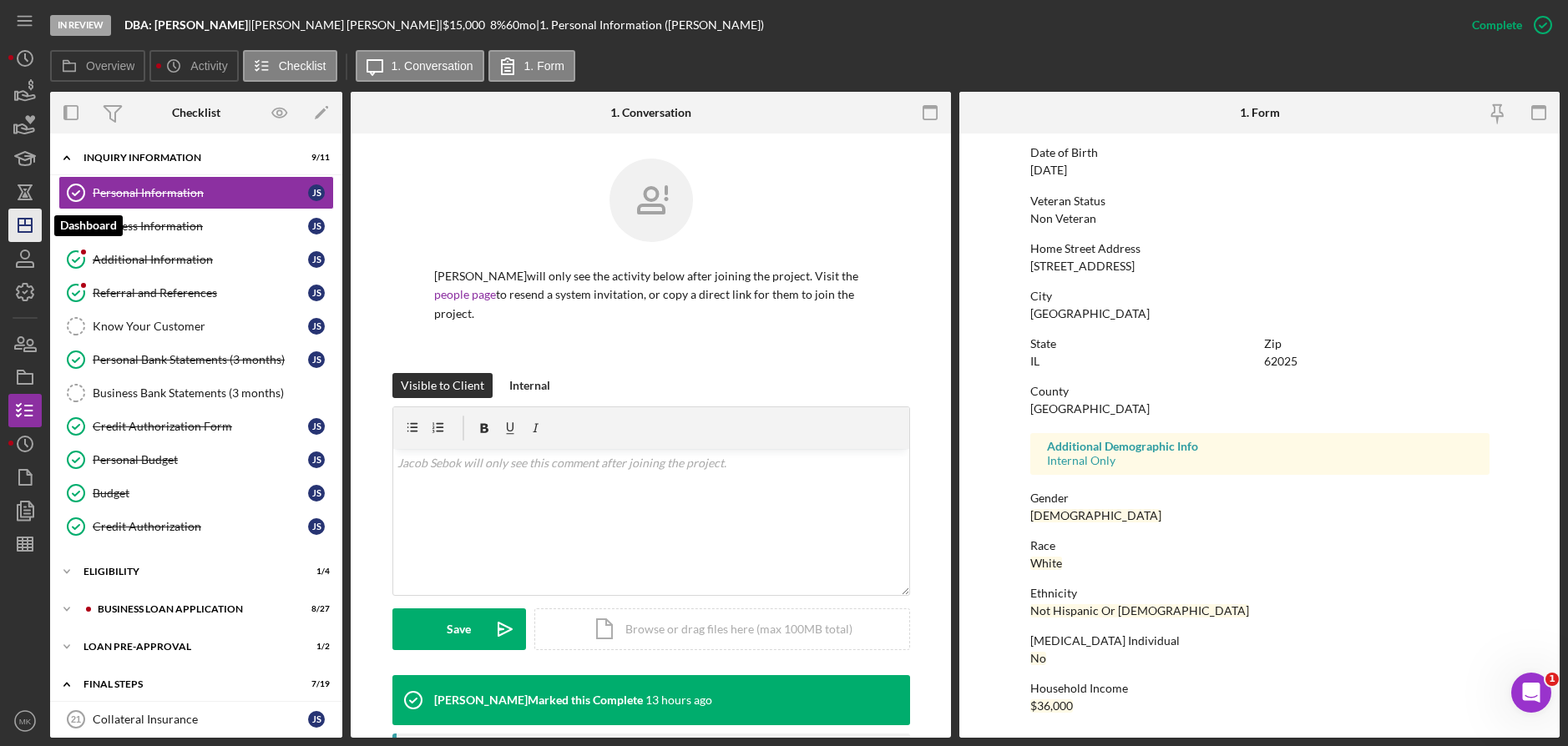
click at [28, 213] on icon "Icon/Dashboard" at bounding box center [25, 225] width 42 height 42
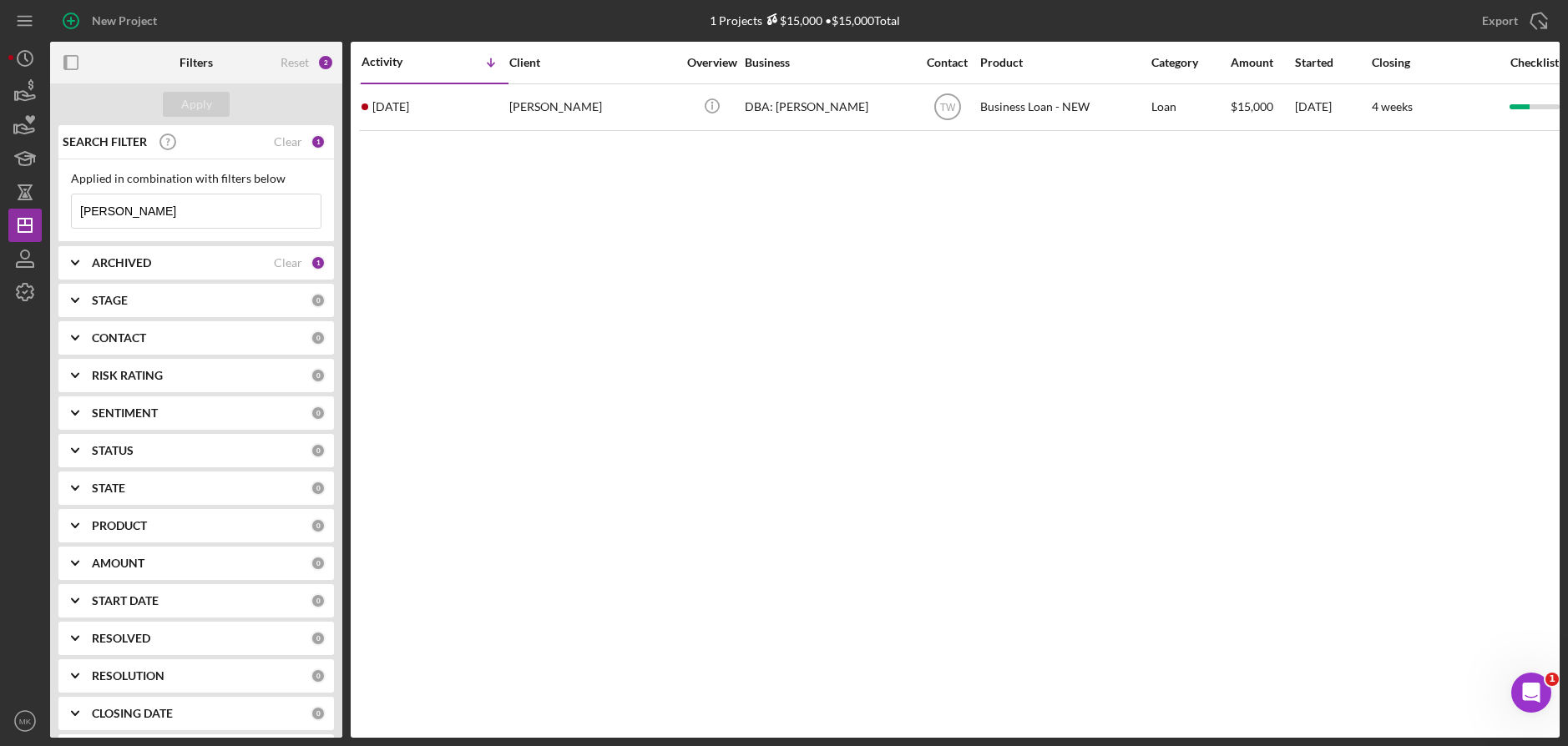
click at [0, 170] on html "New Project 1 Projects $15,000 • $15,000 Total Sebok Export Icon/Export Filters…" at bounding box center [784, 373] width 1568 height 746
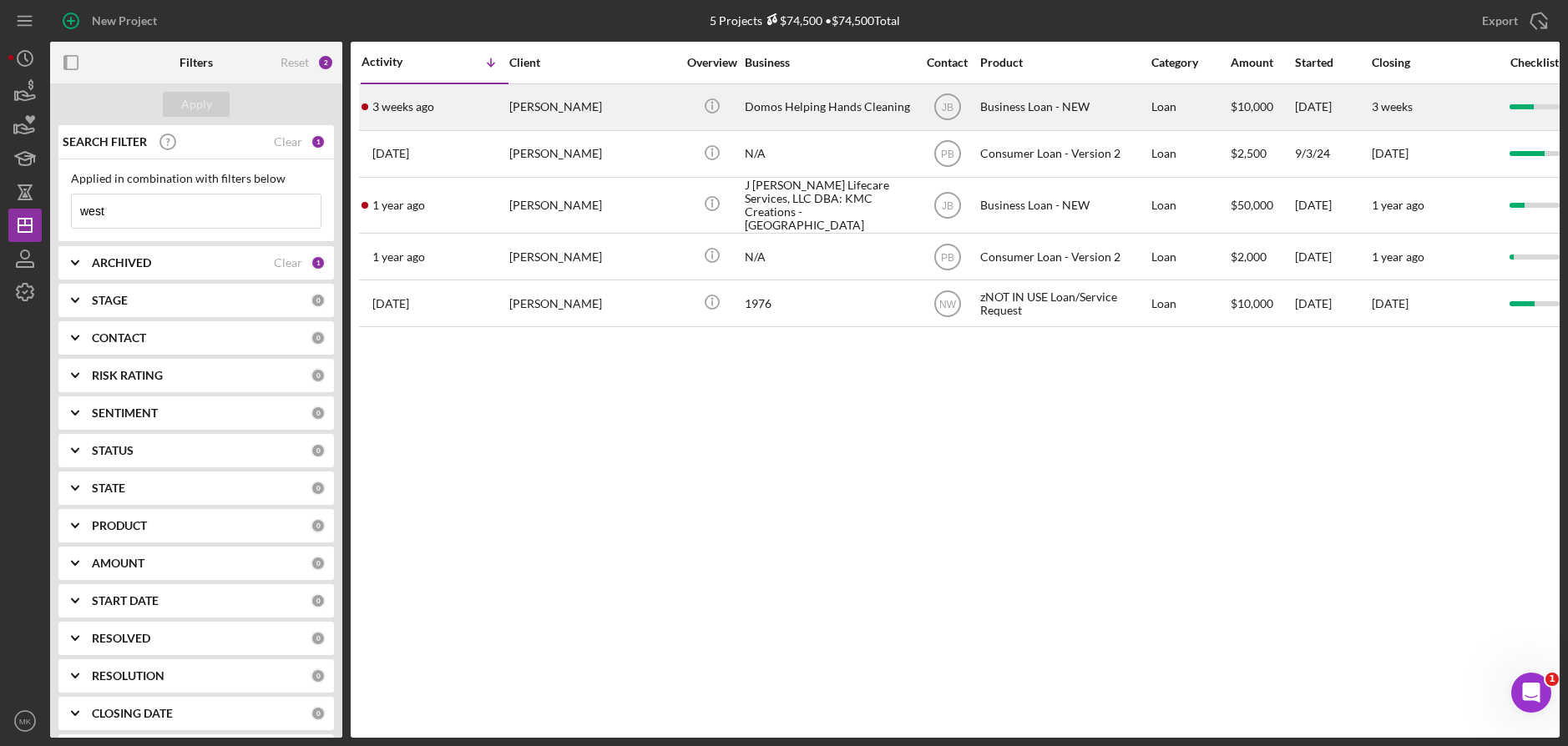
type input "west"
click at [865, 113] on div "Domos Helping Hands Cleaning" at bounding box center [828, 107] width 167 height 44
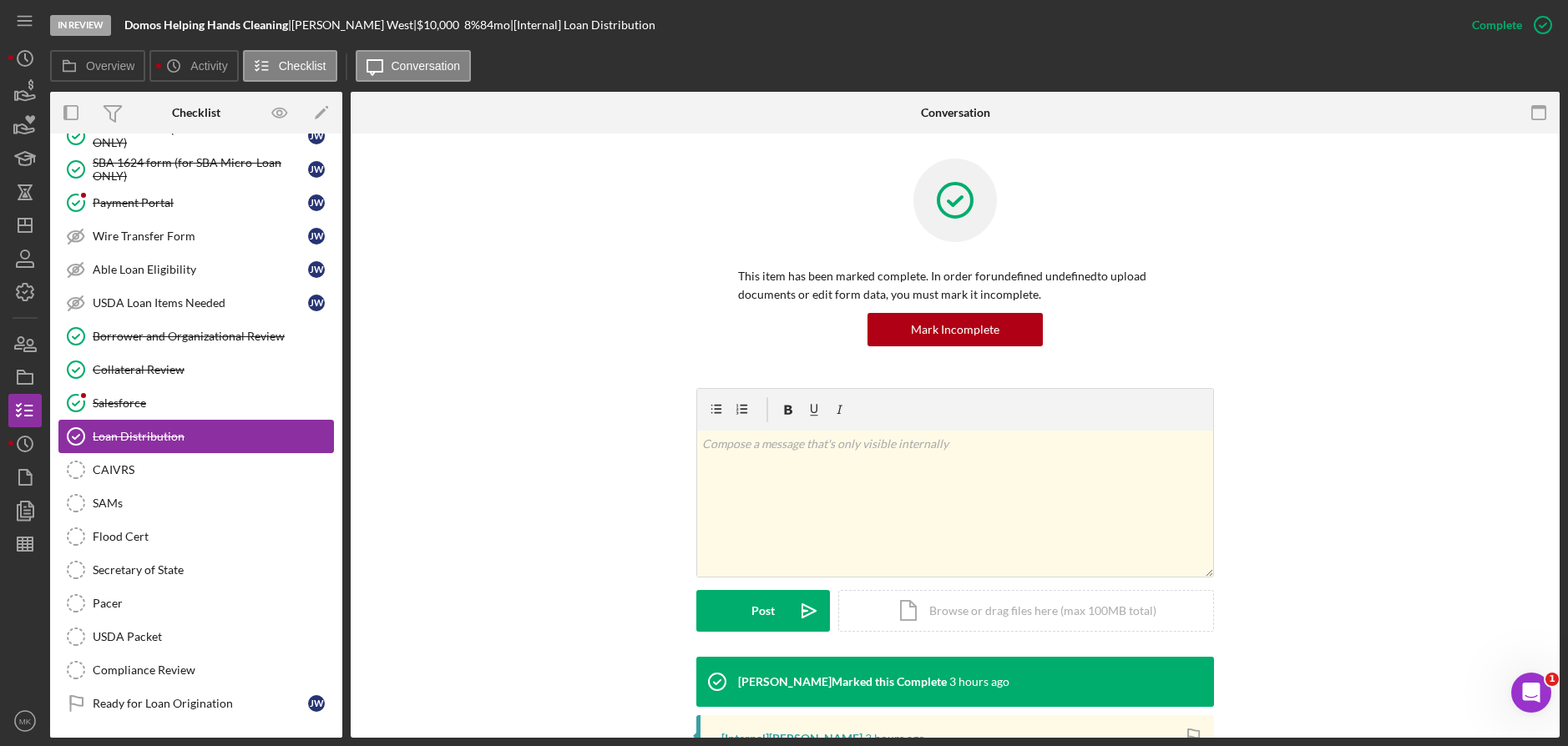
scroll to position [277, 0]
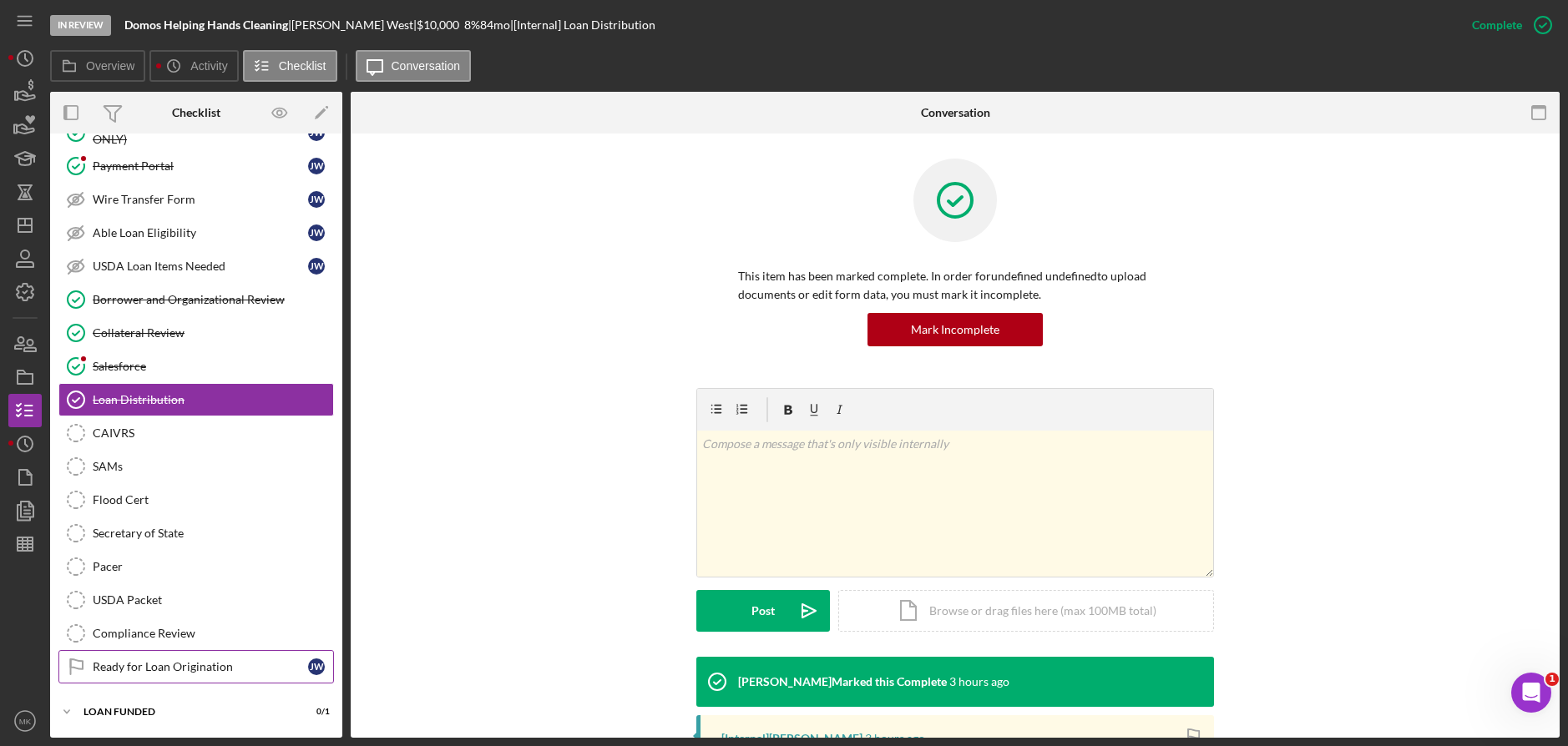
click at [175, 657] on link "Ready for Loan Origination Ready for Loan Origination J W" at bounding box center [196, 667] width 275 height 33
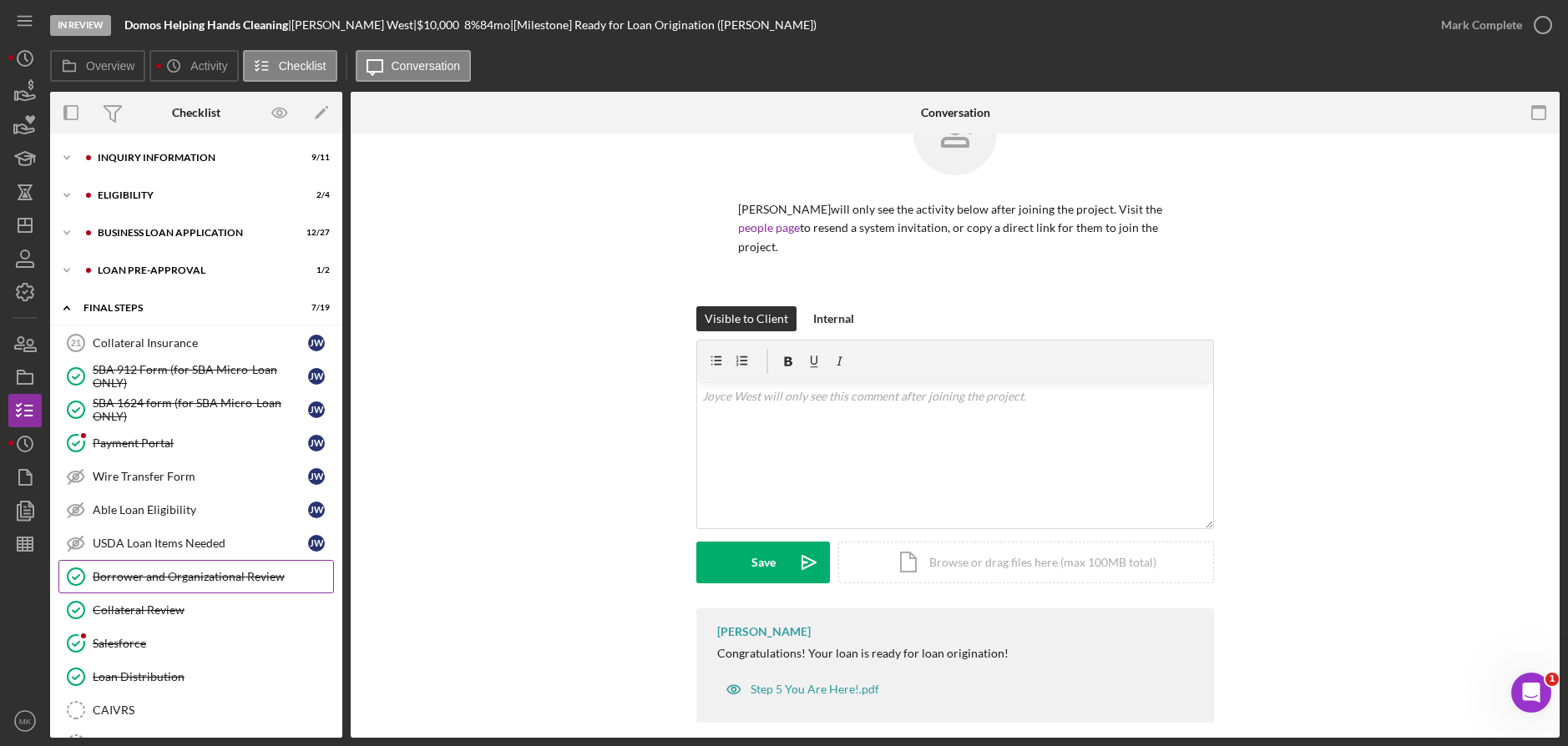
click at [213, 580] on div "Borrower and Organizational Review" at bounding box center [212, 577] width 240 height 13
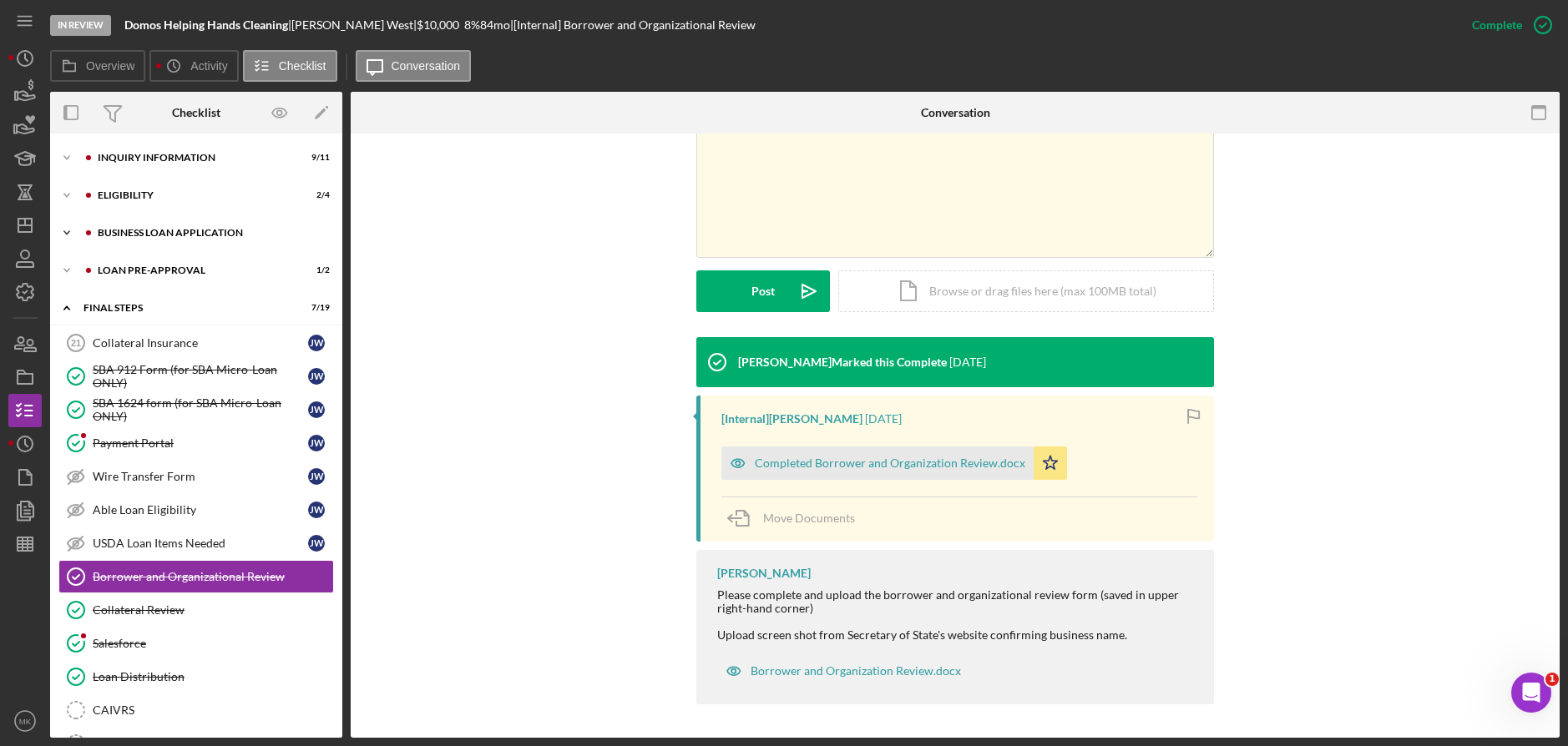
click at [180, 226] on div "Icon/Expander BUSINESS LOAN APPLICATION 12 / 27" at bounding box center [196, 233] width 292 height 33
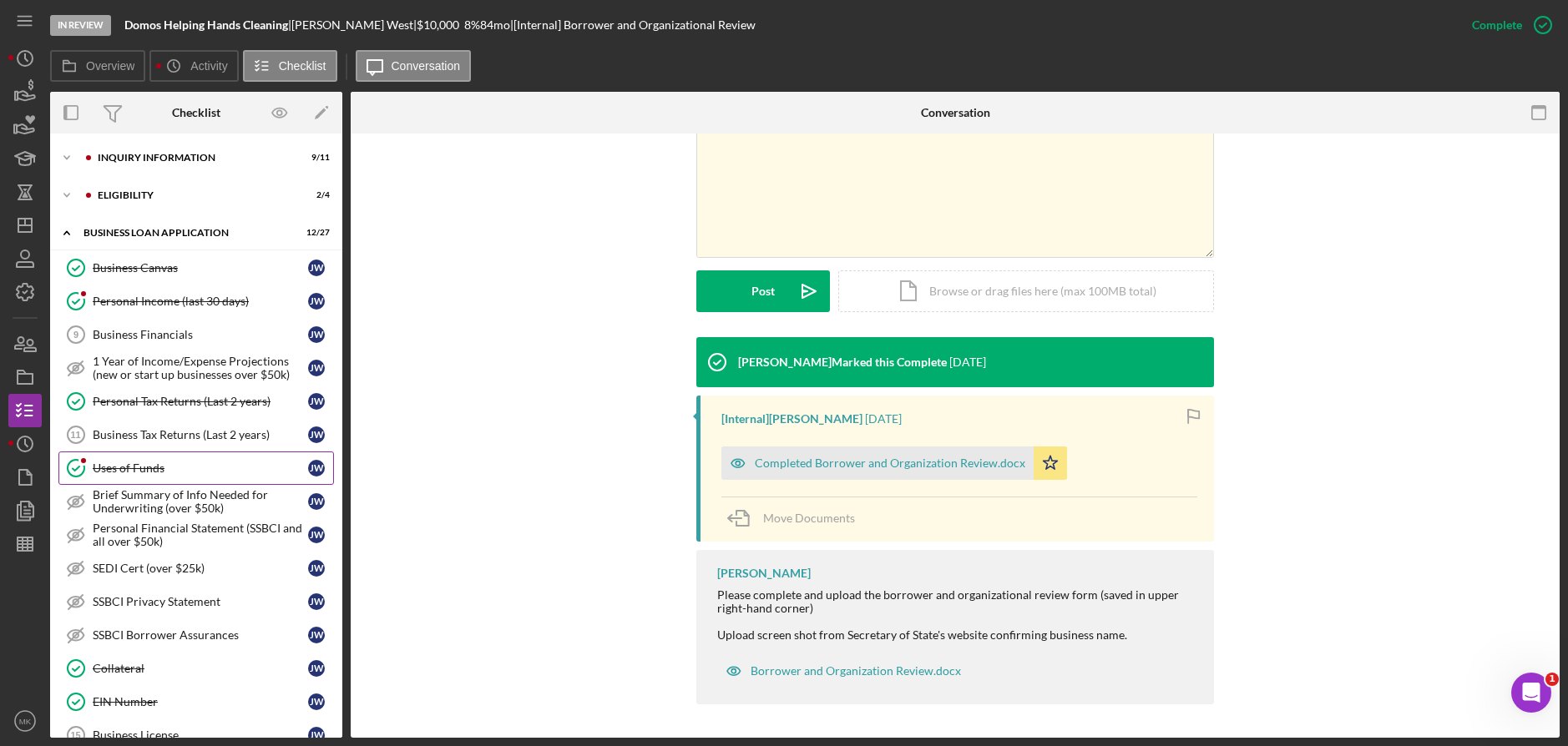
click at [127, 462] on div "Uses of Funds" at bounding box center [199, 468] width 215 height 13
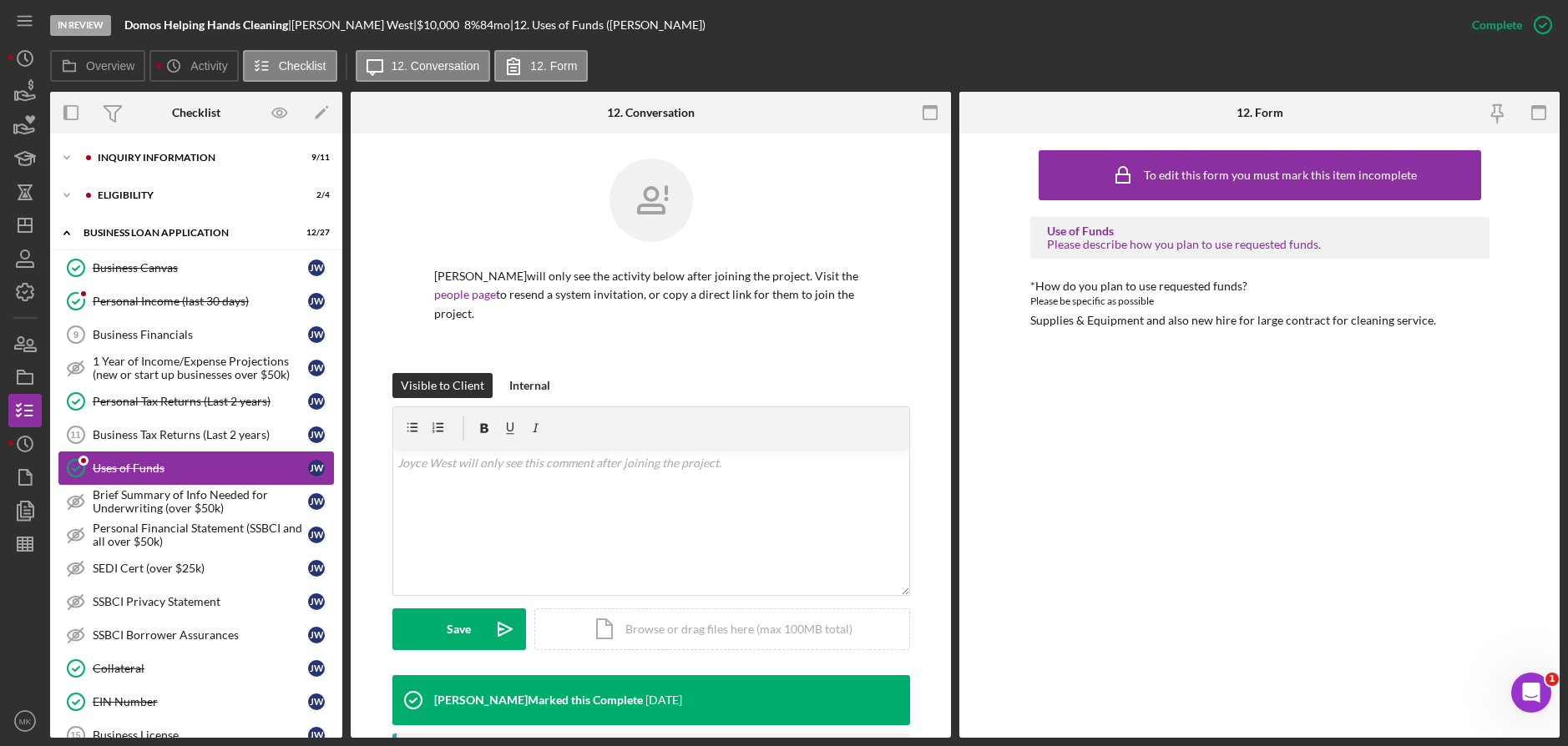
scroll to position [83, 0]
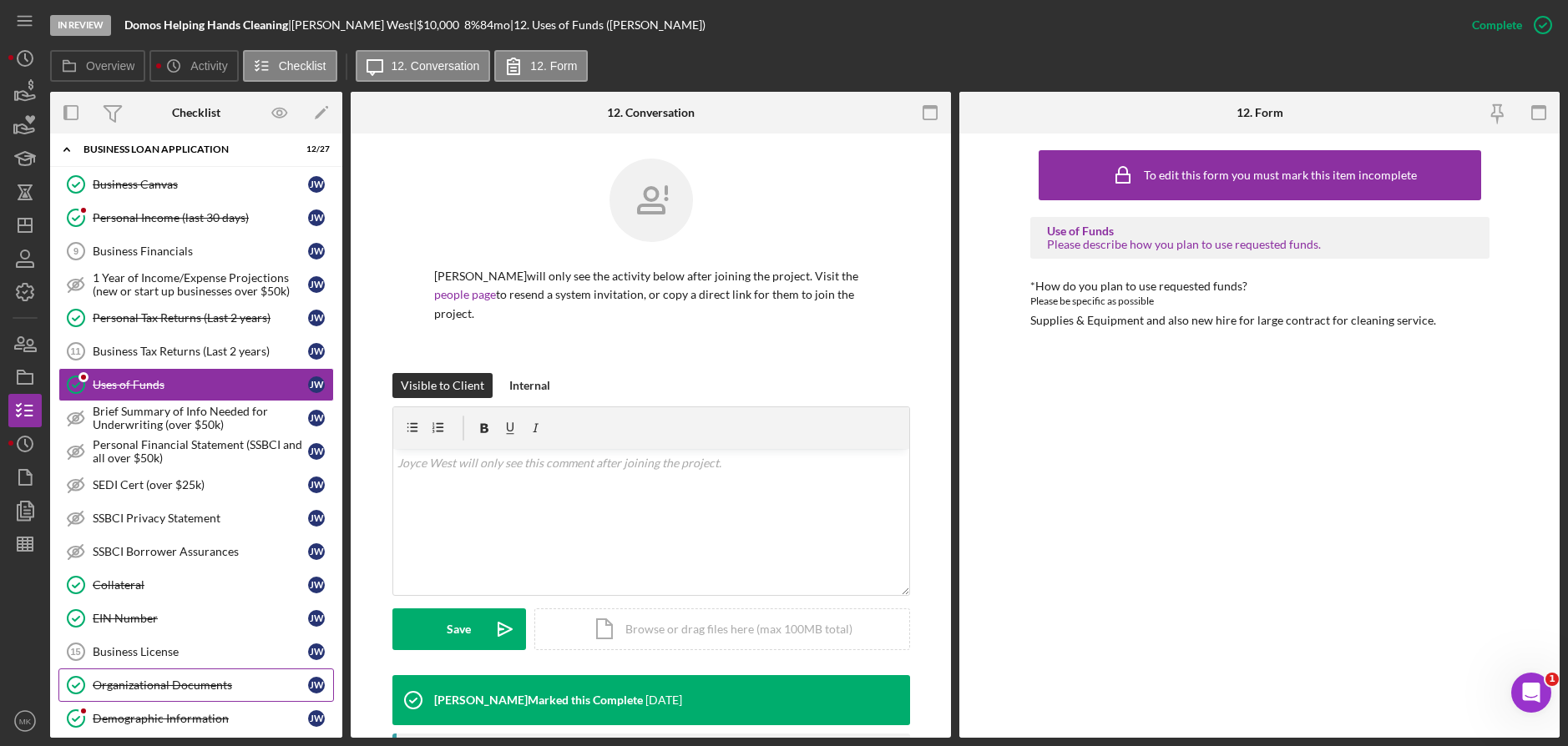
click at [163, 676] on link "Organizational Documents Organizational Documents J W" at bounding box center [196, 685] width 275 height 33
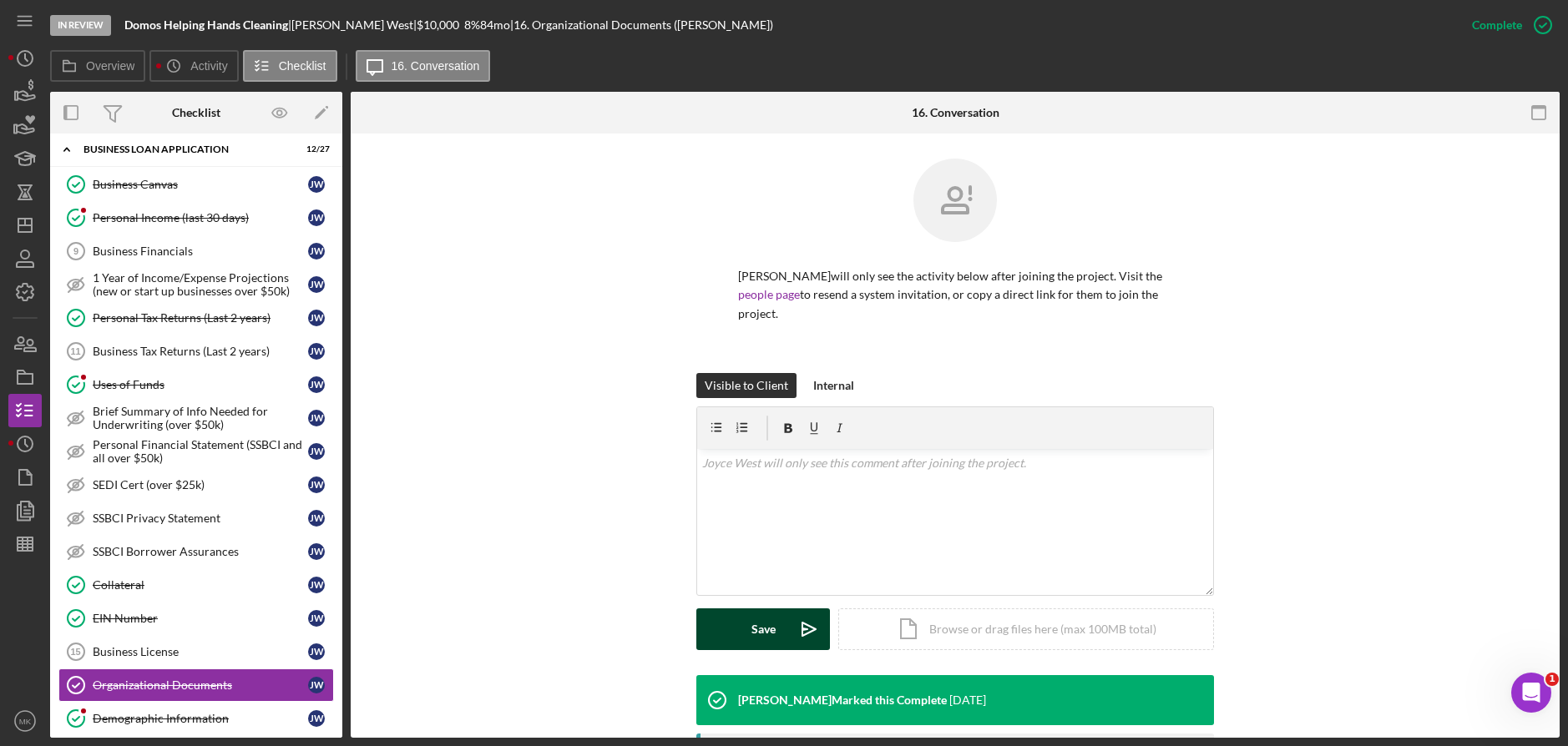
scroll to position [306, 0]
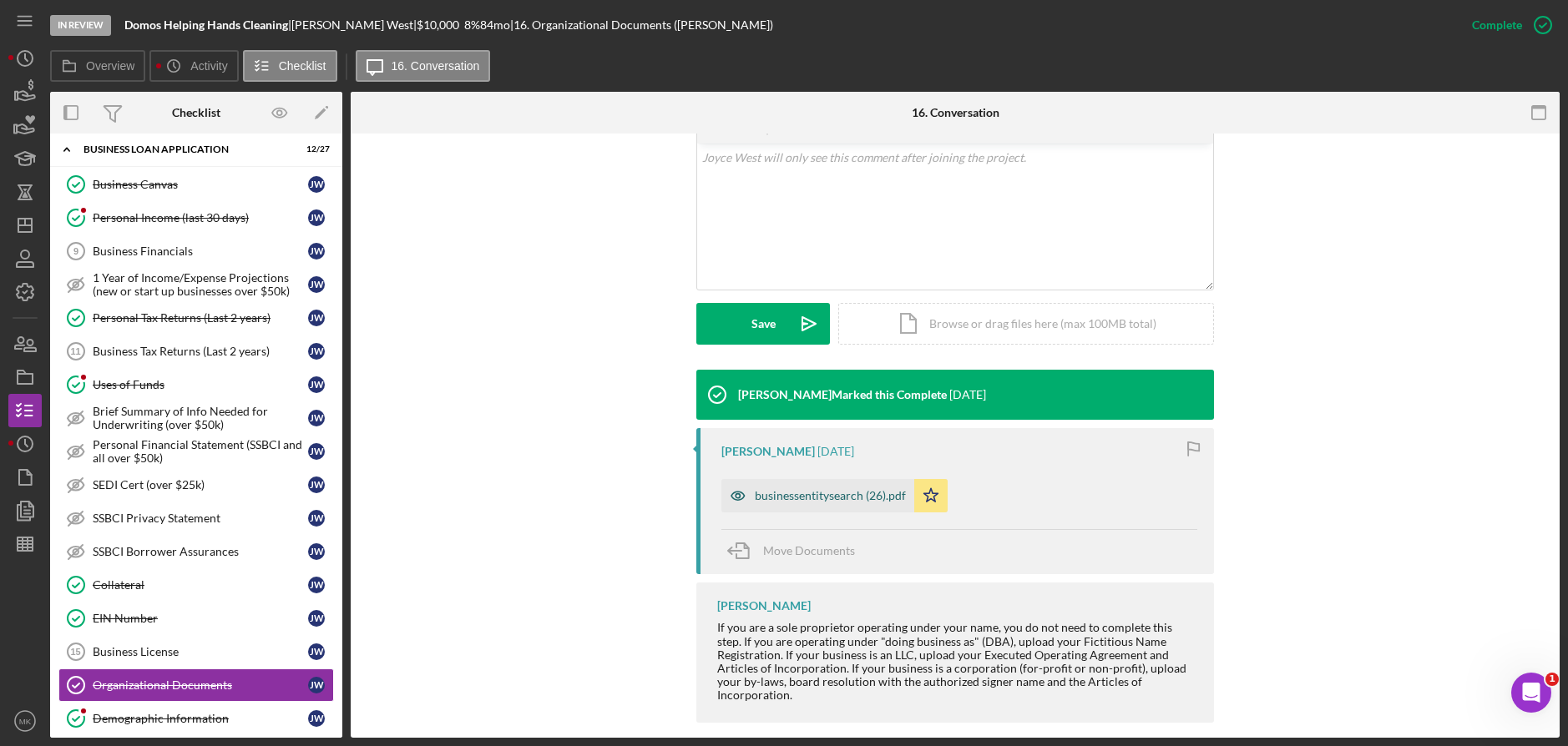
click at [815, 489] on div "businessentitysearch (26).pdf" at bounding box center [830, 496] width 151 height 13
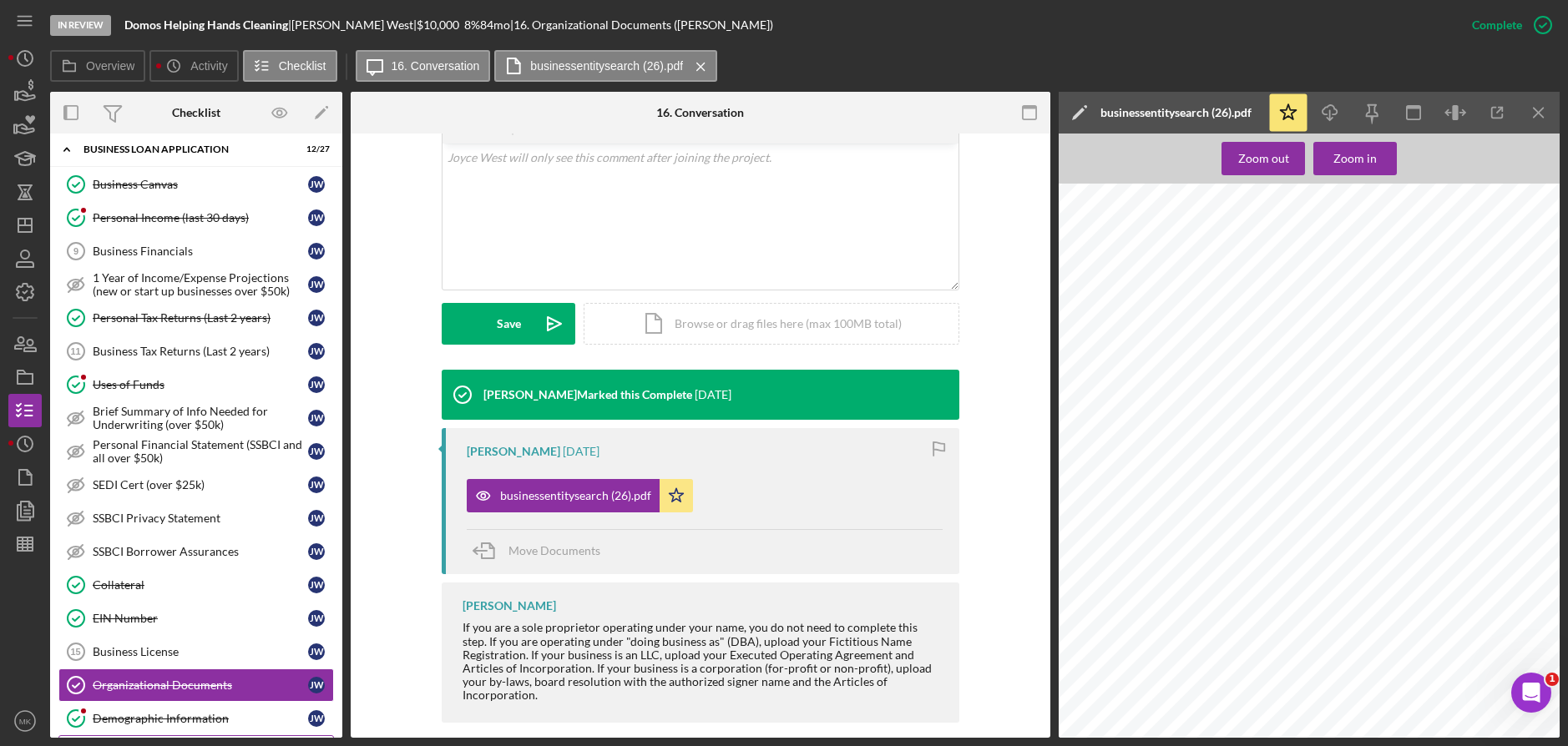
scroll to position [334, 0]
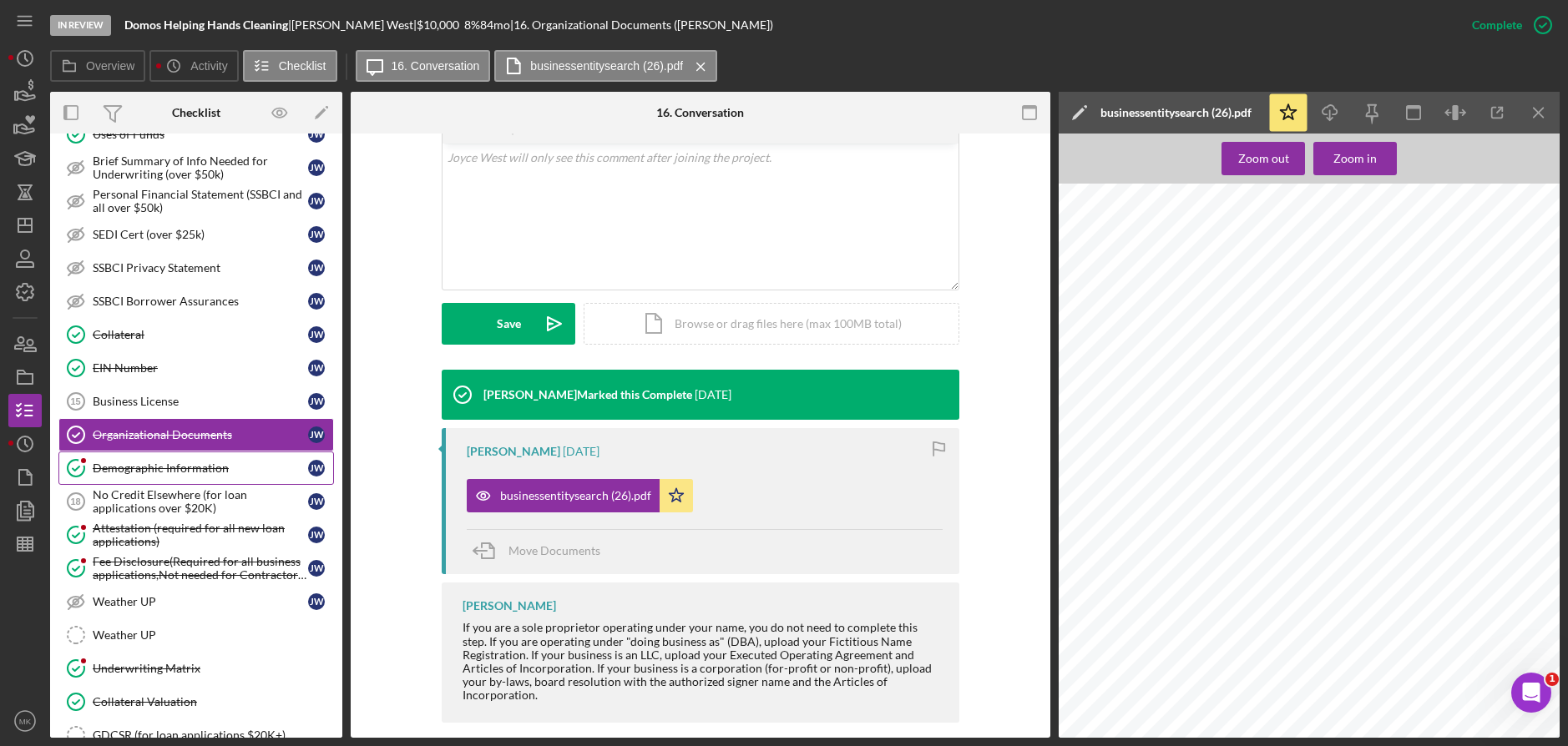
click at [168, 462] on div "Demographic Information" at bounding box center [199, 468] width 215 height 13
